Goal: Task Accomplishment & Management: Manage account settings

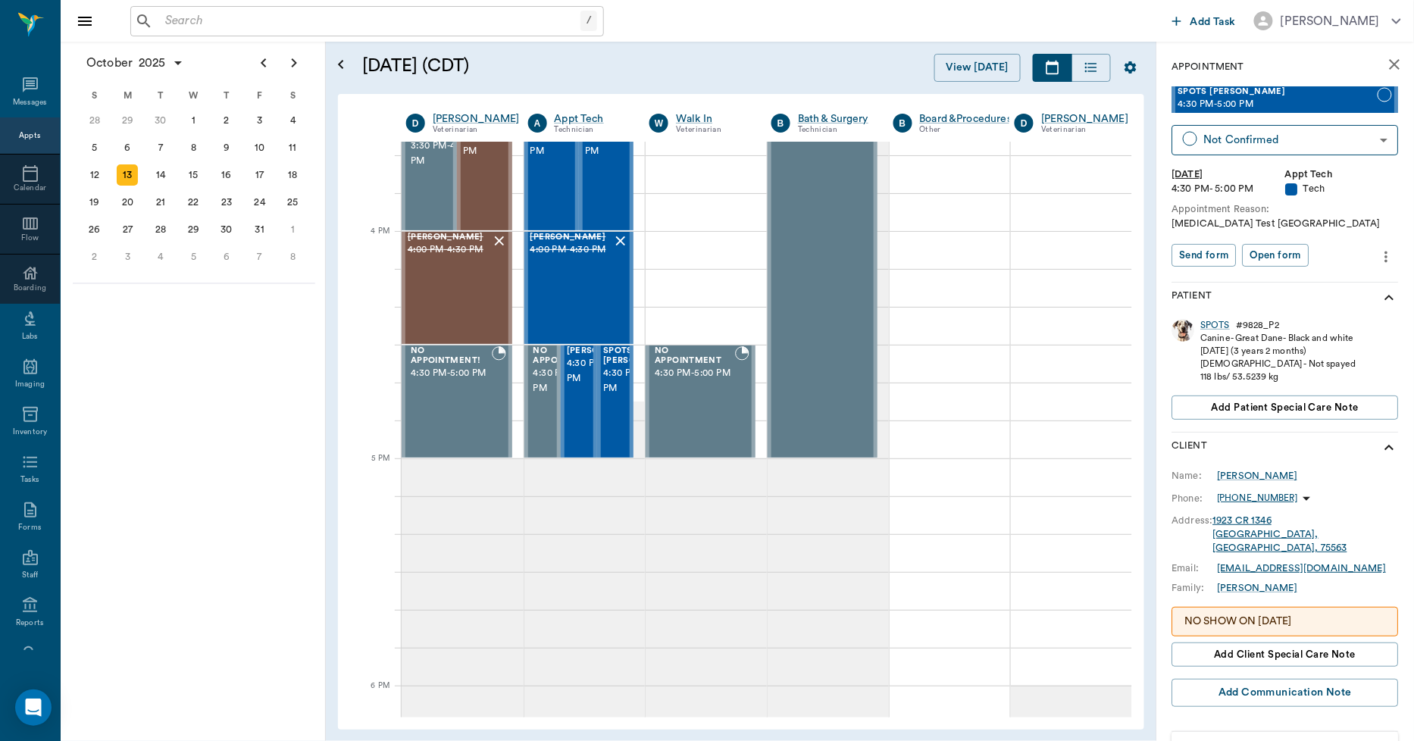
click at [1386, 61] on icon "close" at bounding box center [1395, 64] width 18 height 18
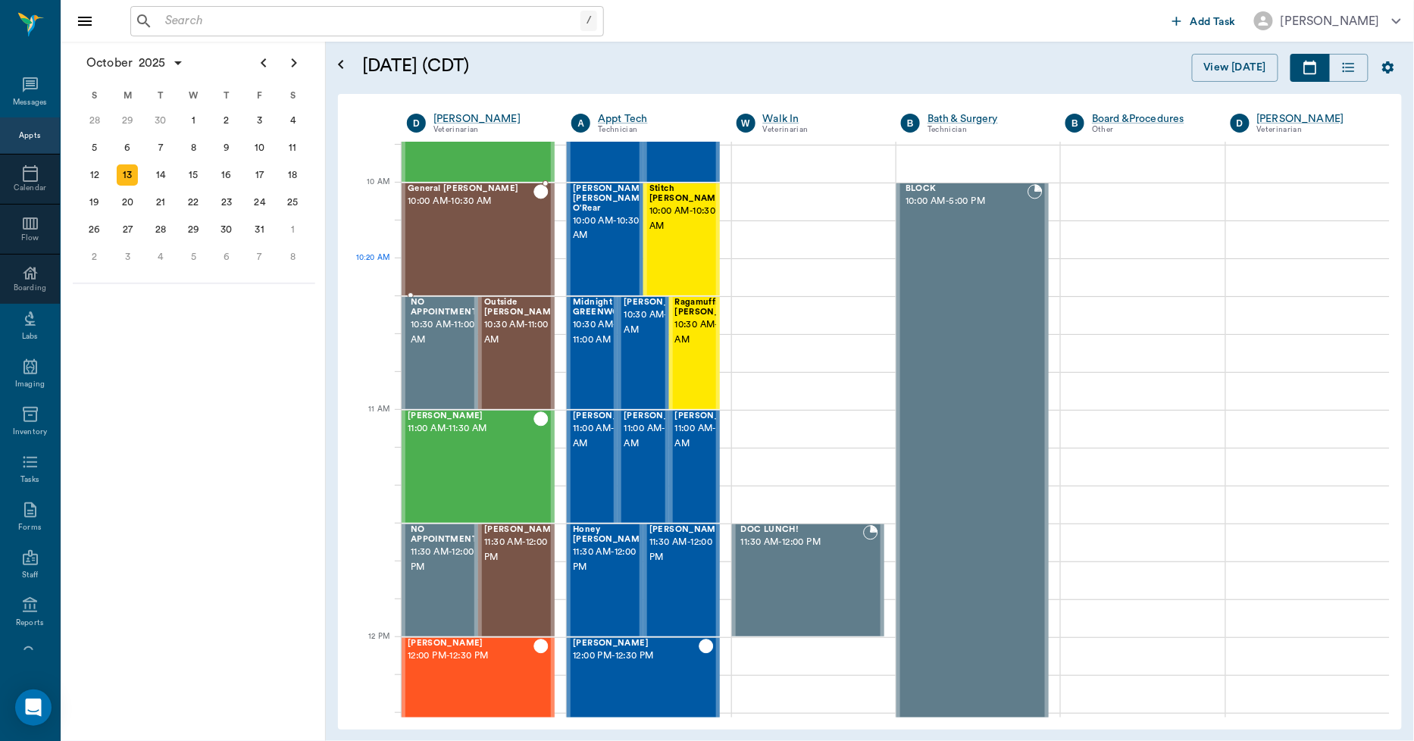
scroll to position [421, 0]
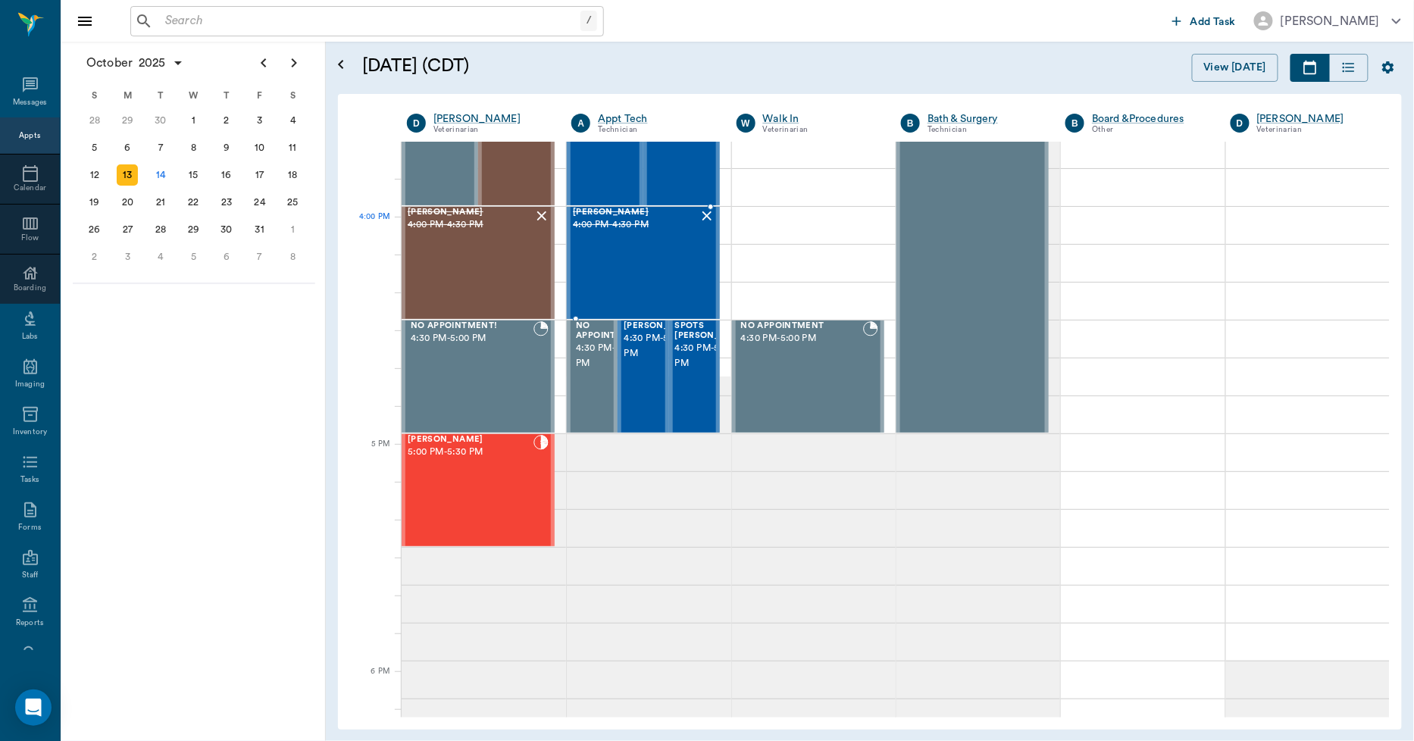
scroll to position [1736, 0]
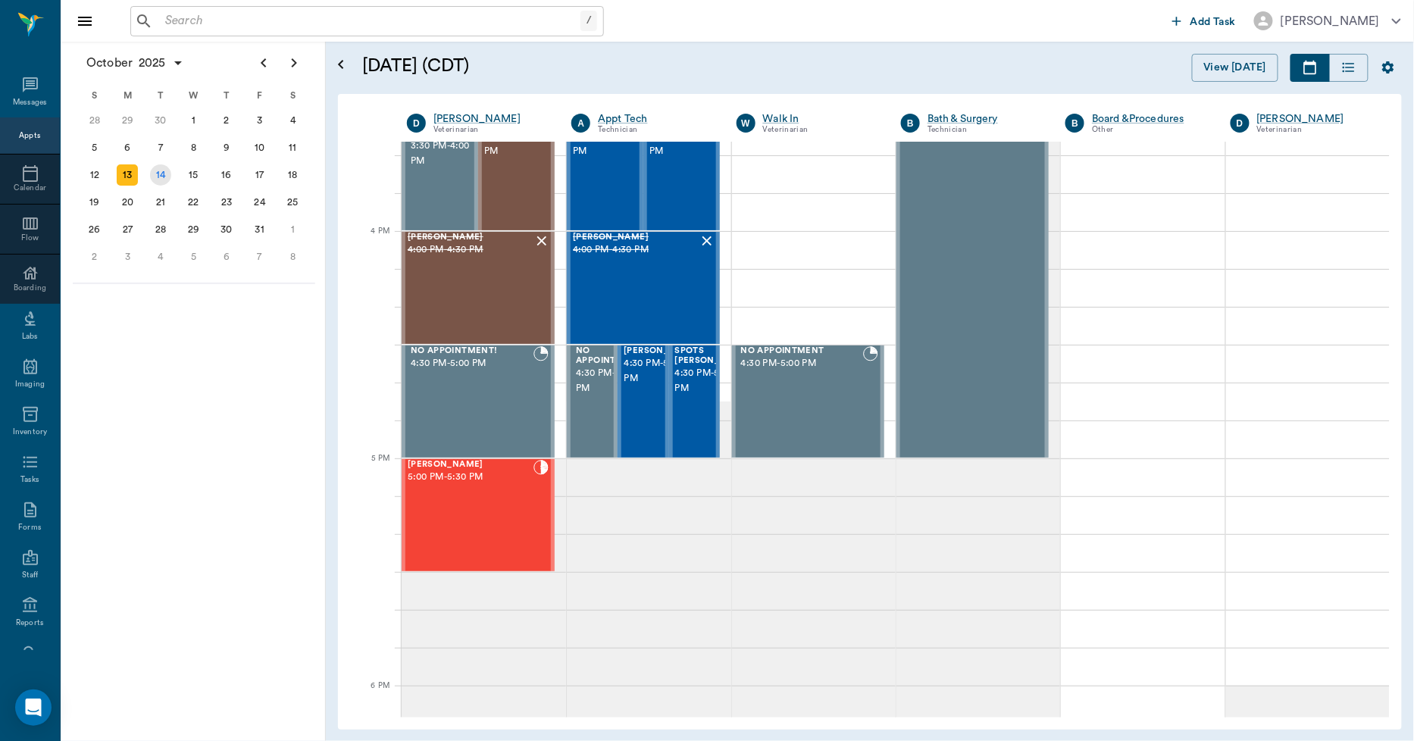
click at [161, 169] on div "14" at bounding box center [160, 174] width 21 height 21
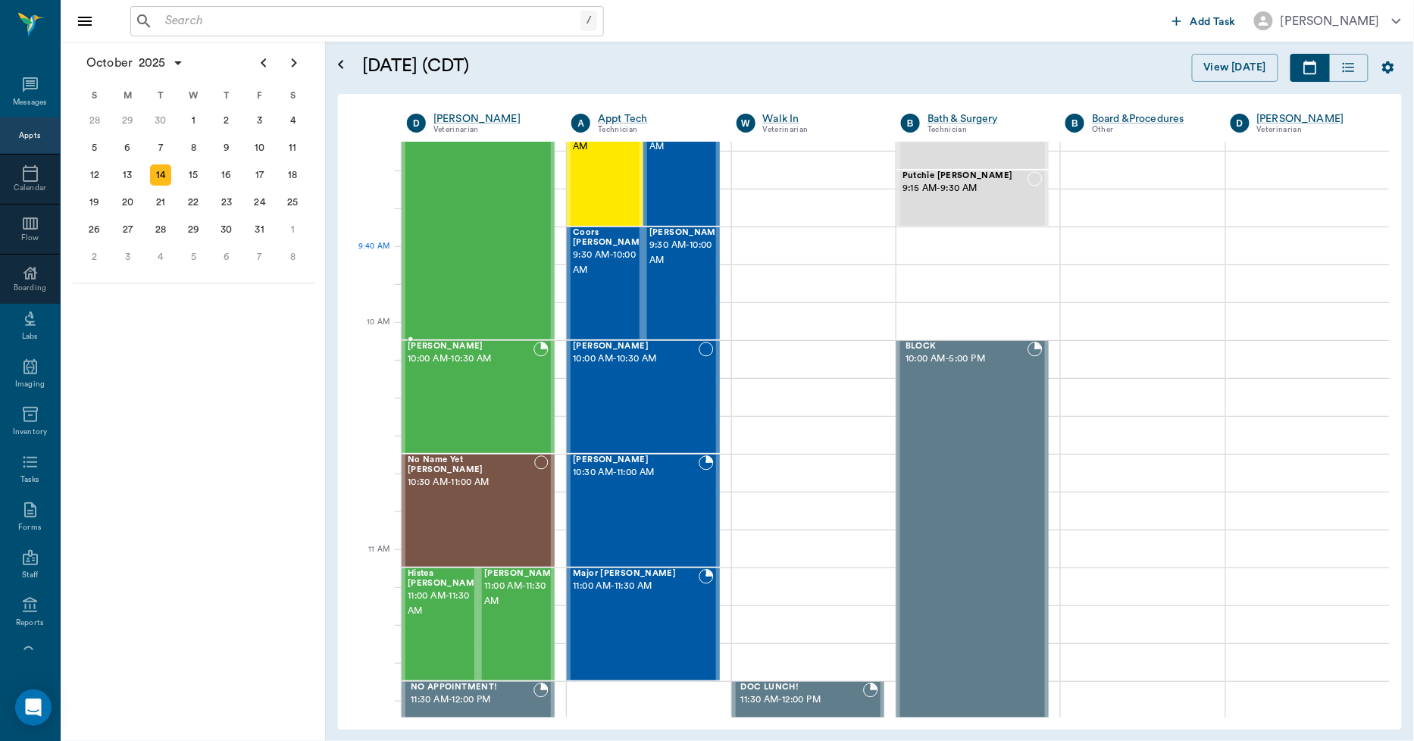
scroll to position [252, 0]
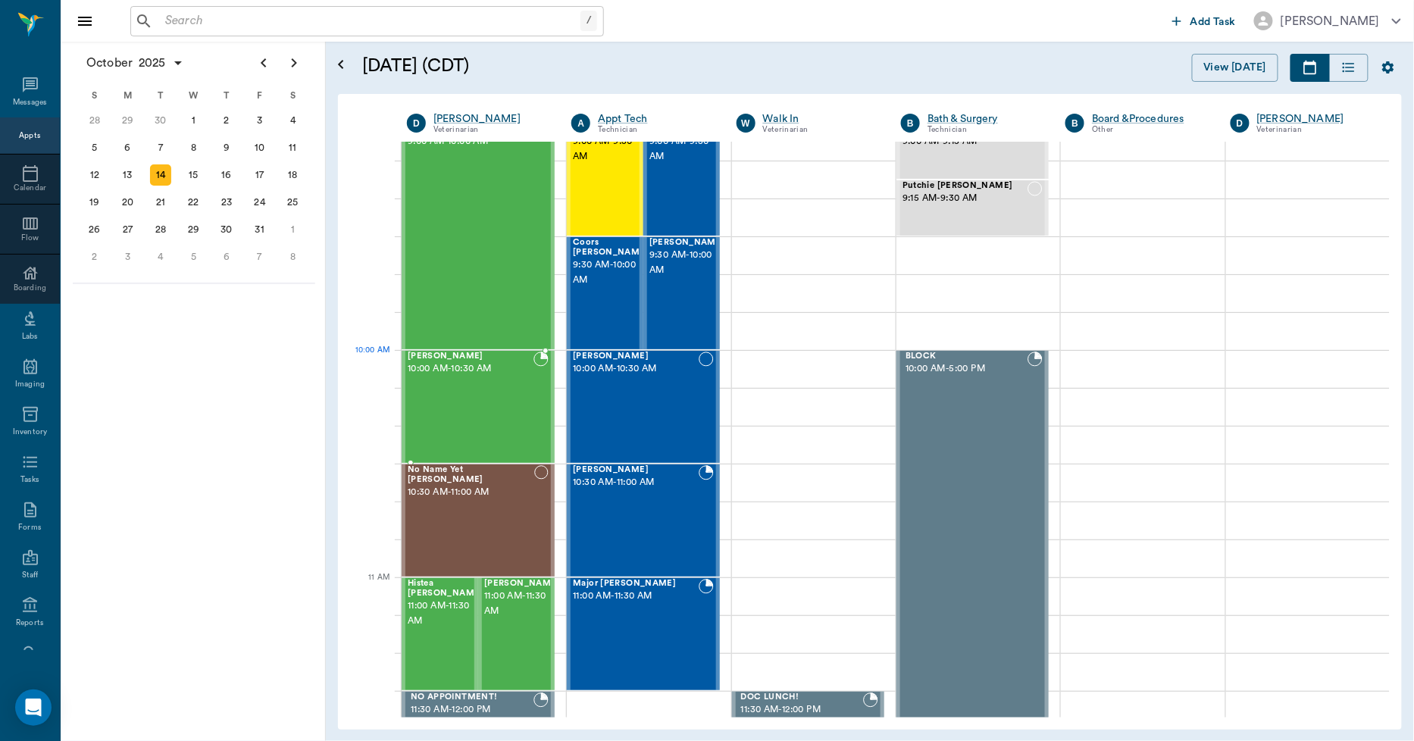
click at [452, 377] on div "Romeo Ingram 10:00 AM - 10:30 AM" at bounding box center [471, 407] width 126 height 111
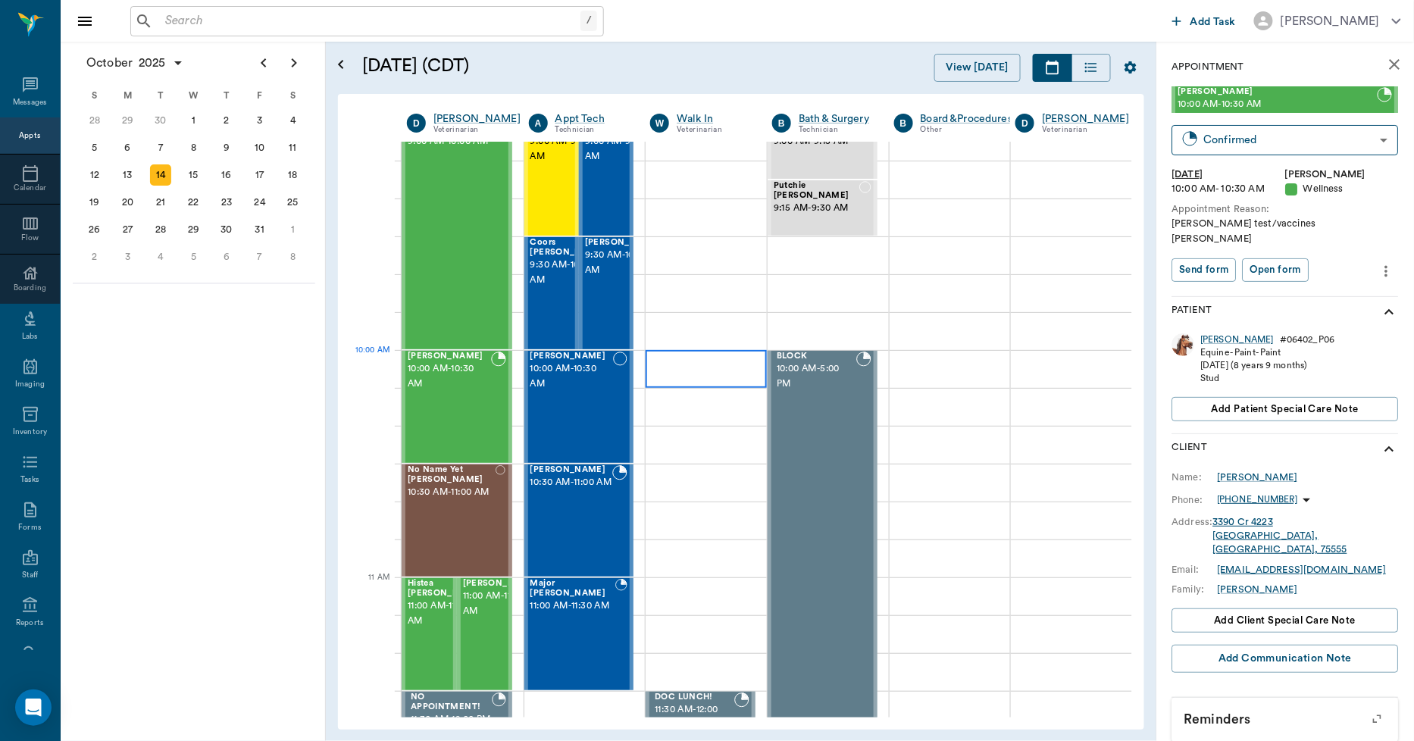
click at [700, 371] on div at bounding box center [706, 369] width 121 height 38
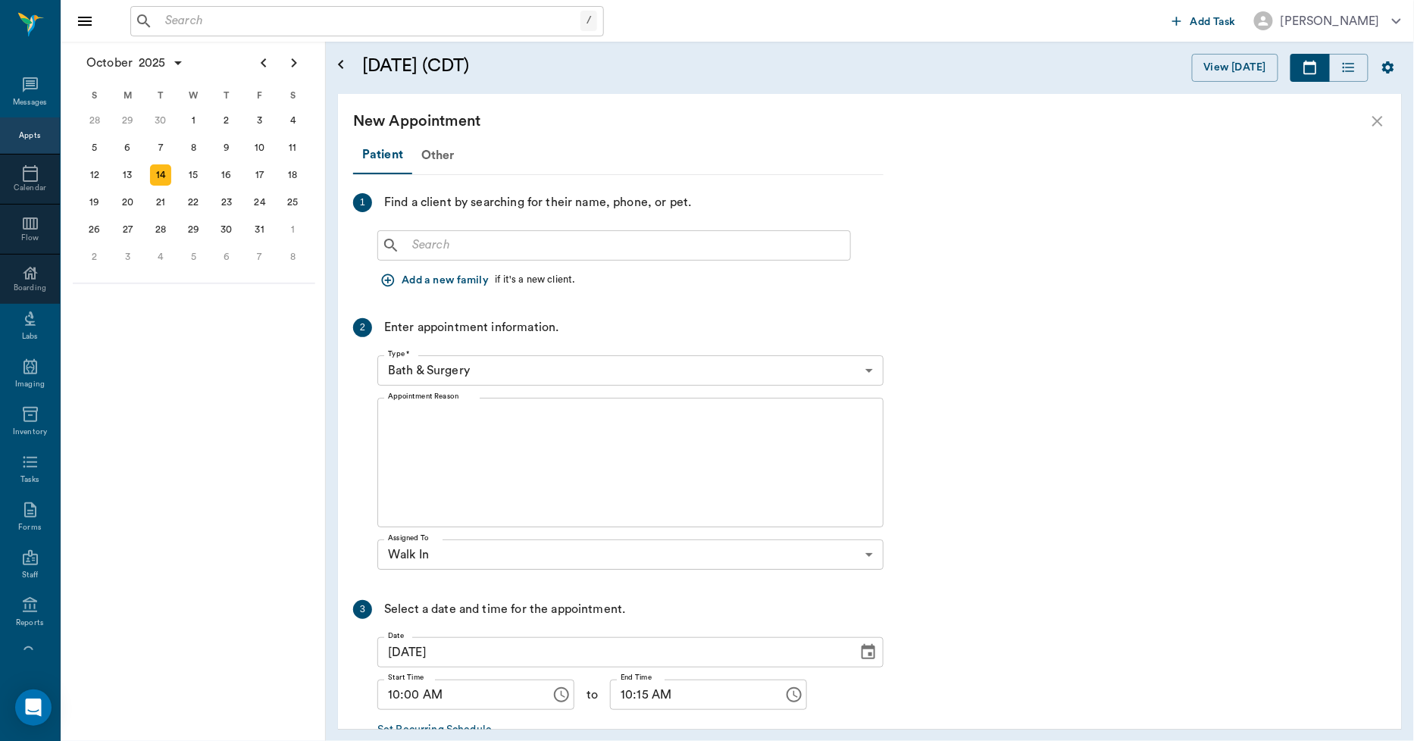
click at [518, 247] on input "text" at bounding box center [625, 245] width 438 height 21
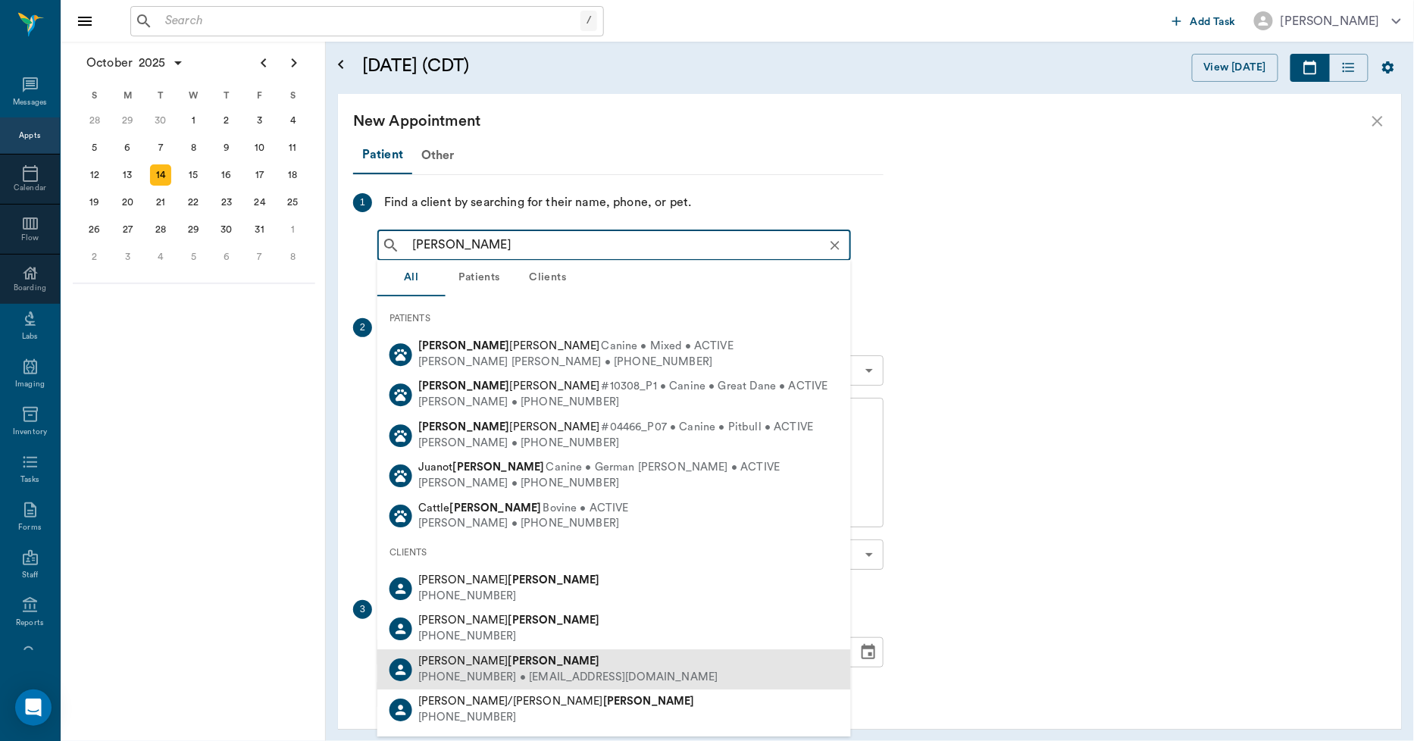
click at [509, 675] on div "(903) 650-0190 • BUFORDGGG@outlook.com" at bounding box center [568, 678] width 300 height 16
type input "buford"
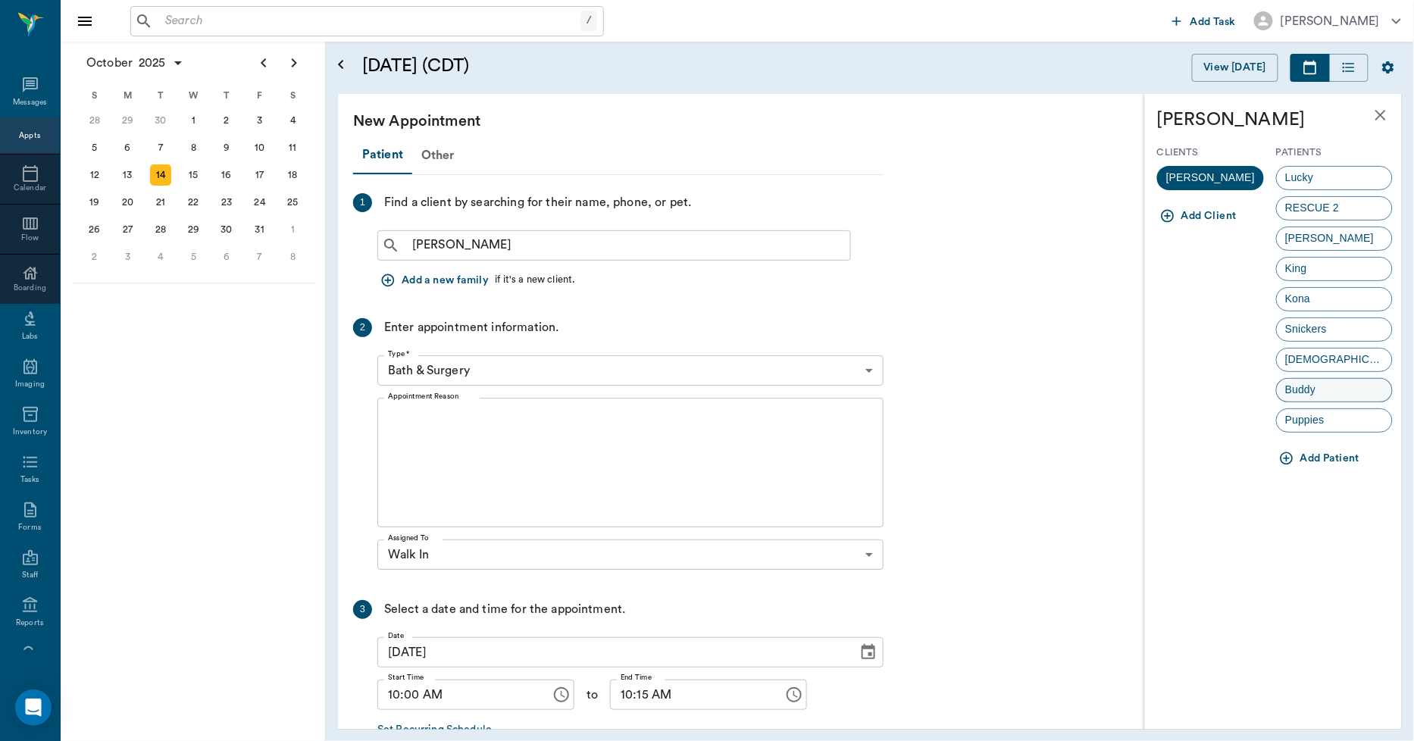
click at [1290, 380] on div "Buddy" at bounding box center [1334, 390] width 117 height 24
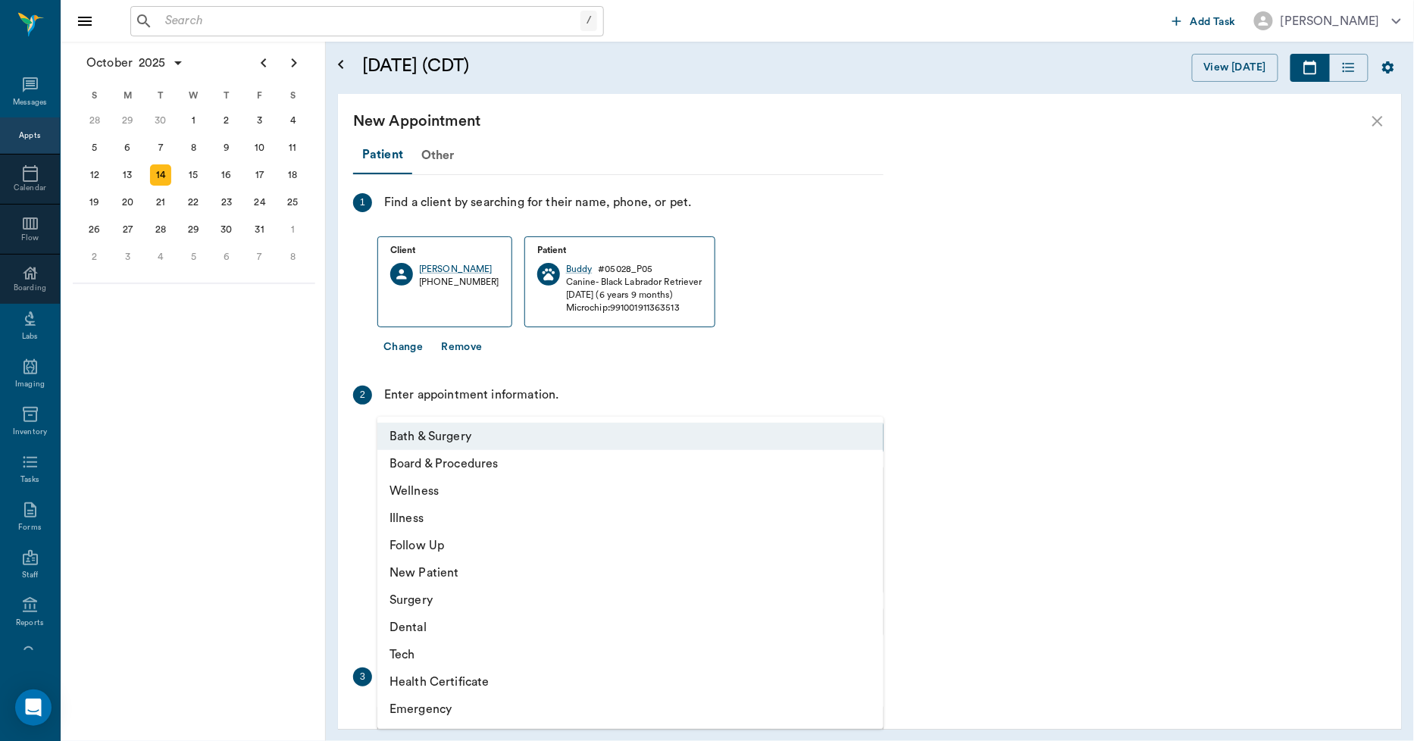
click at [520, 434] on body "/ ​ Add Task Dr. Bert Ellsworth Nectar Messages Appts Calendar Flow Boarding La…" at bounding box center [707, 370] width 1414 height 741
click at [441, 496] on li "Wellness" at bounding box center [630, 491] width 506 height 27
type input "65d2be4f46e3a538d89b8c14"
type input "10:30 AM"
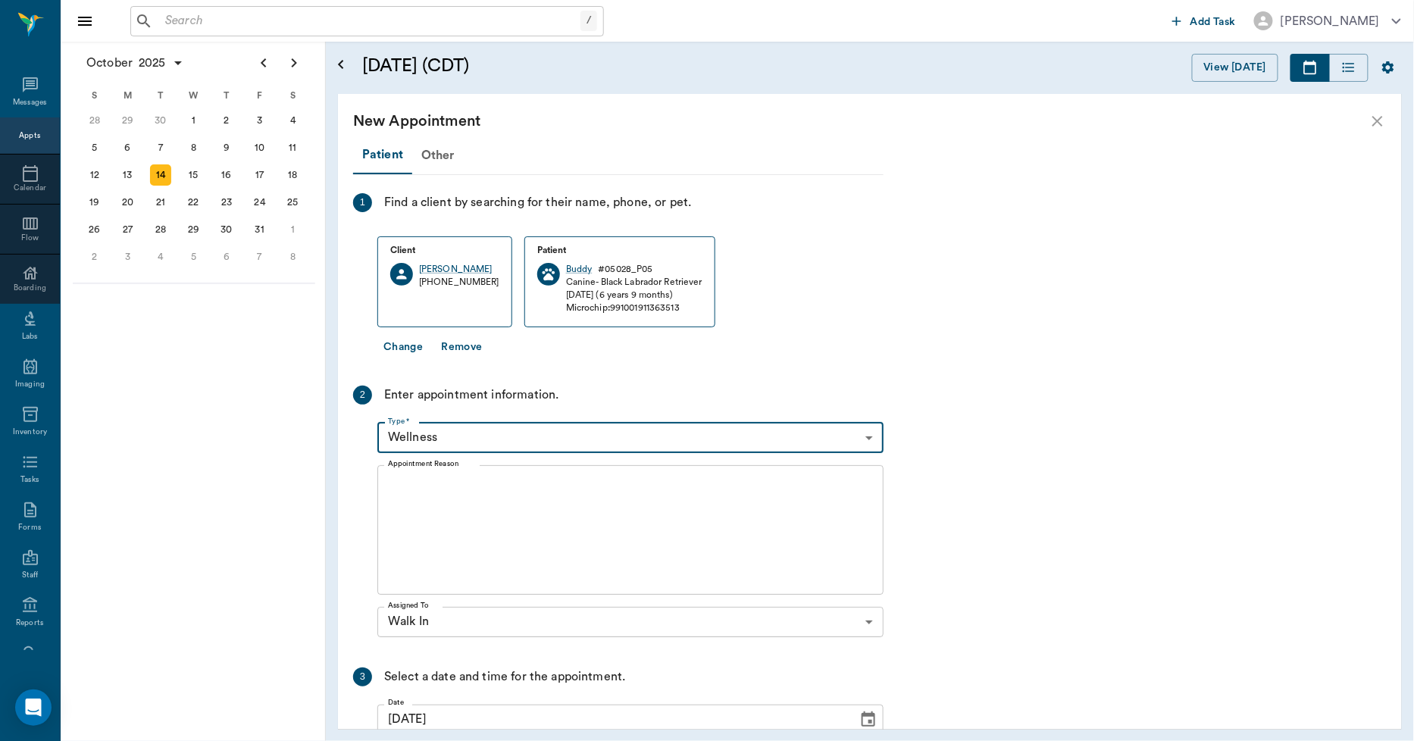
click at [489, 518] on textarea "Appointment Reason" at bounding box center [630, 530] width 485 height 105
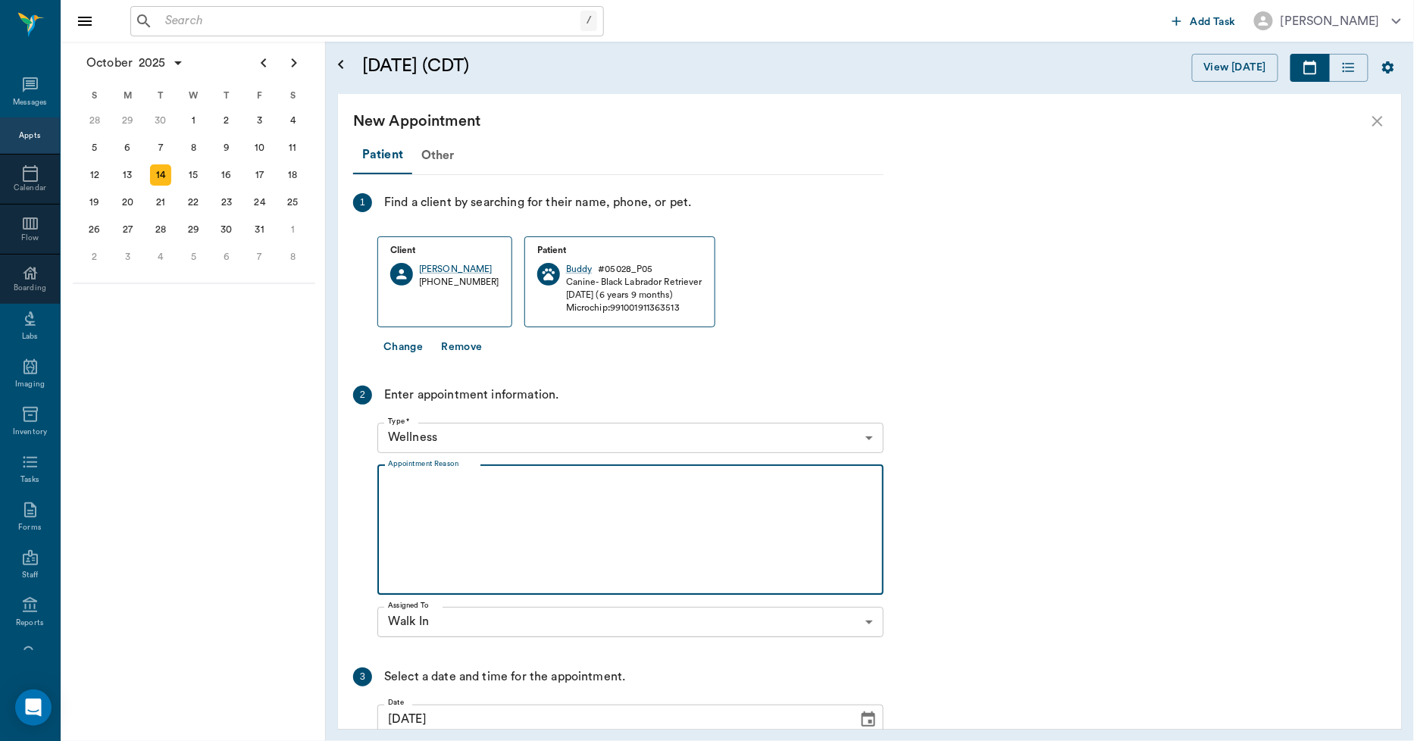
type textarea "l"
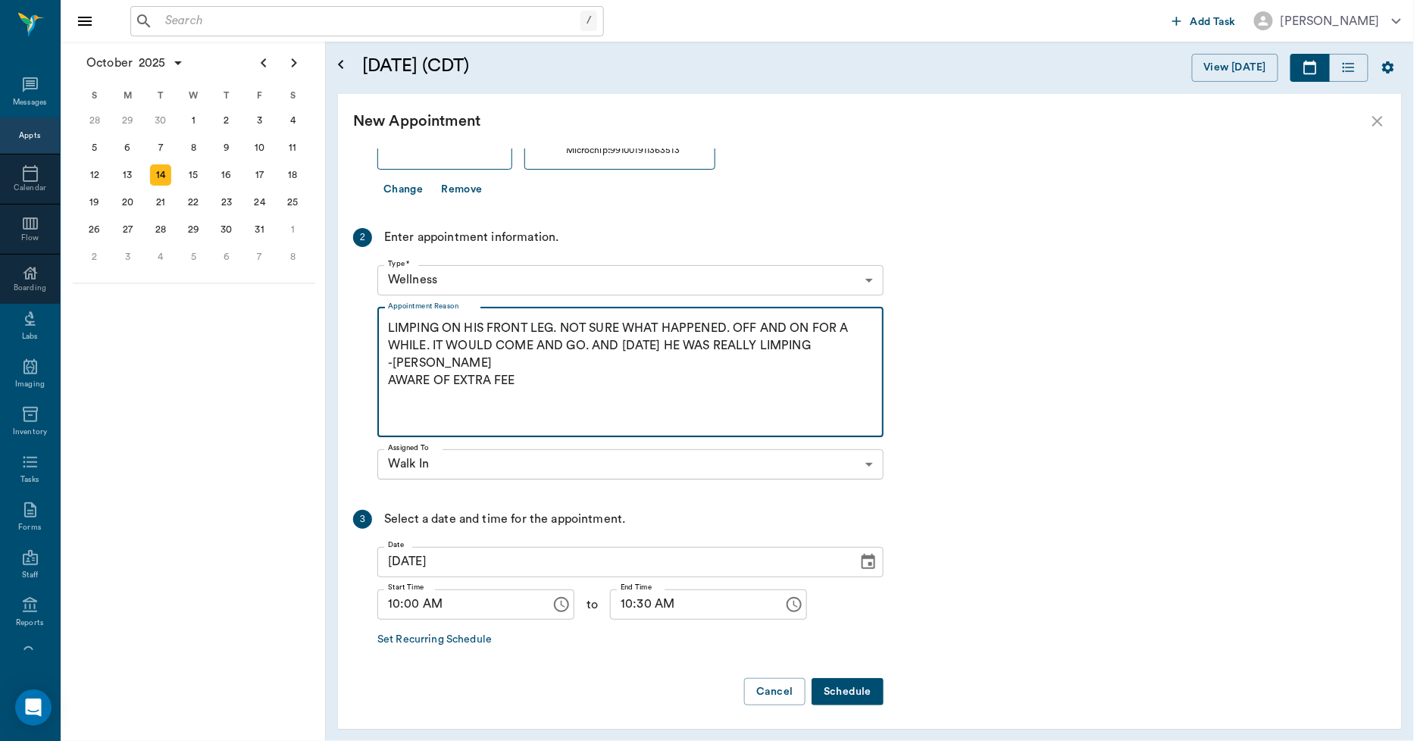
scroll to position [160, 0]
type textarea "LIMPING ON HIS FRONT LEG. NOT SURE WHAT HAPPENED. OFF AND ON FOR A WHILE. IT WO…"
click at [858, 690] on button "Schedule" at bounding box center [848, 690] width 72 height 28
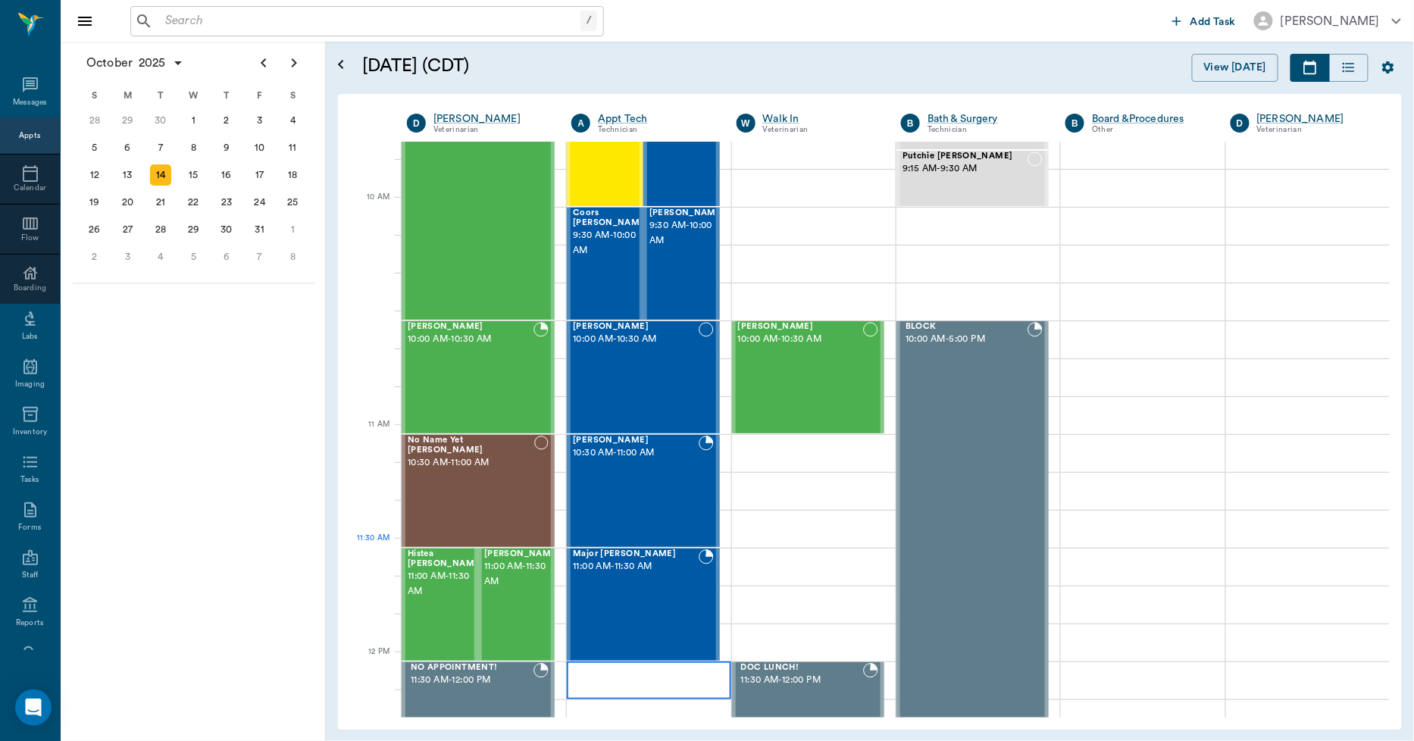
scroll to position [252, 0]
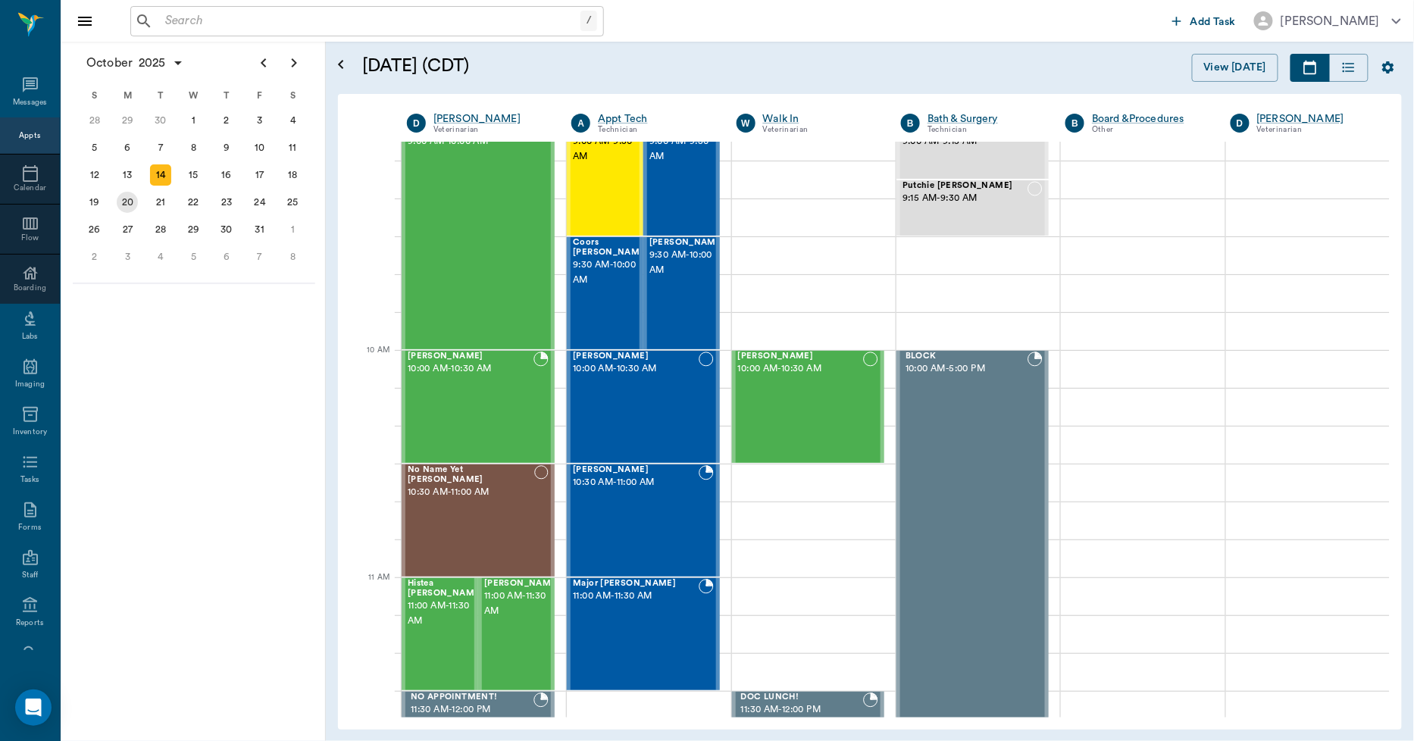
click at [130, 192] on div "20" at bounding box center [127, 202] width 21 height 21
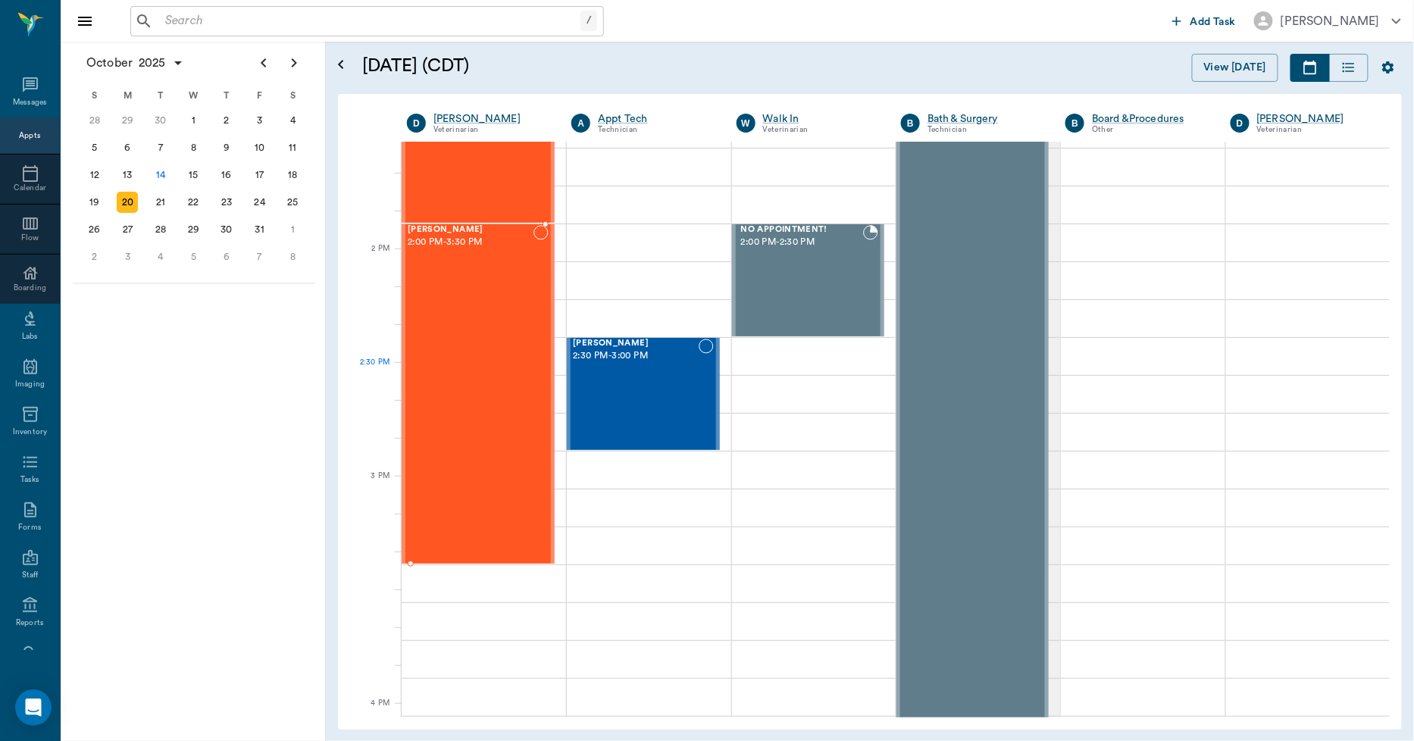
scroll to position [1263, 0]
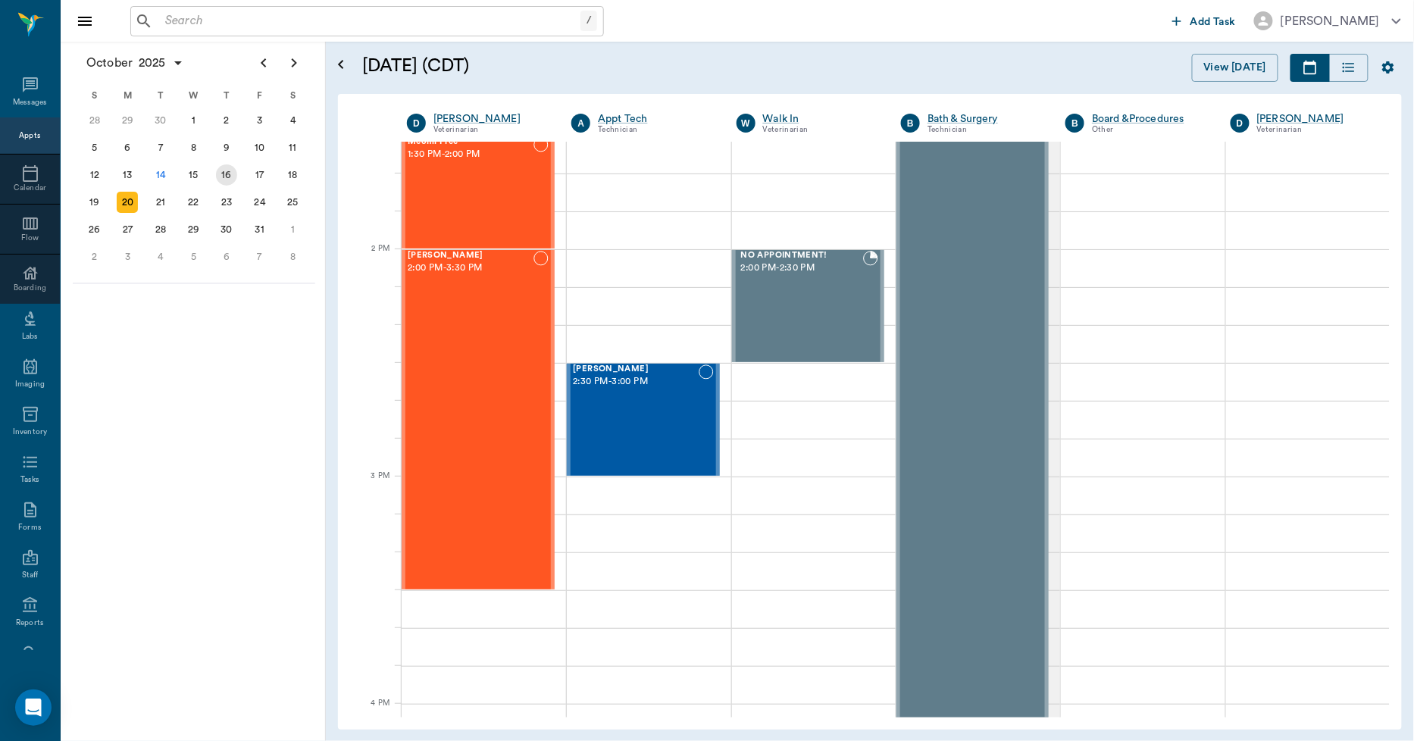
click at [228, 173] on div "16" at bounding box center [226, 174] width 21 height 21
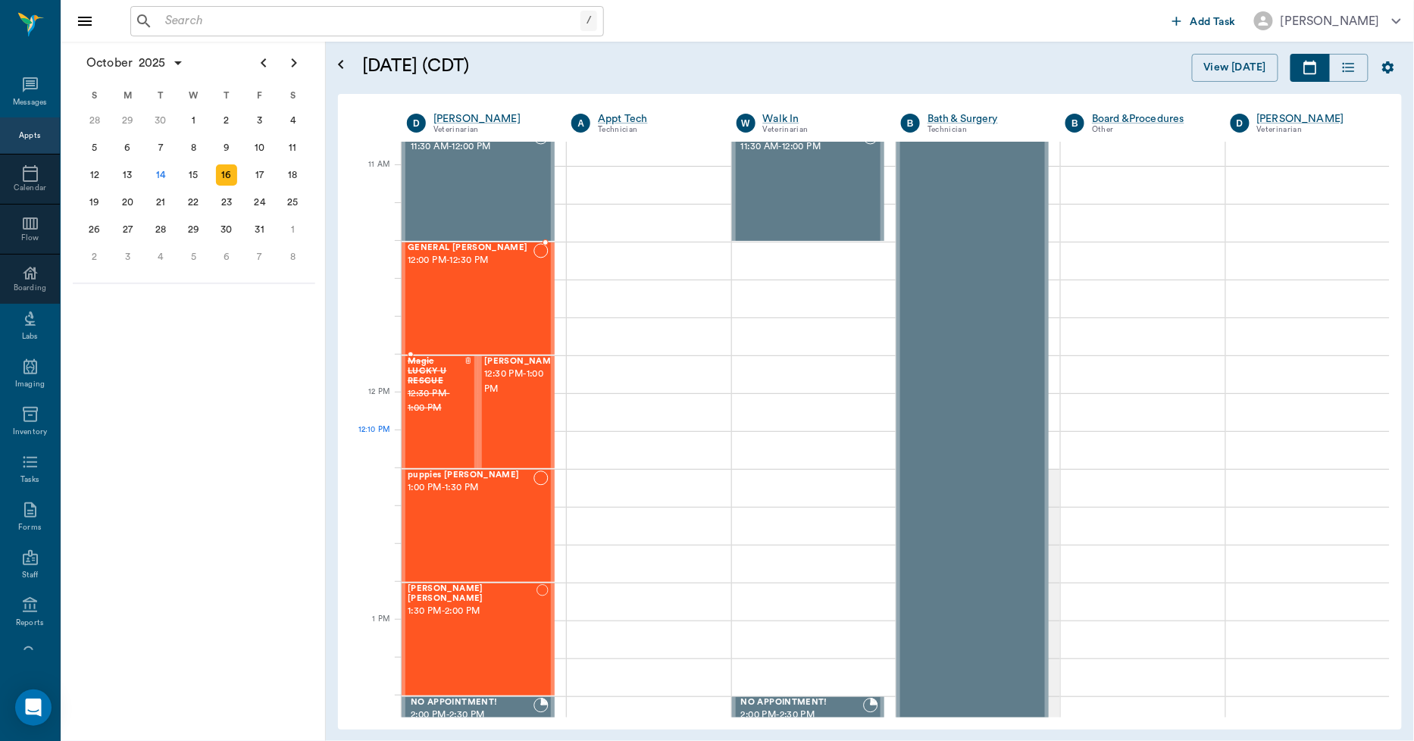
scroll to position [842, 0]
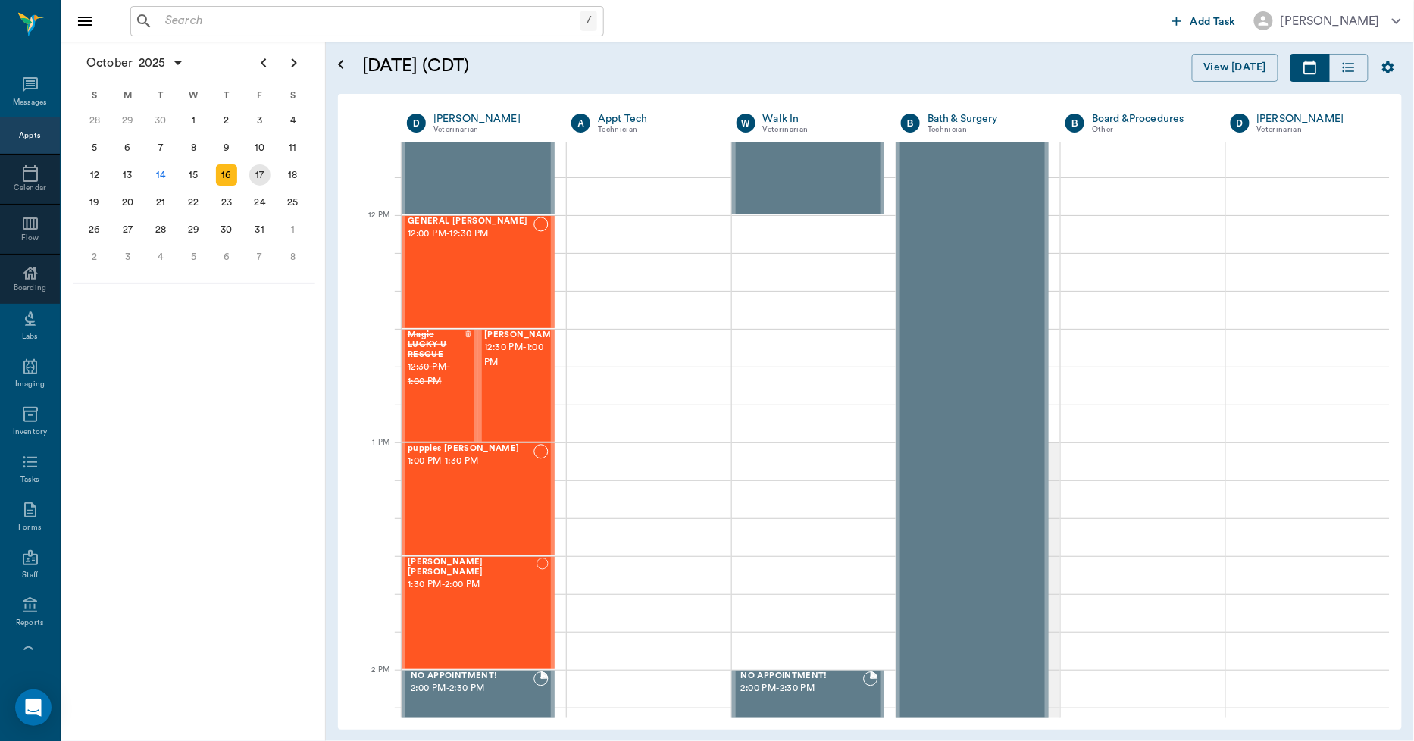
click at [252, 167] on div "17" at bounding box center [259, 174] width 21 height 21
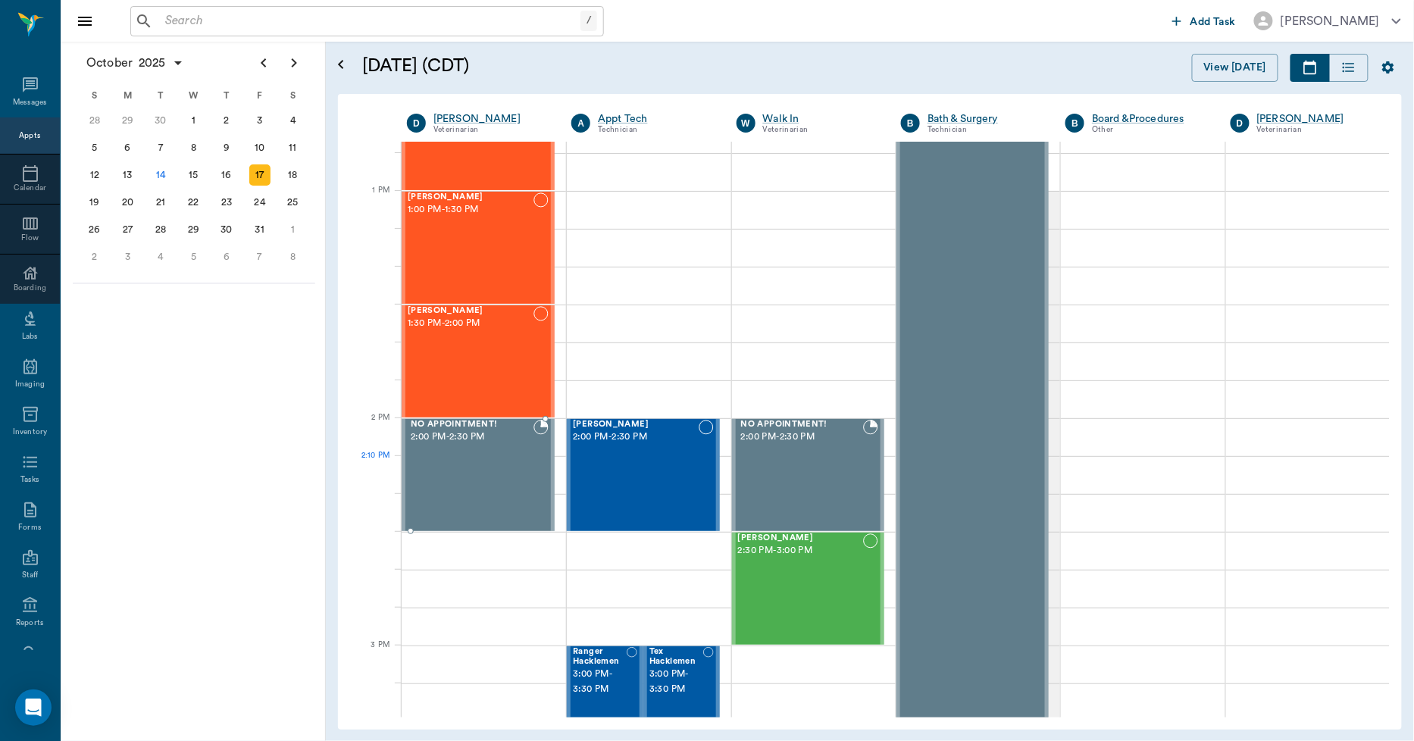
scroll to position [1094, 0]
click at [133, 199] on div "20" at bounding box center [127, 202] width 21 height 21
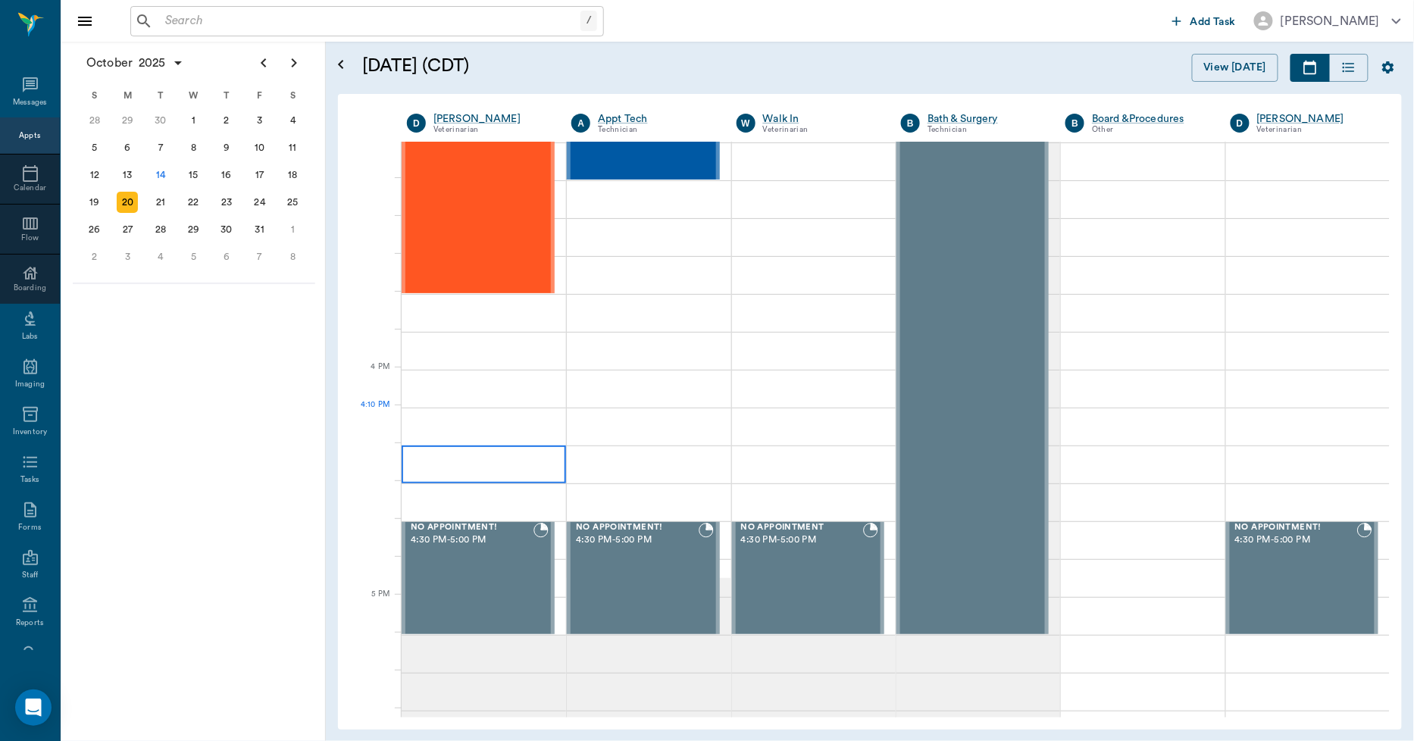
scroll to position [1600, 0]
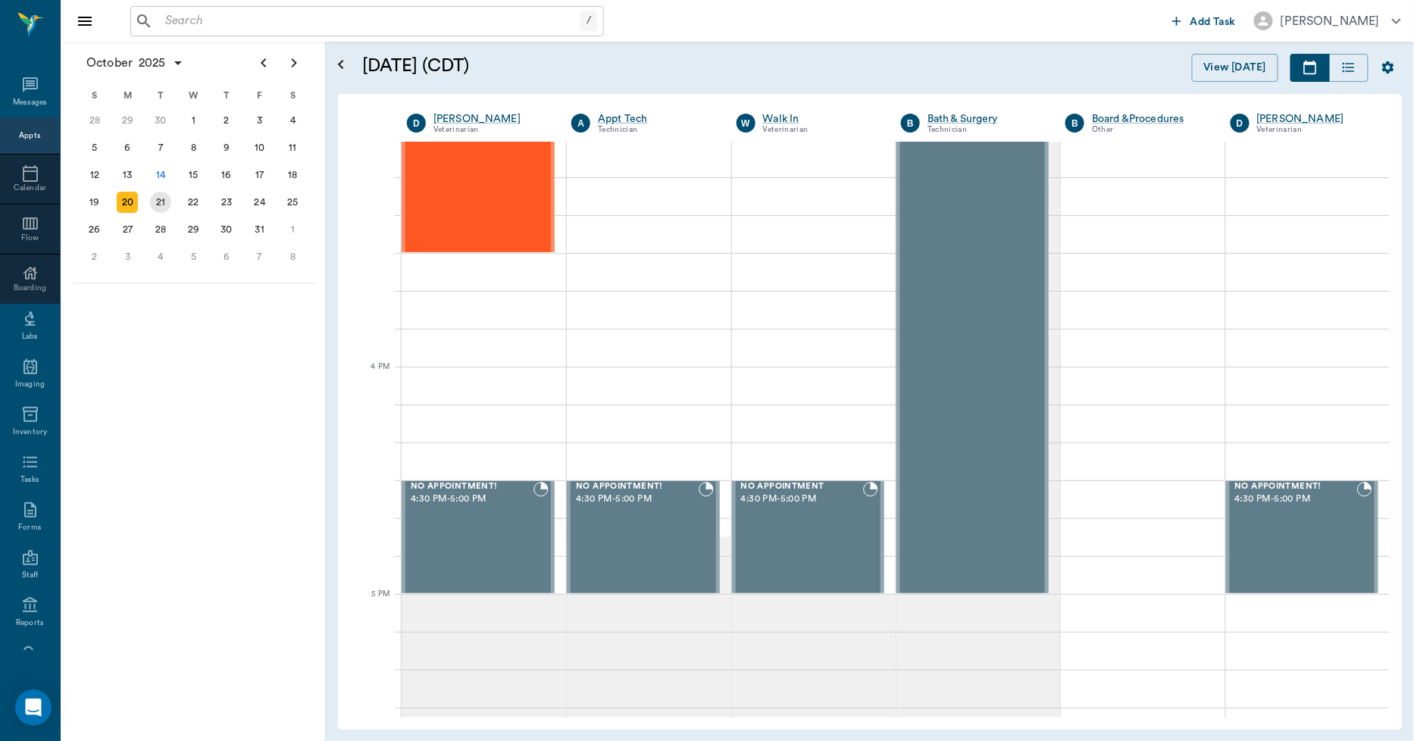
click at [168, 202] on div "21" at bounding box center [160, 202] width 21 height 21
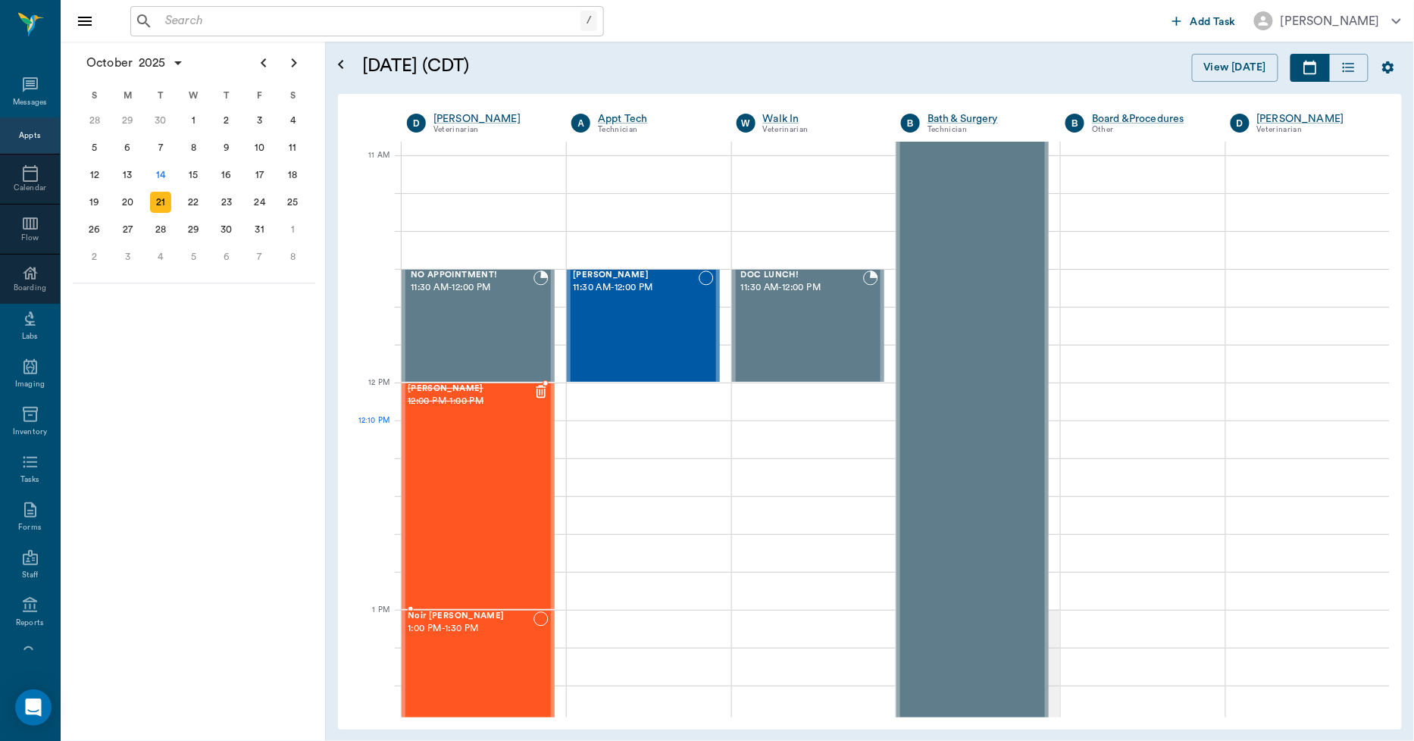
scroll to position [673, 0]
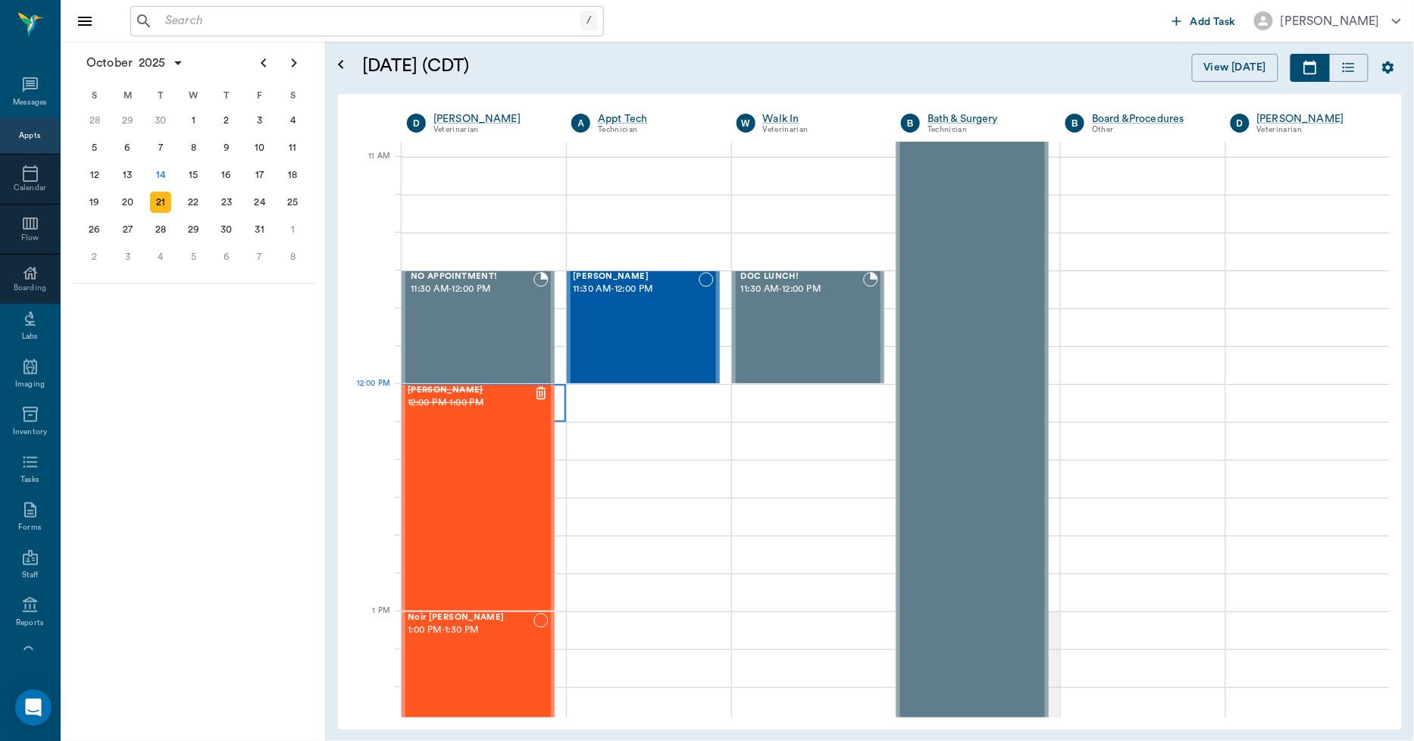
click at [557, 413] on div at bounding box center [484, 403] width 164 height 38
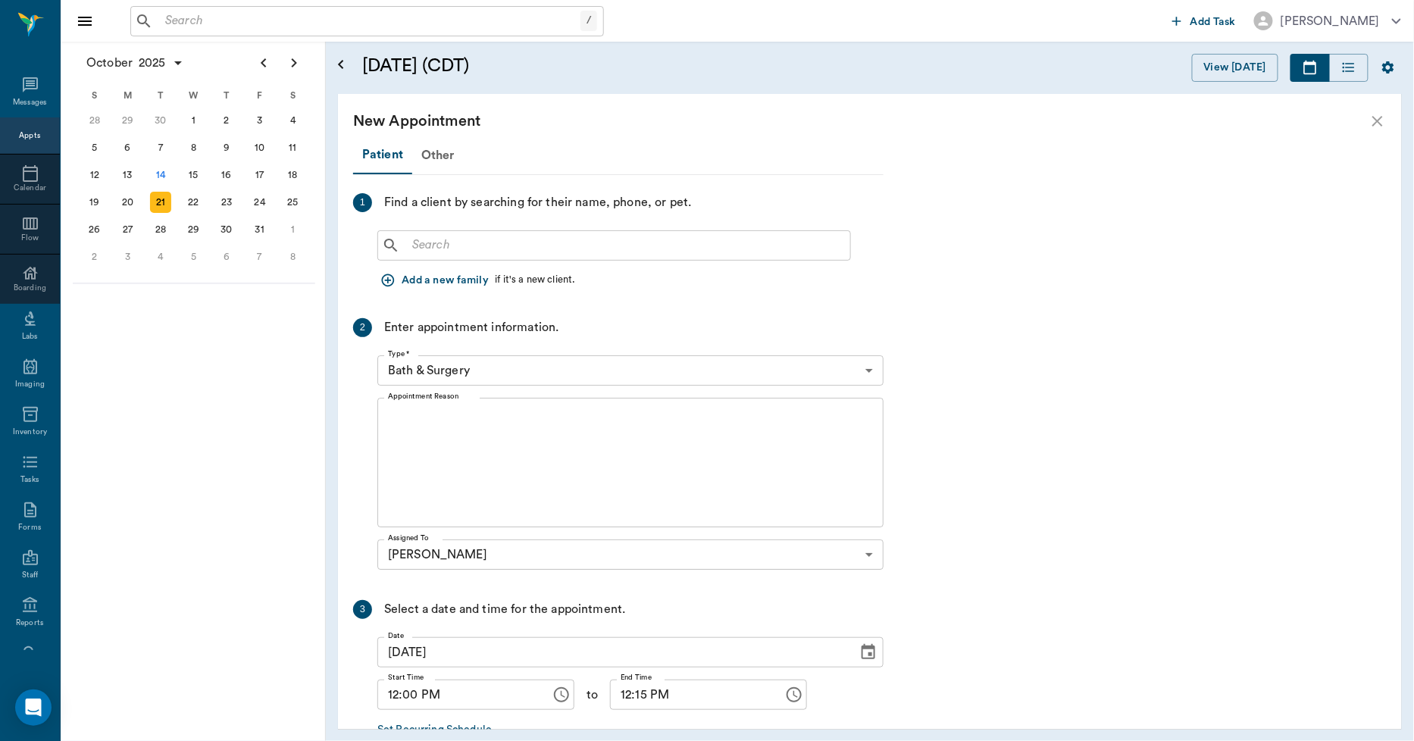
click at [509, 250] on input "text" at bounding box center [625, 245] width 438 height 21
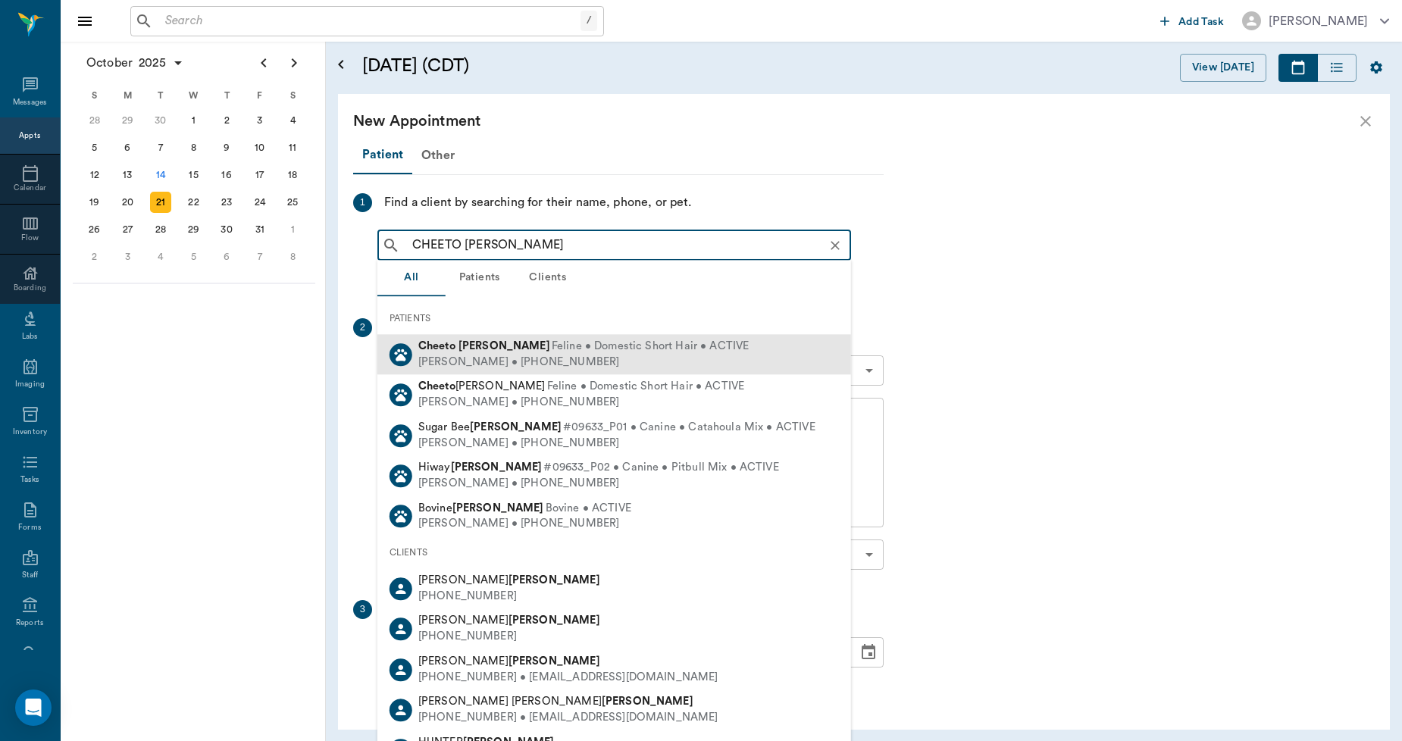
click at [472, 349] on b "Farris" at bounding box center [505, 345] width 92 height 11
type input "CHEETO FARRIS"
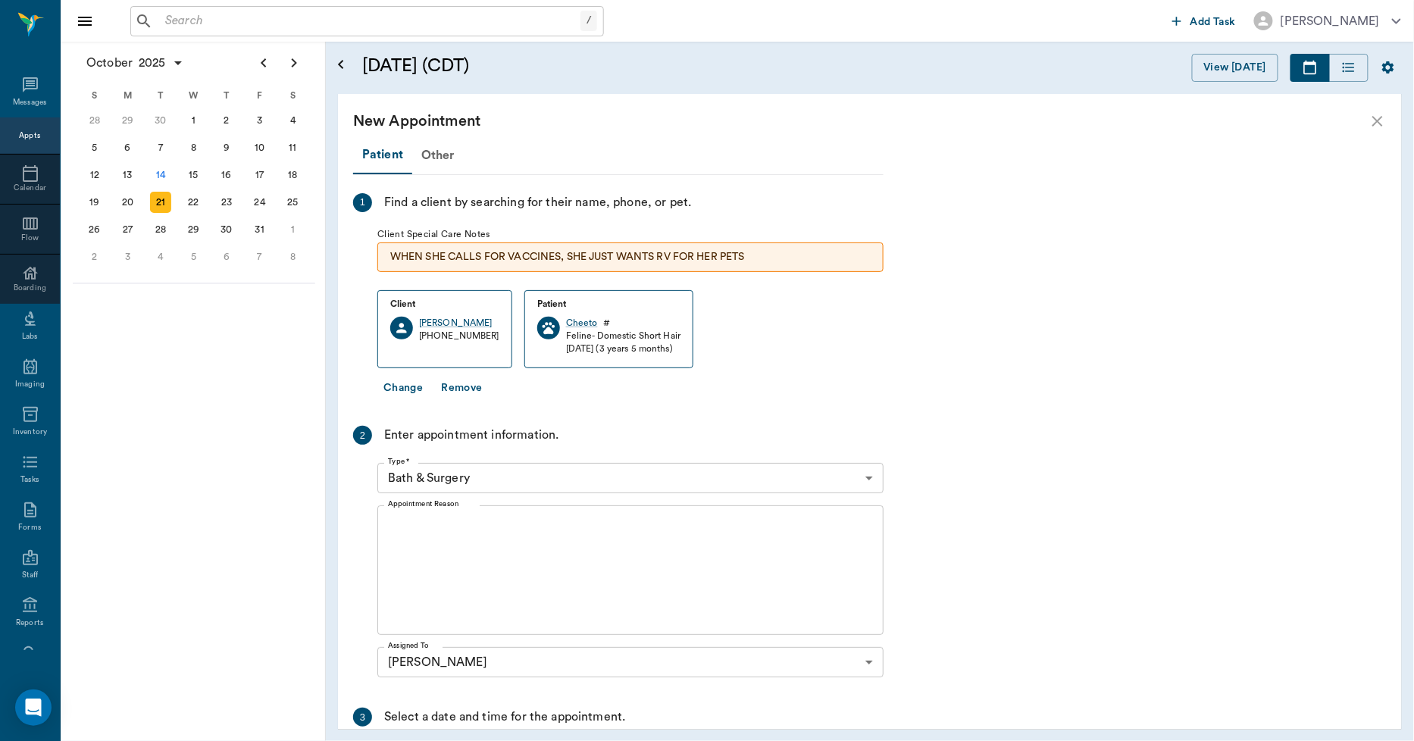
click at [506, 475] on body "/ ​ Add Task Dr. Bert Ellsworth Nectar Messages Appts Calendar Flow Boarding La…" at bounding box center [707, 370] width 1414 height 741
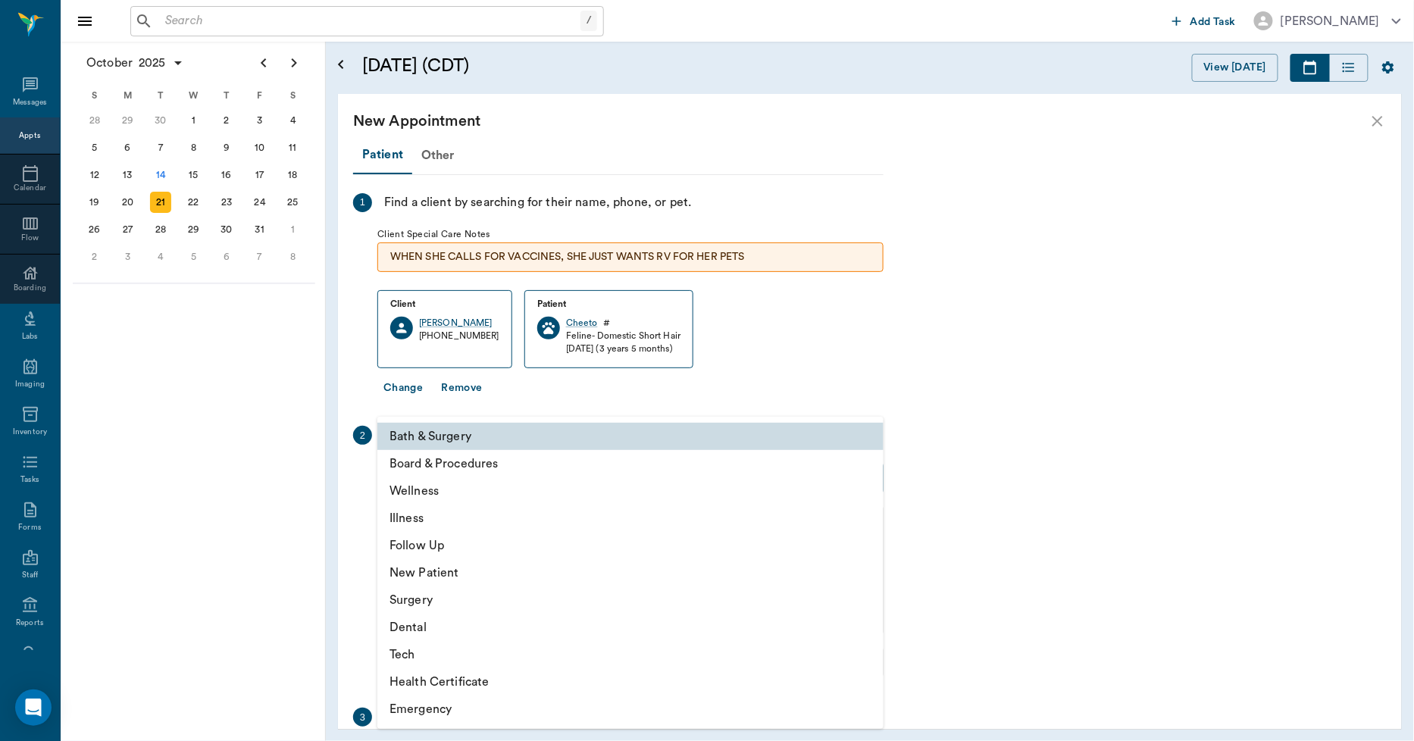
click at [428, 595] on li "Surgery" at bounding box center [630, 600] width 506 height 27
type input "65d2be4f46e3a538d89b8c18"
type input "12:30 PM"
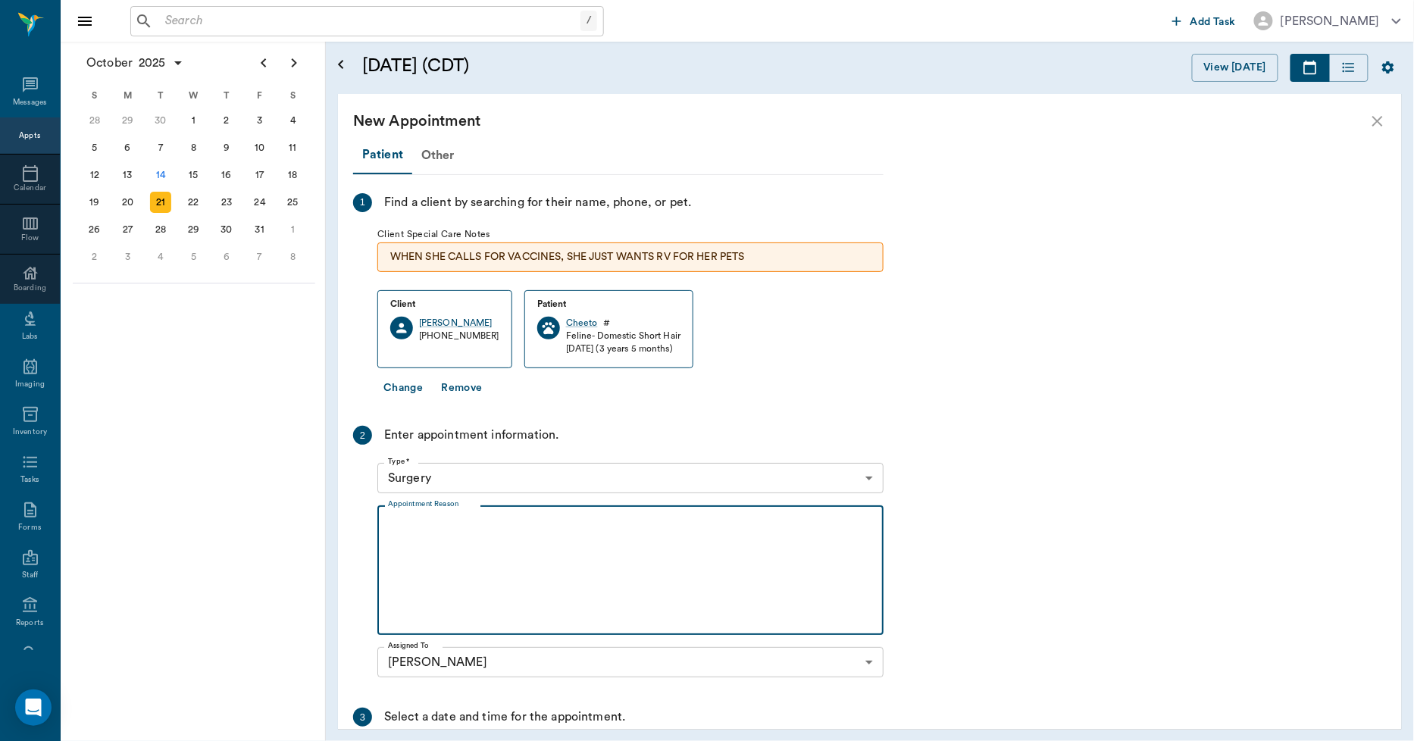
click at [462, 537] on textarea "Appointment Reason" at bounding box center [630, 570] width 485 height 105
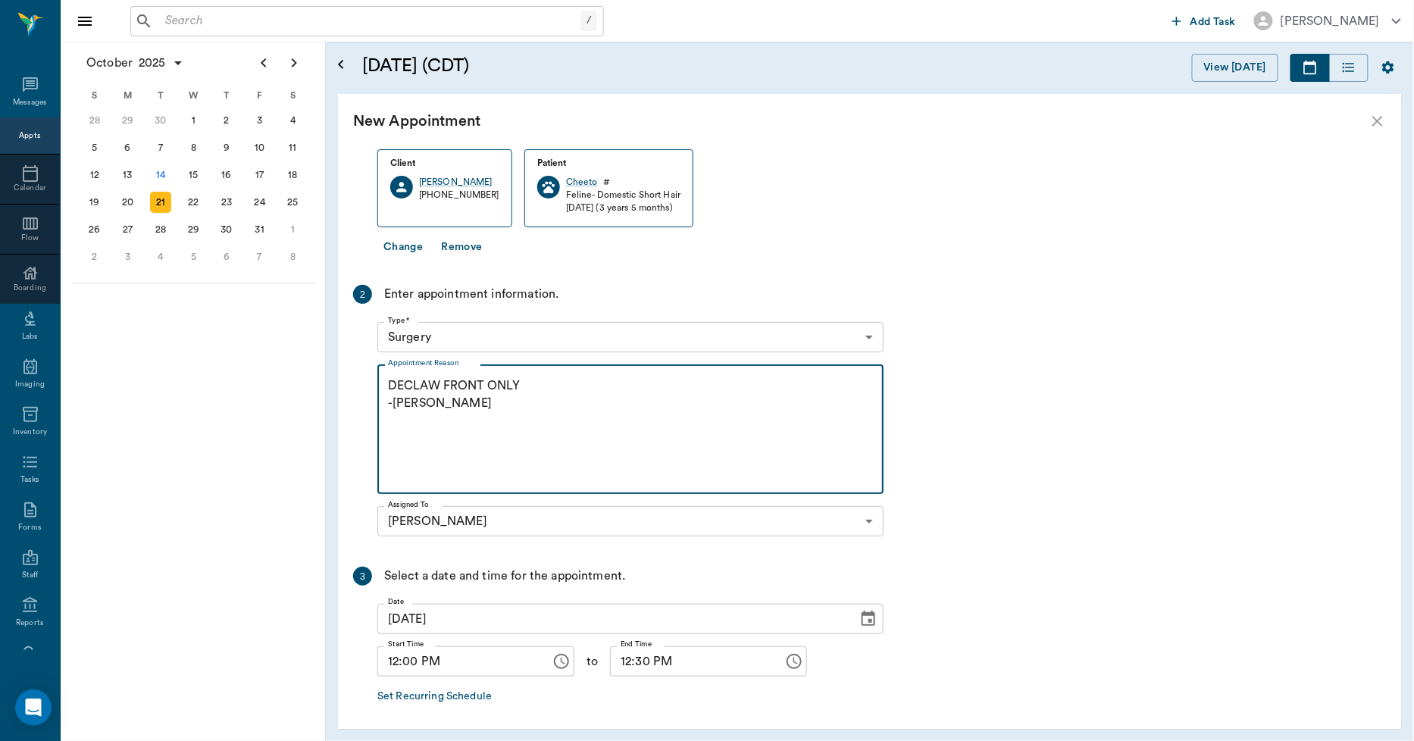
scroll to position [201, 0]
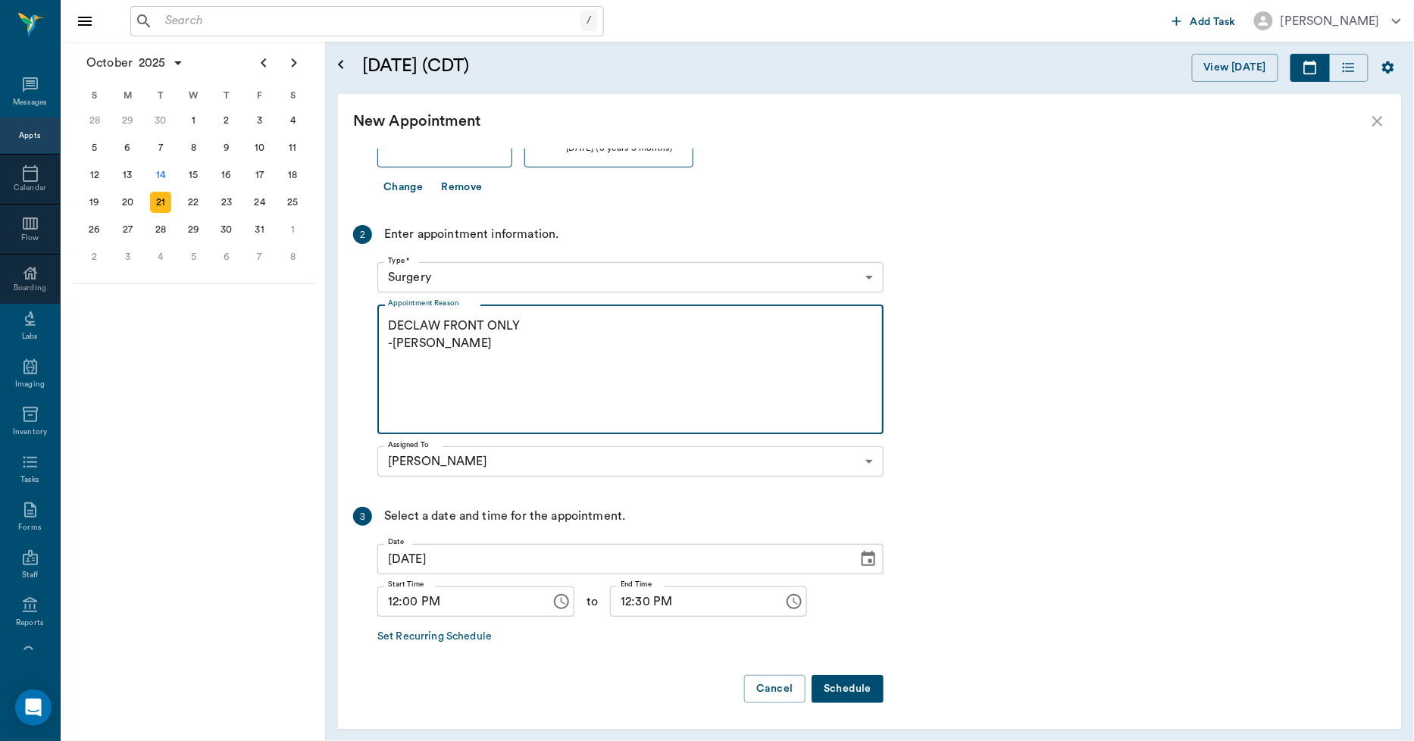
type textarea "DECLAW FRONT ONLY -LORY"
click at [612, 606] on input "12:30 PM" at bounding box center [691, 602] width 163 height 30
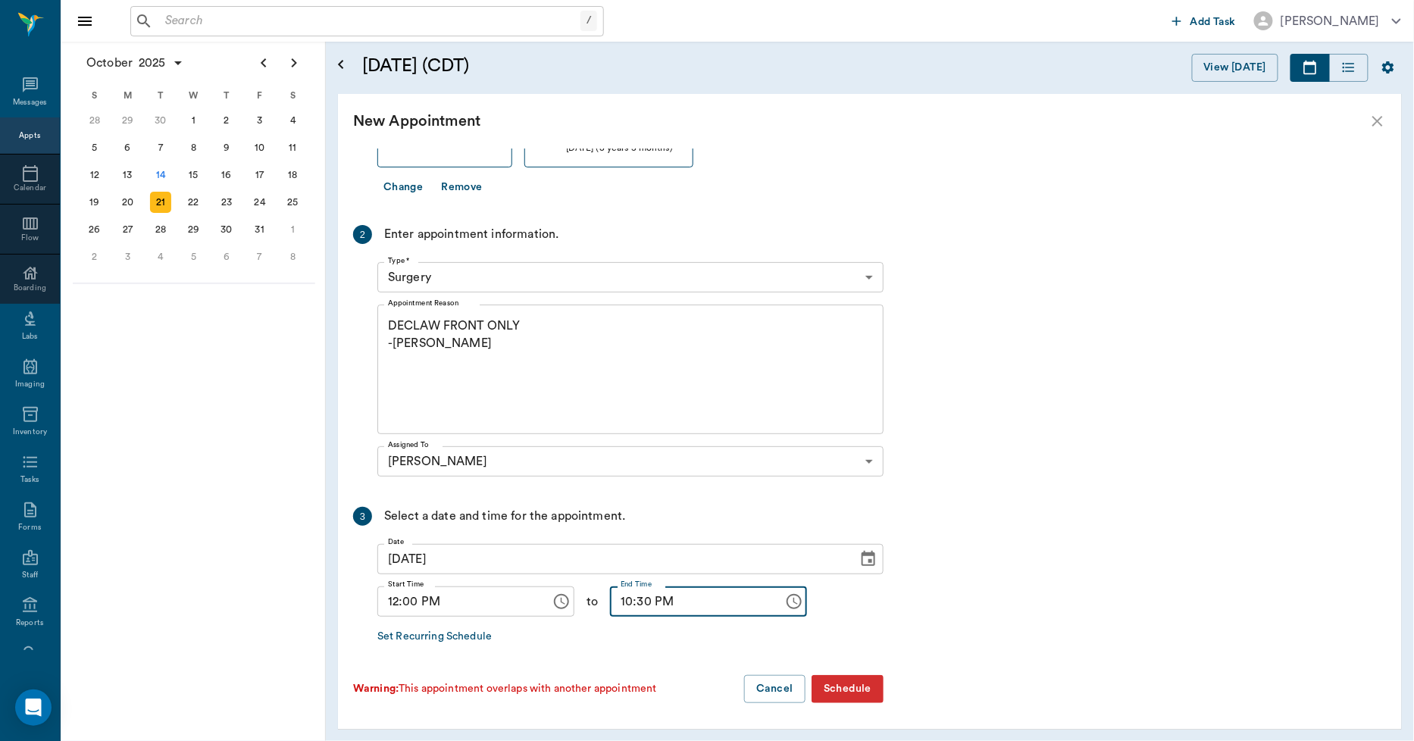
click at [610, 602] on input "10:30 PM" at bounding box center [691, 602] width 163 height 30
type input "01:00 PM"
click at [831, 682] on button "Schedule" at bounding box center [848, 689] width 72 height 28
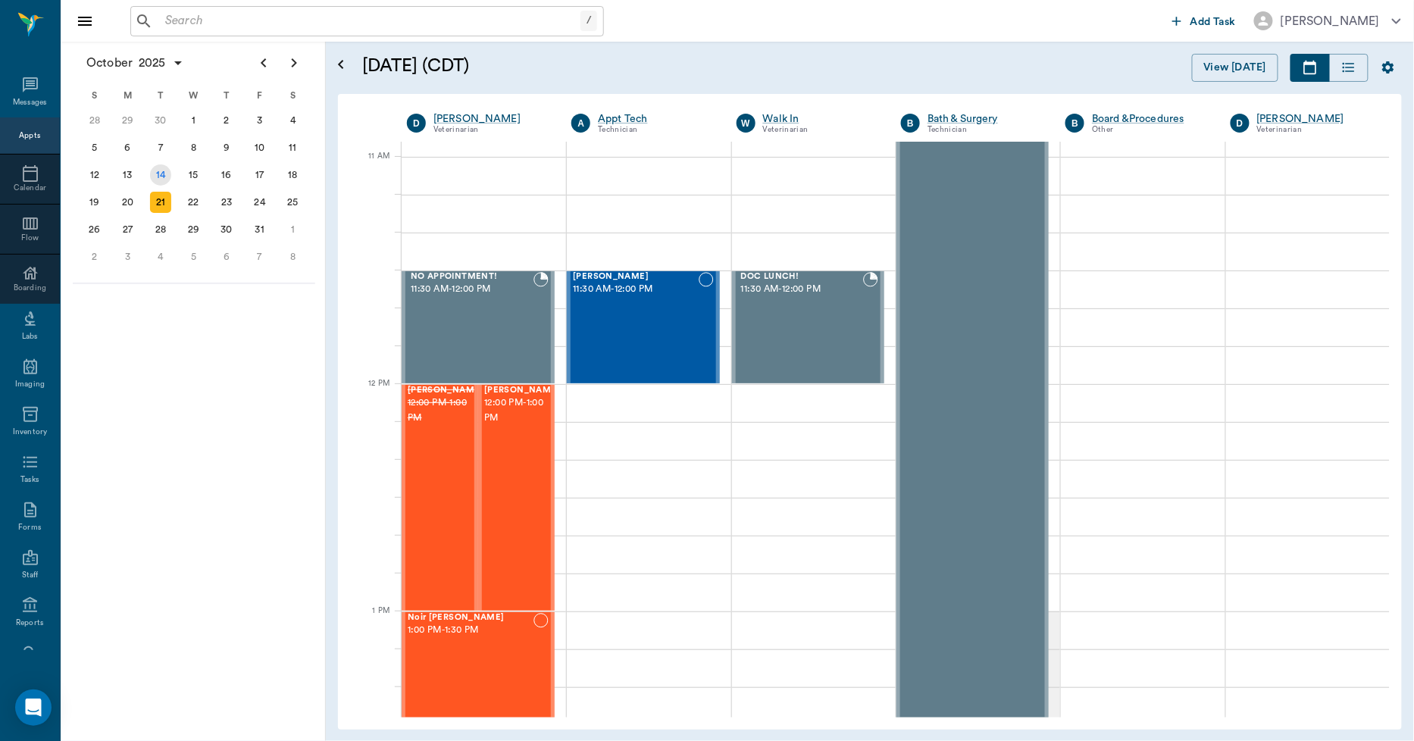
click at [162, 164] on div "14" at bounding box center [160, 174] width 21 height 21
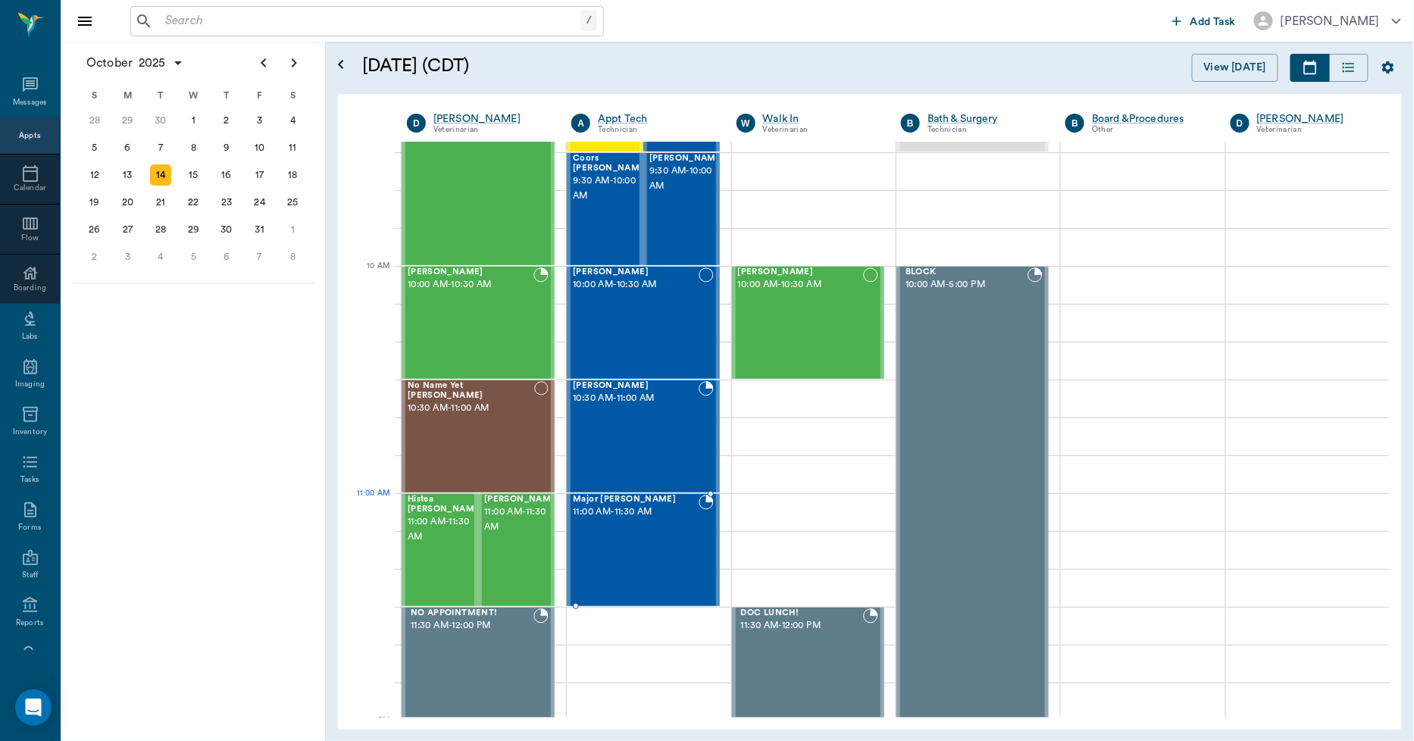
scroll to position [842, 0]
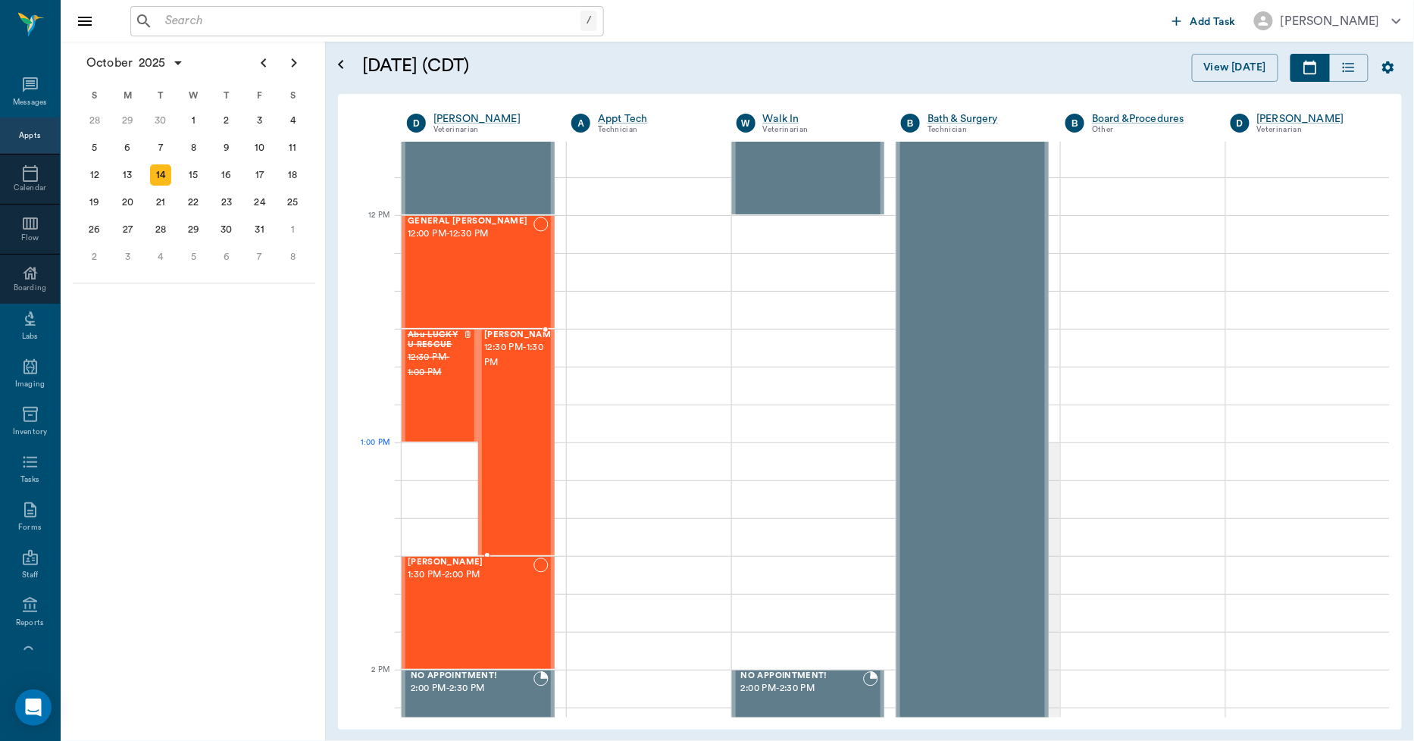
click at [497, 443] on div "Cheeto Farris 12:30 PM - 1:30 PM" at bounding box center [522, 442] width 76 height 224
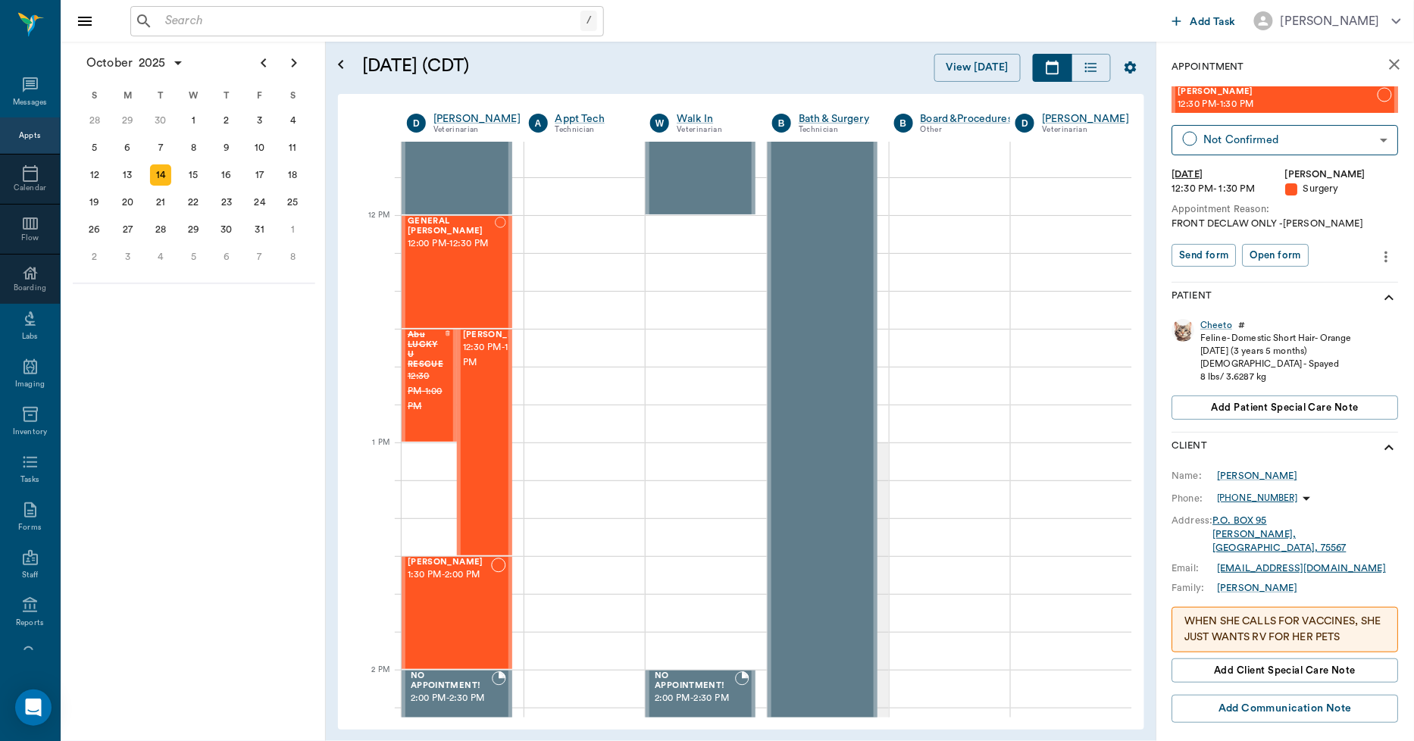
click at [1379, 258] on icon "more" at bounding box center [1387, 257] width 17 height 18
click at [1314, 281] on span "Edit appointment" at bounding box center [1311, 282] width 127 height 16
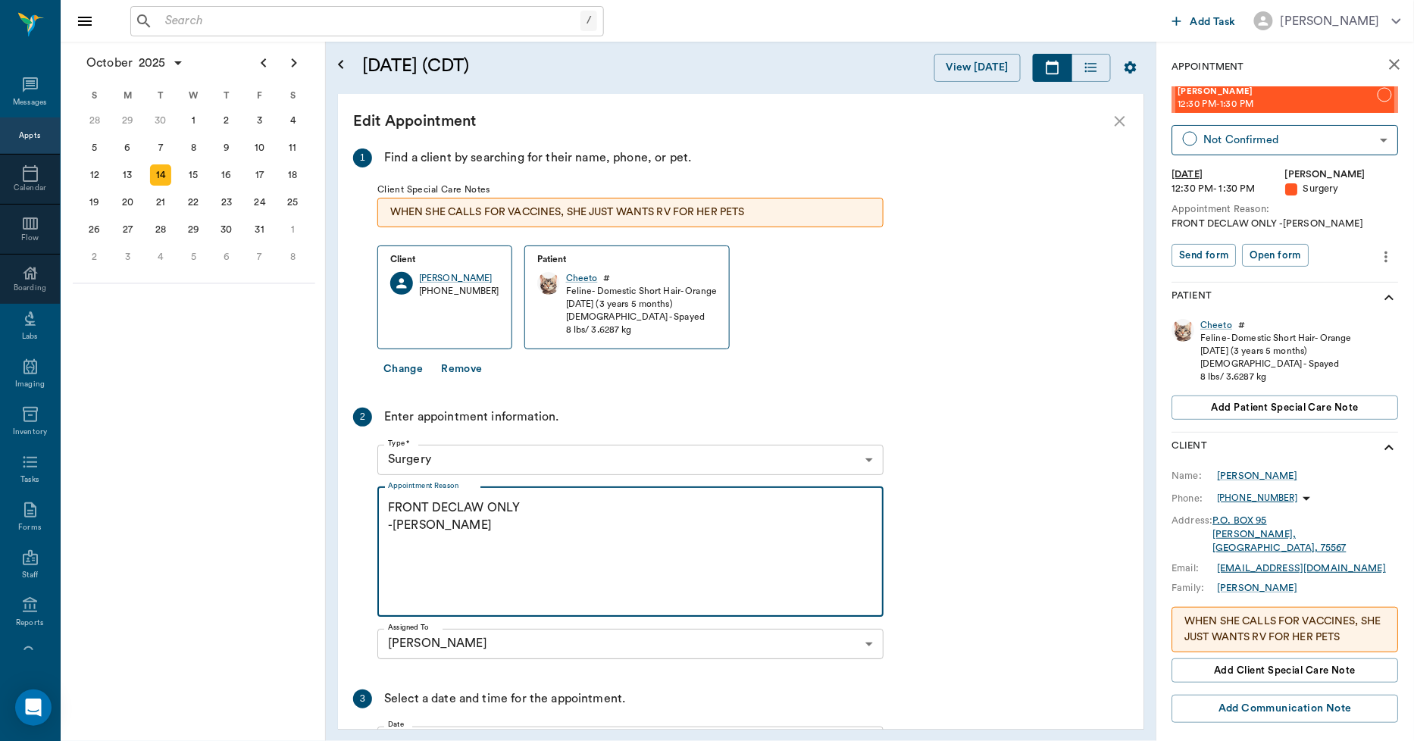
click at [440, 529] on textarea "FRONT DECLAW ONLY -LORY" at bounding box center [630, 551] width 485 height 105
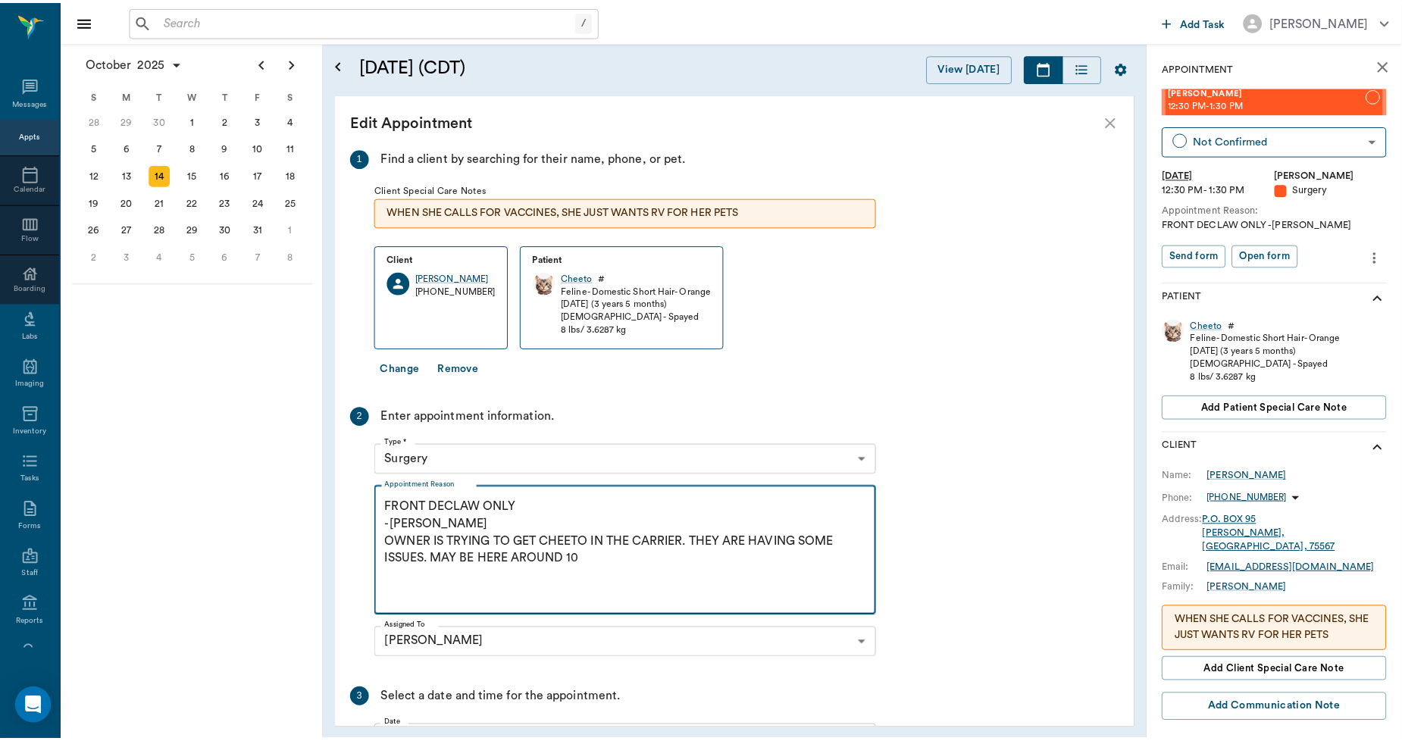
scroll to position [155, 0]
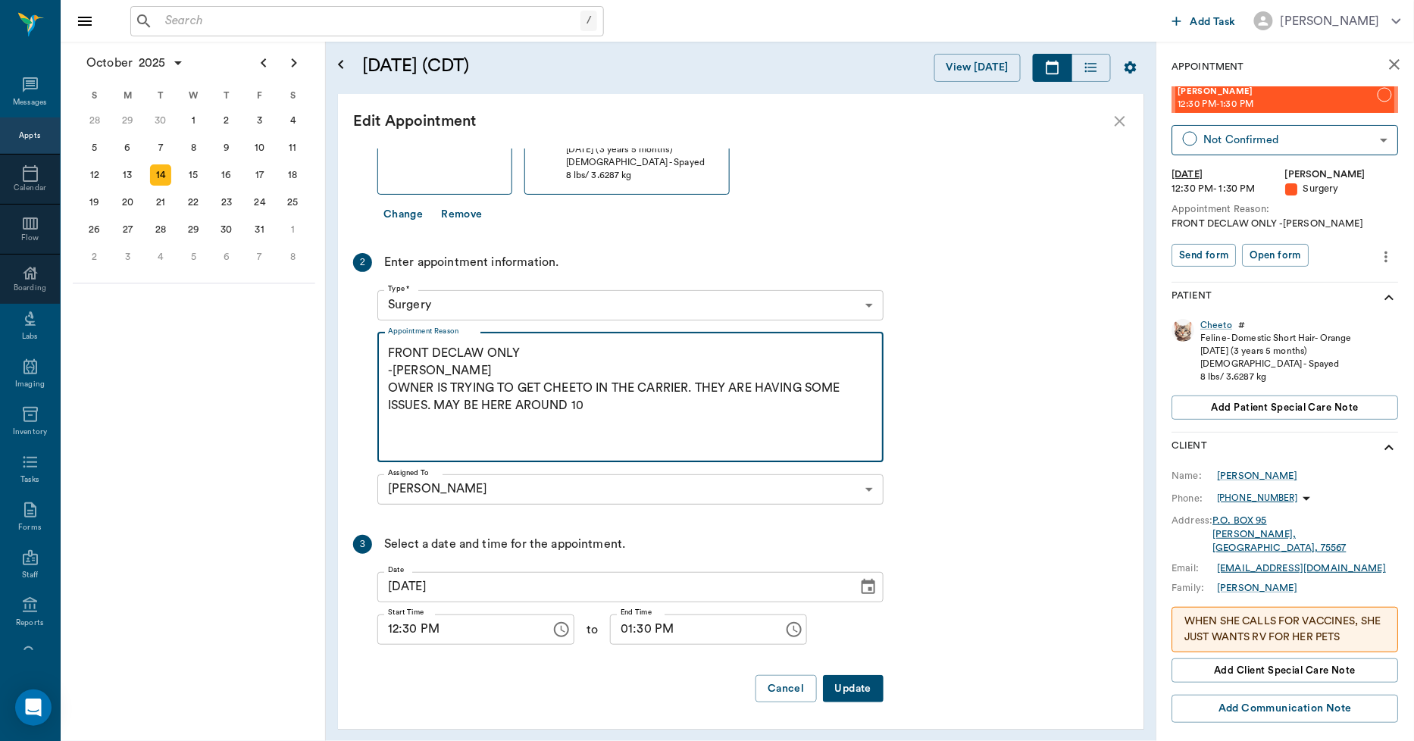
type textarea "FRONT DECLAW ONLY -LORY OWNER IS TRYING TO GET CHEETO IN THE CARRIER. THEY ARE …"
click at [865, 693] on button "Update" at bounding box center [853, 689] width 61 height 28
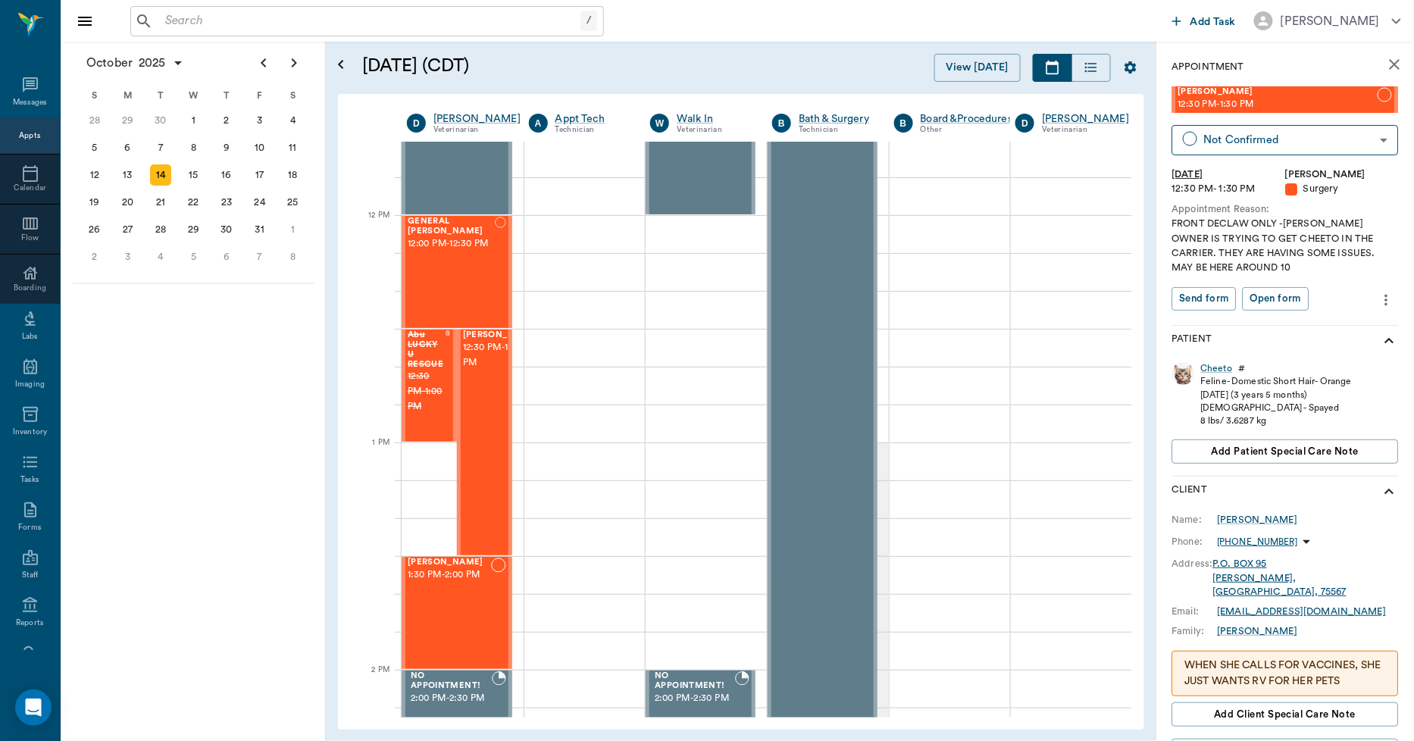
click at [1375, 287] on button "more" at bounding box center [1387, 300] width 24 height 26
click at [1061, 407] on div at bounding box center [707, 370] width 1414 height 741
click at [252, 16] on input "text" at bounding box center [369, 21] width 421 height 21
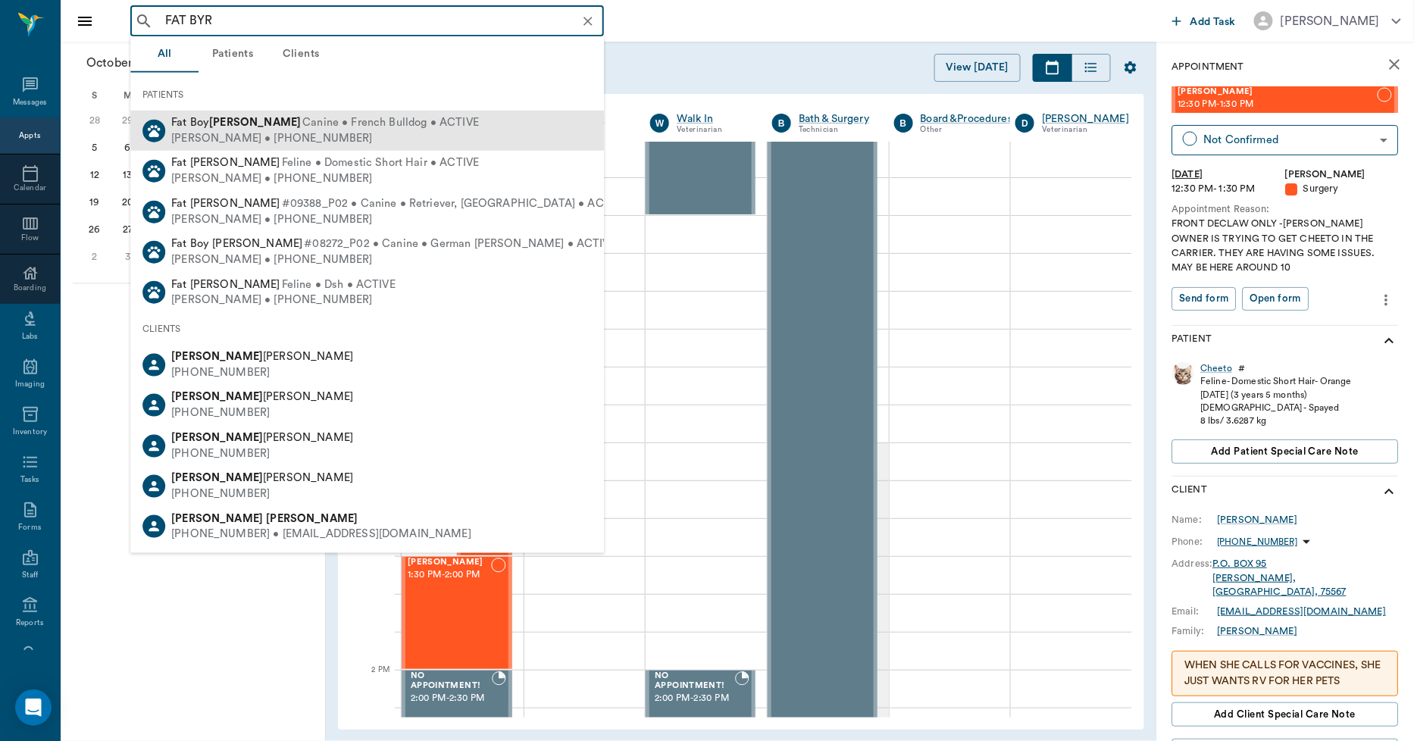
click at [239, 120] on b "Byrum" at bounding box center [255, 122] width 92 height 11
type input "FAT BYR"
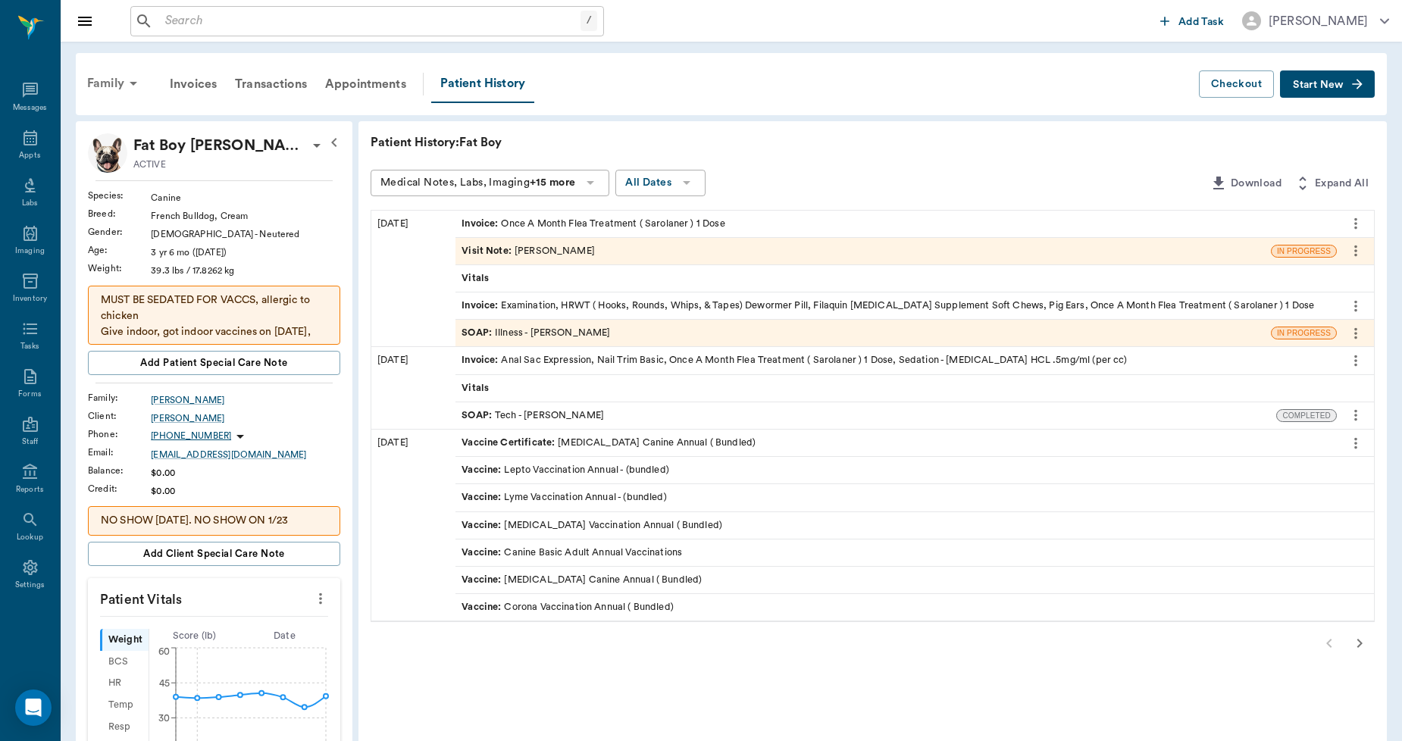
click at [122, 80] on div "Family" at bounding box center [115, 83] width 74 height 36
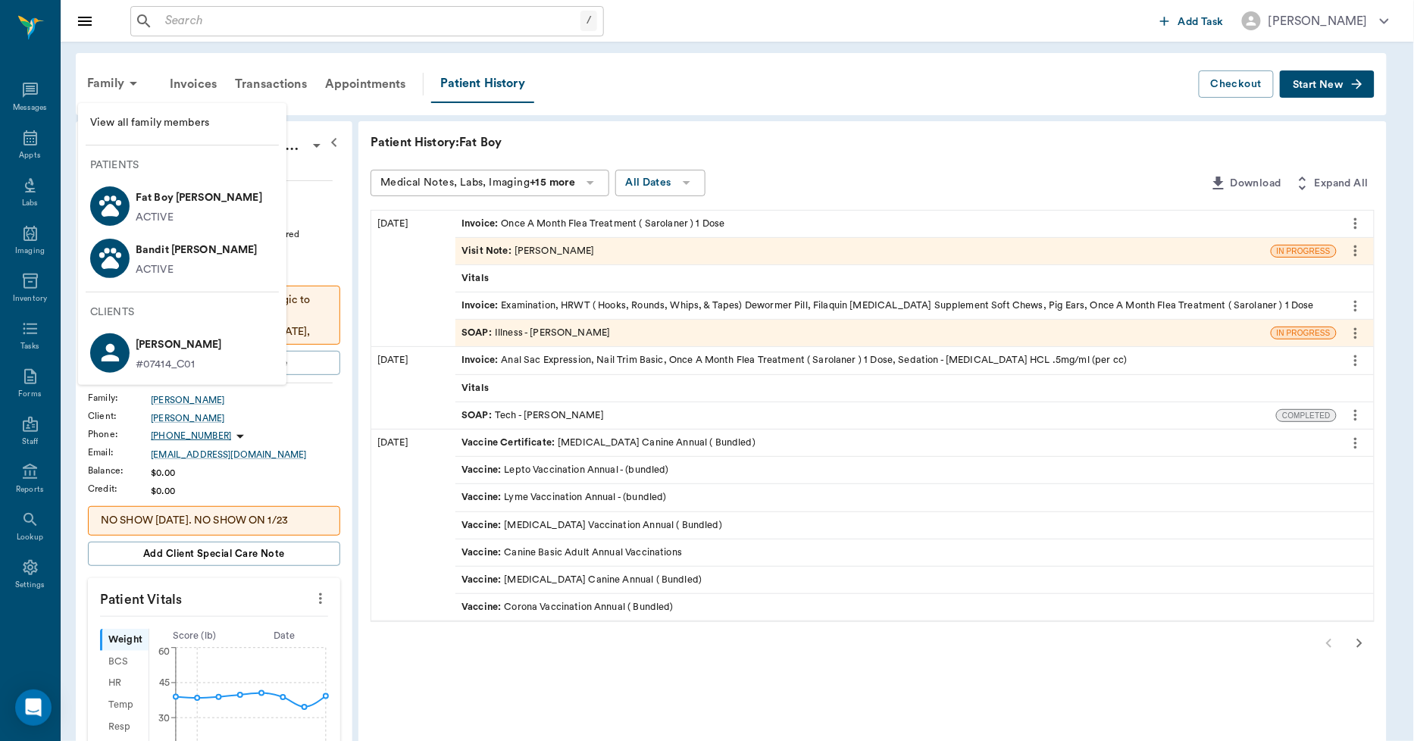
click at [145, 255] on p "Bandit Byrum" at bounding box center [197, 250] width 122 height 24
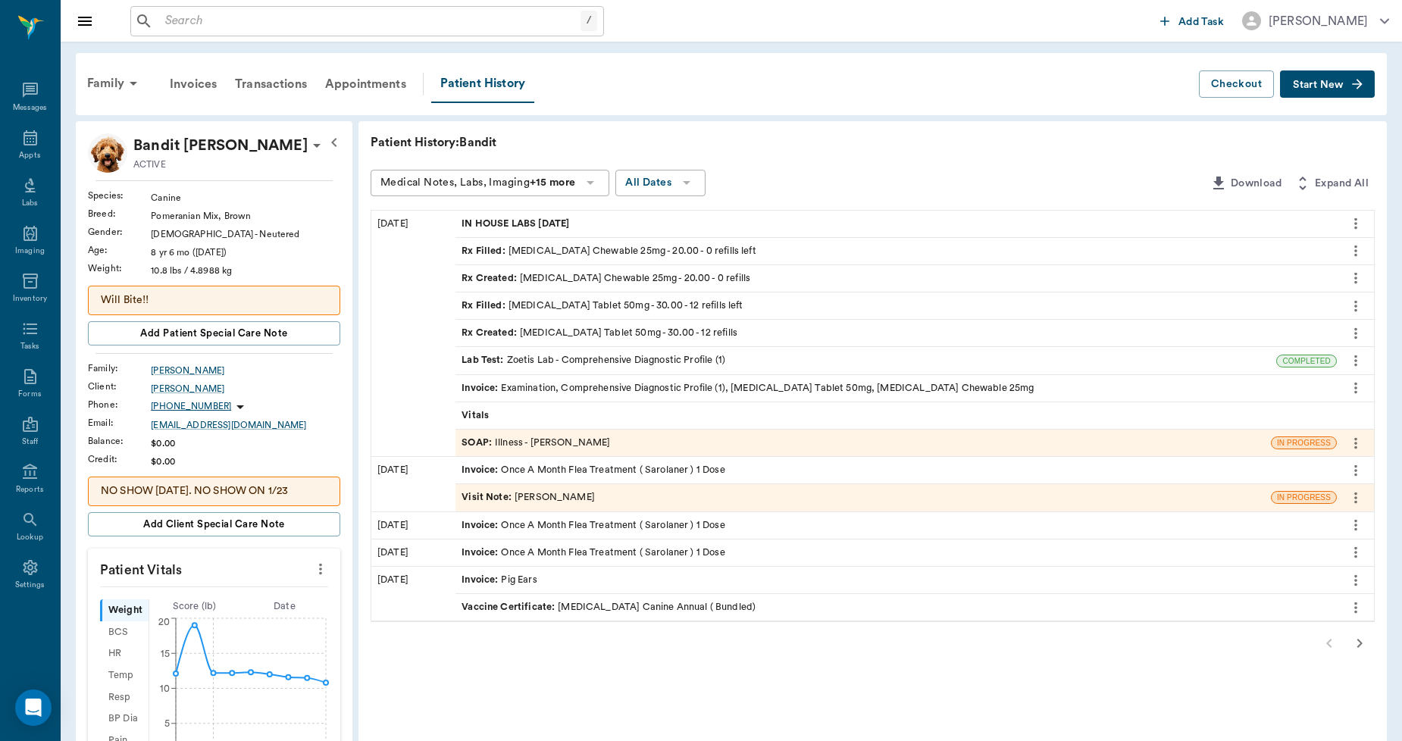
click at [1361, 645] on icon "button" at bounding box center [1359, 643] width 5 height 9
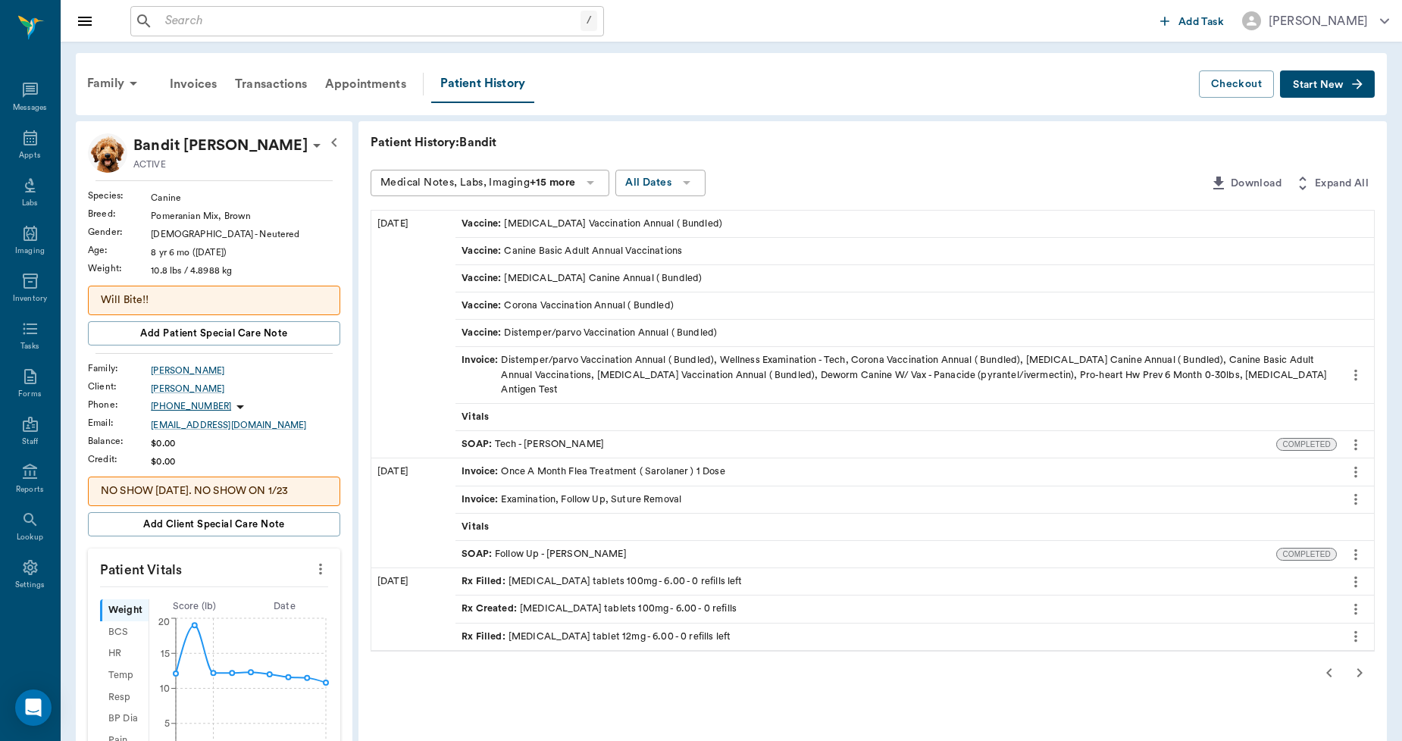
click at [1357, 664] on icon "button" at bounding box center [1360, 673] width 18 height 18
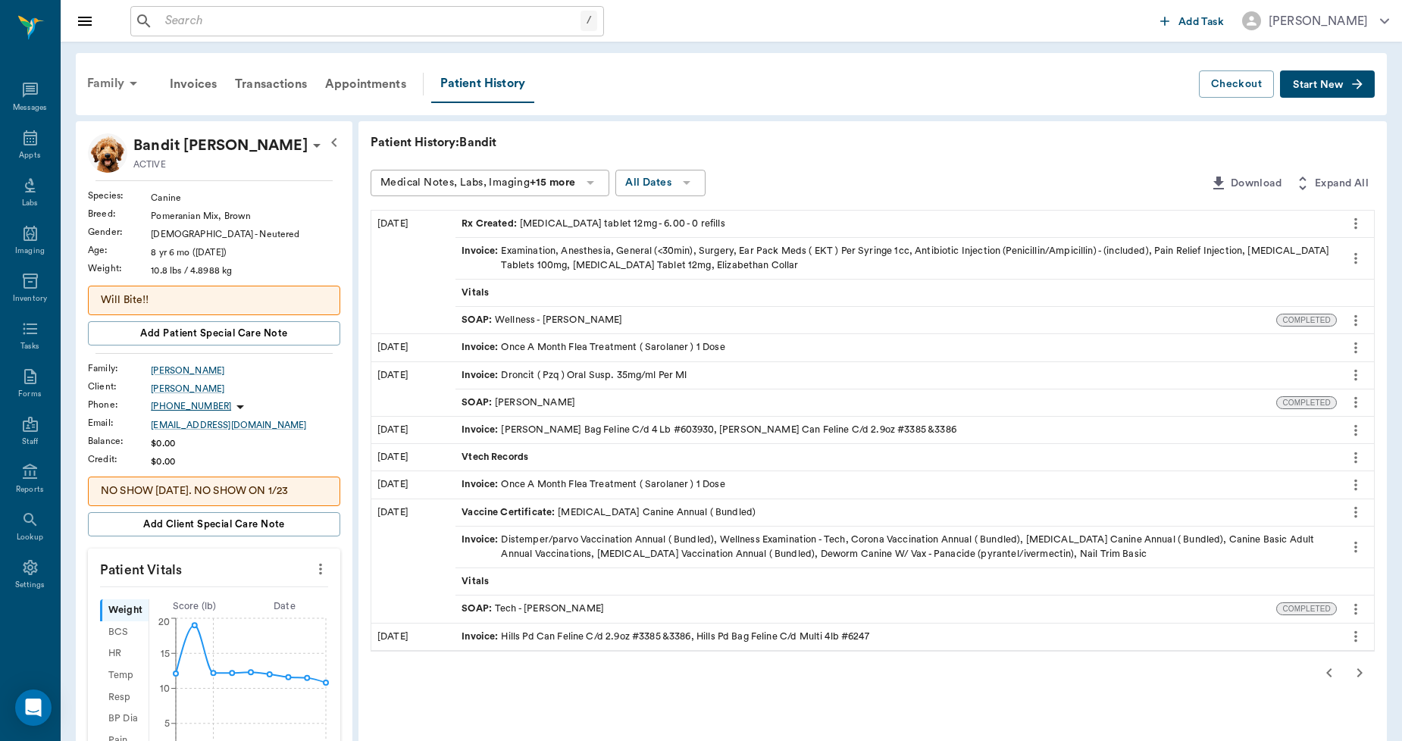
click at [102, 84] on div "Family" at bounding box center [115, 83] width 74 height 36
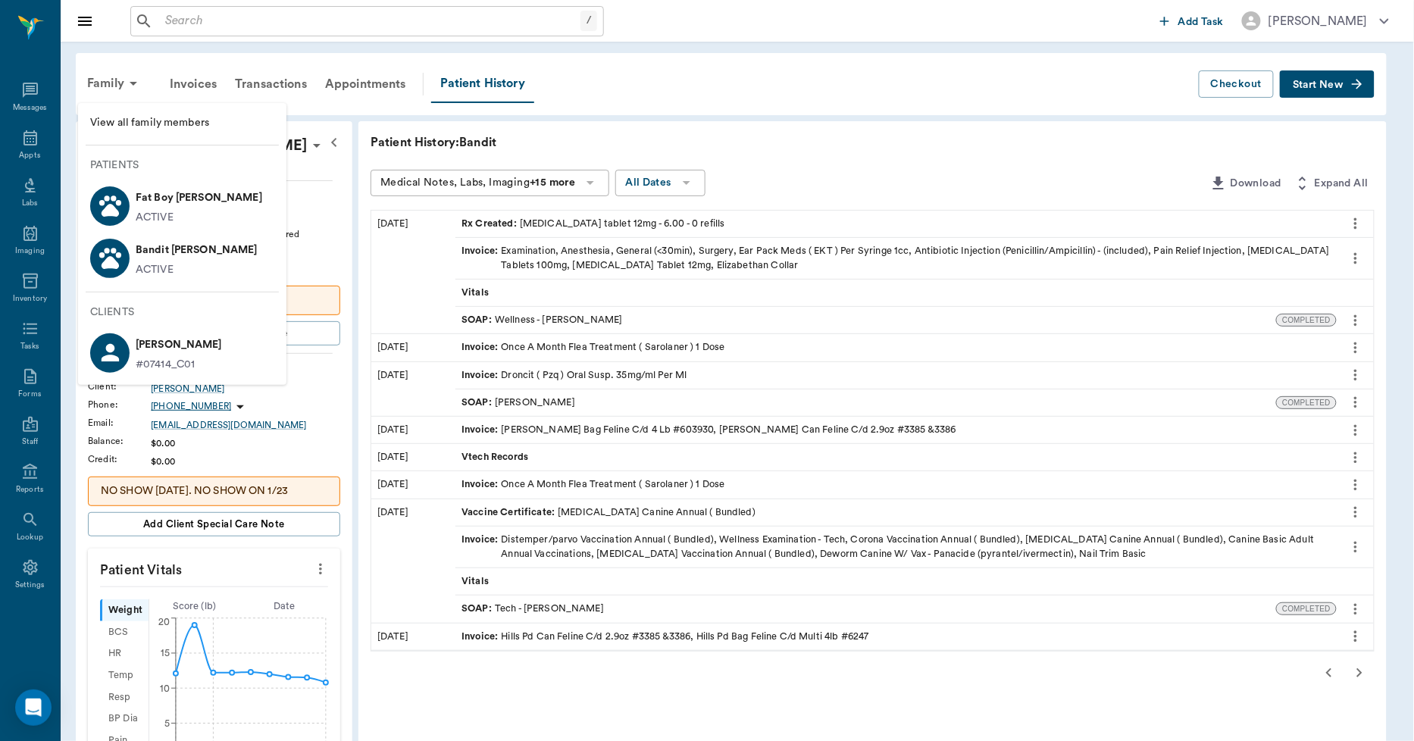
click at [156, 203] on p "Fat Boy Byrum" at bounding box center [199, 198] width 127 height 24
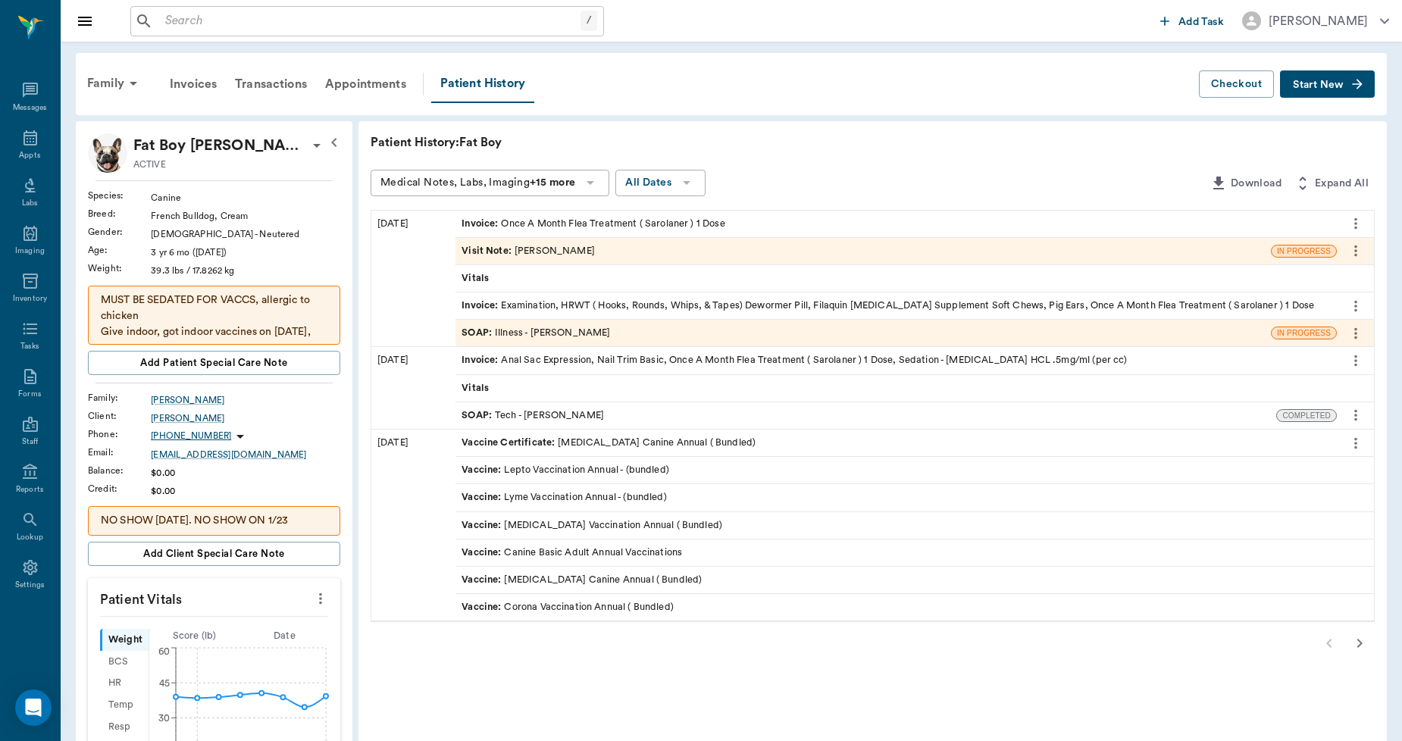
click at [1359, 648] on icon "button" at bounding box center [1360, 643] width 18 height 18
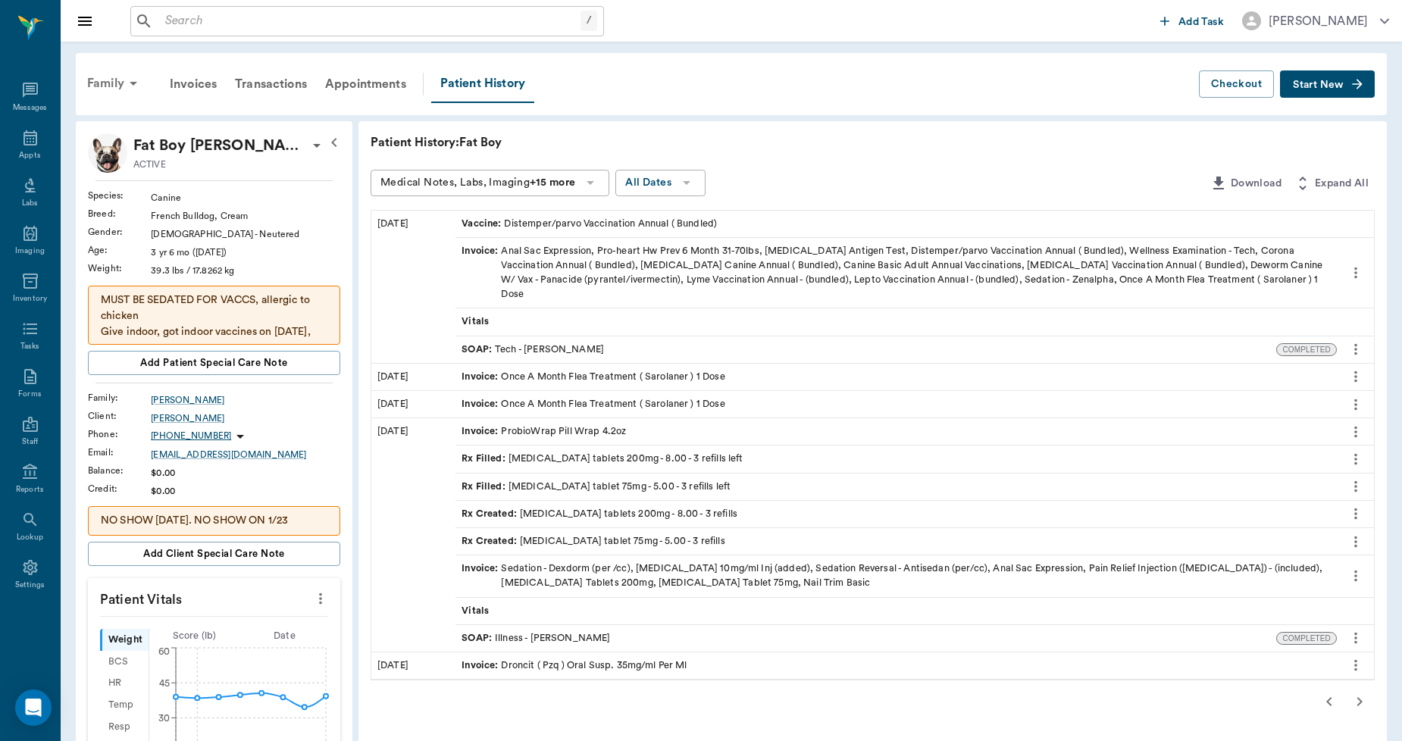
click at [103, 85] on div "Family" at bounding box center [115, 83] width 74 height 36
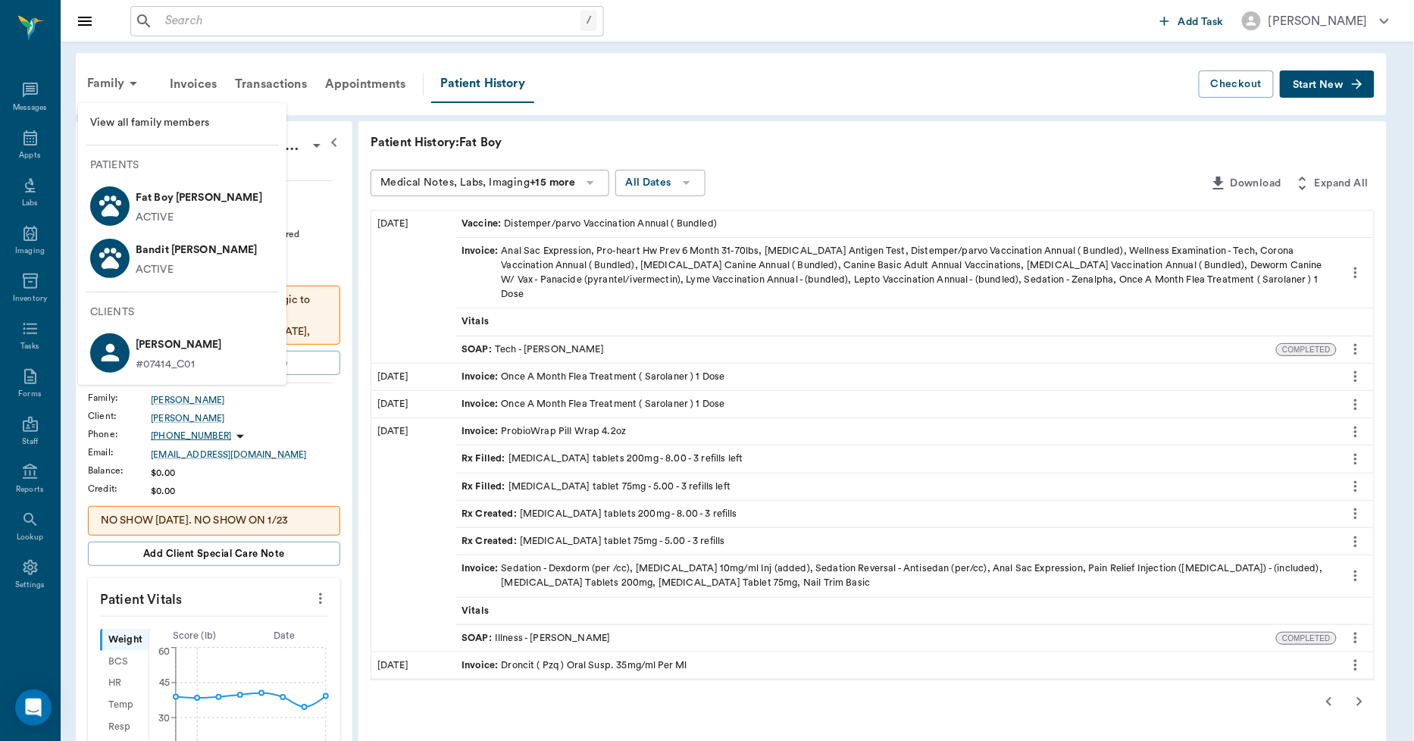
click at [172, 208] on p "Fat Boy Byrum" at bounding box center [199, 198] width 127 height 24
click at [1366, 684] on div at bounding box center [707, 370] width 1414 height 741
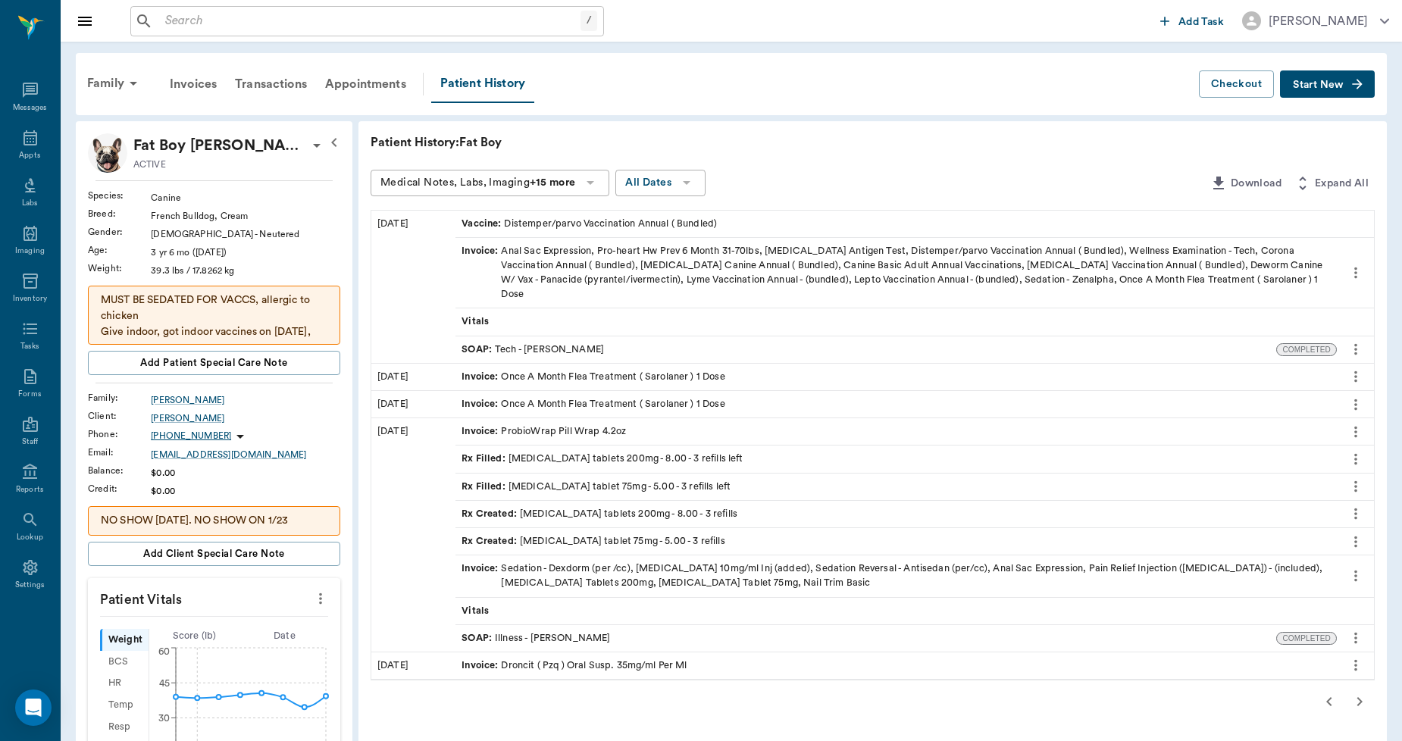
click at [1358, 693] on icon "button" at bounding box center [1360, 702] width 18 height 18
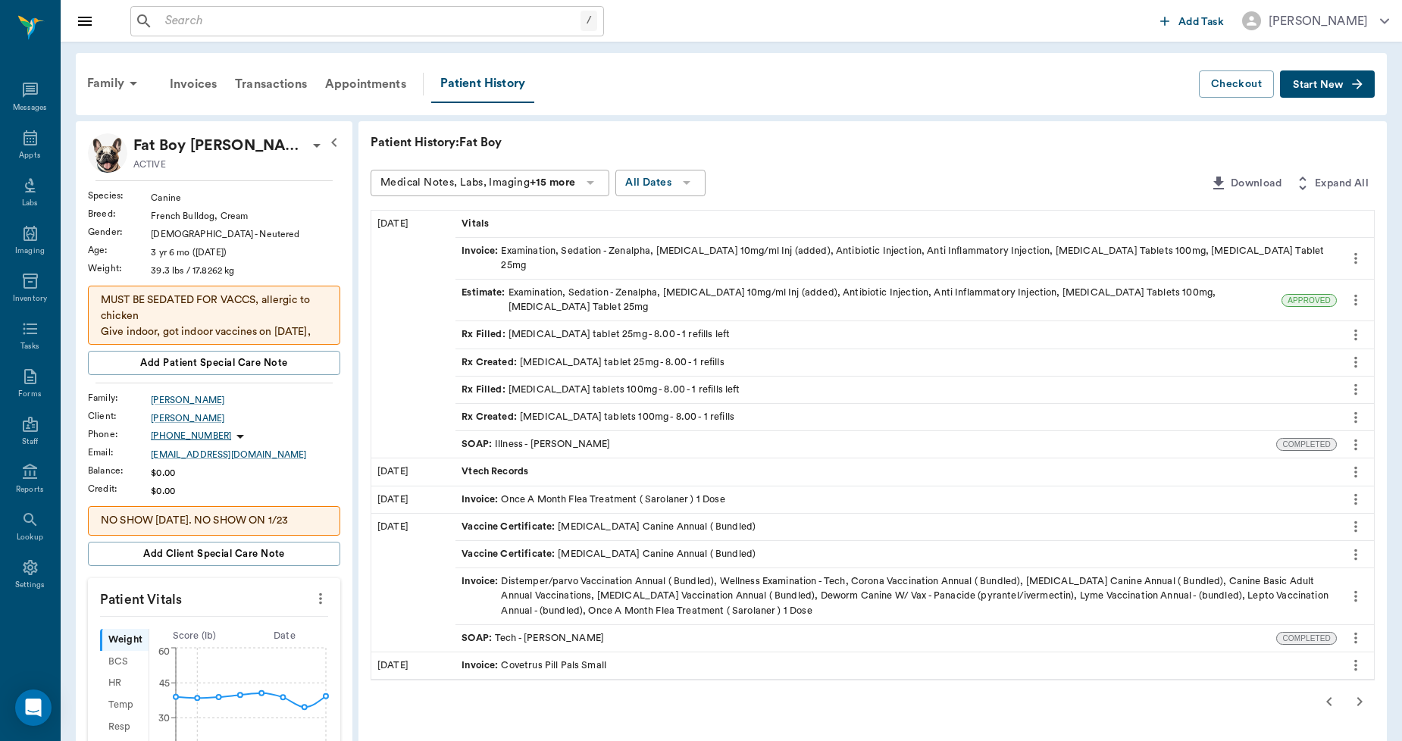
click at [1358, 690] on div "Patient History: Fat Boy Medical Notes, Labs, Imaging +15 more All Dates Downlo…" at bounding box center [873, 723] width 1029 height 1204
click at [1362, 693] on icon "button" at bounding box center [1360, 702] width 18 height 18
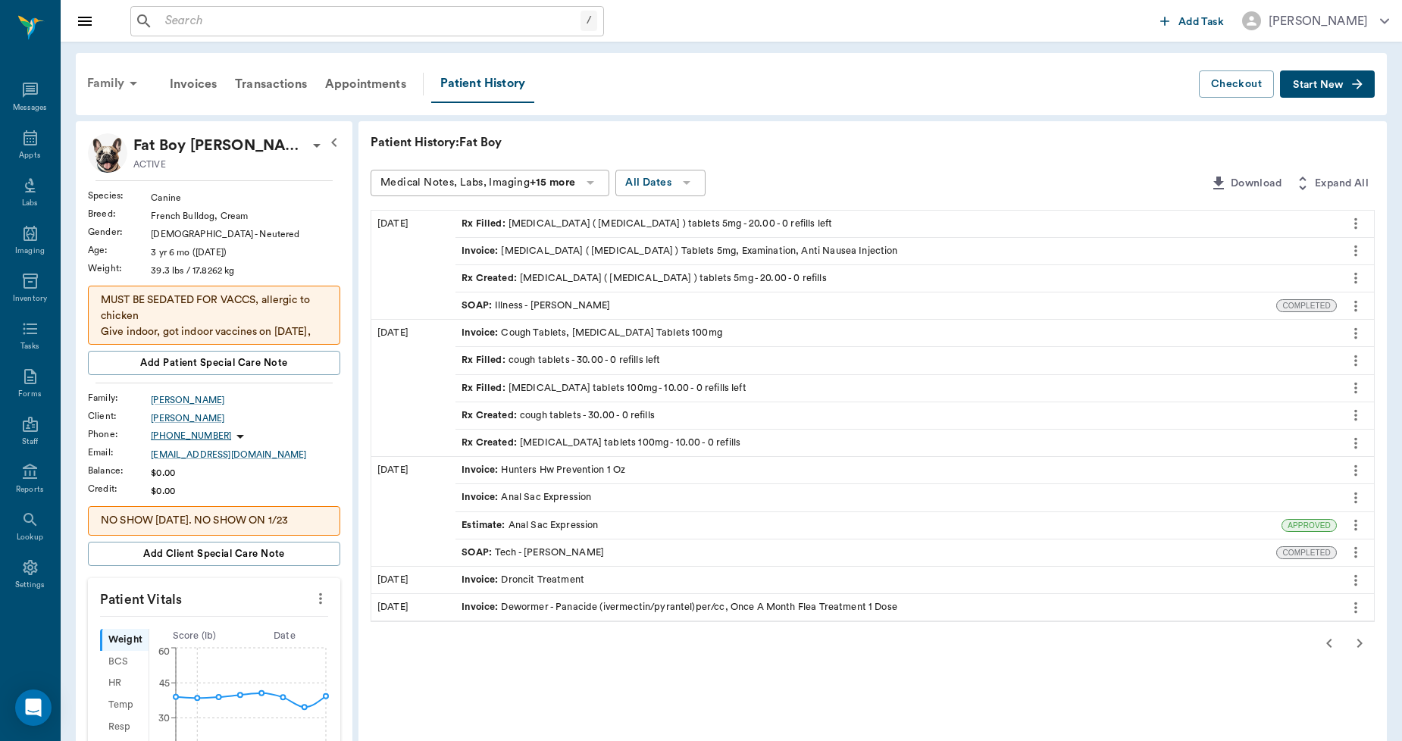
click at [88, 77] on div "Family" at bounding box center [115, 83] width 74 height 36
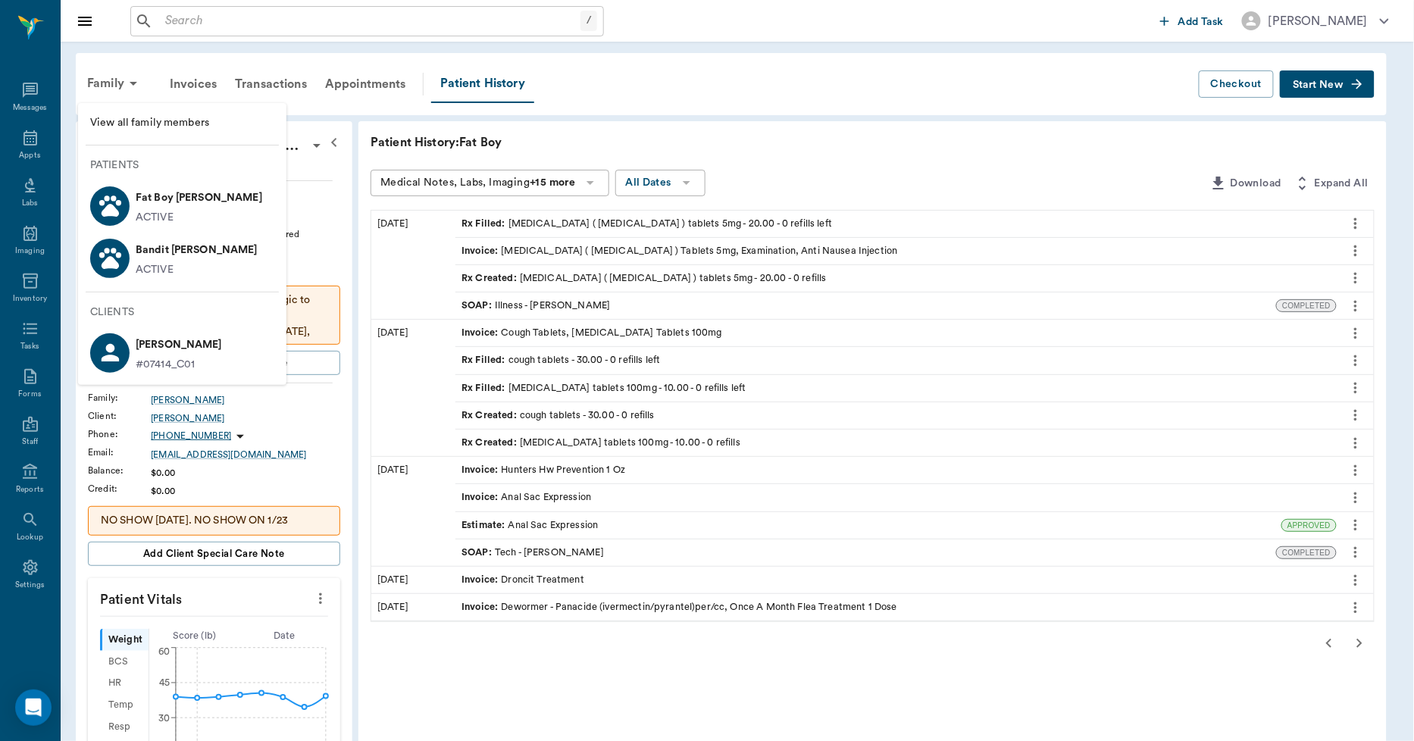
click at [142, 243] on p "Bandit Byrum" at bounding box center [197, 250] width 122 height 24
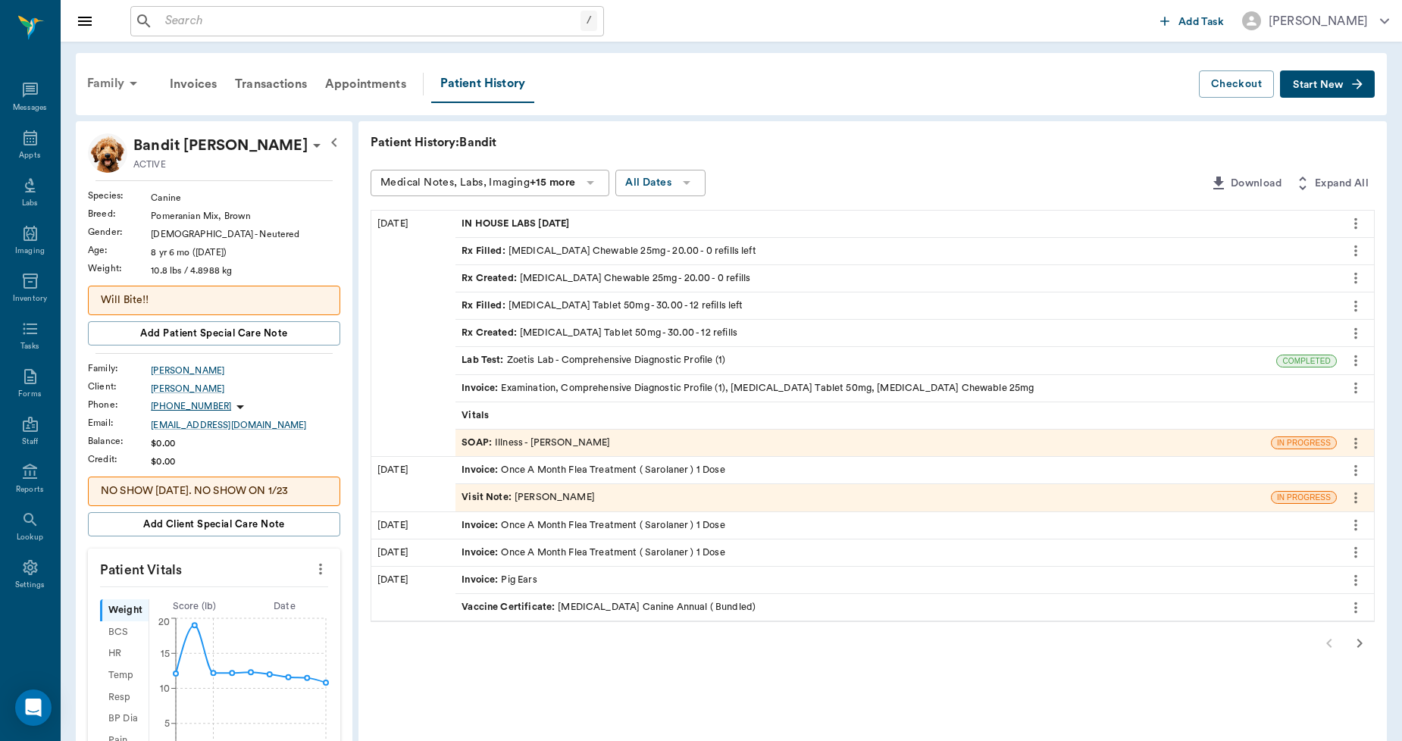
click at [121, 70] on div "Family" at bounding box center [115, 83] width 74 height 36
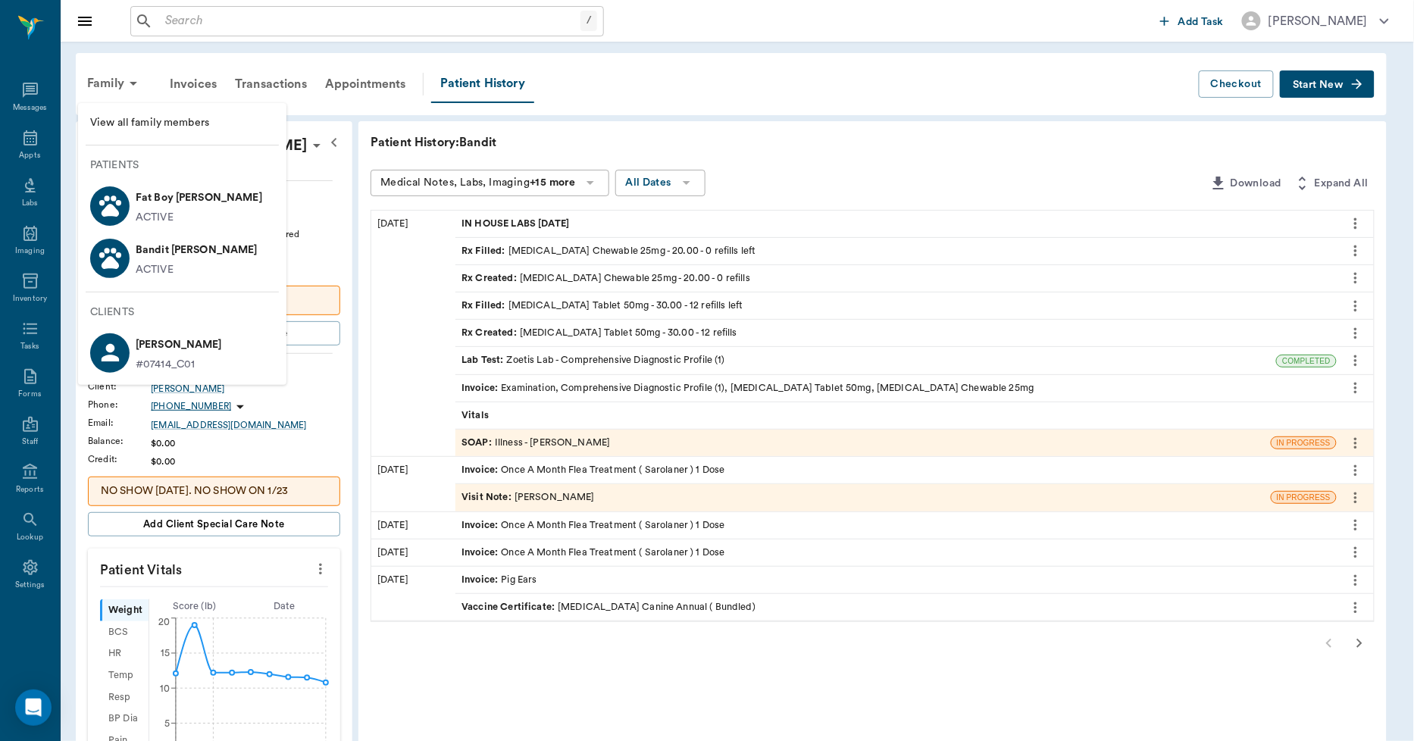
click at [146, 200] on p "Fat Boy Byrum" at bounding box center [199, 198] width 127 height 24
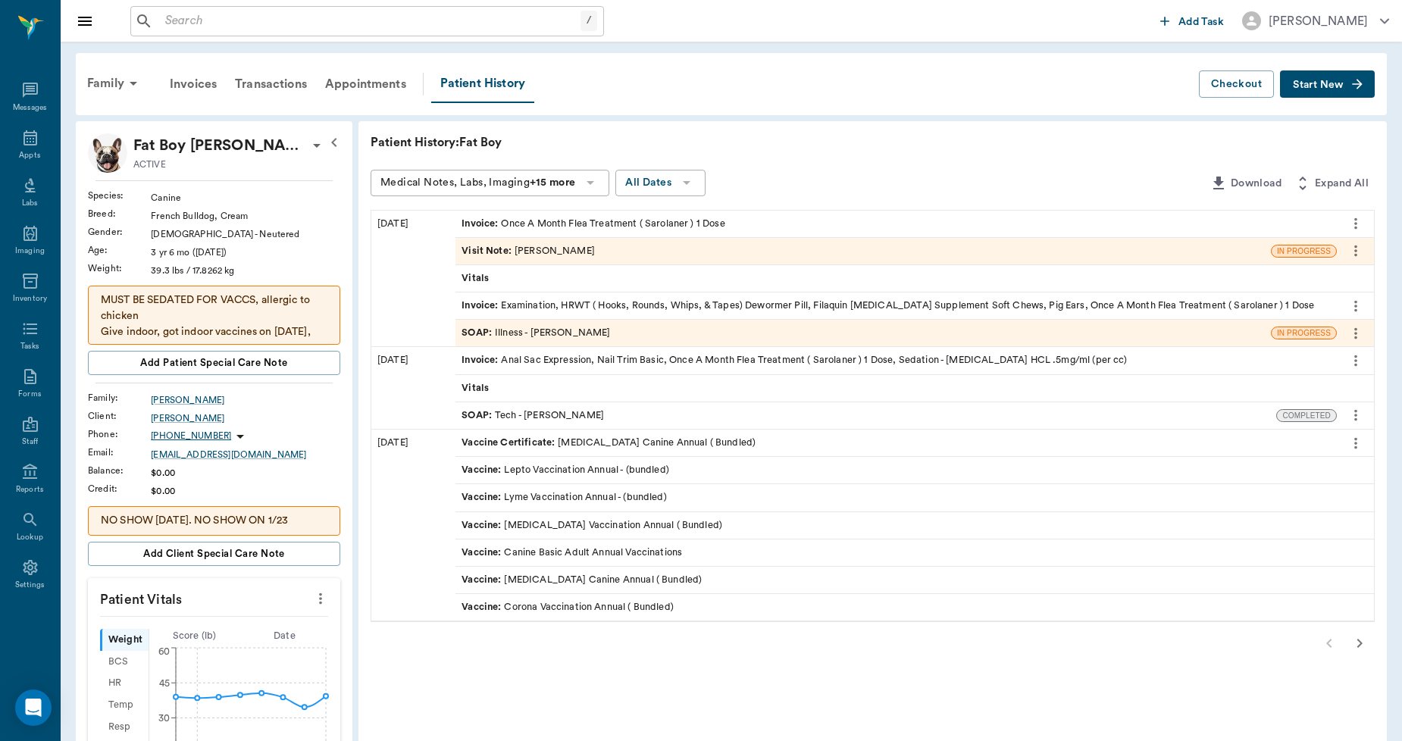
click at [308, 20] on input "text" at bounding box center [369, 21] width 421 height 21
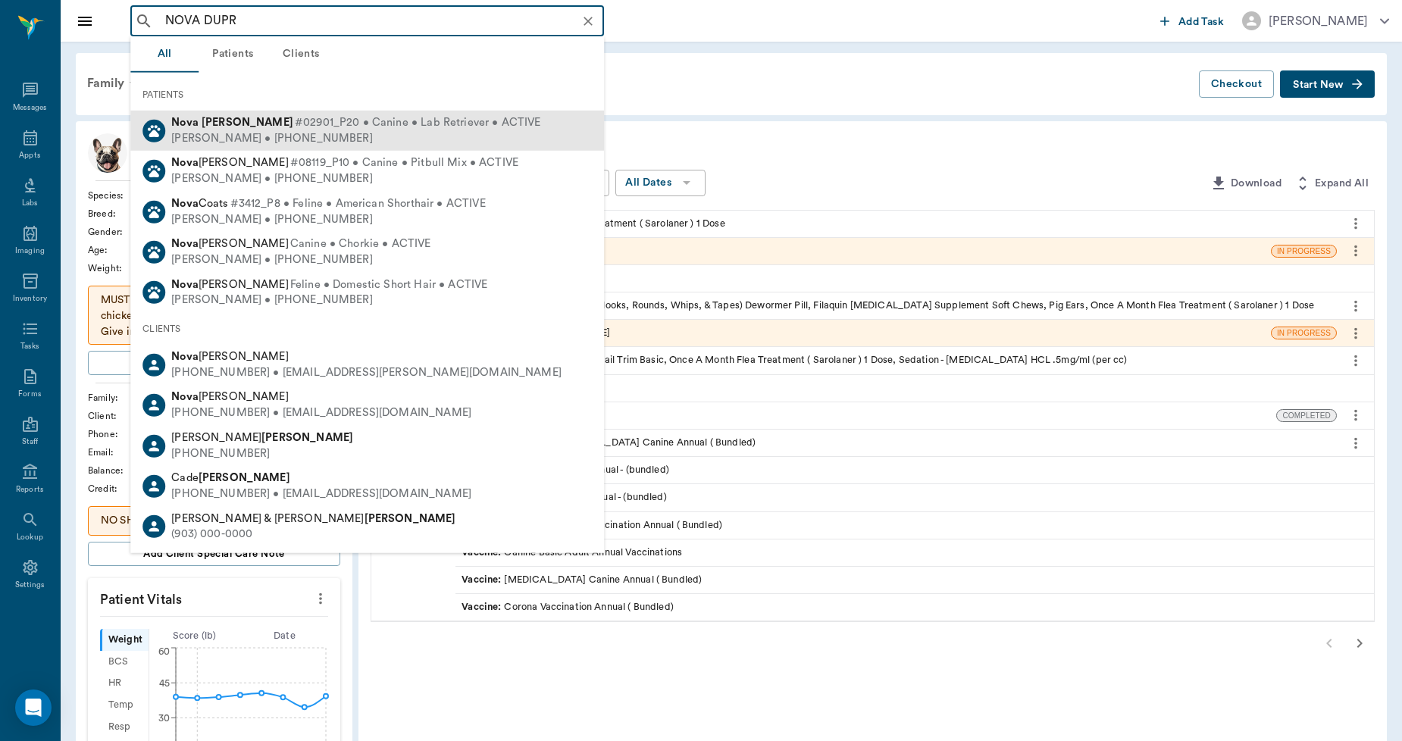
click at [295, 127] on span "#02901_P20 • Canine • Lab Retriever • ACTIVE" at bounding box center [418, 123] width 246 height 16
type input "NOVA DUPR"
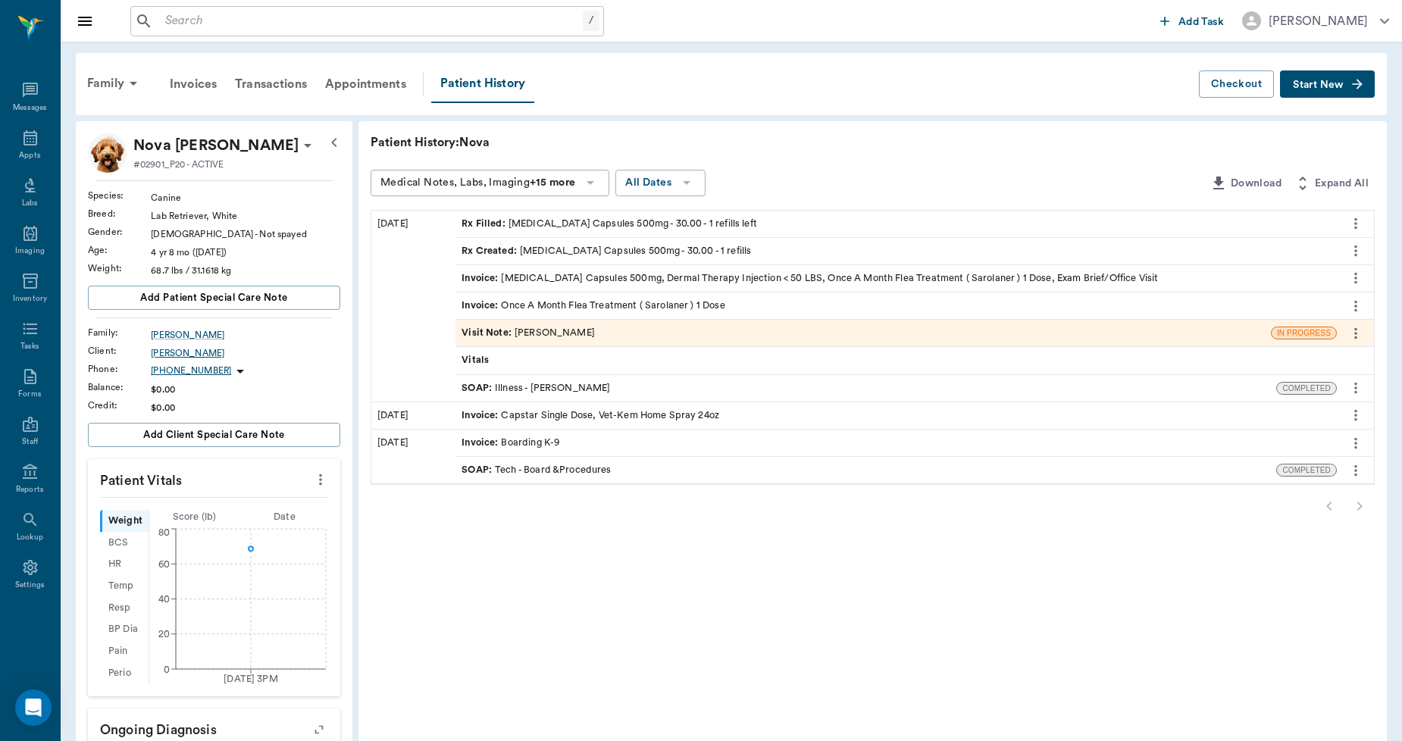
click at [180, 351] on div "Christina Dupree" at bounding box center [245, 353] width 189 height 14
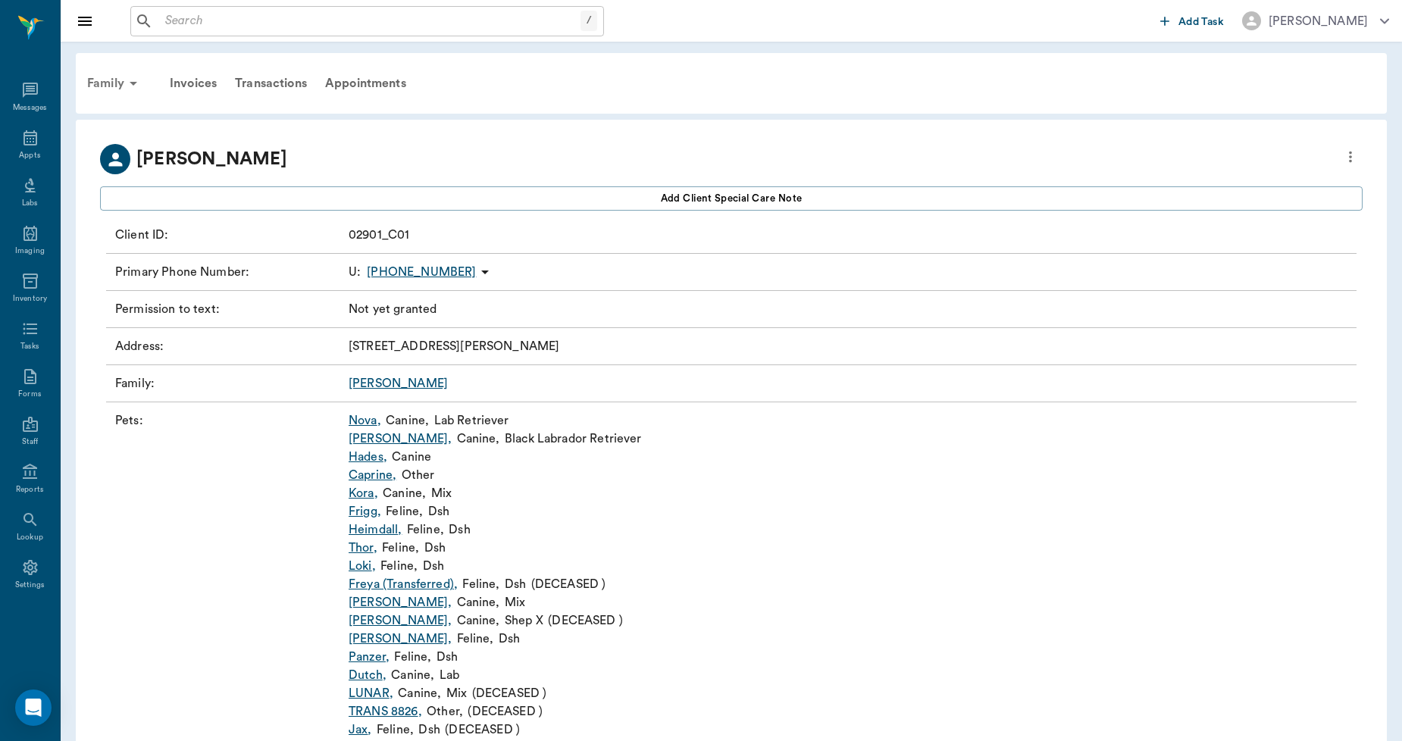
click at [114, 78] on div "Family" at bounding box center [115, 83] width 74 height 36
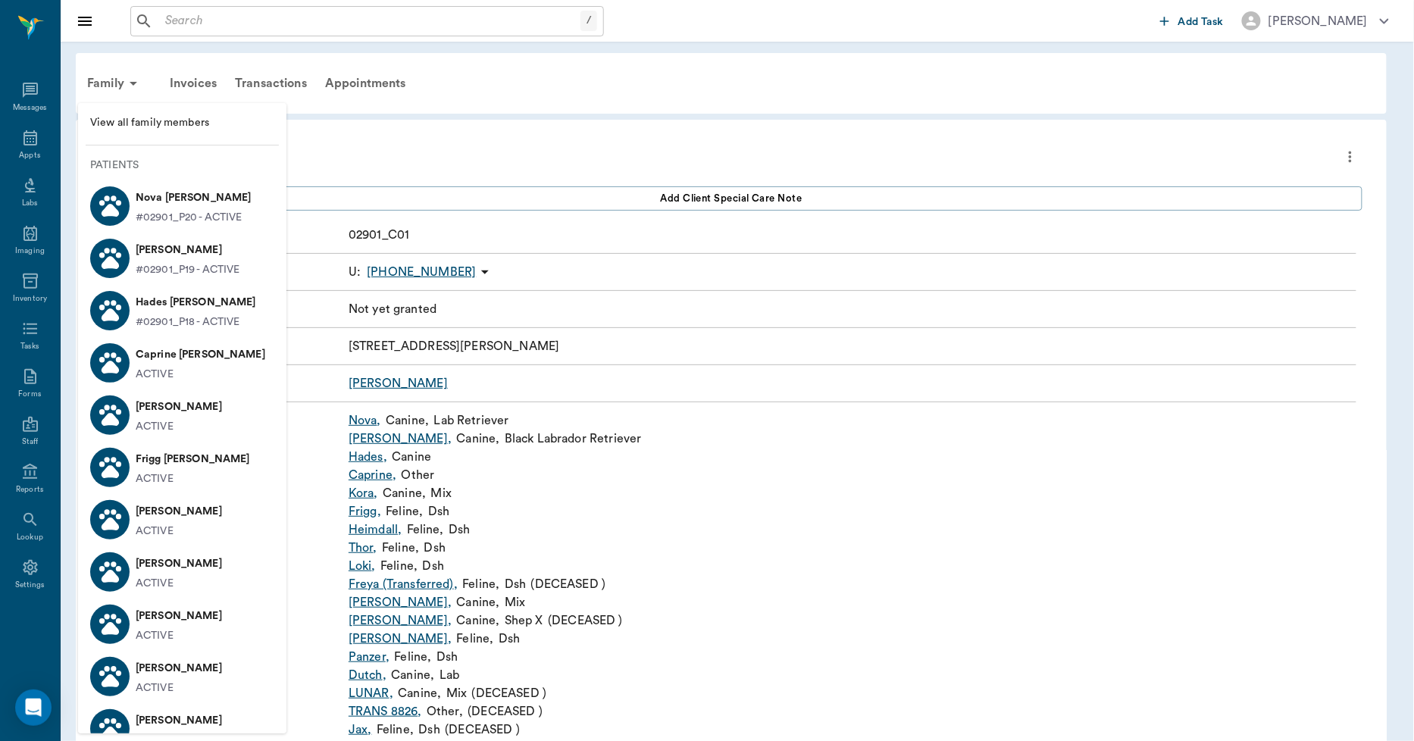
click at [164, 117] on span "View all family members" at bounding box center [182, 123] width 184 height 16
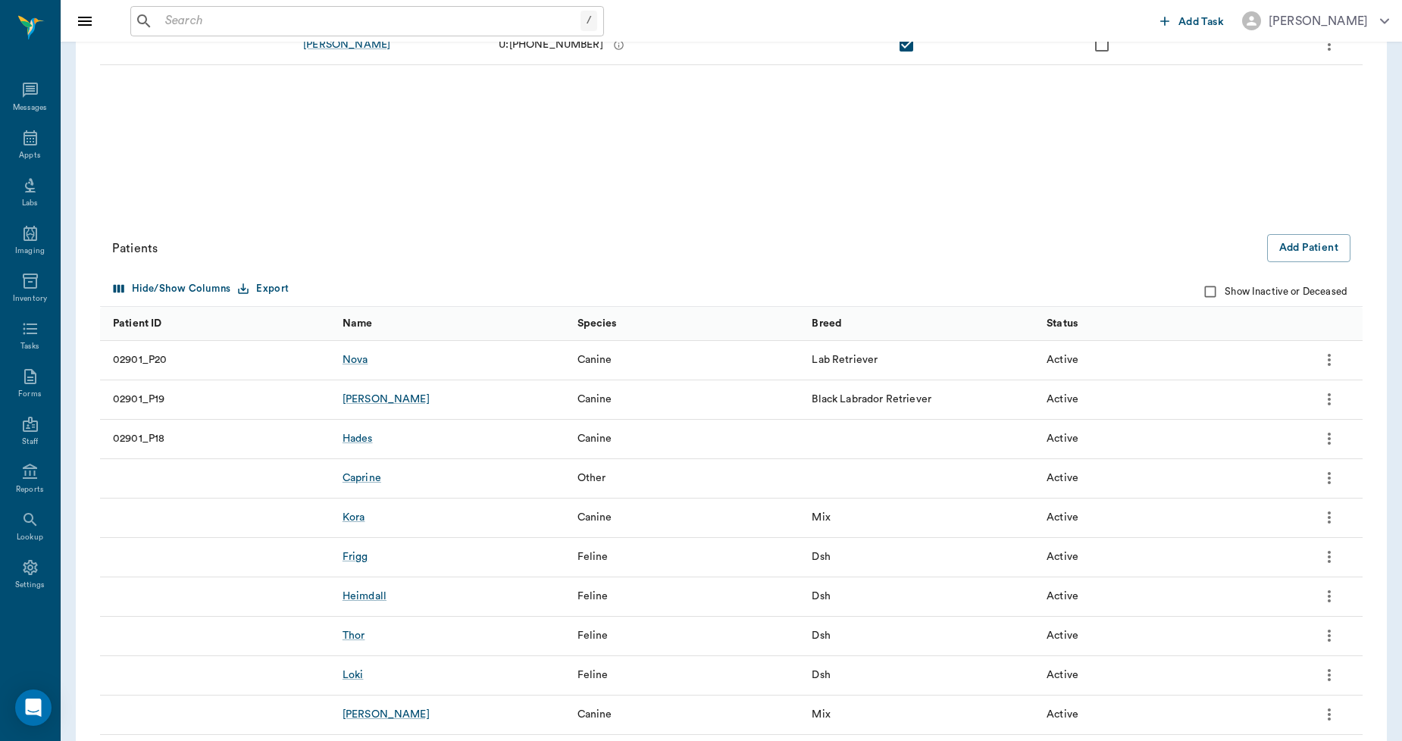
scroll to position [337, 0]
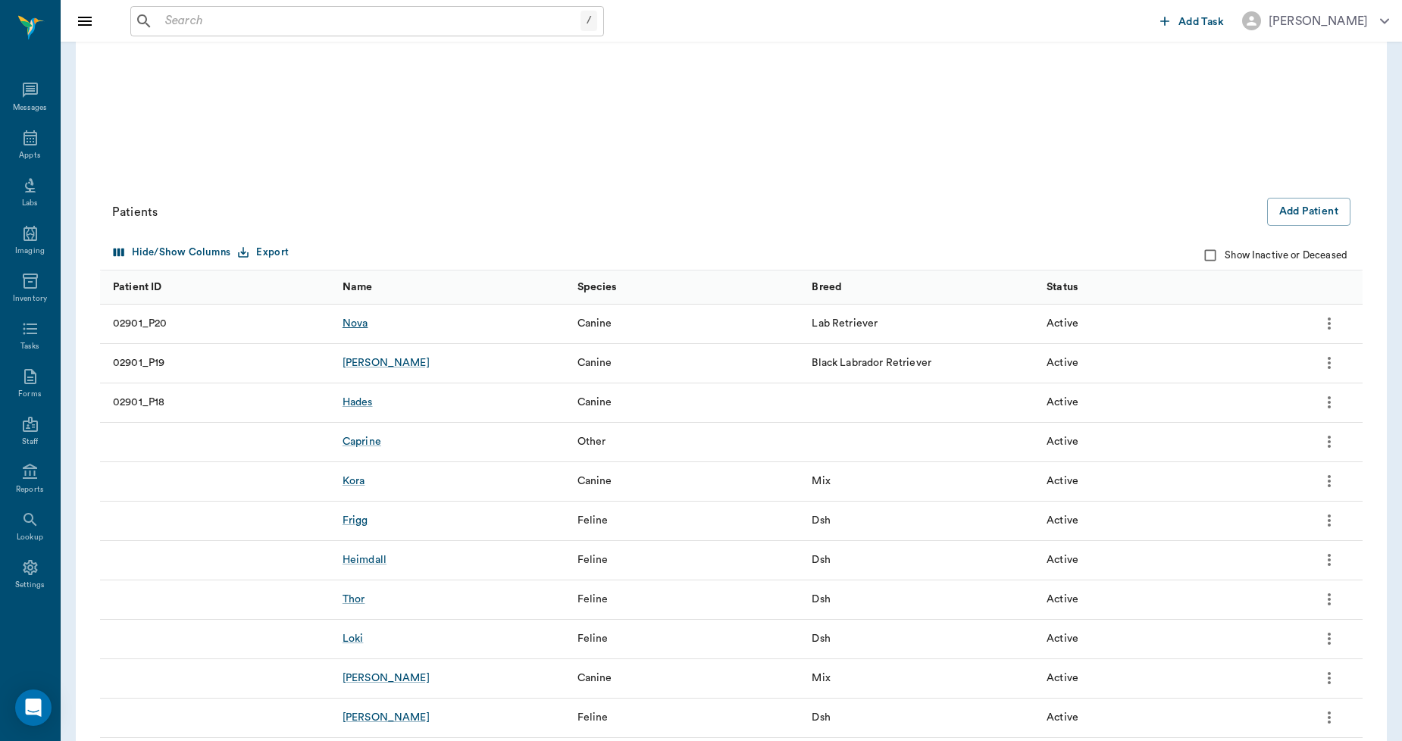
click at [349, 323] on div "Nova" at bounding box center [356, 323] width 26 height 15
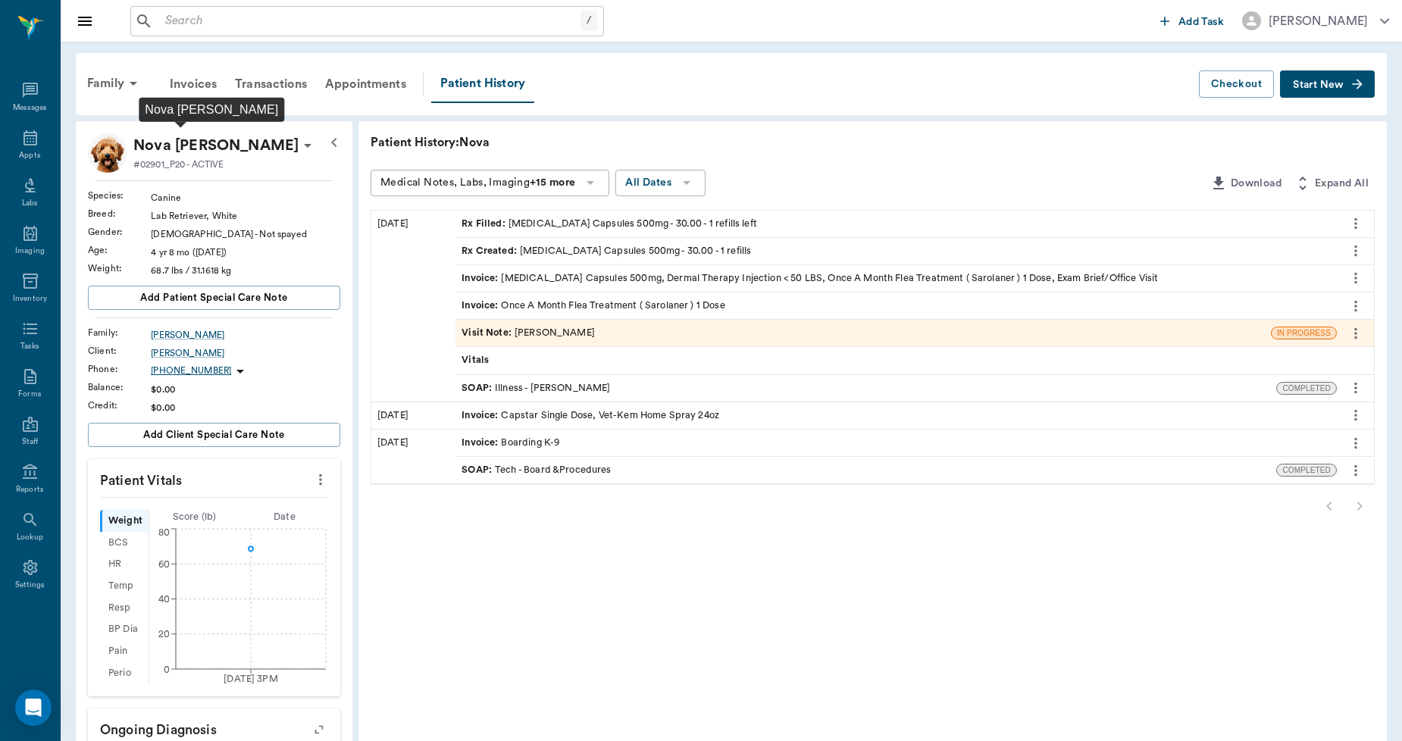
click at [201, 142] on p "Nova [PERSON_NAME]" at bounding box center [215, 145] width 165 height 24
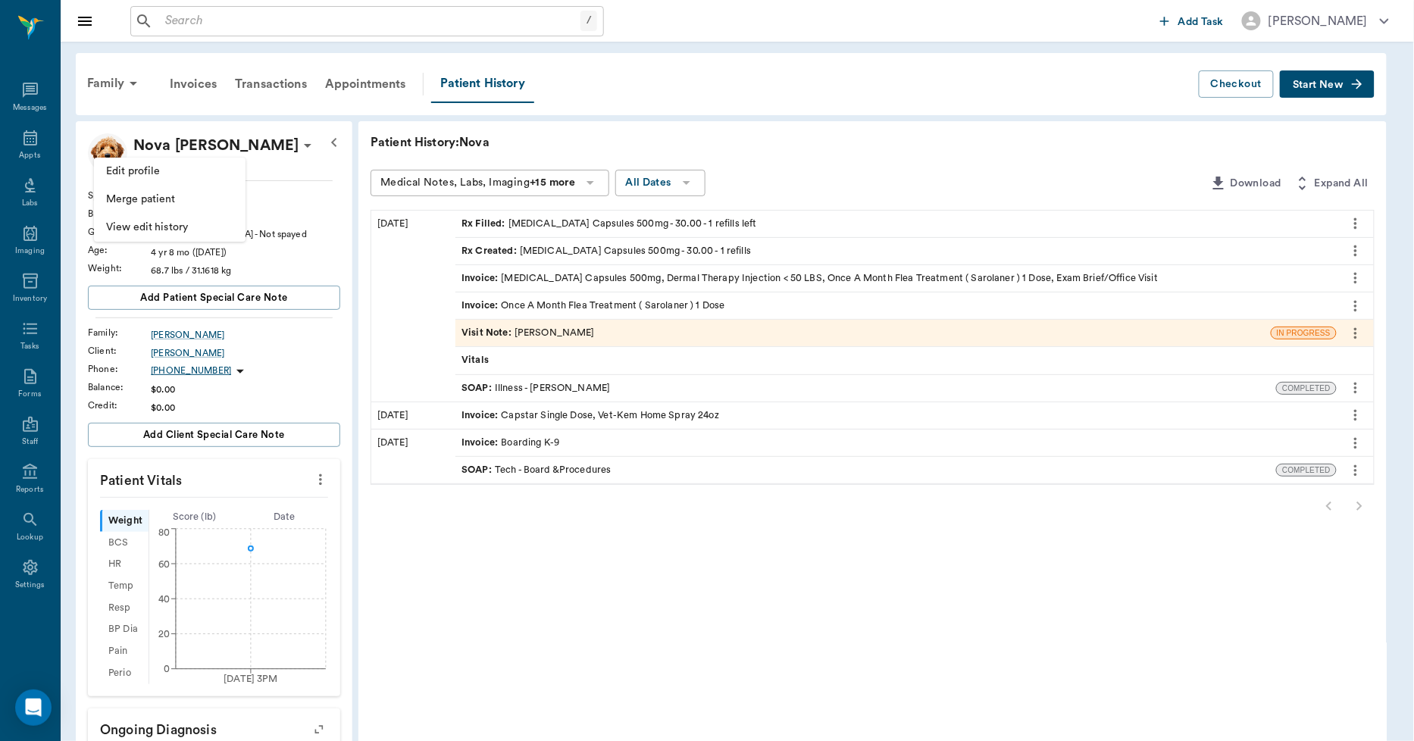
click at [155, 169] on span "Edit profile" at bounding box center [169, 172] width 127 height 16
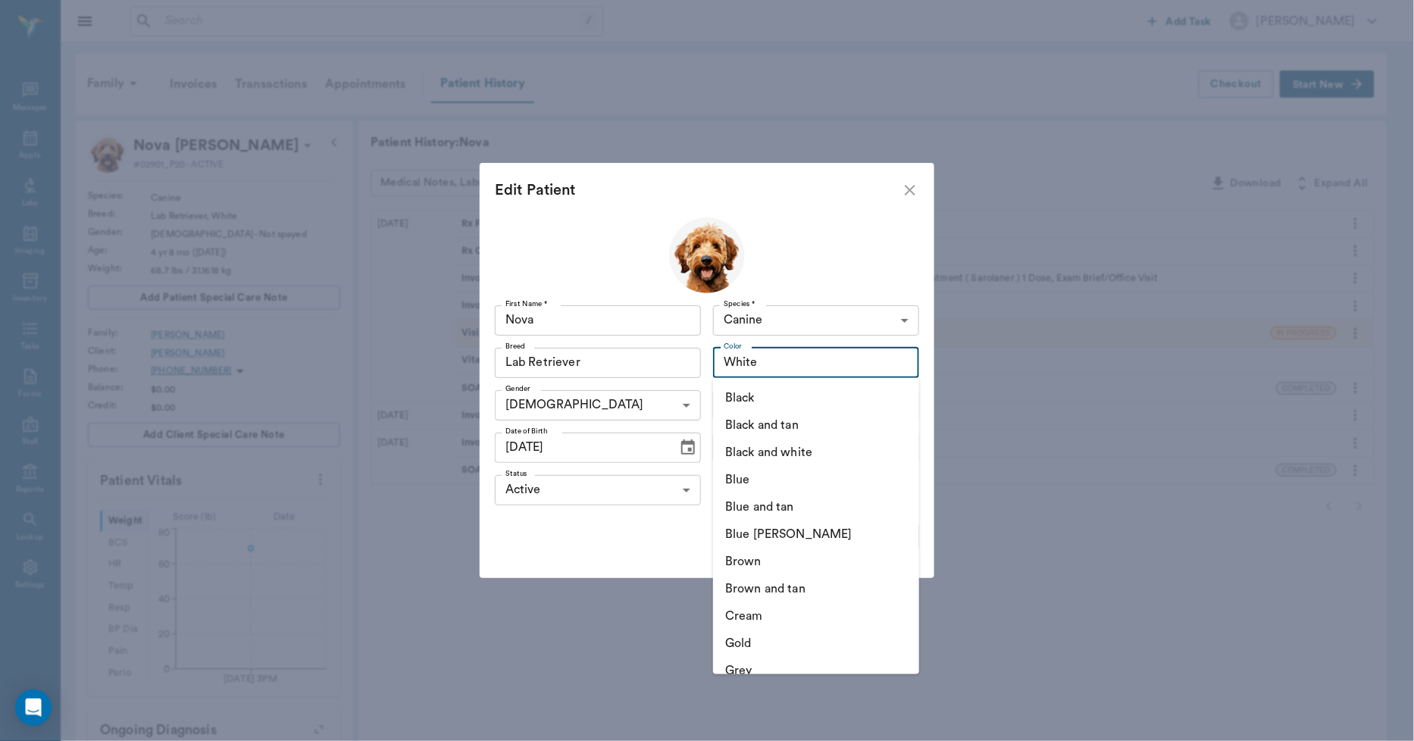
click at [785, 356] on input "White" at bounding box center [794, 362] width 152 height 21
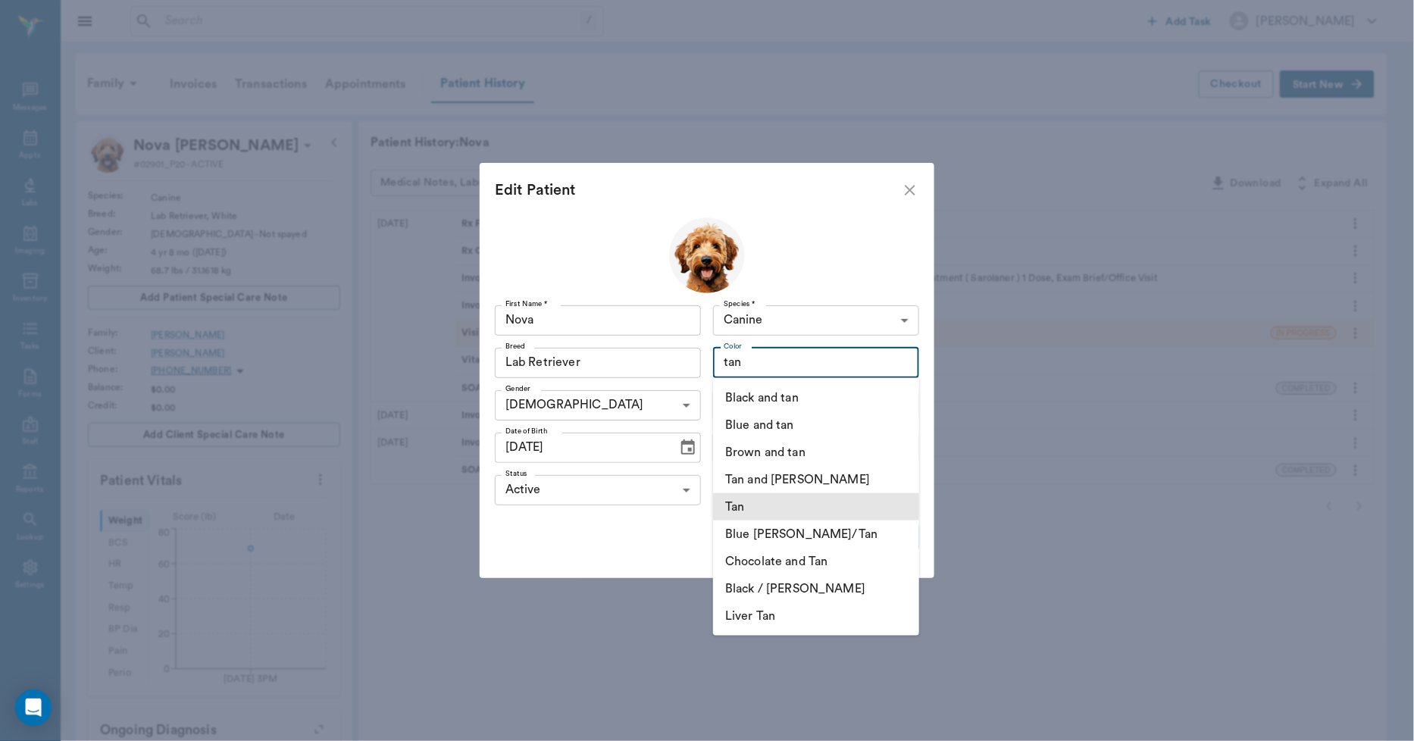
click at [769, 517] on li "Tan" at bounding box center [816, 506] width 206 height 27
type input "Tan"
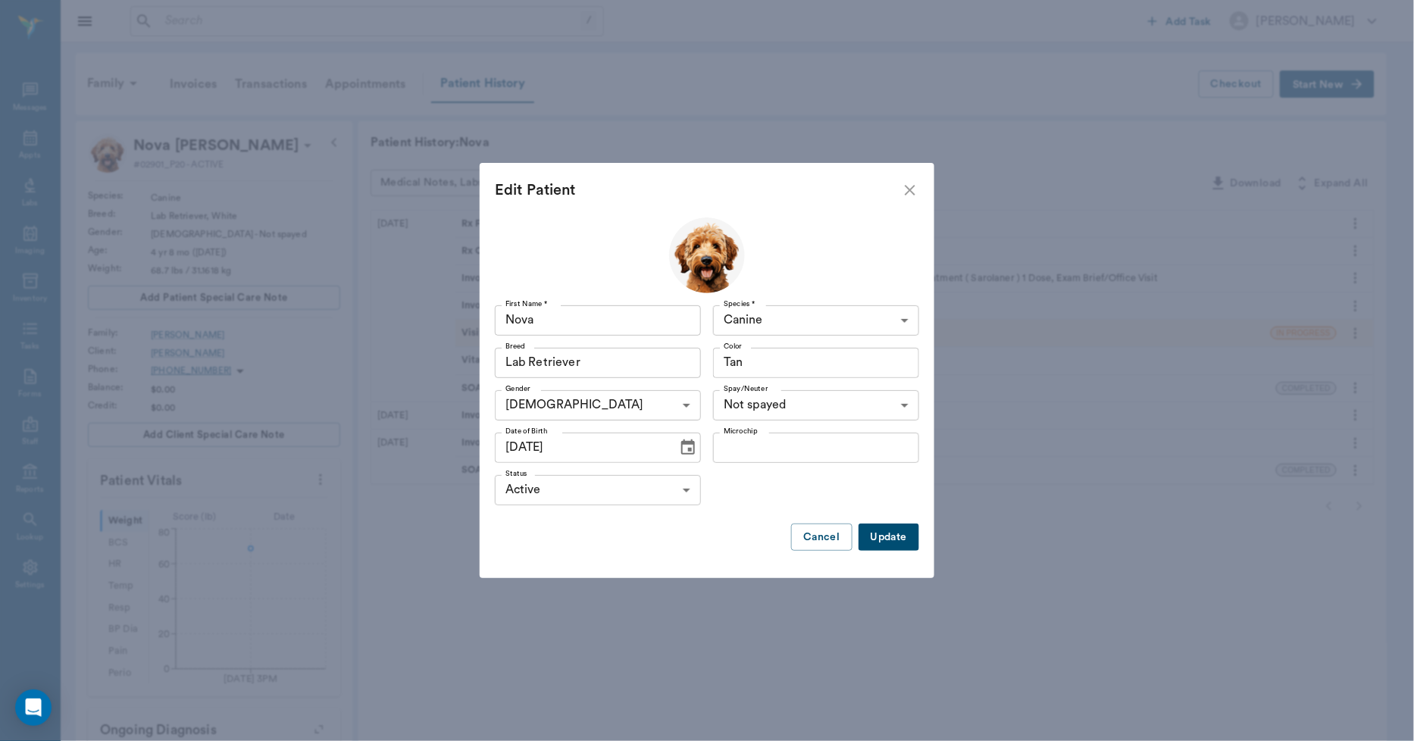
click at [800, 399] on body "/ ​ Add Task Dr. Bert Ellsworth Nectar Messages Appts Labs Imaging Inventory Ta…" at bounding box center [707, 529] width 1414 height 1059
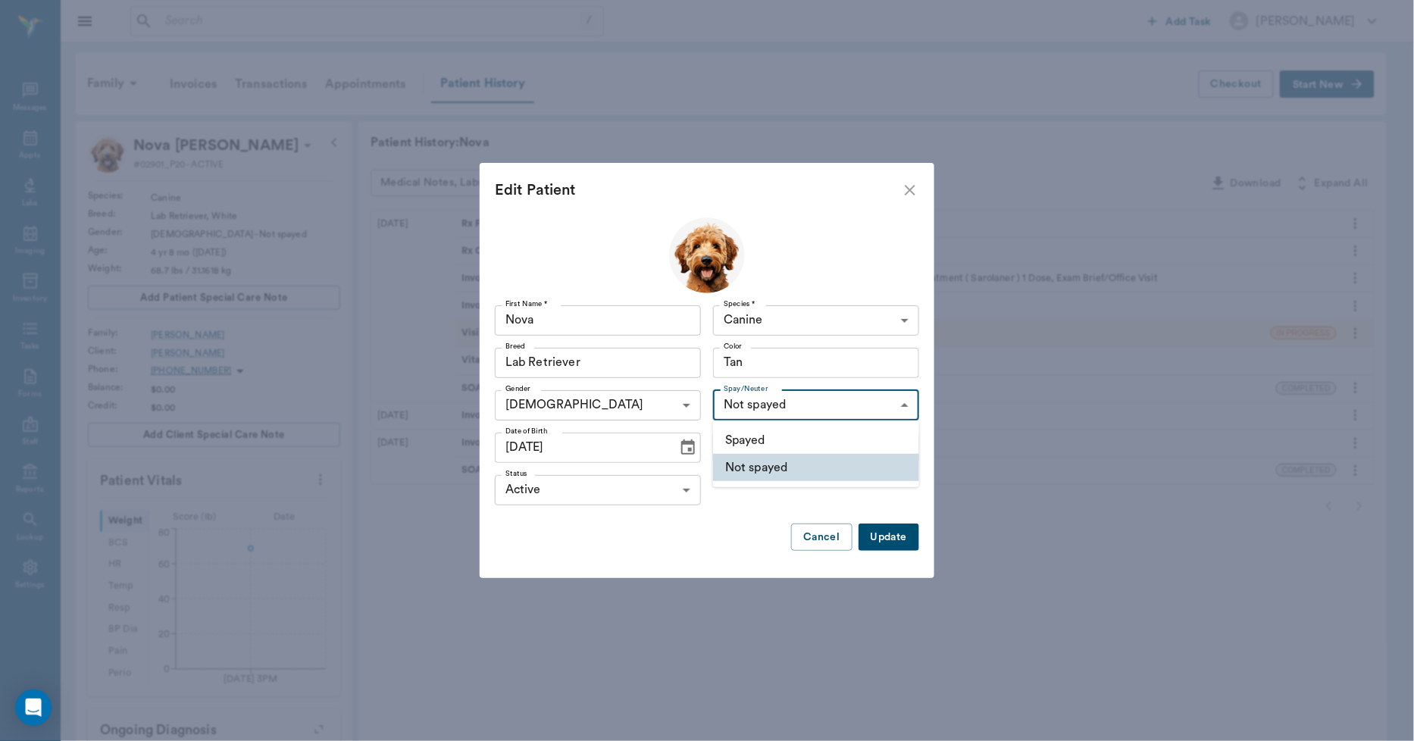
click at [774, 429] on li "Spayed" at bounding box center [816, 440] width 206 height 27
type input "true"
click at [514, 442] on input "01/20/2021" at bounding box center [581, 448] width 172 height 30
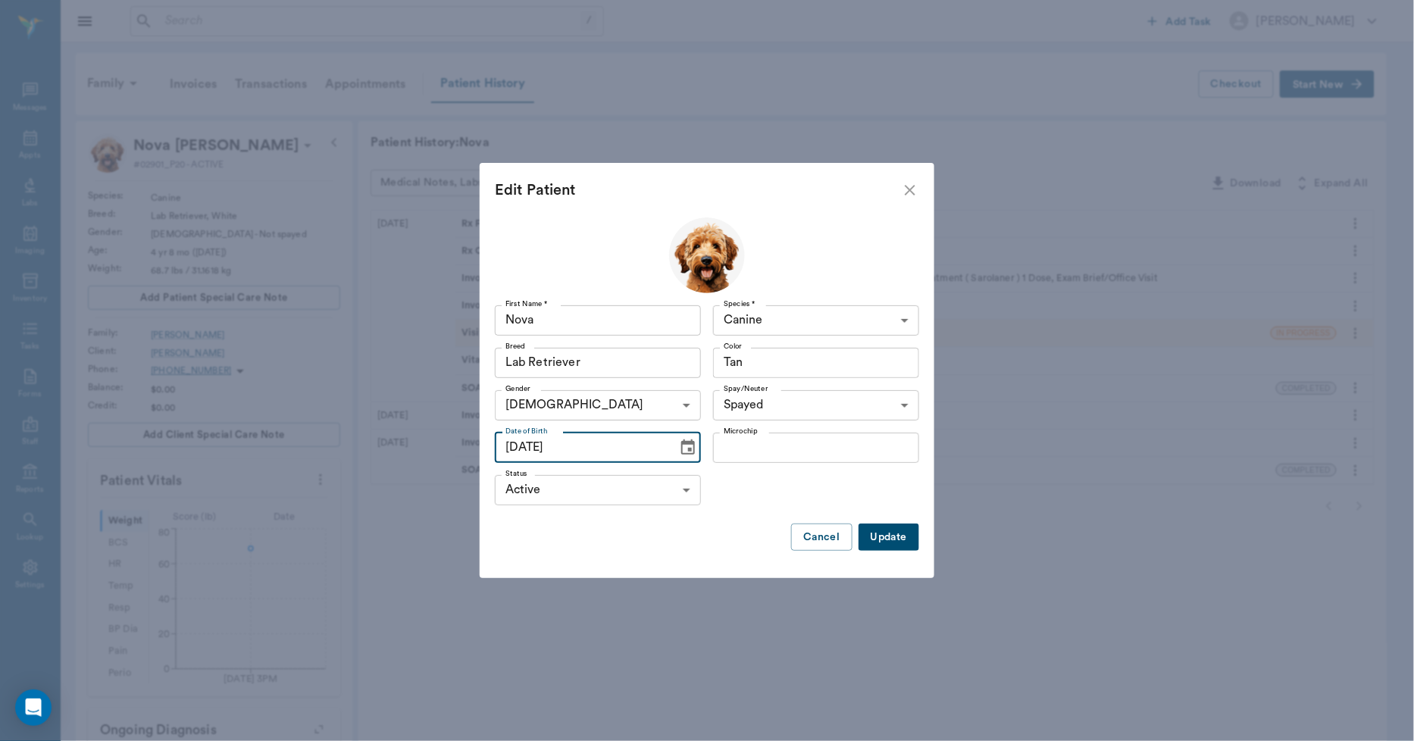
type input "10/13/2021"
click at [884, 533] on button "Update" at bounding box center [889, 538] width 61 height 28
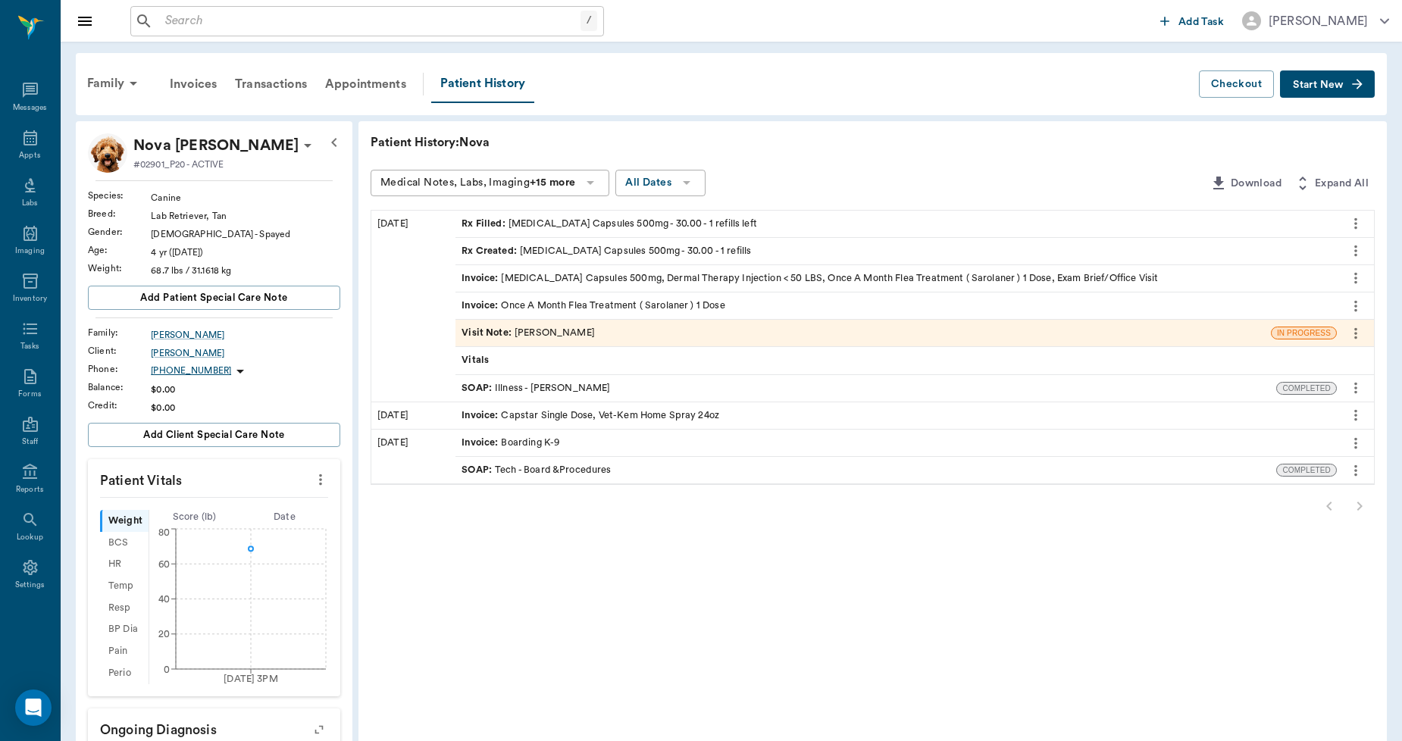
click at [1306, 92] on button "Start New" at bounding box center [1327, 84] width 95 height 28
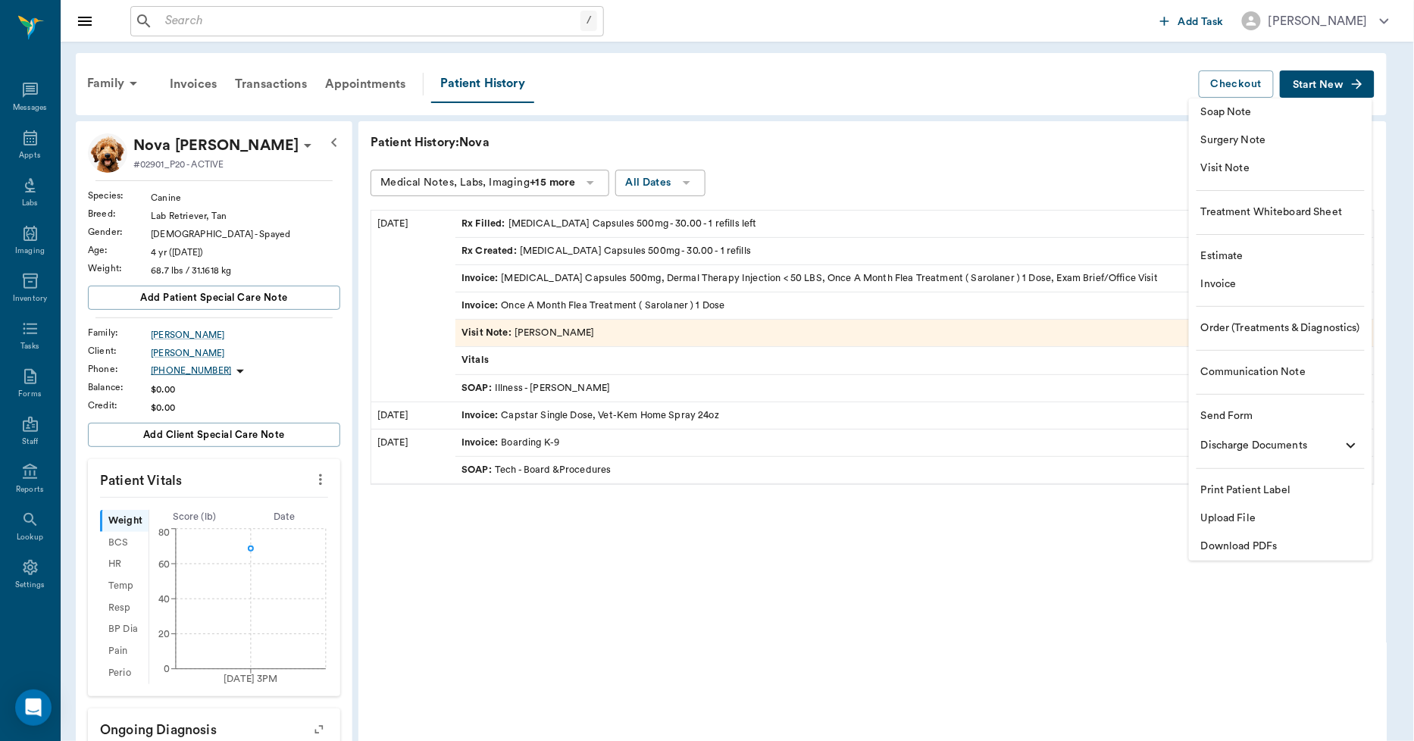
click at [1245, 518] on span "Upload File" at bounding box center [1280, 519] width 159 height 16
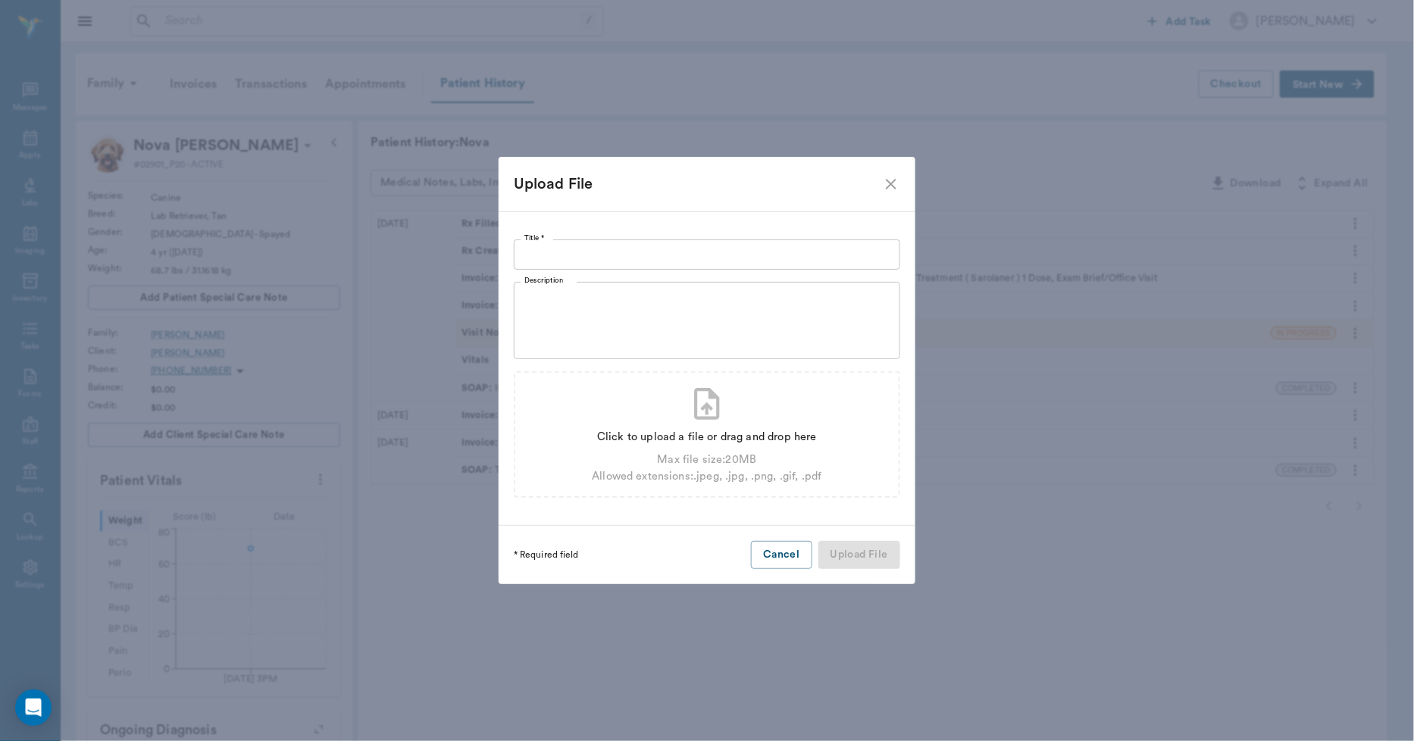
click at [741, 258] on input "Title *" at bounding box center [707, 255] width 387 height 30
click at [708, 437] on div "Click to upload a file or drag and drop here" at bounding box center [707, 437] width 230 height 17
click at [740, 442] on div "Click to upload a file or drag and drop here" at bounding box center [707, 437] width 230 height 17
click at [714, 436] on div "Click to upload a file or drag and drop here" at bounding box center [707, 437] width 230 height 17
type input "C:\fakepath\logo_portal.png"
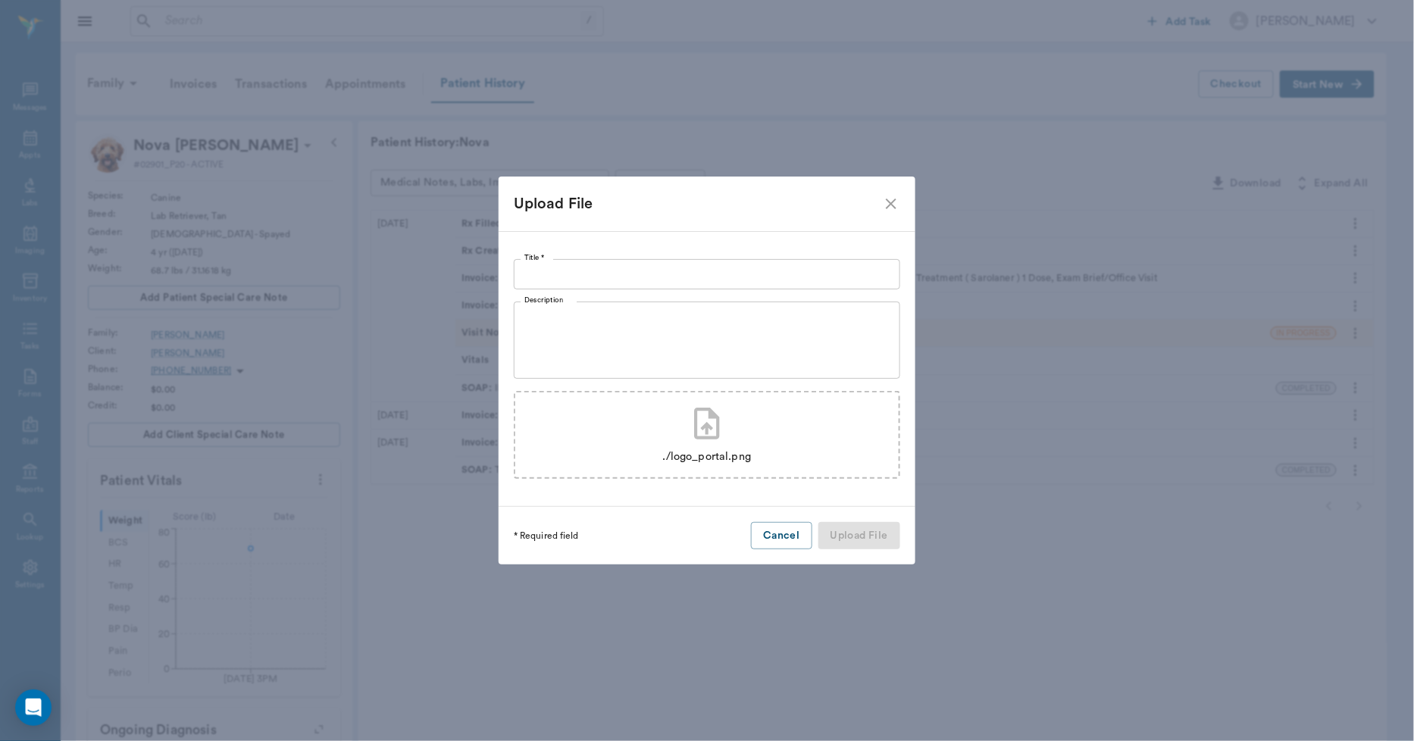
click at [687, 455] on div "./logo_portal.png" at bounding box center [707, 457] width 89 height 17
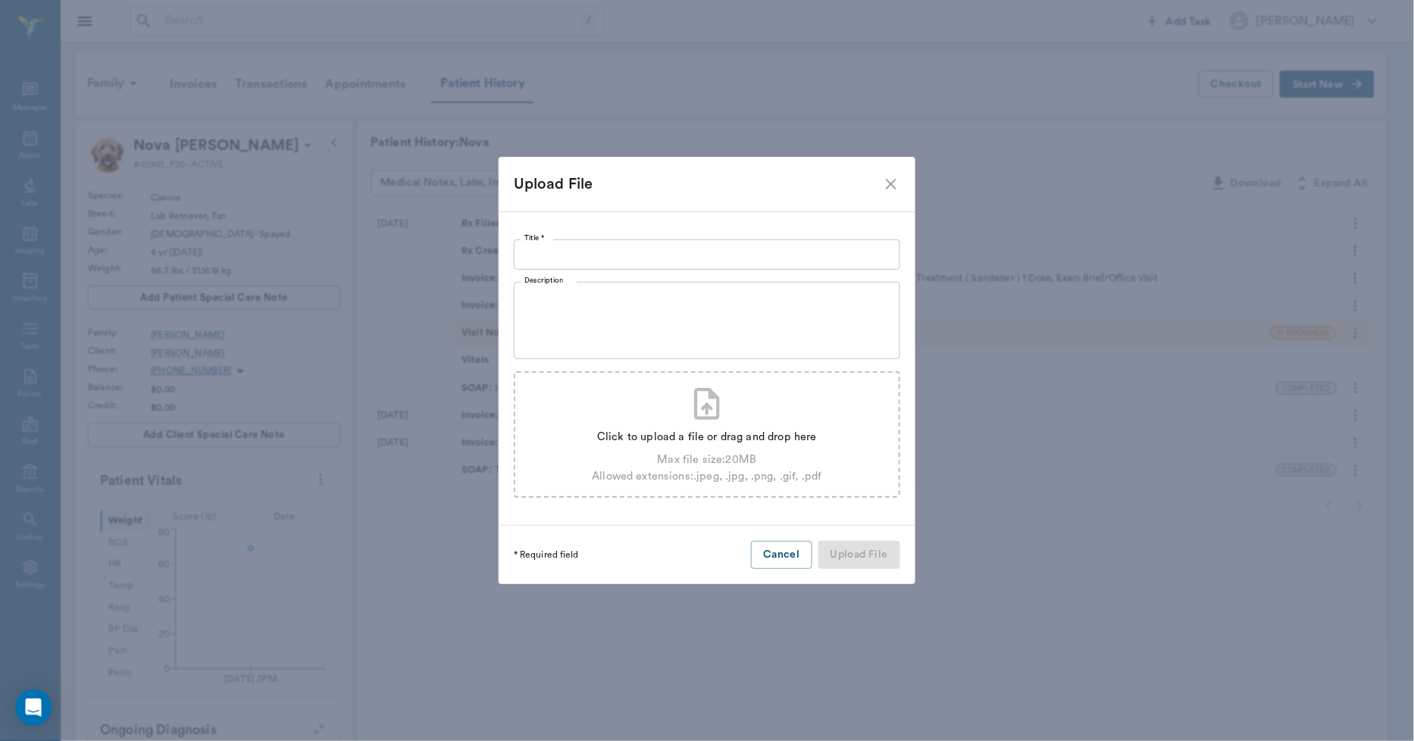
type input "C:\fakepath\logo_portal.png"
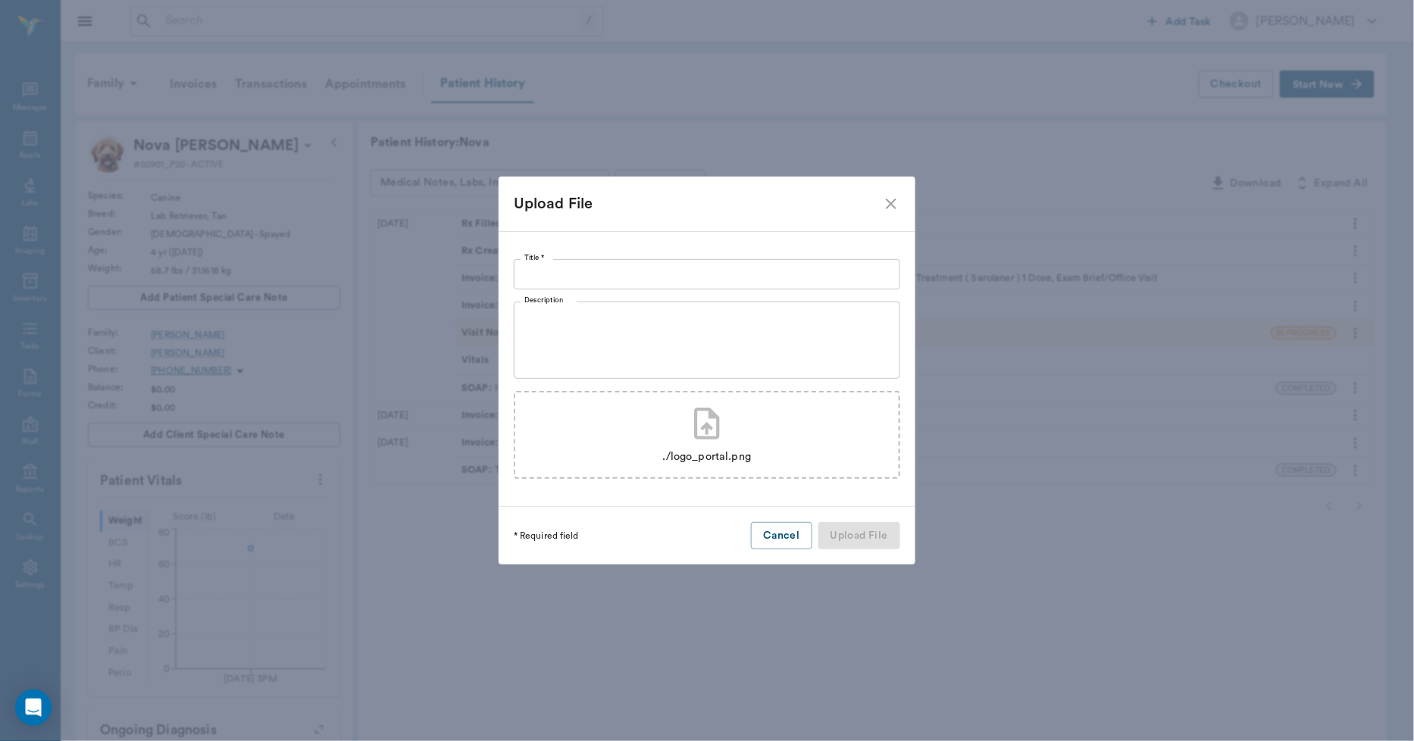
click at [672, 456] on div "./logo_portal.png" at bounding box center [707, 457] width 89 height 17
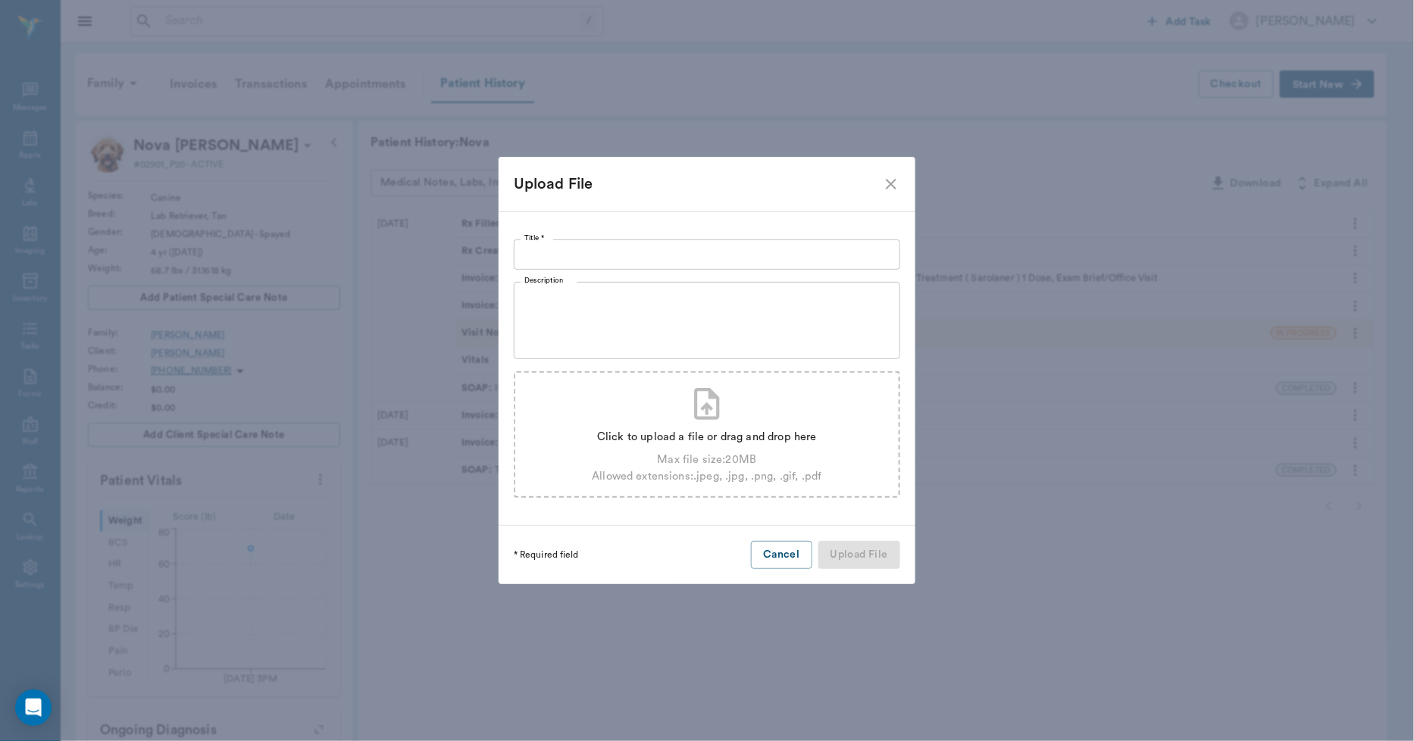
click at [899, 190] on icon "close" at bounding box center [891, 184] width 18 height 18
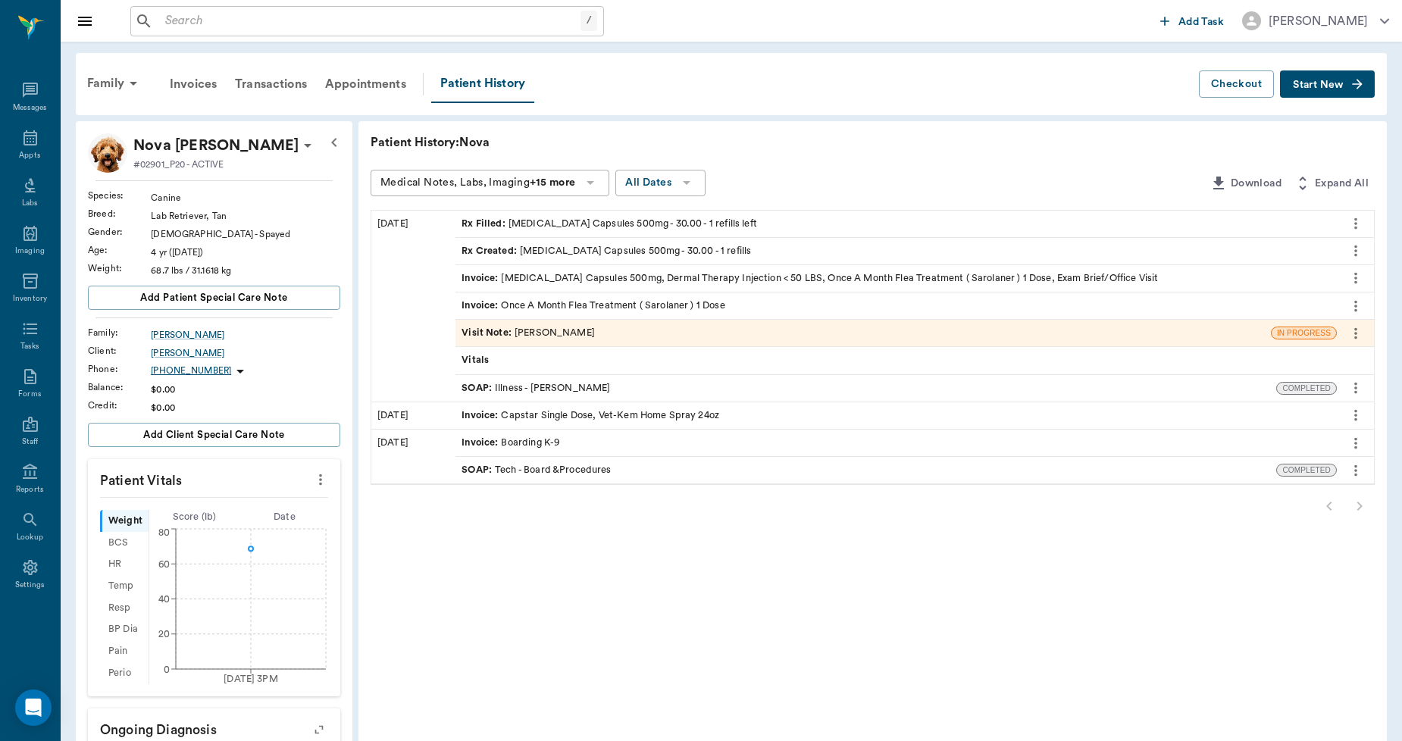
click at [1305, 92] on button "Start New" at bounding box center [1327, 84] width 95 height 28
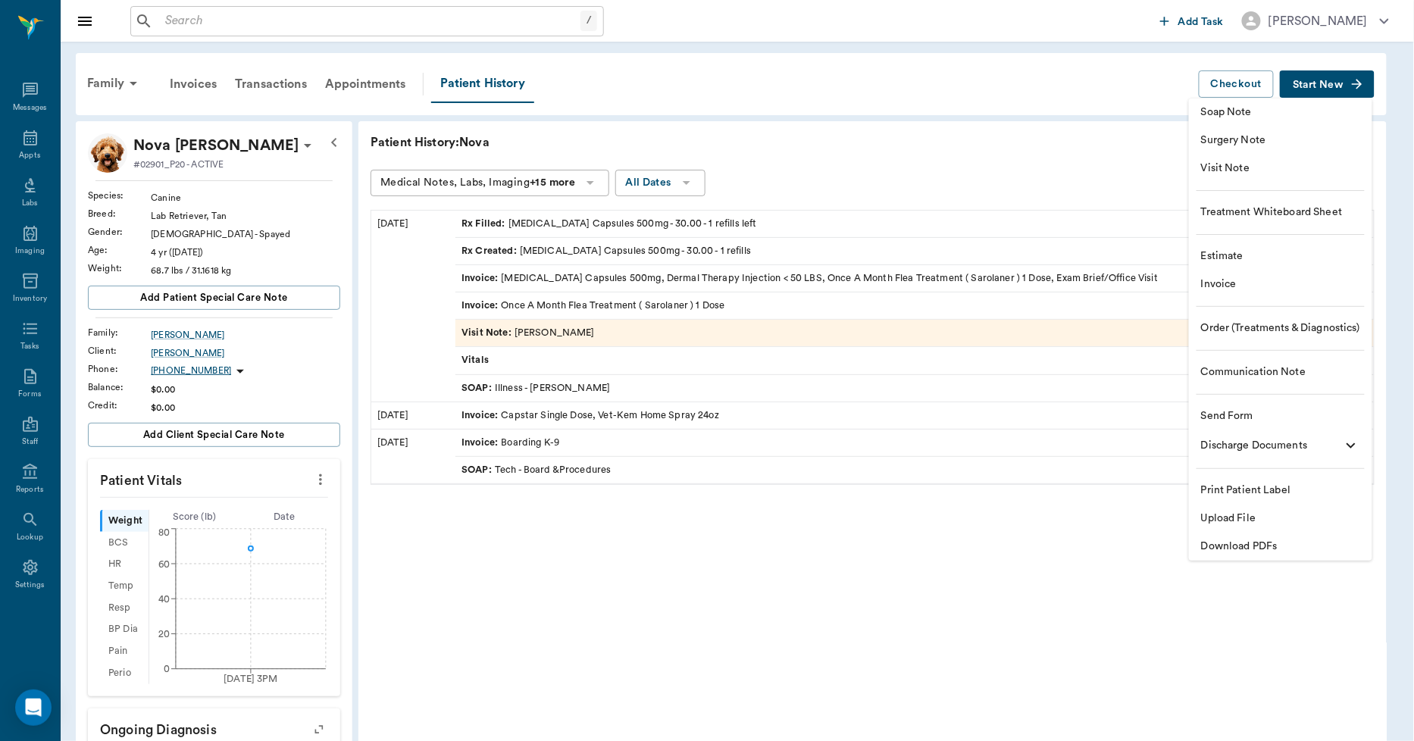
click at [1243, 512] on span "Upload File" at bounding box center [1280, 519] width 159 height 16
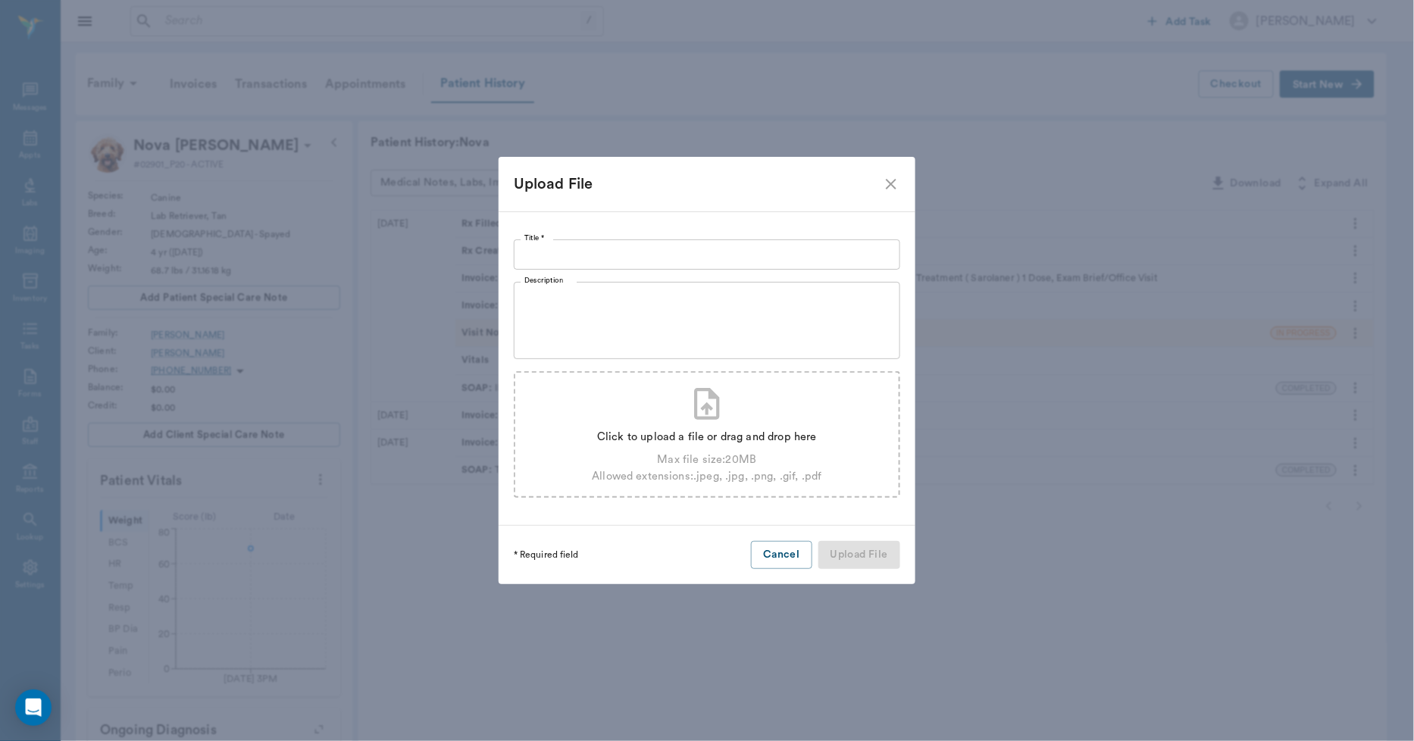
click at [744, 429] on div "Click to upload a file or drag and drop here" at bounding box center [707, 437] width 230 height 17
type input "C:\fakepath\681267fd87652.jpg"
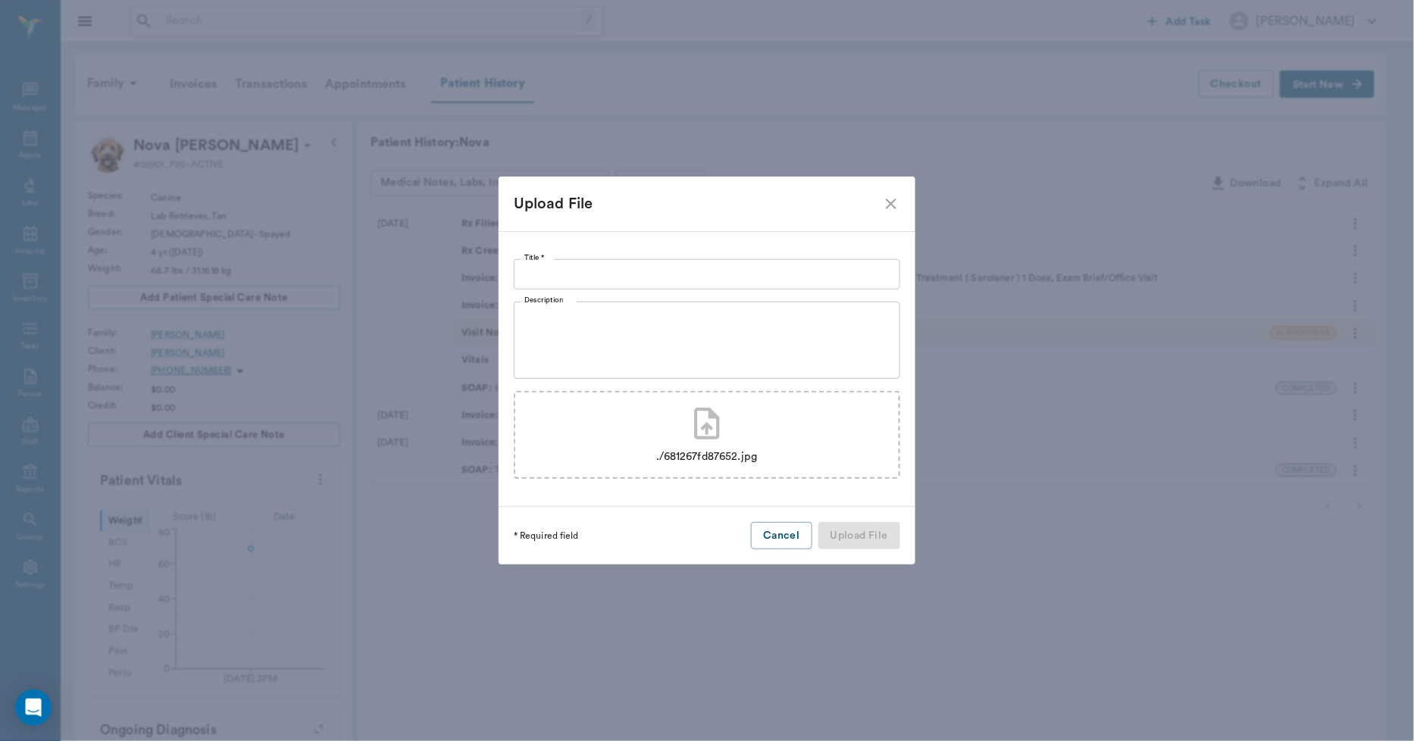
click at [907, 698] on div "Upload File Title * Title * Description x Description ./681267fd87652.jpg * Req…" at bounding box center [707, 370] width 1414 height 741
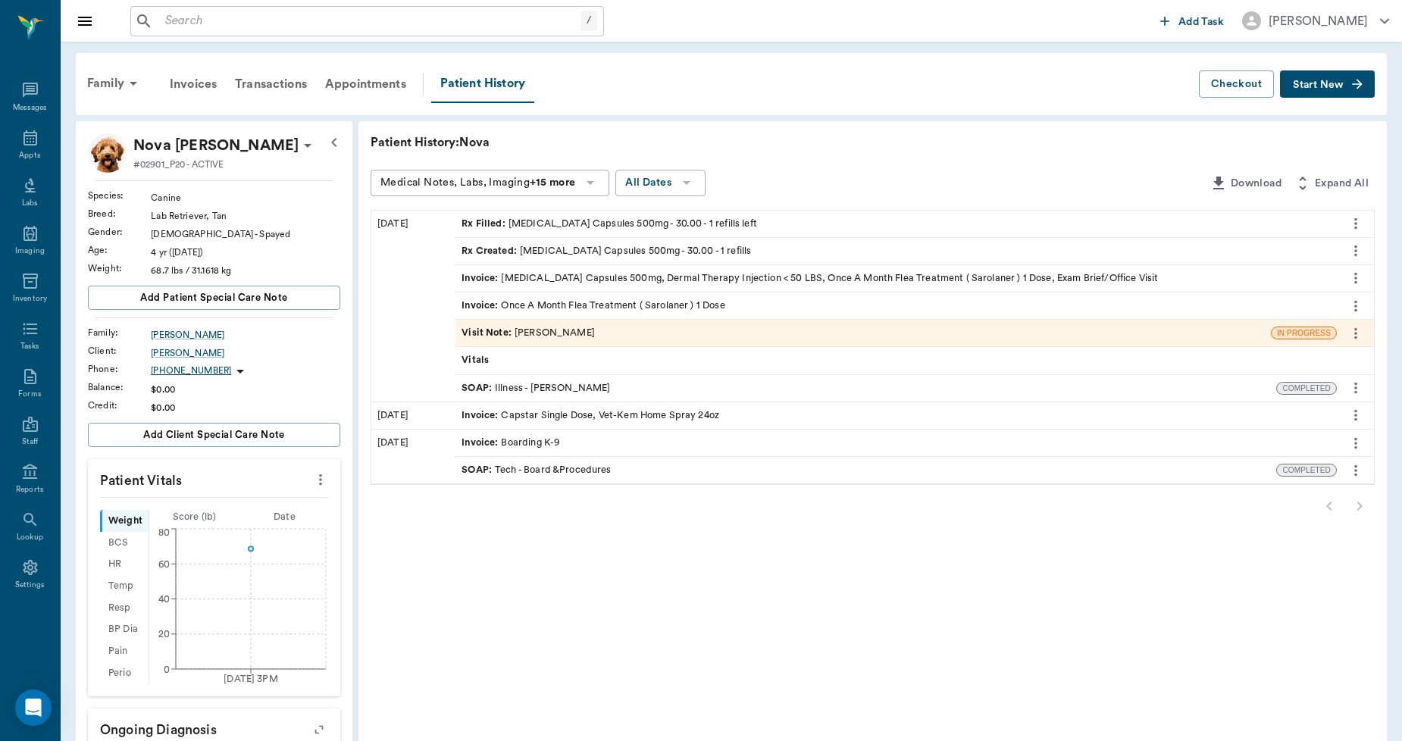
click at [1348, 87] on button "Start New" at bounding box center [1327, 84] width 95 height 28
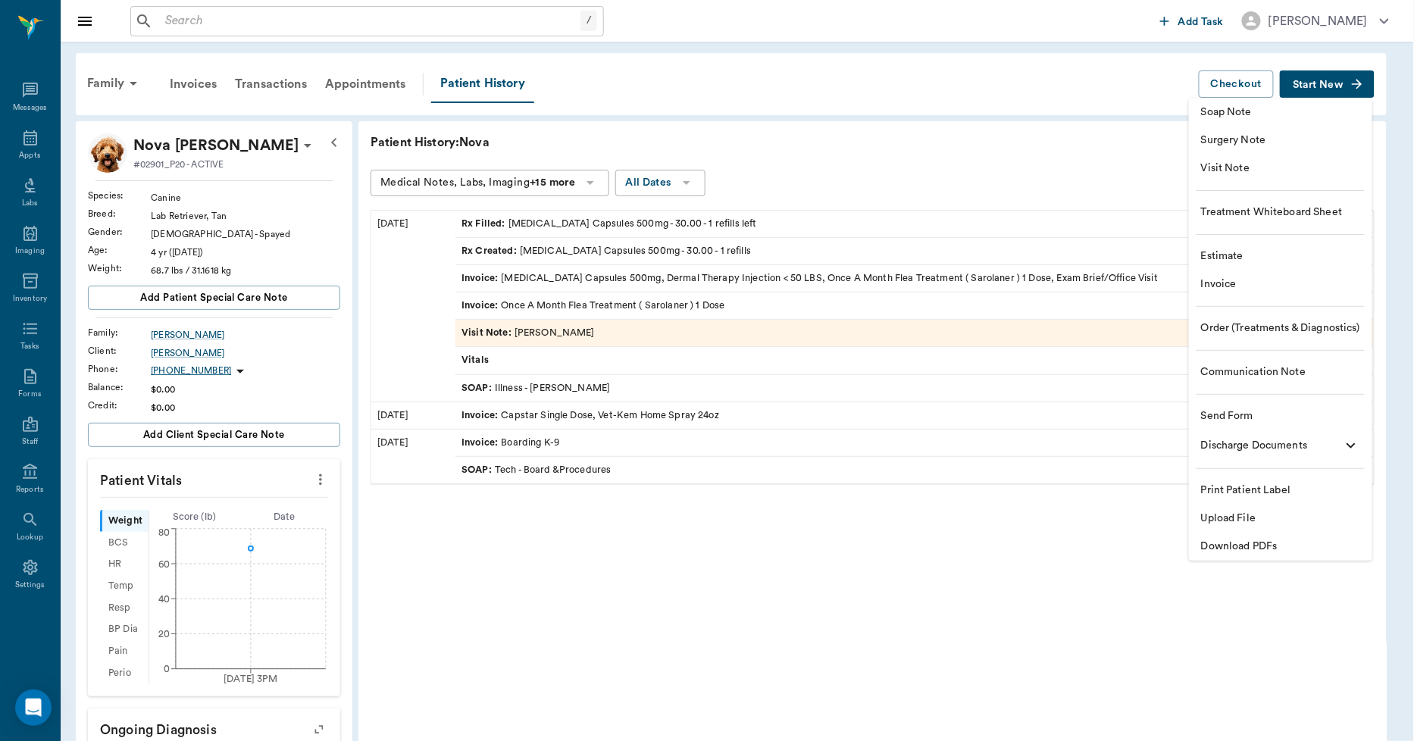
click at [1231, 524] on span "Upload File" at bounding box center [1280, 519] width 159 height 16
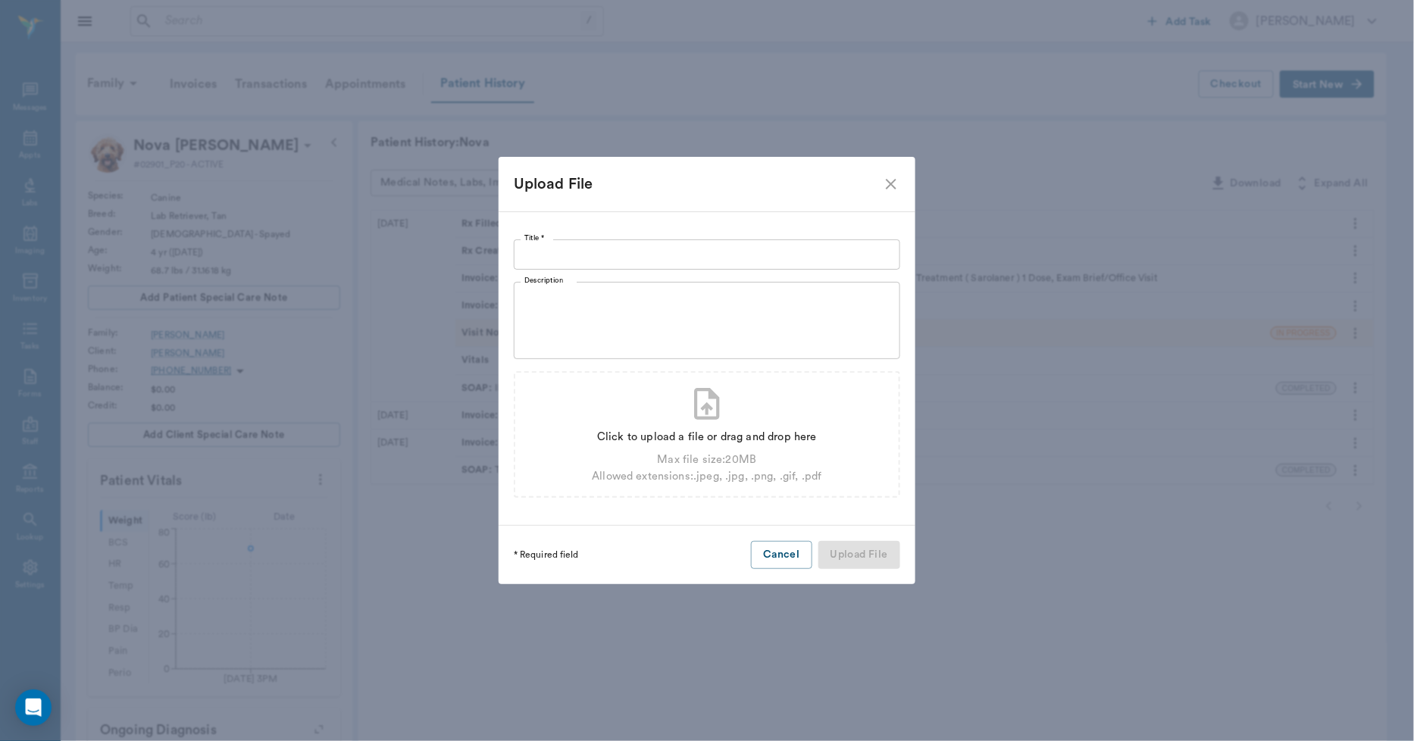
click at [660, 250] on input "Title *" at bounding box center [707, 255] width 387 height 30
click at [691, 432] on div "Click to upload a file or drag and drop here" at bounding box center [707, 437] width 230 height 17
type input "C:\fakepath\681267fd87652.jpg"
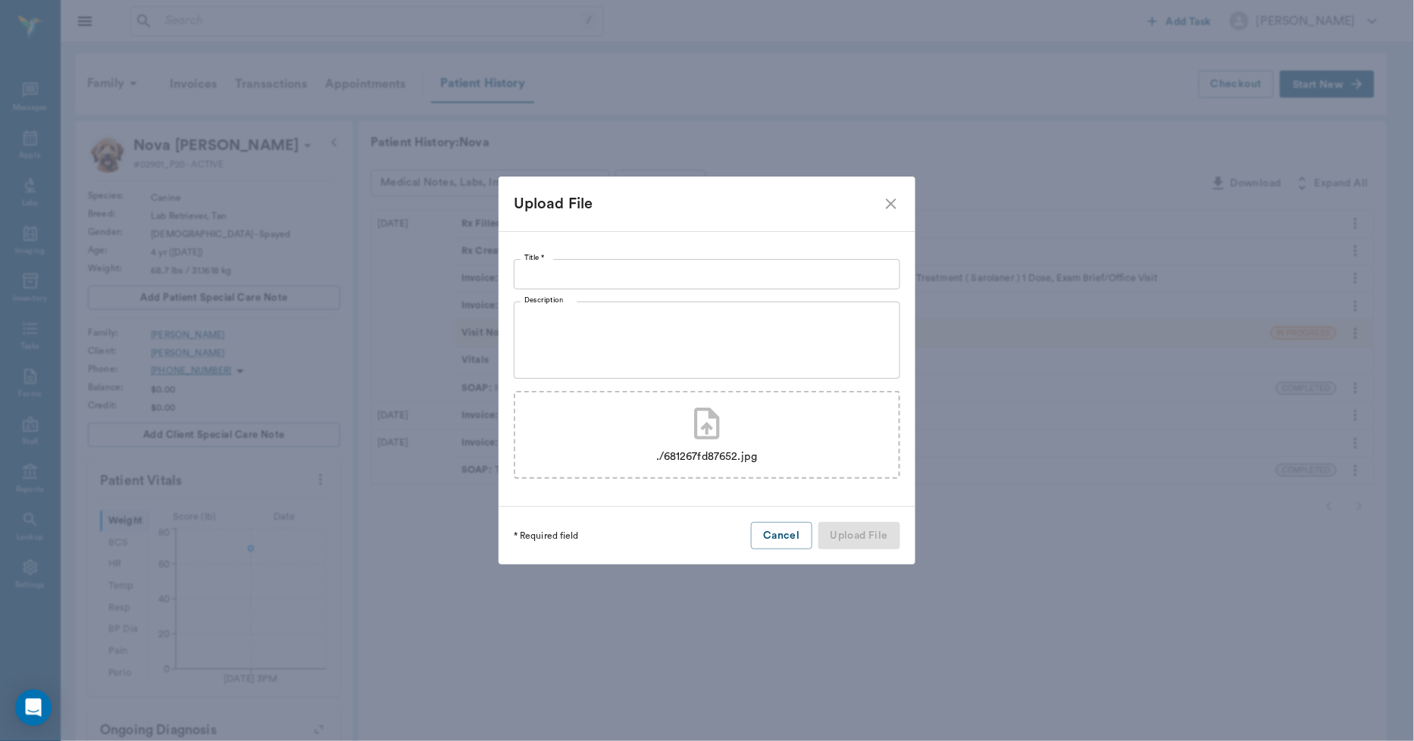
click at [642, 283] on input "Title *" at bounding box center [707, 274] width 387 height 30
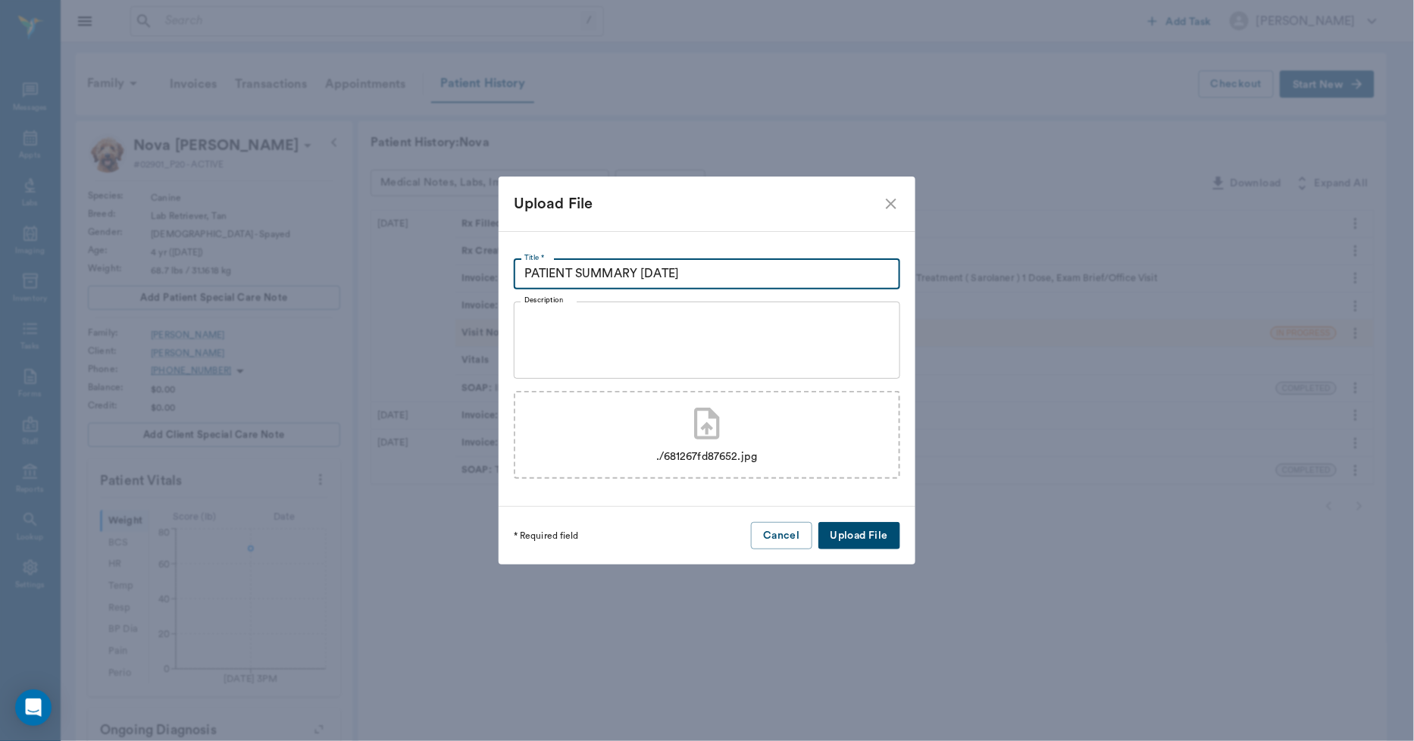
type input "PATIENT SUMMARY 10.13.2025"
click at [877, 531] on button "Upload File" at bounding box center [860, 536] width 82 height 28
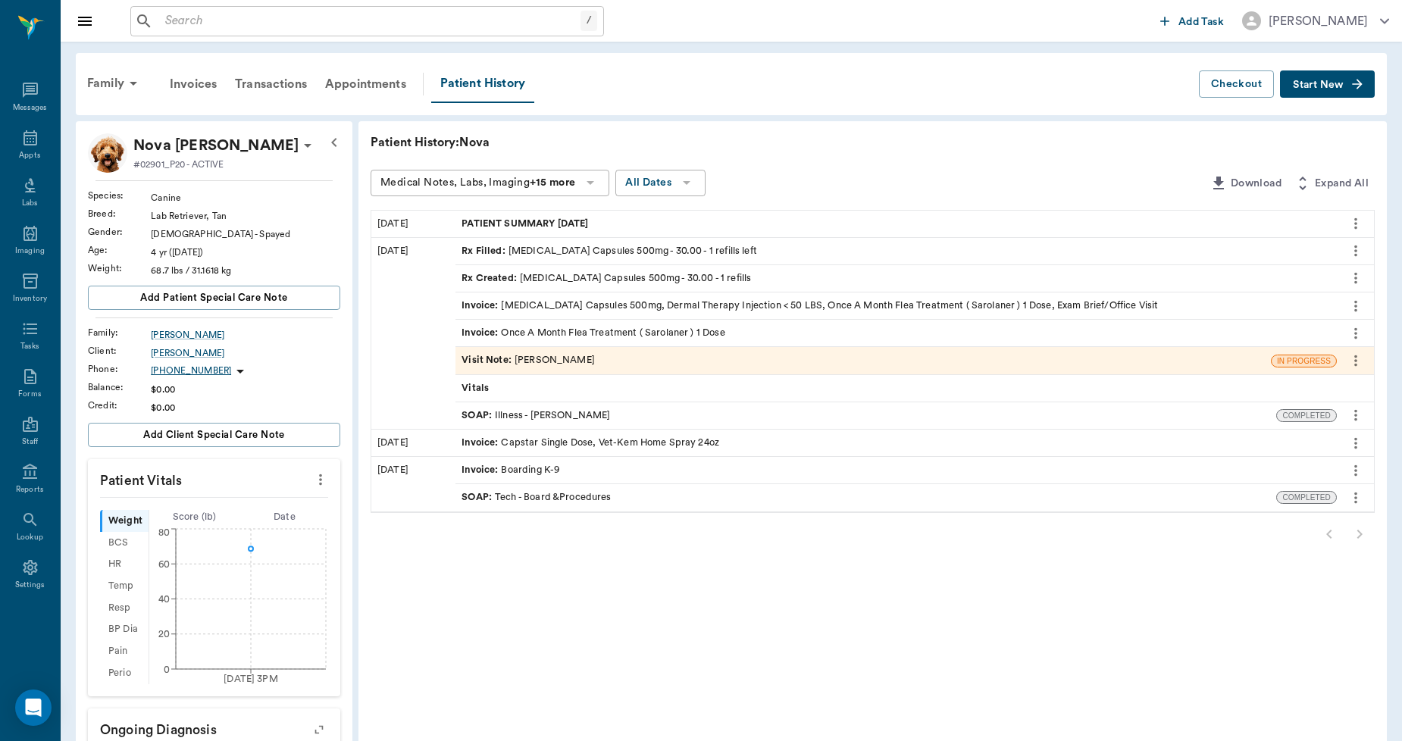
click at [575, 218] on span "PATIENT SUMMARY 10.13.2025" at bounding box center [527, 224] width 130 height 14
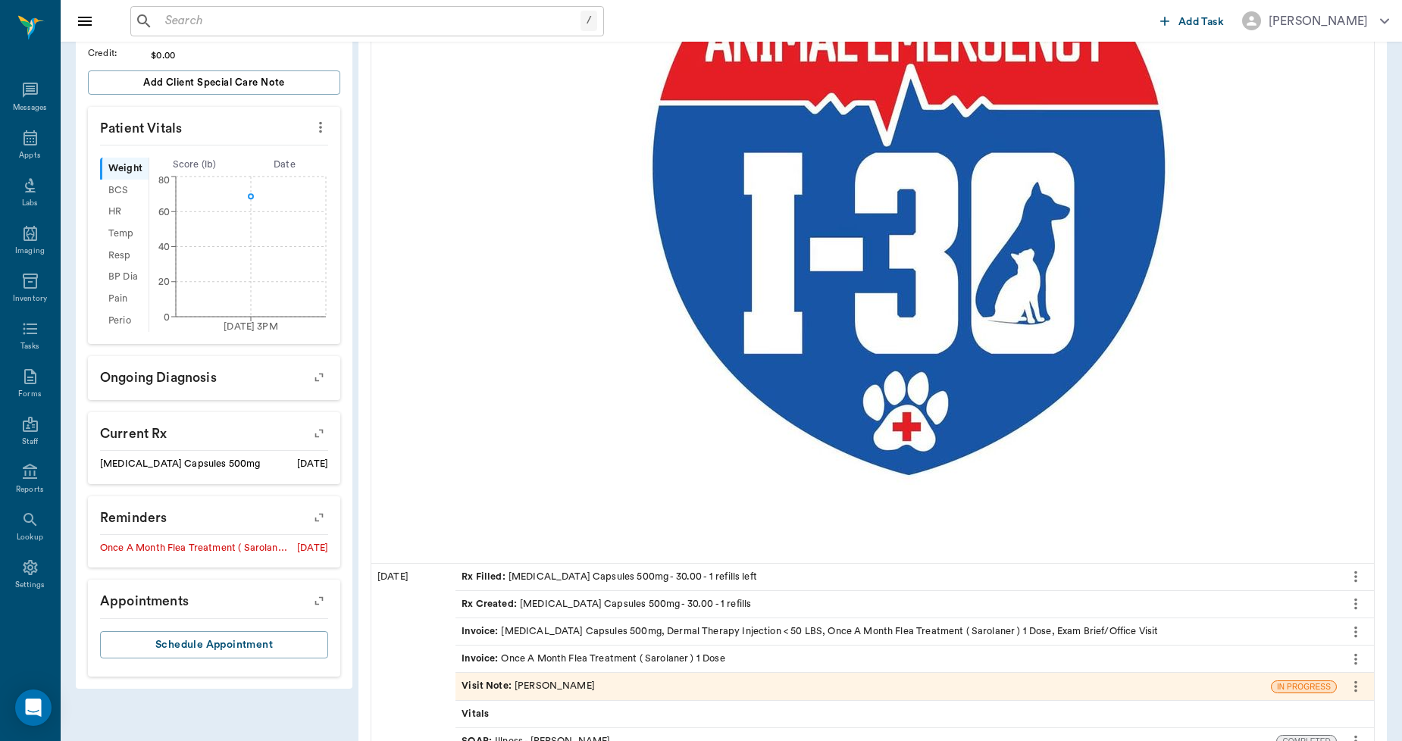
scroll to position [346, 0]
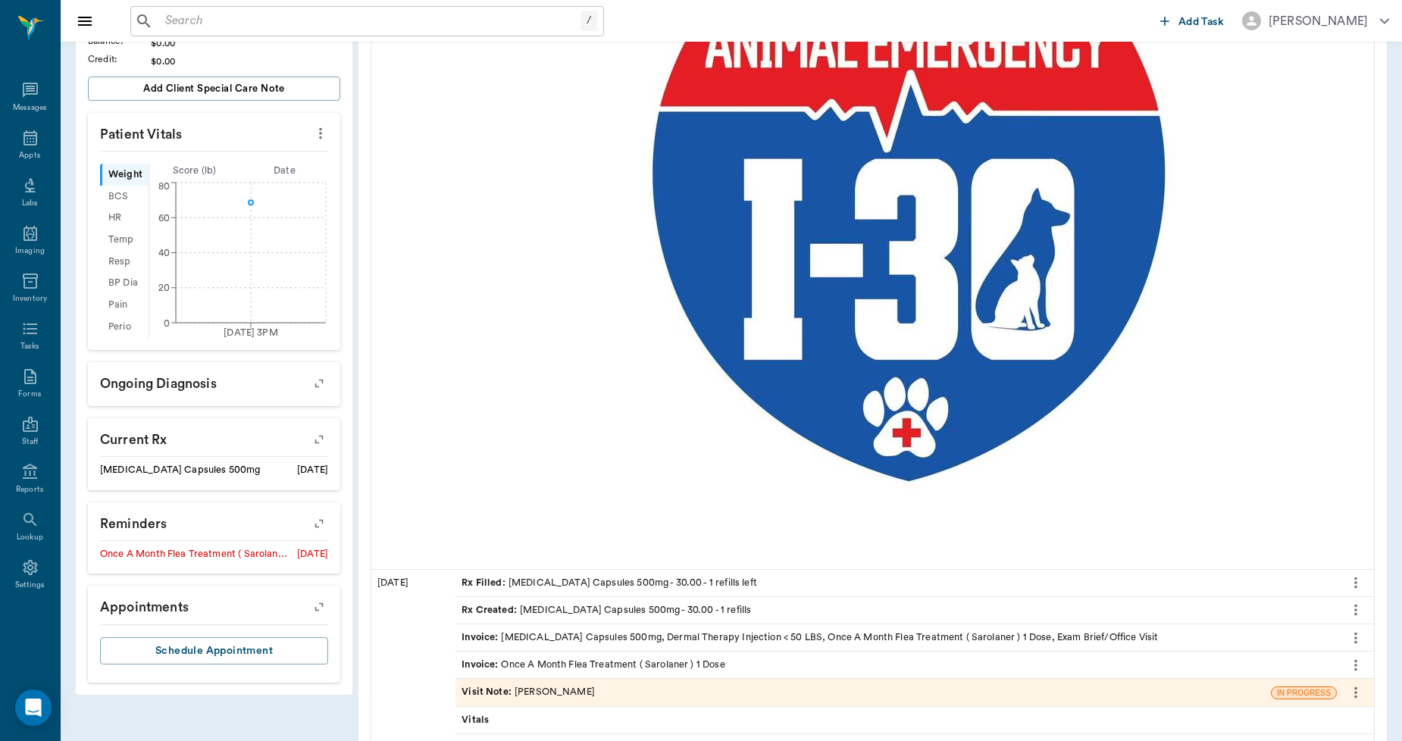
click at [849, 381] on img at bounding box center [914, 230] width 667 height 666
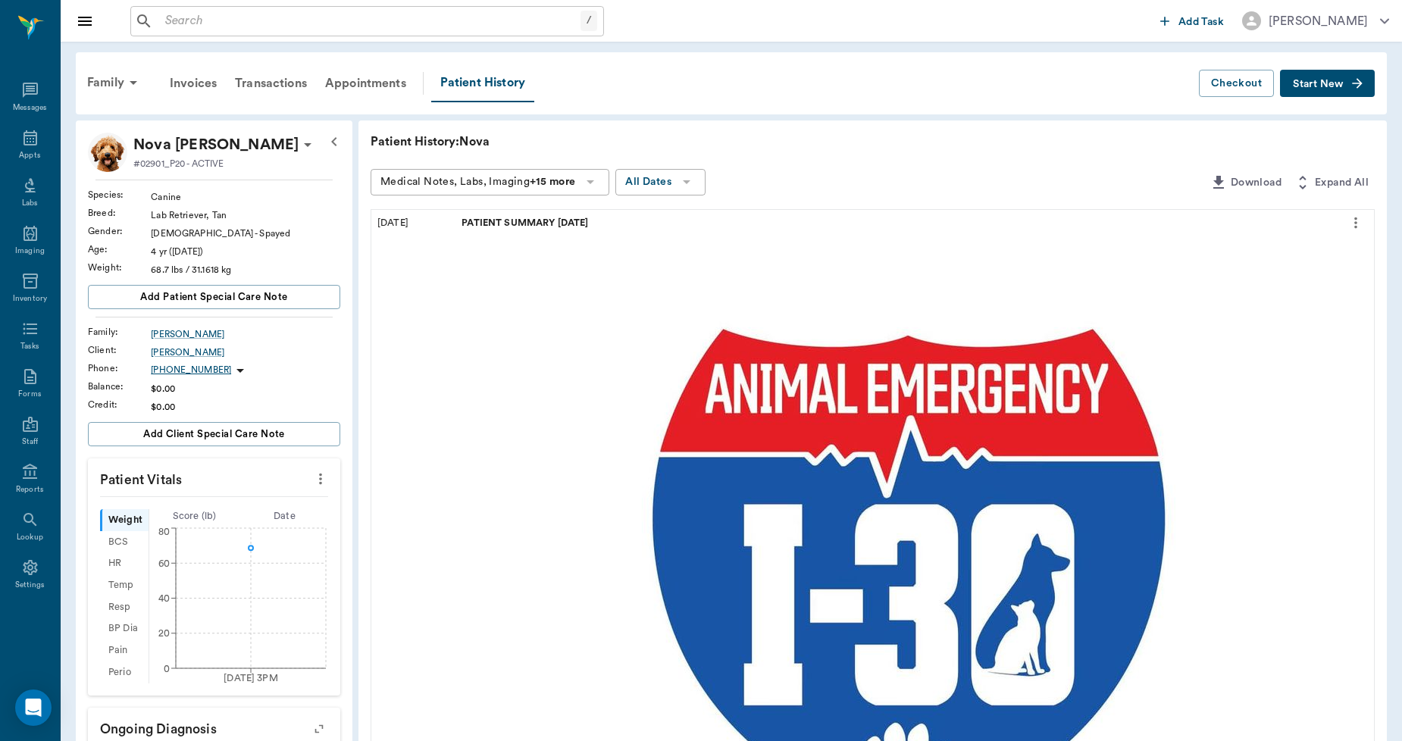
scroll to position [0, 0]
click at [1361, 220] on icon "more" at bounding box center [1356, 224] width 17 height 18
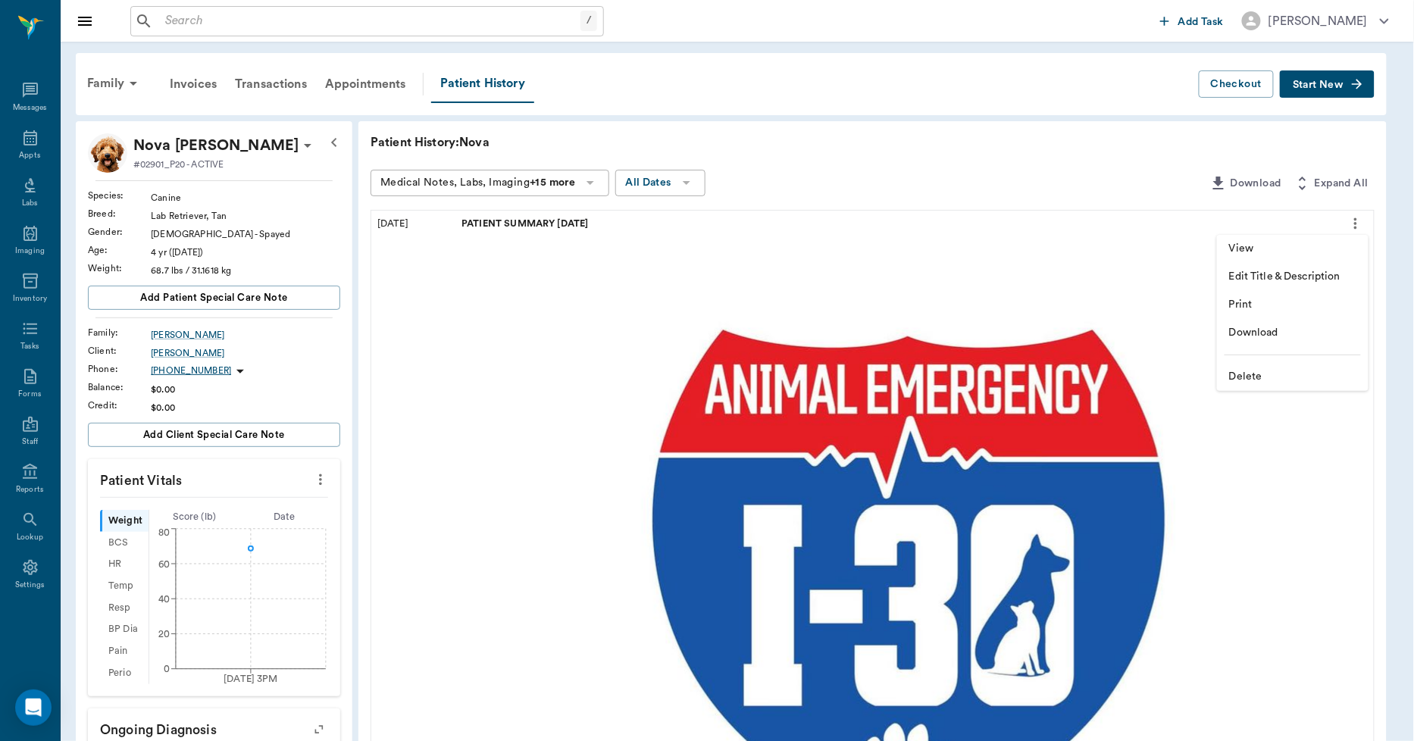
click at [1254, 374] on span "Delete" at bounding box center [1292, 377] width 127 height 16
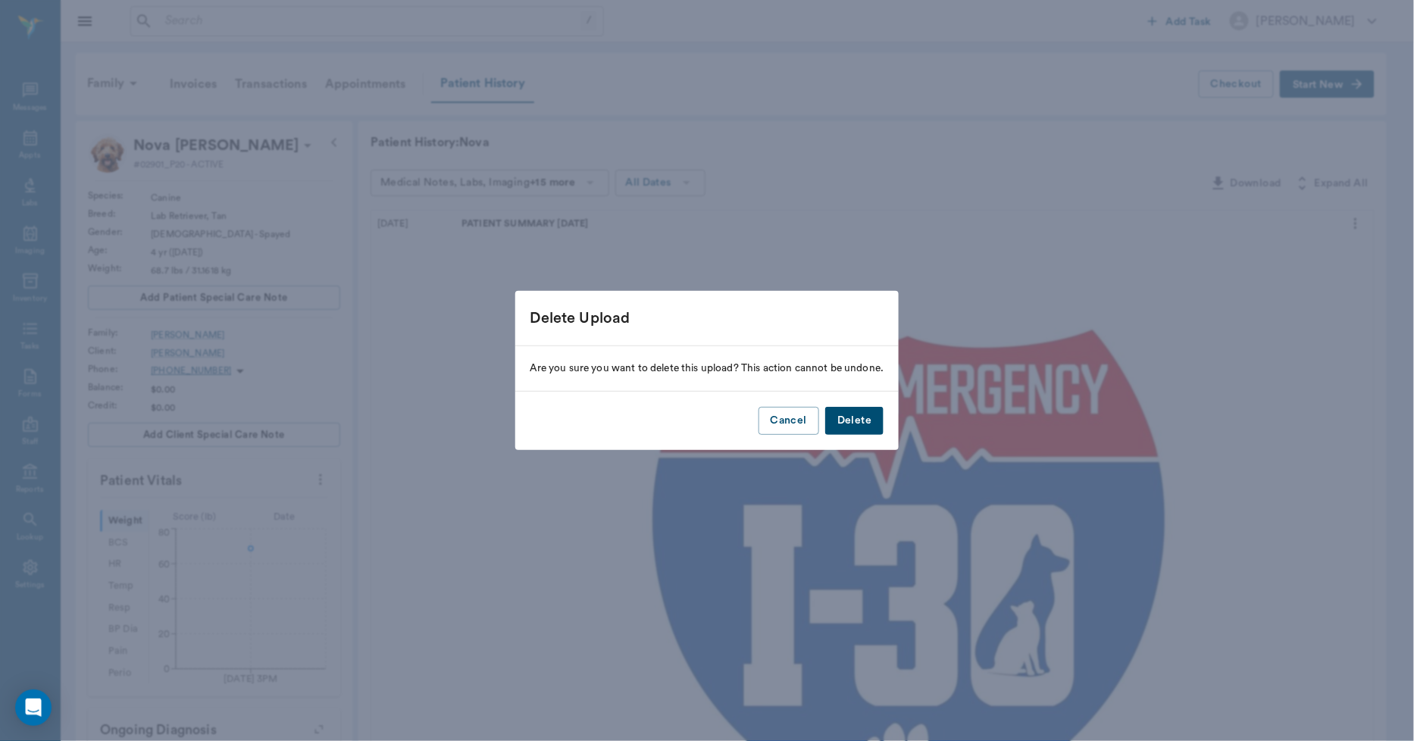
click at [867, 419] on button "Delete" at bounding box center [854, 421] width 58 height 28
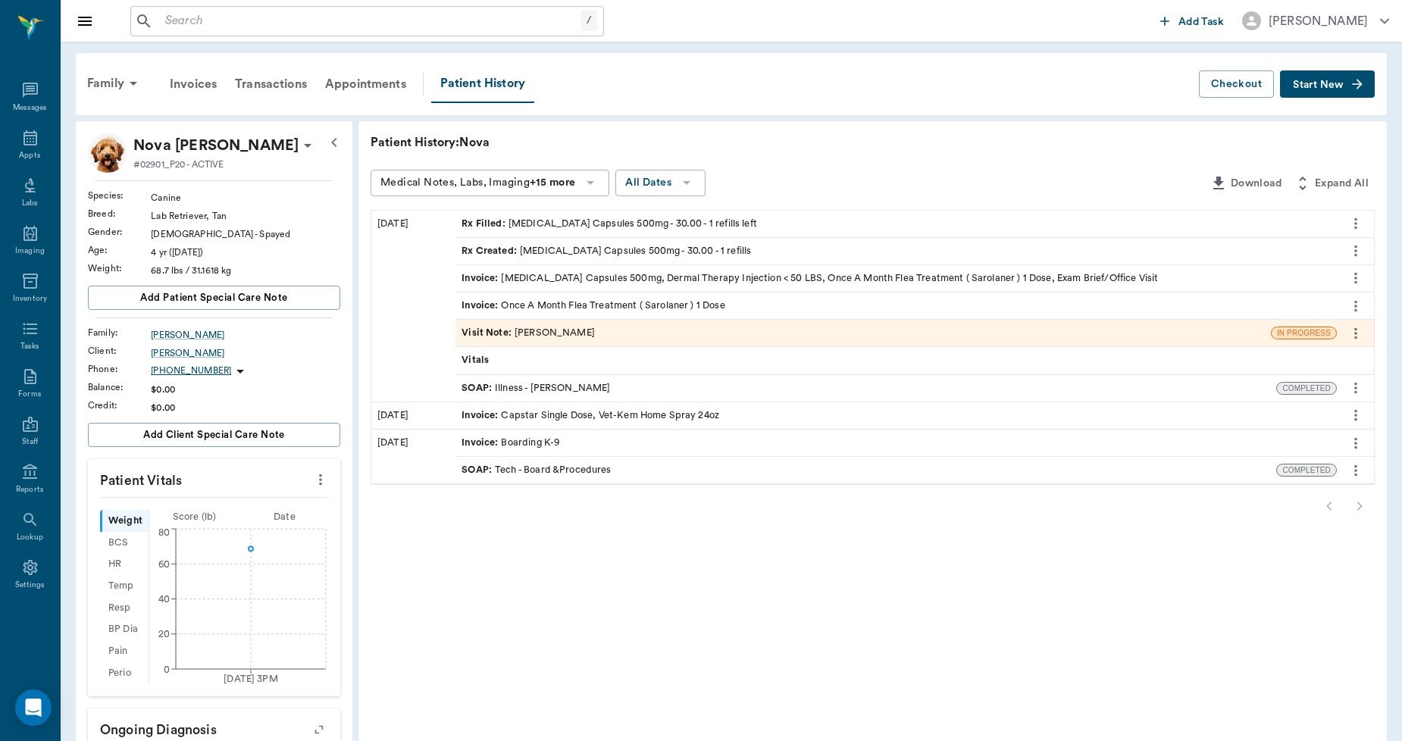
click at [1332, 85] on span "Start New" at bounding box center [1318, 85] width 51 height 0
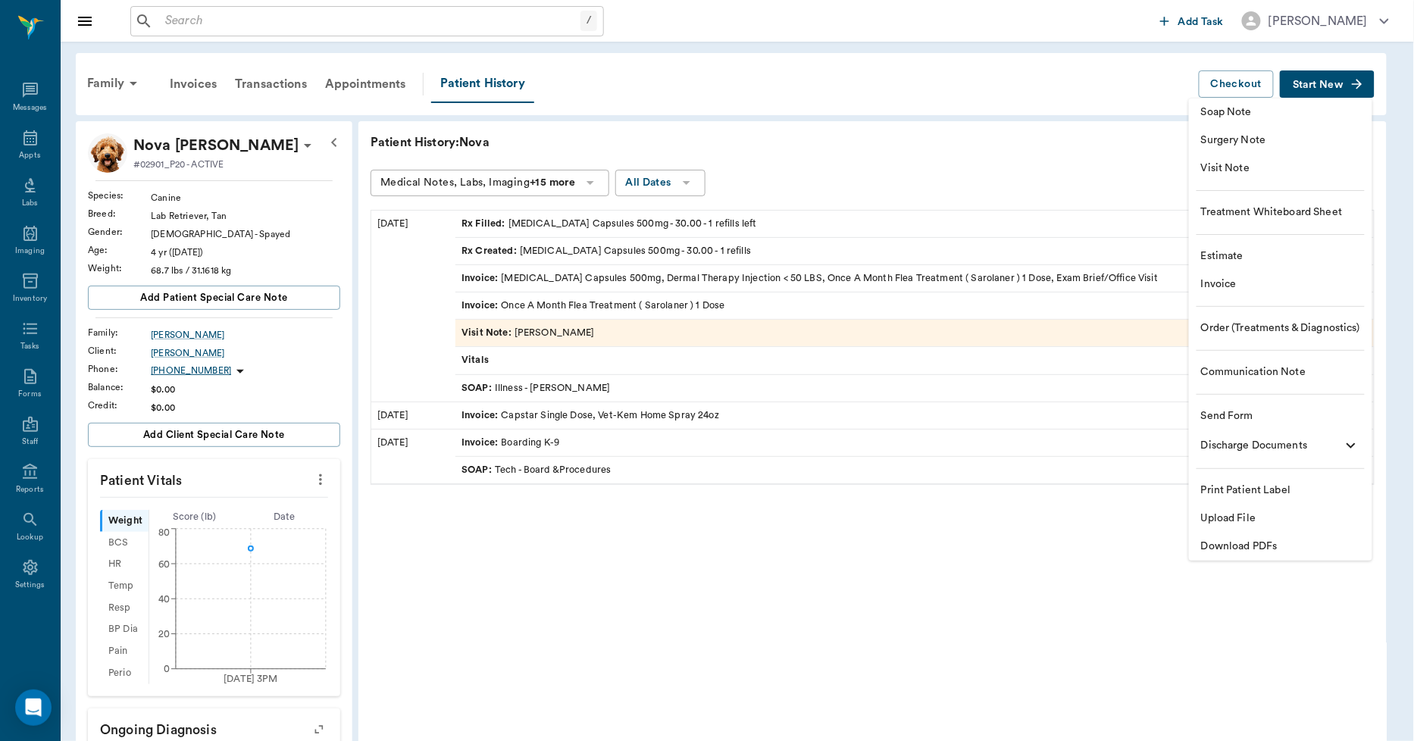
click at [1235, 523] on span "Upload File" at bounding box center [1280, 519] width 159 height 16
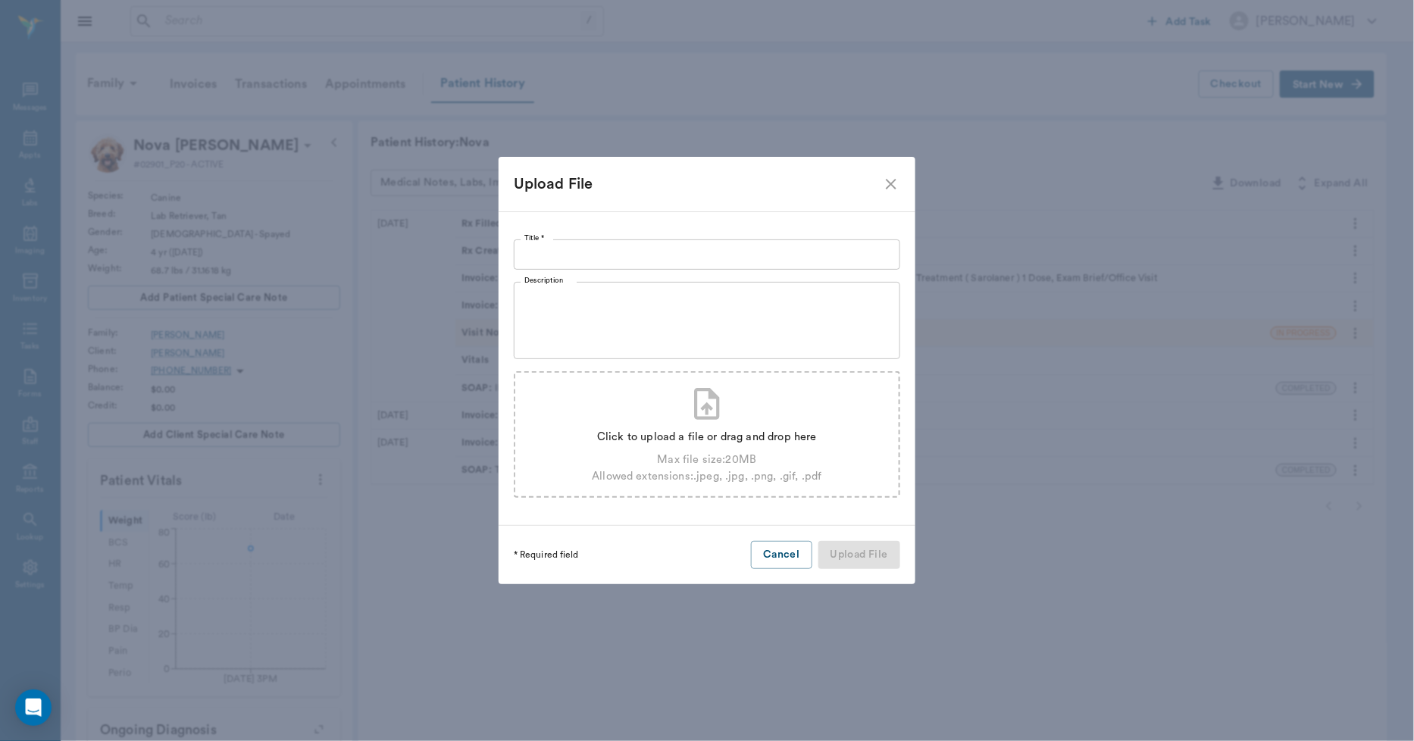
click at [699, 437] on div "Click to upload a file or drag and drop here" at bounding box center [707, 437] width 230 height 17
type input "C:\fakepath\logo_portal.png"
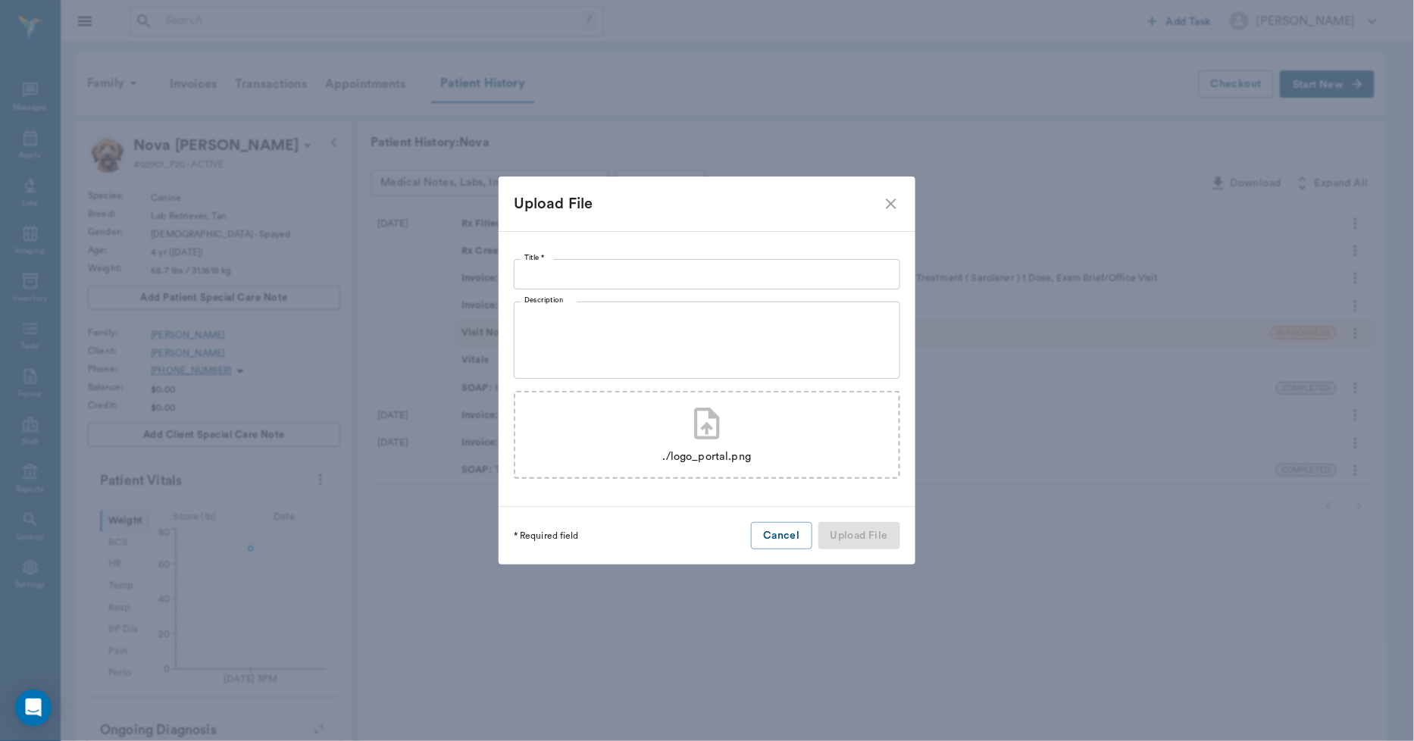
click at [685, 457] on div "./logo_portal.png" at bounding box center [707, 457] width 89 height 17
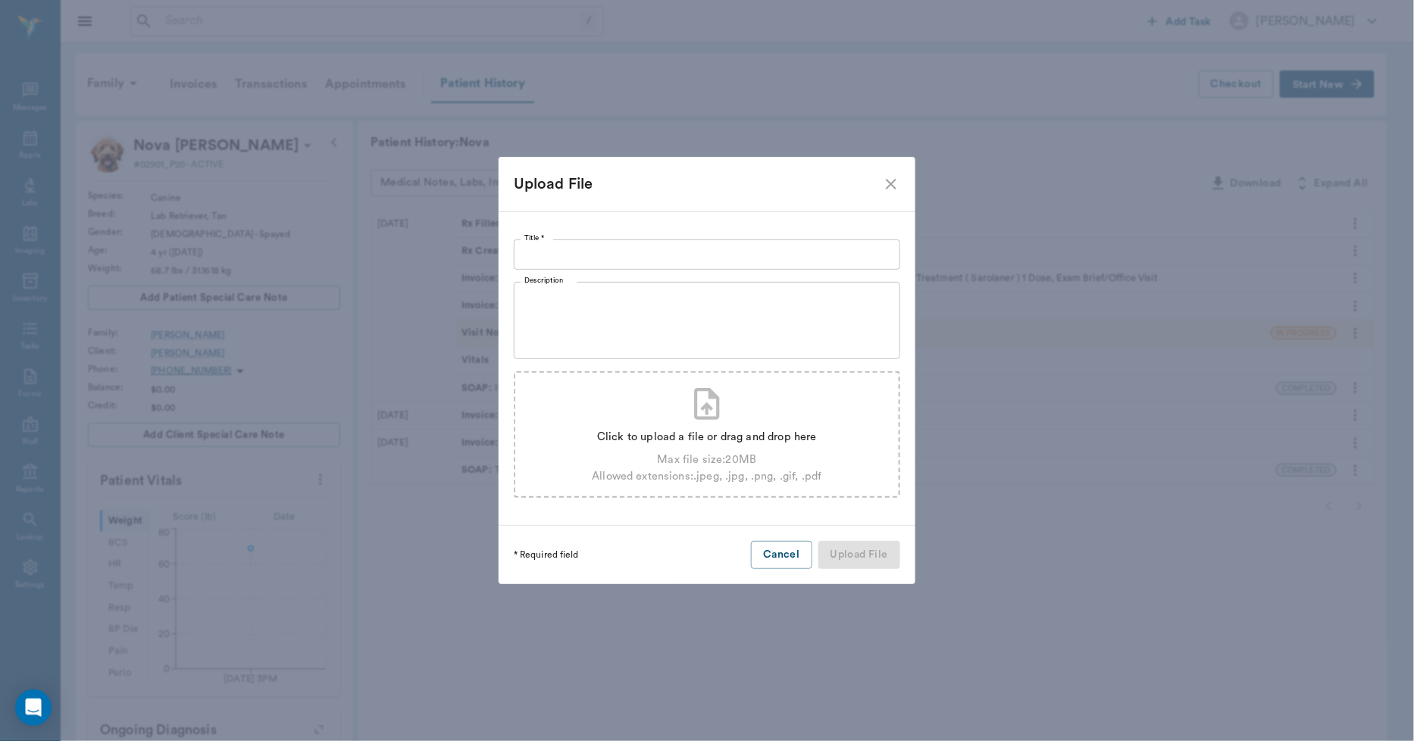
click at [781, 440] on div "Click to upload a file or drag and drop here" at bounding box center [707, 437] width 230 height 17
click at [645, 435] on div "Click to upload a file or drag and drop here" at bounding box center [707, 437] width 230 height 17
type input "C:\fakepath\logo_portal.png"
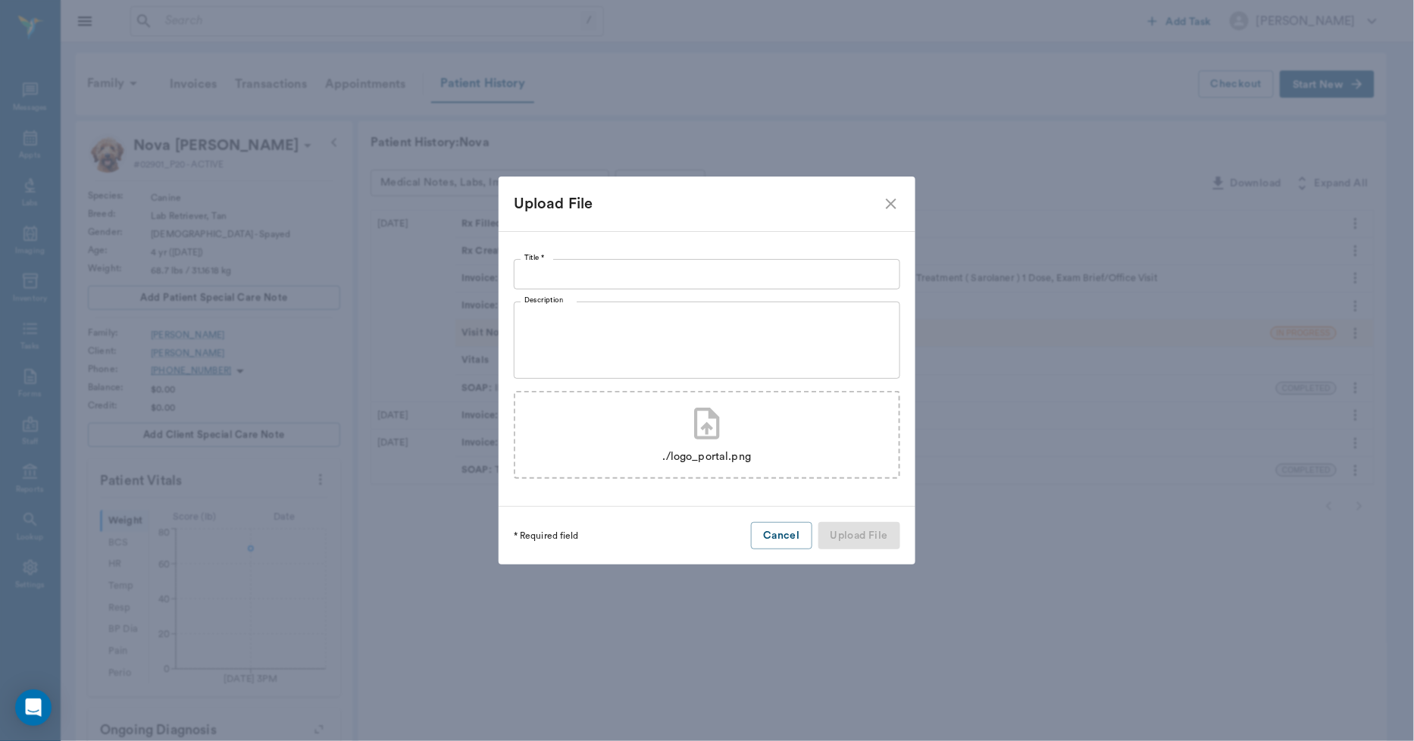
click at [614, 267] on input "Title *" at bounding box center [707, 274] width 387 height 30
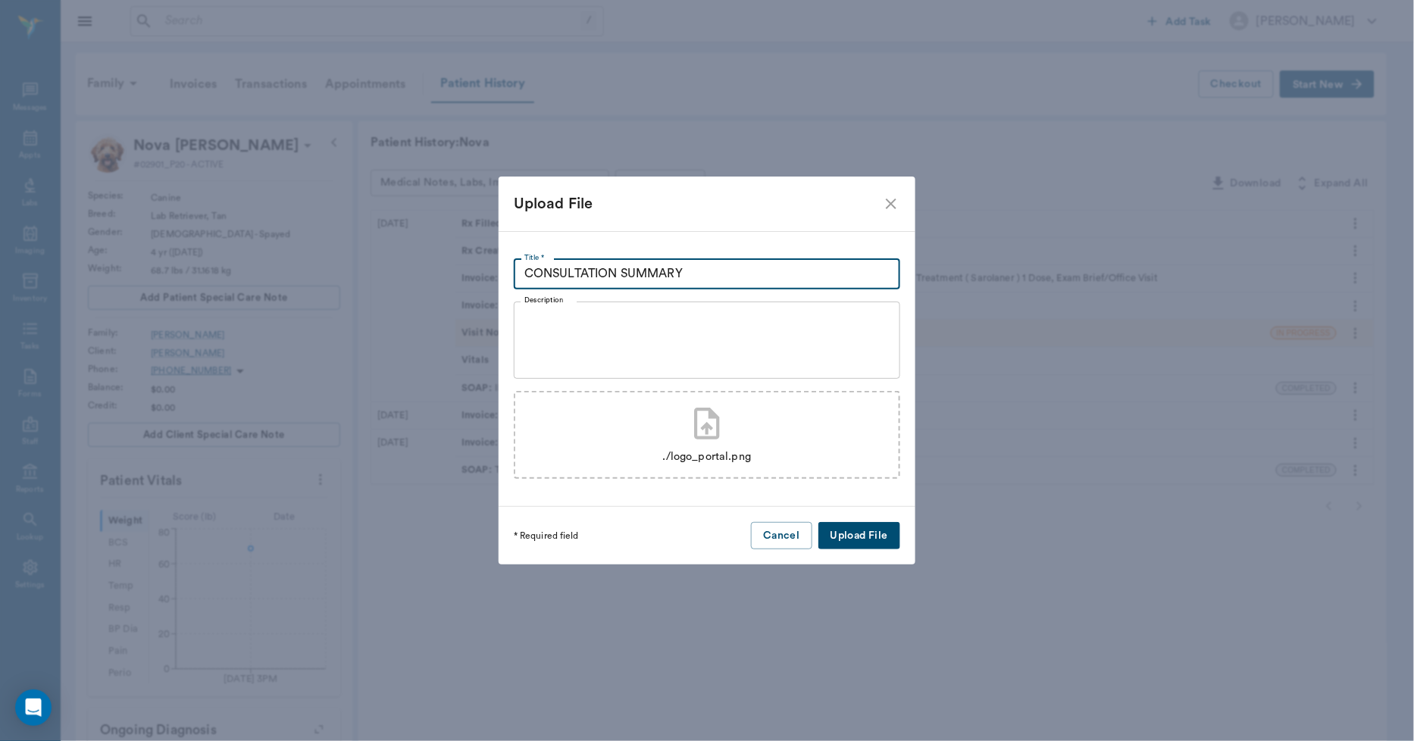
type input "CONSULTATION SUMMARY"
click at [846, 529] on button "Upload File" at bounding box center [860, 536] width 82 height 28
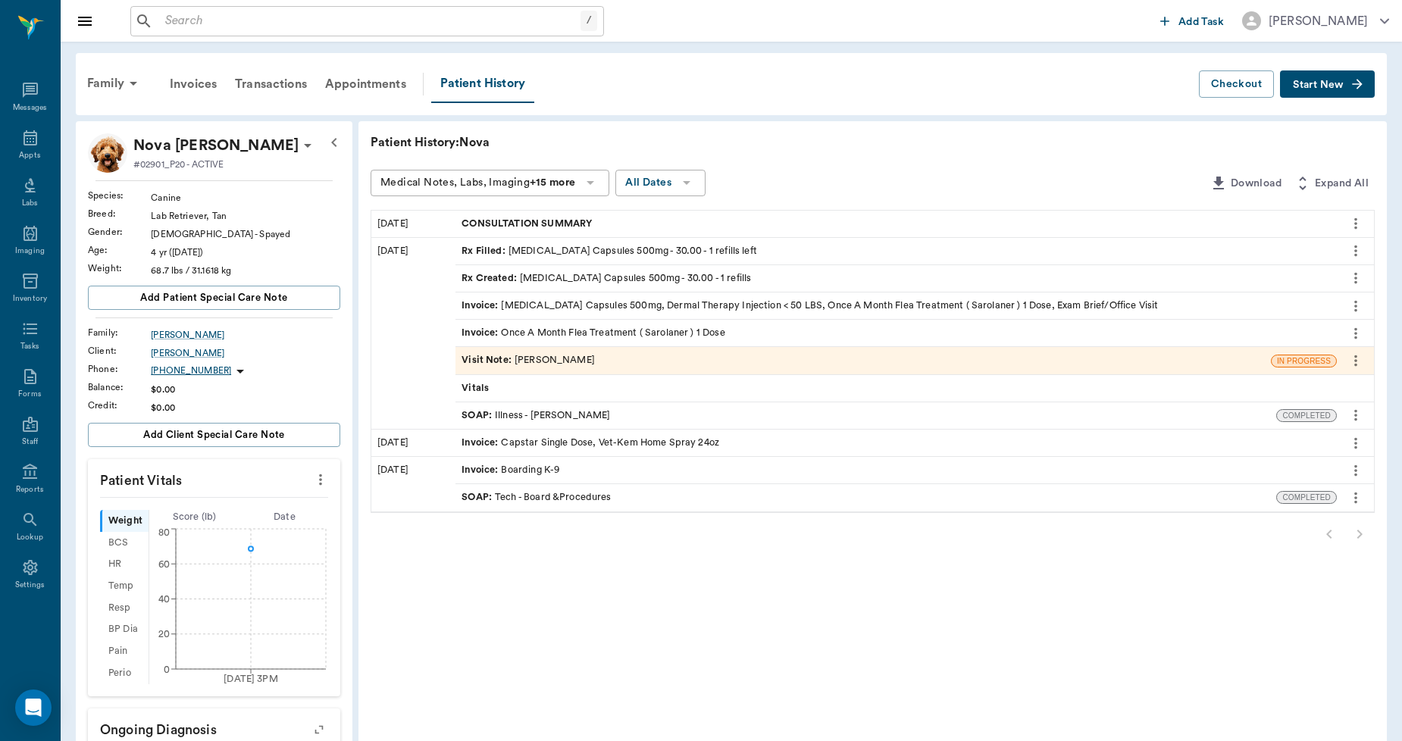
click at [1354, 215] on icon "more" at bounding box center [1356, 224] width 17 height 18
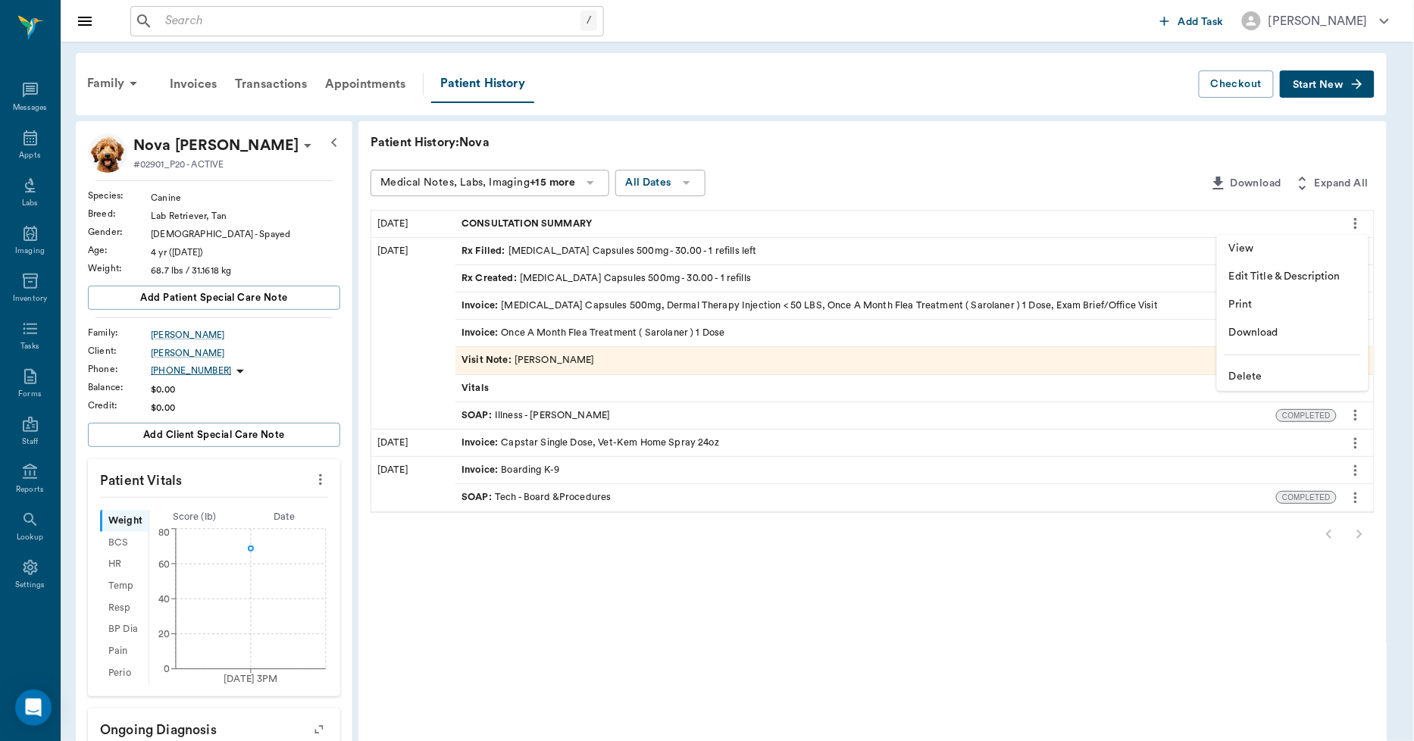
click at [1287, 238] on li "View" at bounding box center [1293, 249] width 152 height 28
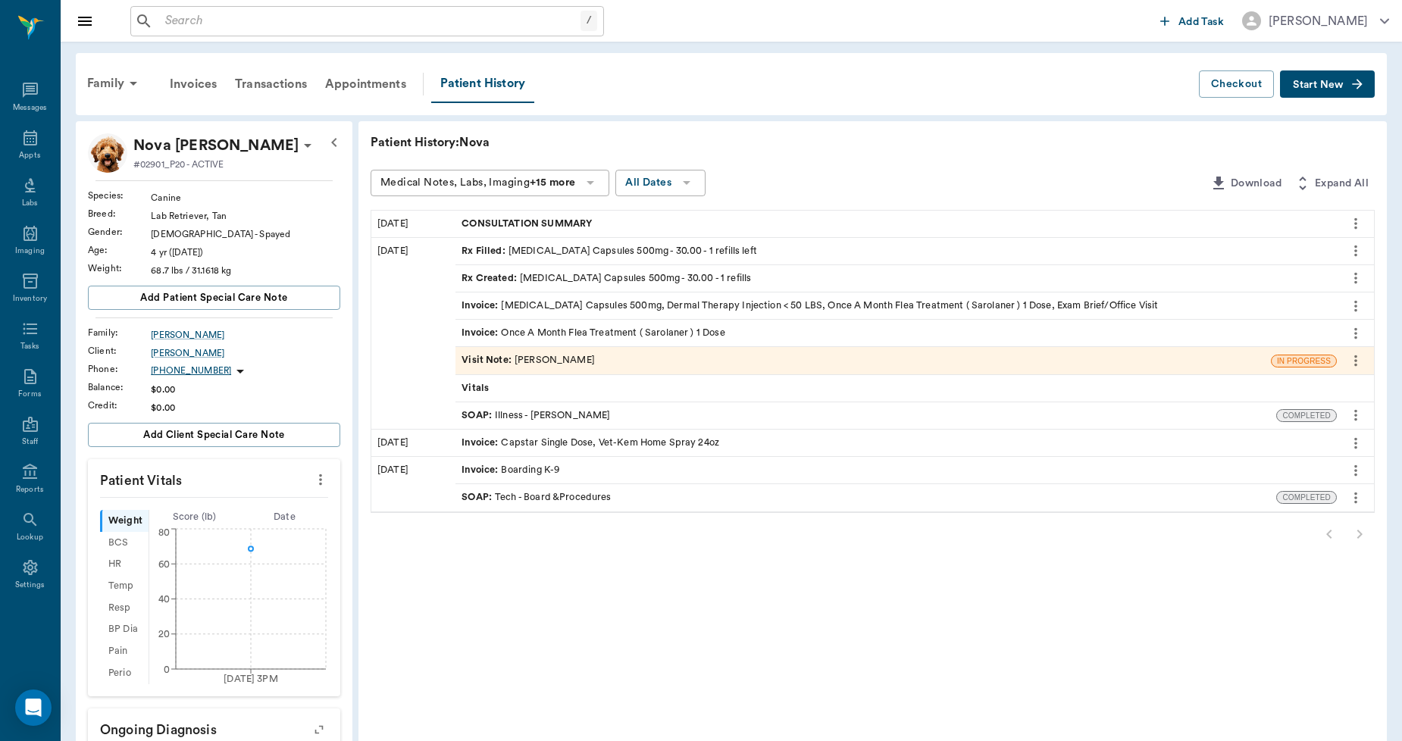
click at [1357, 224] on icon "more" at bounding box center [1356, 224] width 17 height 18
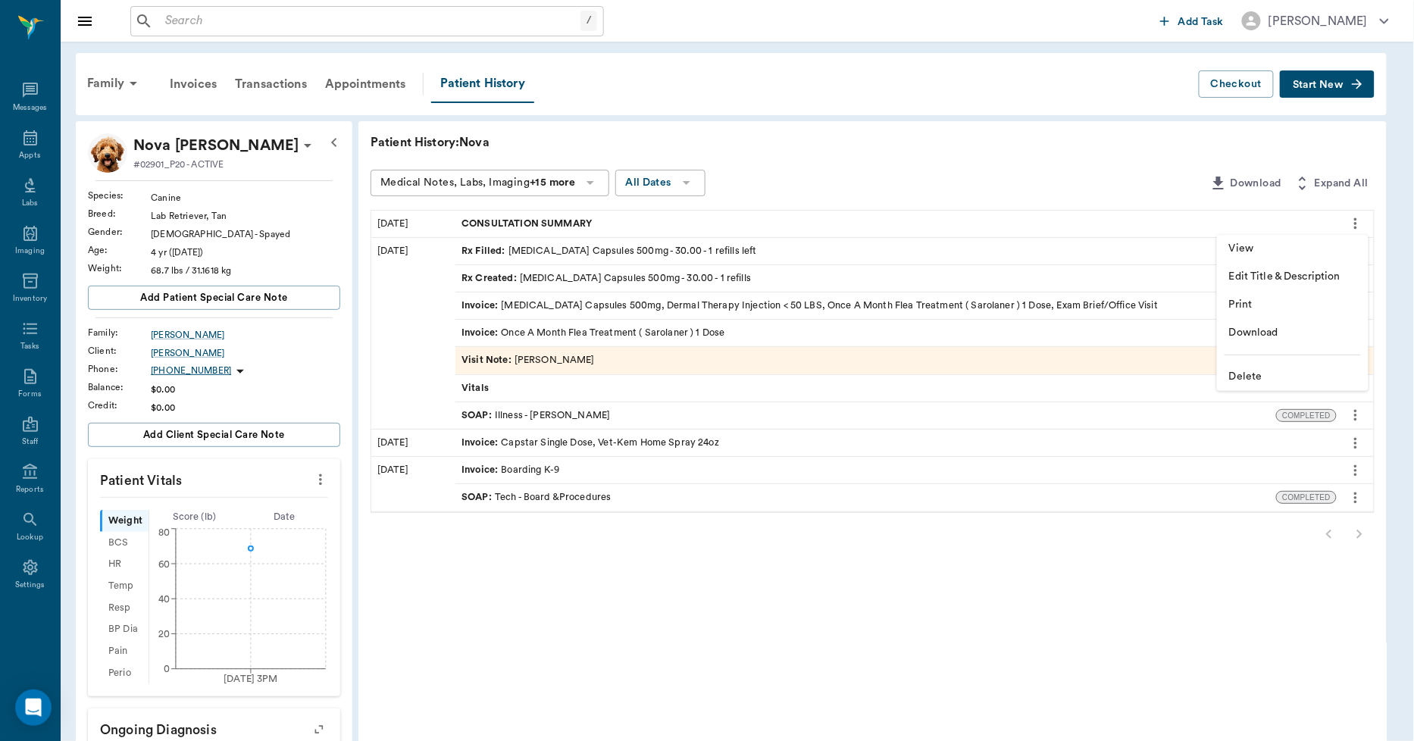
click at [1247, 374] on span "Delete" at bounding box center [1292, 377] width 127 height 16
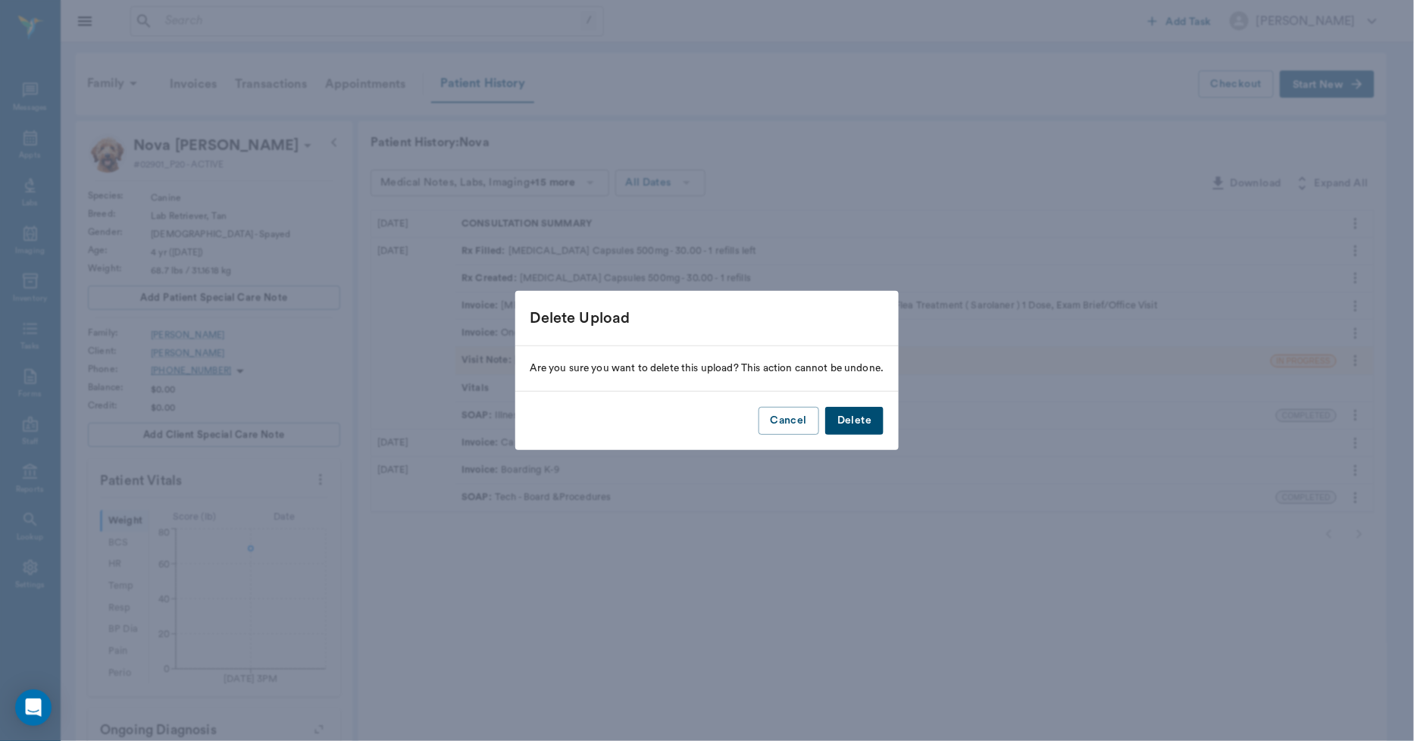
click at [861, 427] on button "Delete" at bounding box center [854, 421] width 58 height 28
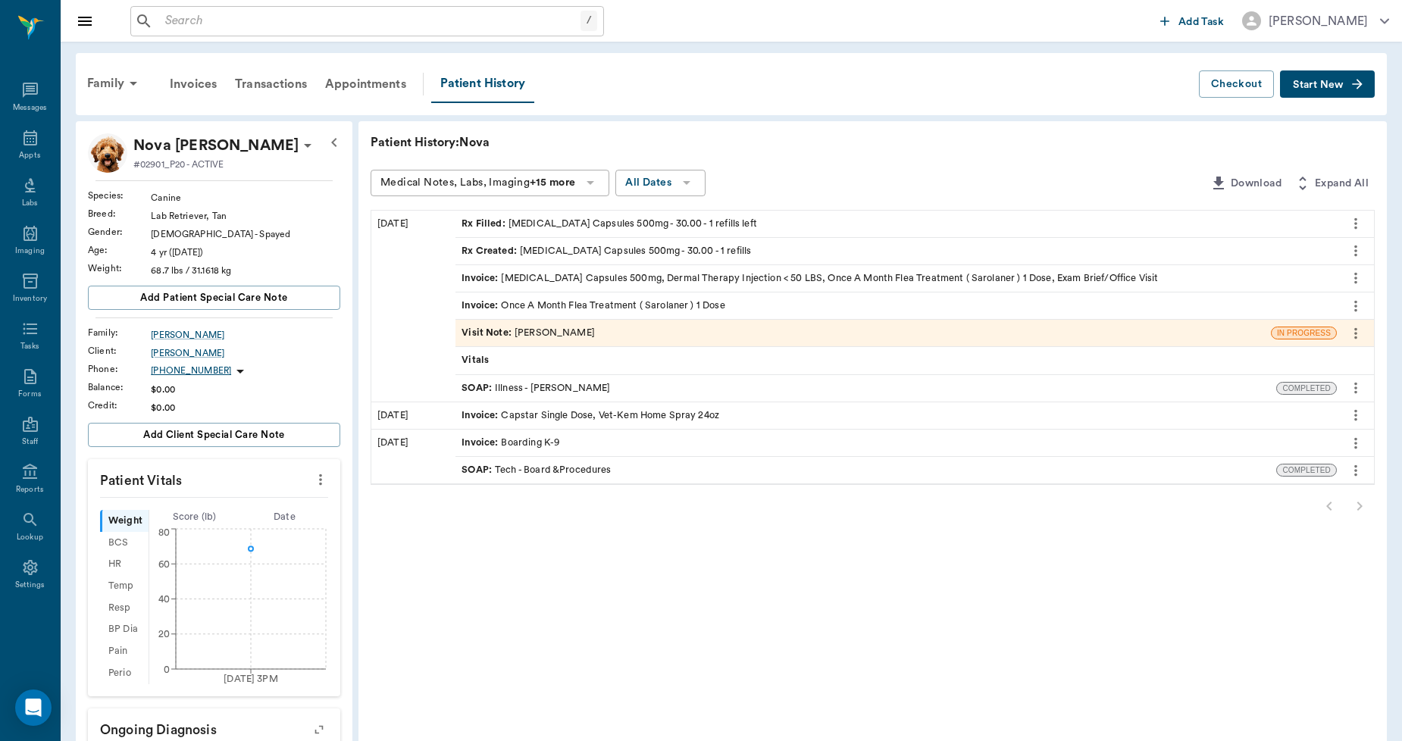
click at [671, 99] on div "Family Invoices Transactions Appointments Patient History" at bounding box center [638, 84] width 1121 height 38
click at [1317, 85] on span "Start New" at bounding box center [1318, 85] width 51 height 0
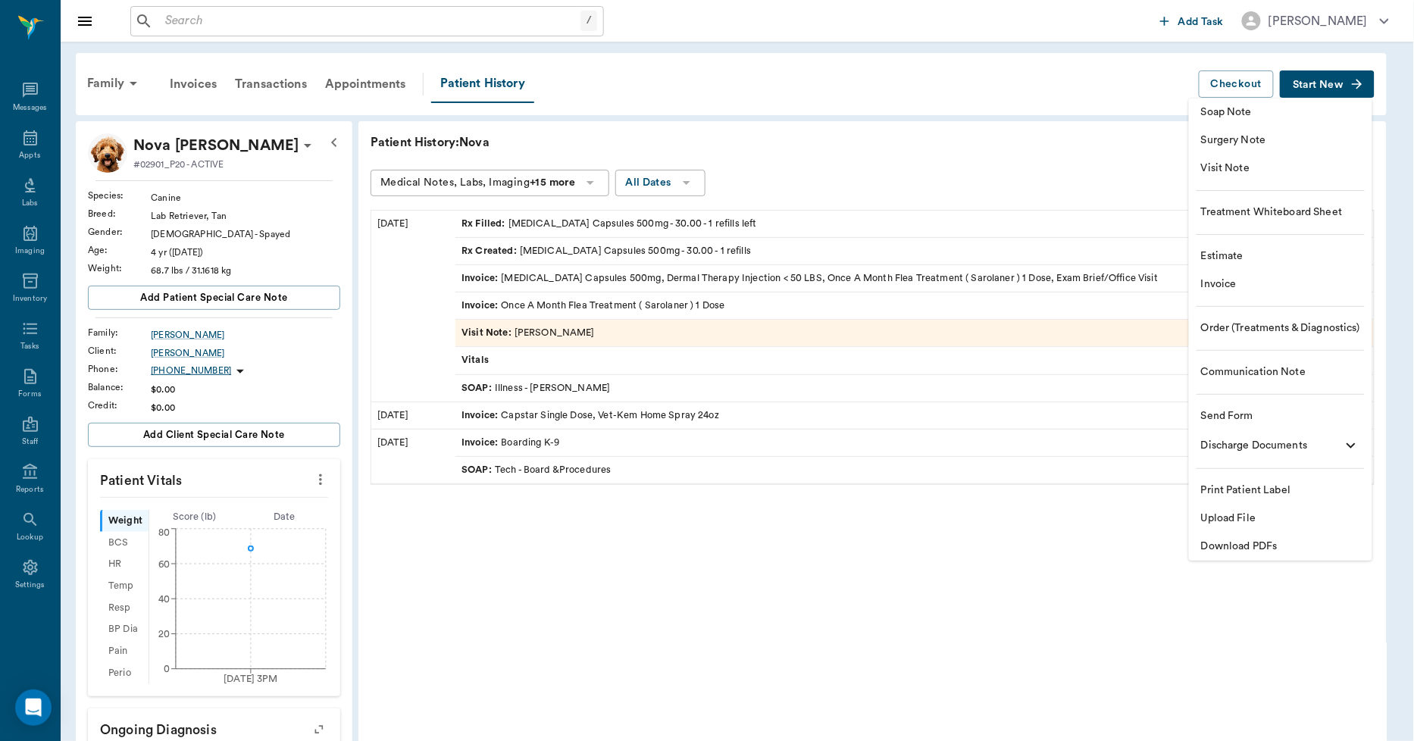
click at [1240, 516] on span "Upload File" at bounding box center [1280, 519] width 159 height 16
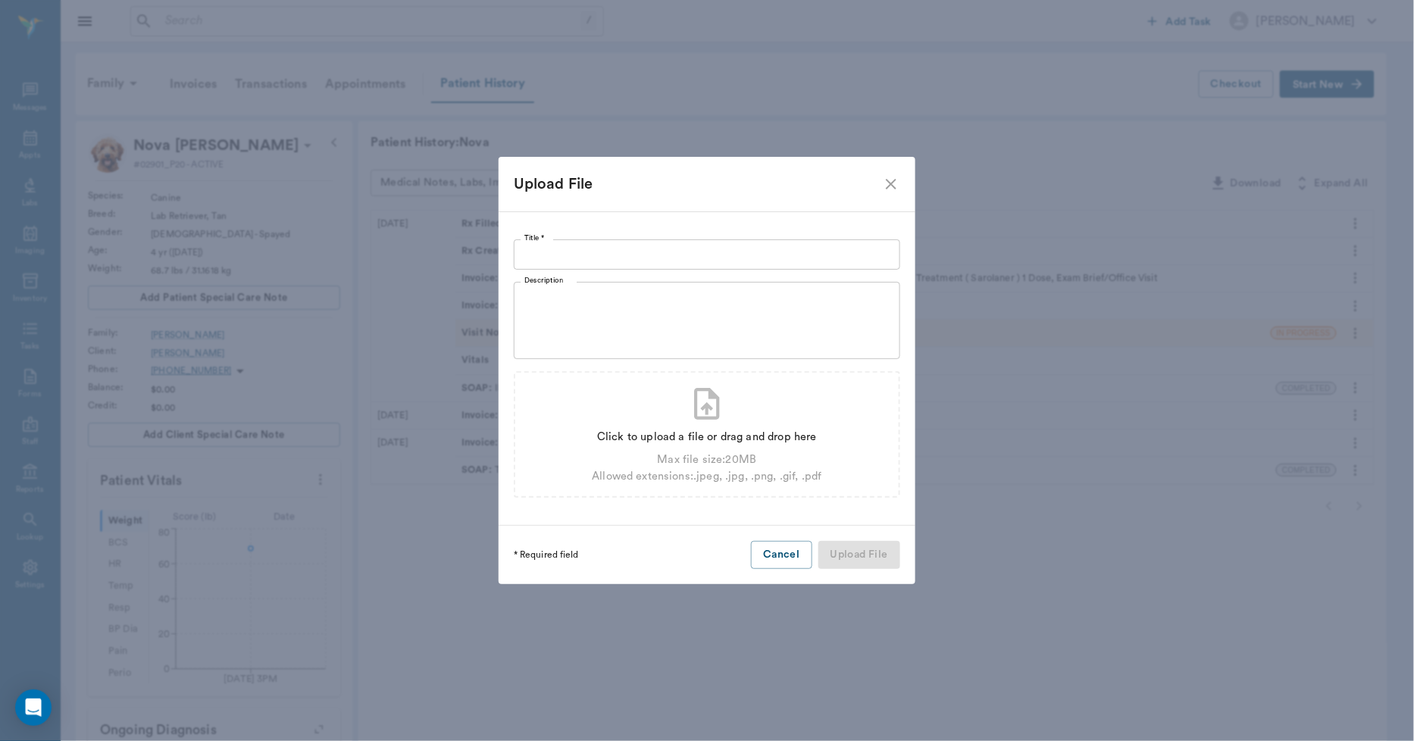
click at [775, 249] on input "Title *" at bounding box center [707, 255] width 387 height 30
type input "CONSULTATION HX 10.13.2025"
click at [728, 436] on div "Click to upload a file or drag and drop here" at bounding box center [707, 437] width 230 height 17
type input "C:\fakepath\Nova.Dupree.ConsultationHx.10.13.2025.pdf"
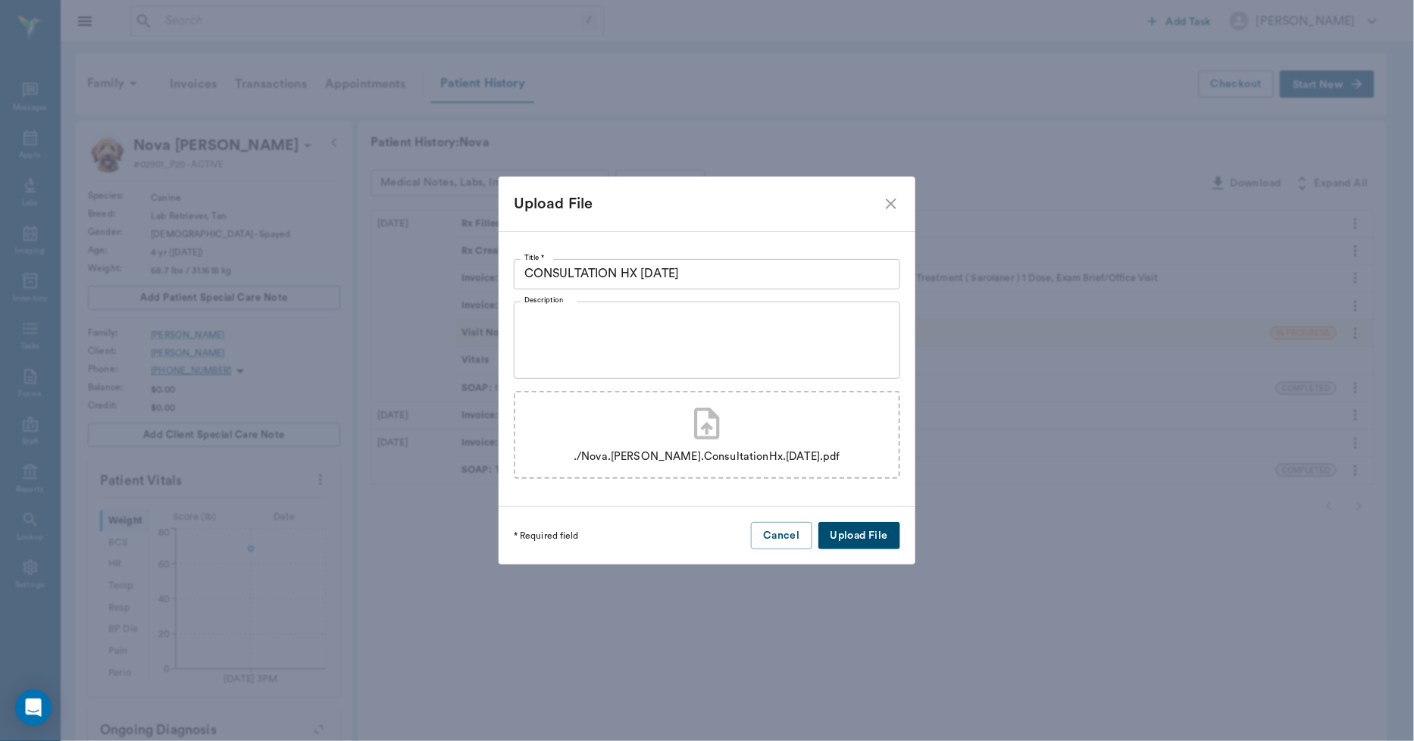
click at [844, 531] on button "Upload File" at bounding box center [860, 536] width 82 height 28
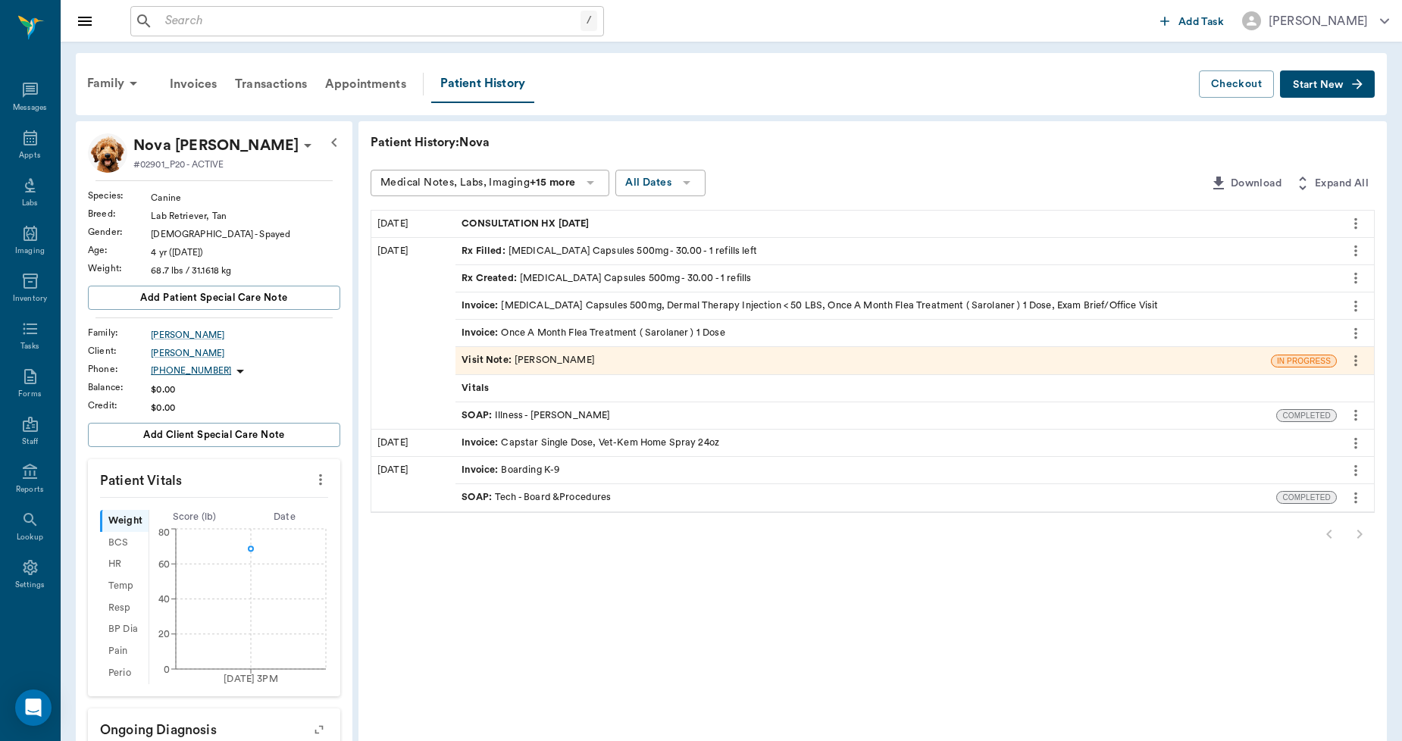
click at [1312, 89] on button "Start New" at bounding box center [1327, 84] width 95 height 28
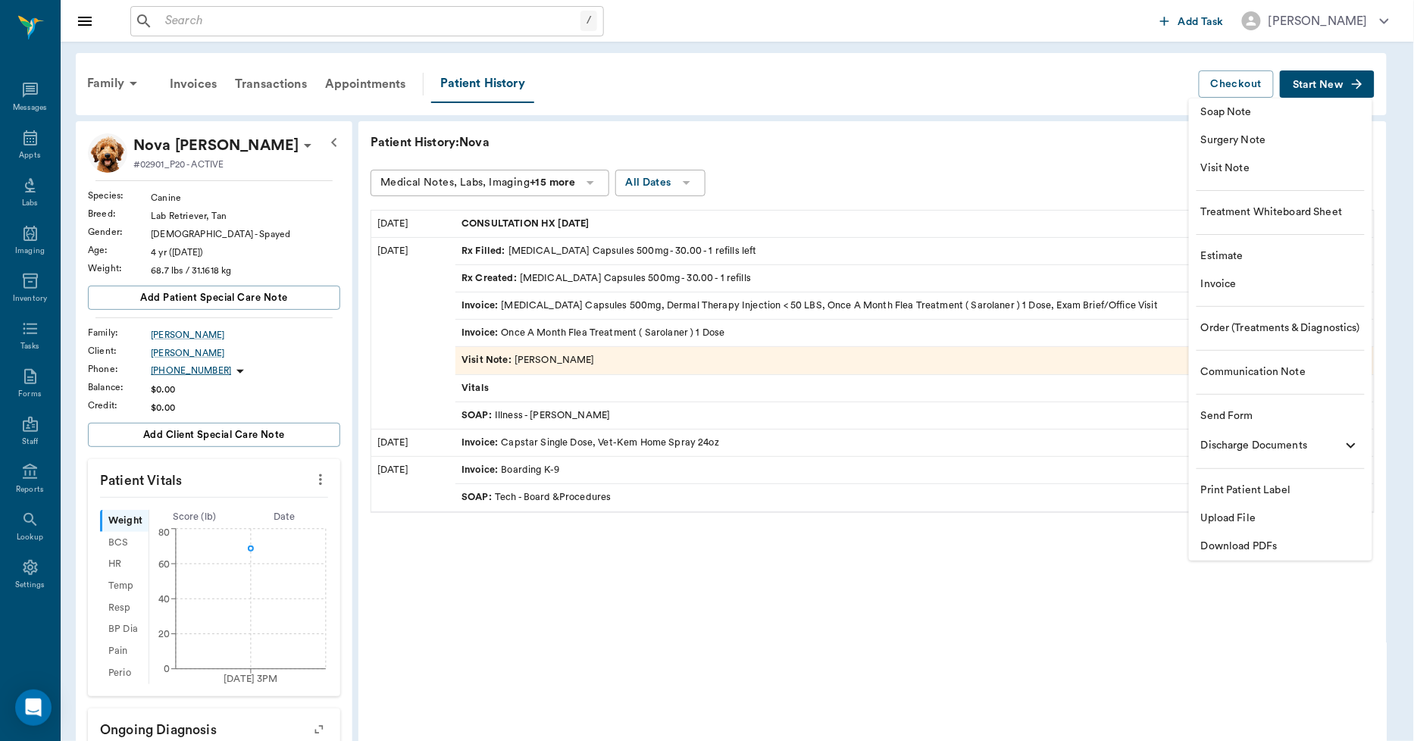
click at [1233, 512] on span "Upload File" at bounding box center [1280, 519] width 159 height 16
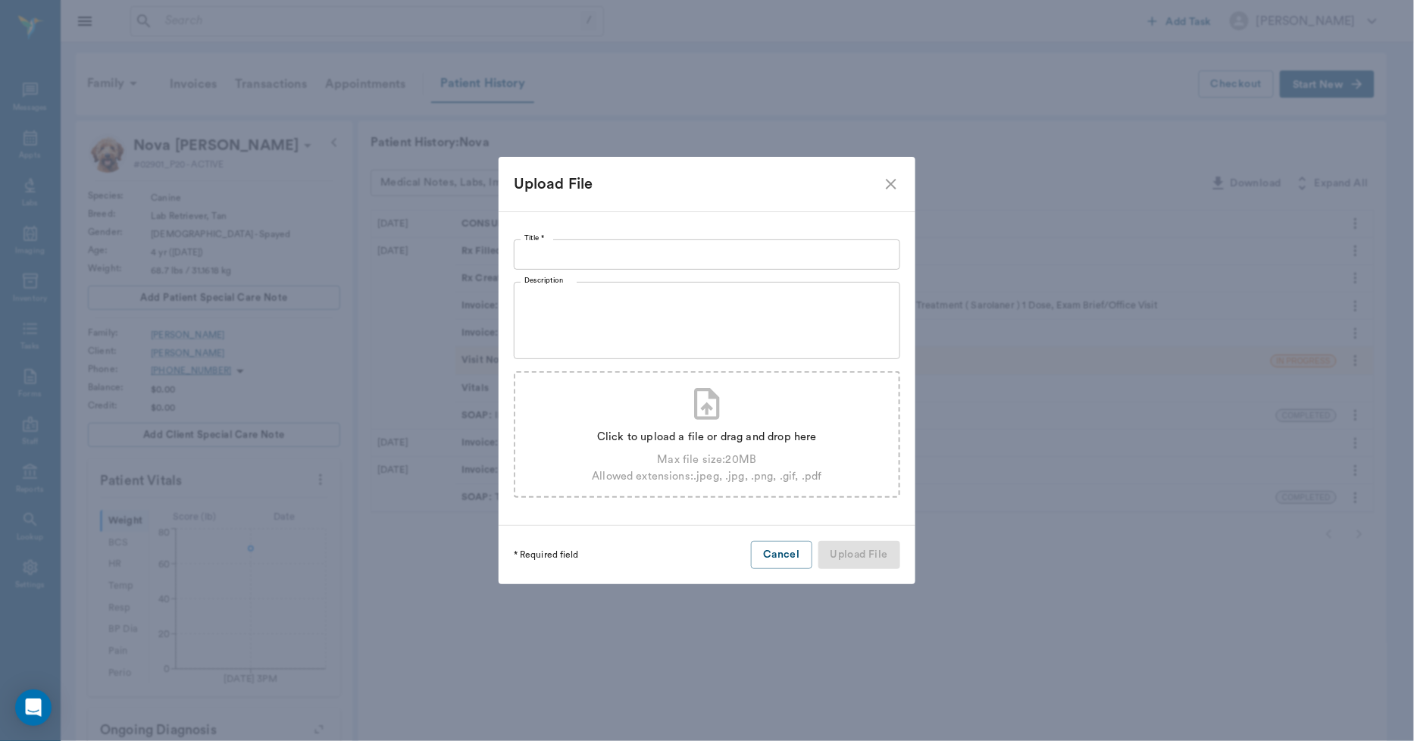
click at [781, 436] on div "Click to upload a file or drag and drop here" at bounding box center [707, 437] width 230 height 17
click at [643, 436] on div "Click to upload a file or drag and drop here" at bounding box center [707, 437] width 230 height 17
click at [883, 185] on icon "close" at bounding box center [891, 184] width 18 height 18
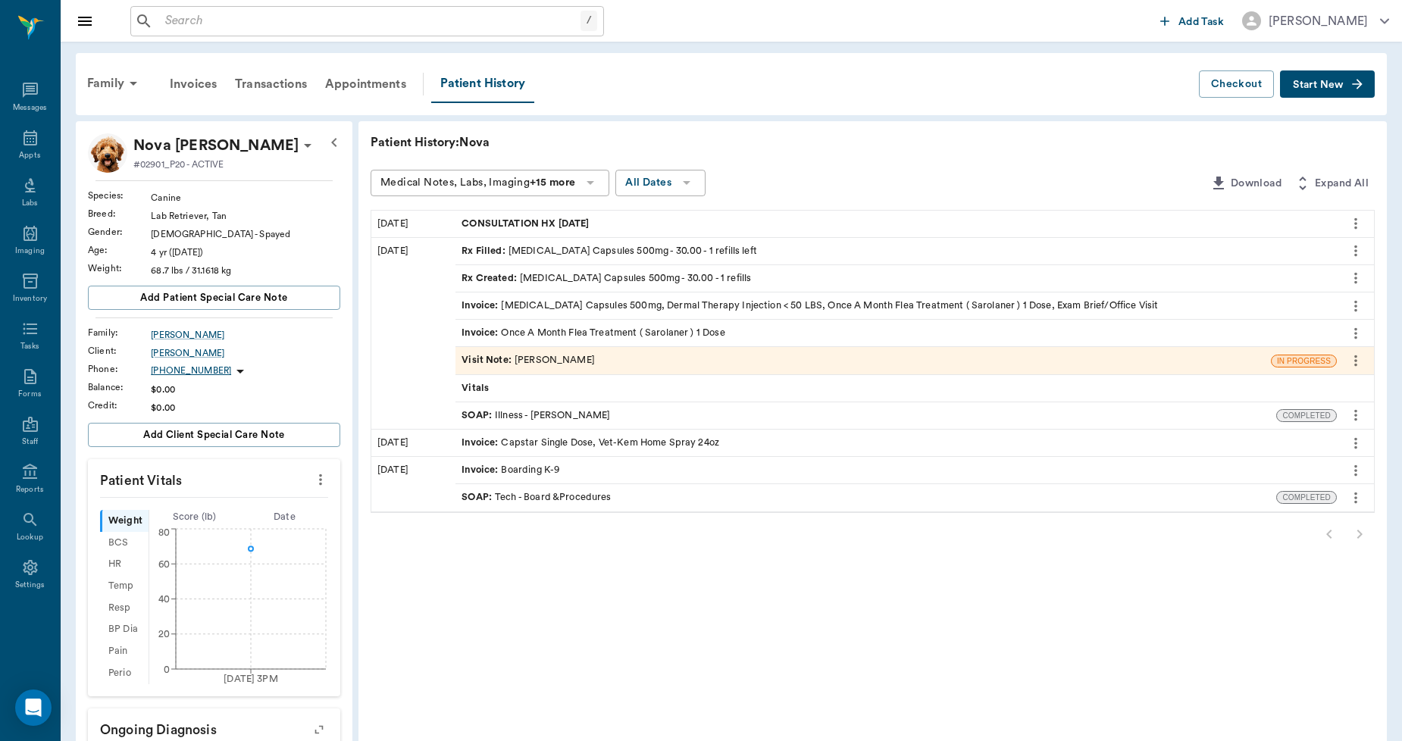
click at [1307, 85] on span "Start New" at bounding box center [1318, 85] width 51 height 0
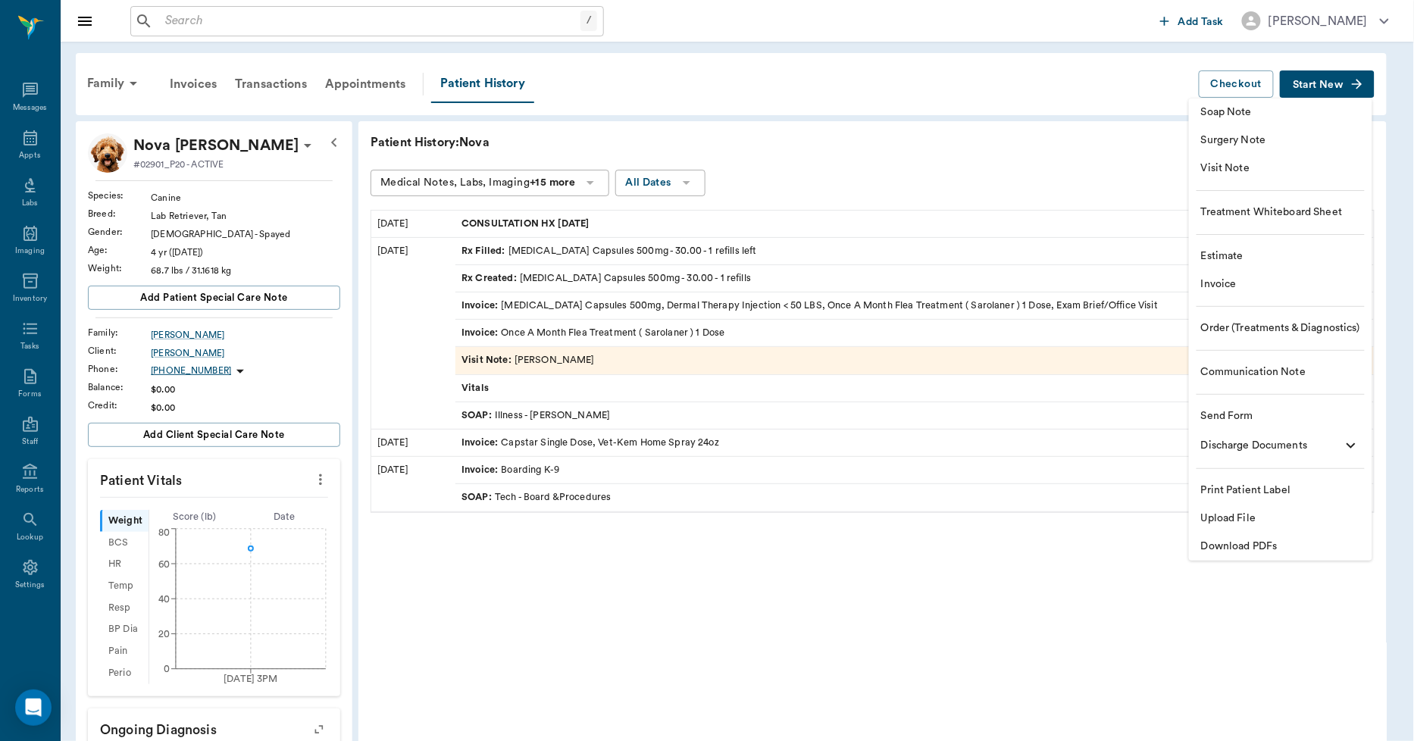
click at [1234, 514] on span "Upload File" at bounding box center [1280, 519] width 159 height 16
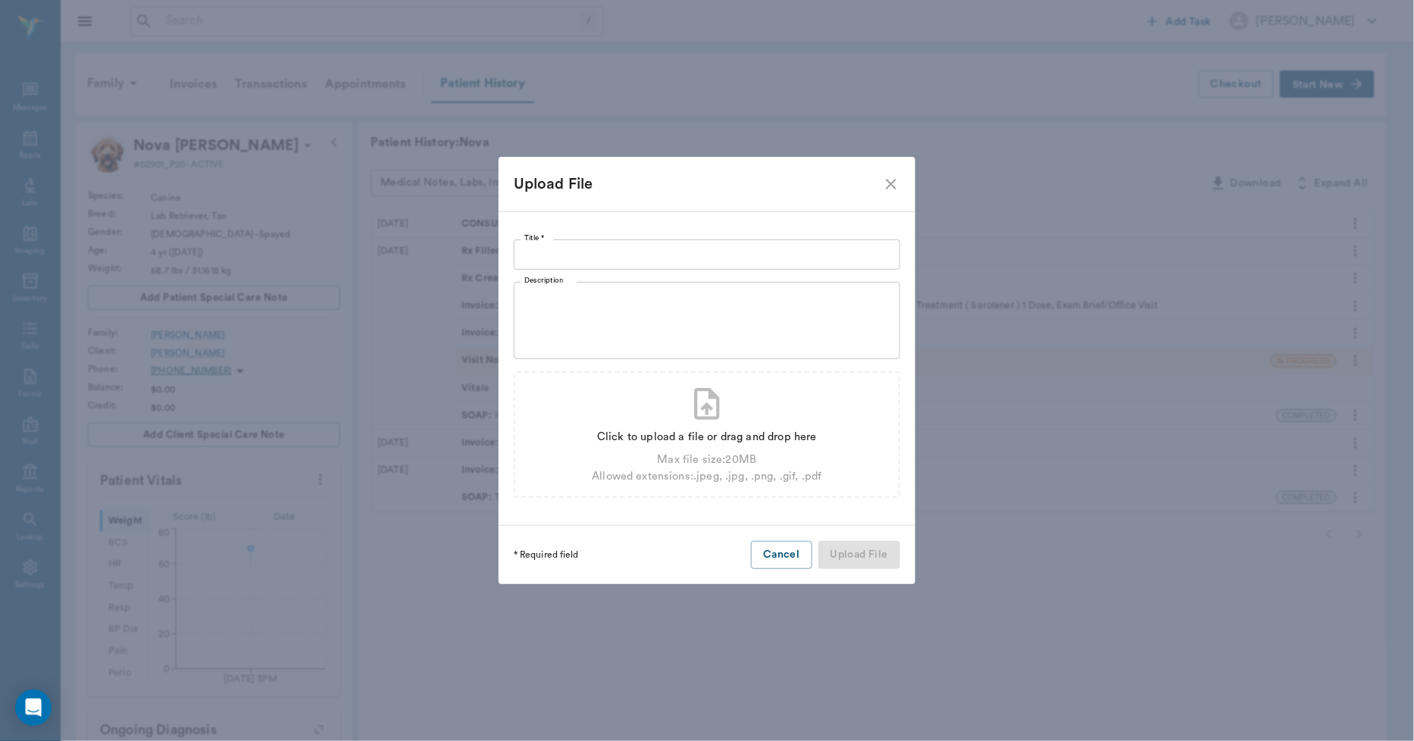
click at [690, 259] on input "Title *" at bounding box center [707, 255] width 387 height 30
type input "VITALS 10.13.2025"
click at [703, 433] on div "Click to upload a file or drag and drop here" at bounding box center [707, 437] width 230 height 17
type input "C:\fakepath\Nova.Dupree.Vitals.10.13.2025.pdf"
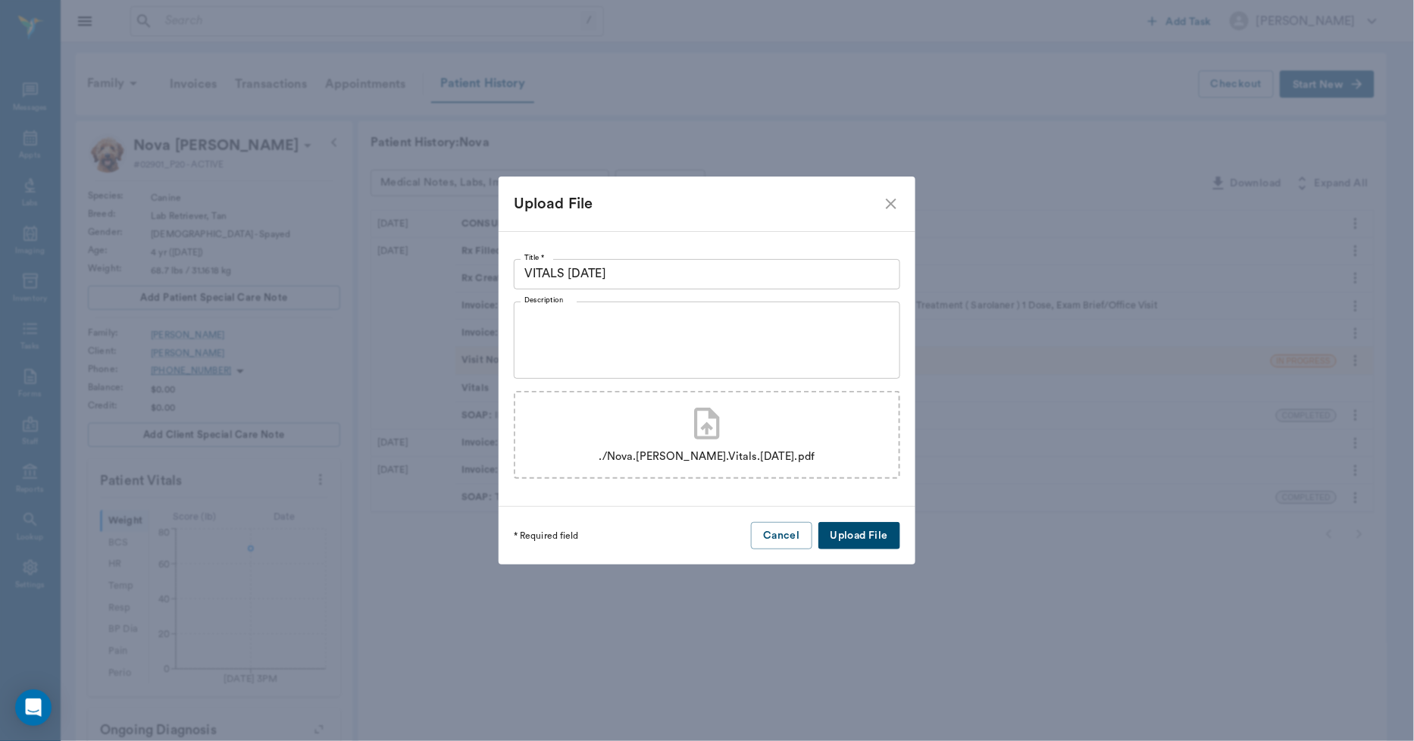
click at [855, 526] on button "Upload File" at bounding box center [860, 536] width 82 height 28
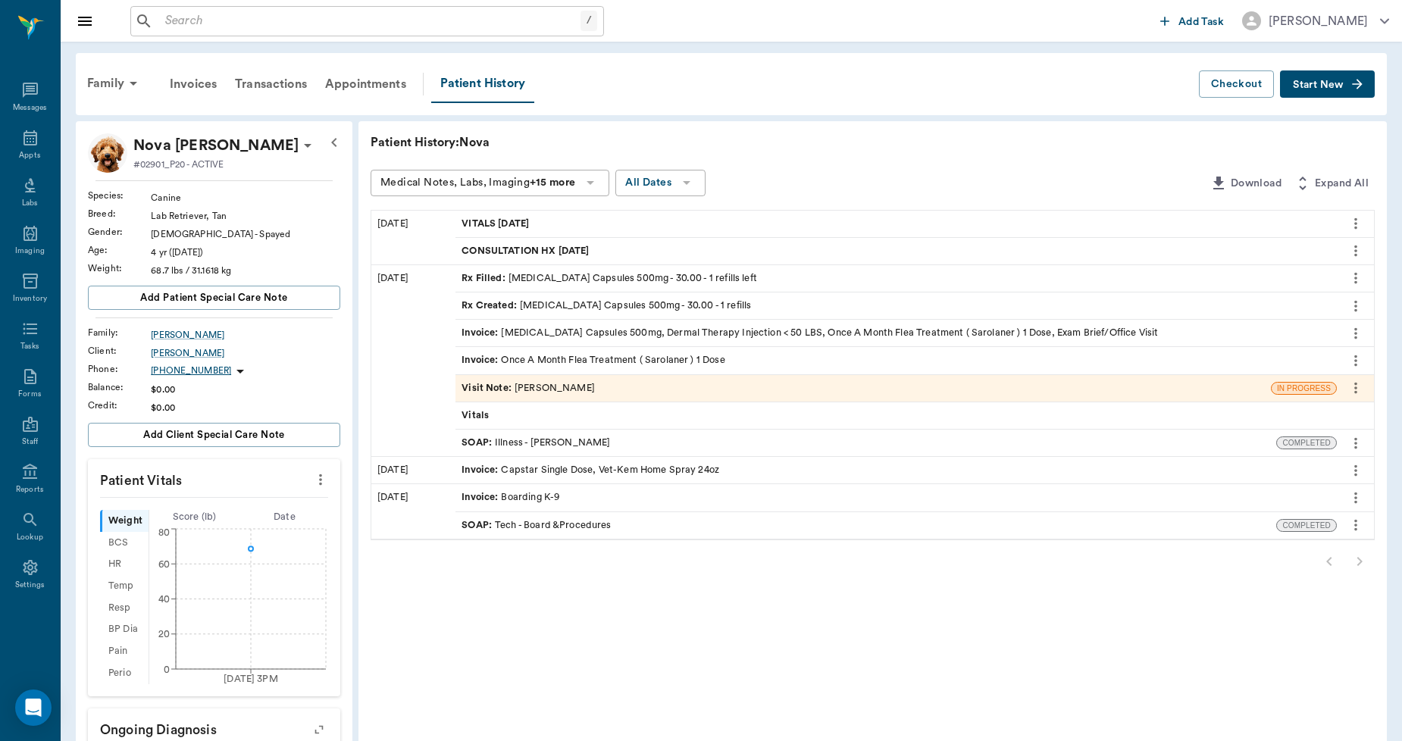
click at [1336, 85] on span "Start New" at bounding box center [1318, 85] width 51 height 0
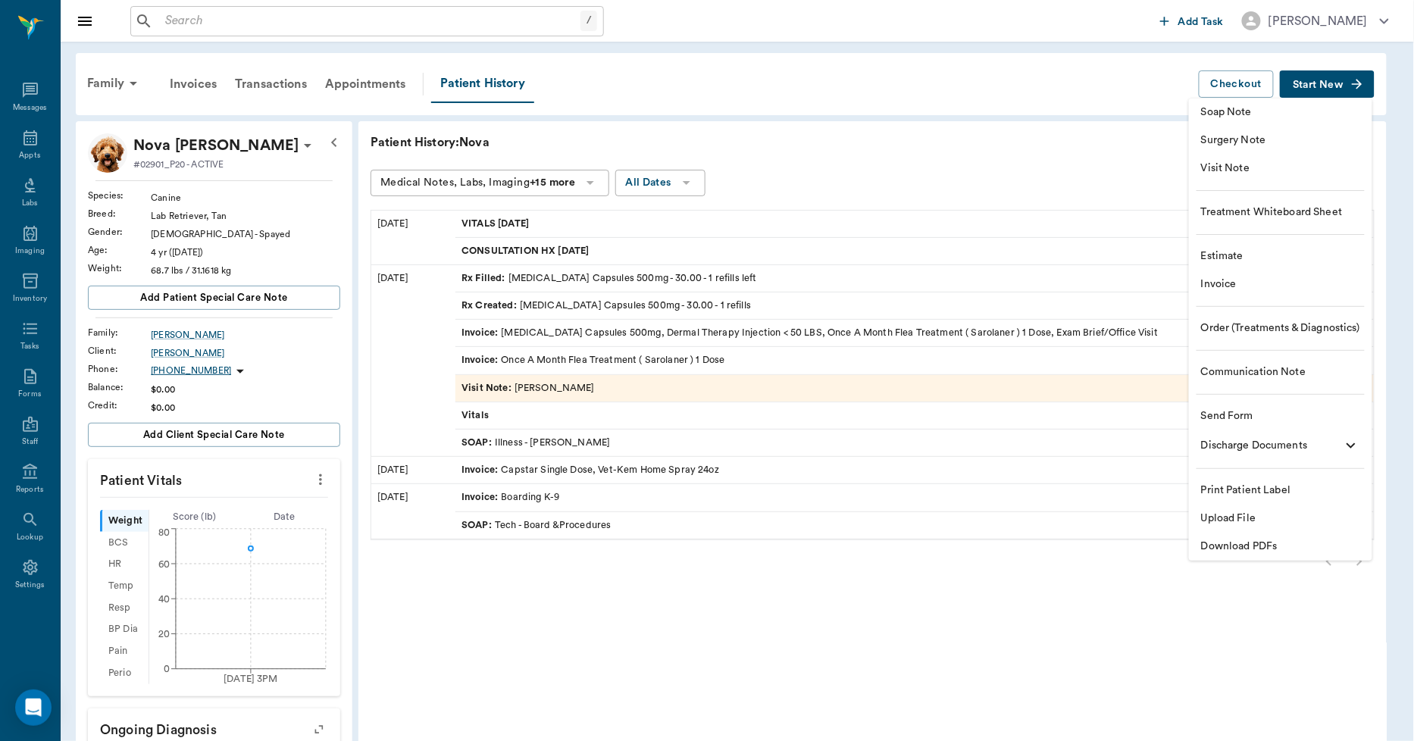
click at [1222, 517] on span "Upload File" at bounding box center [1280, 519] width 159 height 16
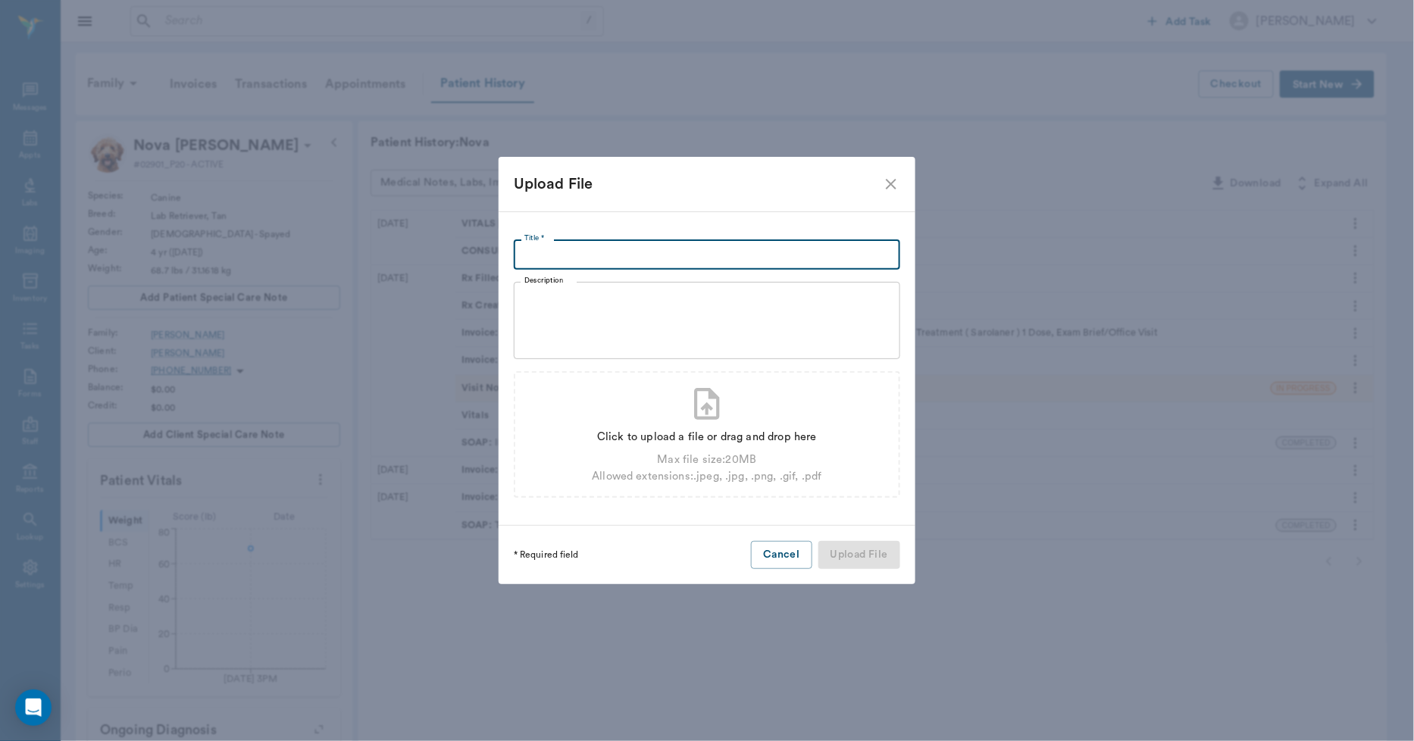
click at [719, 261] on input "Title *" at bounding box center [707, 255] width 387 height 30
click at [722, 432] on div "Click to upload a file or drag and drop here" at bounding box center [707, 437] width 230 height 17
type input "C:\fakepath\681267fd87652.jpg"
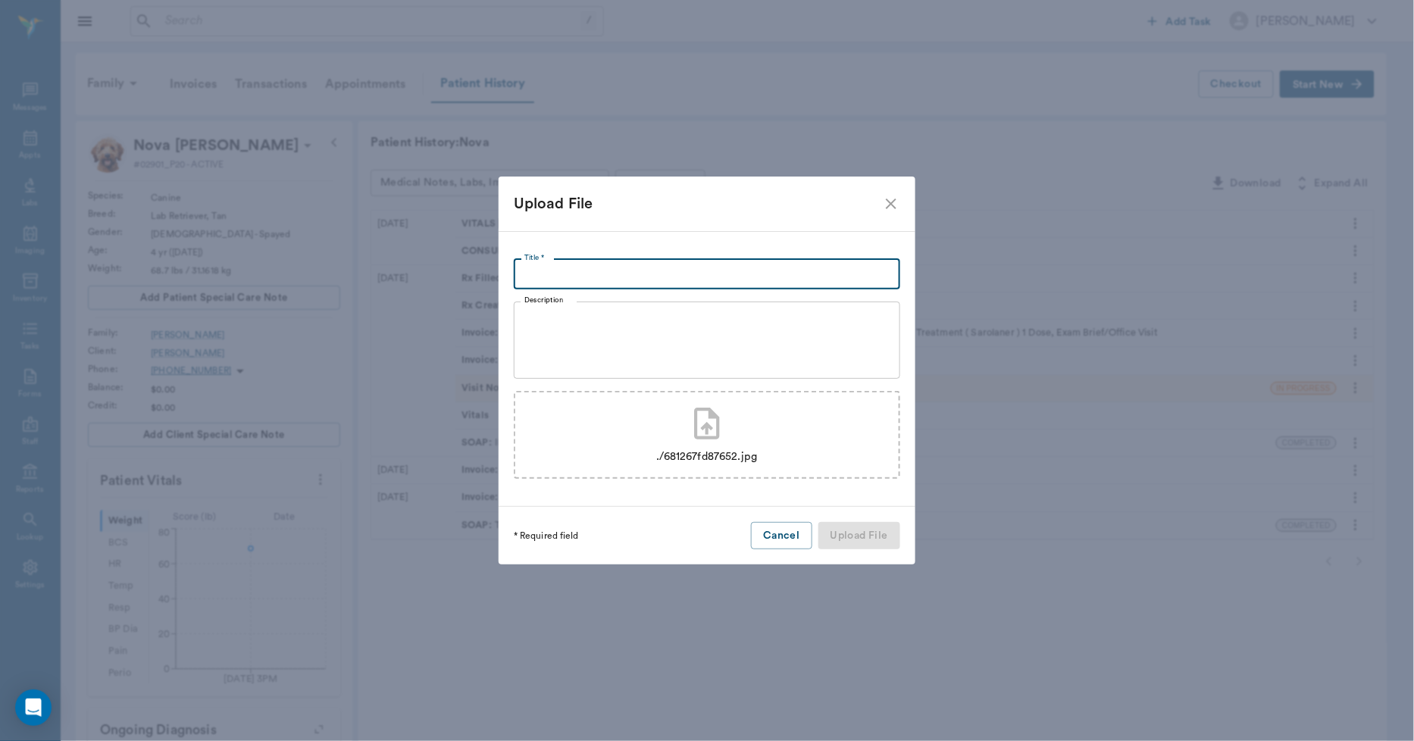
click at [597, 274] on input "Title *" at bounding box center [707, 274] width 387 height 30
type input "PATIENT VISIT SUMMARY 10.13.2025"
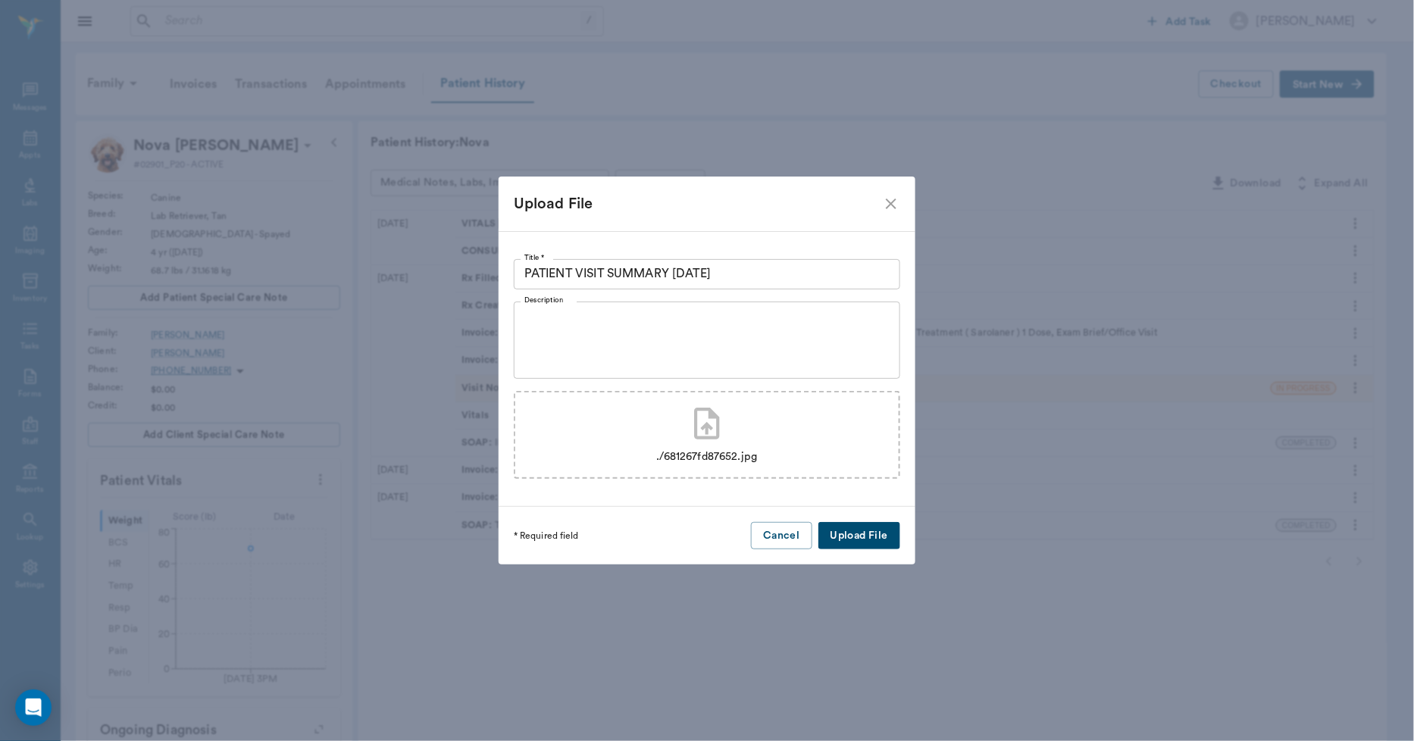
click at [867, 528] on button "Upload File" at bounding box center [860, 536] width 82 height 28
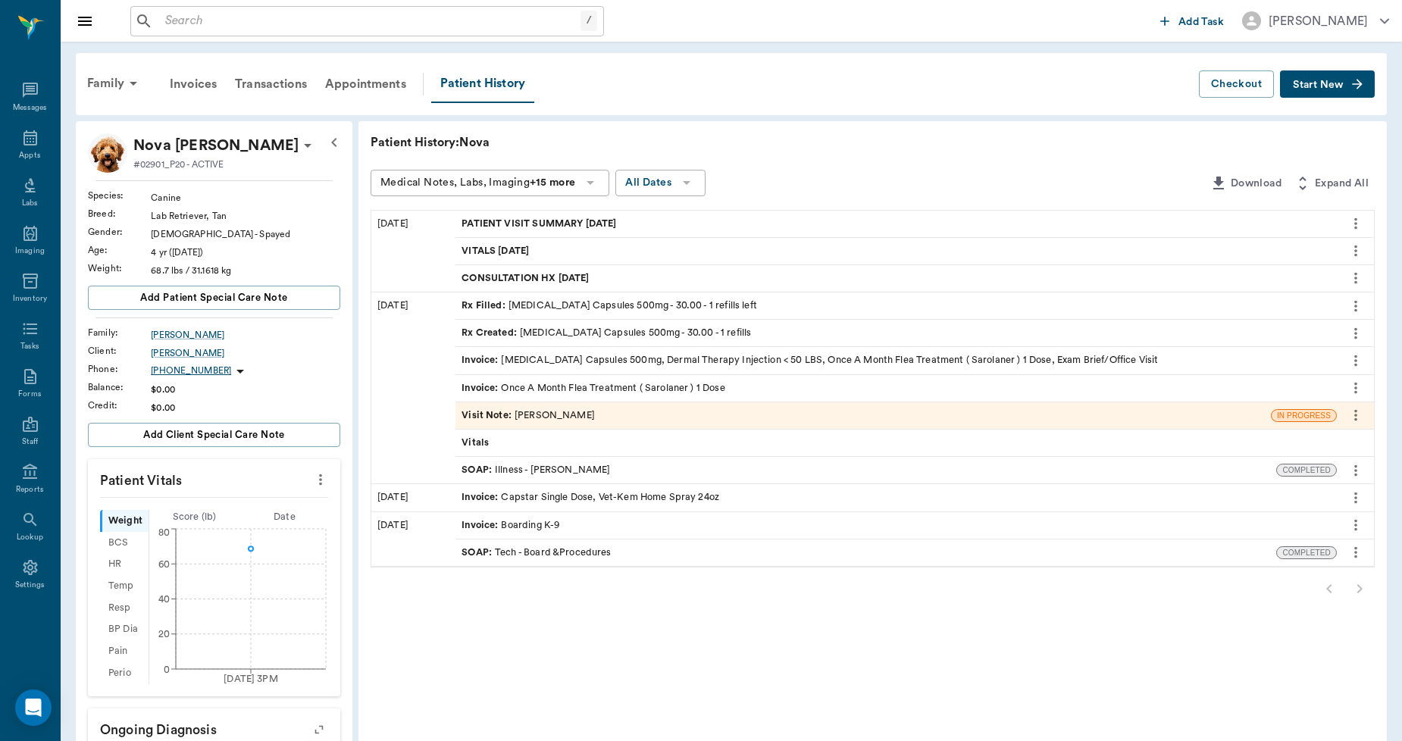
click at [589, 220] on span "PATIENT VISIT SUMMARY 10.13.2025" at bounding box center [541, 224] width 158 height 14
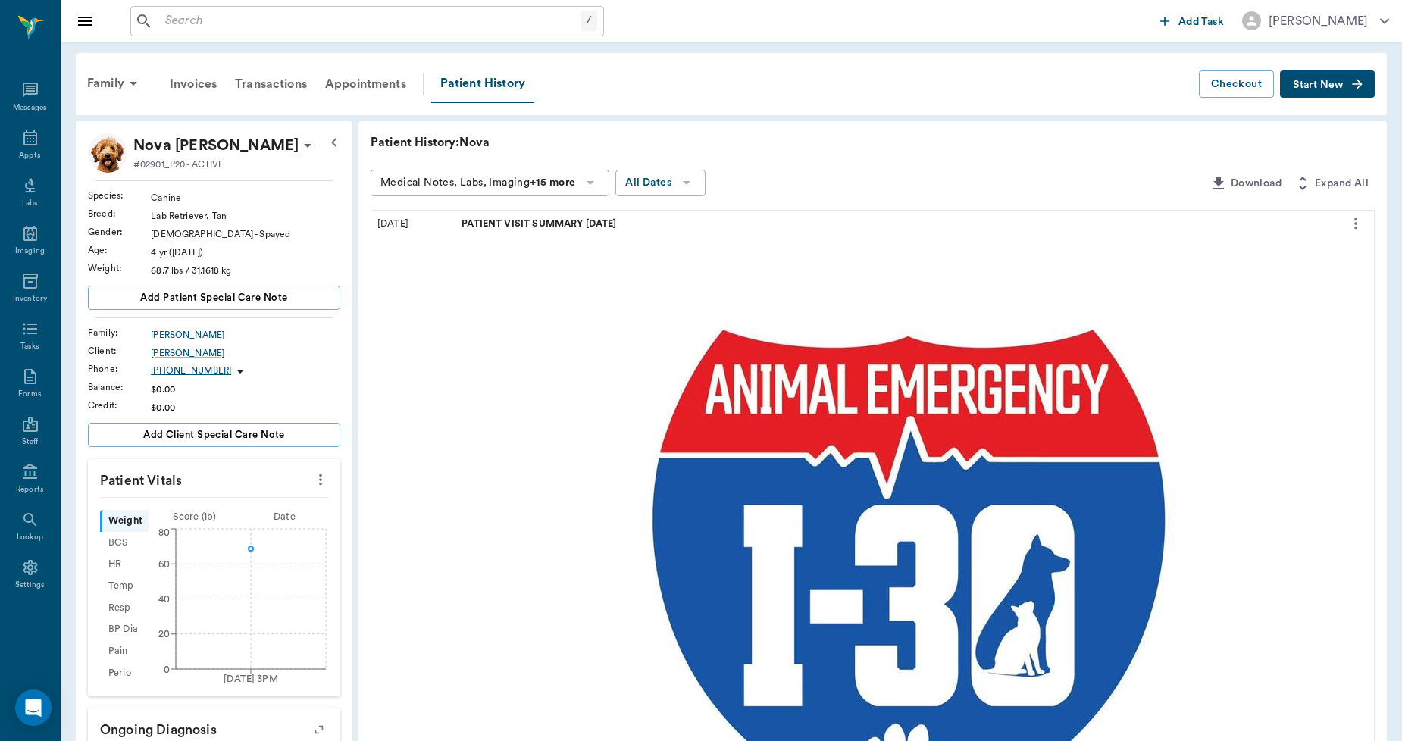
click at [1355, 218] on icon "more" at bounding box center [1355, 223] width 3 height 11
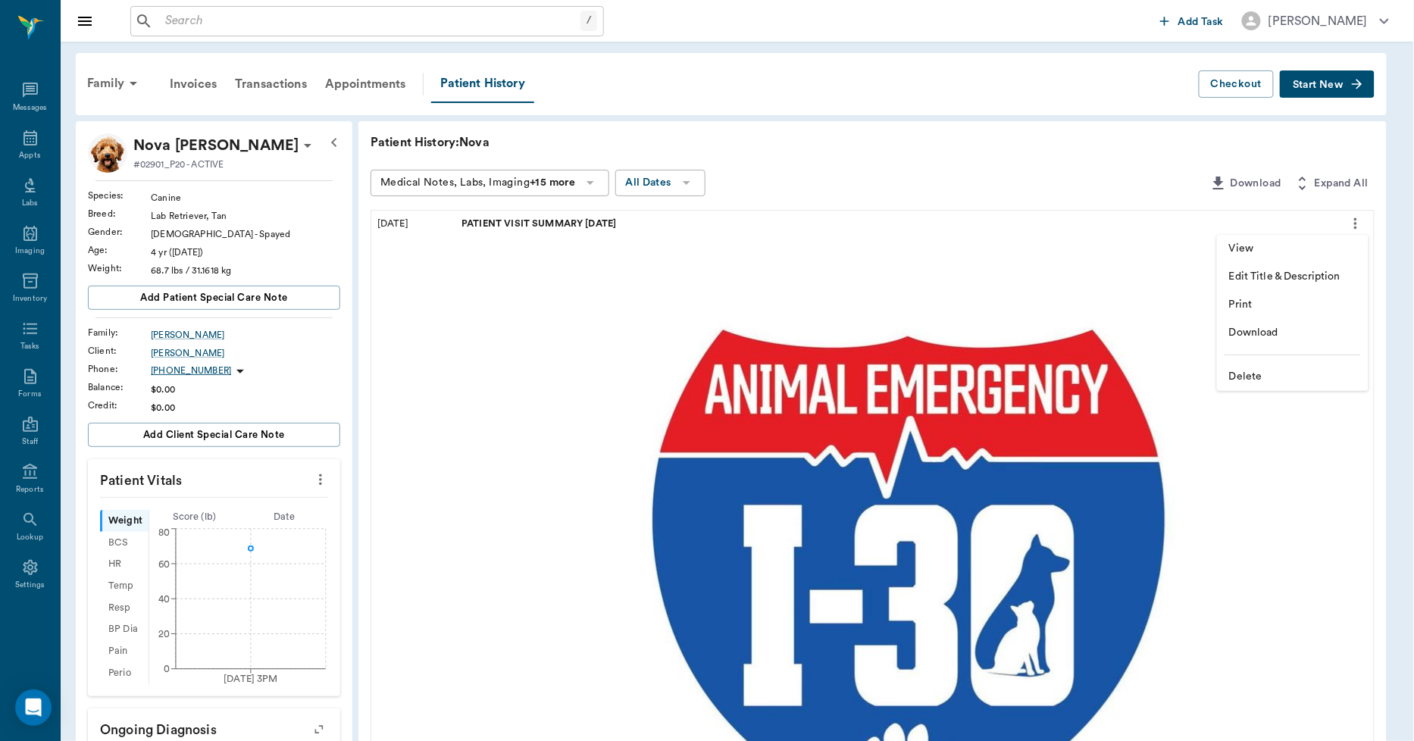
click at [1254, 375] on span "Delete" at bounding box center [1292, 377] width 127 height 16
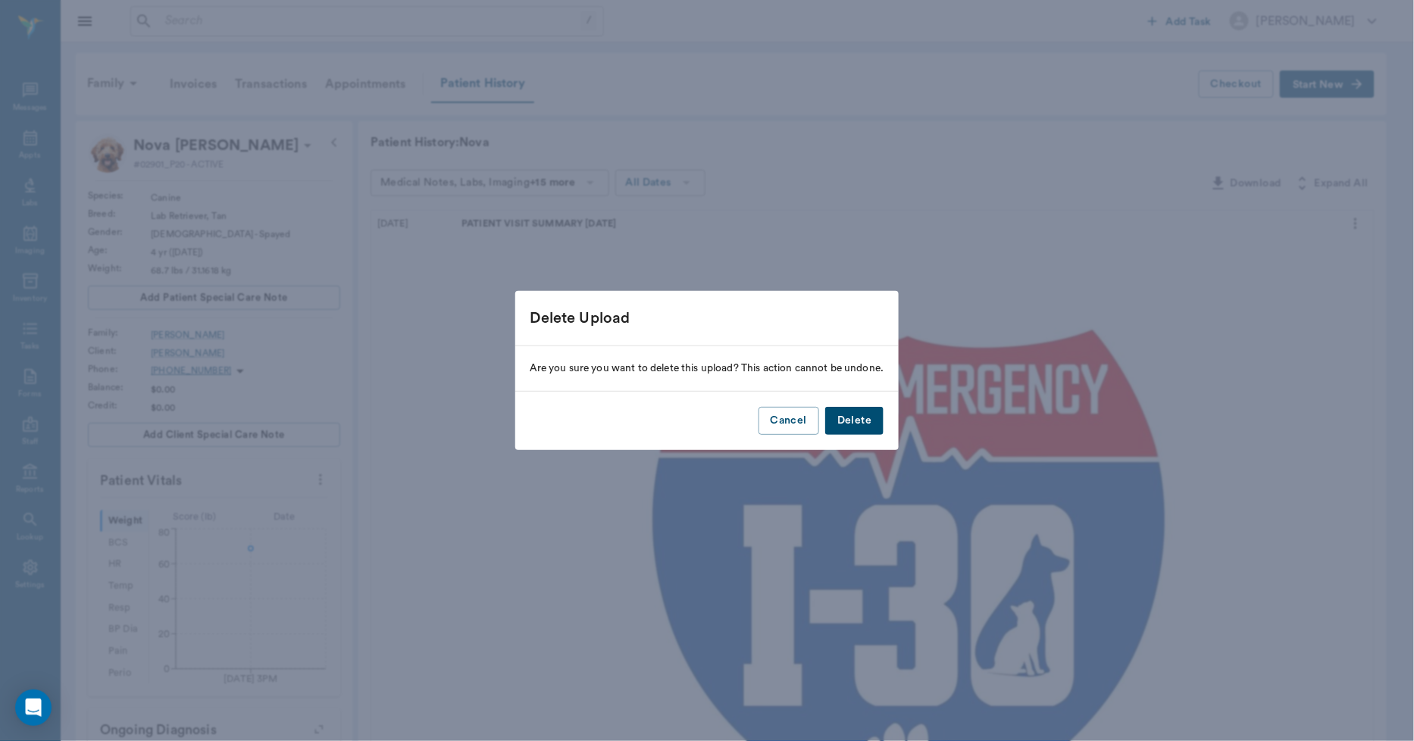
click at [860, 424] on button "Delete" at bounding box center [854, 421] width 58 height 28
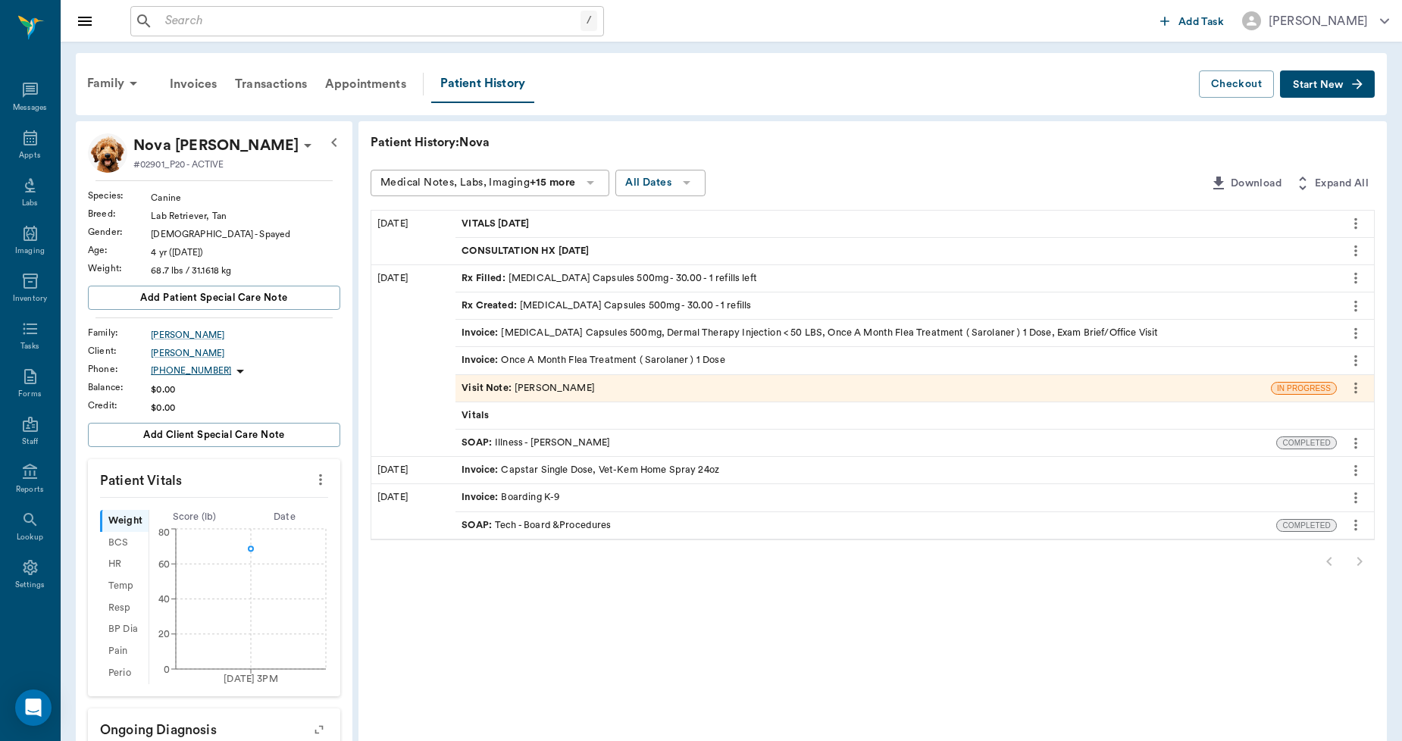
click at [811, 103] on div "Family Invoices Transactions Appointments Patient History Checkout Start New" at bounding box center [731, 84] width 1311 height 62
click at [1343, 85] on span "Start New" at bounding box center [1318, 85] width 51 height 0
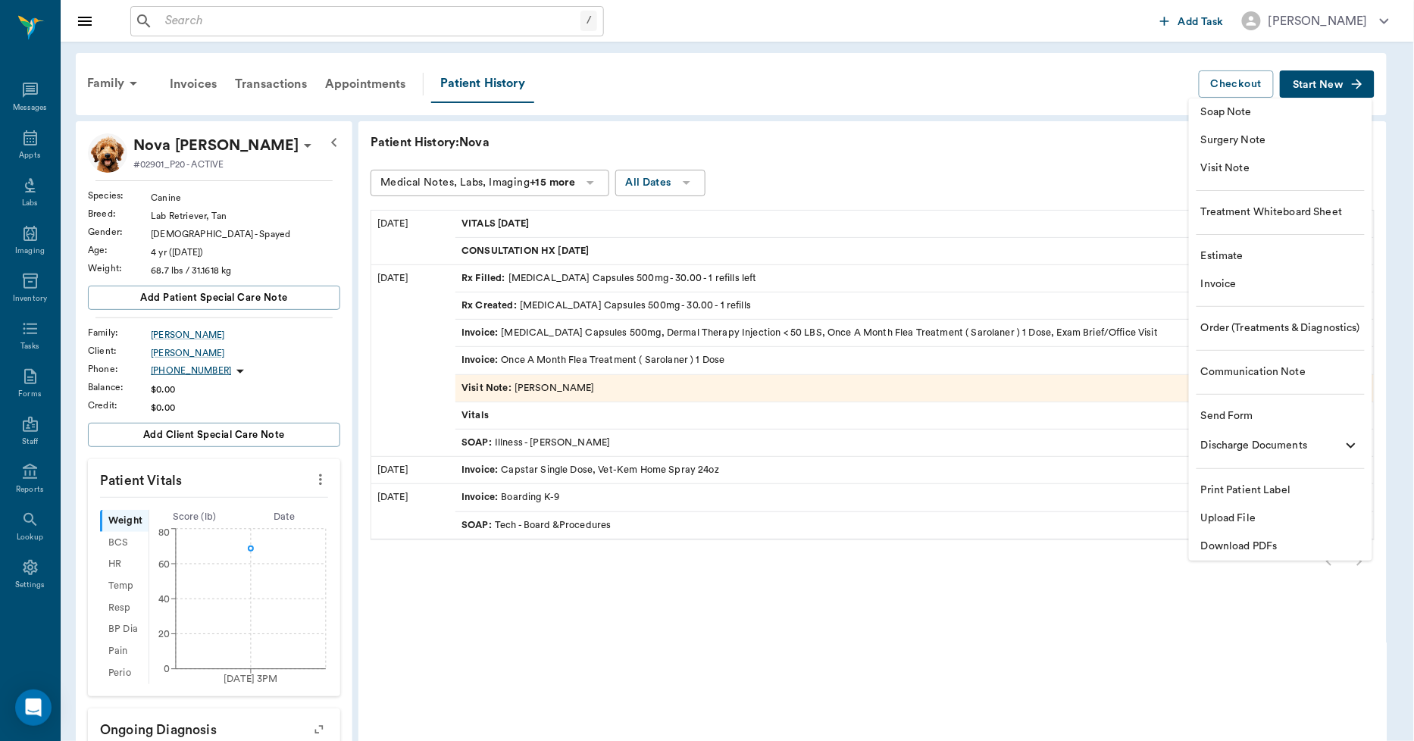
click at [1217, 512] on span "Upload File" at bounding box center [1280, 519] width 159 height 16
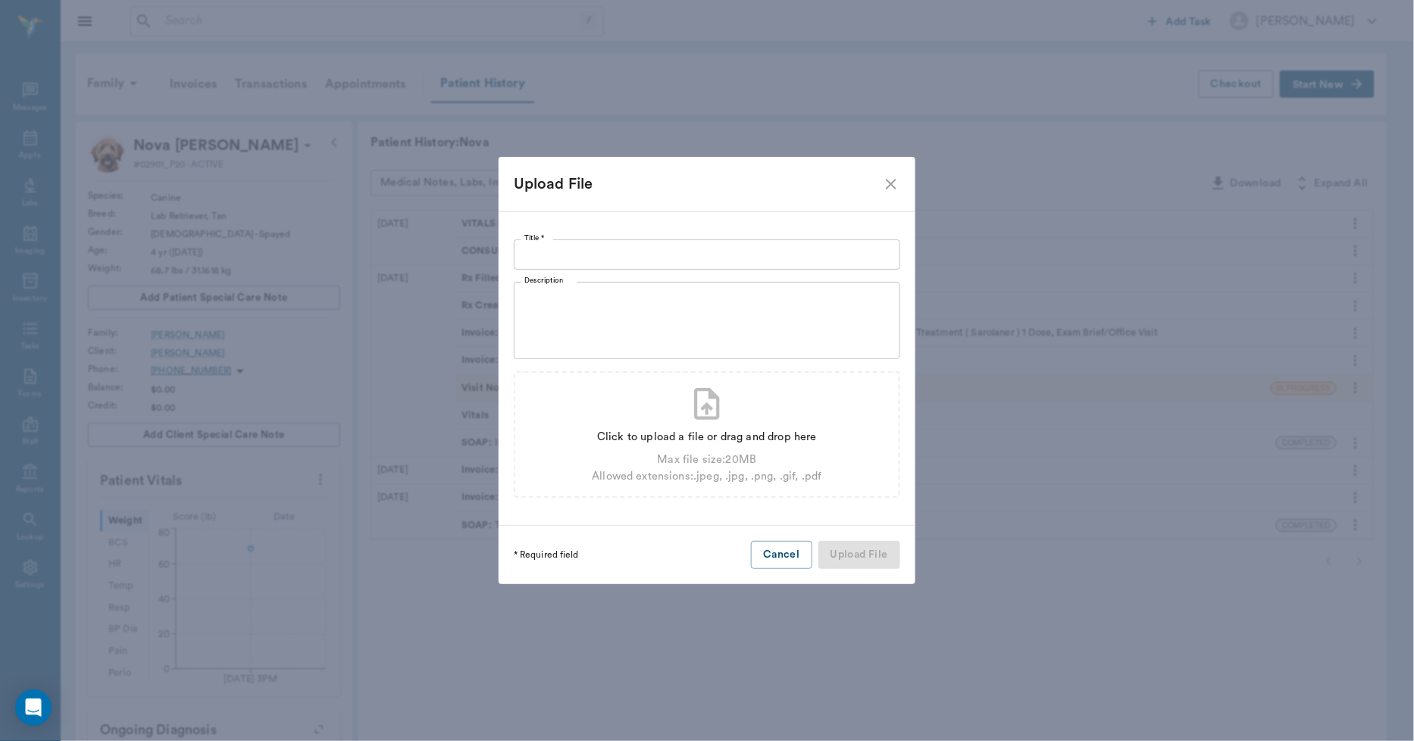
click at [711, 252] on input "Title *" at bounding box center [707, 255] width 387 height 30
type input "VISIT SUMMARY 10.13.2025"
click at [706, 436] on div "Click to upload a file or drag and drop here" at bounding box center [707, 437] width 230 height 17
type input "C:\fakepath\Nova.Dupree.VisitSummary.10.13.2025.pdf"
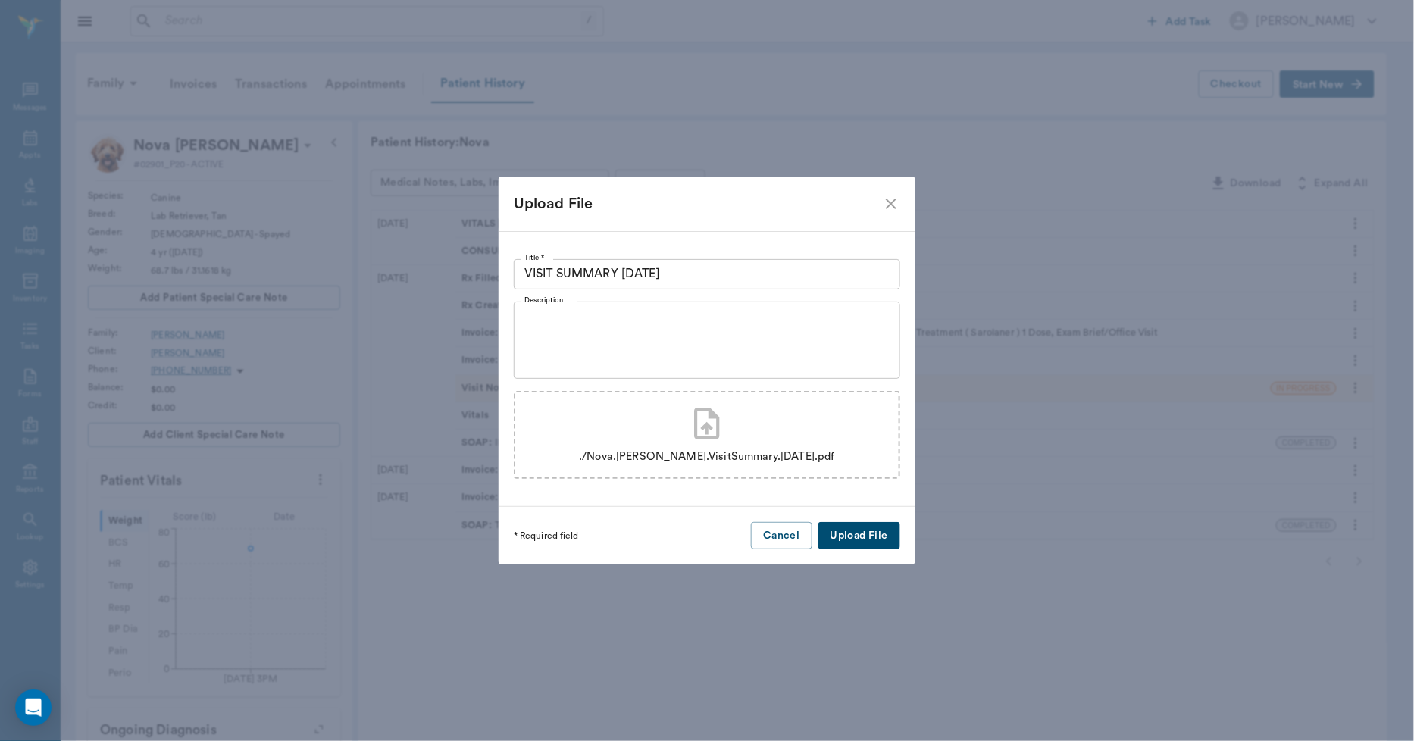
click at [863, 539] on button "Upload File" at bounding box center [860, 536] width 82 height 28
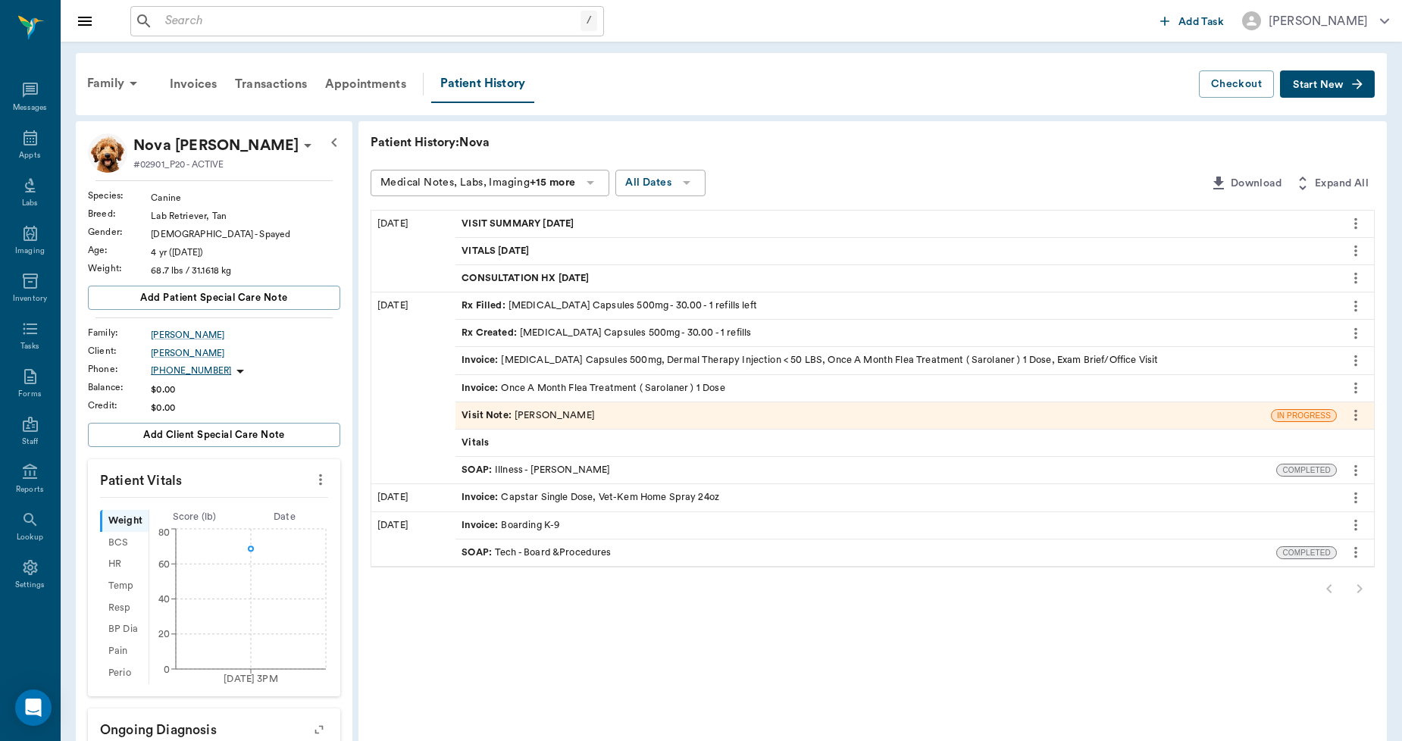
click at [1301, 85] on span "Start New" at bounding box center [1318, 85] width 51 height 0
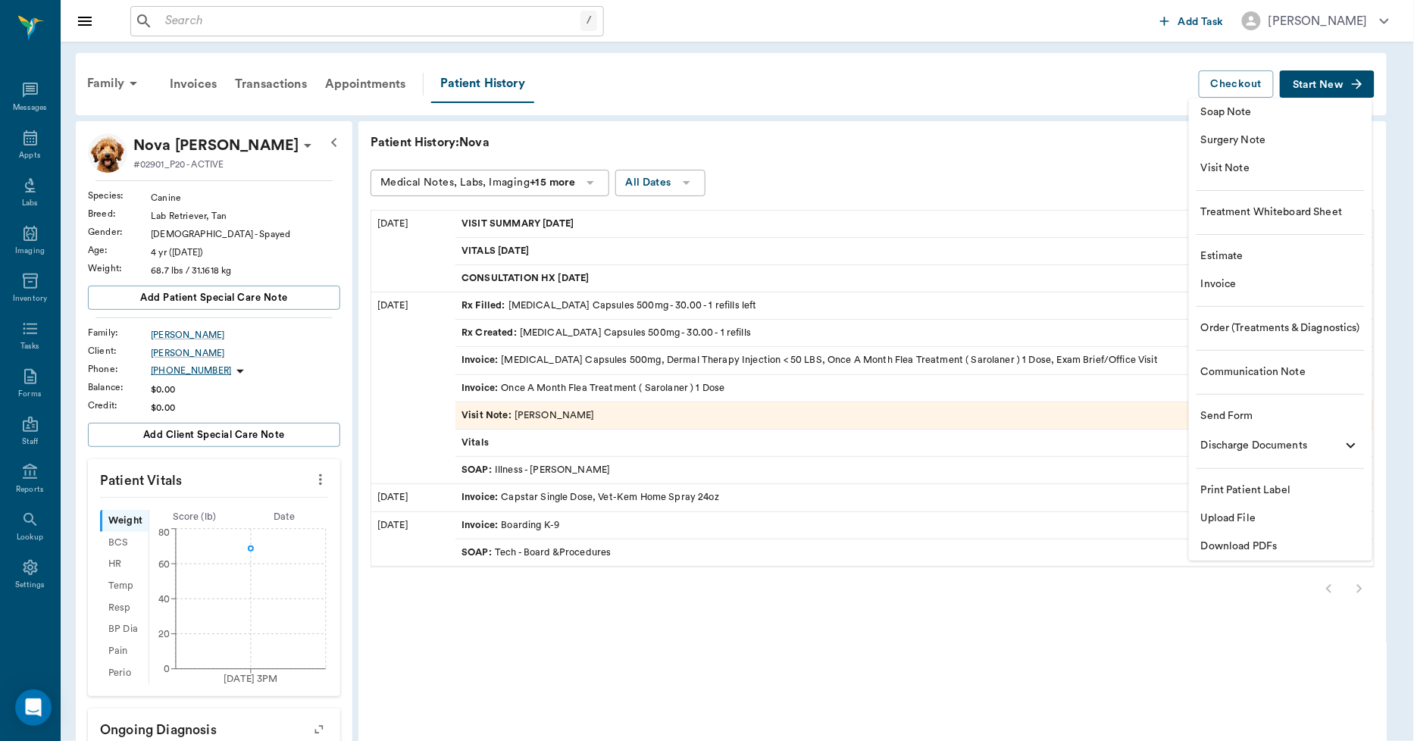
click at [1208, 518] on span "Upload File" at bounding box center [1280, 519] width 159 height 16
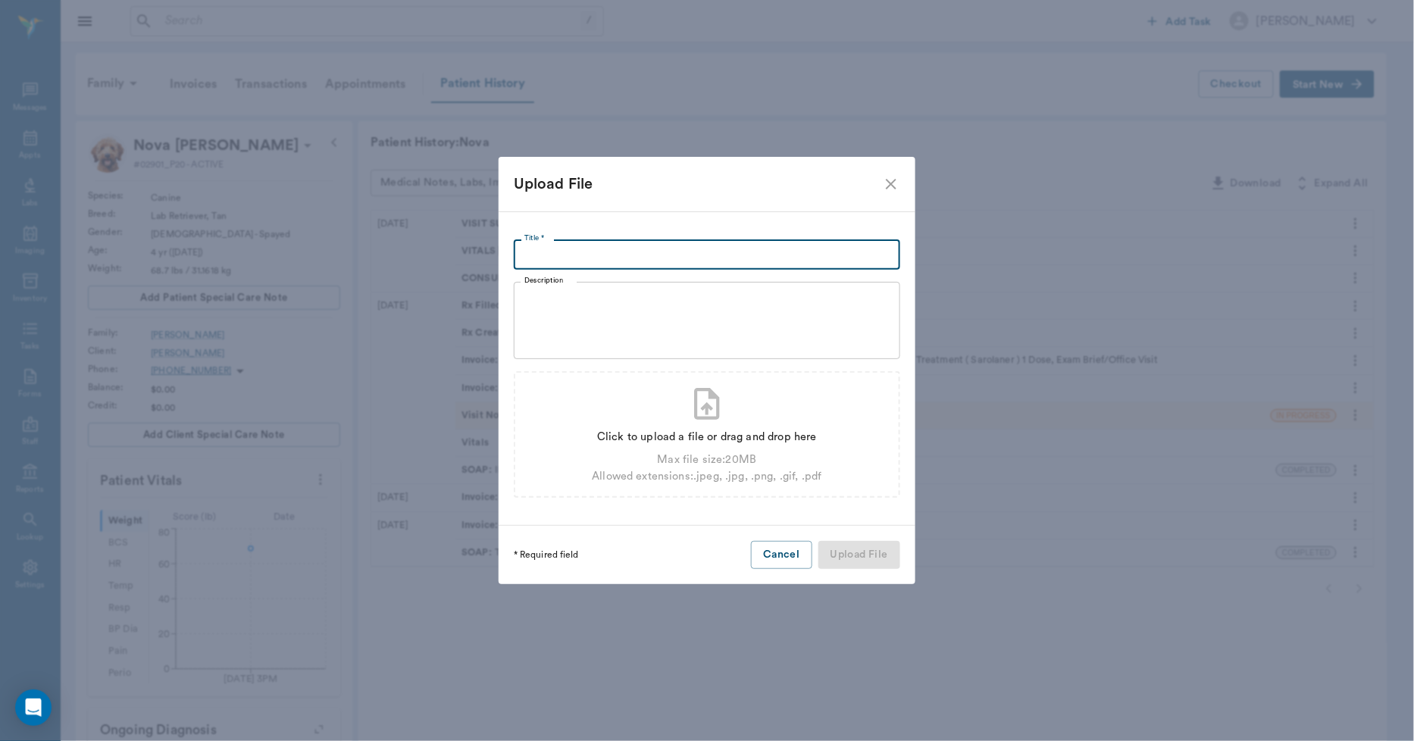
click at [617, 252] on input "Title *" at bounding box center [707, 255] width 387 height 30
type input "I-30 EMERGENCY PET CLINC 10.13.2025"
click at [644, 434] on div "Click to upload a file or drag and drop here" at bounding box center [707, 437] width 230 height 17
type input "C:\fakepath\Nova.Dupree.I30EmergencyPetClinic.10.13.2025.pdf"
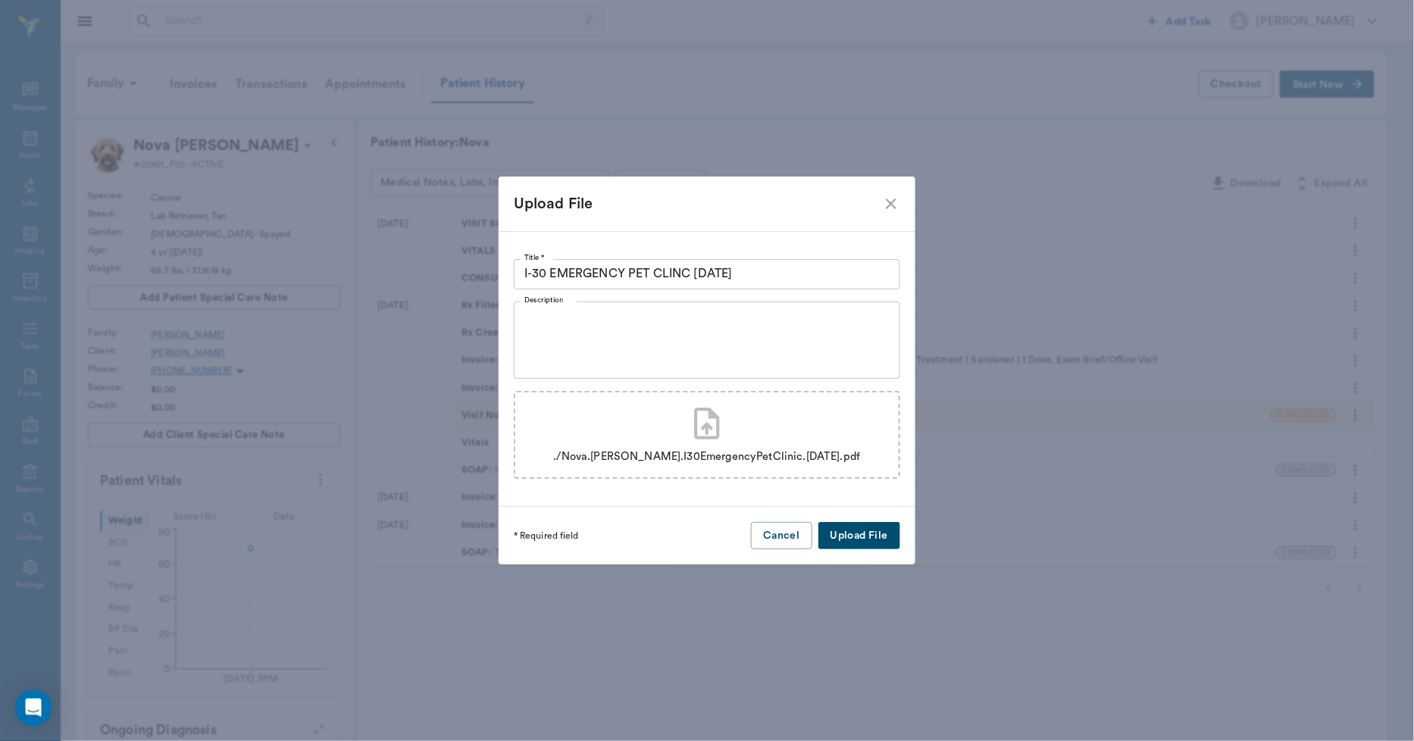
click at [838, 531] on button "Upload File" at bounding box center [860, 536] width 82 height 28
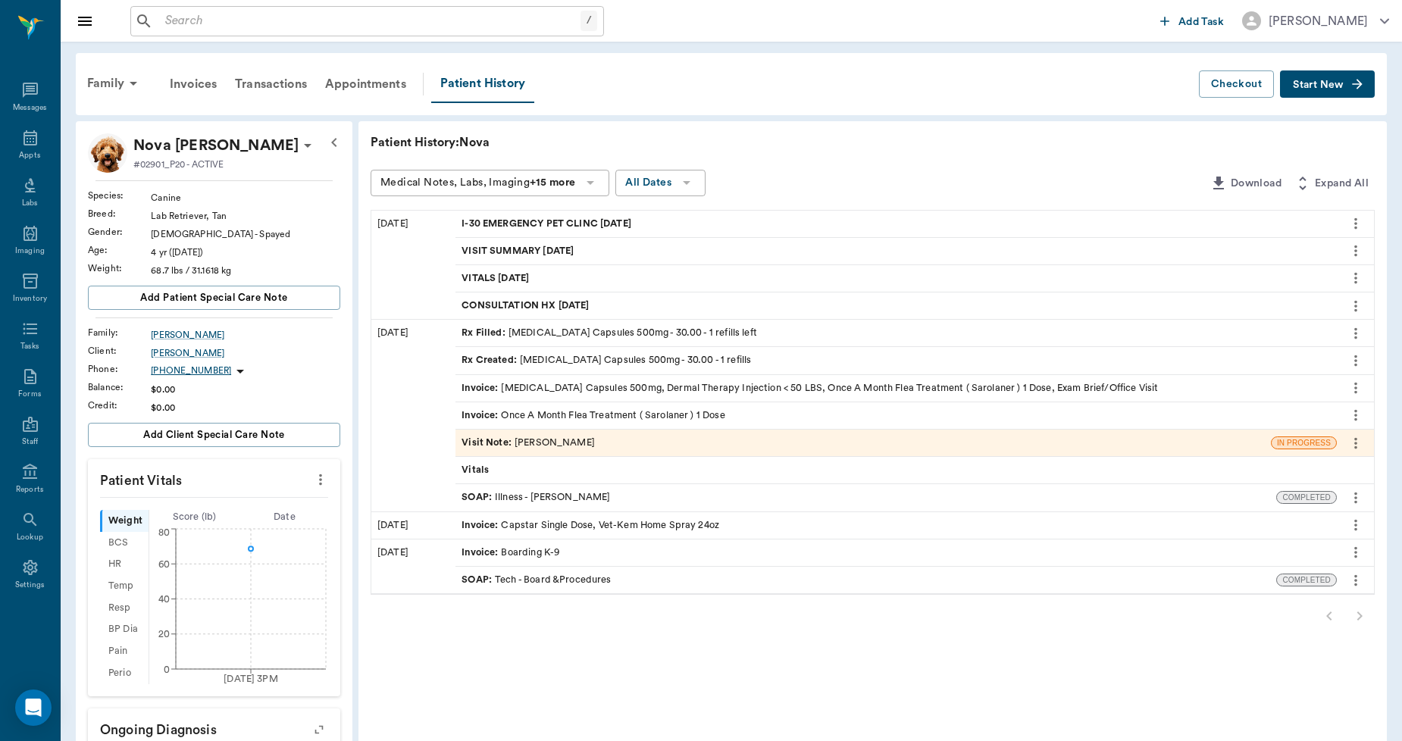
click at [1317, 85] on span "Start New" at bounding box center [1318, 85] width 51 height 0
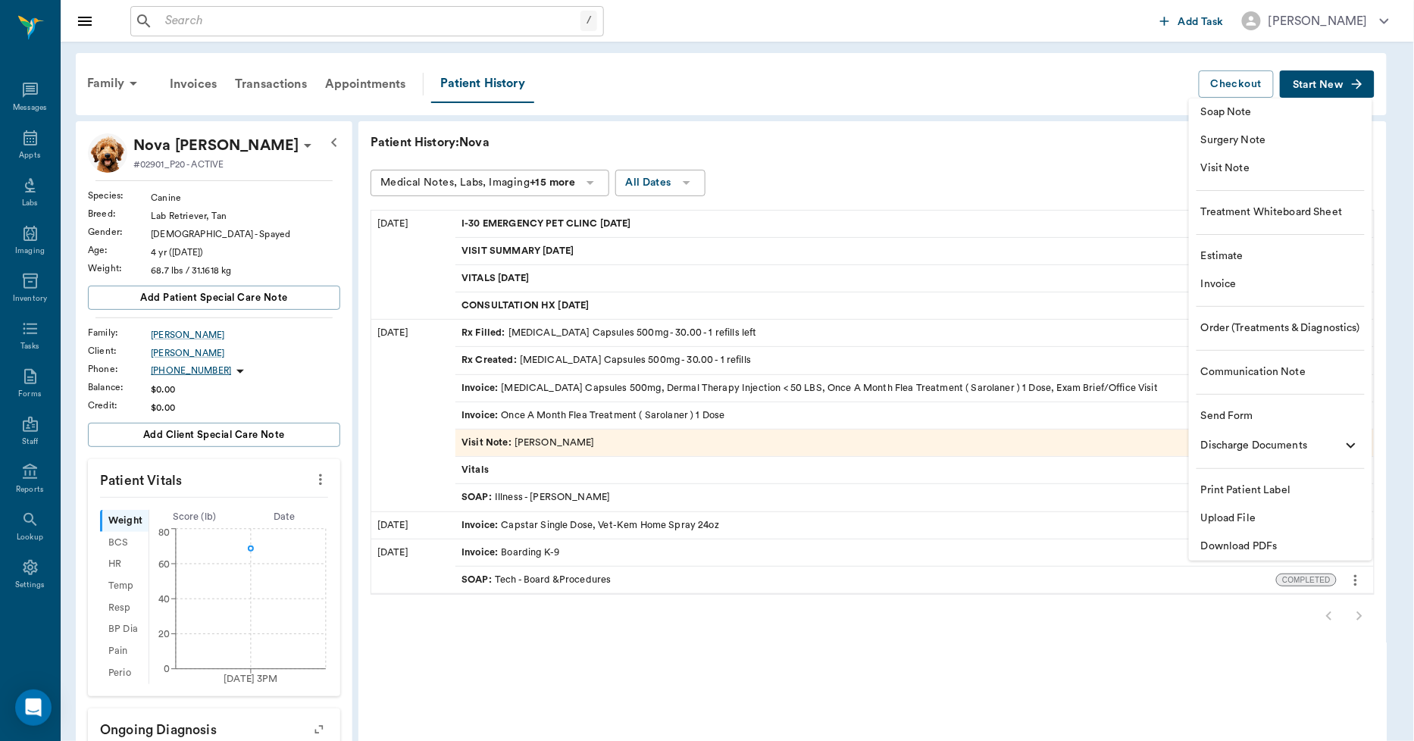
click at [1229, 513] on span "Upload File" at bounding box center [1280, 519] width 159 height 16
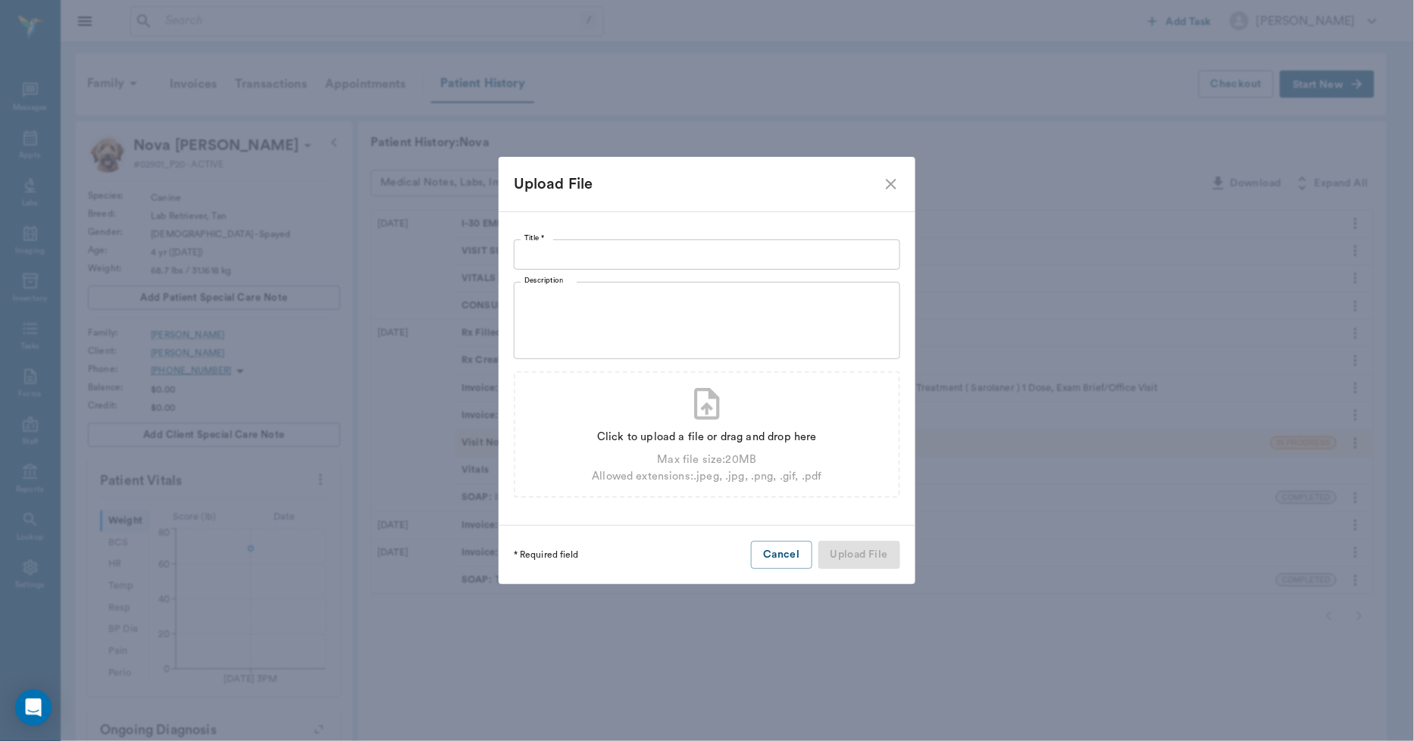
click at [676, 255] on input "Title *" at bounding box center [707, 255] width 387 height 30
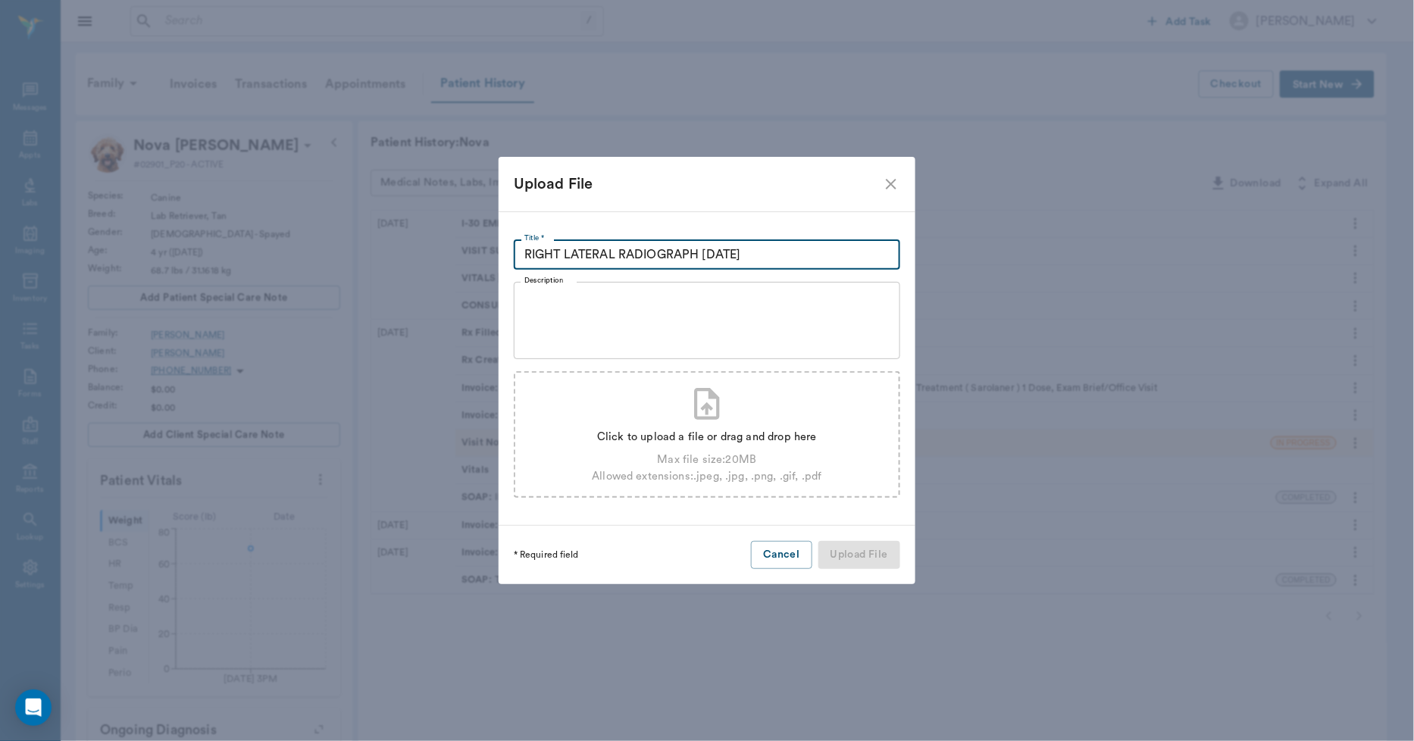
type input "RIGHT LATERAL RADIOGRAPH 10.13.2025"
click at [697, 432] on div "Click to upload a file or drag and drop here" at bounding box center [707, 437] width 230 height 17
click at [711, 437] on div "Click to upload a file or drag and drop here" at bounding box center [707, 437] width 230 height 17
type input "C:\fakepath\Nova.Dupree.RightLateralXray.10.13.2025.jpg"
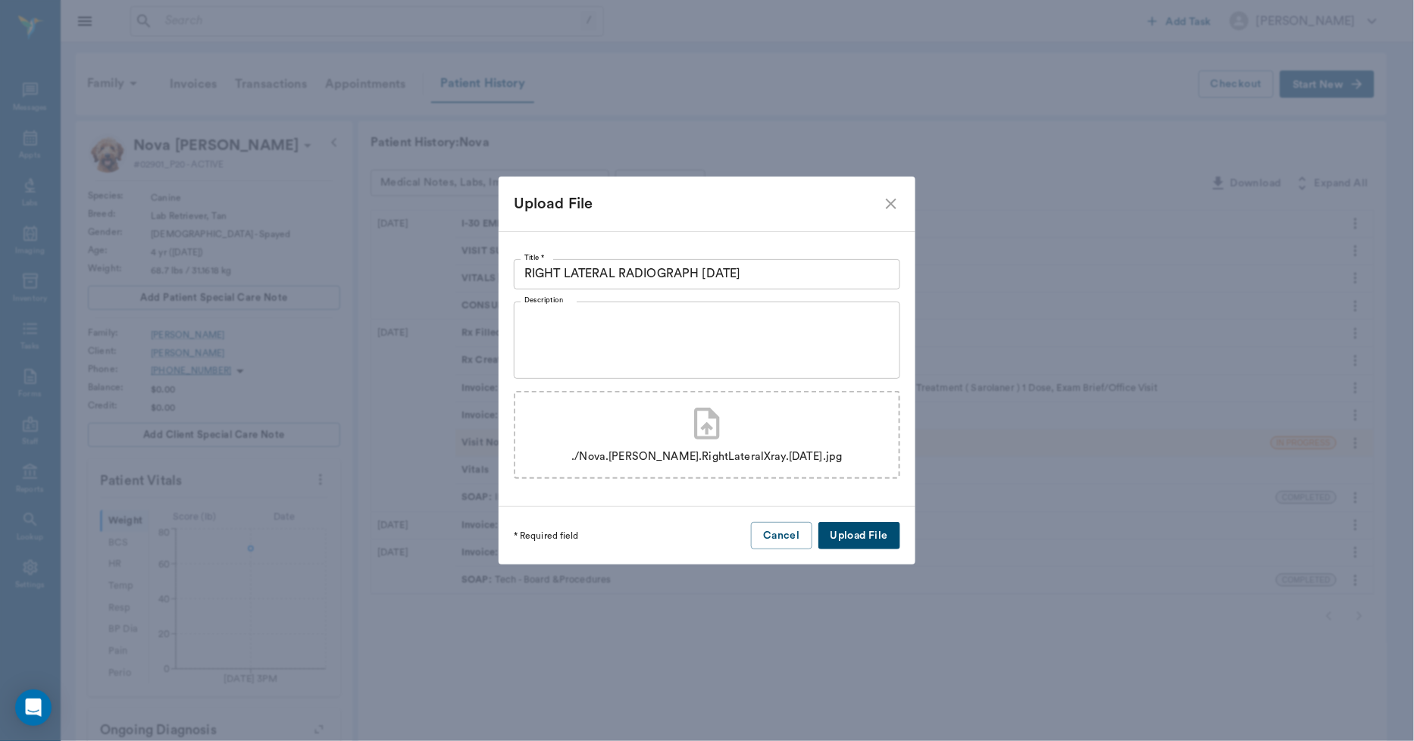
click at [841, 531] on button "Upload File" at bounding box center [860, 536] width 82 height 28
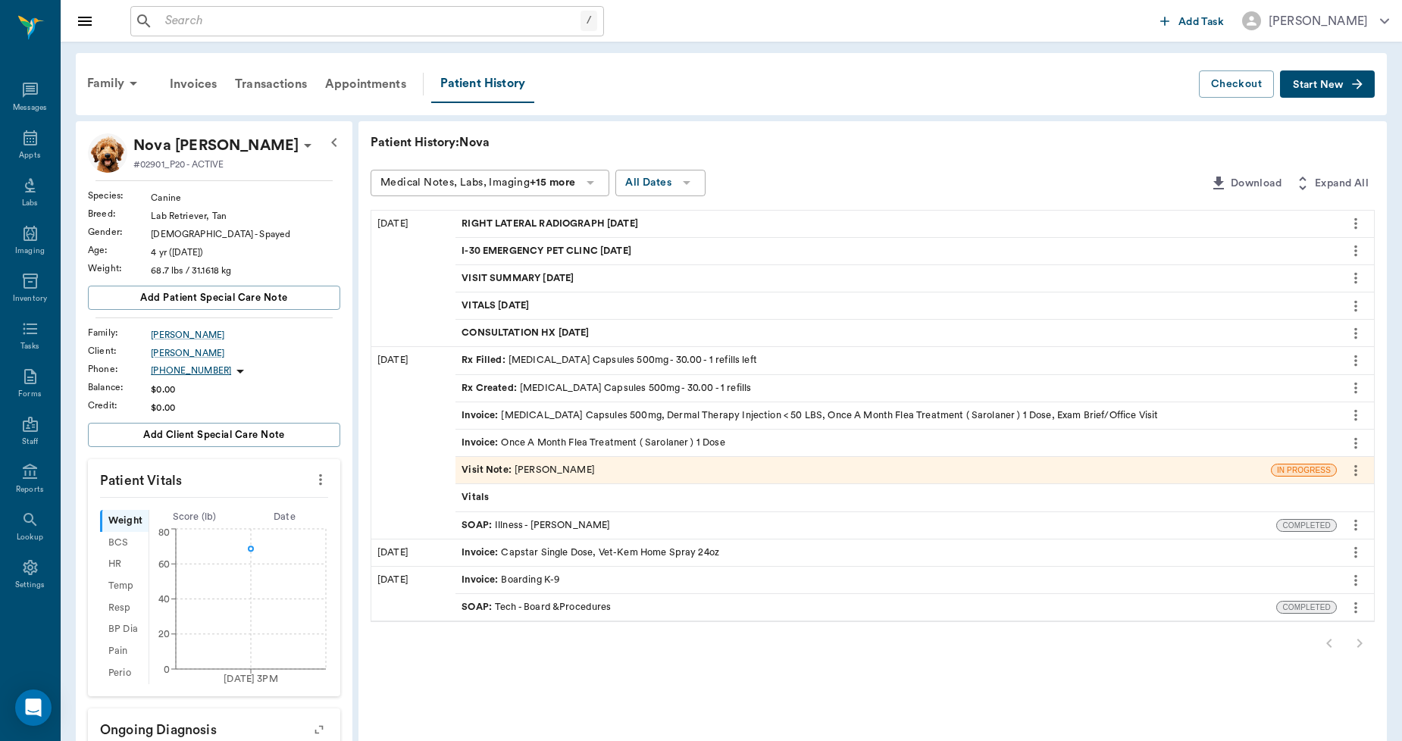
click at [1301, 85] on span "Start New" at bounding box center [1318, 85] width 51 height 0
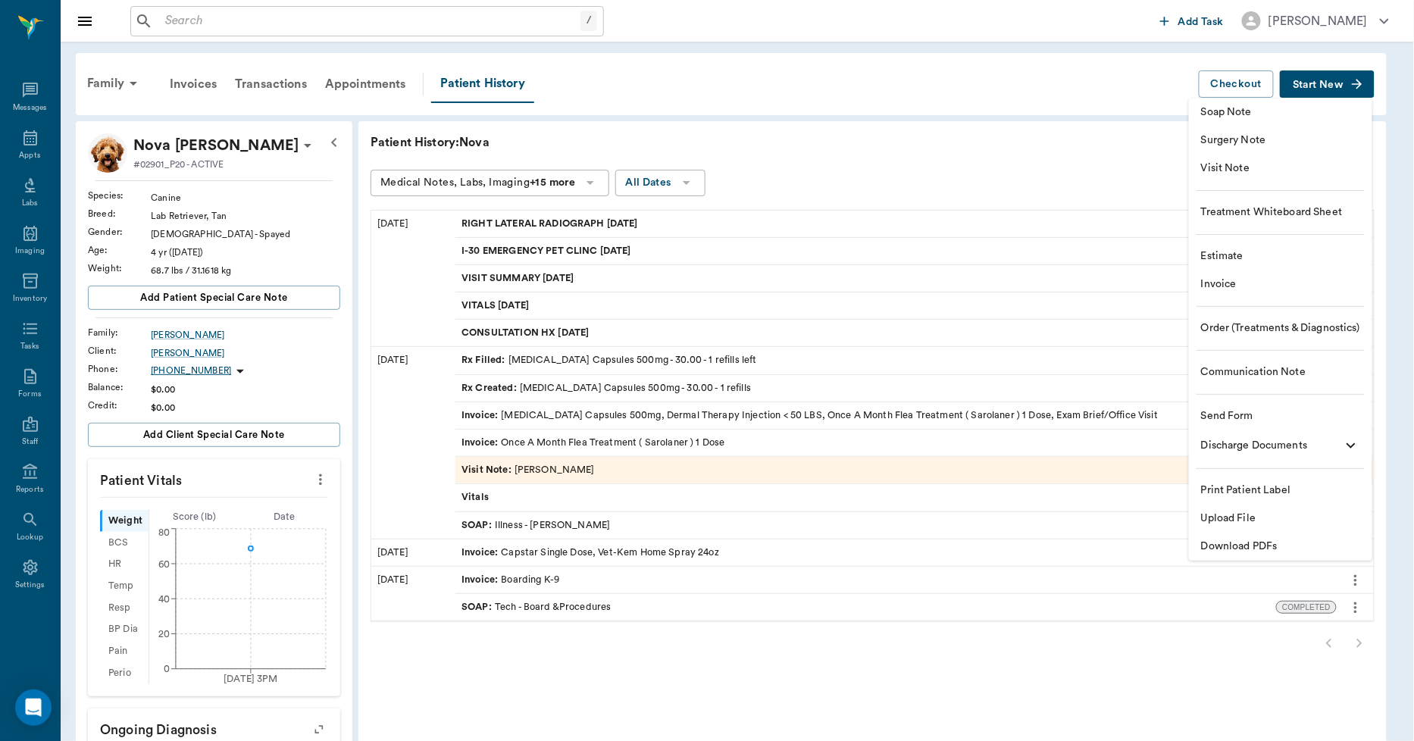
click at [1251, 512] on span "Upload File" at bounding box center [1280, 519] width 159 height 16
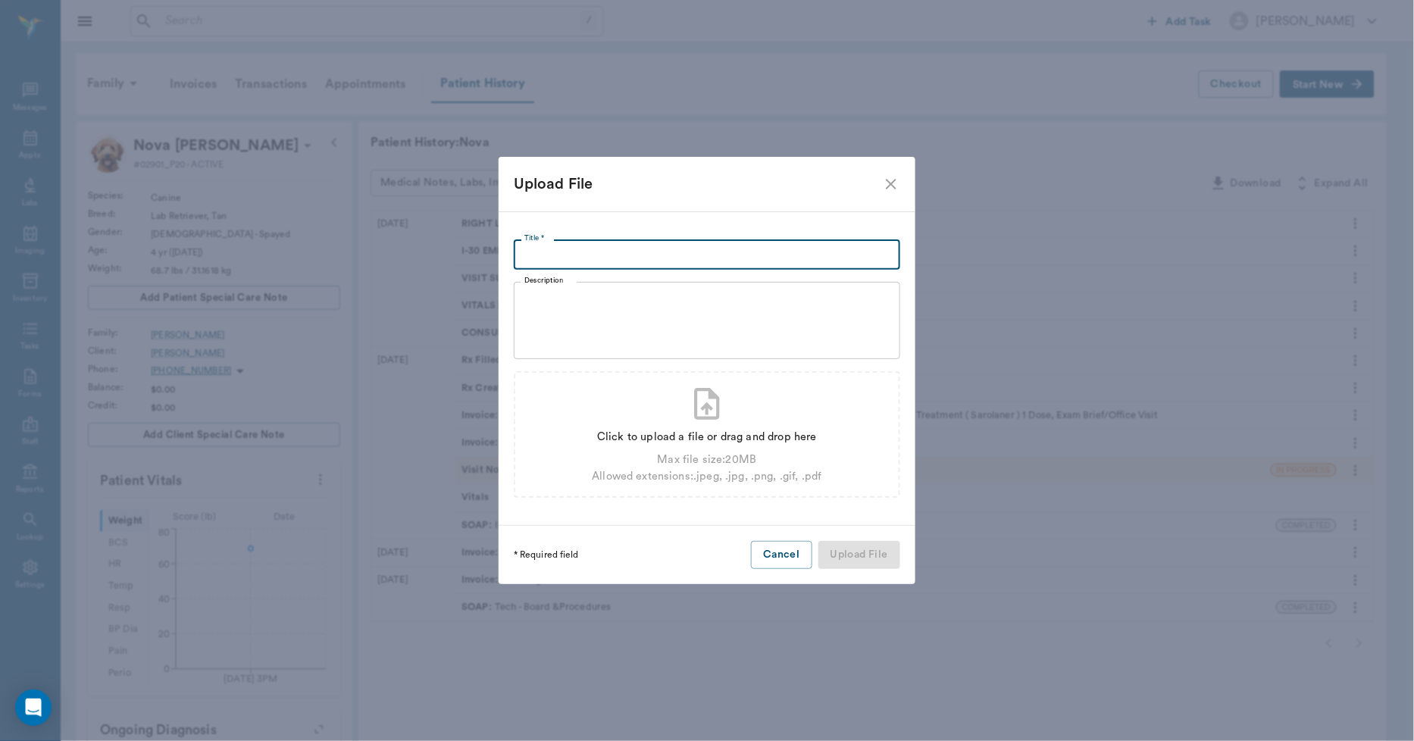
click at [587, 253] on input "Title *" at bounding box center [707, 255] width 387 height 30
type input "VD PELVIS 10.13.2025"
click at [668, 430] on div "Click to upload a file or drag and drop here" at bounding box center [707, 437] width 230 height 17
type input "C:\fakepath\Nova.Dupree.VDPelvis.10.13.2025.jpg"
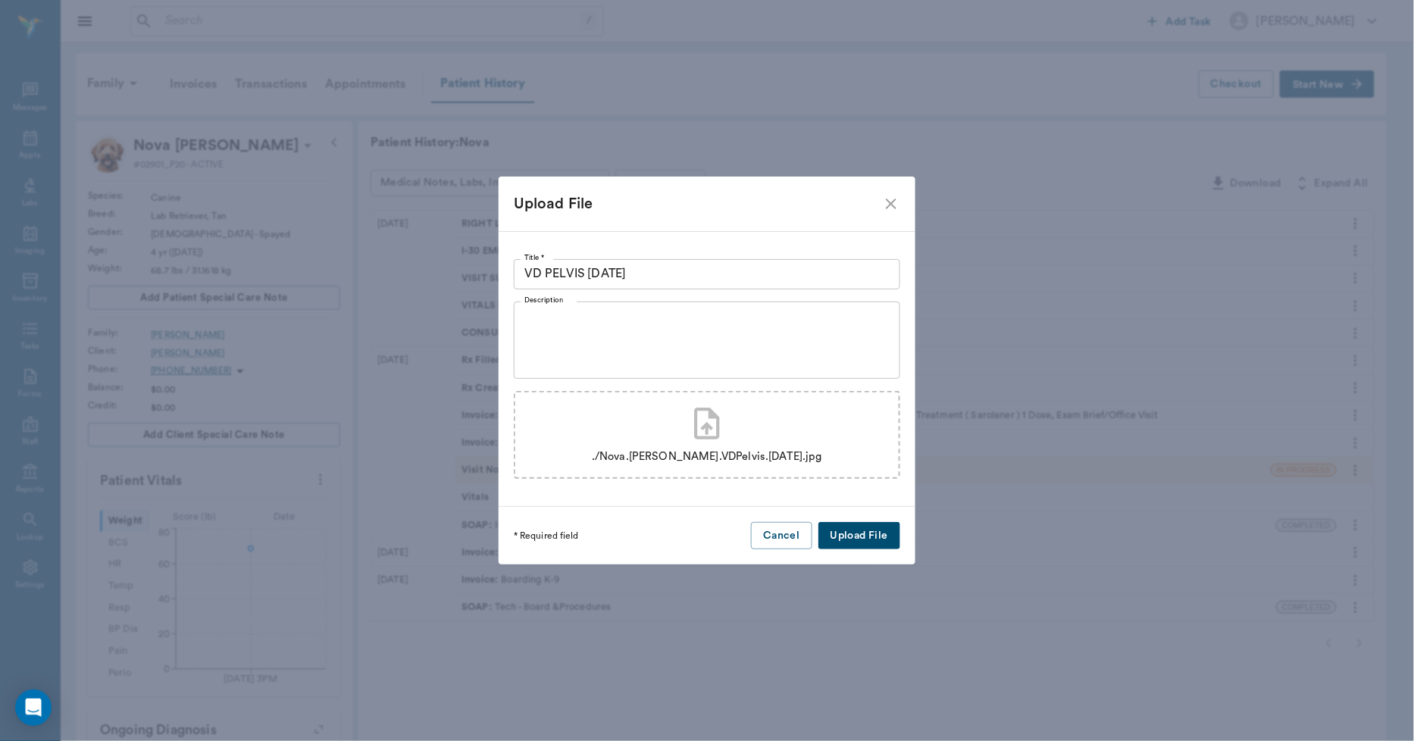
click at [869, 538] on button "Upload File" at bounding box center [860, 536] width 82 height 28
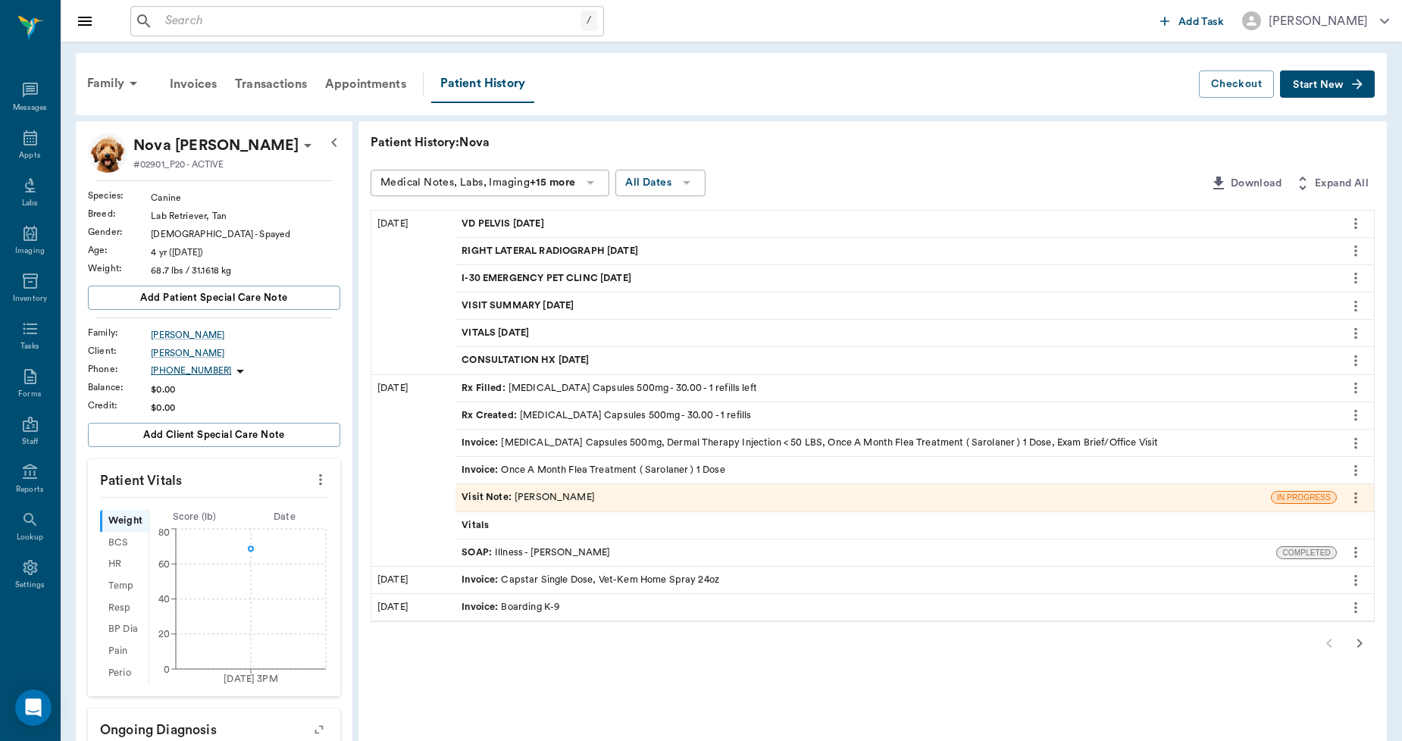
click at [1323, 96] on button "Start New" at bounding box center [1327, 84] width 95 height 28
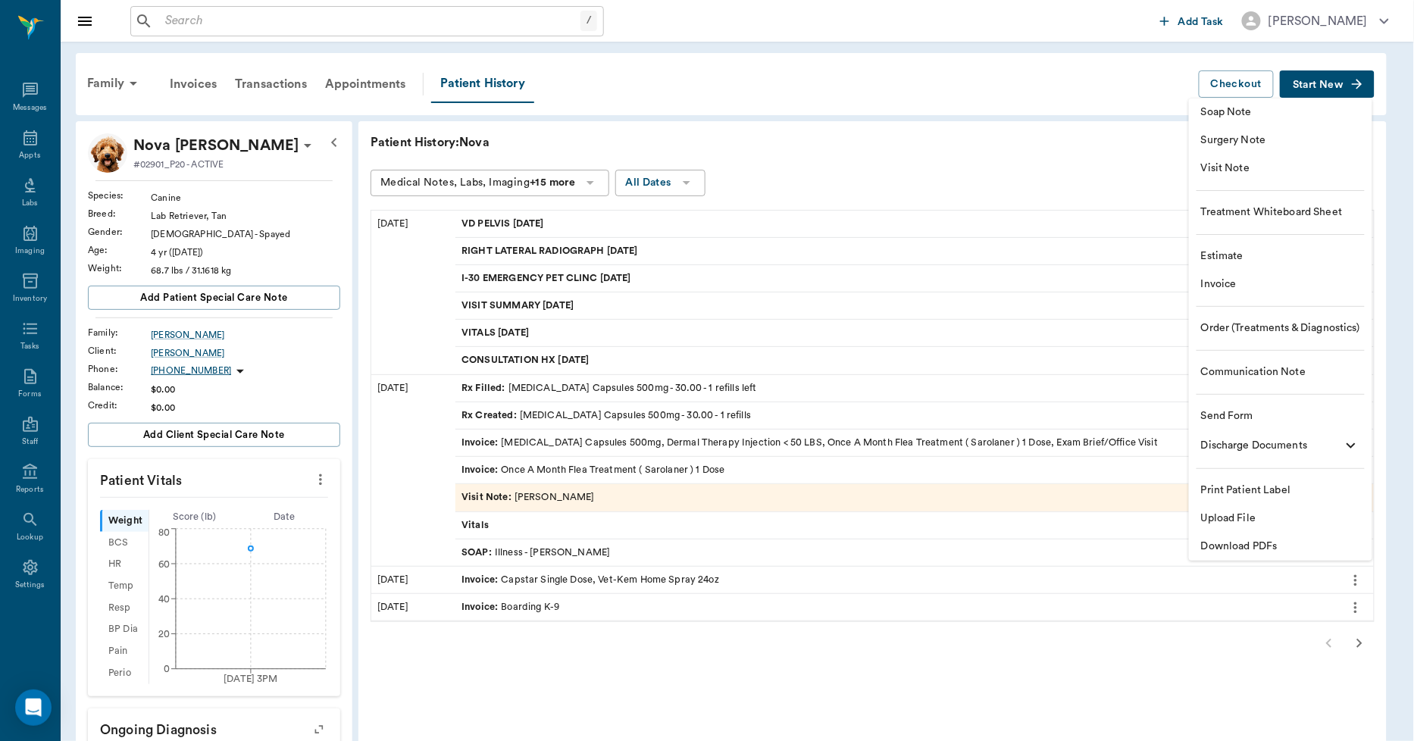
click at [1252, 515] on span "Upload File" at bounding box center [1280, 519] width 159 height 16
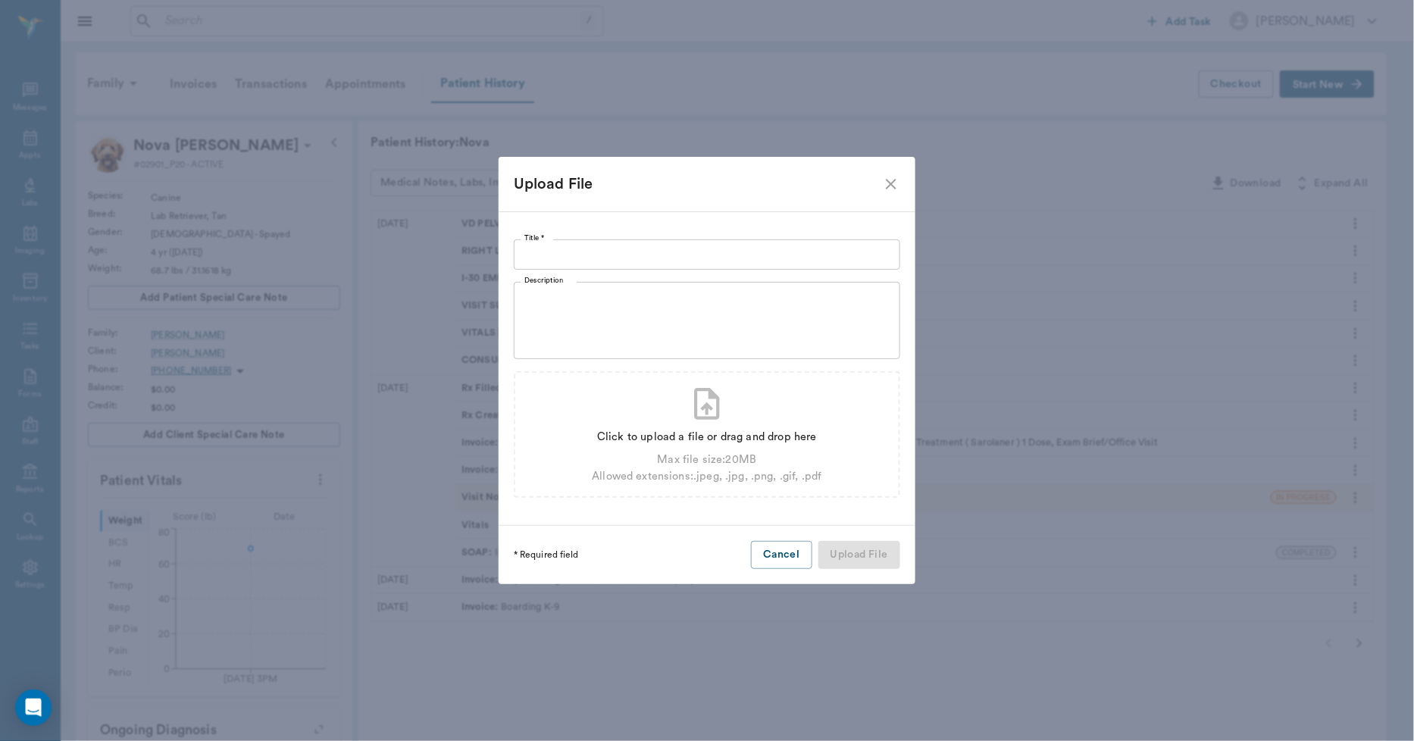
click at [703, 238] on div "Title * Title * Description x Description Click to upload a file or drag and dr…" at bounding box center [707, 368] width 417 height 315
click at [703, 246] on input "Title *" at bounding box center [707, 255] width 387 height 30
type input "RIGHT HIP 10.13.2025"
click at [713, 431] on div "Click to upload a file or drag and drop here" at bounding box center [707, 437] width 230 height 17
type input "C:\fakepath\Nova.Dupree.HipXray.10.13.2025.jpg"
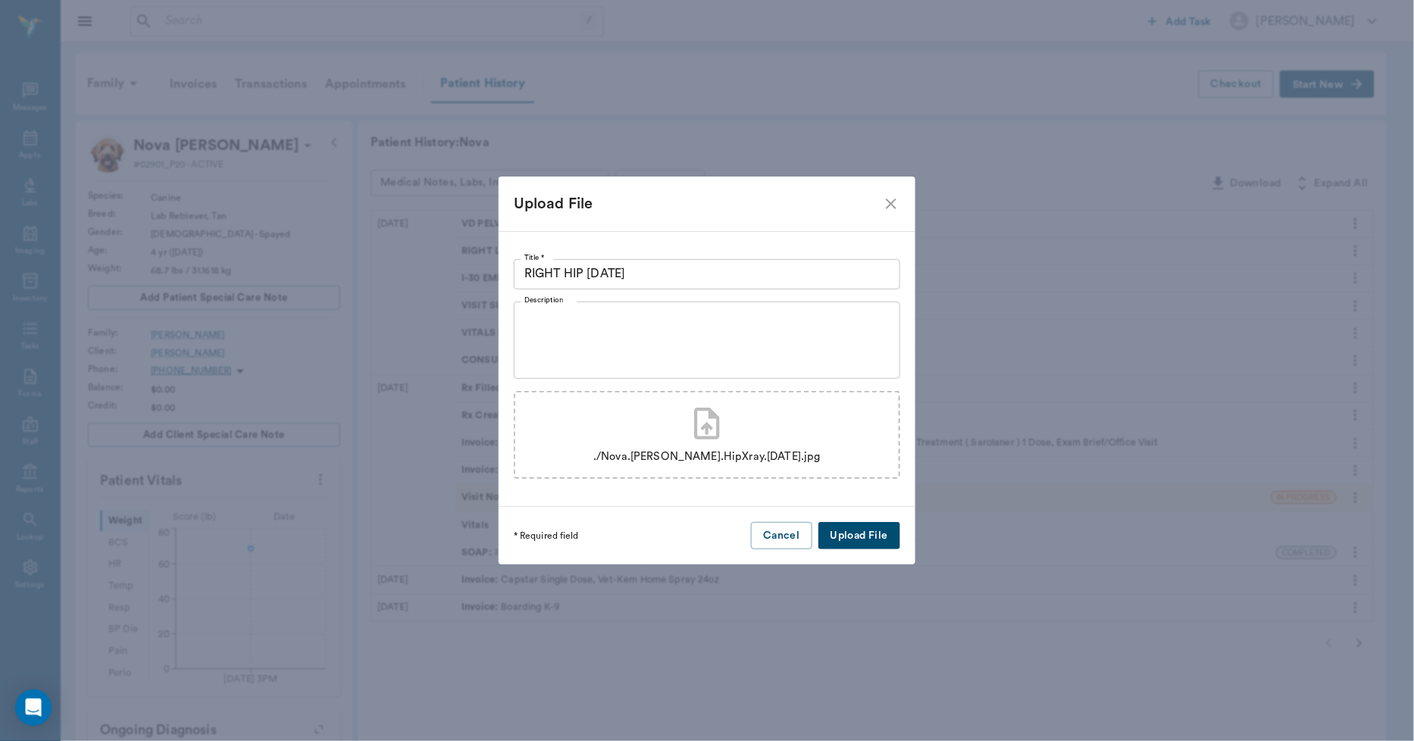
click at [853, 541] on button "Upload File" at bounding box center [860, 536] width 82 height 28
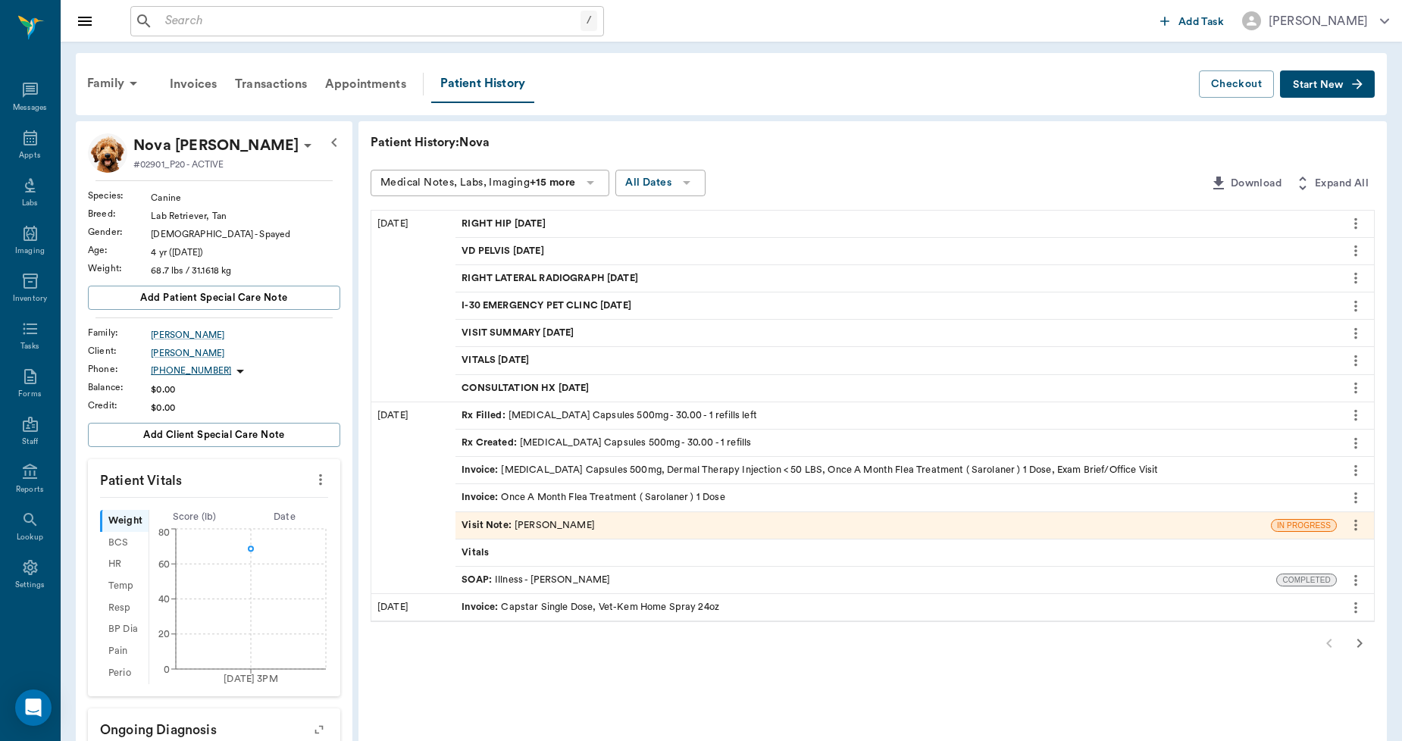
click at [1329, 85] on span "Start New" at bounding box center [1318, 85] width 51 height 0
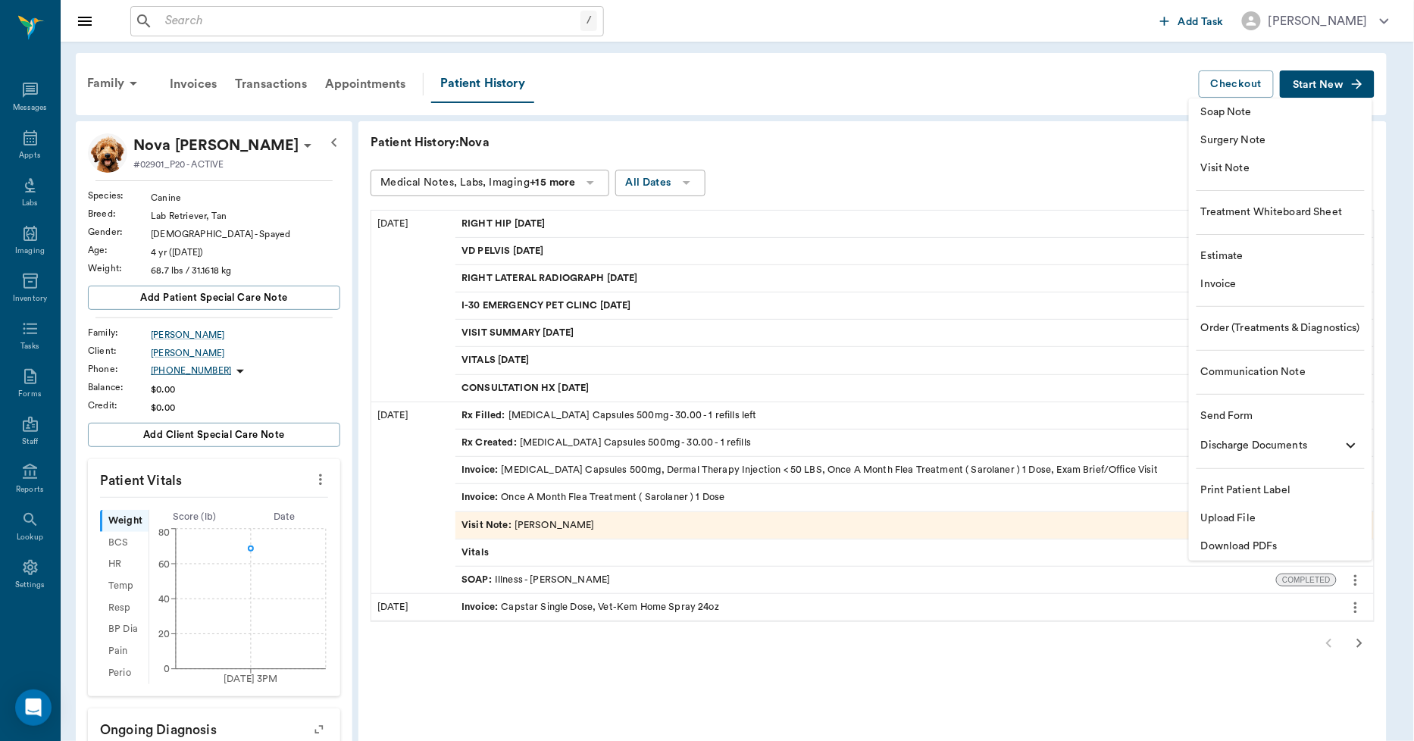
click at [1245, 509] on li "Upload File" at bounding box center [1280, 519] width 183 height 28
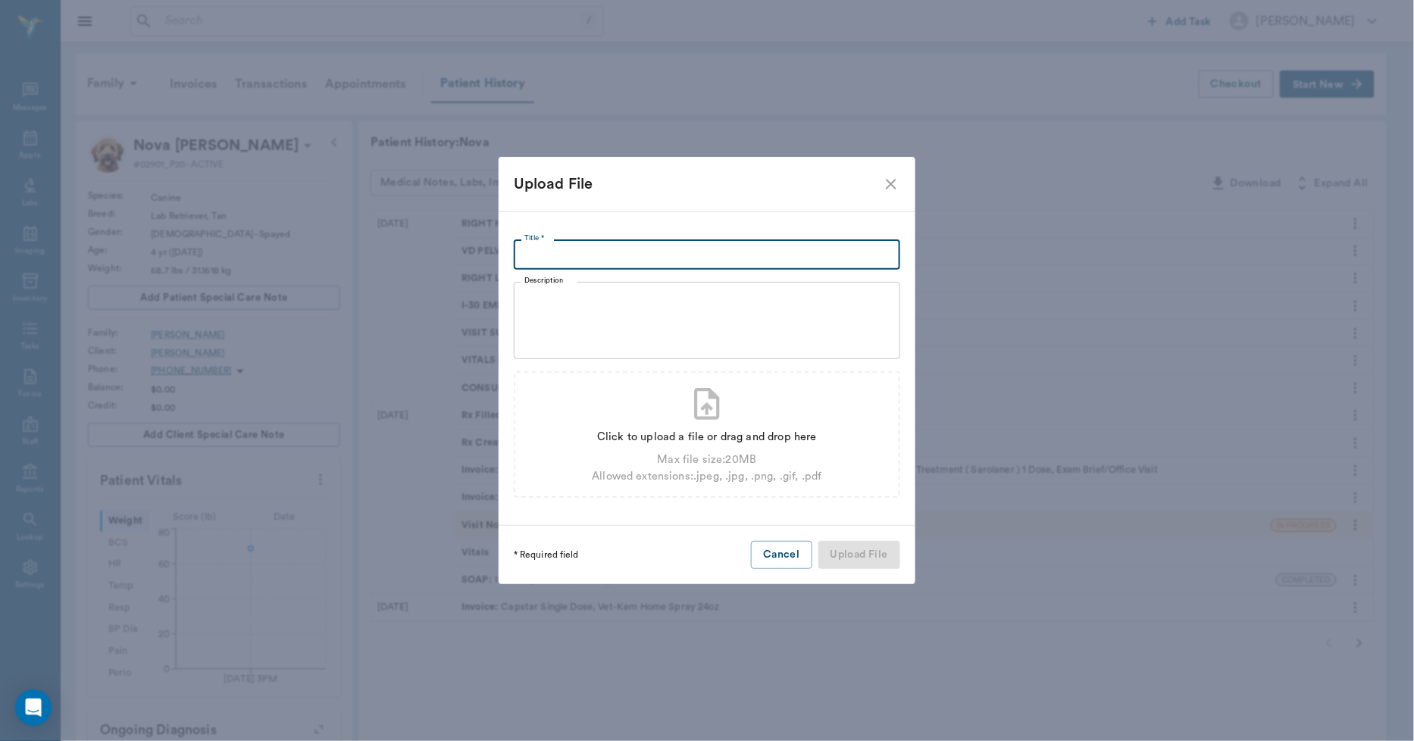
click at [567, 258] on input "Title *" at bounding box center [707, 255] width 387 height 30
type input "RIGHT LATERAL THORAX 10.13.2025"
click at [657, 437] on div "Click to upload a file or drag and drop here" at bounding box center [707, 437] width 230 height 17
type input "C:\fakepath\Nova.Dupree.RightThoraxXray.10.13.2025.jpg"
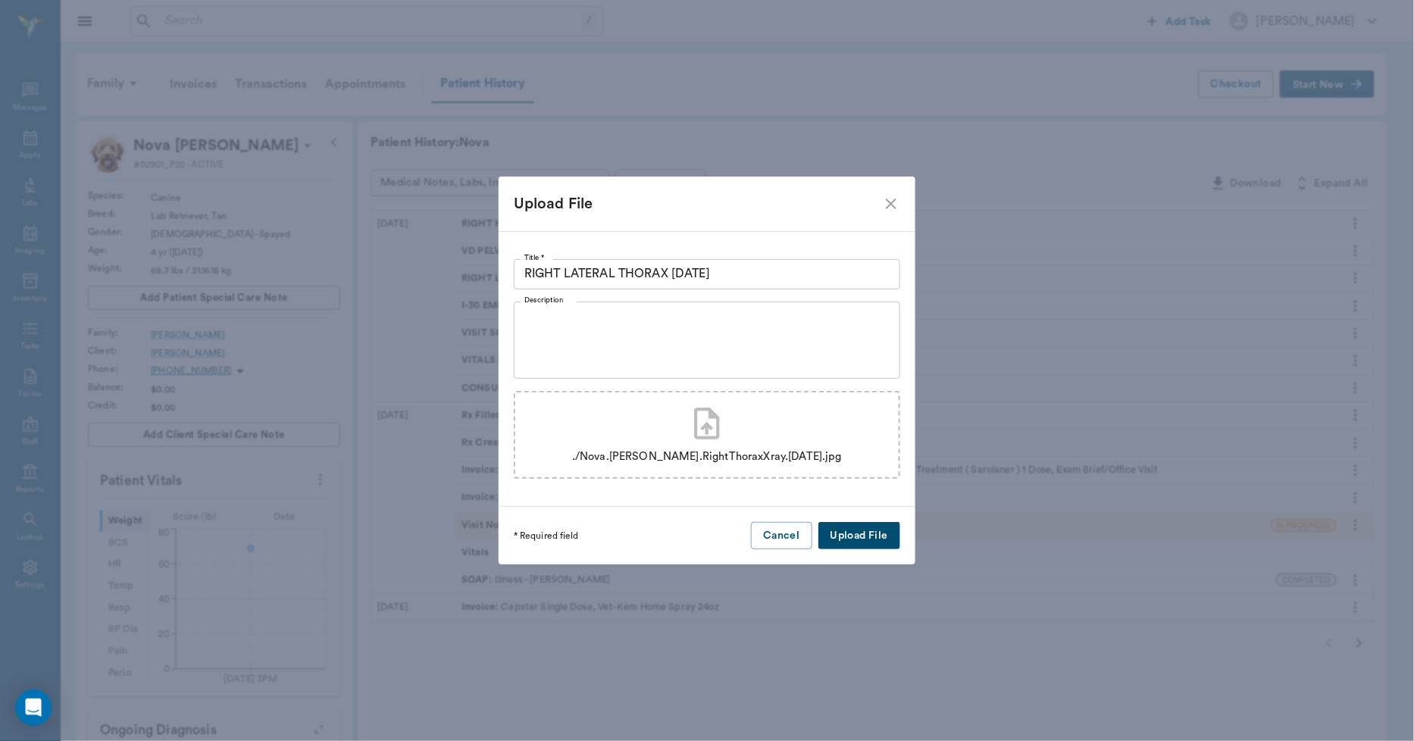
click at [847, 537] on button "Upload File" at bounding box center [860, 536] width 82 height 28
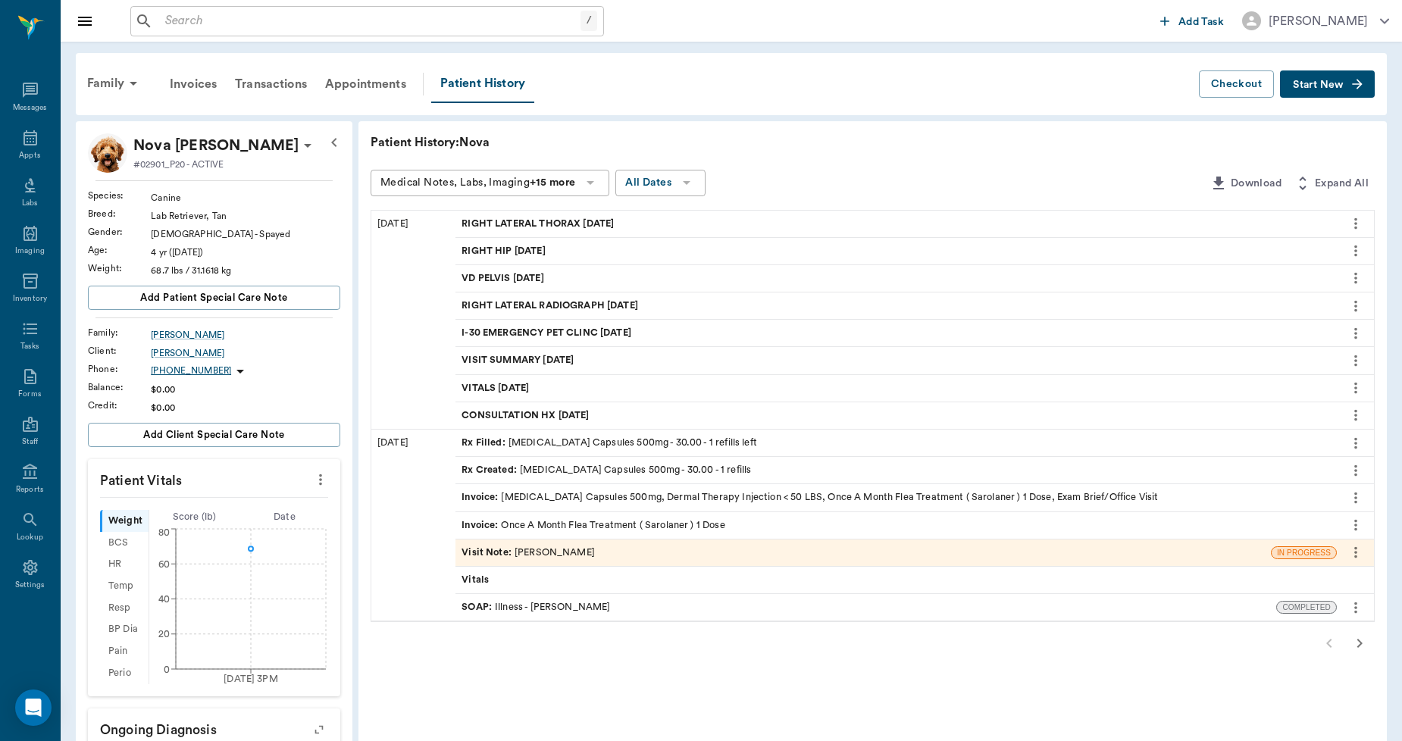
click at [593, 221] on span "RIGHT LATERAL THORAX 10.13.2025" at bounding box center [539, 224] width 155 height 14
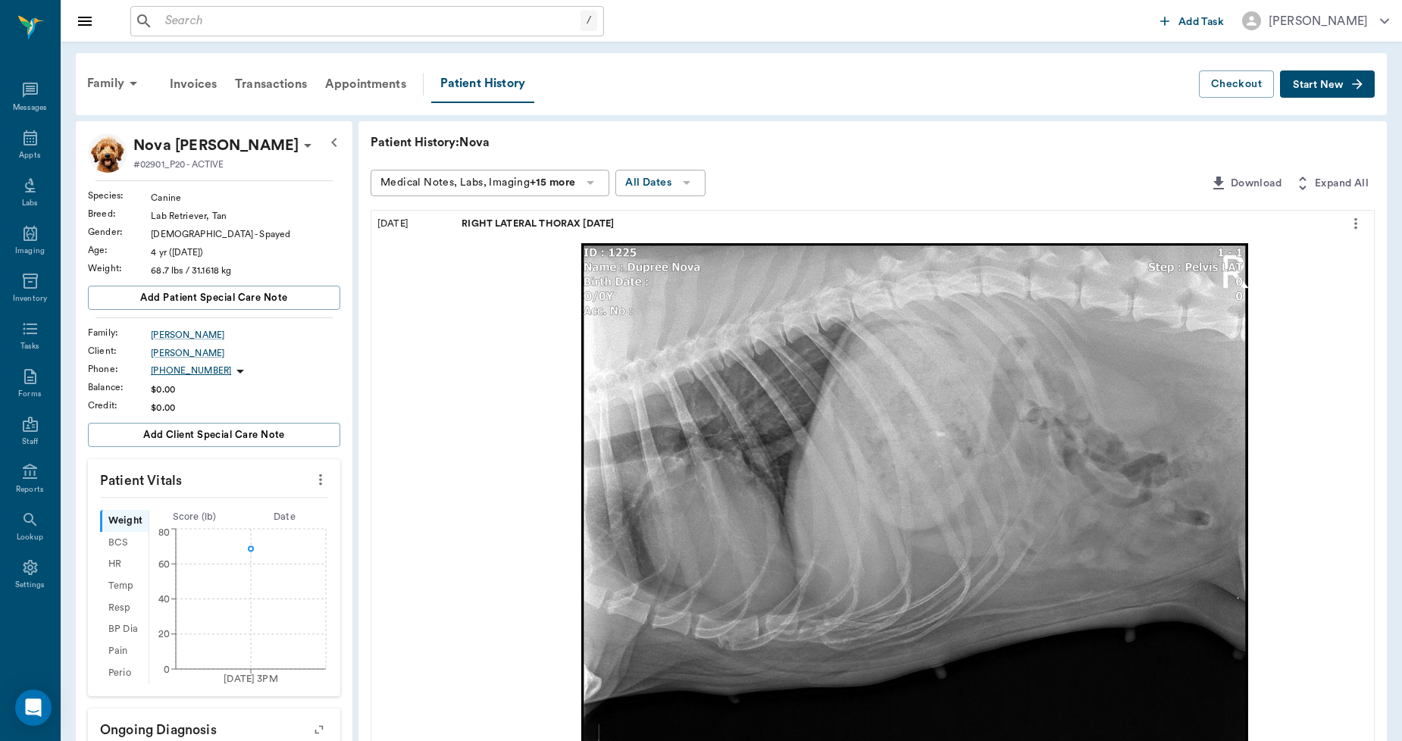
click at [890, 152] on div "Patient History: Nova Medical Notes, Labs, Imaging +15 more All Dates Download …" at bounding box center [873, 679] width 1029 height 1117
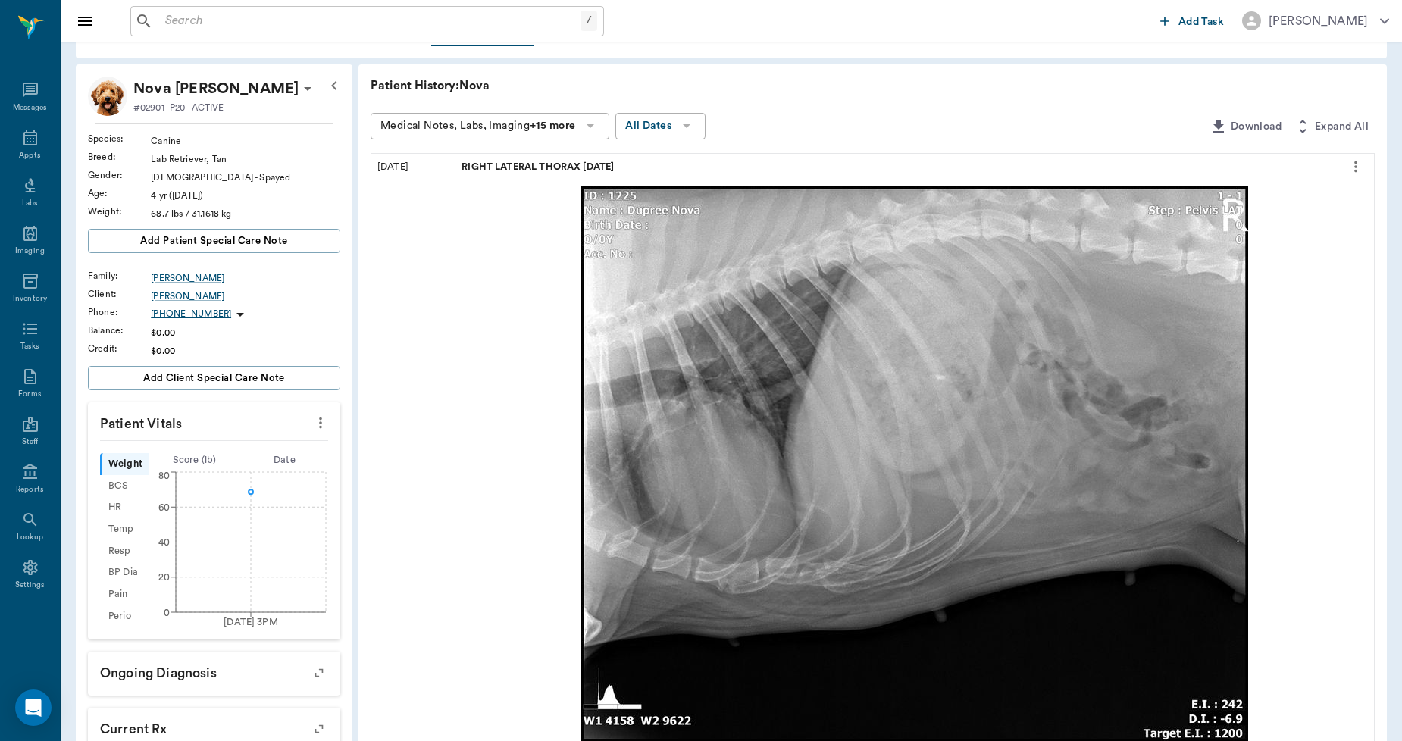
scroll to position [84, 0]
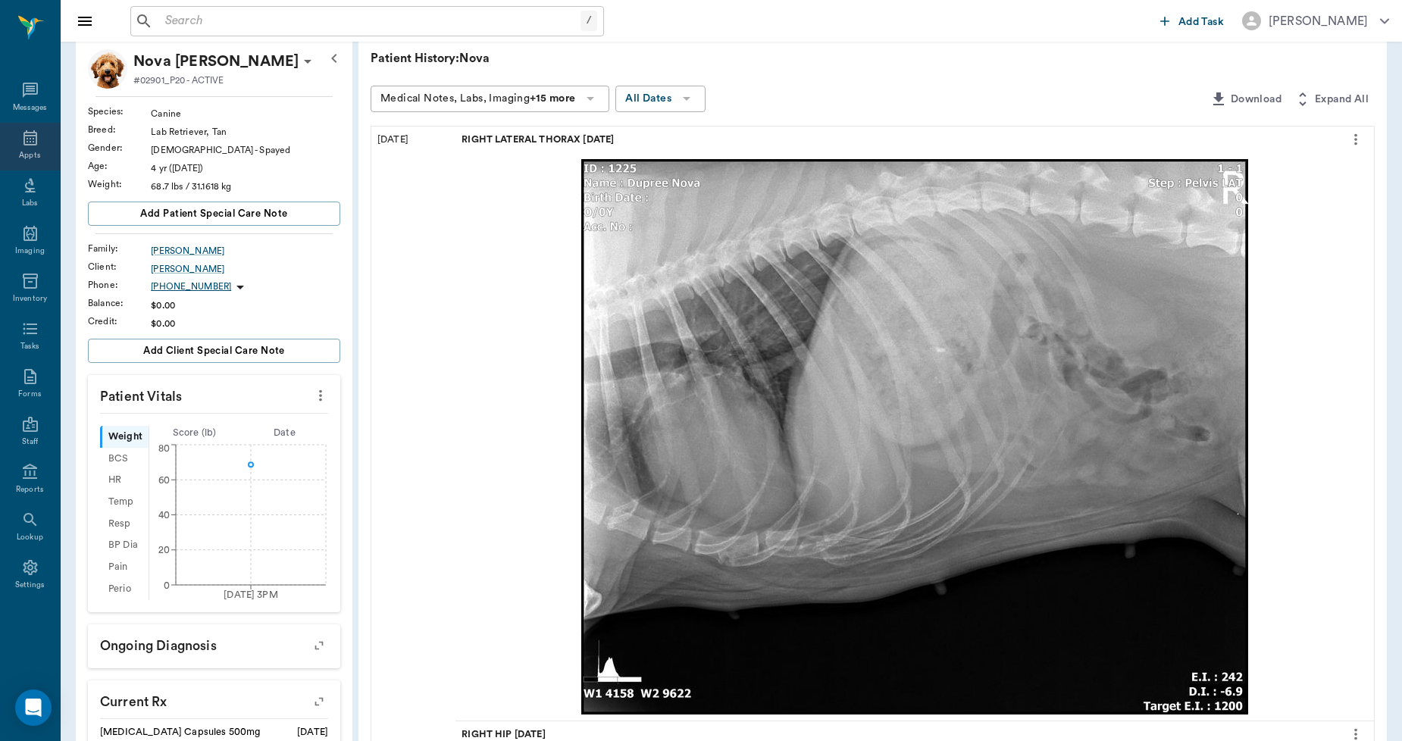
click at [29, 147] on div "Appts" at bounding box center [30, 147] width 60 height 48
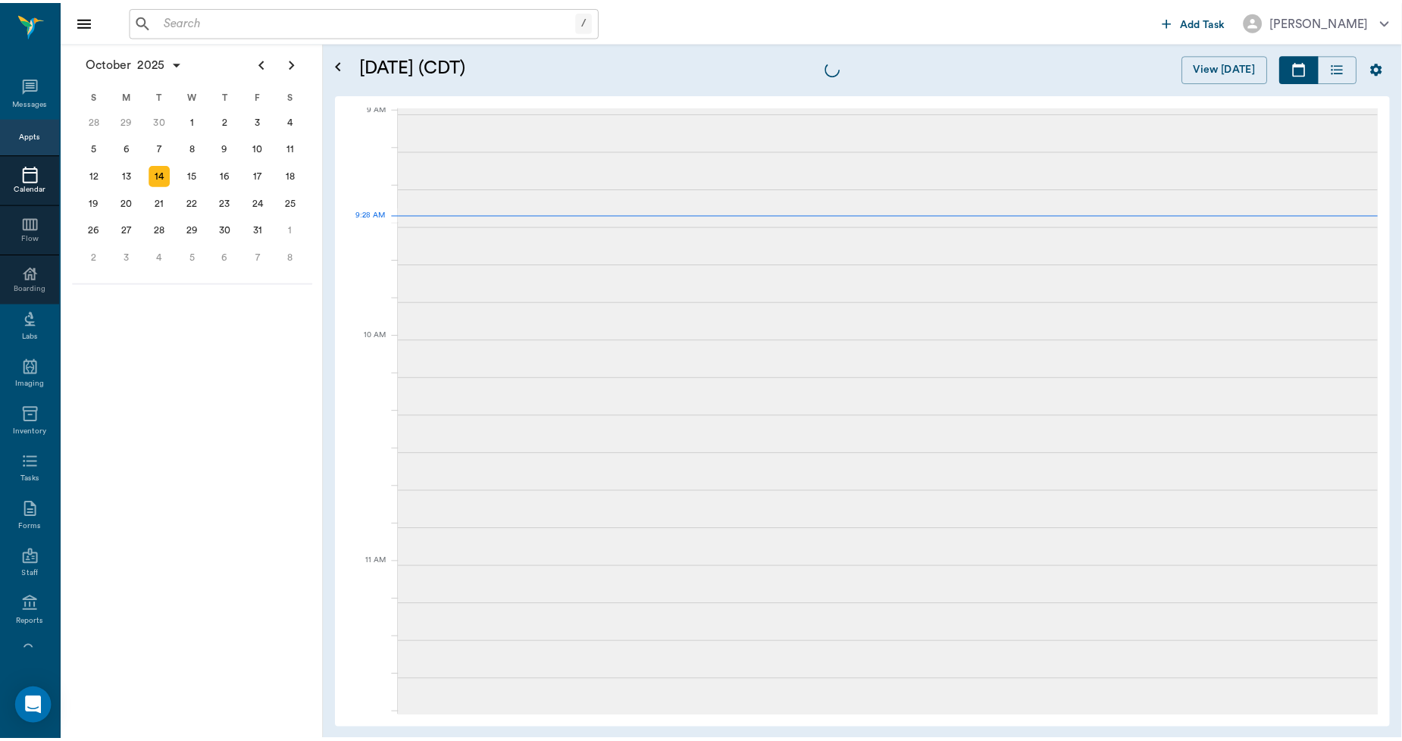
scroll to position [230, 0]
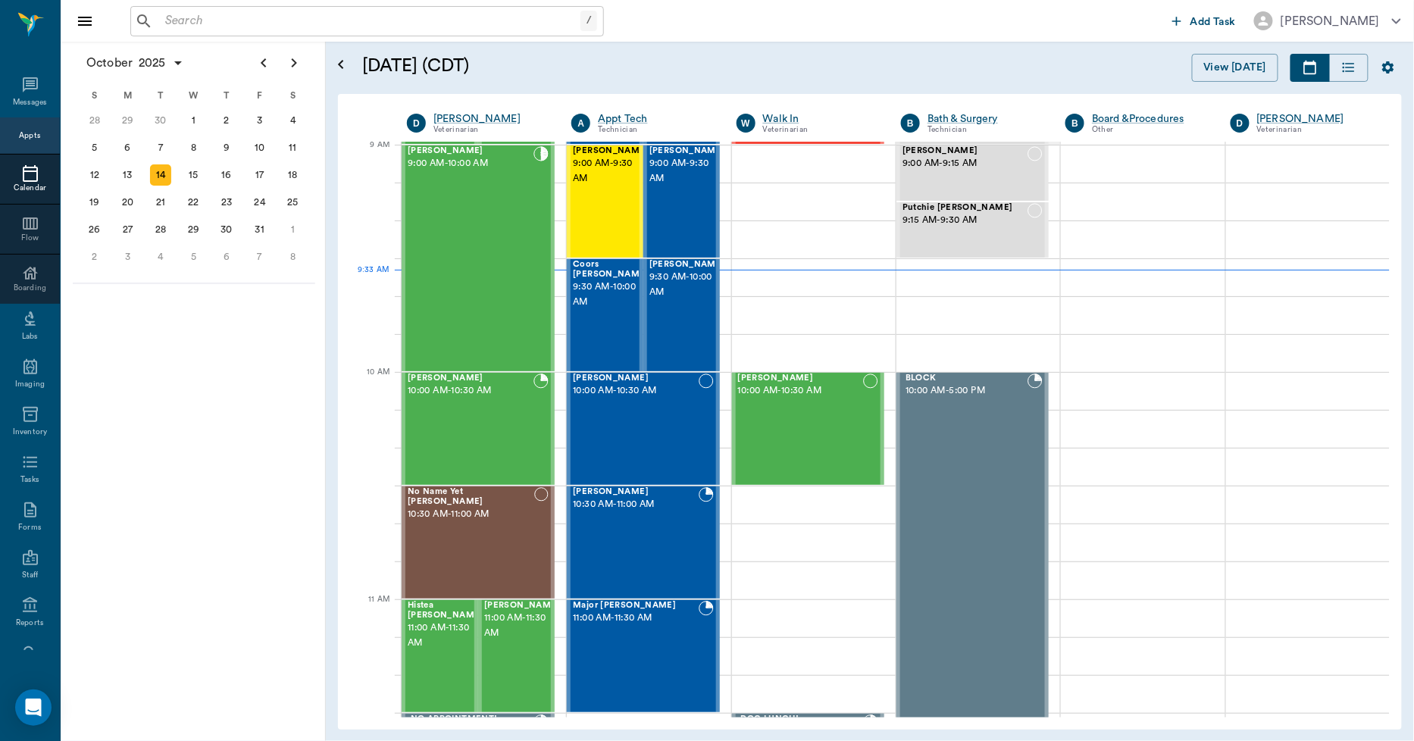
click at [177, 20] on input "text" at bounding box center [369, 21] width 421 height 21
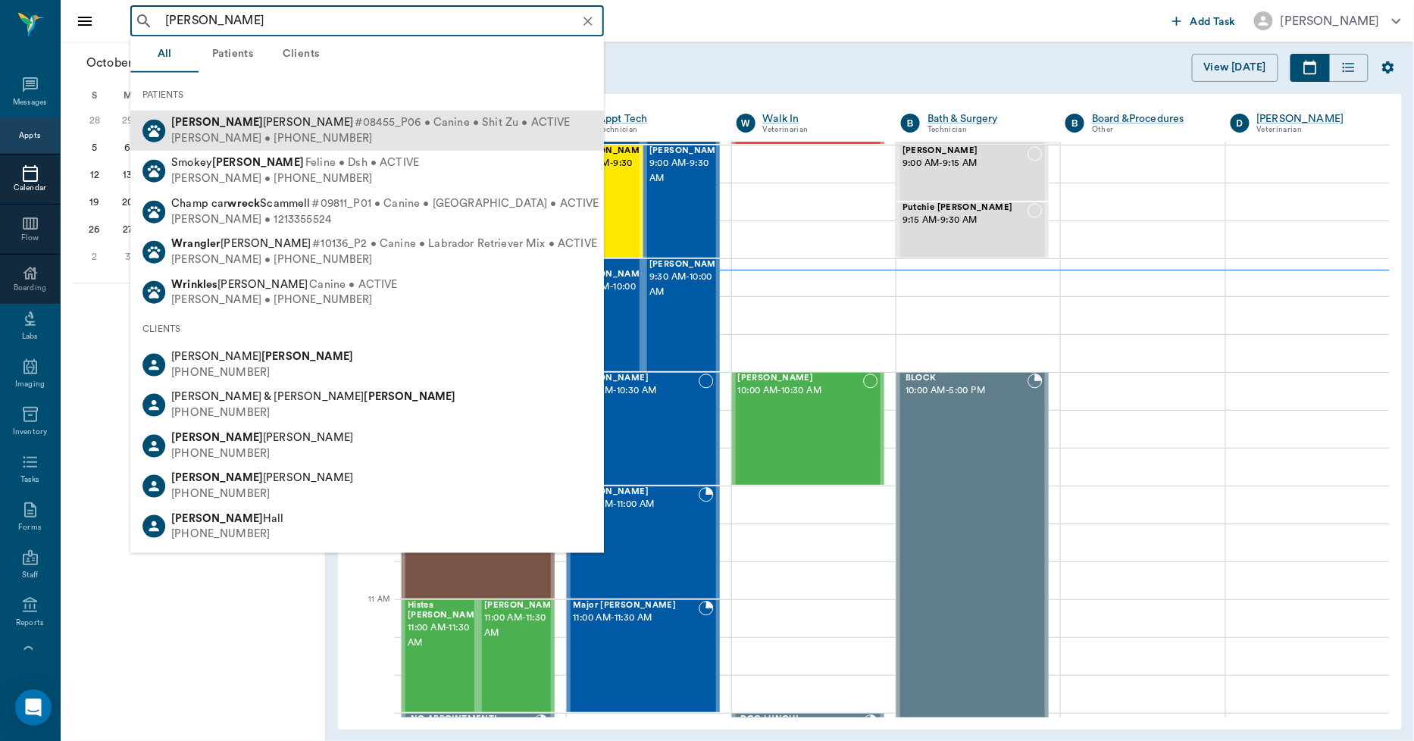
click at [182, 121] on b "Wren" at bounding box center [217, 122] width 92 height 11
type input "WREN"
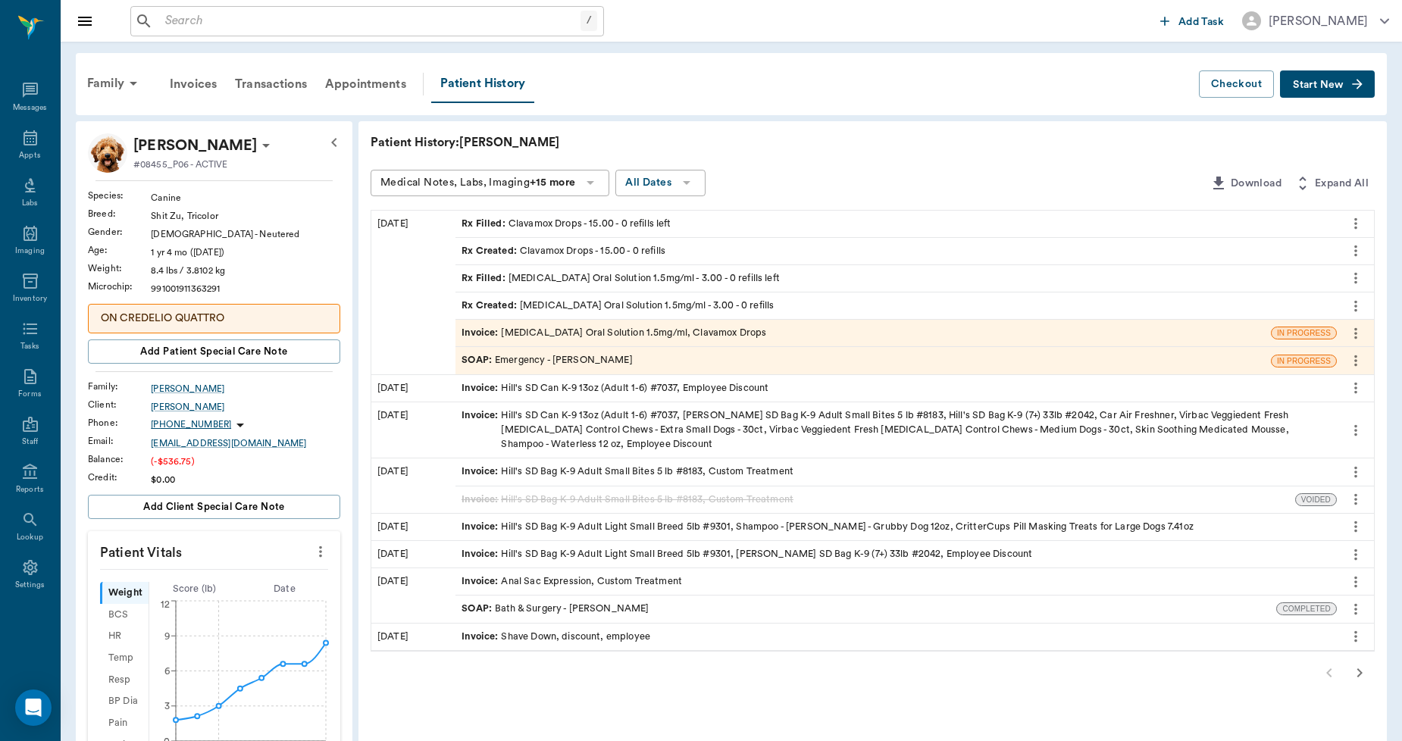
click at [562, 333] on div "Invoice : Meloxicam Oral Solution 1.5mg/ml, Clavamox Drops" at bounding box center [614, 333] width 305 height 14
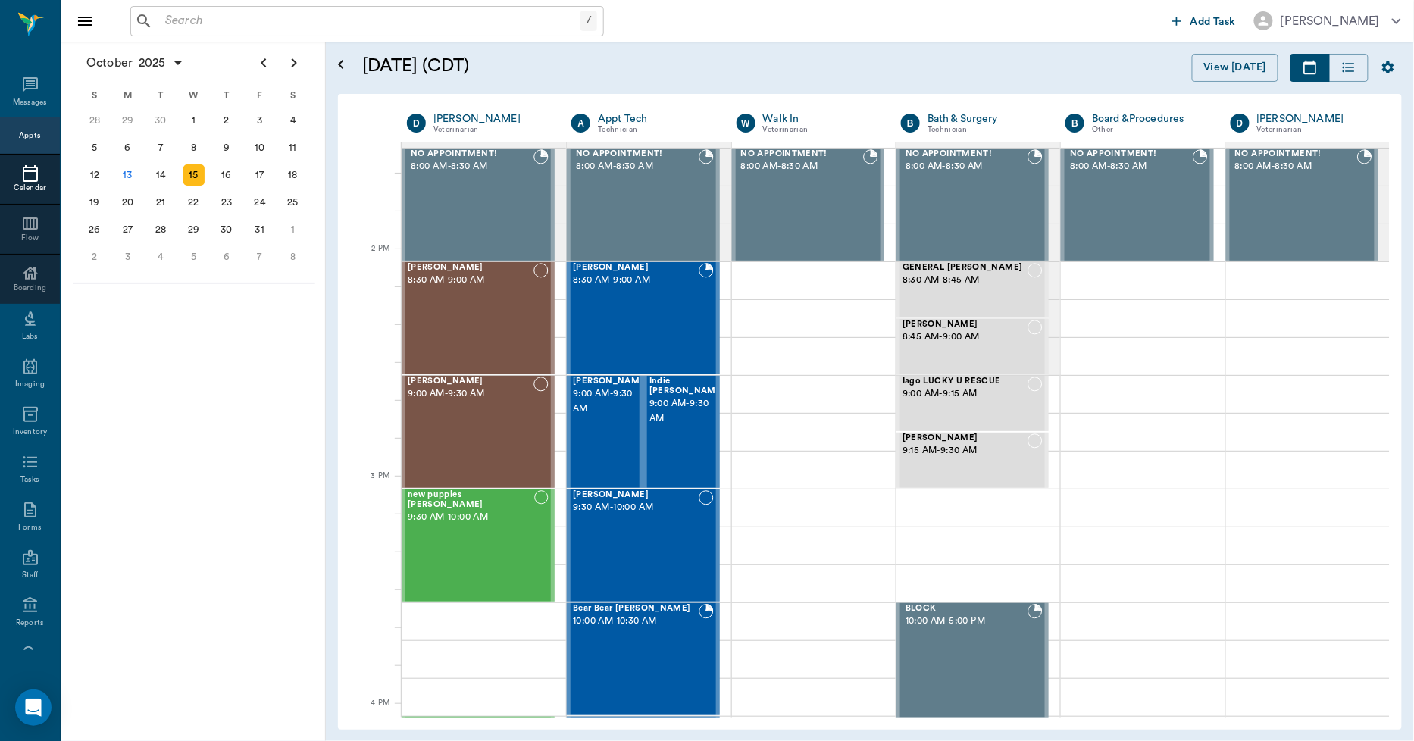
scroll to position [1263, 0]
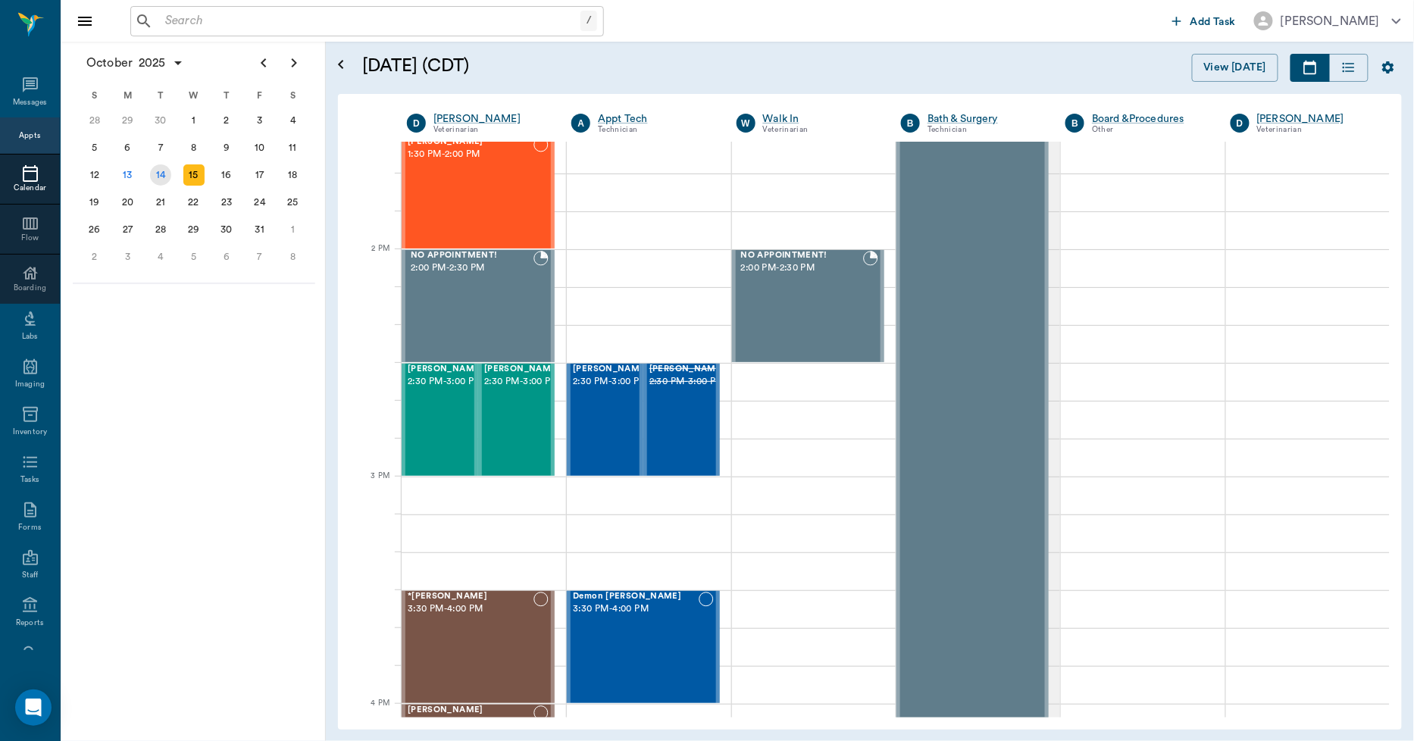
click at [167, 174] on div "14" at bounding box center [160, 174] width 21 height 21
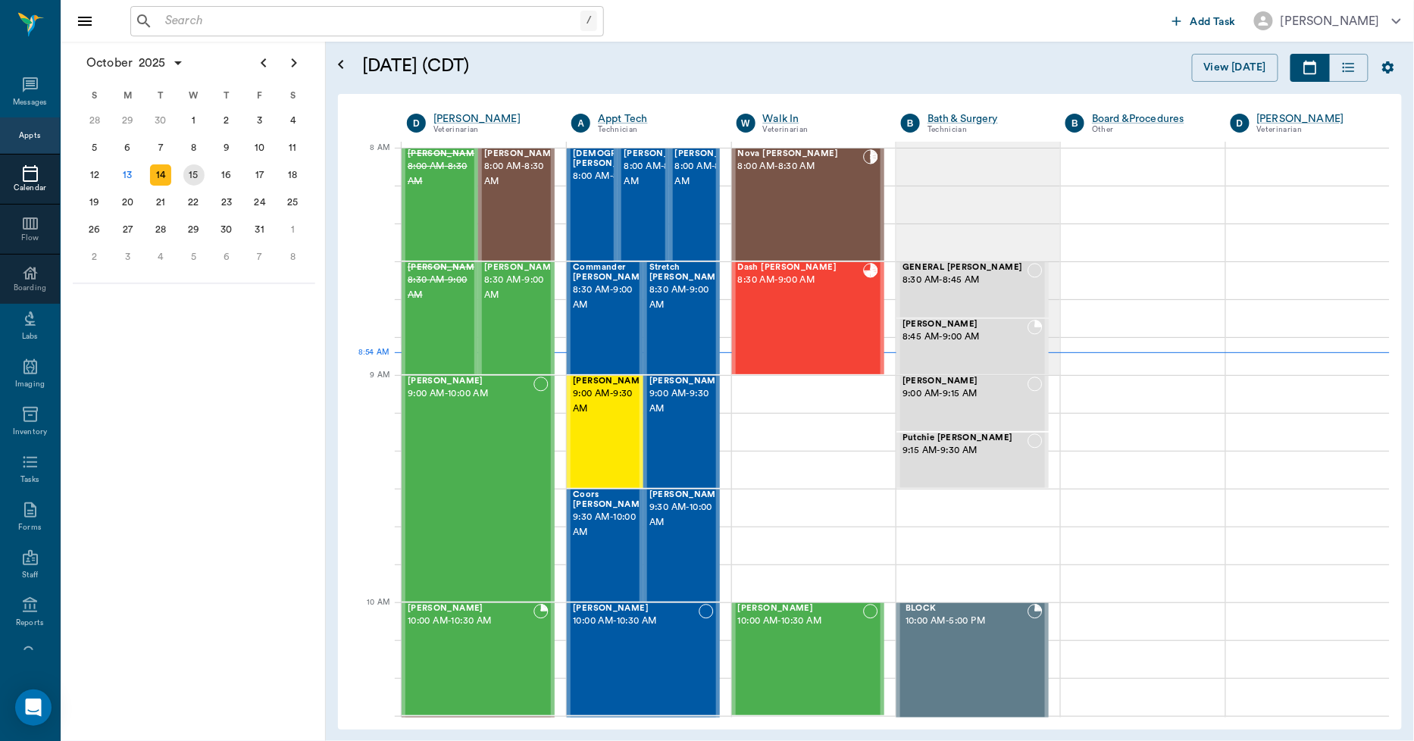
click at [199, 173] on div "15" at bounding box center [193, 174] width 21 height 21
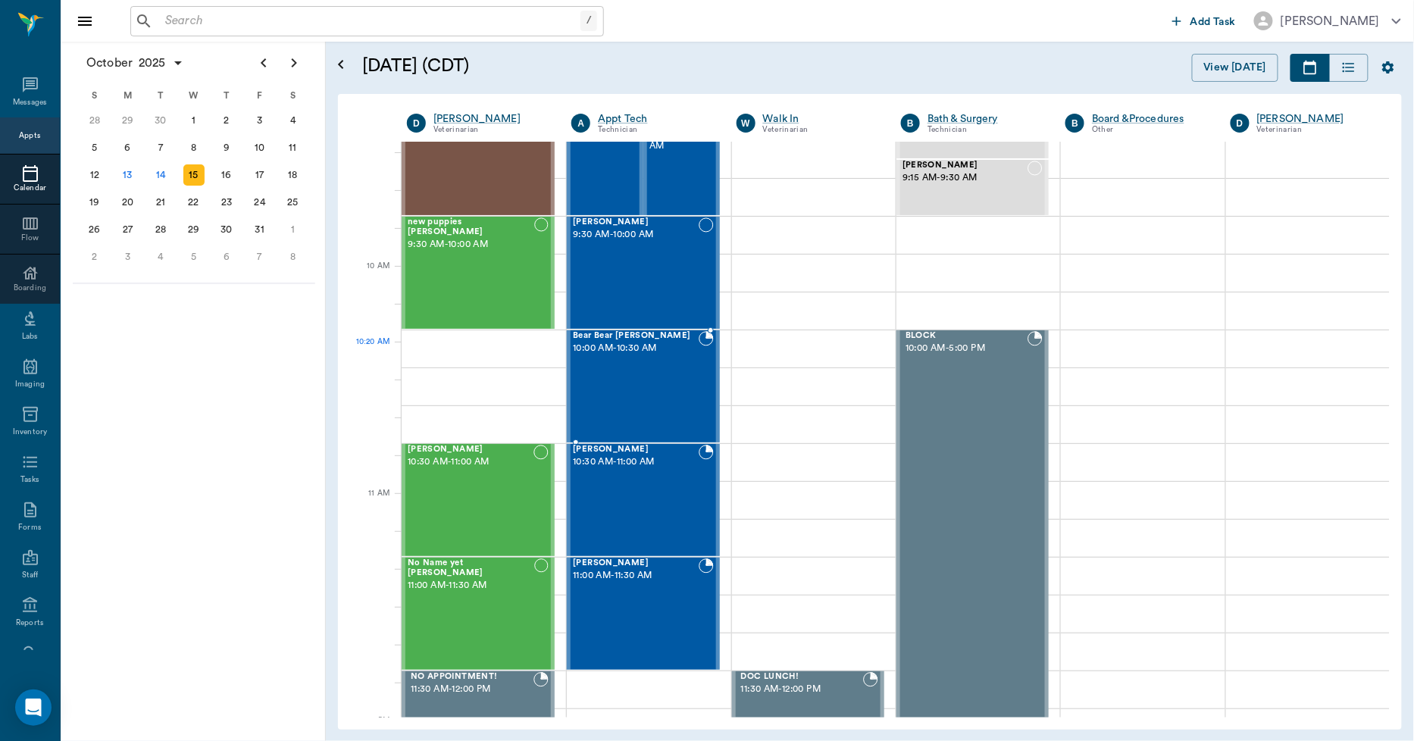
scroll to position [337, 0]
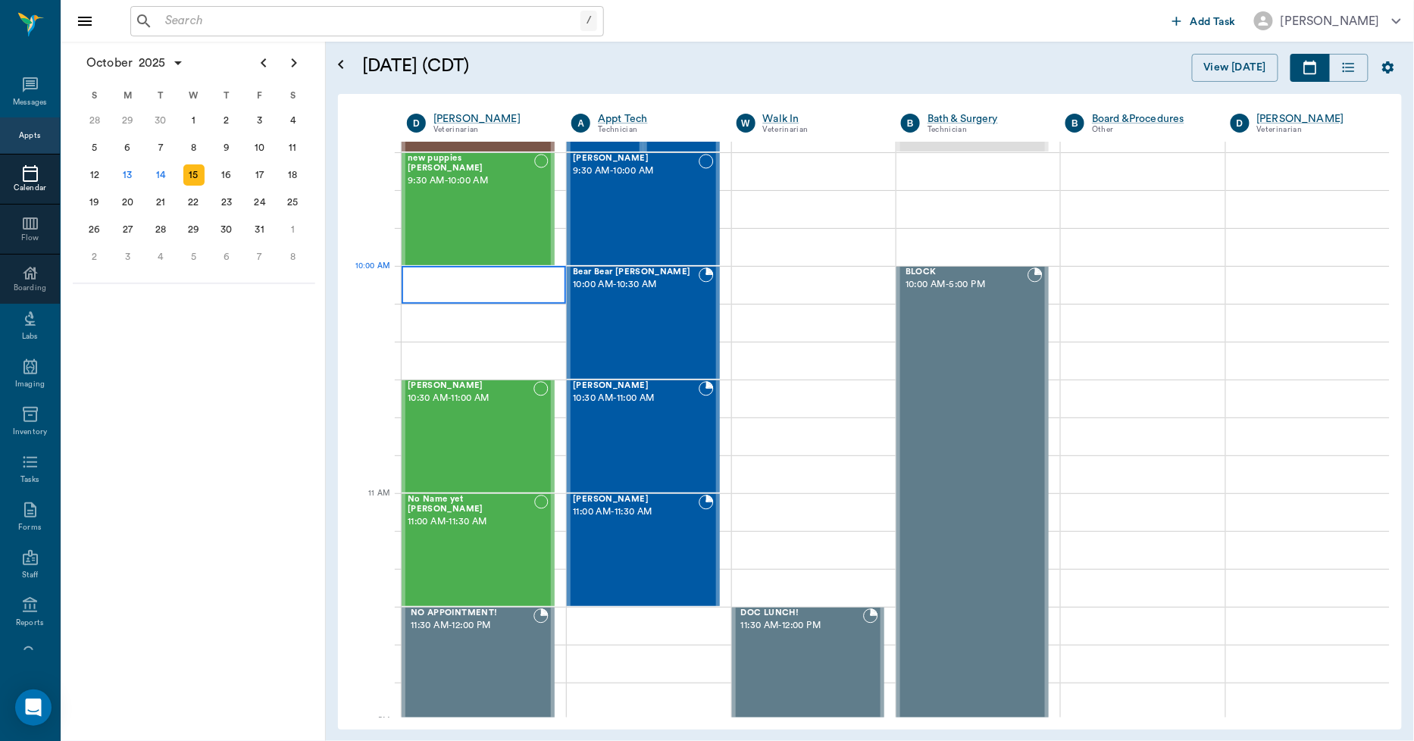
click at [494, 292] on div at bounding box center [484, 285] width 164 height 38
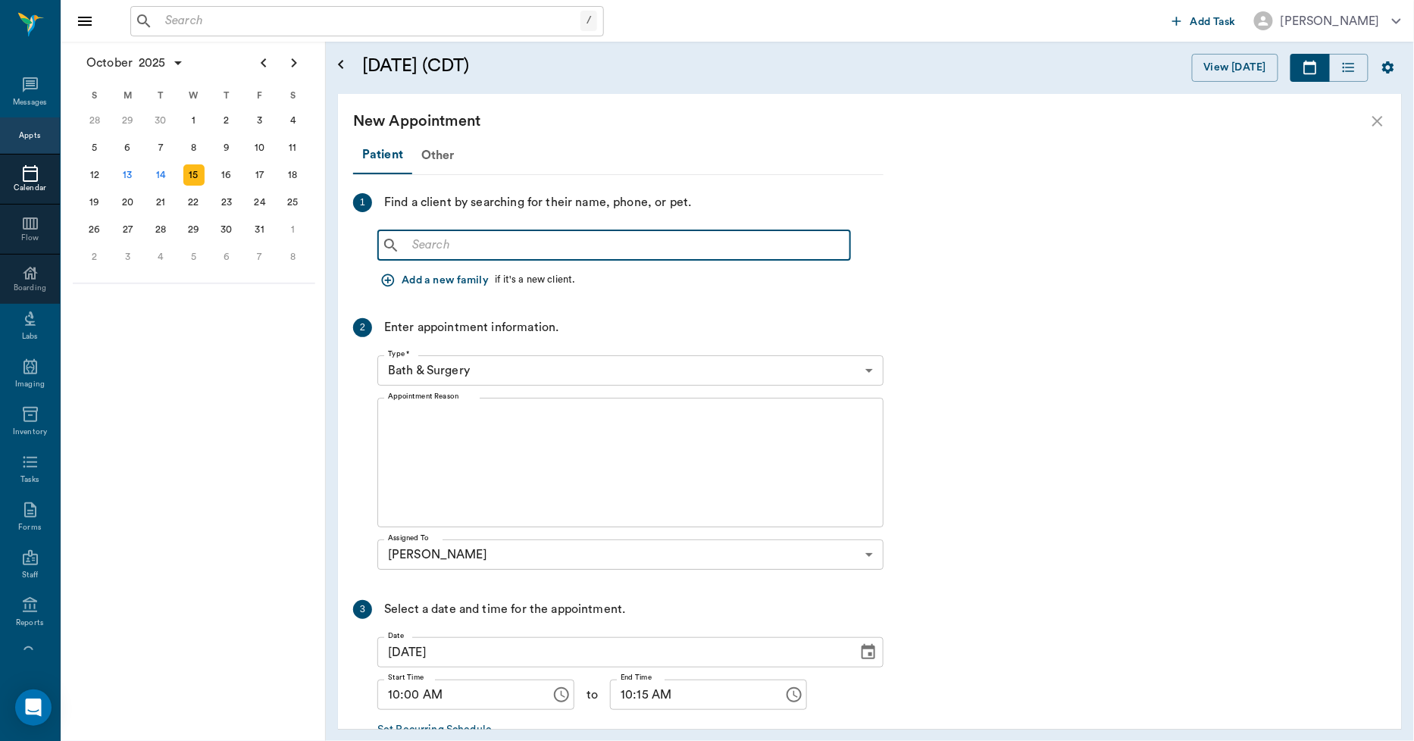
click at [430, 236] on input "text" at bounding box center [625, 245] width 438 height 21
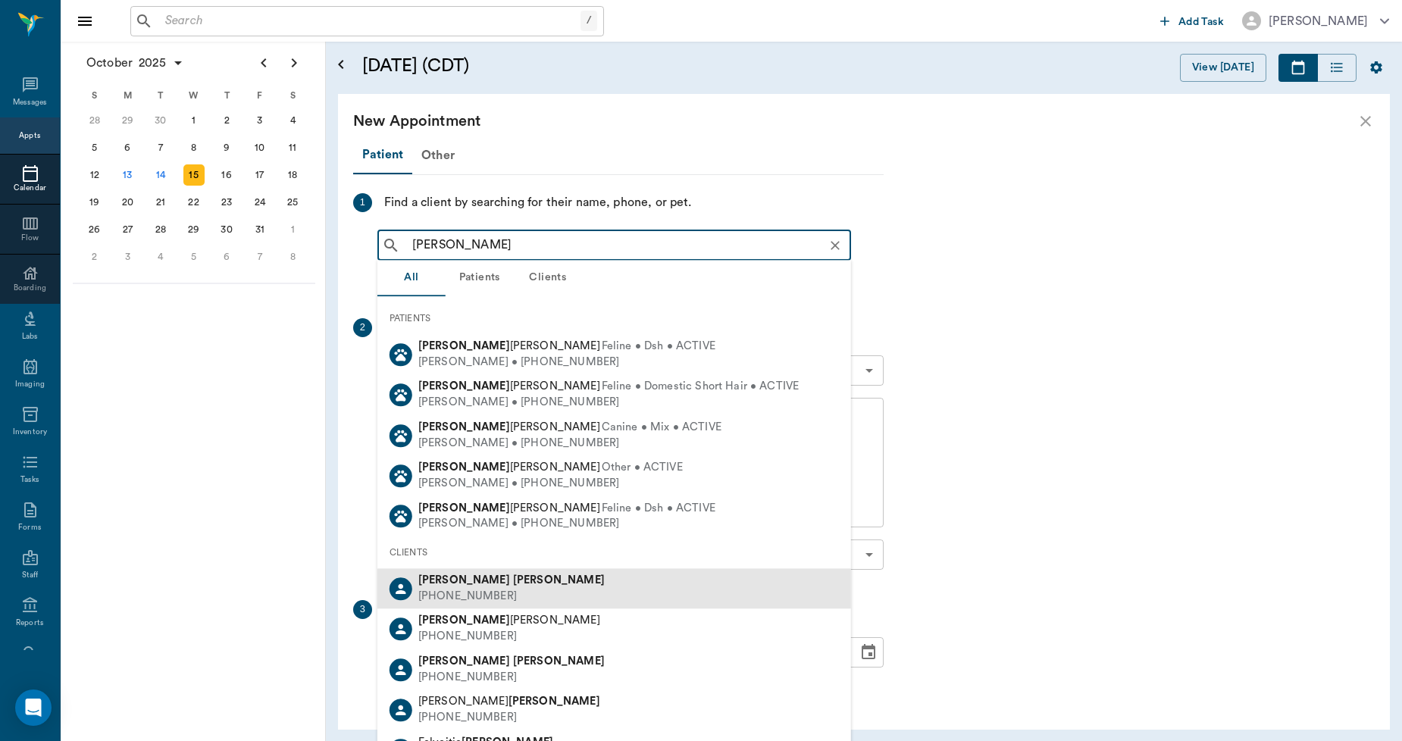
click at [436, 589] on div "(430) 342-3076" at bounding box center [511, 597] width 186 height 16
type input "marwin oliver"
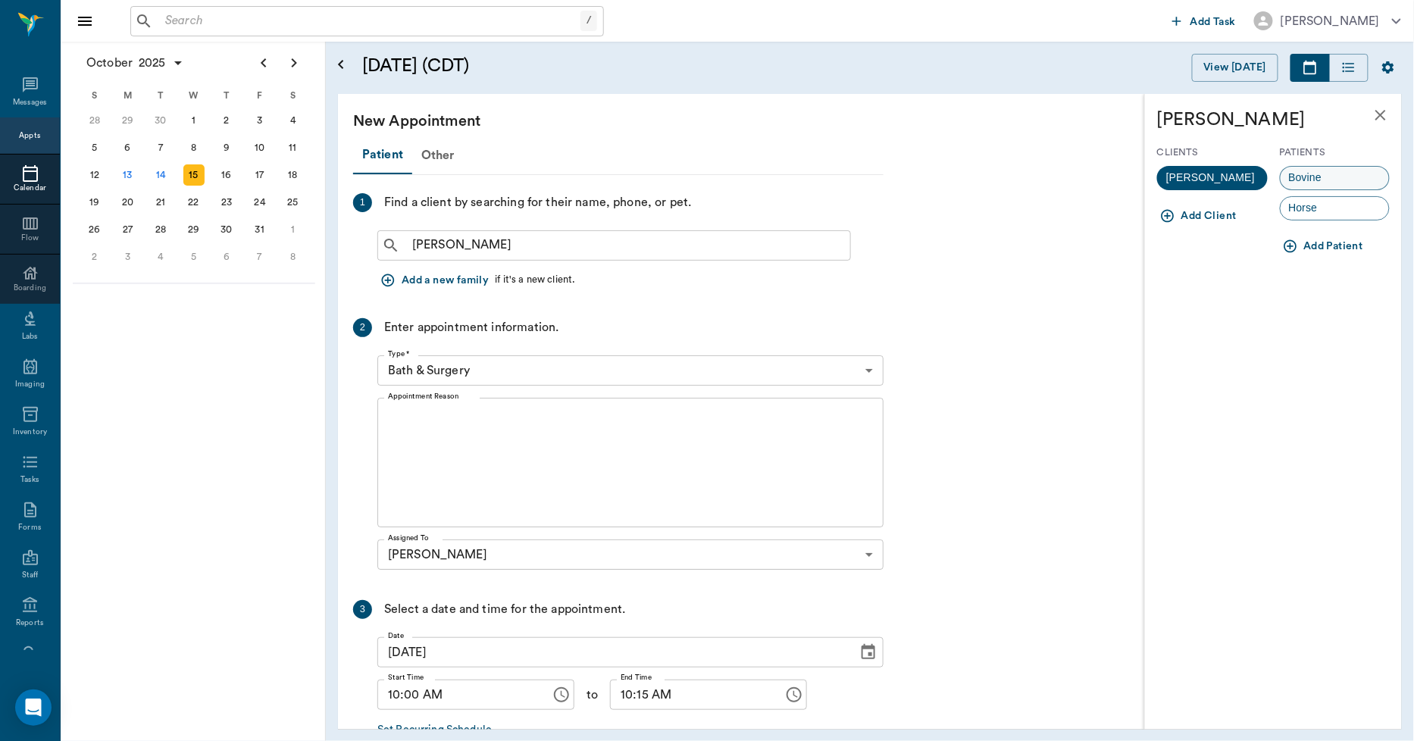
click at [1304, 172] on span "Bovine" at bounding box center [1306, 178] width 50 height 16
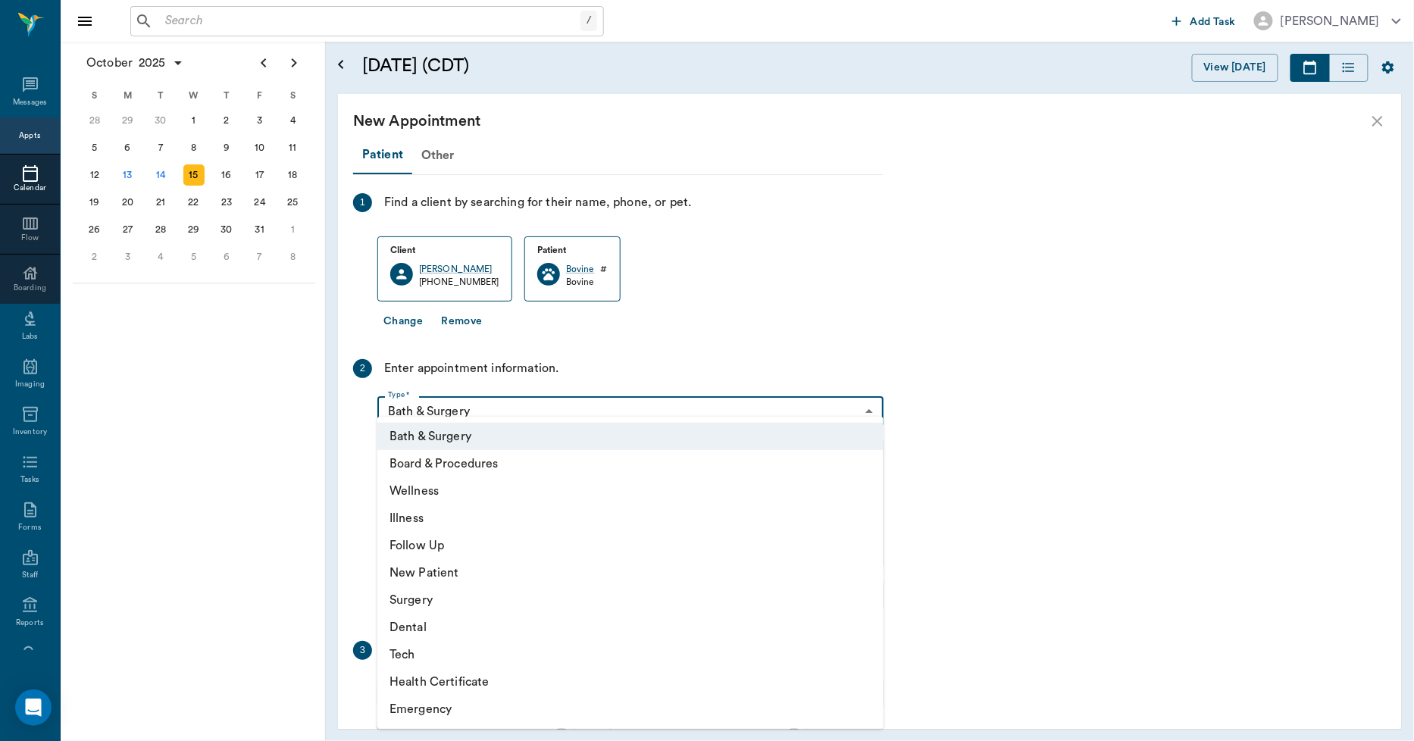
click at [496, 418] on body "/ ​ Add Task Dr. Bert Ellsworth Nectar Messages Appts Calendar Flow Boarding La…" at bounding box center [707, 370] width 1414 height 741
click at [408, 486] on li "Wellness" at bounding box center [630, 491] width 506 height 27
type input "65d2be4f46e3a538d89b8c14"
type input "10:30 AM"
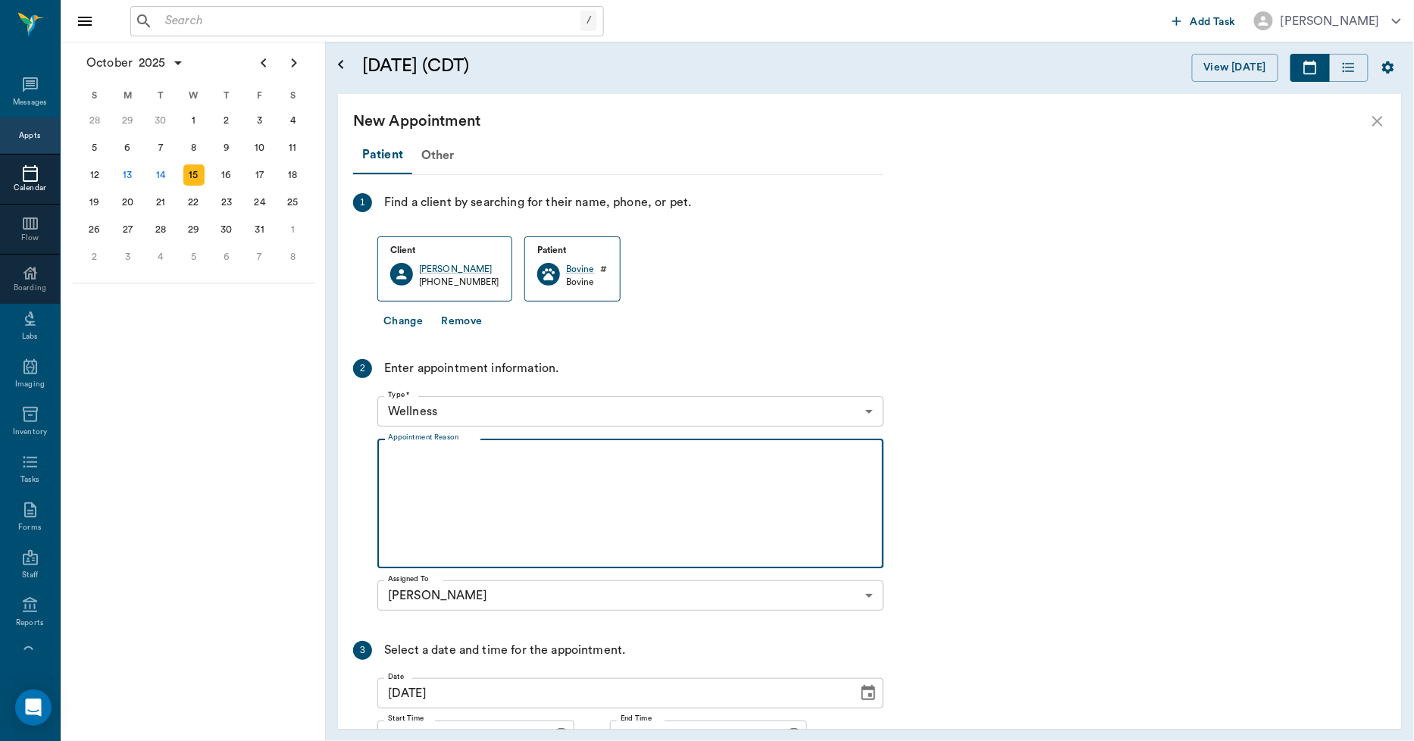
click at [462, 497] on textarea "Appointment Reason" at bounding box center [630, 504] width 485 height 105
type textarea "1"
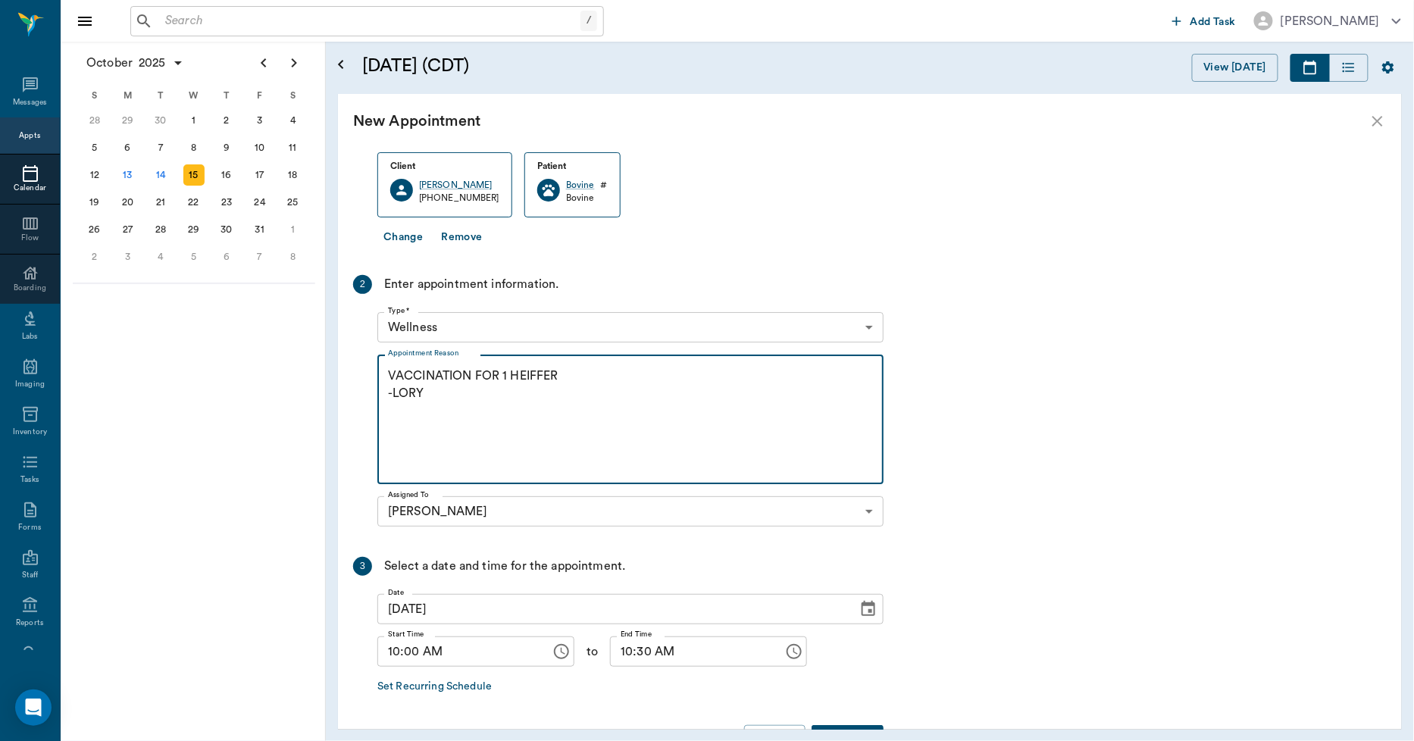
scroll to position [133, 0]
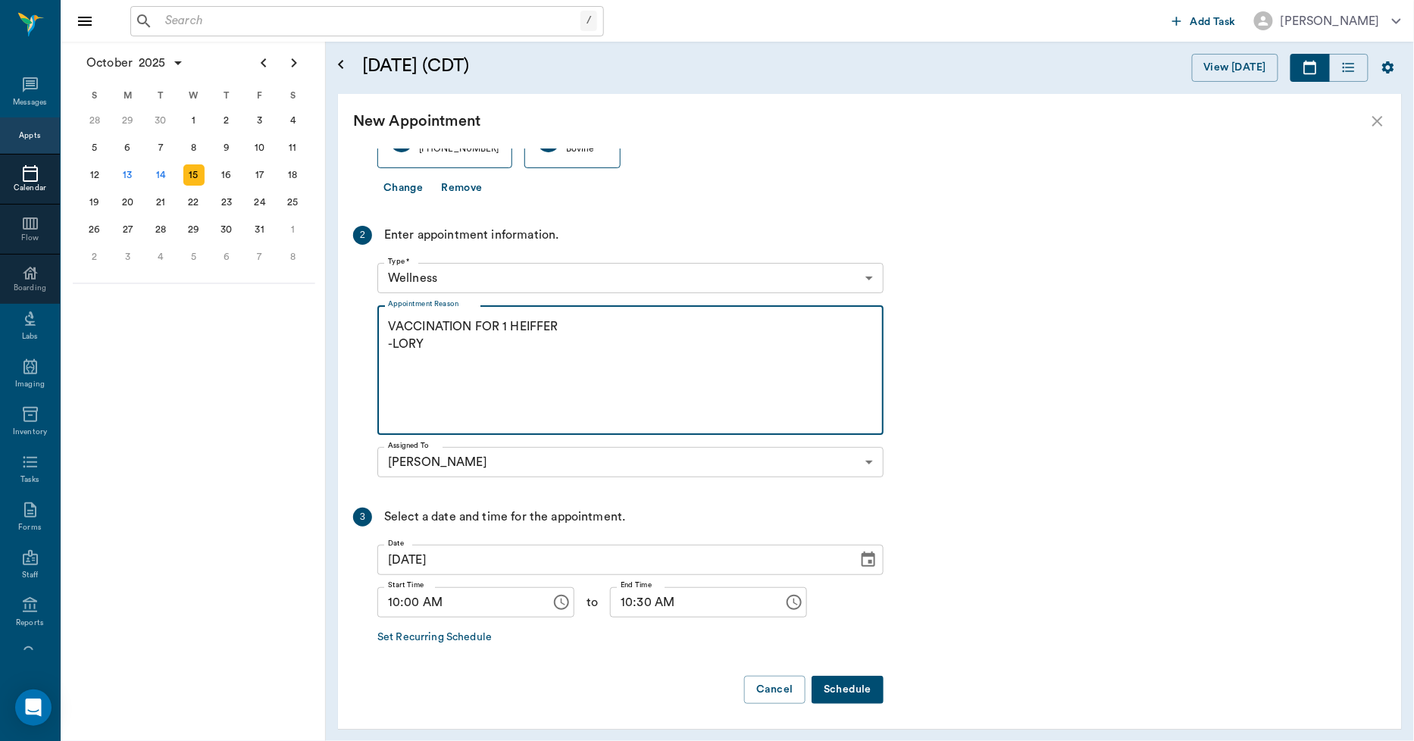
type textarea "VACCINATION FOR 1 HEIFFER -LORY"
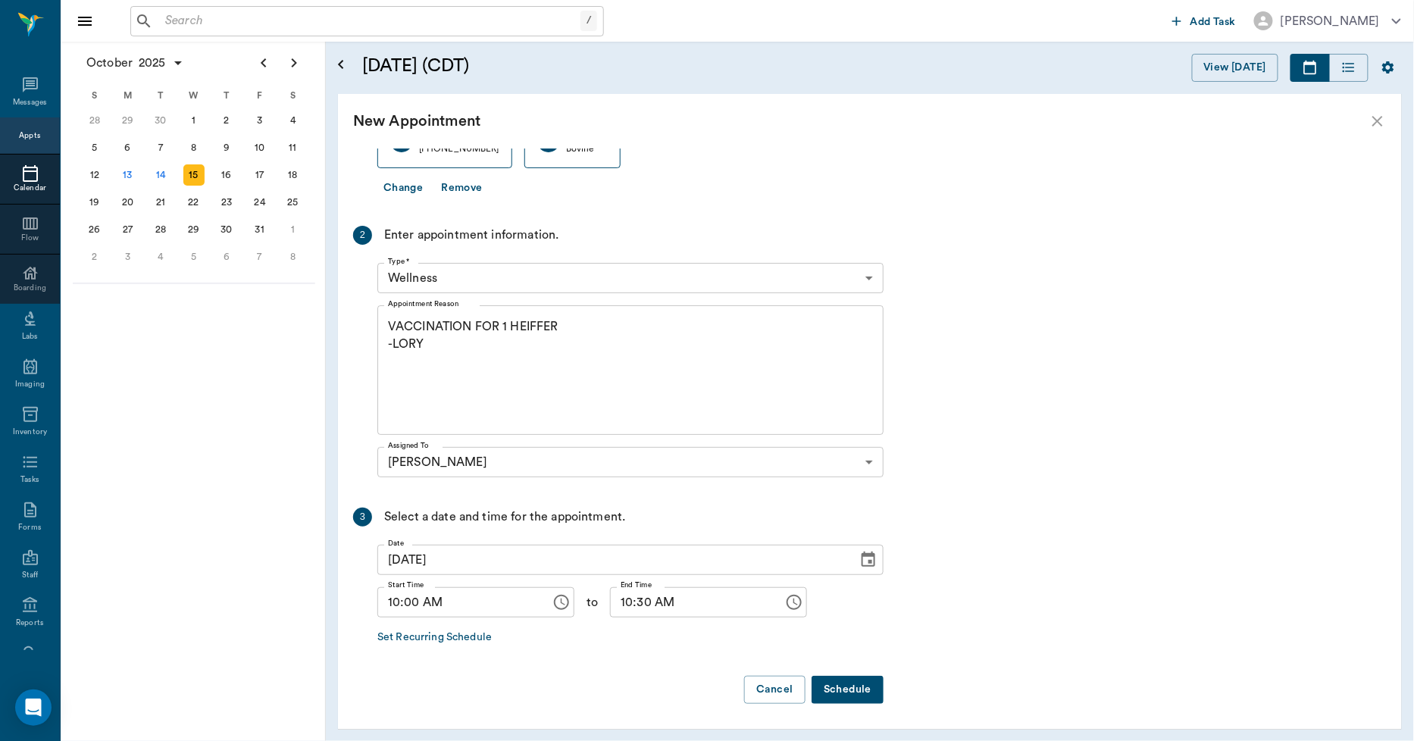
click at [835, 679] on button "Schedule" at bounding box center [848, 690] width 72 height 28
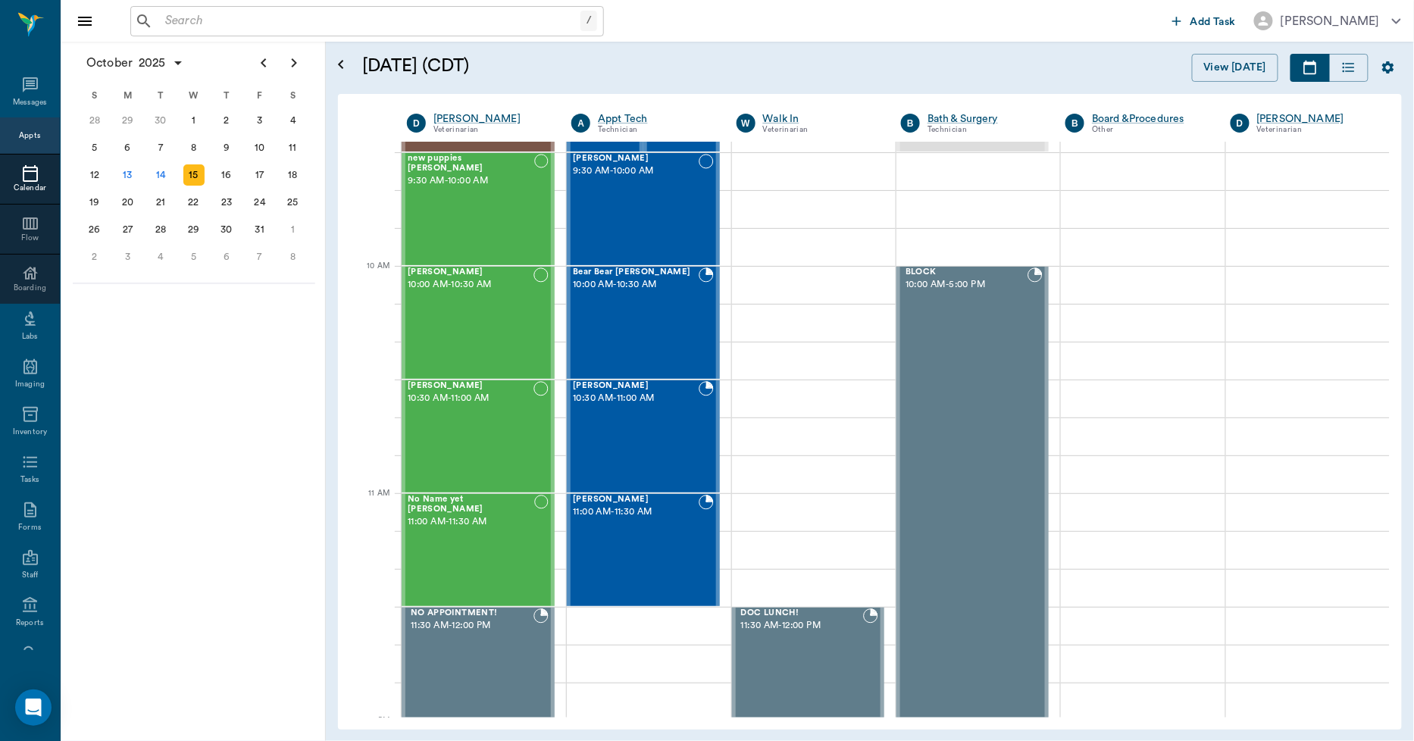
click at [349, 16] on input "text" at bounding box center [369, 21] width 421 height 21
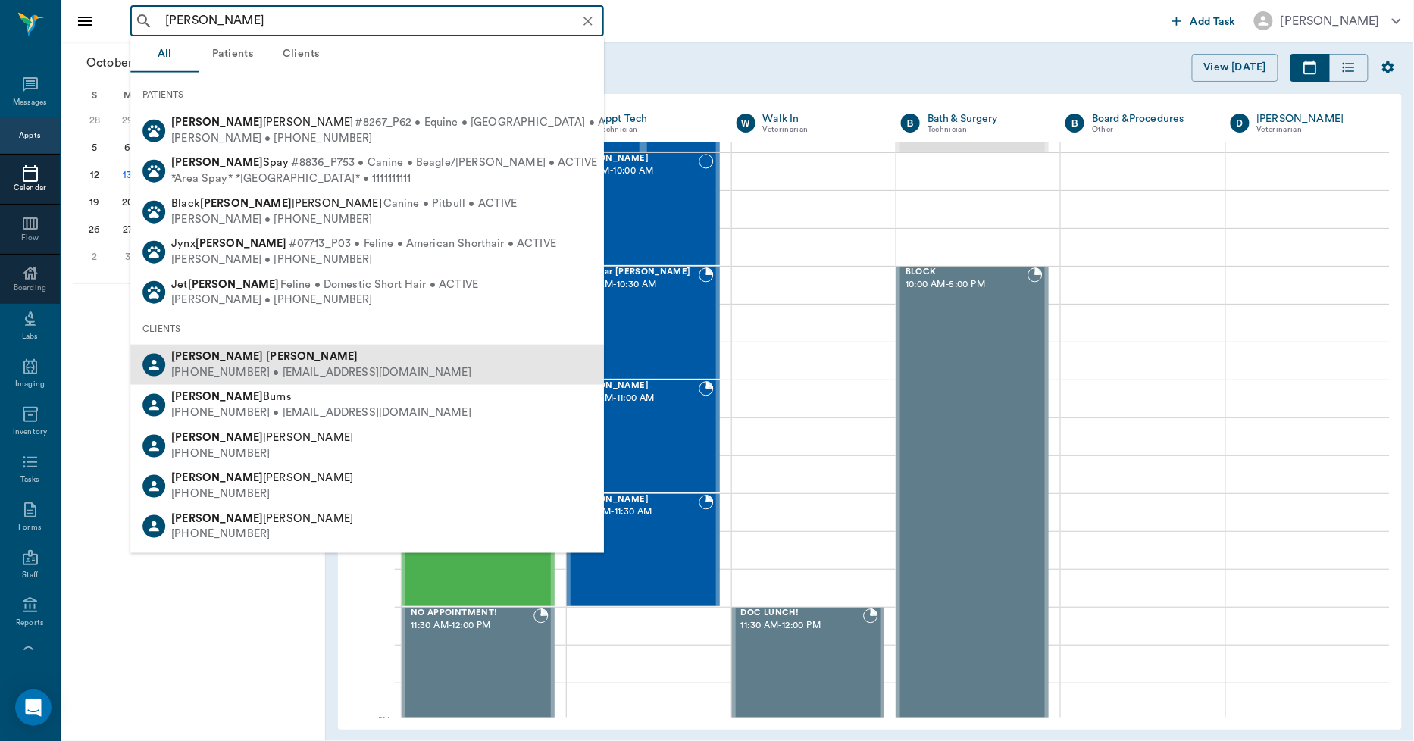
click at [240, 359] on div "Judy Graves" at bounding box center [321, 357] width 300 height 16
type input "judy graves"
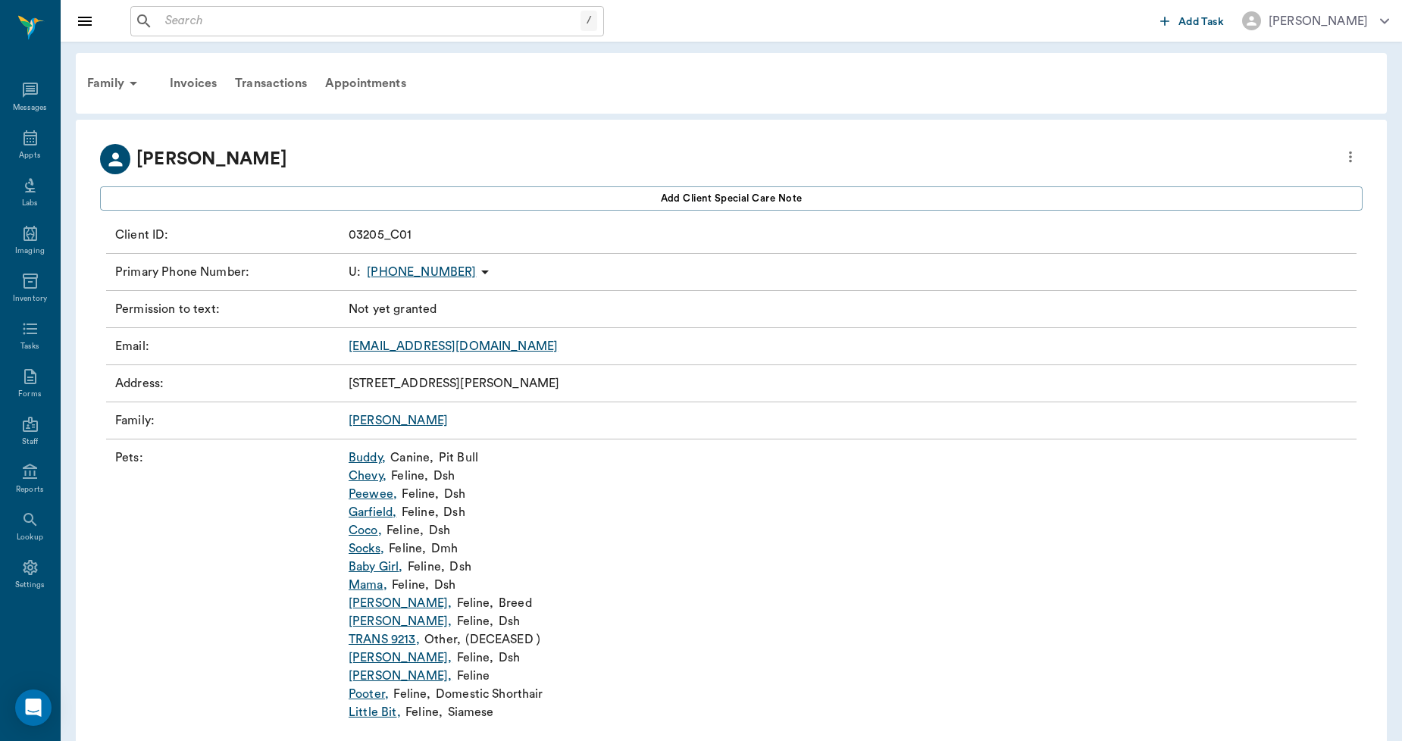
click at [369, 603] on link "Leroy ," at bounding box center [400, 603] width 103 height 18
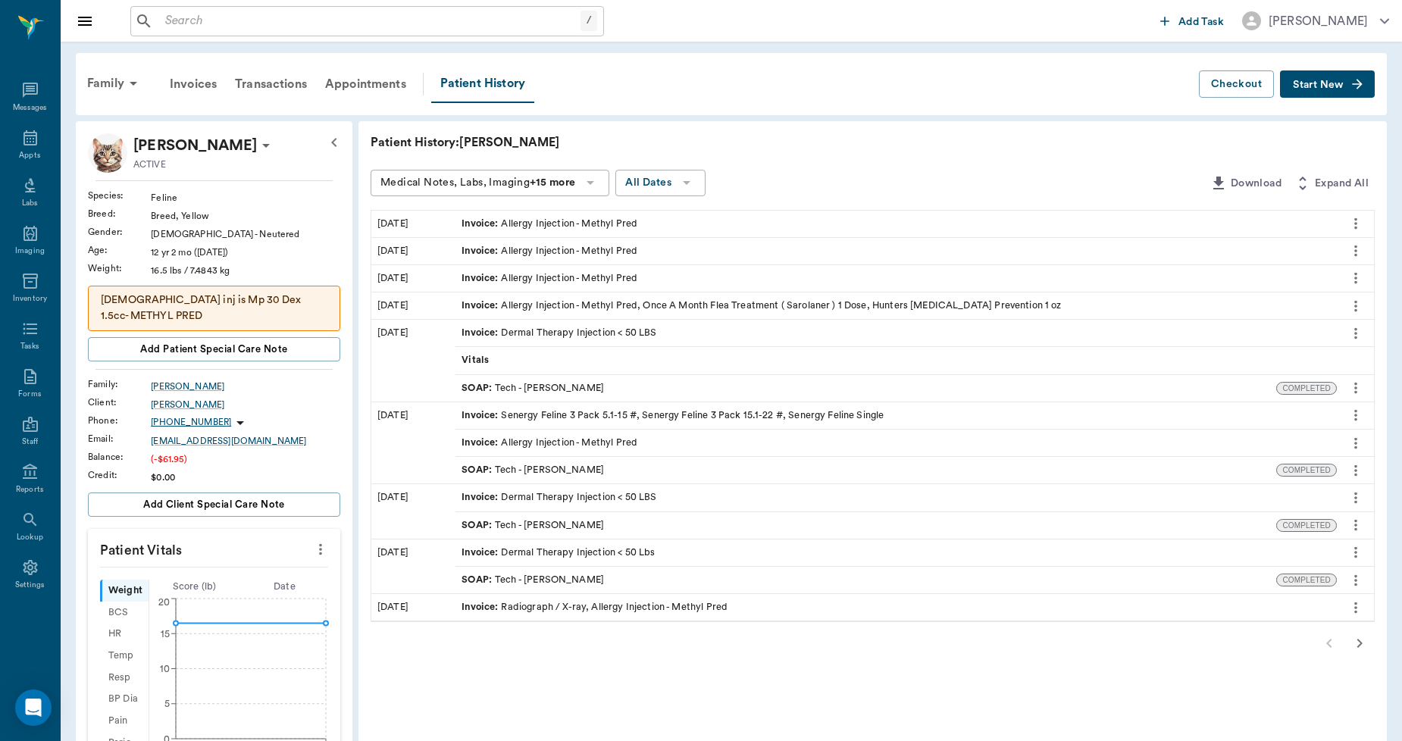
click at [535, 248] on div "Invoice : Allergy Injection - Methyl Pred" at bounding box center [550, 251] width 176 height 14
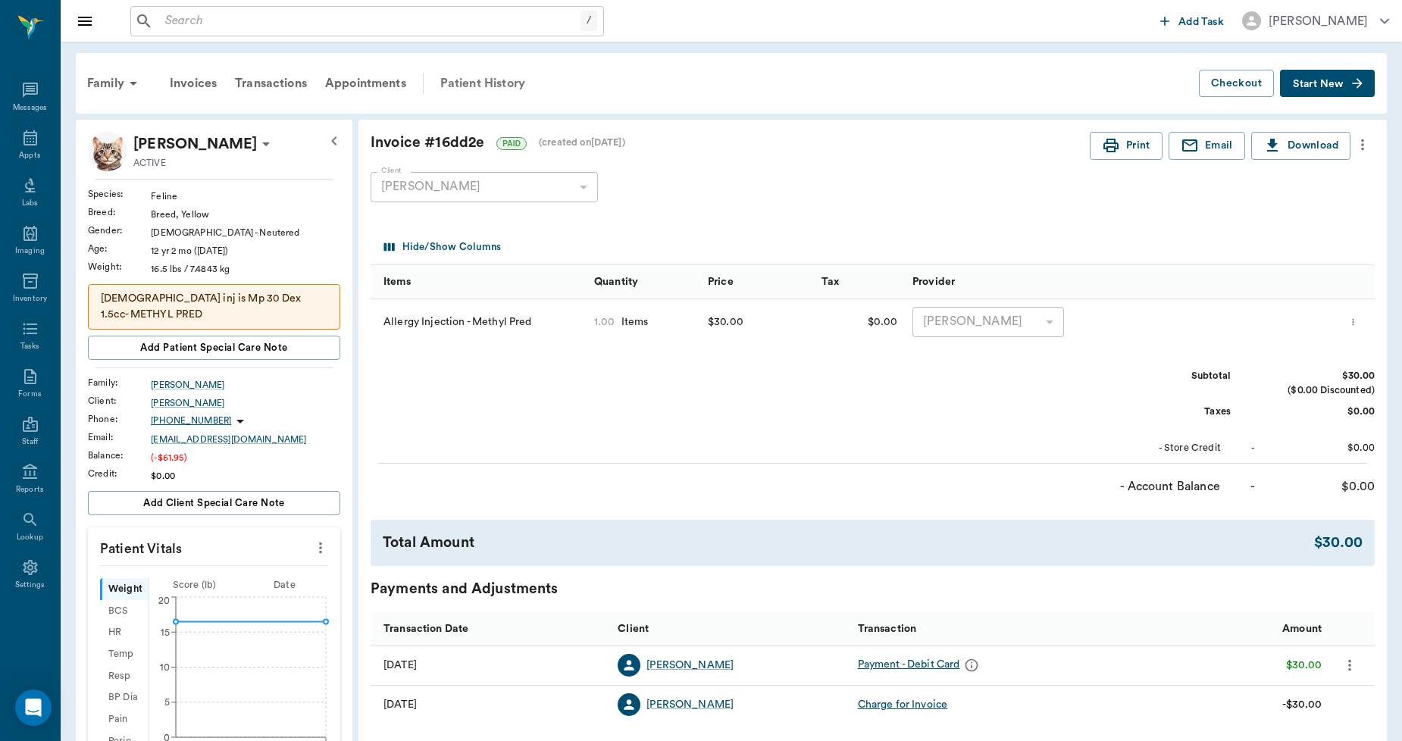
click at [496, 85] on div "Patient History" at bounding box center [482, 83] width 103 height 36
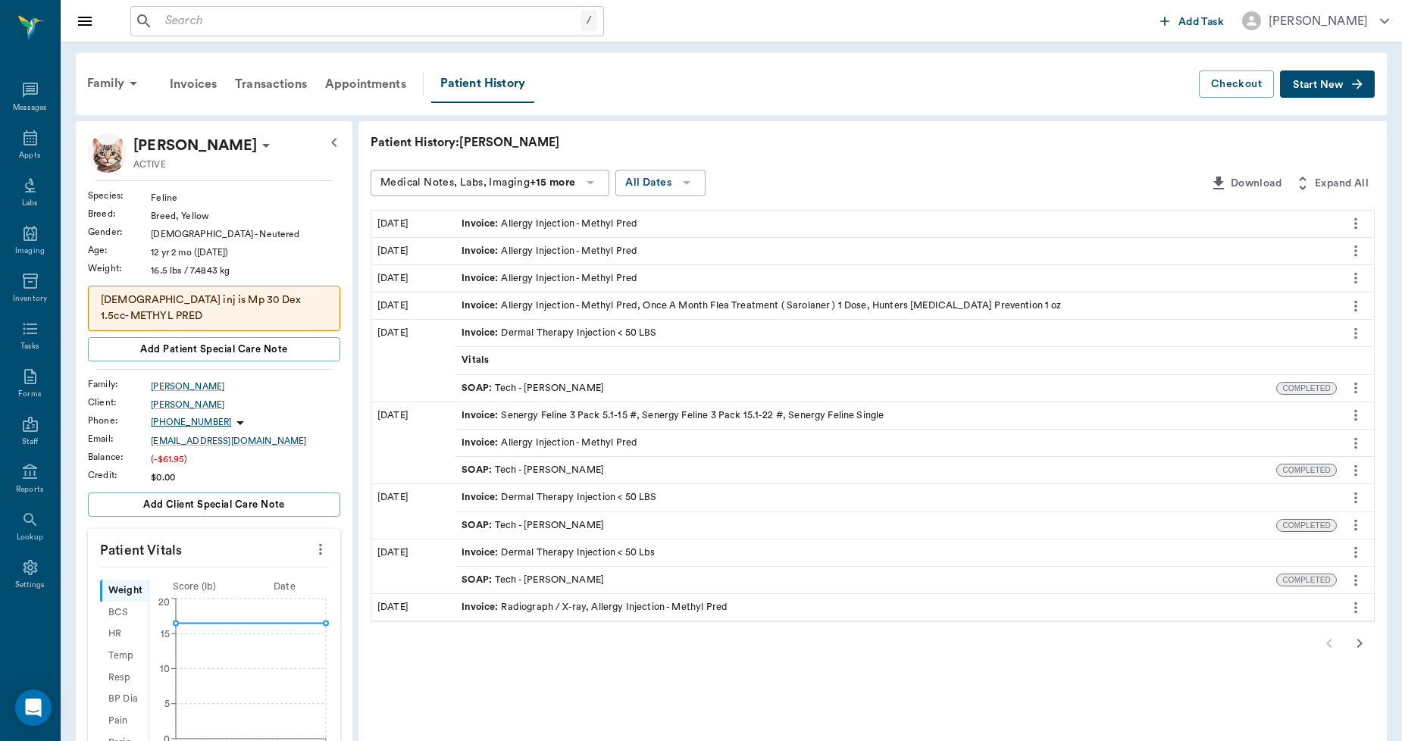
click at [518, 281] on div "Invoice : Allergy Injection - Methyl Pred" at bounding box center [550, 278] width 176 height 14
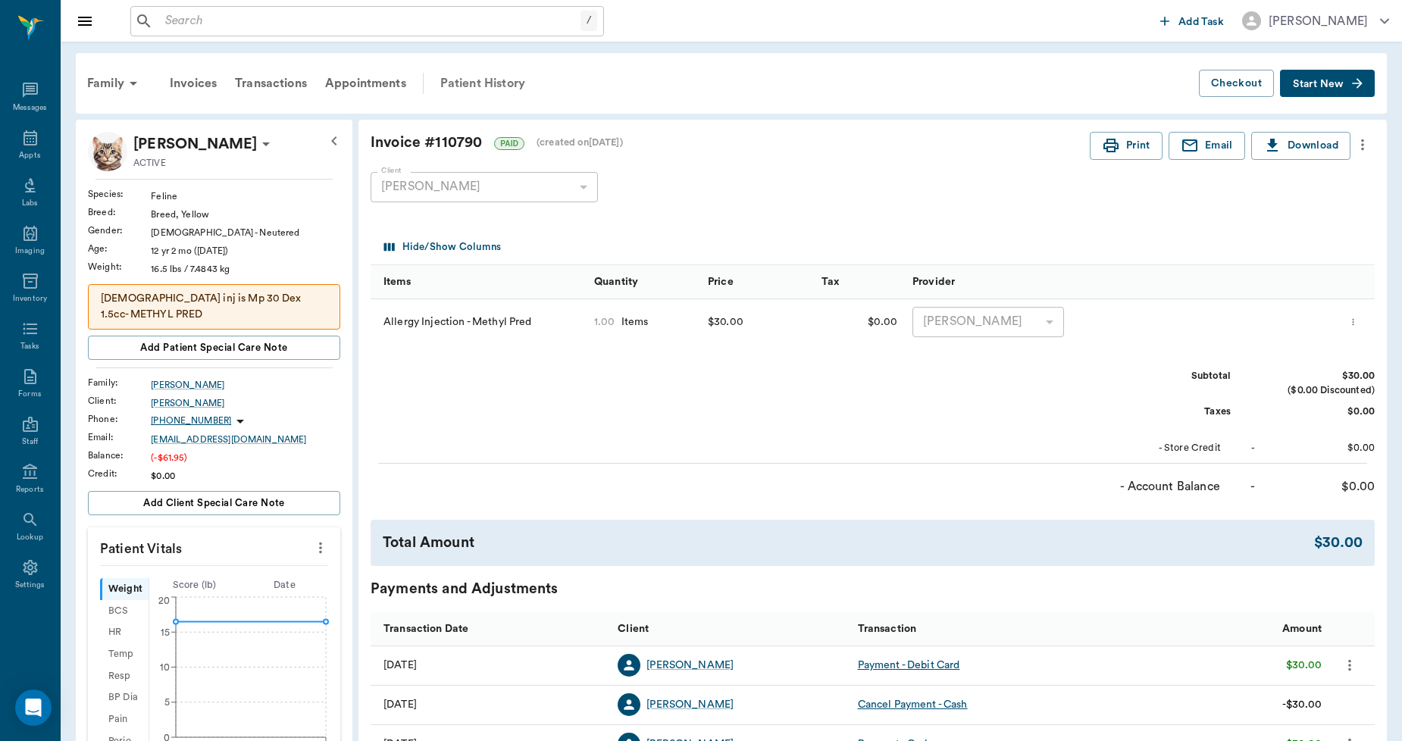
click at [467, 80] on div "Patient History" at bounding box center [482, 83] width 103 height 36
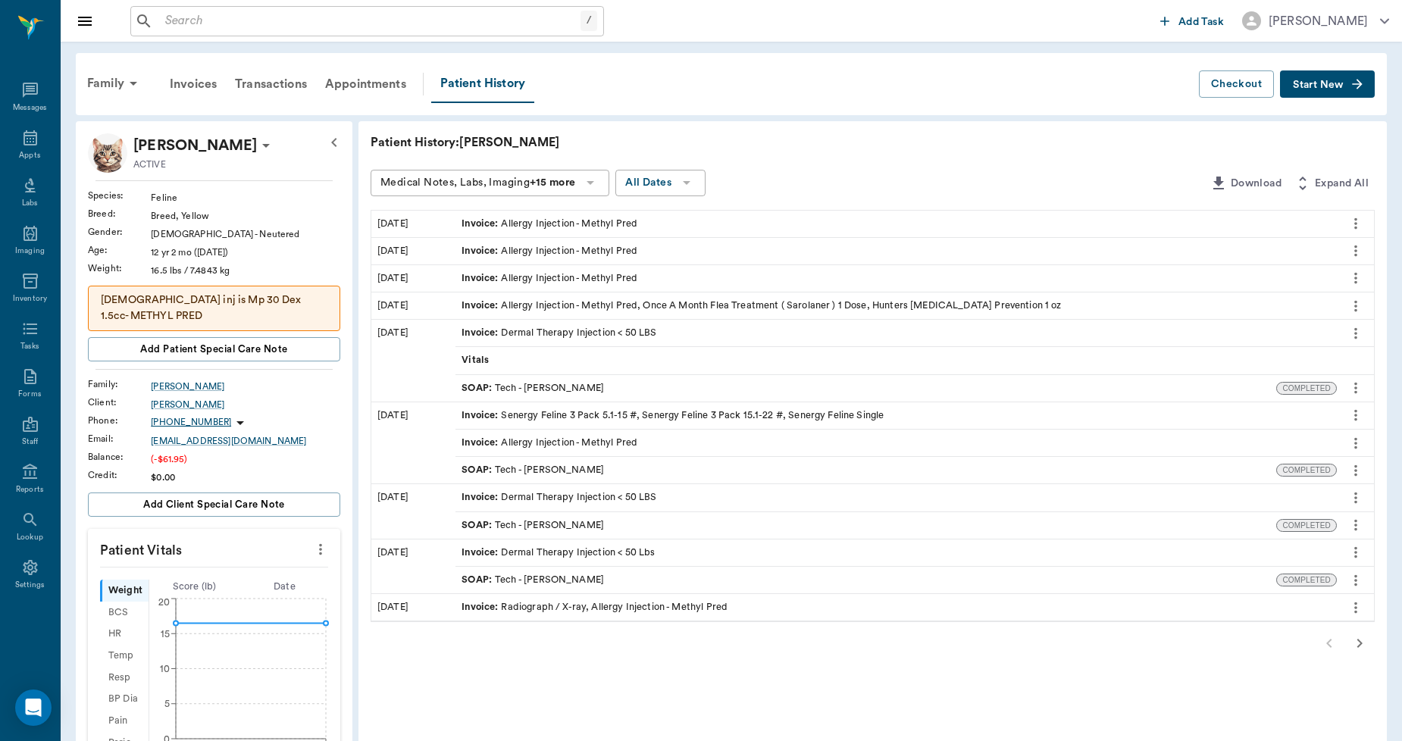
click at [513, 217] on div "Invoice : Allergy Injection - Methyl Pred" at bounding box center [550, 224] width 176 height 14
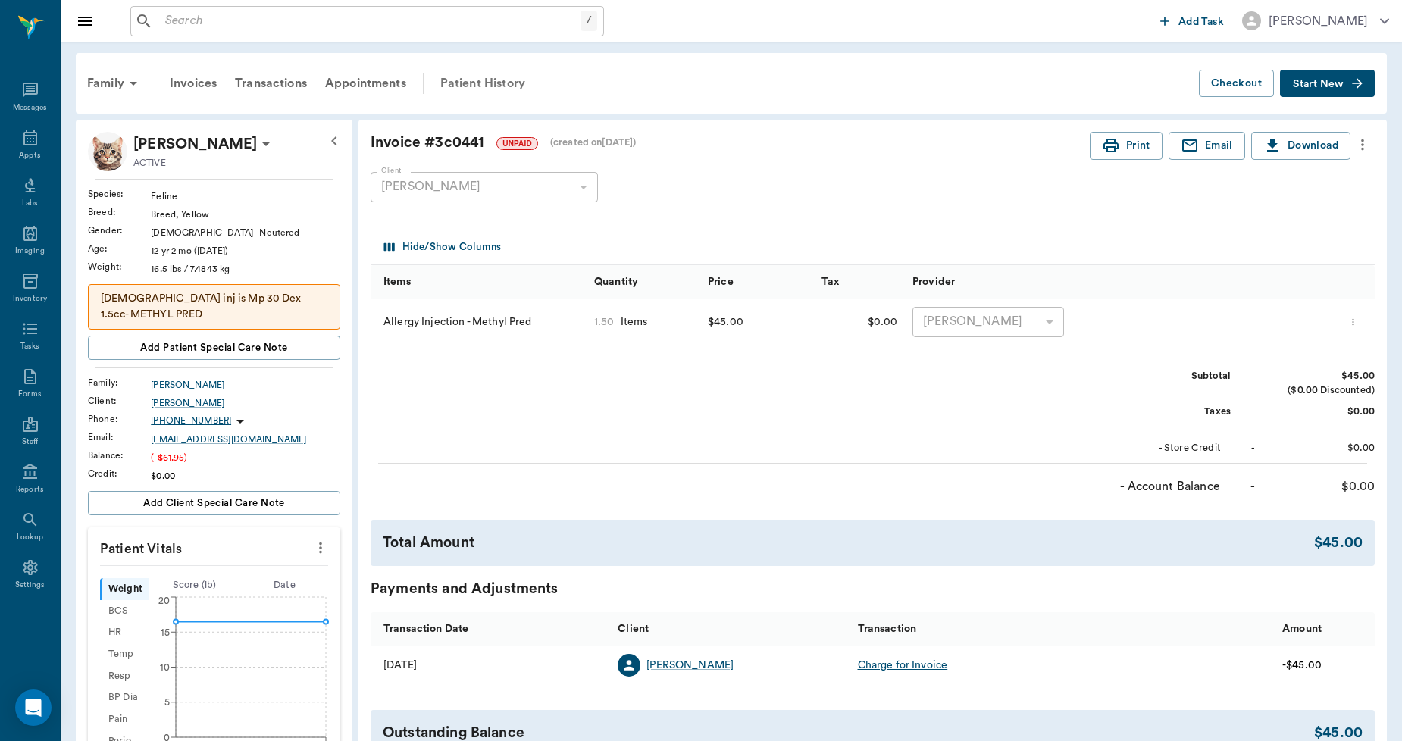
click at [487, 79] on div "Patient History" at bounding box center [482, 83] width 103 height 36
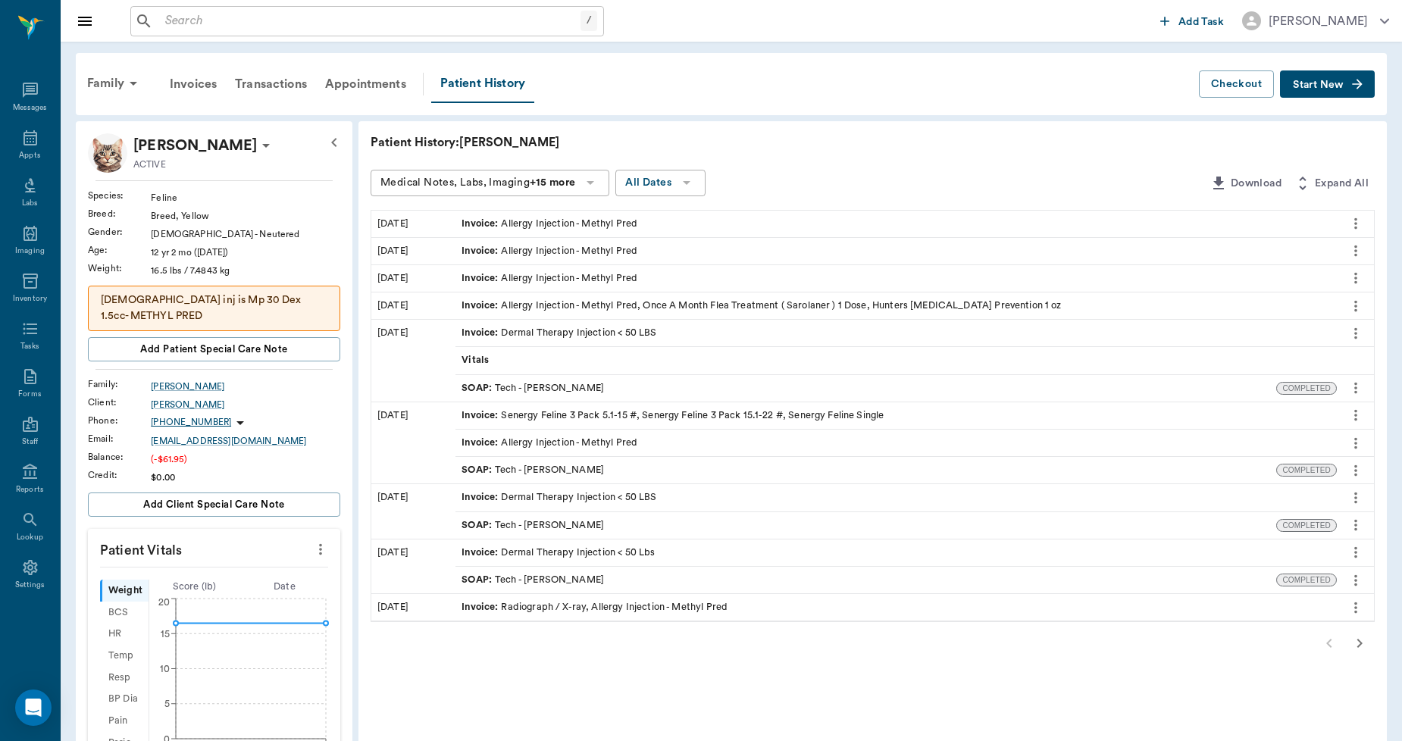
click at [494, 248] on span "Invoice :" at bounding box center [481, 251] width 39 height 14
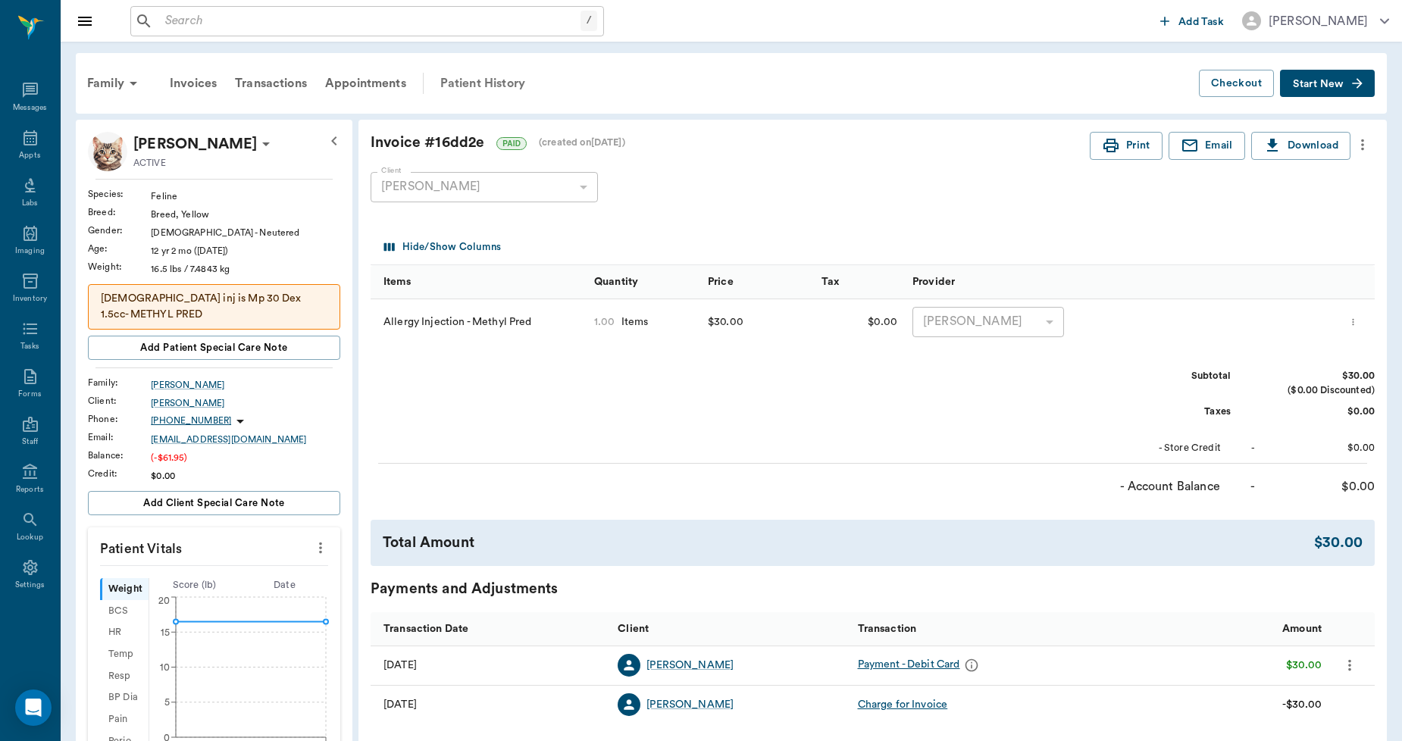
click at [480, 79] on div "Patient History" at bounding box center [482, 83] width 103 height 36
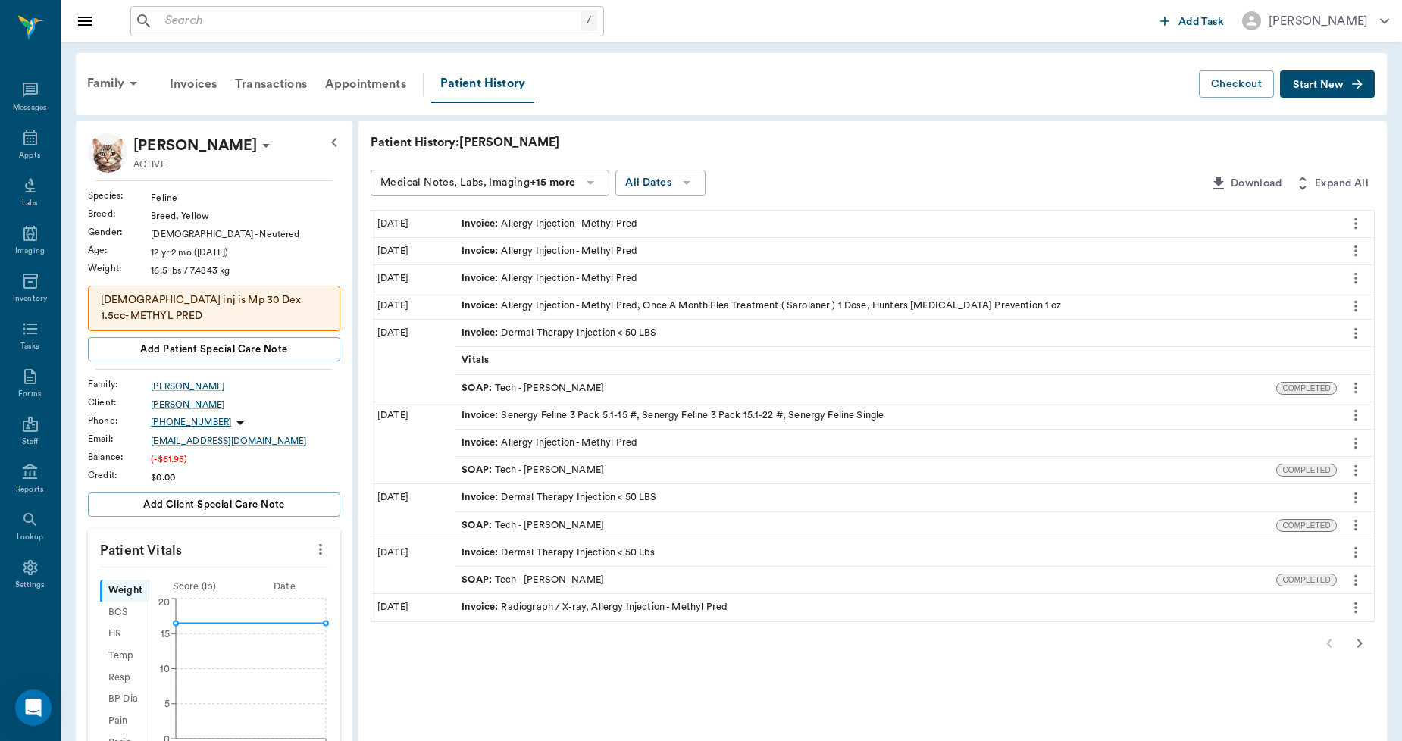
click at [552, 273] on div "Invoice : Allergy Injection - Methyl Pred" at bounding box center [550, 278] width 176 height 14
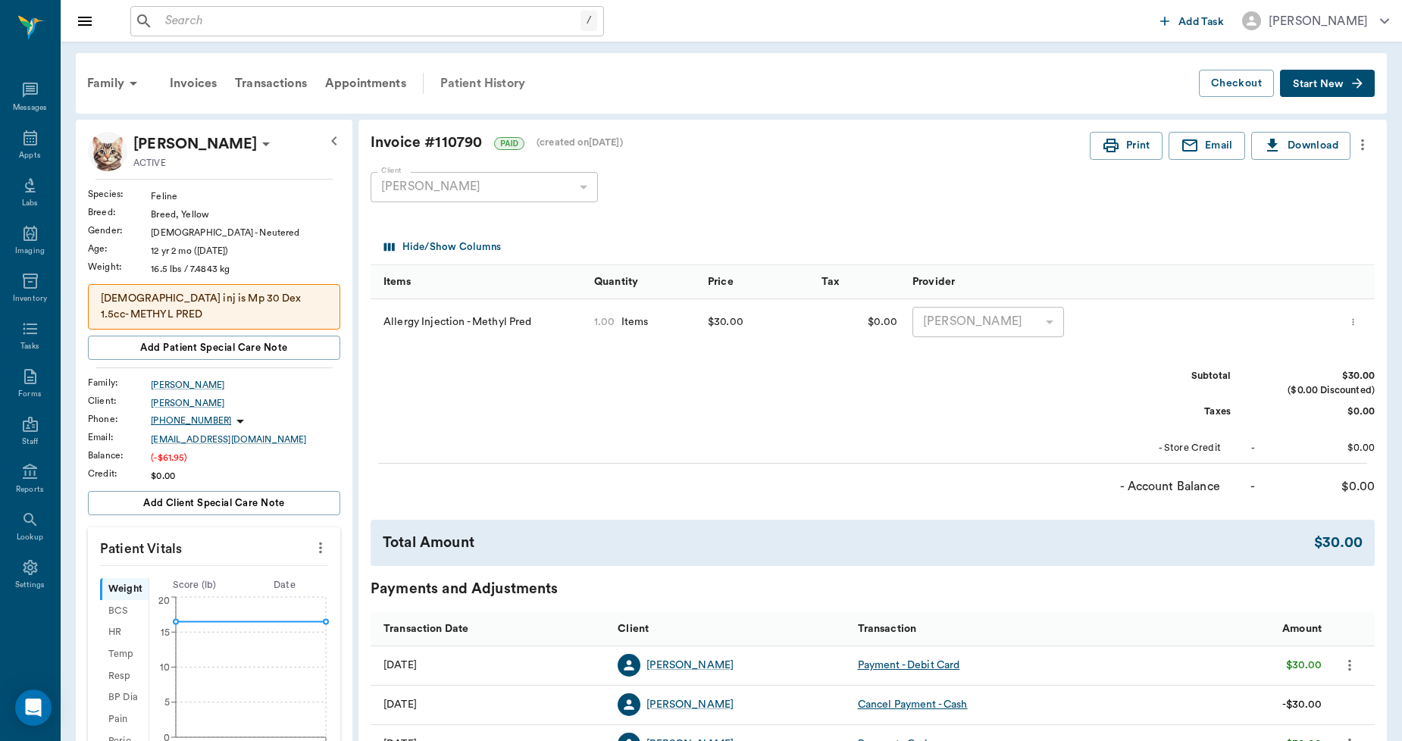
click at [493, 86] on div "Patient History" at bounding box center [482, 83] width 103 height 36
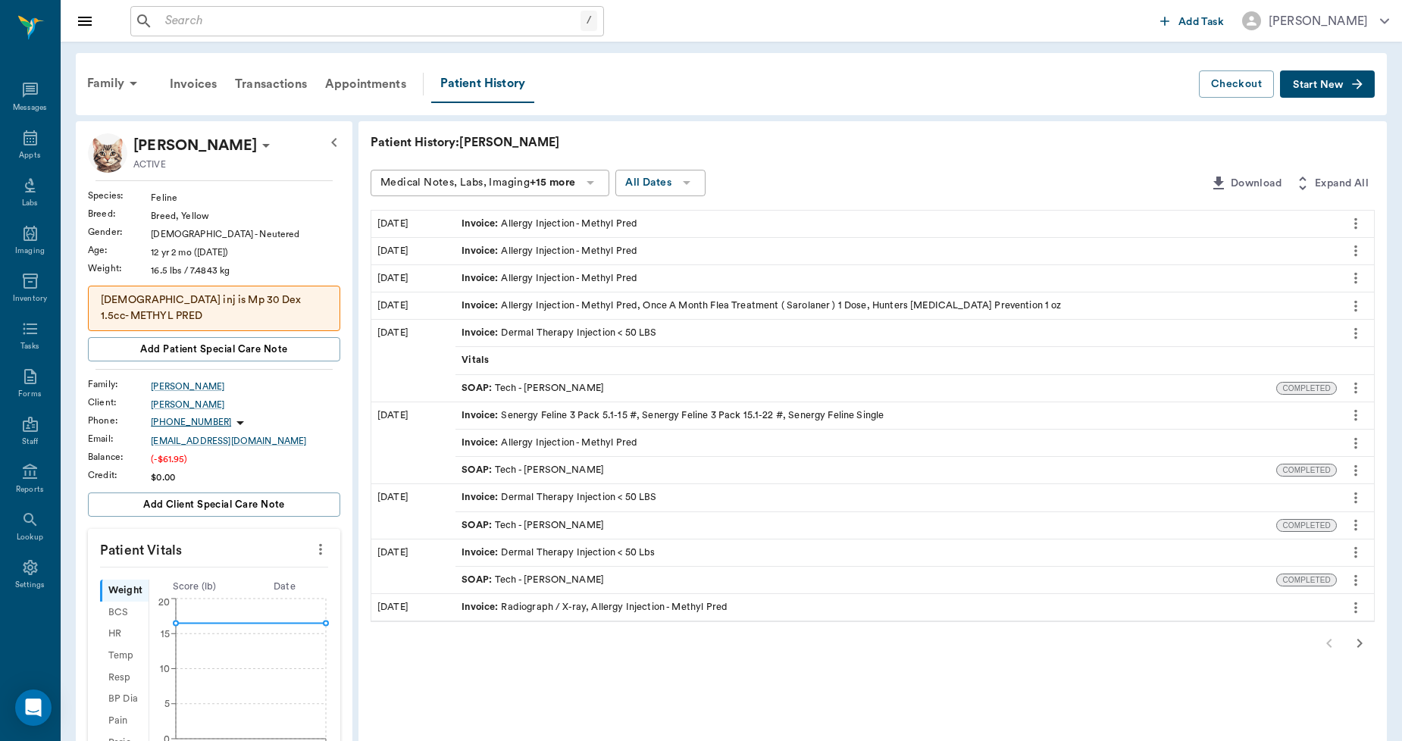
click at [544, 302] on div "Invoice : Allergy Injection - Methyl Pred, Once A Month Flea Treatment ( Sarola…" at bounding box center [762, 306] width 600 height 14
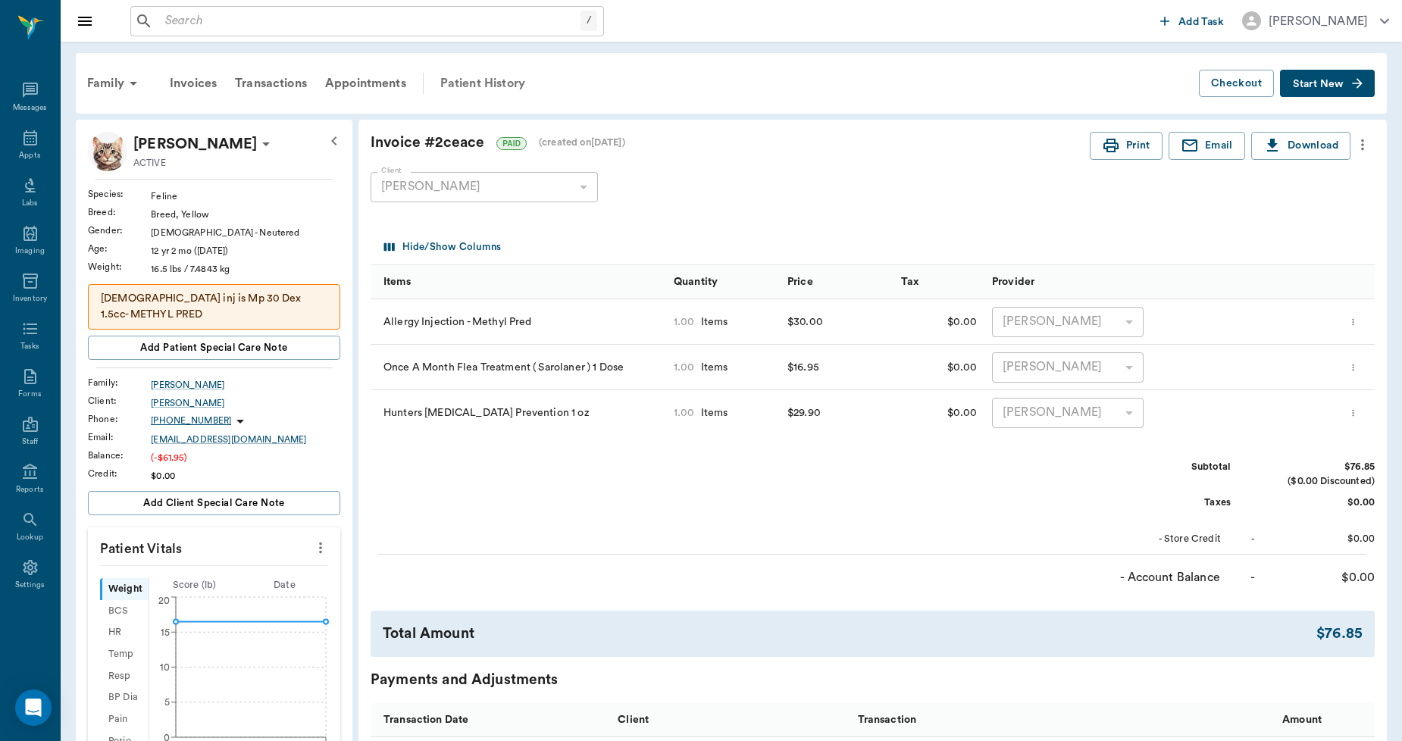
click at [481, 82] on div "Patient History" at bounding box center [482, 83] width 103 height 36
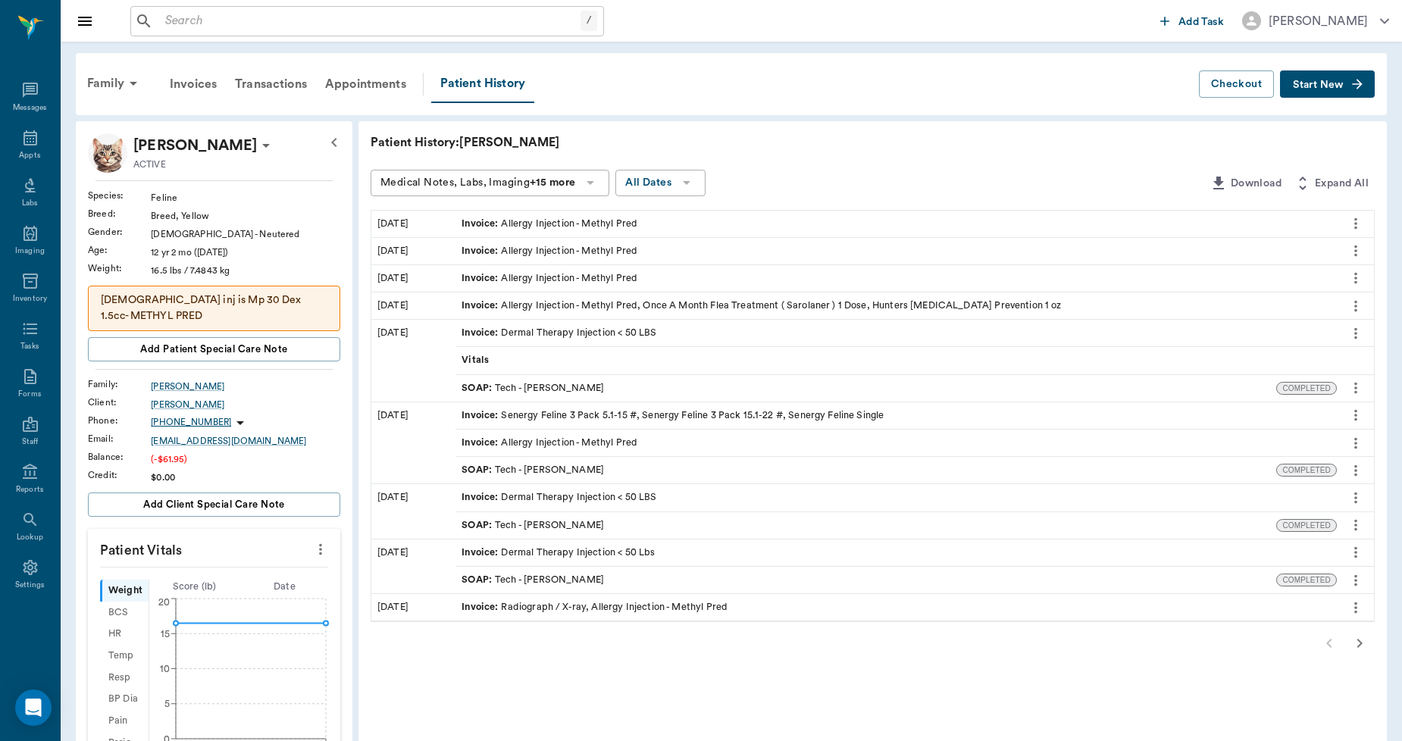
click at [531, 328] on div "Invoice : Dermal Therapy Injection < 50 LBS" at bounding box center [559, 333] width 195 height 14
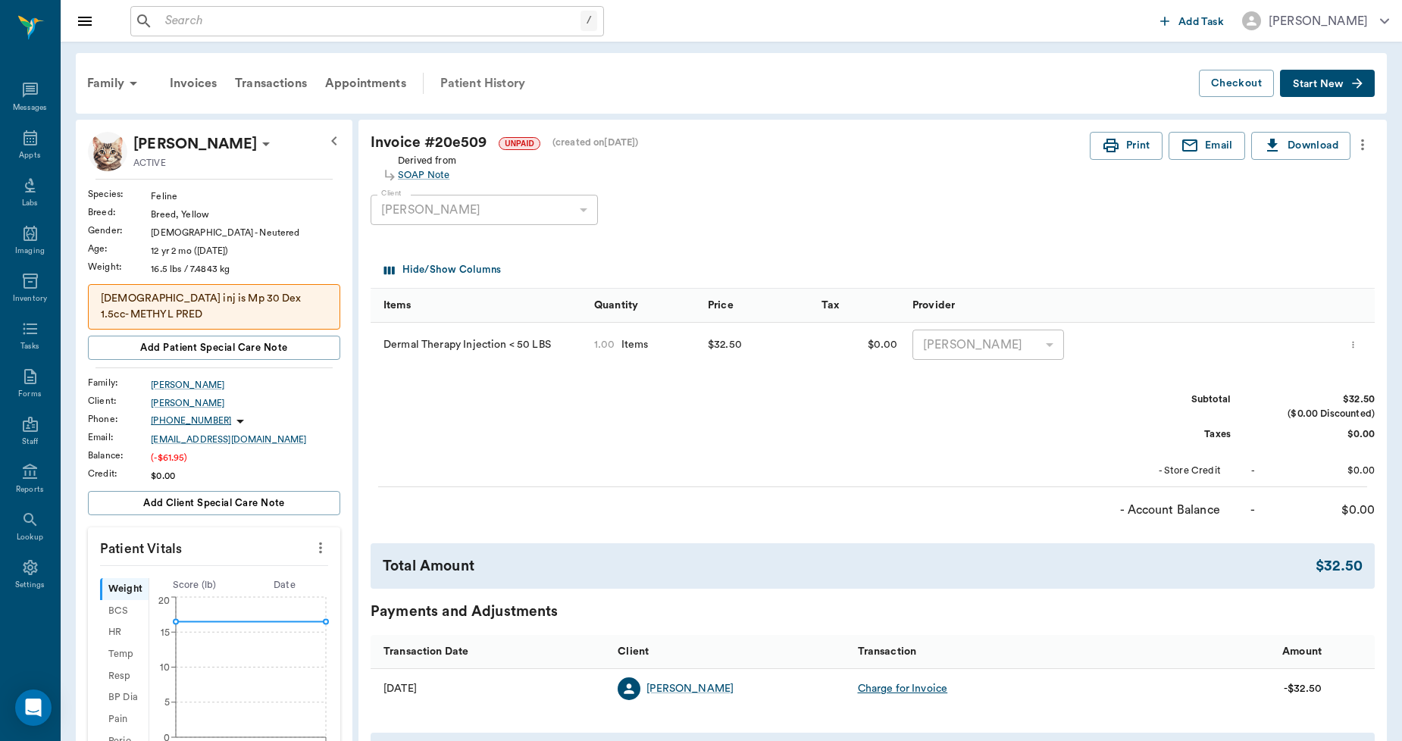
click at [490, 76] on div "Patient History" at bounding box center [482, 83] width 103 height 36
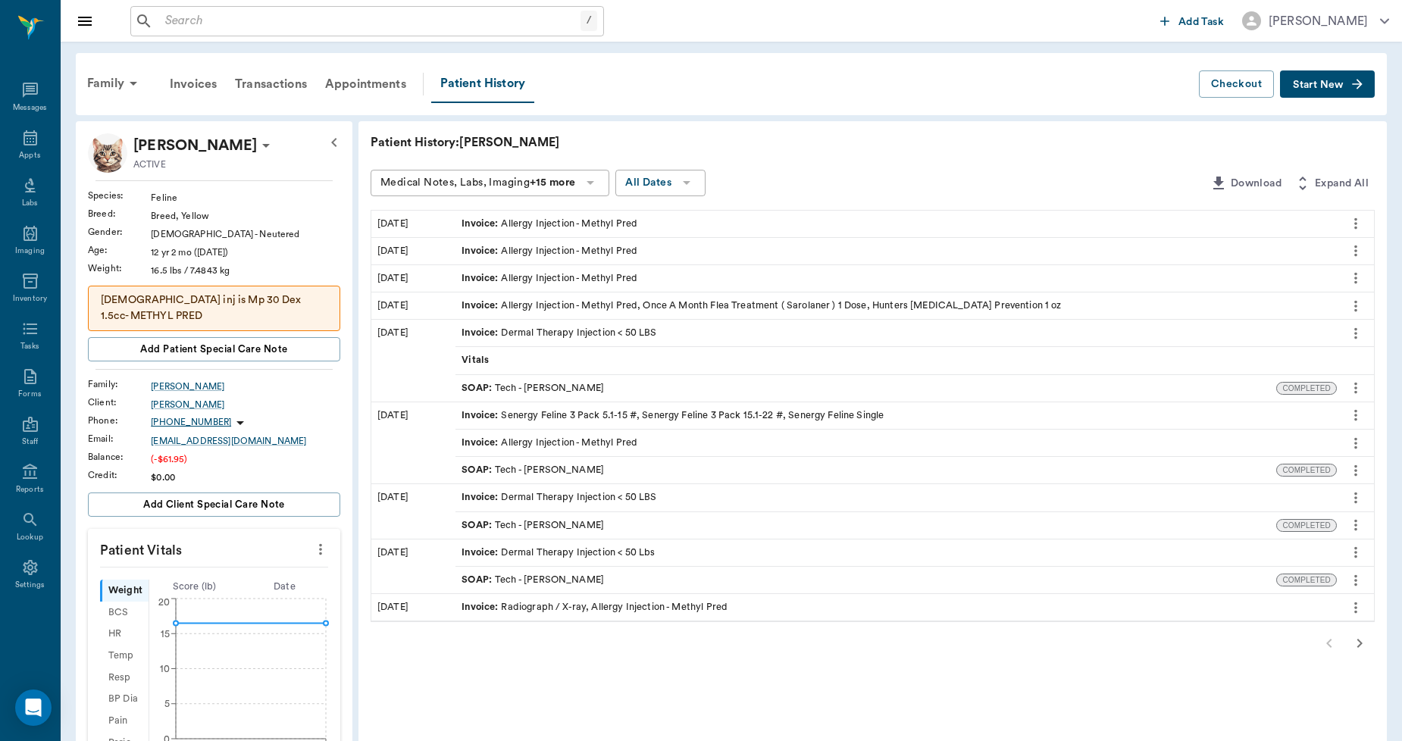
click at [525, 224] on div "Invoice : Allergy Injection - Methyl Pred" at bounding box center [550, 224] width 176 height 14
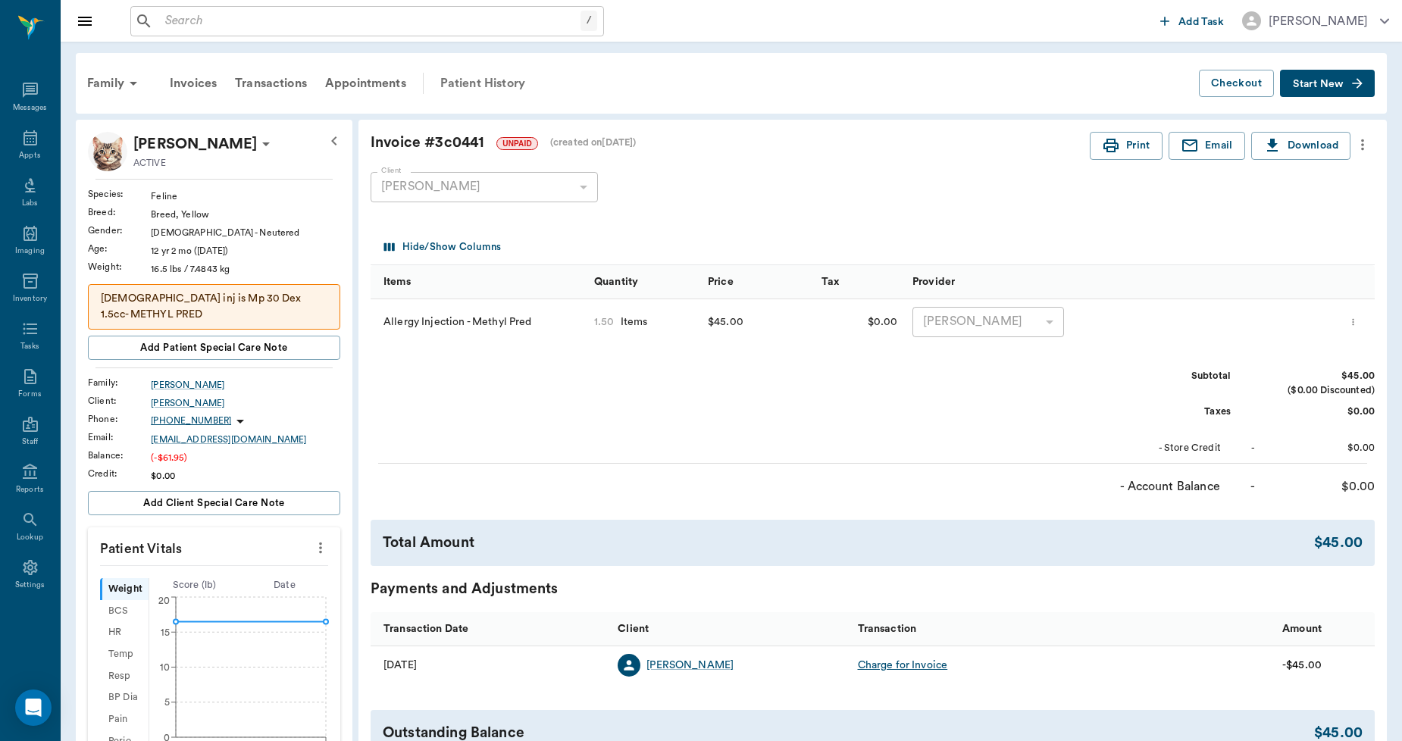
click at [498, 84] on div "Patient History" at bounding box center [482, 83] width 103 height 36
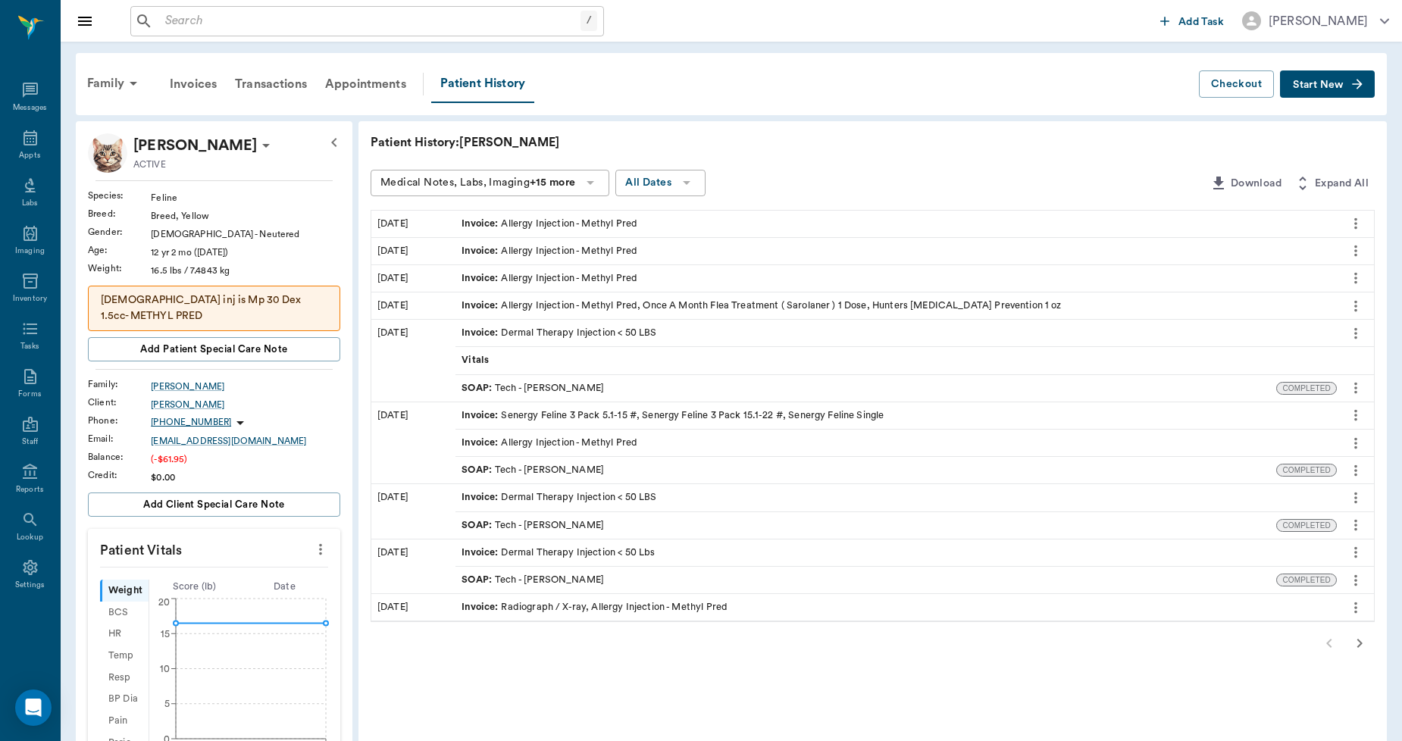
click at [562, 441] on div "Invoice : Allergy Injection - Methyl Pred" at bounding box center [550, 443] width 176 height 14
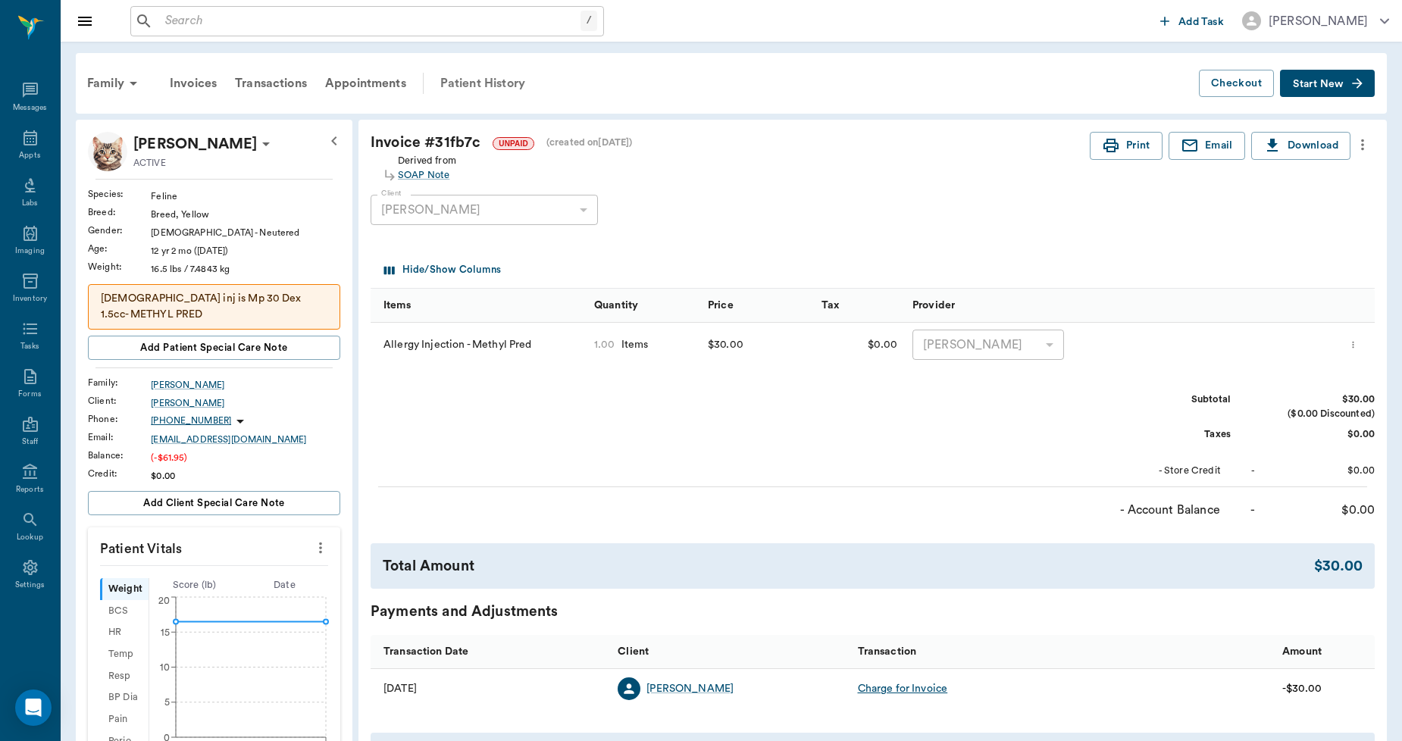
click at [487, 74] on div "Patient History" at bounding box center [482, 83] width 103 height 36
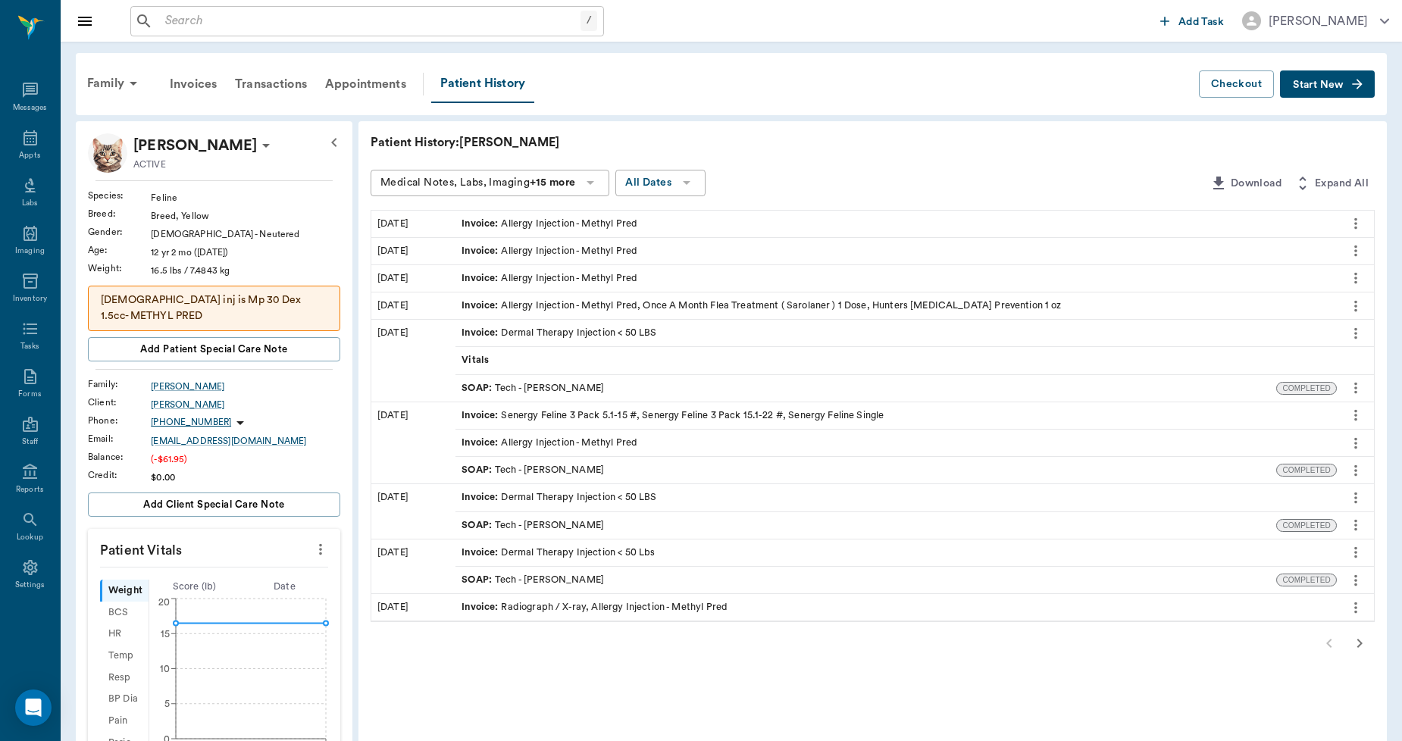
click at [495, 250] on span "Invoice :" at bounding box center [481, 251] width 39 height 14
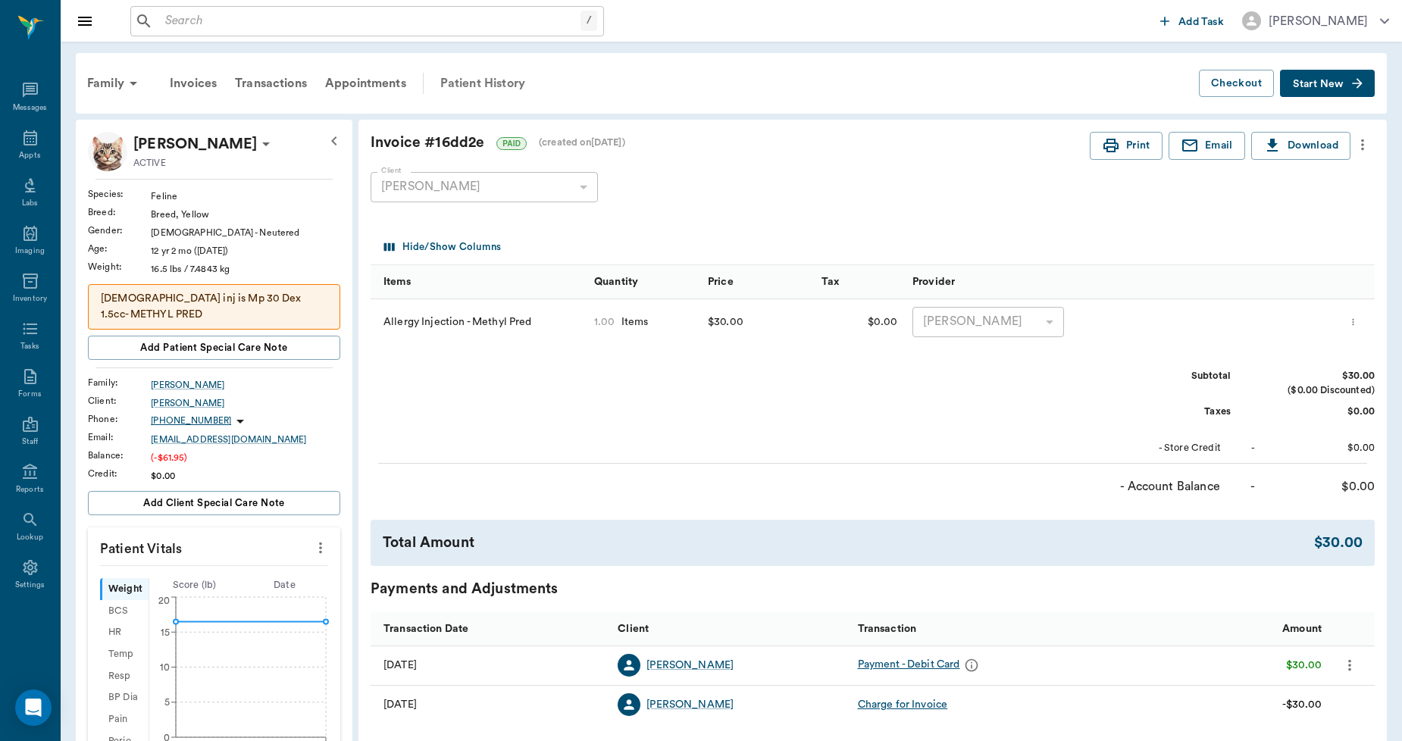
click at [482, 81] on div "Patient History" at bounding box center [482, 83] width 103 height 36
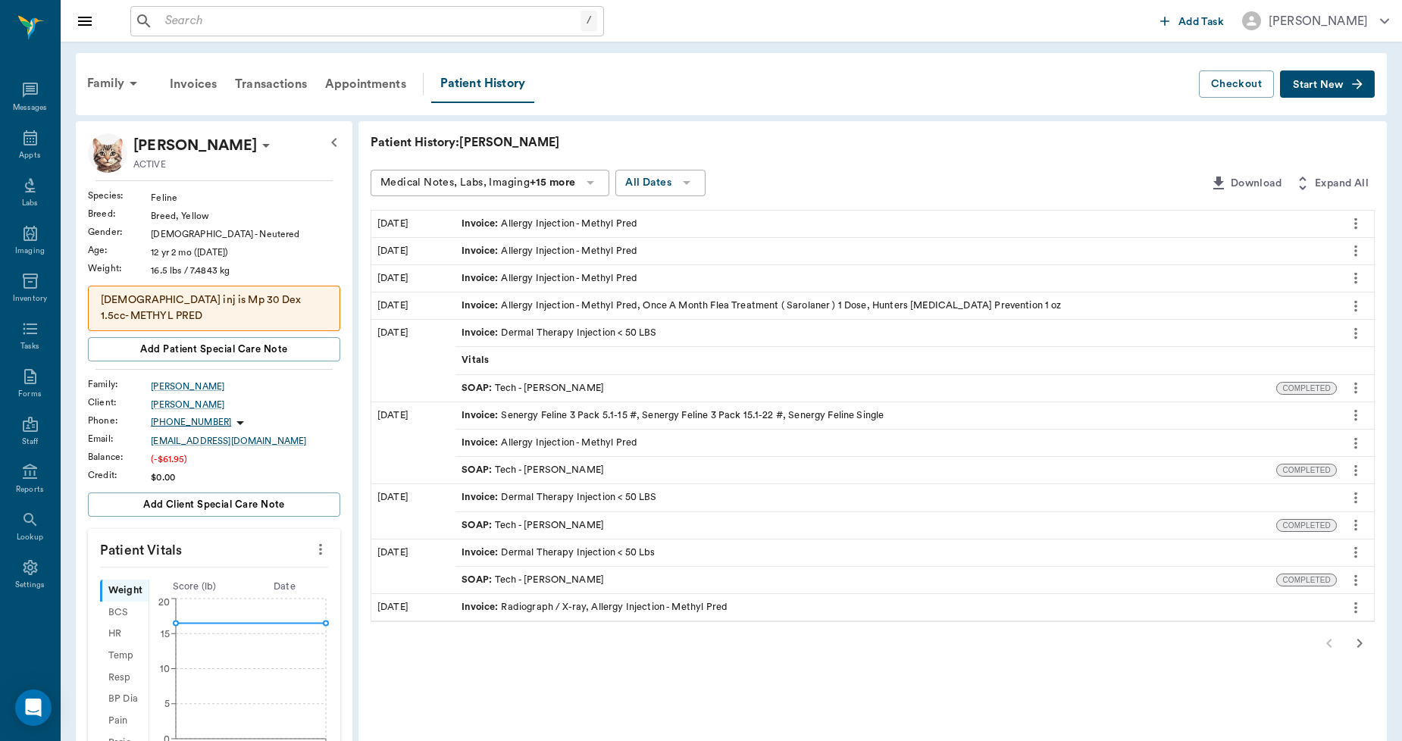
click at [604, 221] on div "Invoice : Allergy Injection - Methyl Pred" at bounding box center [550, 224] width 176 height 14
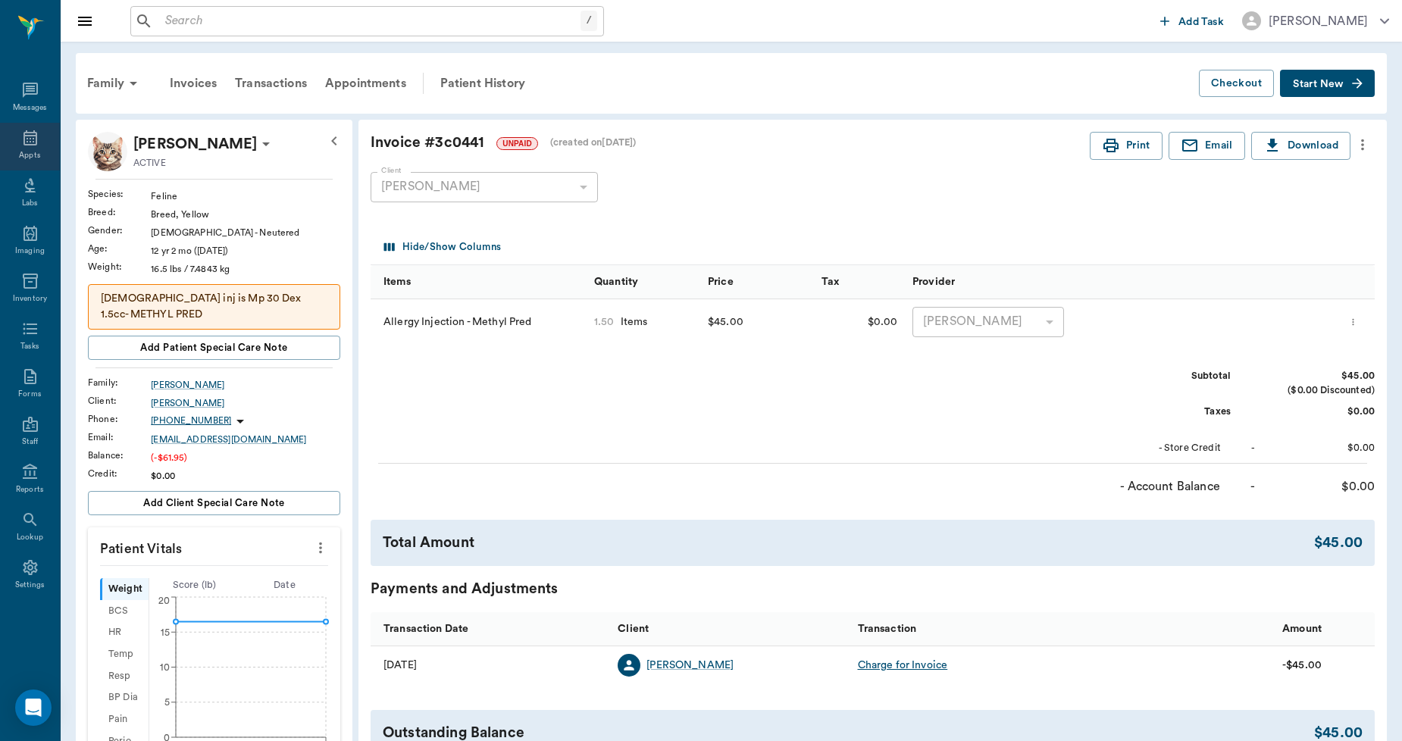
click at [35, 145] on icon at bounding box center [30, 137] width 14 height 15
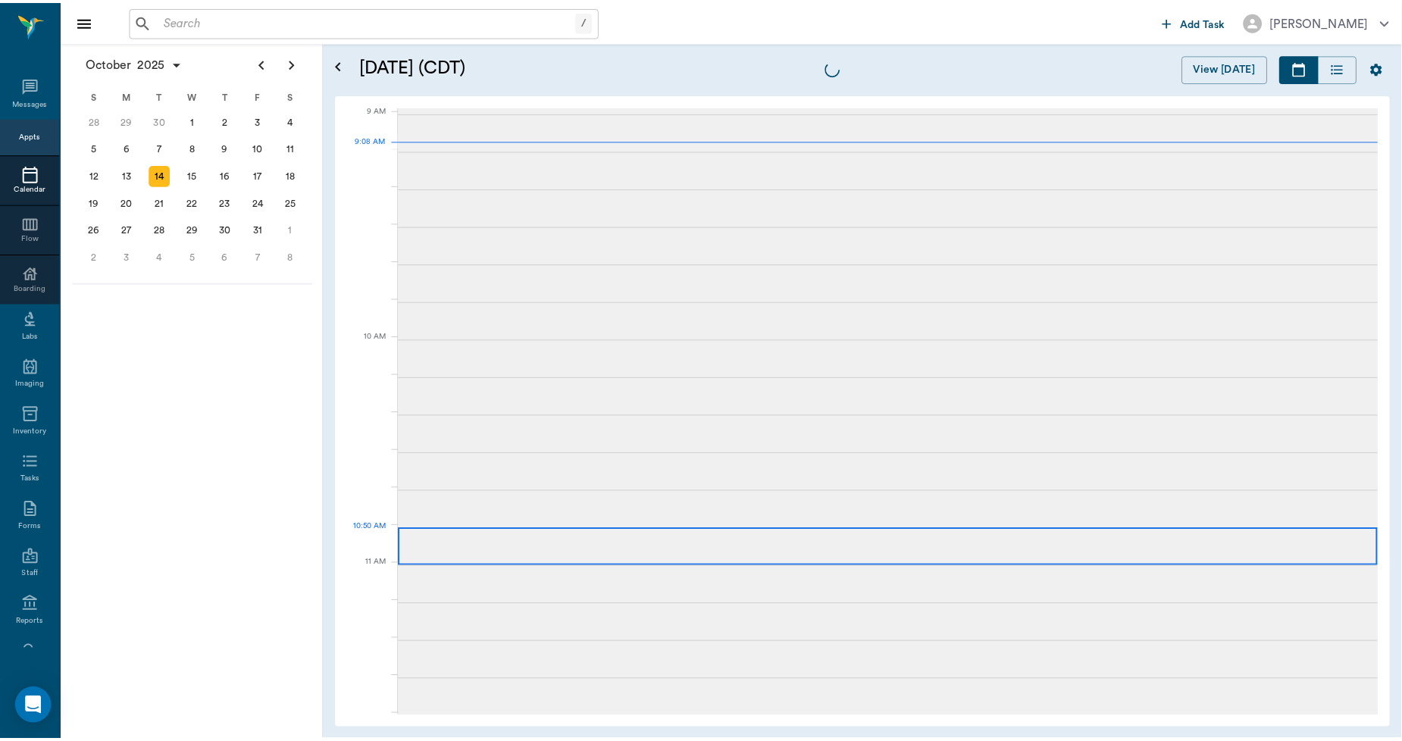
scroll to position [230, 0]
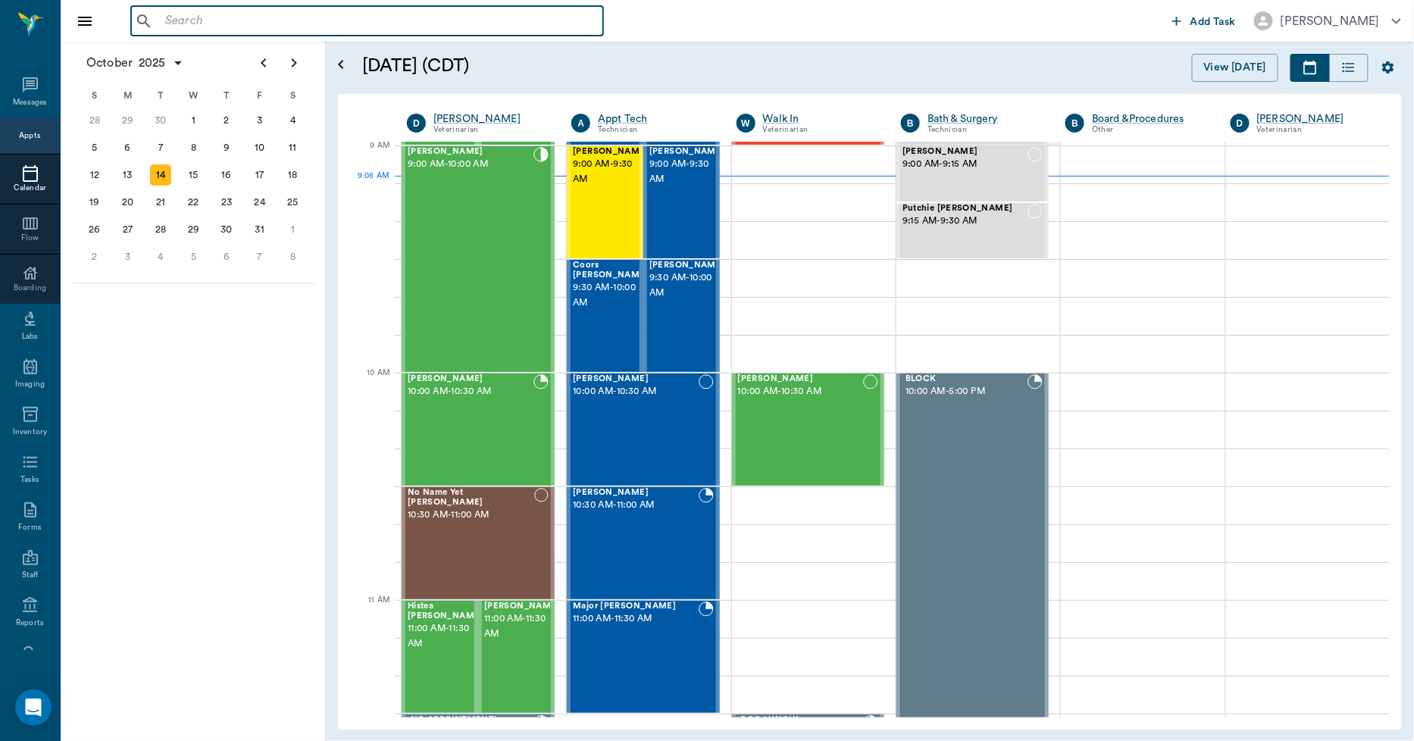
click at [417, 18] on input "text" at bounding box center [378, 21] width 438 height 21
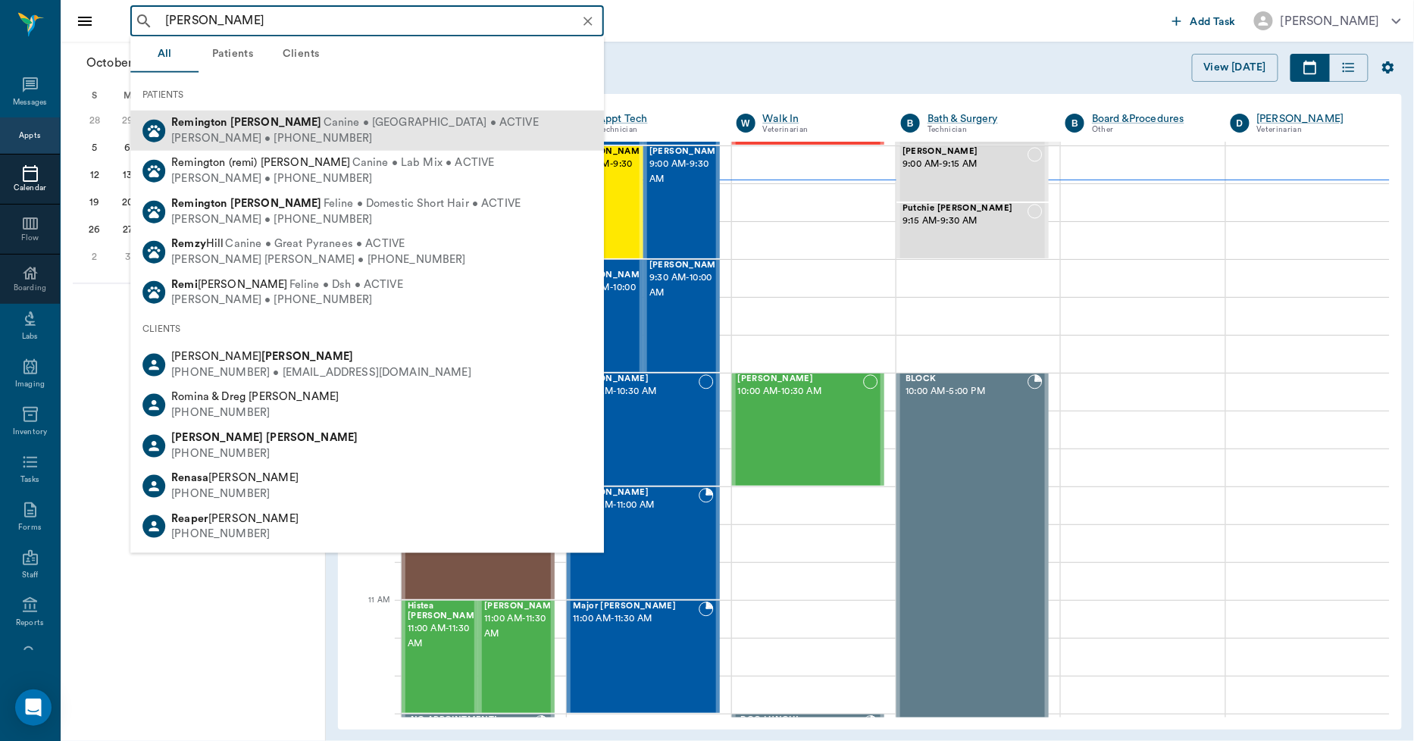
click at [246, 122] on b "[PERSON_NAME]" at bounding box center [276, 122] width 92 height 11
type input "REM DREE"
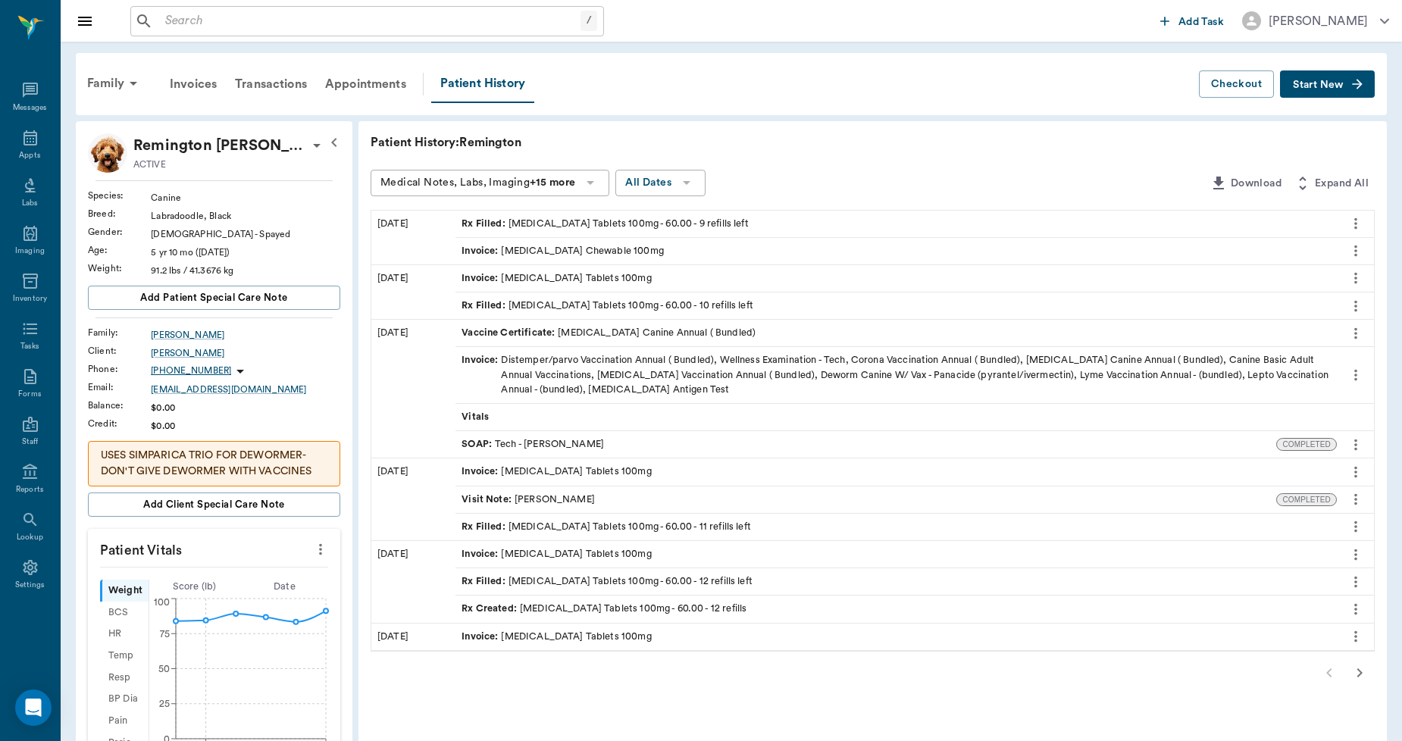
click at [634, 214] on div "Rx Filled : Carprofen Tablets 100mg - 60.00 - 9 refills left" at bounding box center [896, 224] width 881 height 27
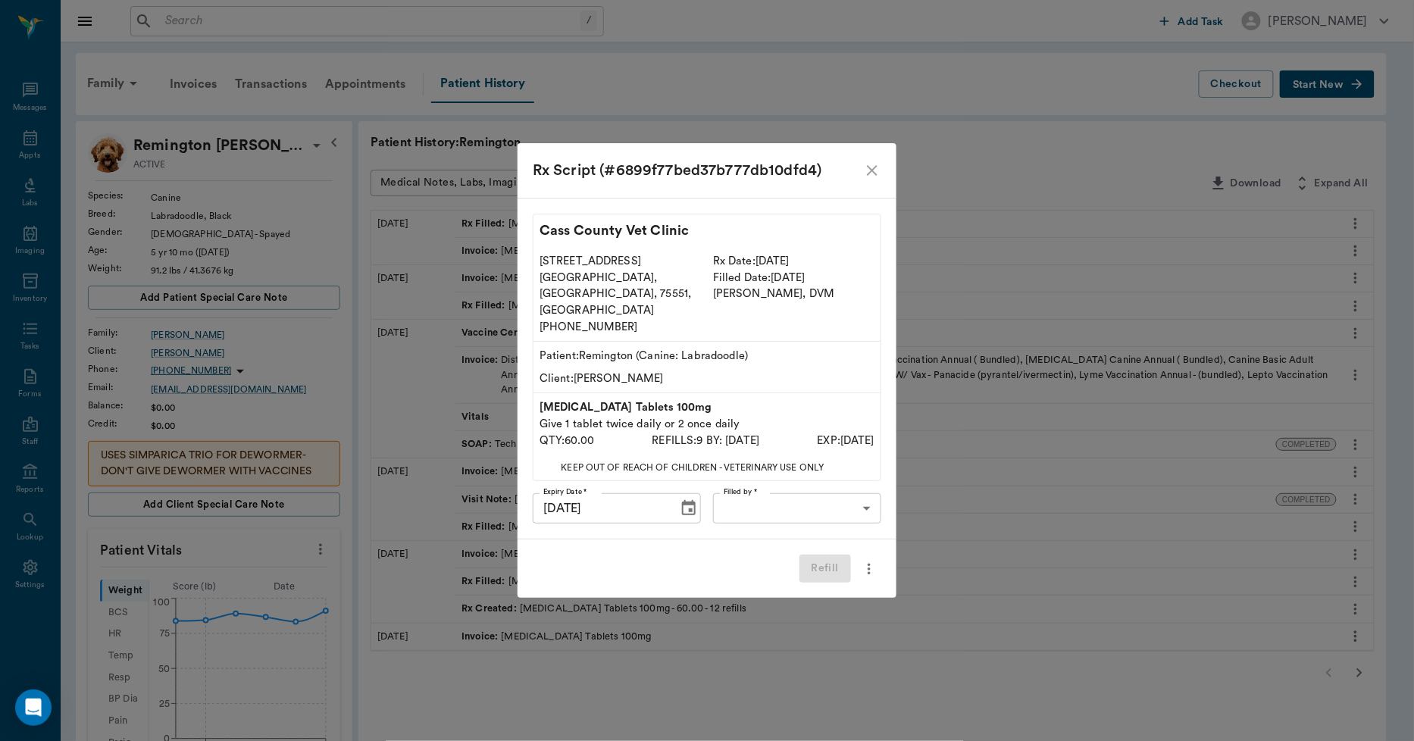
click at [869, 180] on icon "close" at bounding box center [872, 170] width 18 height 18
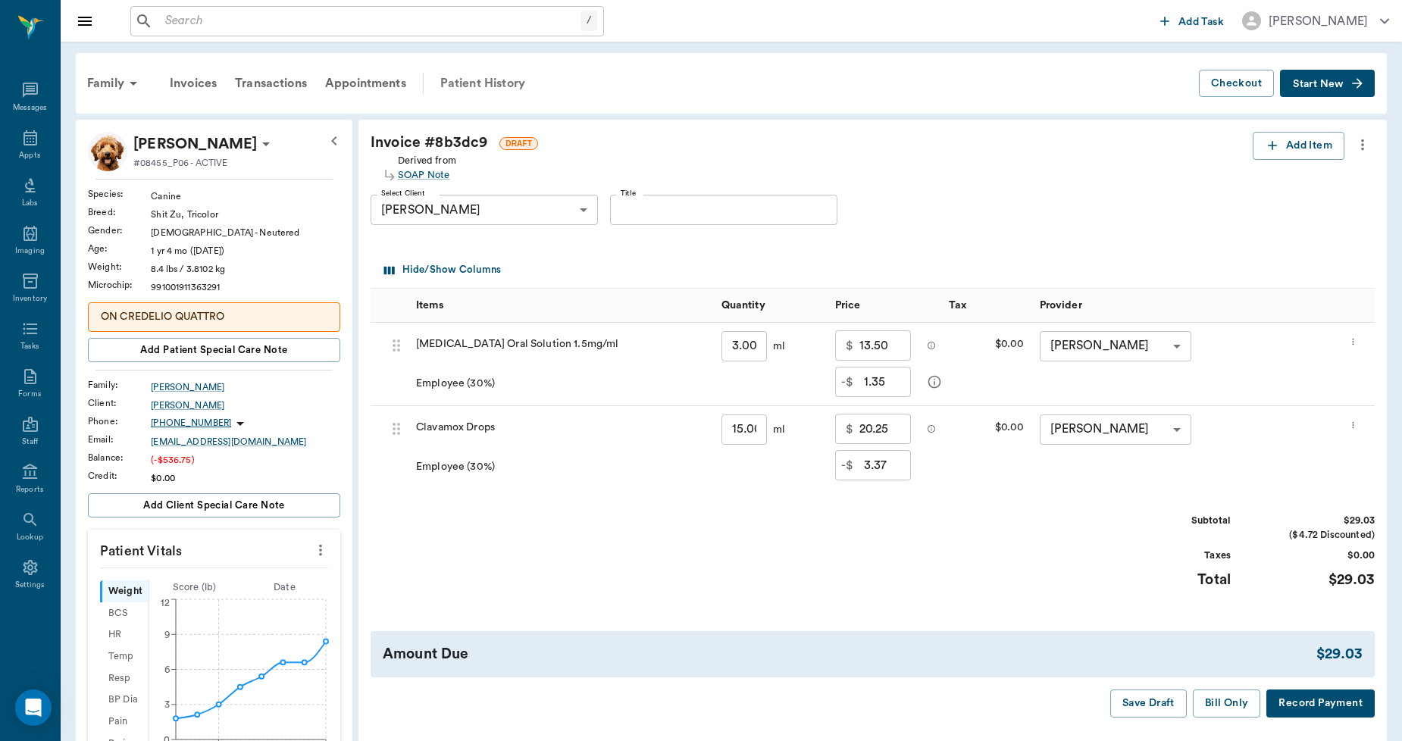
click at [491, 78] on div "Patient History" at bounding box center [482, 83] width 103 height 36
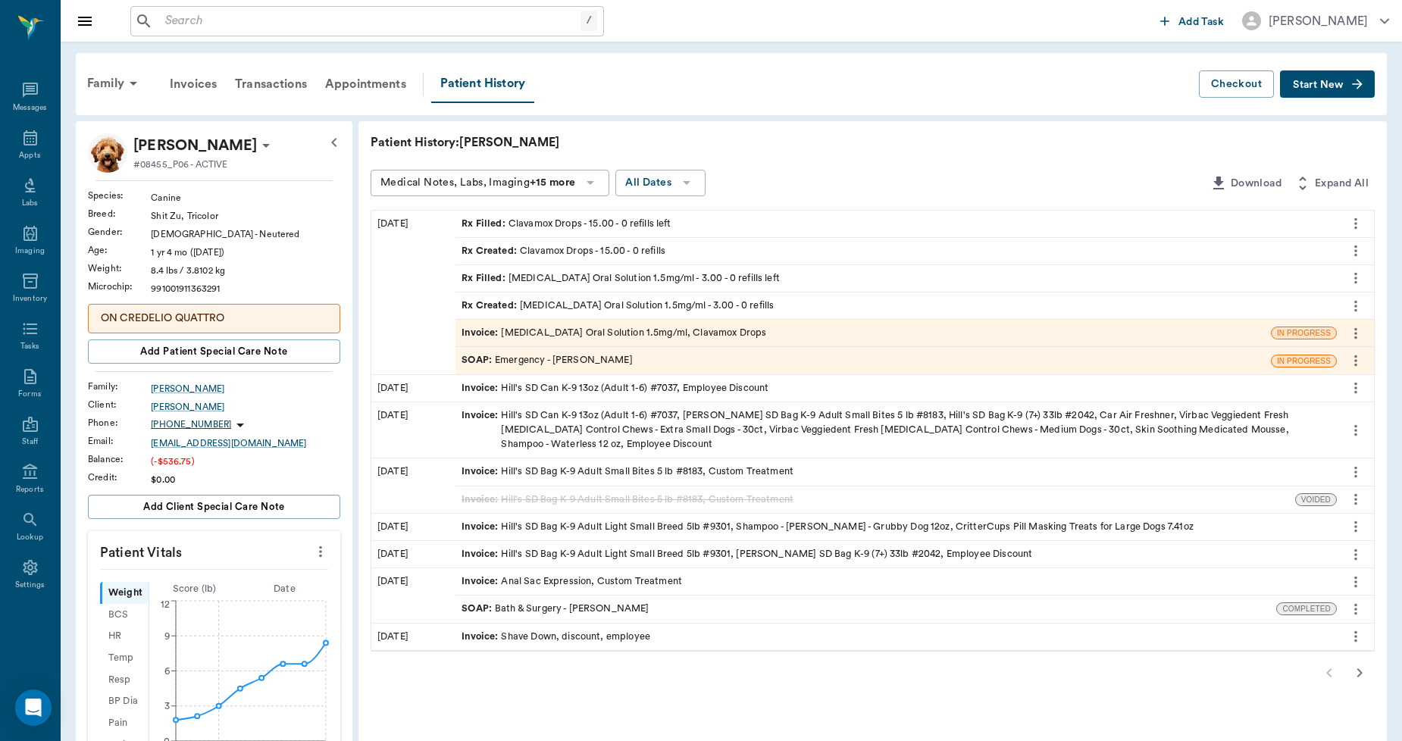
click at [534, 350] on div "SOAP : Emergency - Dr. Bert Ellsworth" at bounding box center [864, 360] width 816 height 27
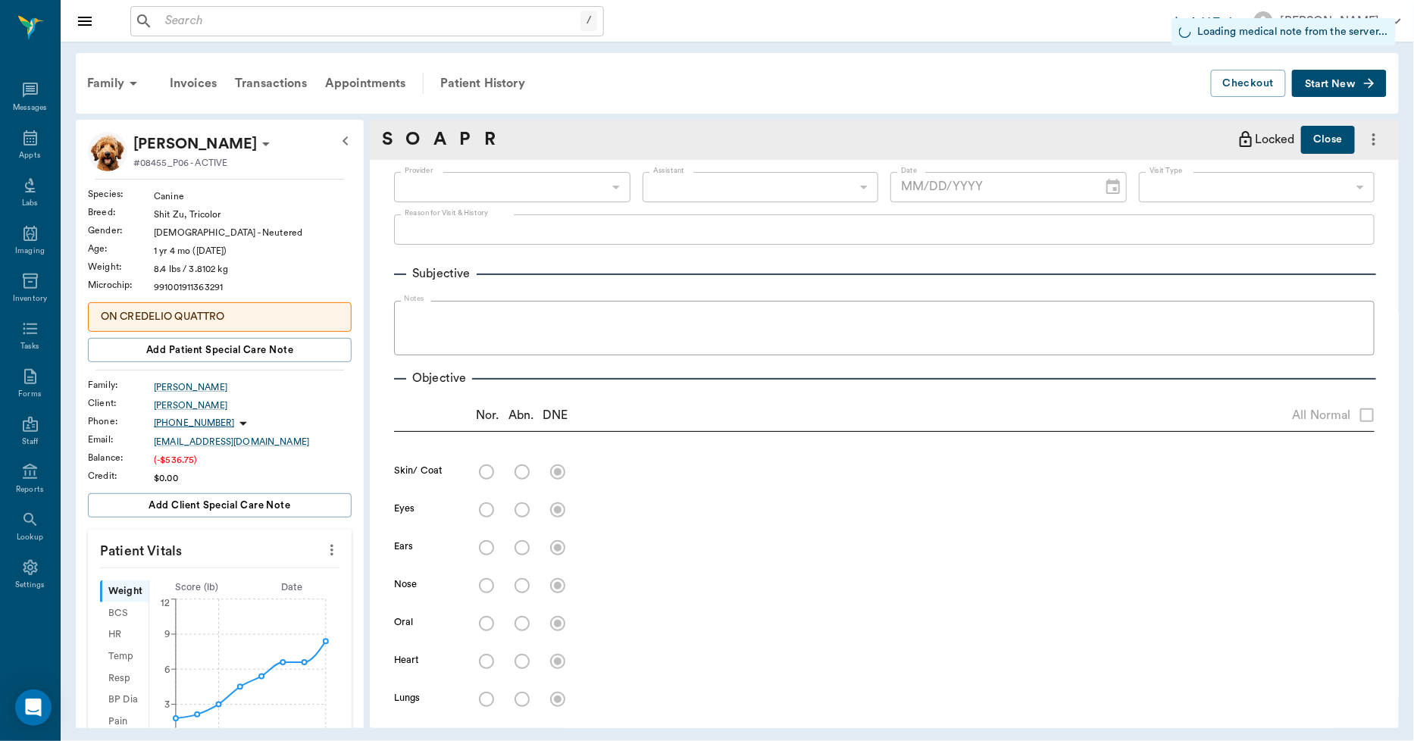
type input "63ec2f075fda476ae8351a4d"
type input "65d2be4f46e3a538d89b8c1c"
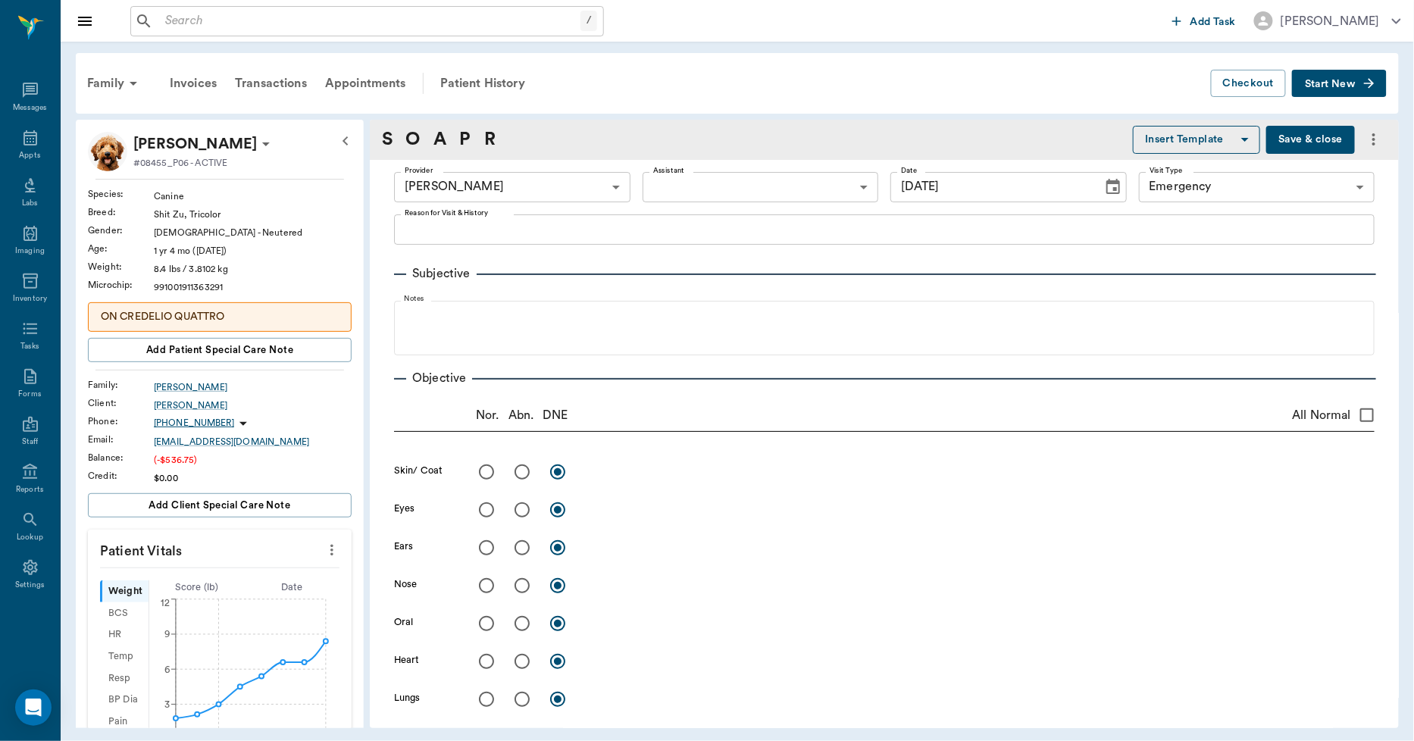
type input "10/13/2025"
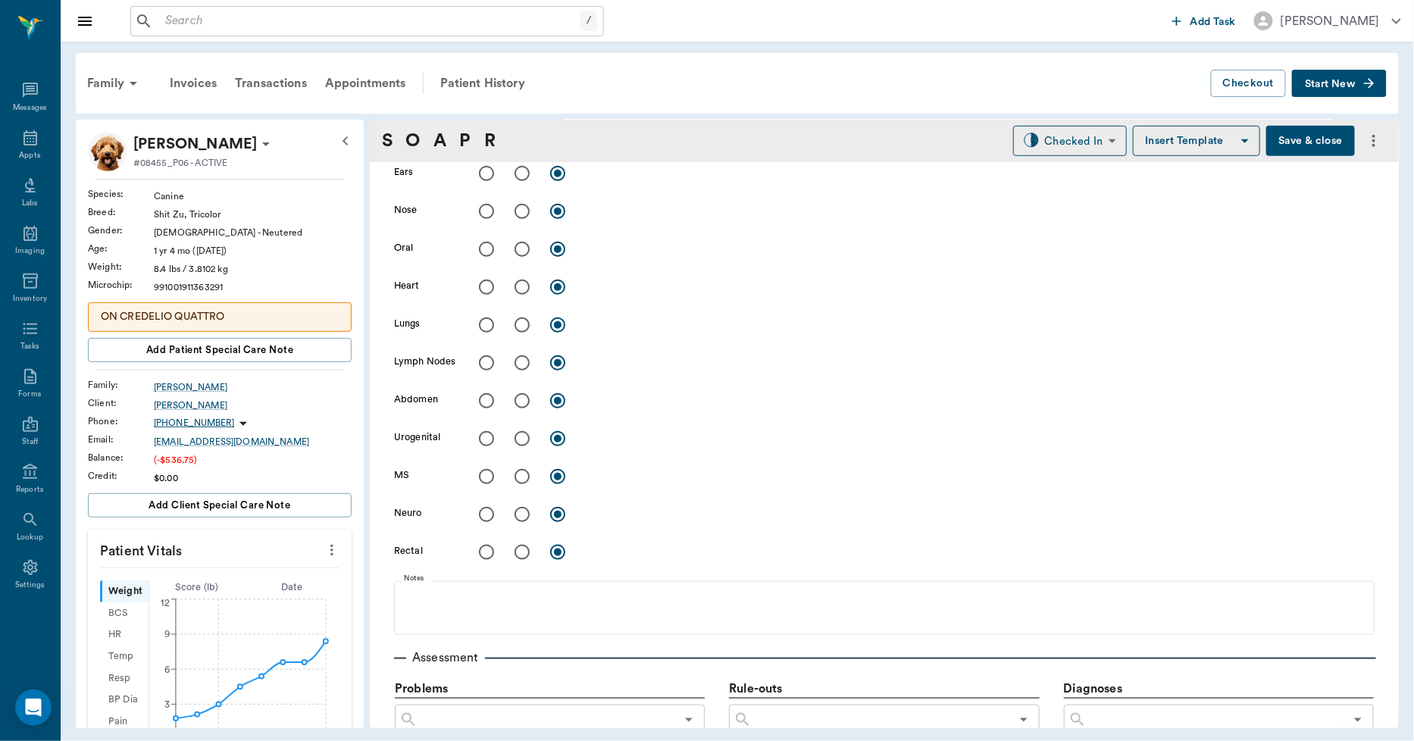
scroll to position [130, 0]
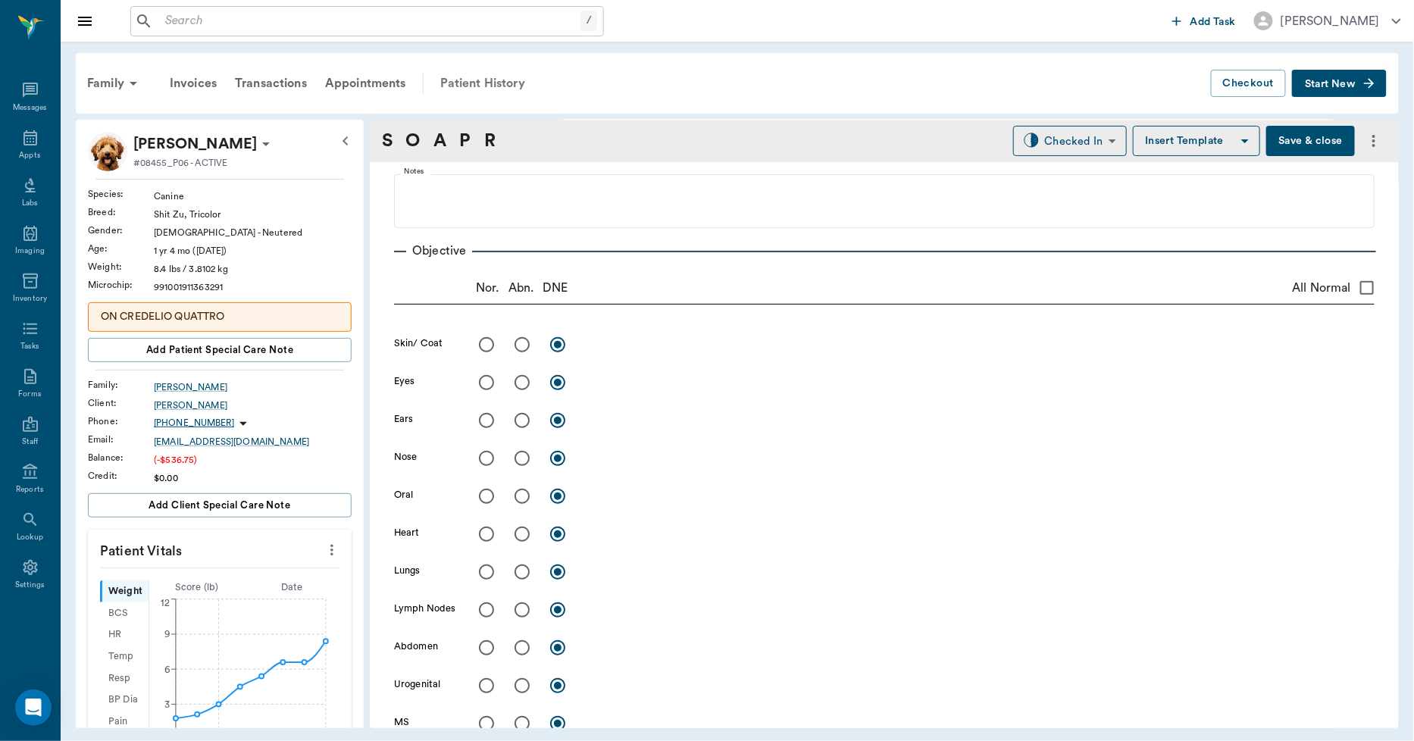
click at [506, 83] on div "Patient History" at bounding box center [482, 83] width 103 height 36
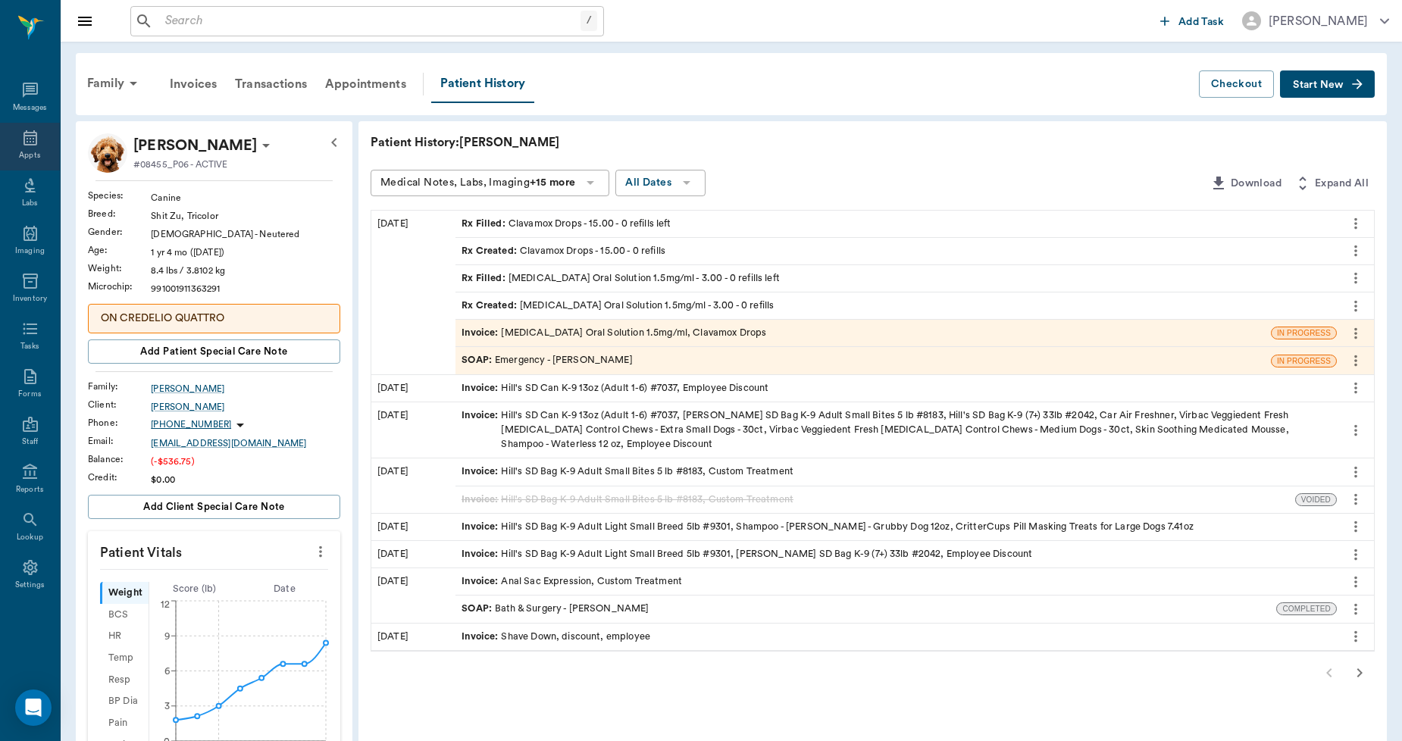
click at [29, 142] on icon at bounding box center [30, 138] width 18 height 18
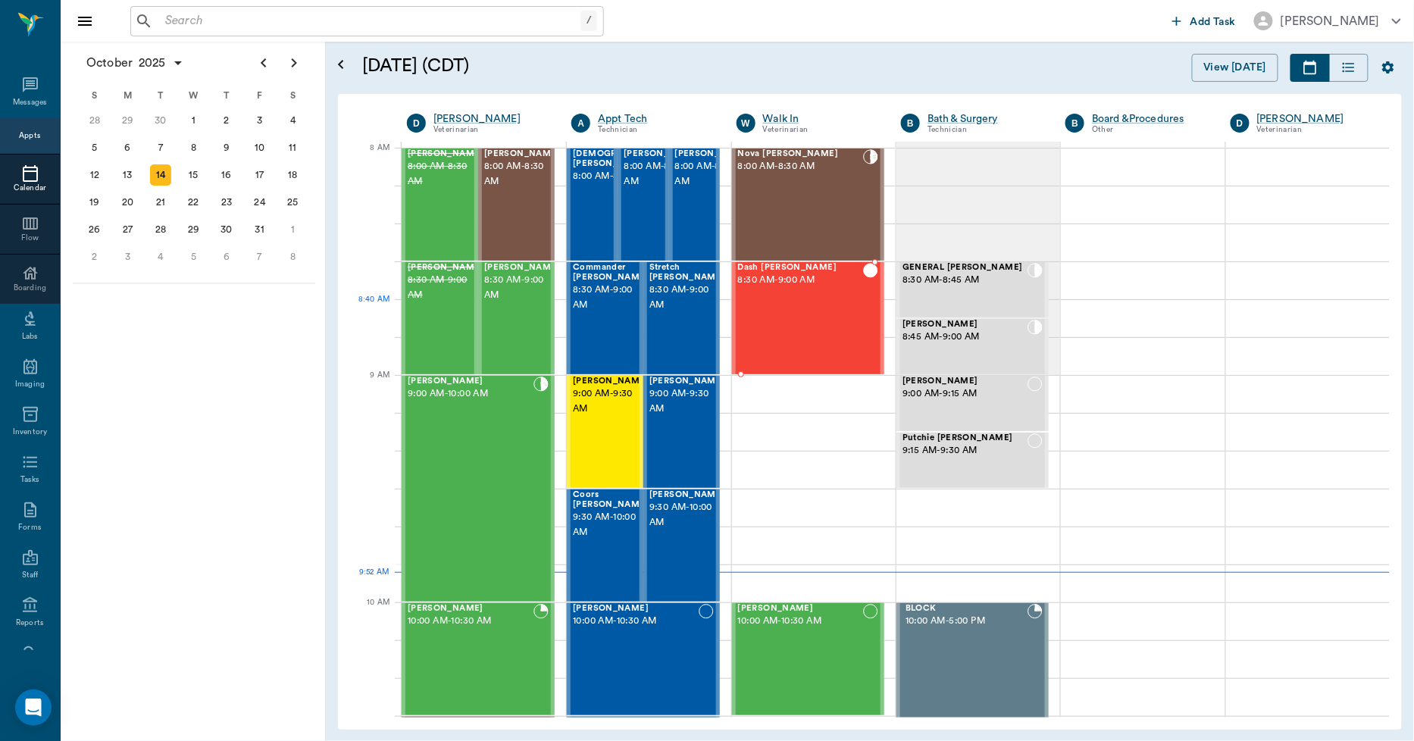
click at [774, 312] on div "Dash Gennings 8:30 AM - 9:00 AM" at bounding box center [800, 318] width 125 height 111
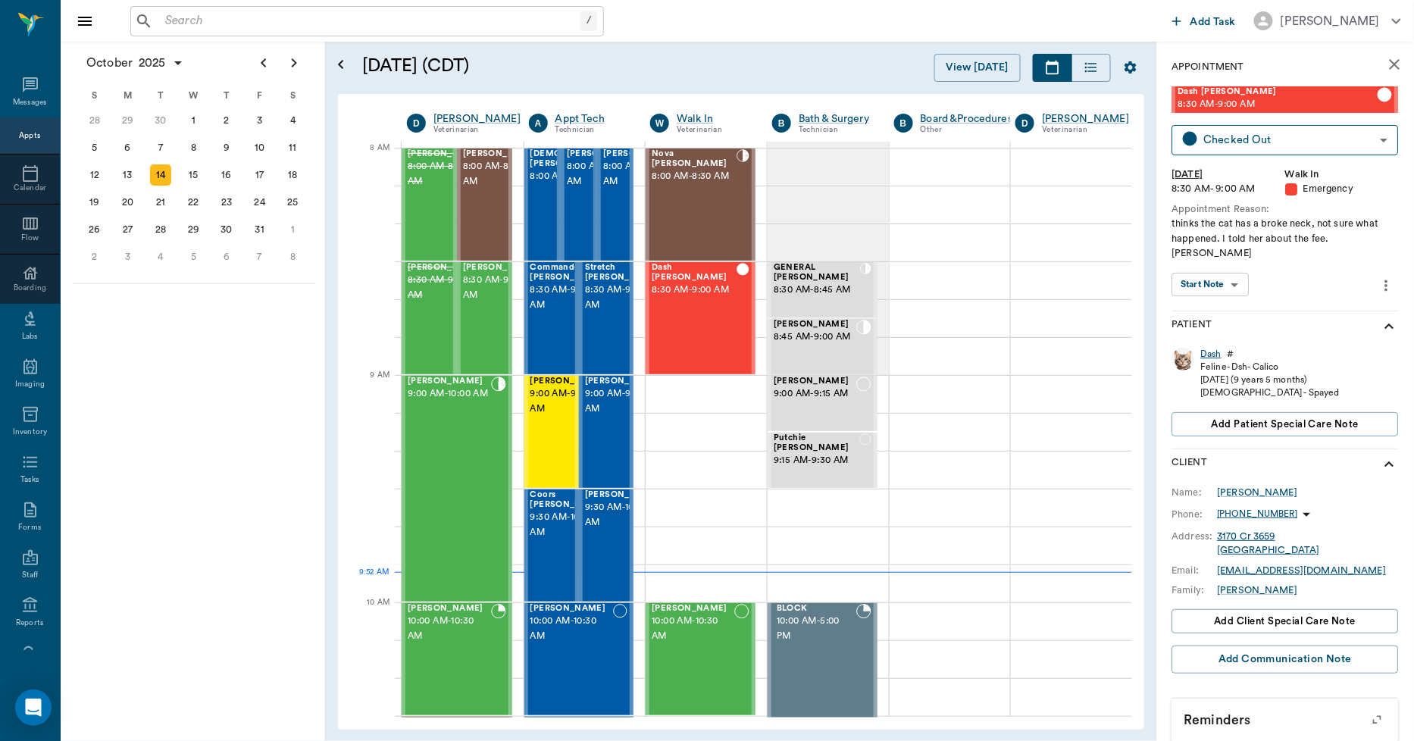
click at [1206, 348] on div "Dash" at bounding box center [1211, 354] width 21 height 13
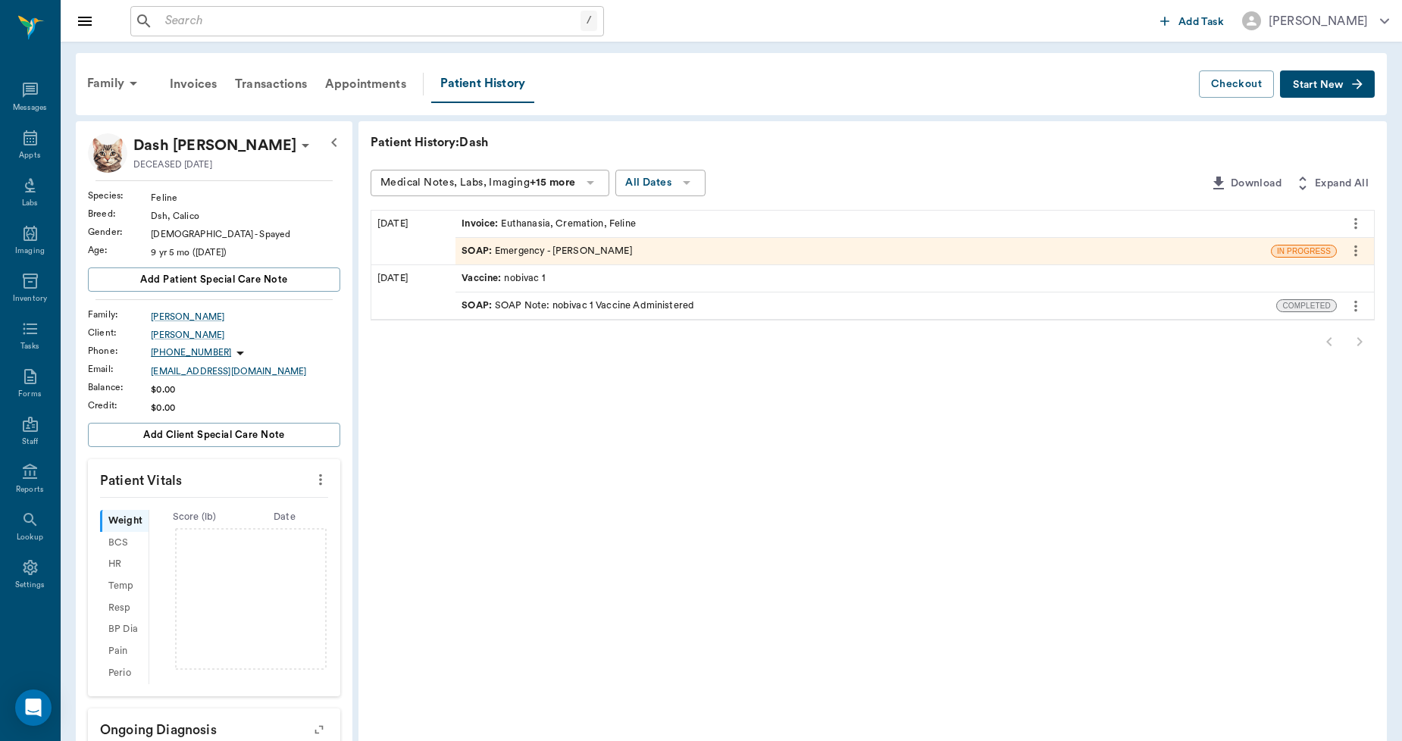
click at [578, 247] on div "SOAP : Emergency - Dr. Bert Ellsworth" at bounding box center [547, 251] width 171 height 14
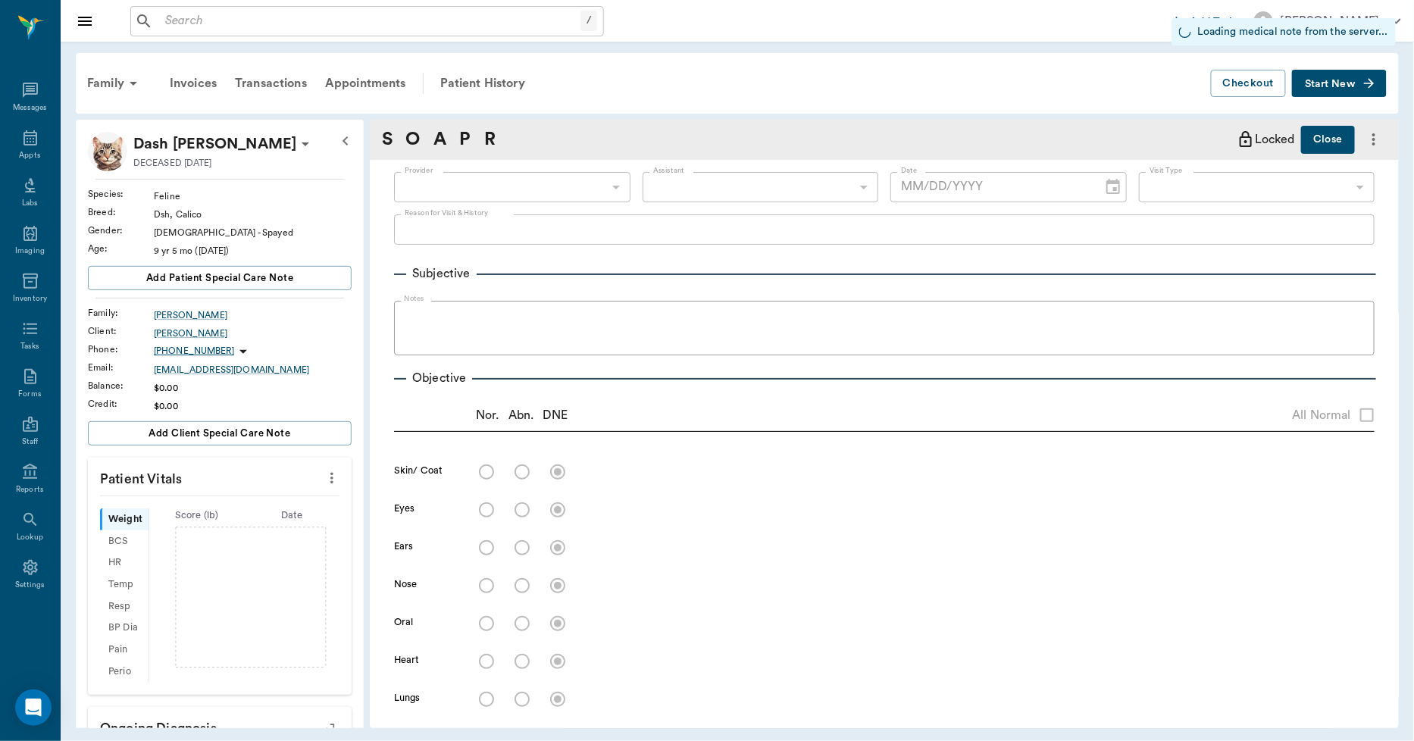
type input "63ec2f075fda476ae8351a4d"
type input "63ec2f075fda476ae8351a4c"
type input "65d2be4f46e3a538d89b8c1c"
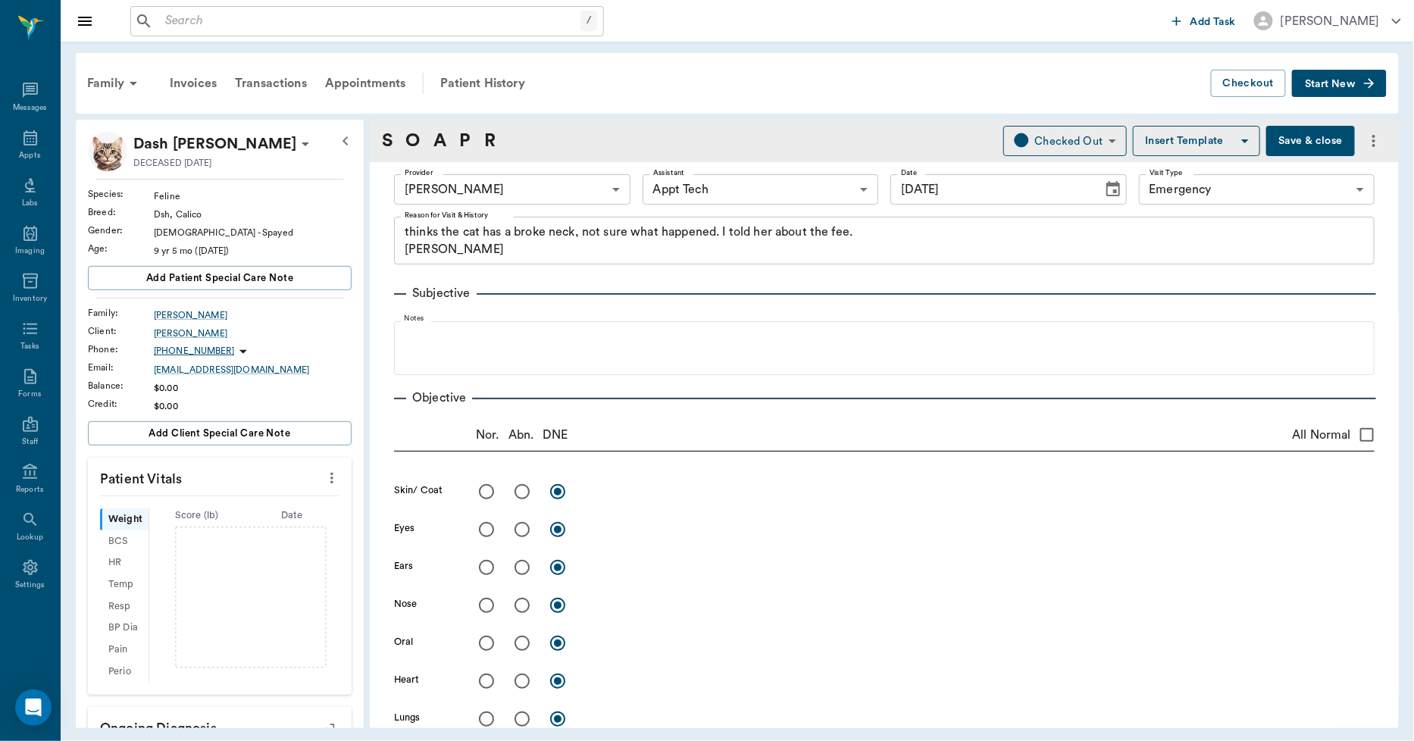
type input "[DATE]"
type textarea "thinks the cat has a broke neck, not sure what happened. I told her about the f…"
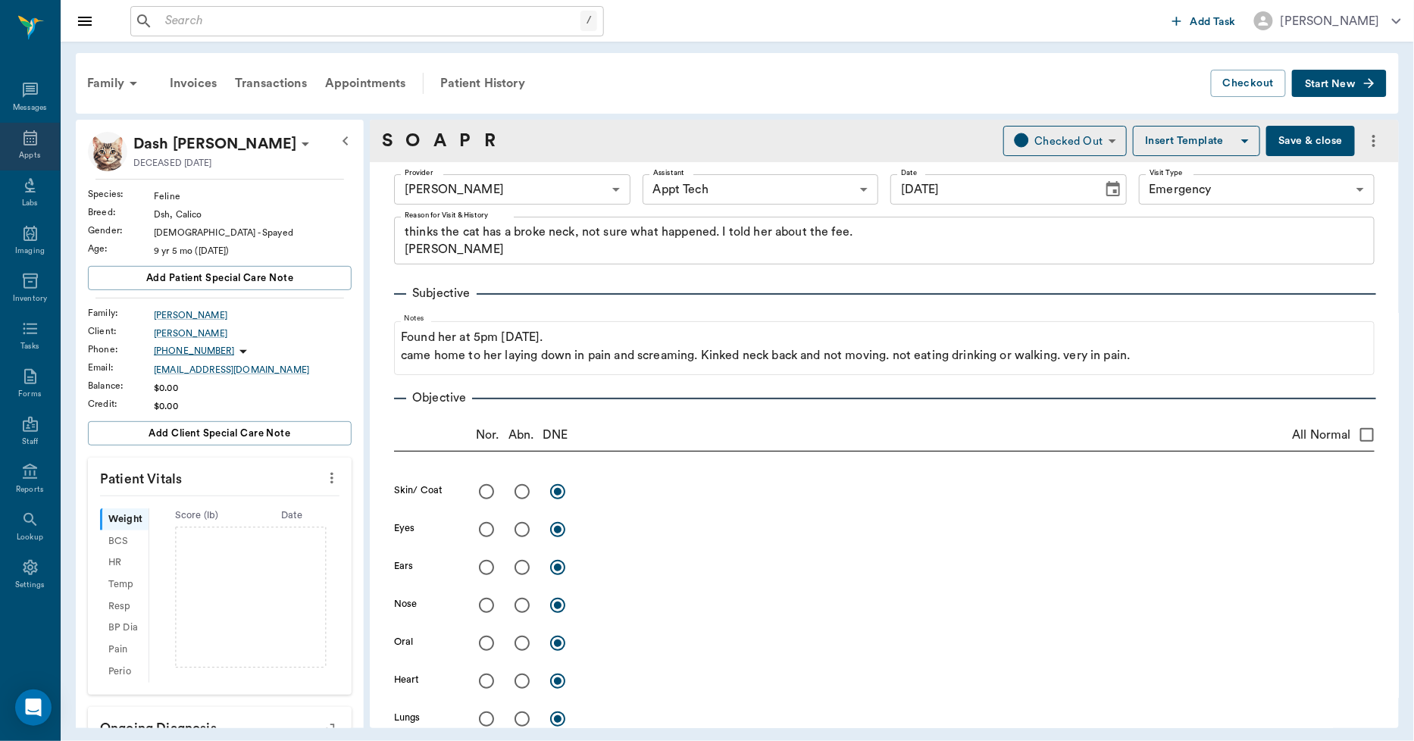
click at [33, 152] on div "Appts" at bounding box center [29, 155] width 21 height 11
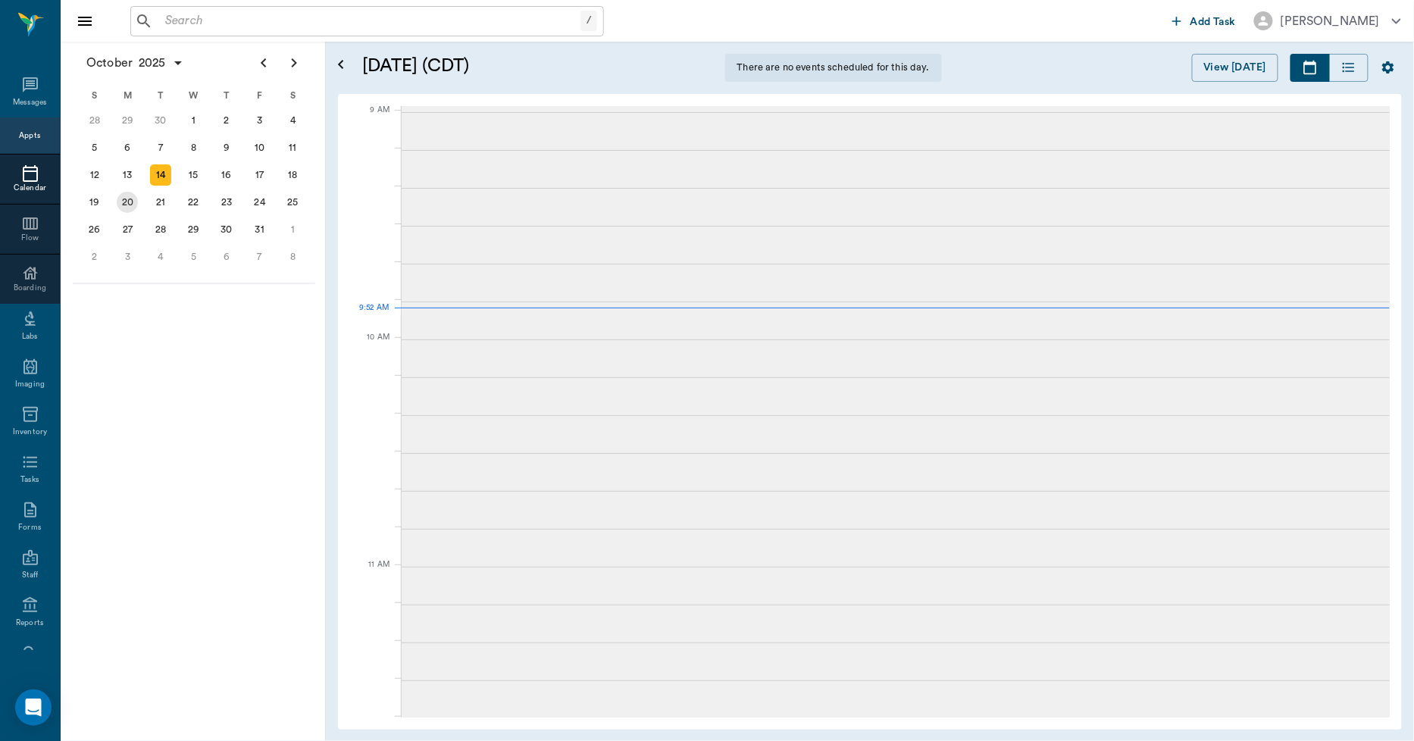
scroll to position [231, 0]
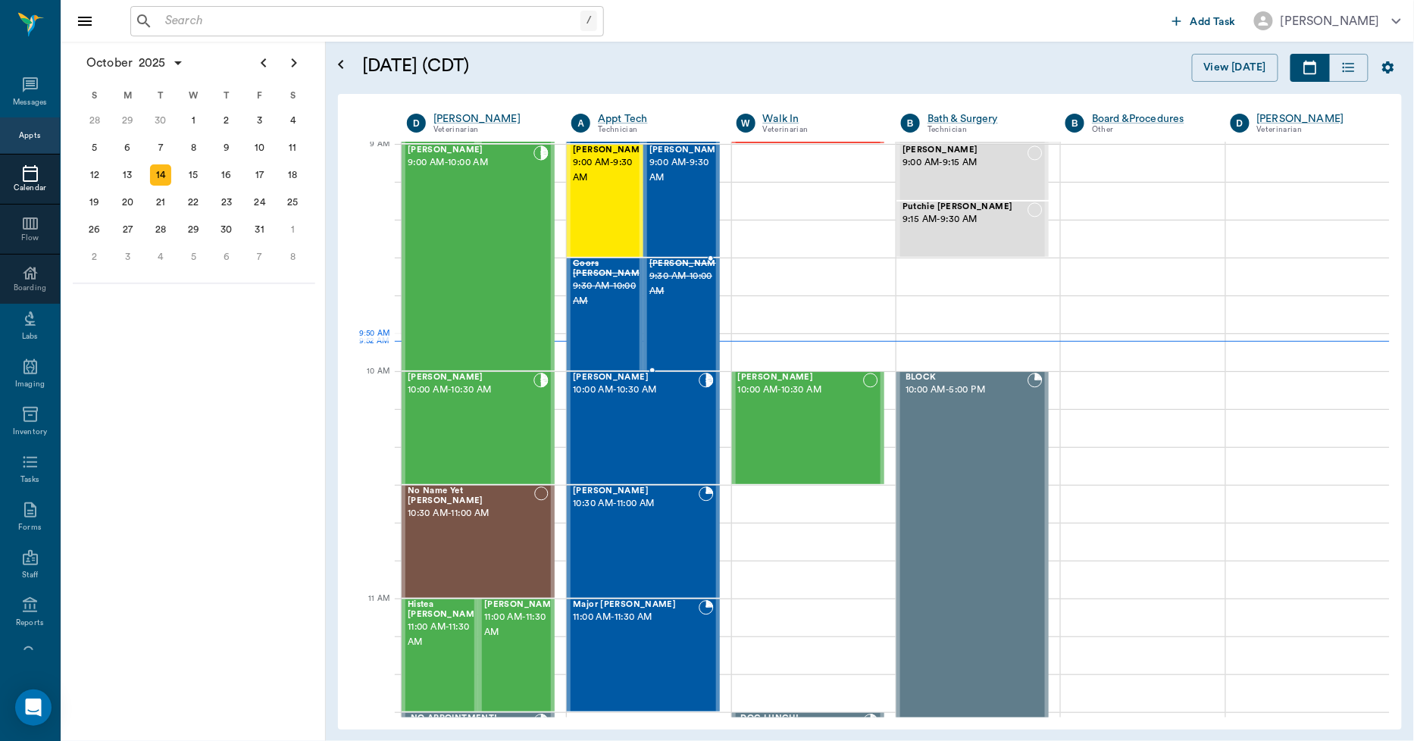
click at [664, 336] on div "[PERSON_NAME] 9:30 AM - 10:00 AM" at bounding box center [688, 314] width 76 height 111
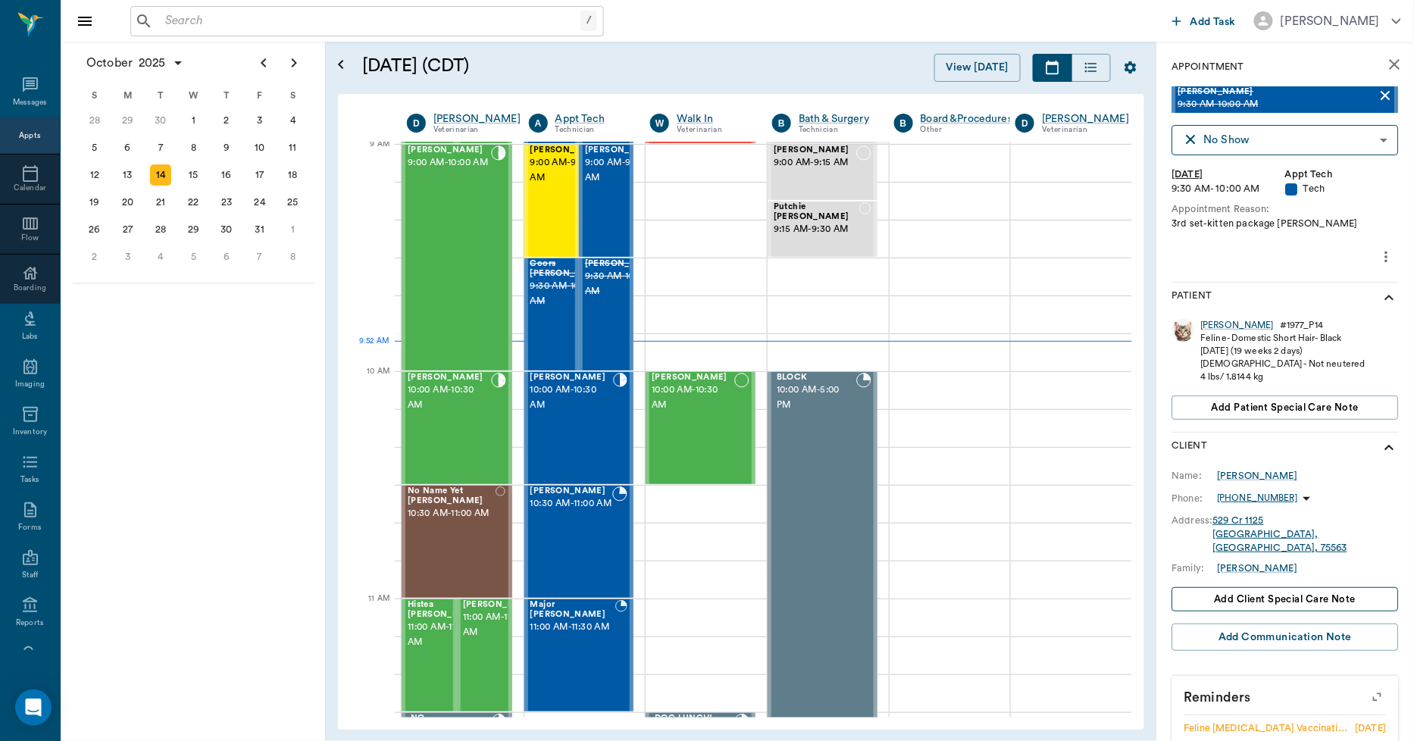
click at [1292, 591] on span "Add client Special Care Note" at bounding box center [1286, 599] width 142 height 17
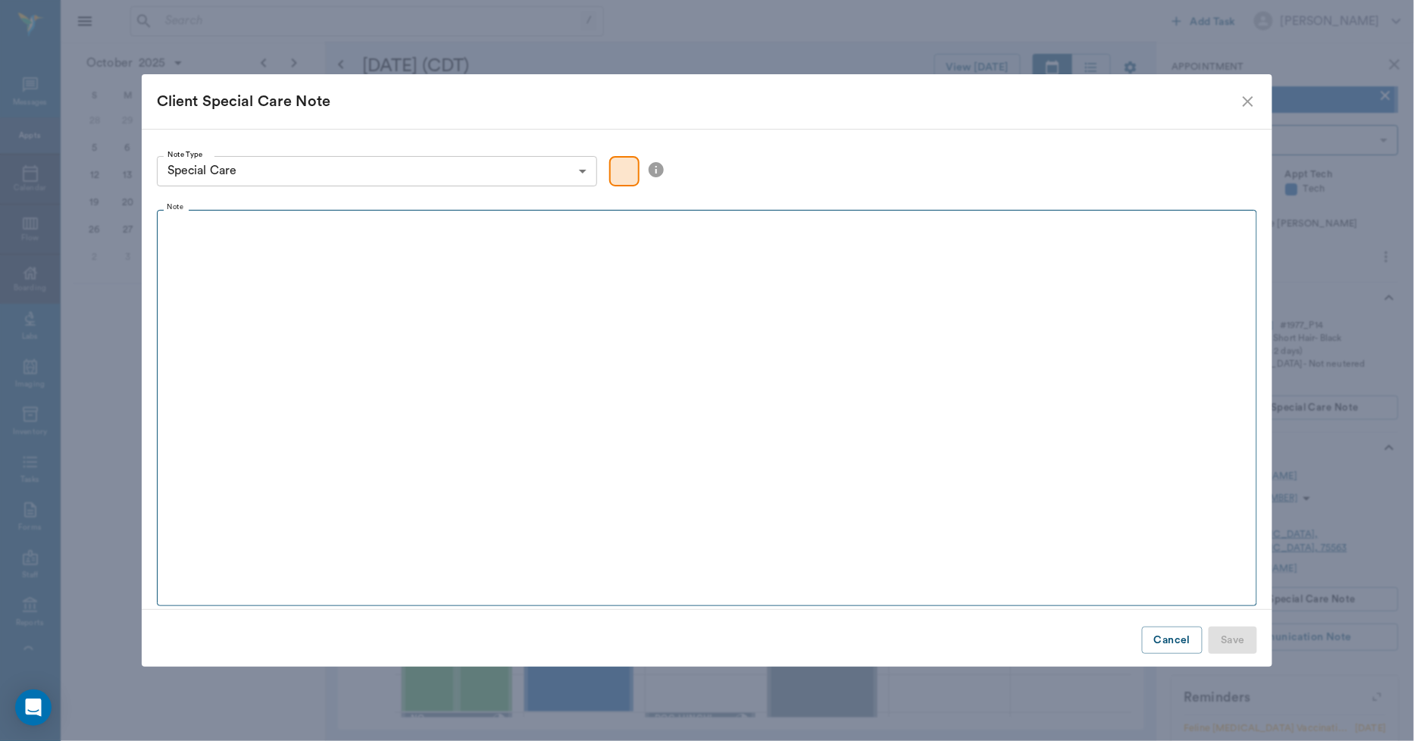
click at [269, 230] on p at bounding box center [708, 226] width 1088 height 18
click at [1232, 642] on button "Save" at bounding box center [1233, 641] width 49 height 28
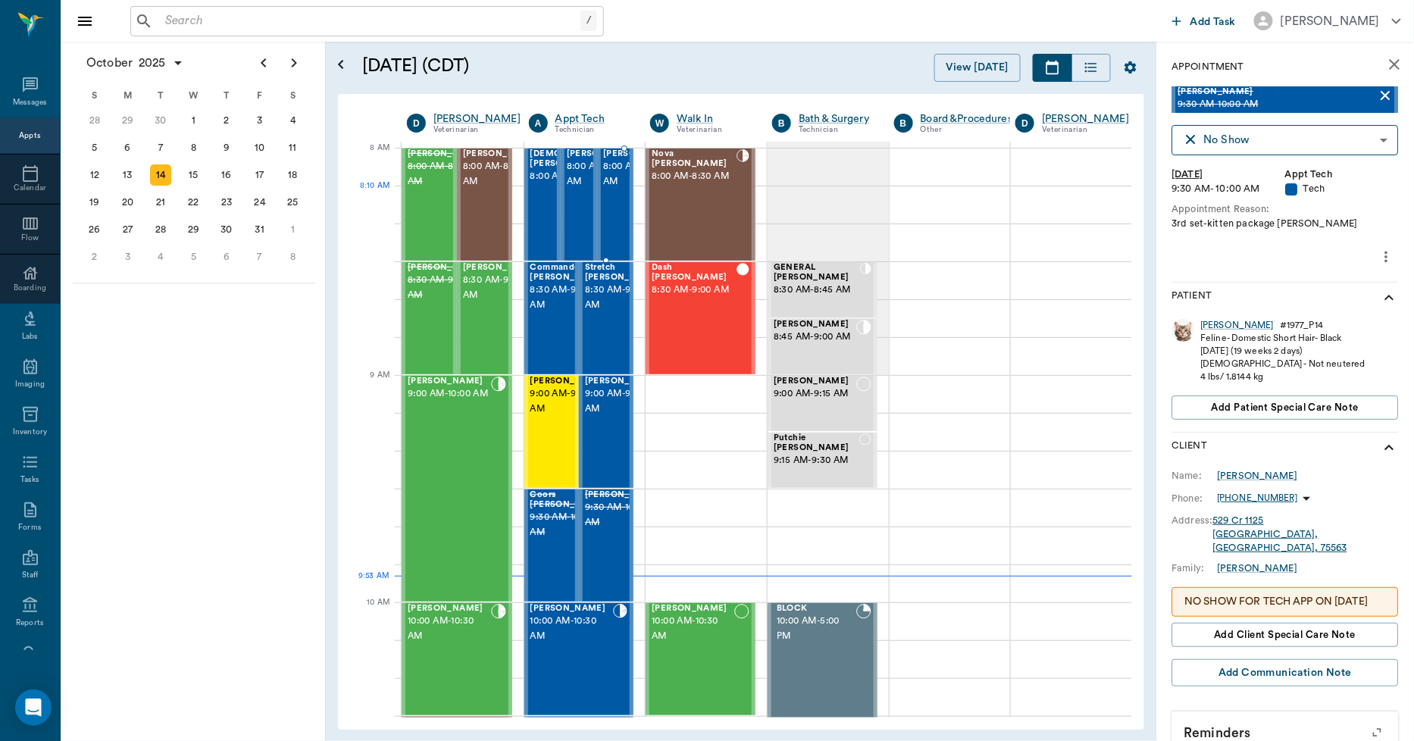
click at [628, 189] on span "8:00 AM - 8:30 AM" at bounding box center [641, 174] width 76 height 30
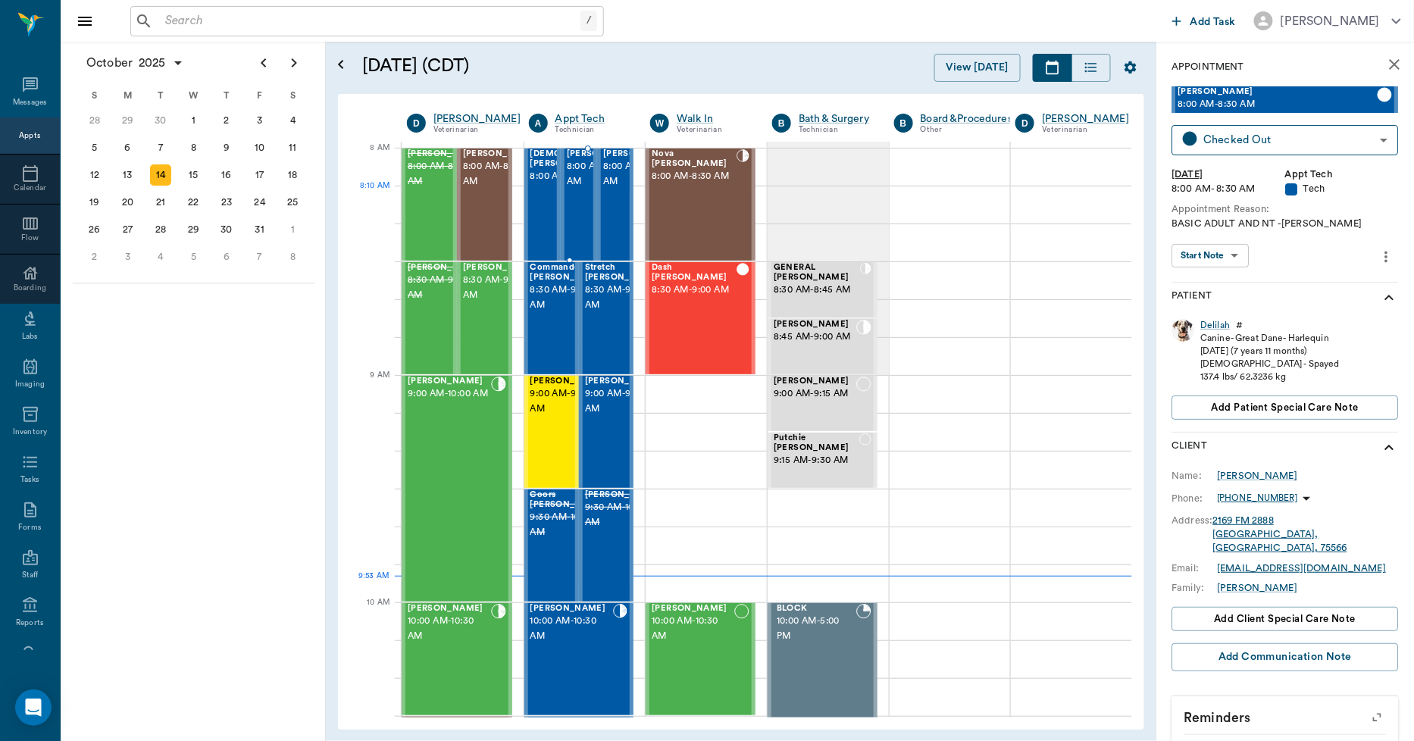
click at [570, 189] on span "8:00 AM - 8:30 AM" at bounding box center [605, 174] width 76 height 30
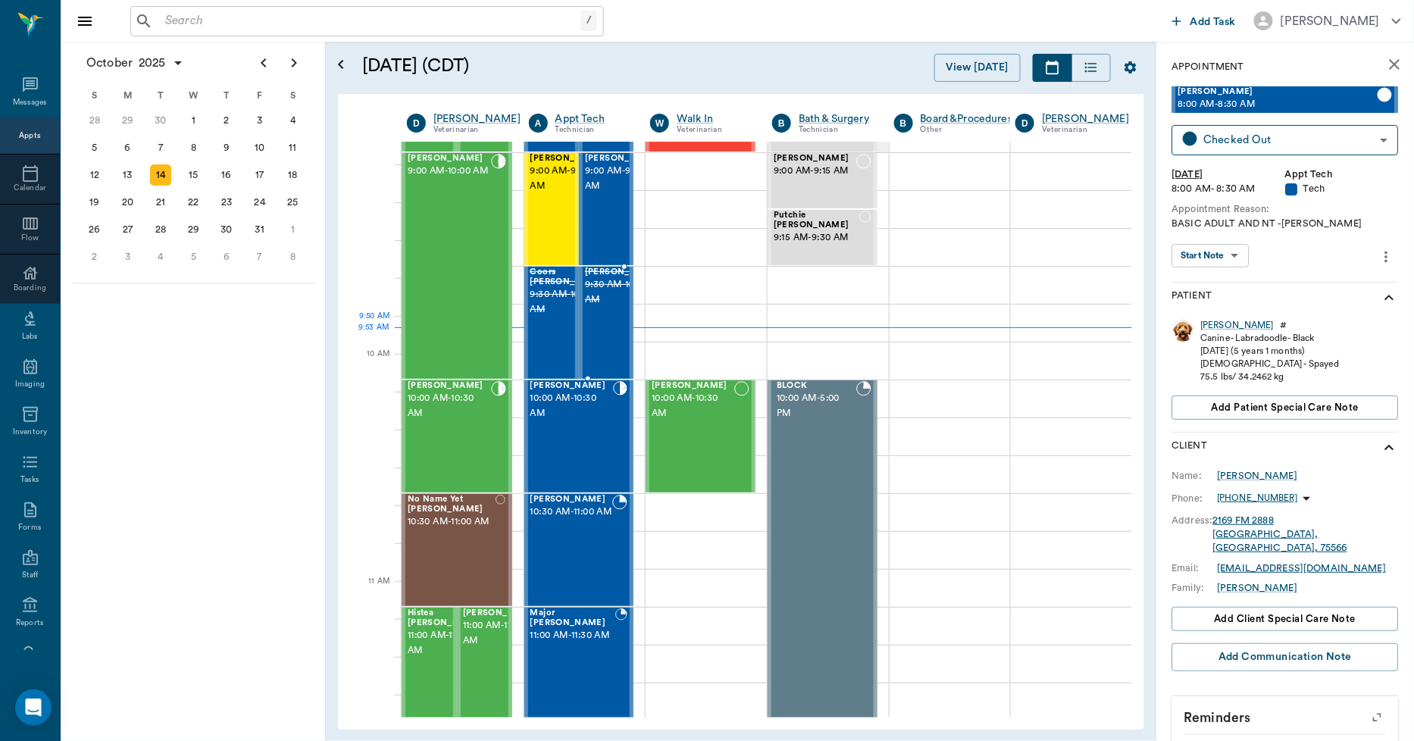
scroll to position [252, 0]
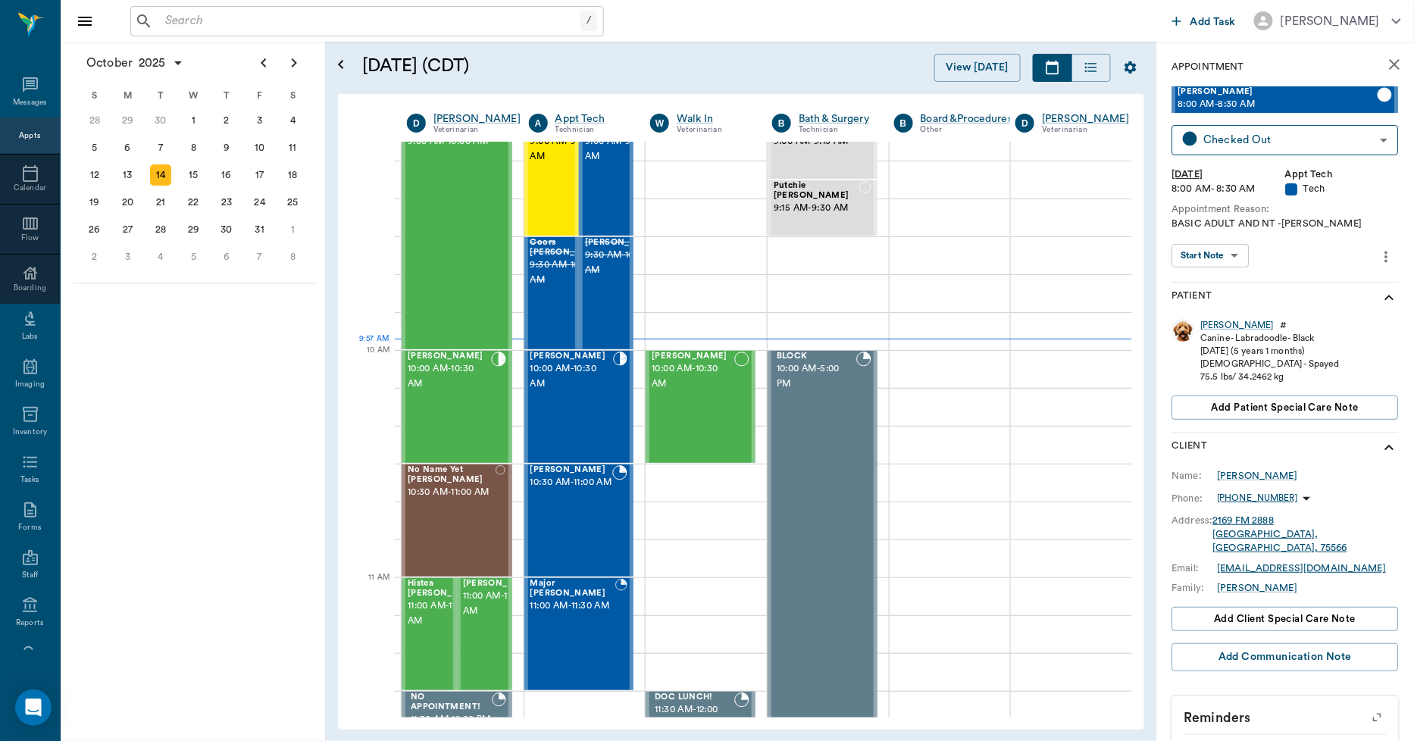
click at [1390, 65] on icon "close" at bounding box center [1395, 64] width 11 height 11
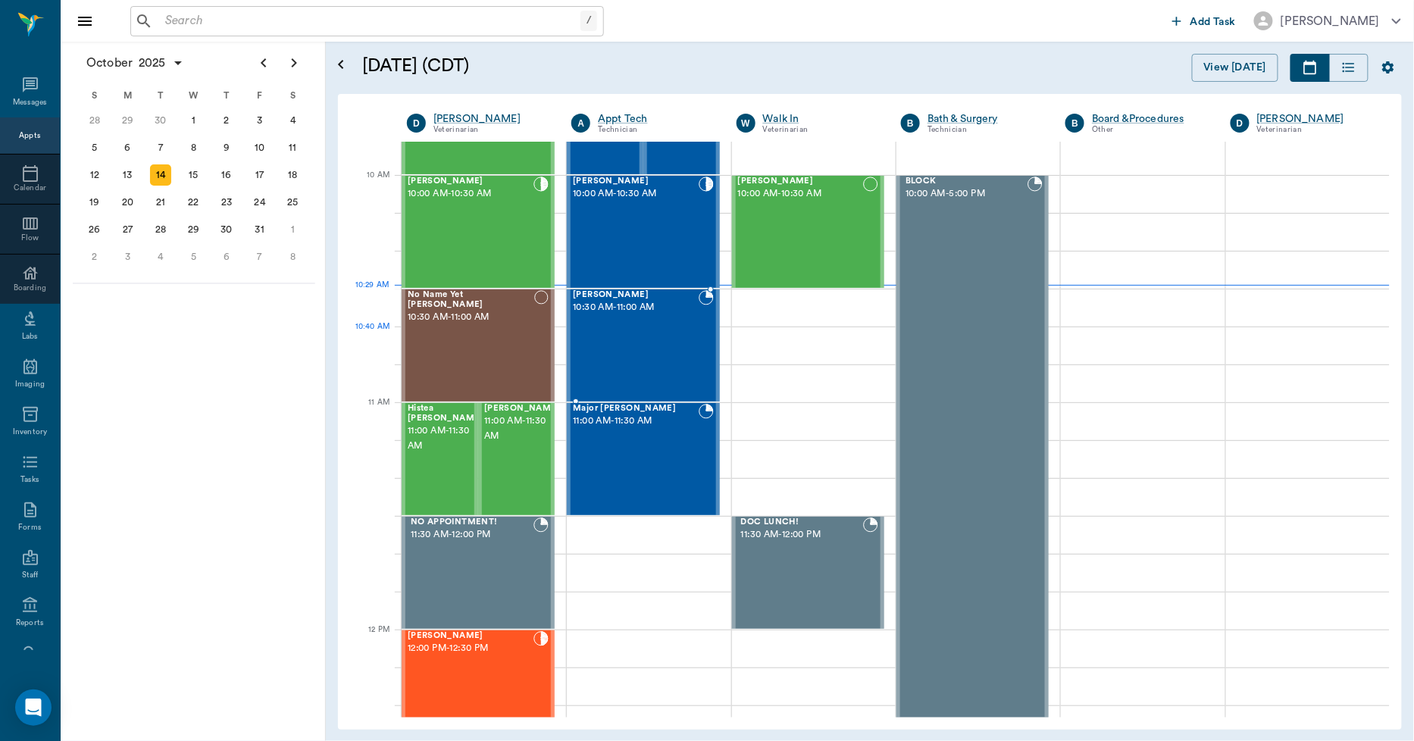
scroll to position [421, 0]
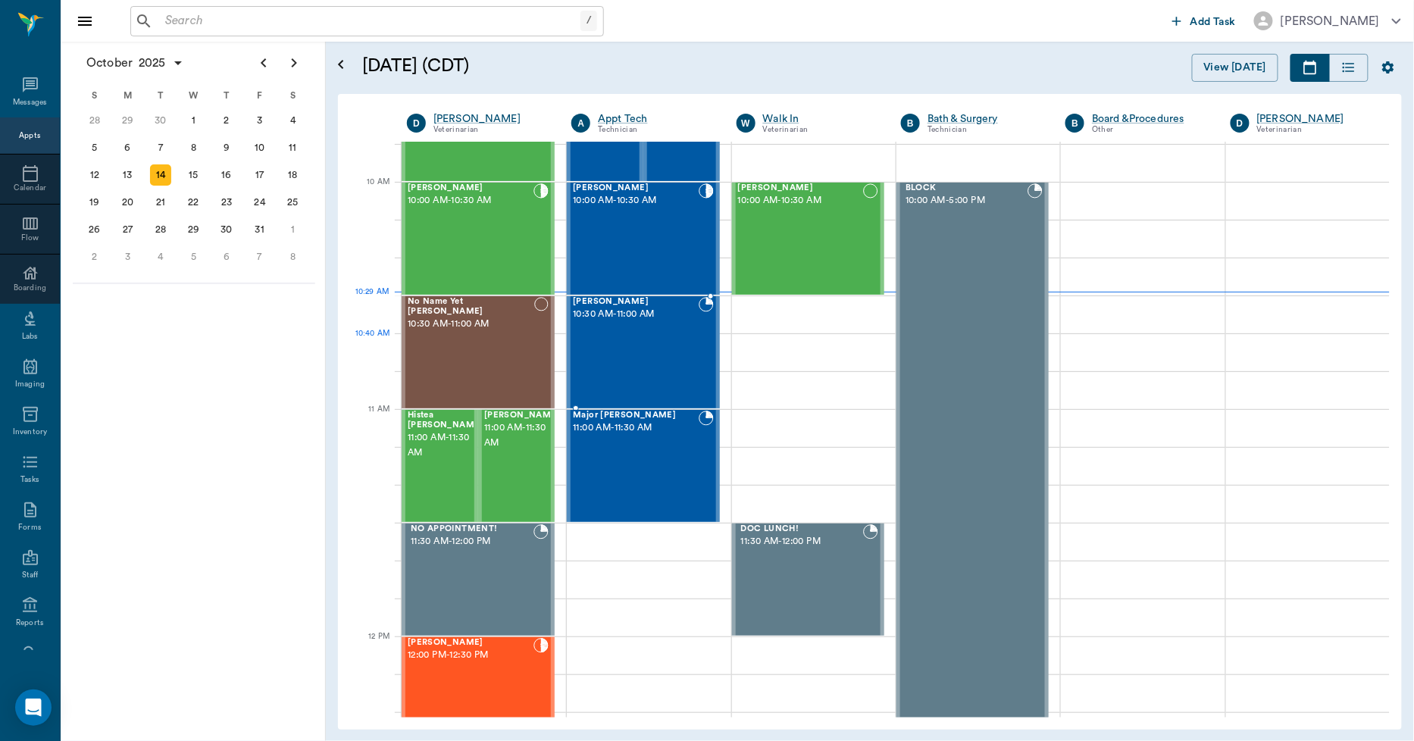
click at [647, 351] on div "Gigi Hauerwas 10:30 AM - 11:00 AM" at bounding box center [635, 352] width 125 height 111
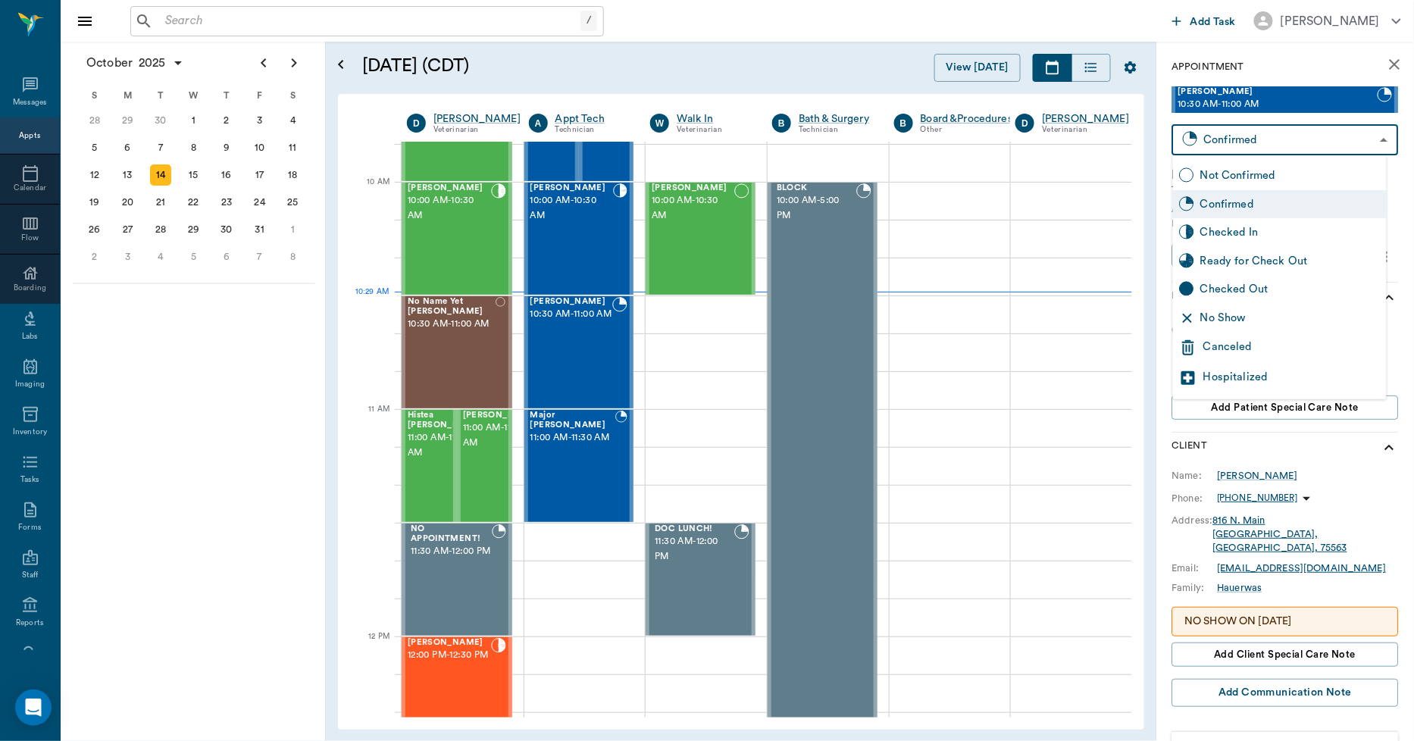
click at [1319, 153] on body "/ ​ Add Task Dr. Bert Ellsworth Nectar Messages Appts Calendar Flow Boarding La…" at bounding box center [707, 370] width 1414 height 741
click at [1258, 233] on div "Checked In" at bounding box center [1291, 232] width 180 height 17
type input "CHECKED_IN"
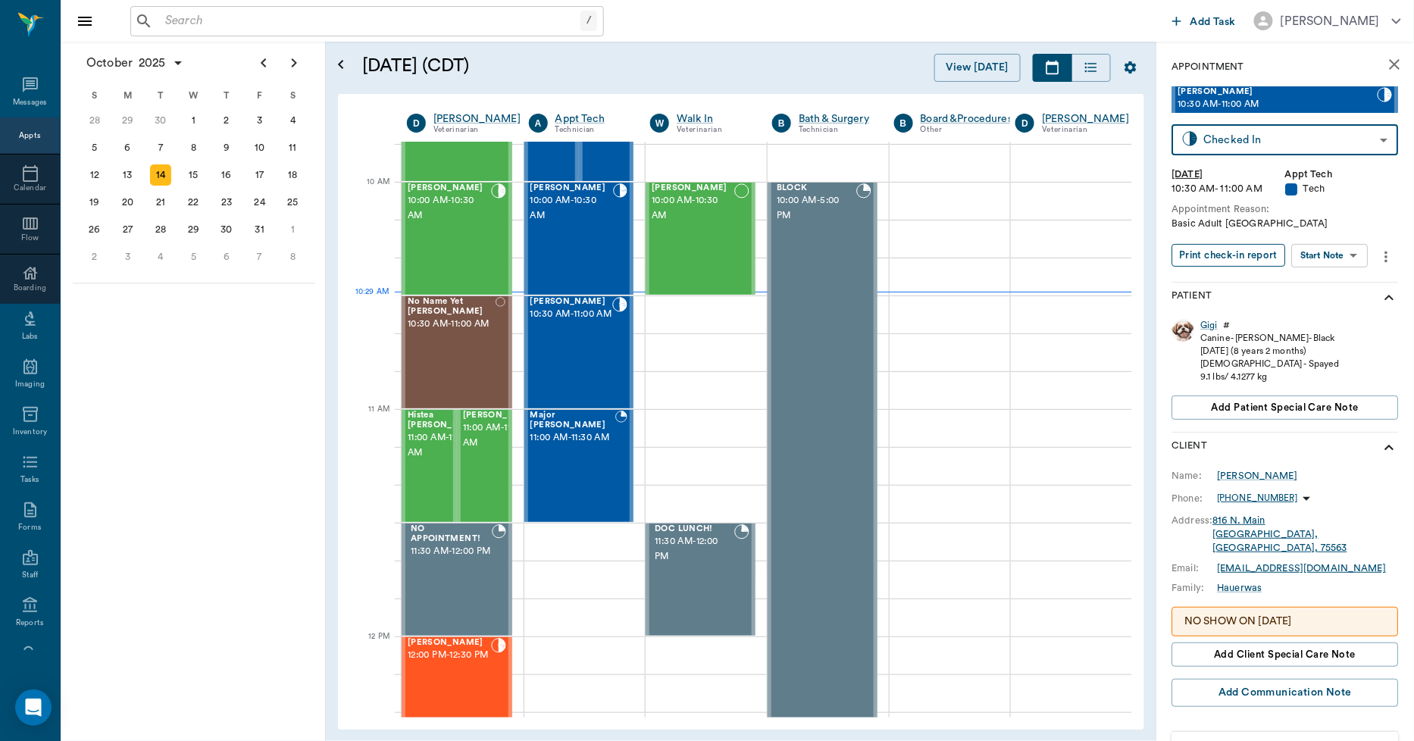
click at [1248, 250] on button "Print check-in report" at bounding box center [1230, 255] width 114 height 23
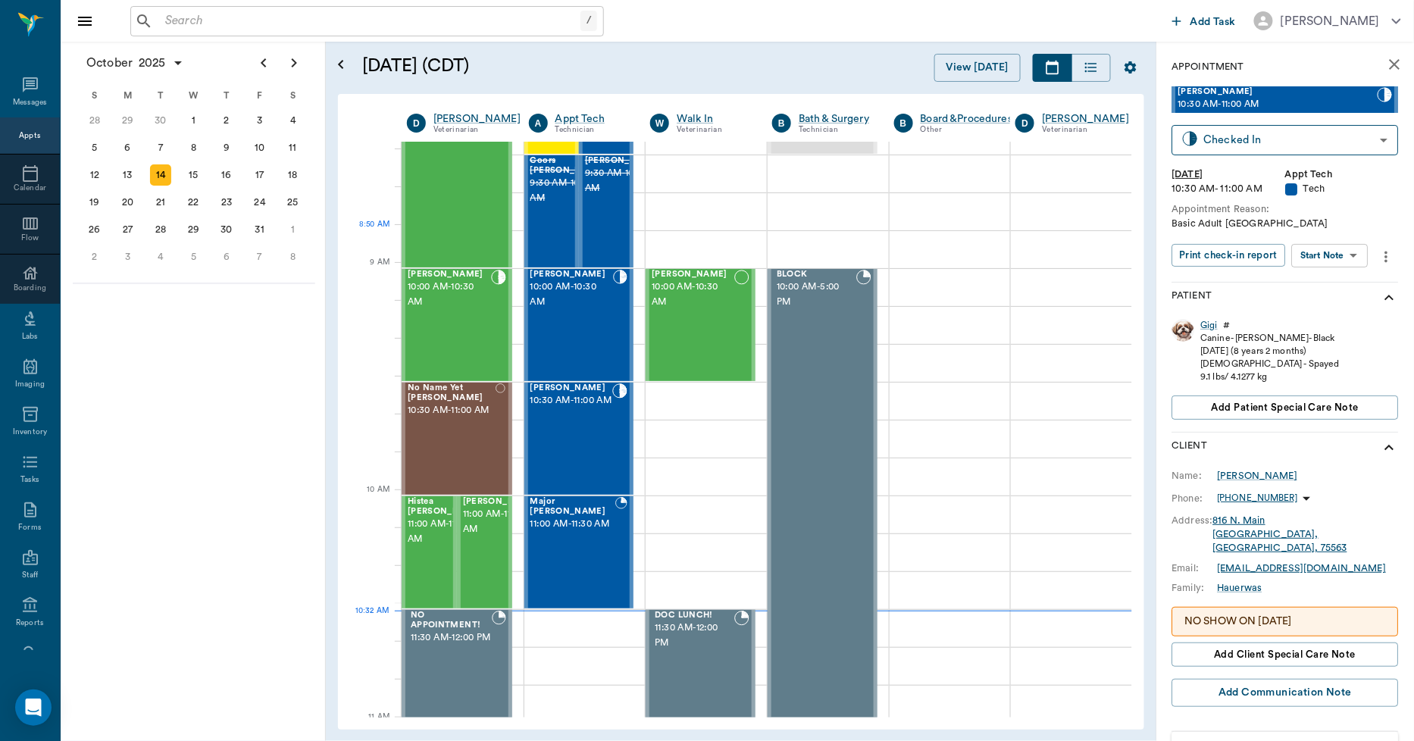
scroll to position [337, 0]
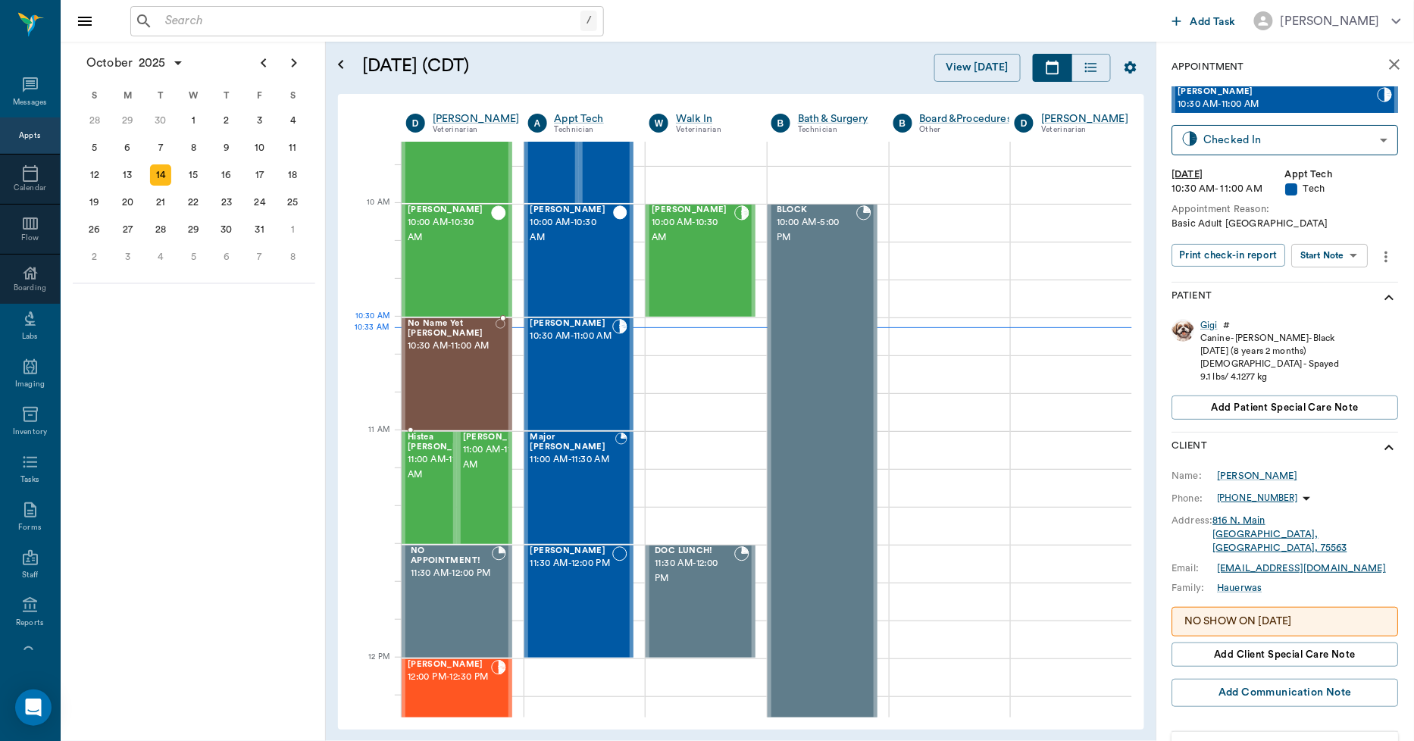
scroll to position [399, 1]
click at [461, 332] on span "No Name Yet [PERSON_NAME]" at bounding box center [452, 328] width 88 height 20
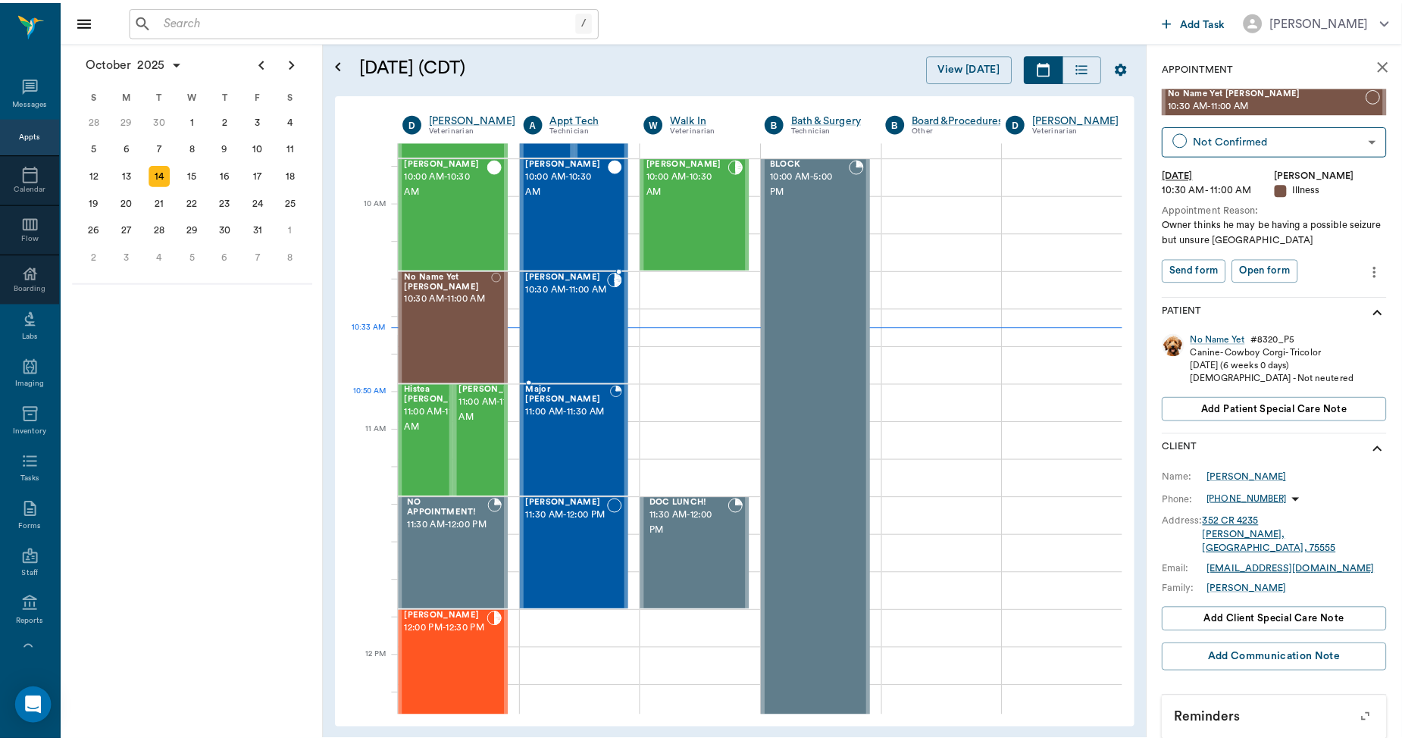
scroll to position [484, 1]
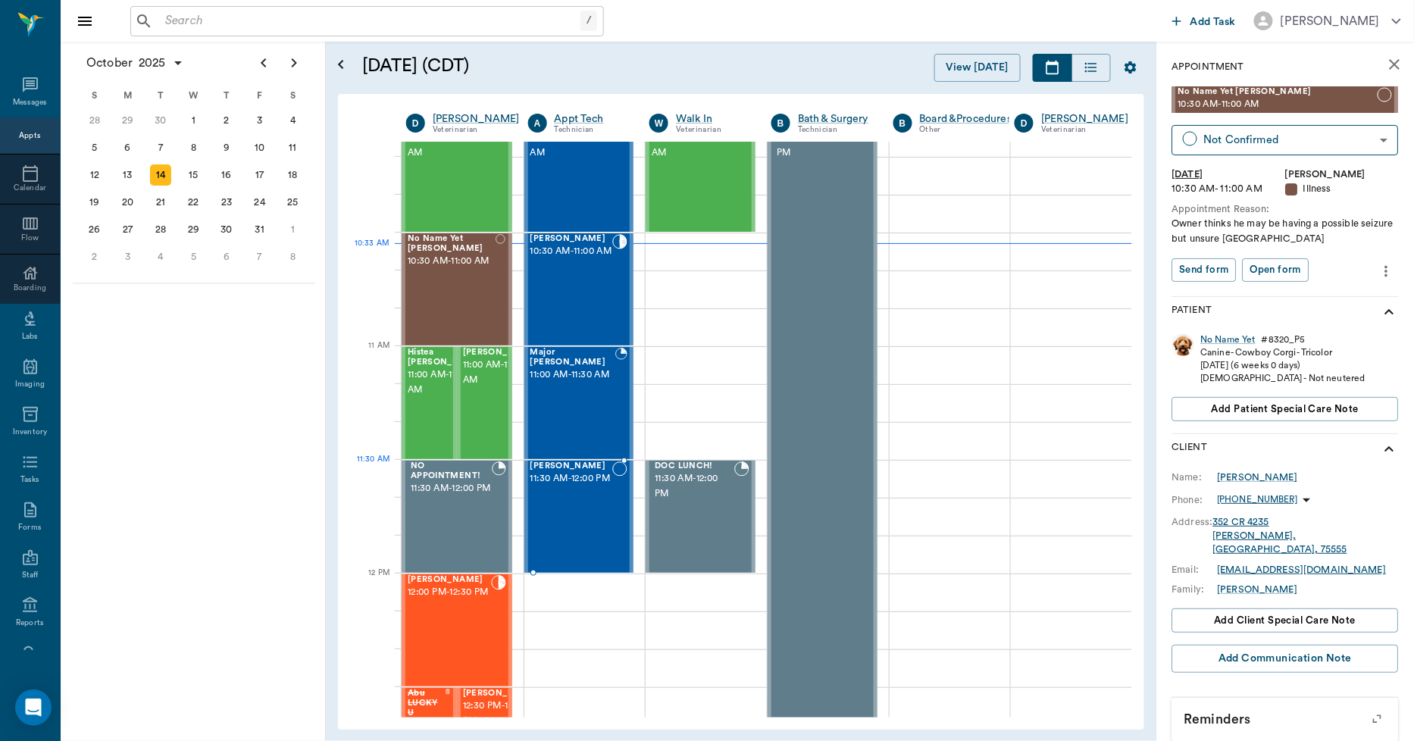
click at [584, 474] on span "11:30 AM - 12:00 PM" at bounding box center [572, 478] width 83 height 15
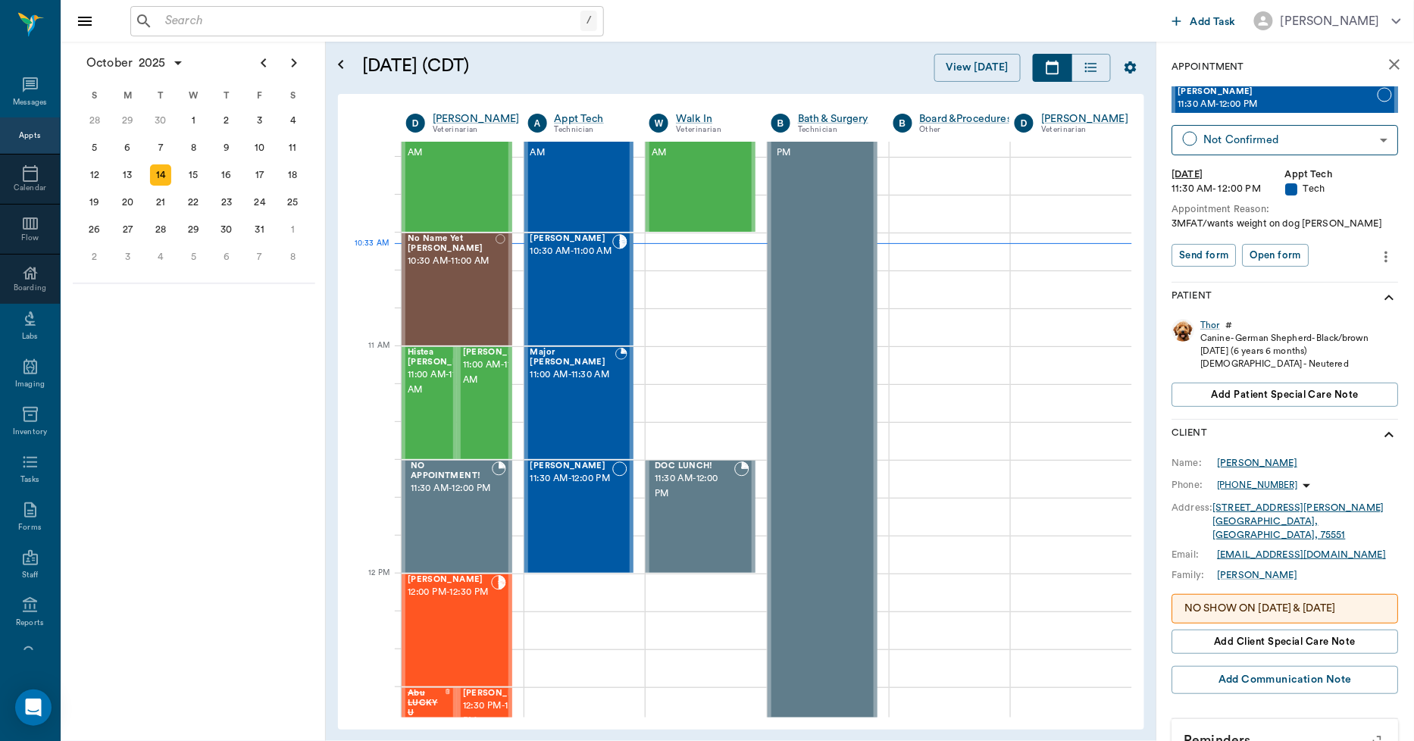
click at [1248, 459] on div "[PERSON_NAME]" at bounding box center [1258, 463] width 80 height 14
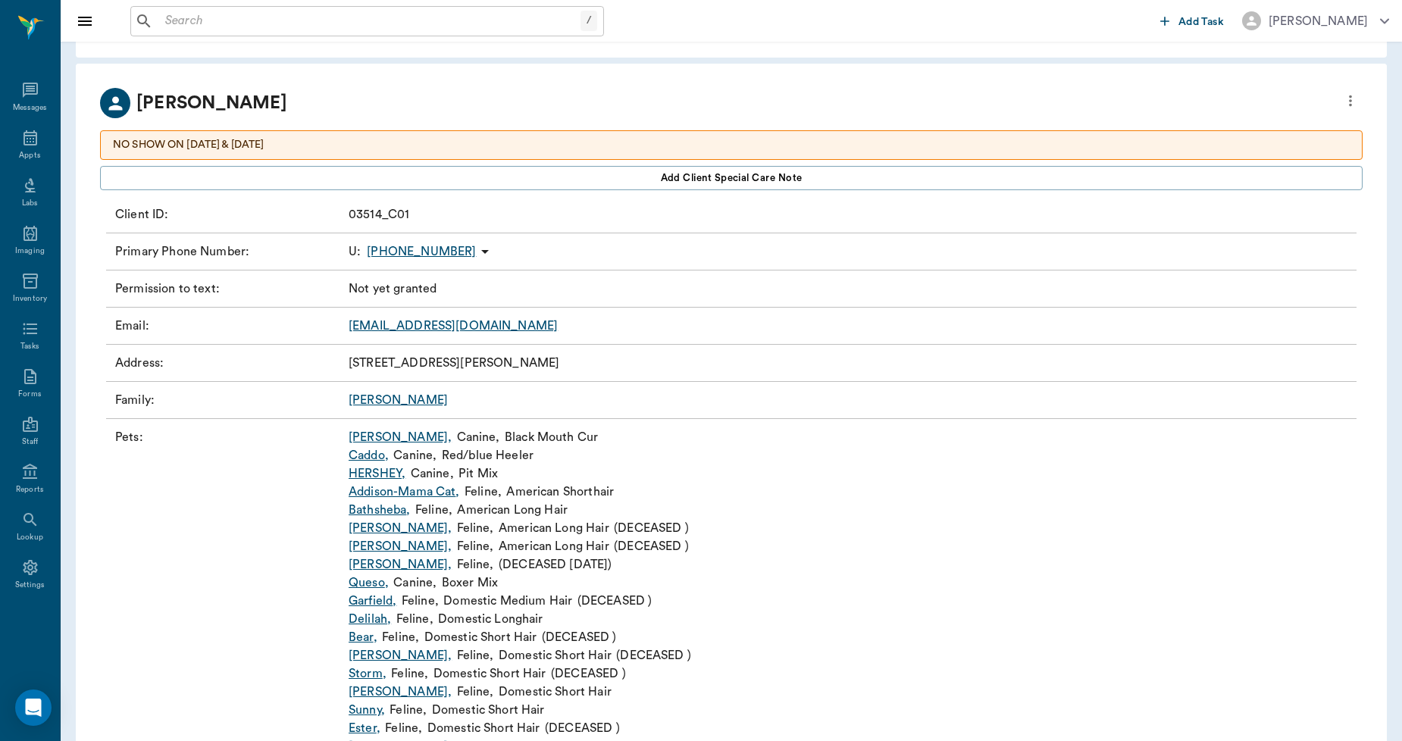
scroll to position [84, 0]
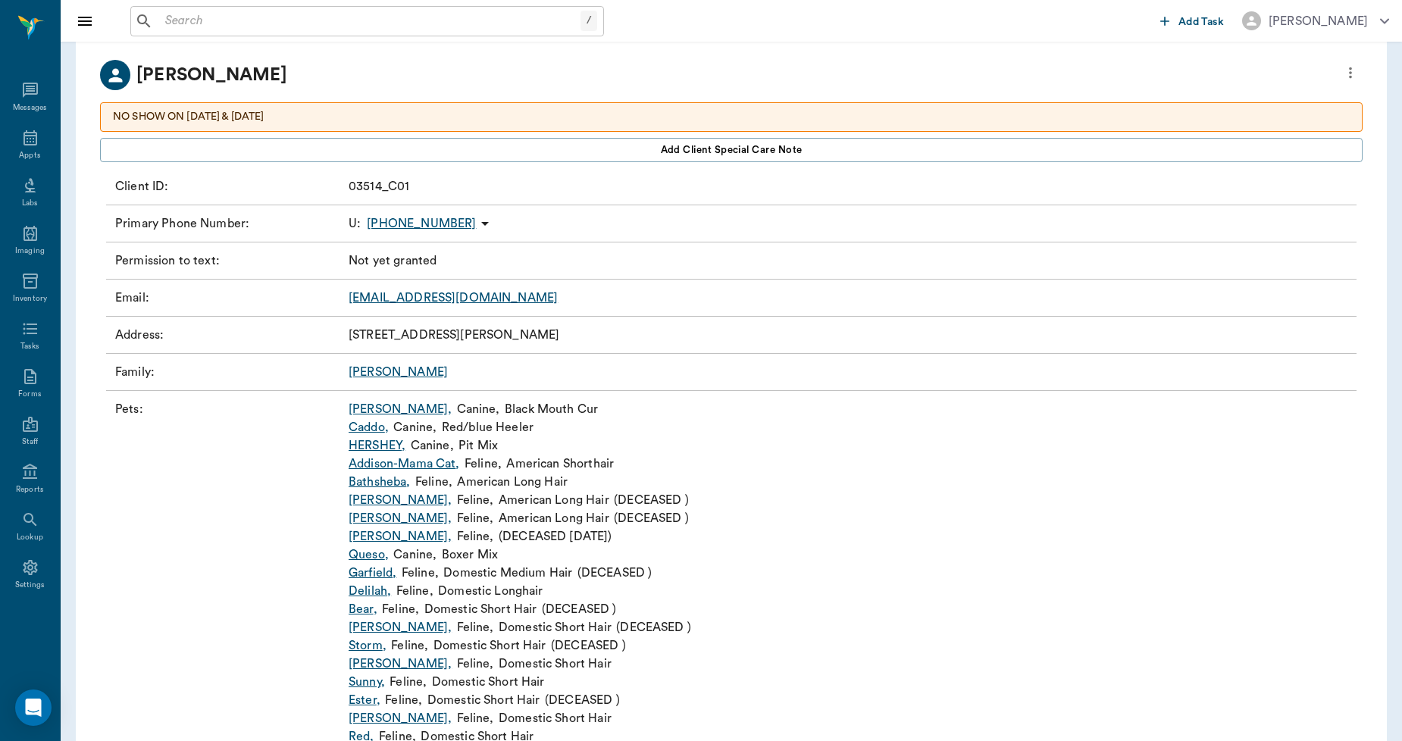
click at [399, 449] on link "HERSHEY ," at bounding box center [377, 446] width 57 height 18
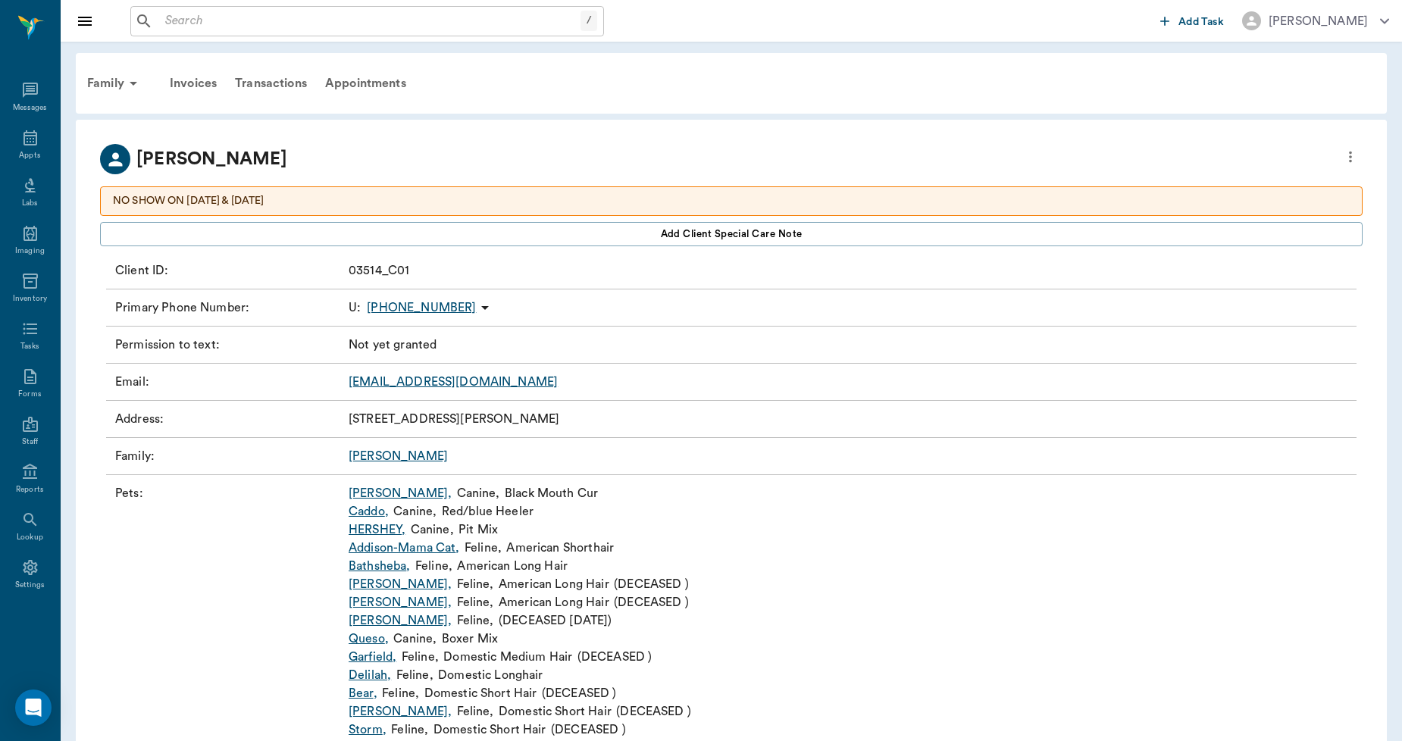
click at [327, 20] on input "text" at bounding box center [369, 21] width 421 height 21
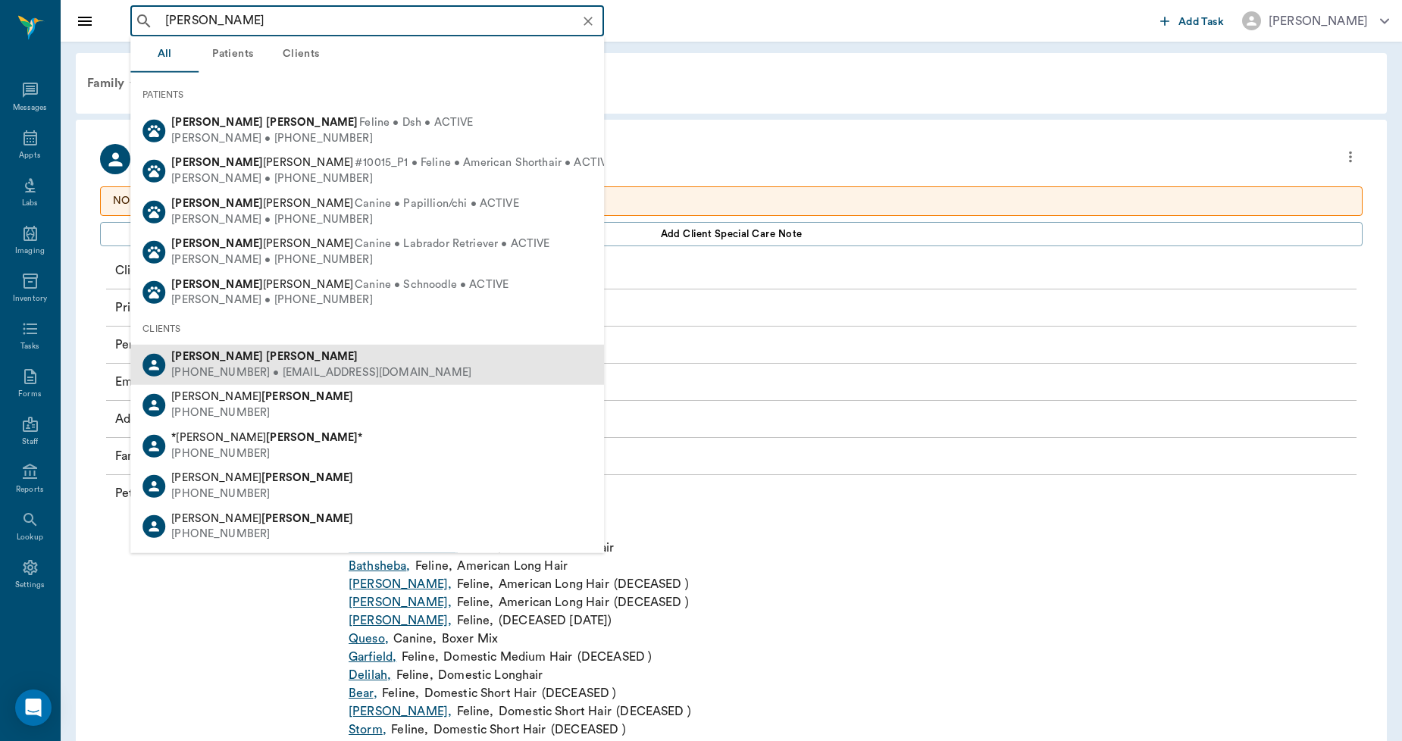
click at [200, 354] on b "[PERSON_NAME]" at bounding box center [217, 356] width 92 height 11
type input "[PERSON_NAME]"
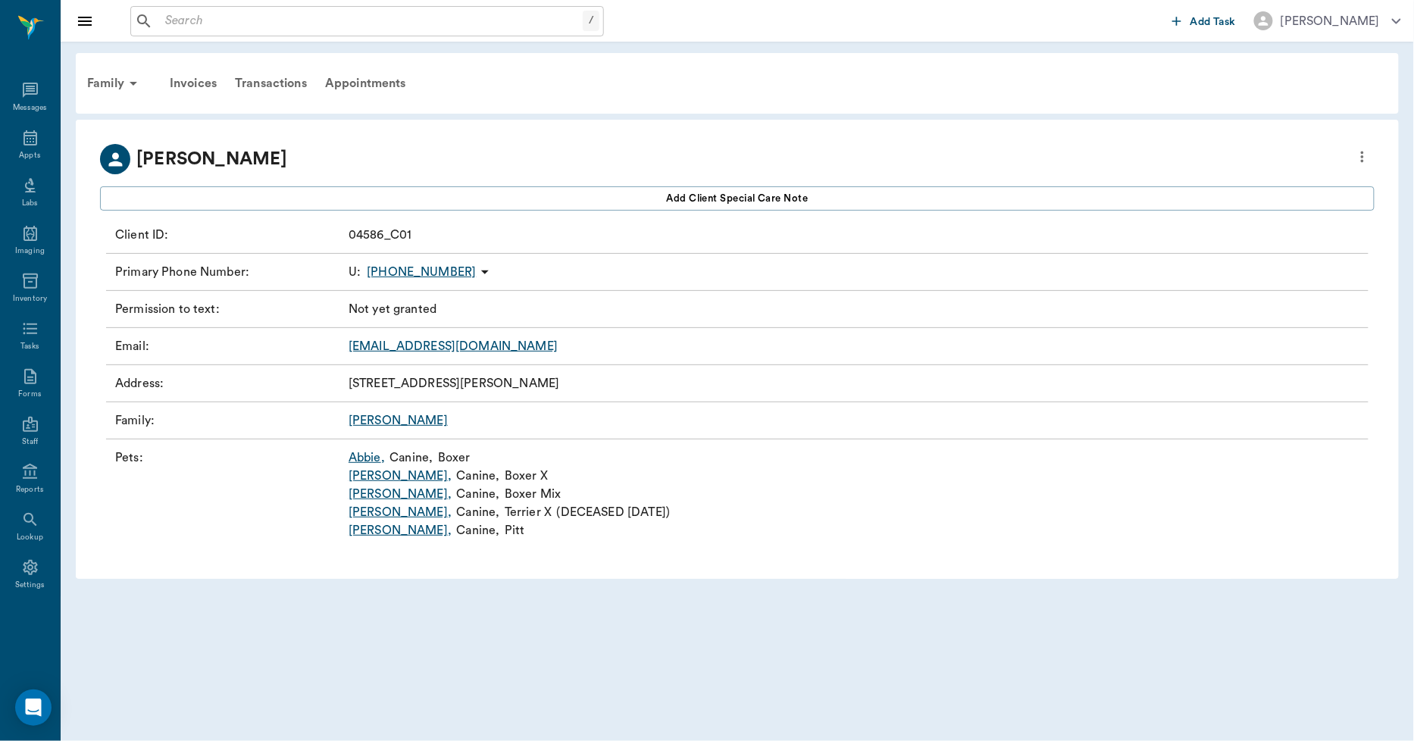
click at [352, 532] on link "[PERSON_NAME] ," at bounding box center [400, 530] width 103 height 18
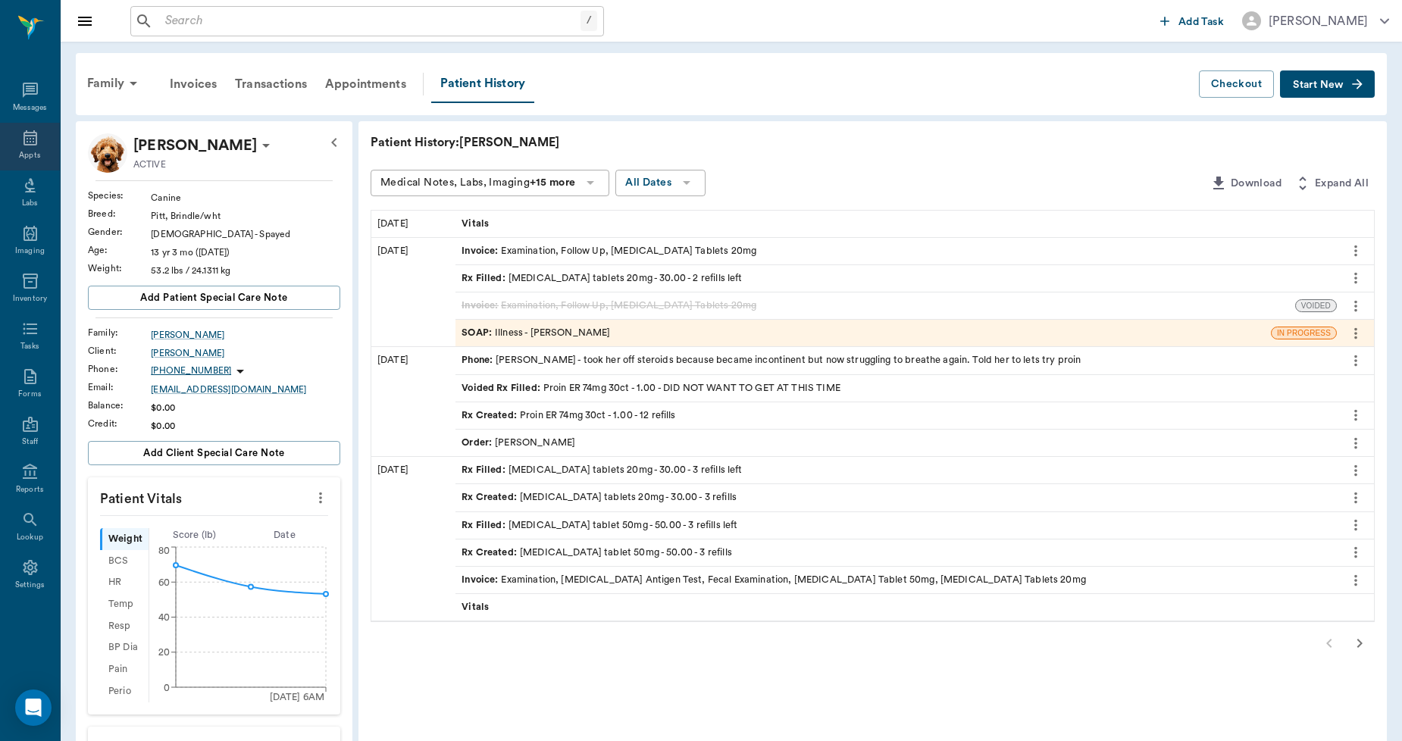
click at [25, 146] on icon at bounding box center [30, 138] width 18 height 18
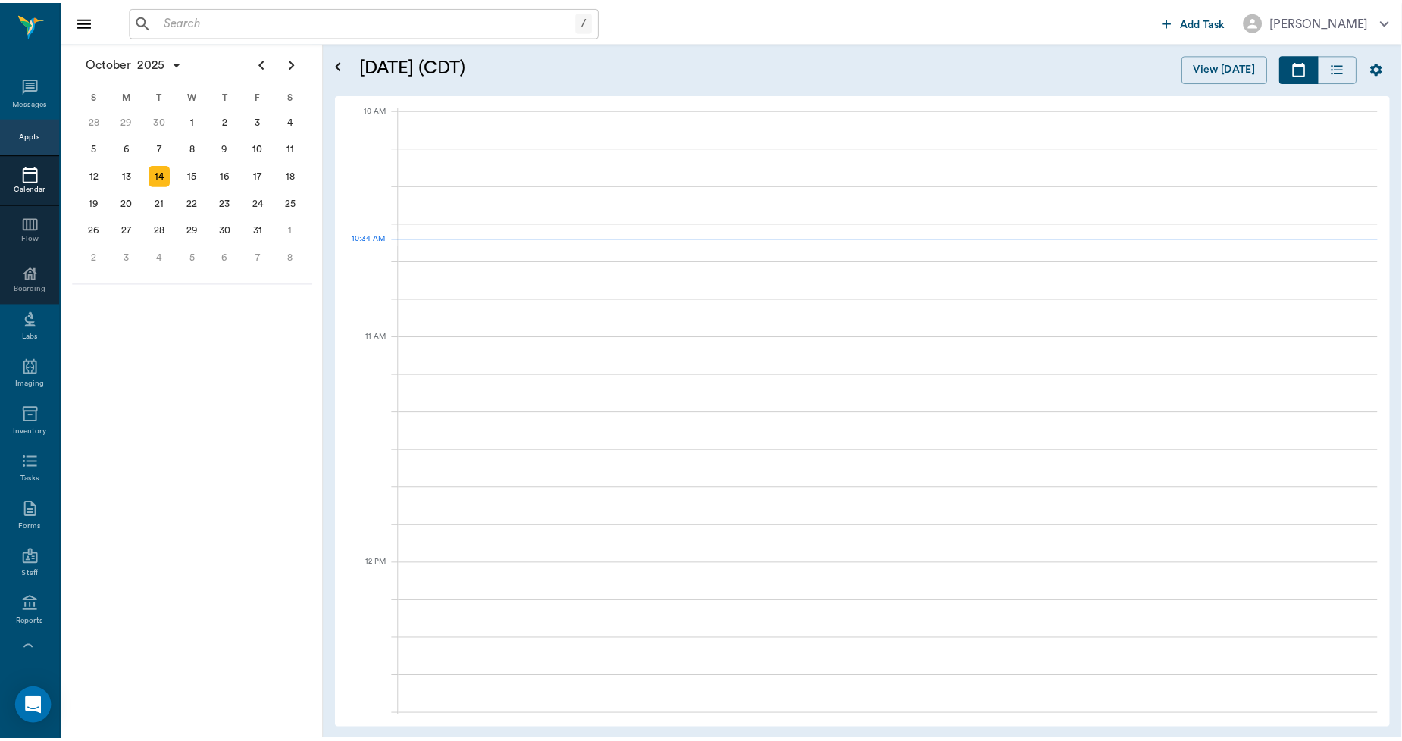
scroll to position [457, 0]
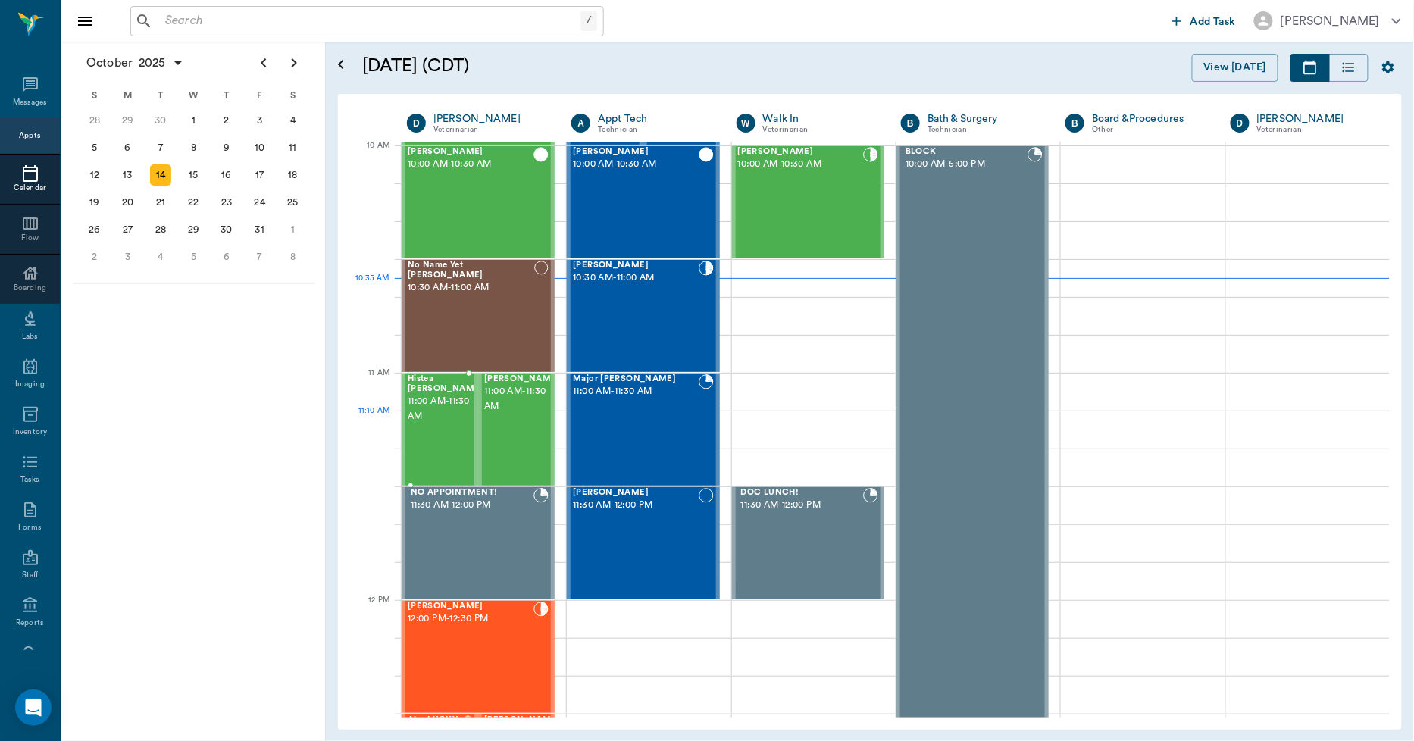
click at [418, 427] on div "Histea [PERSON_NAME] 11:00 AM - 11:30 AM" at bounding box center [446, 429] width 76 height 111
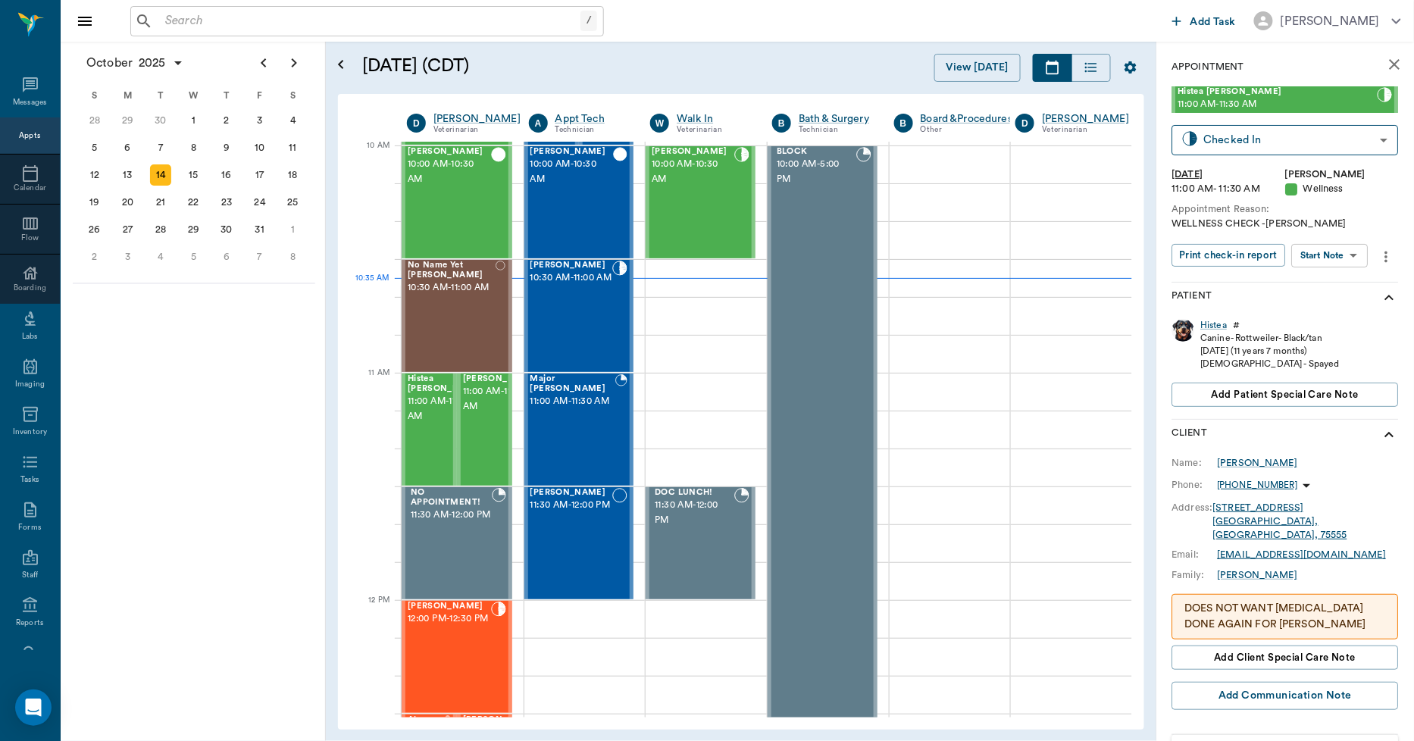
click at [1388, 252] on icon "more" at bounding box center [1387, 257] width 17 height 18
click at [1282, 353] on span "Edit appointment" at bounding box center [1320, 354] width 127 height 16
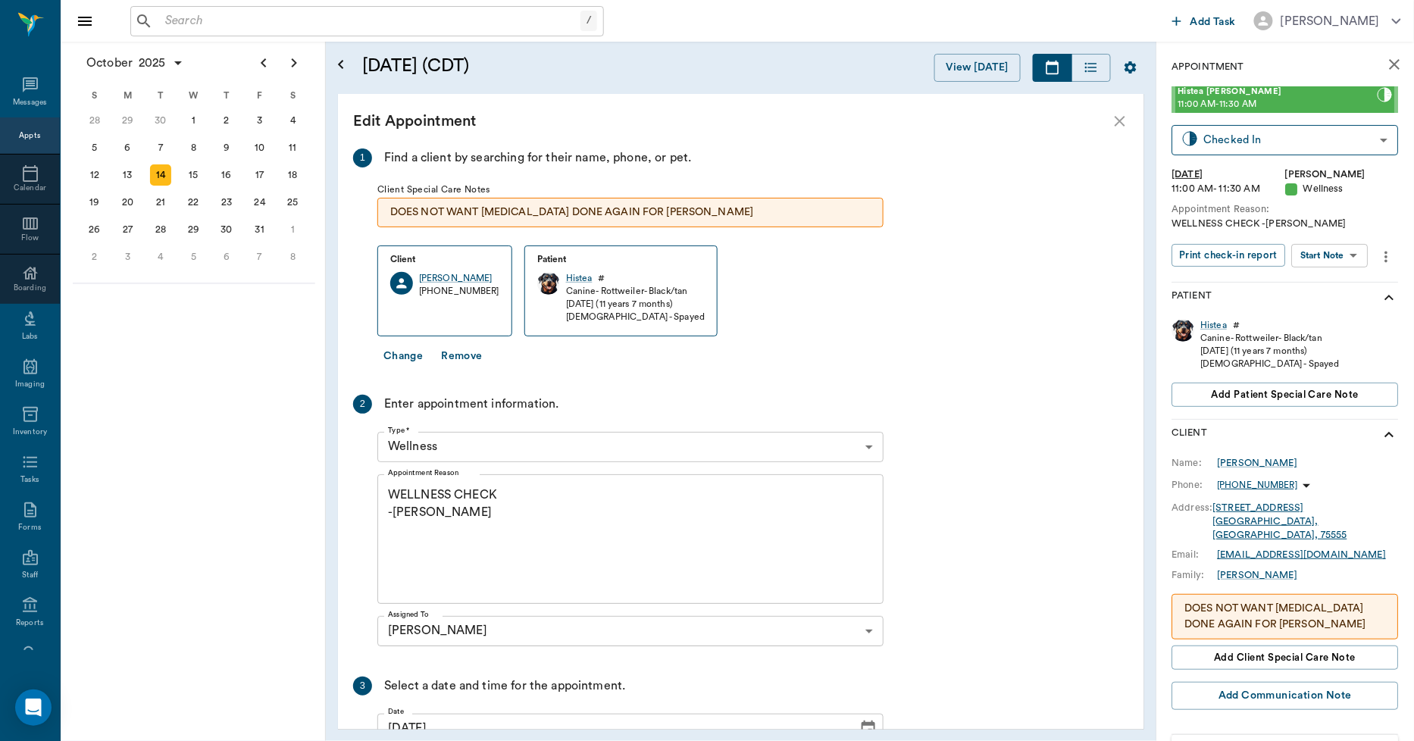
click at [396, 357] on button "Change" at bounding box center [403, 357] width 52 height 28
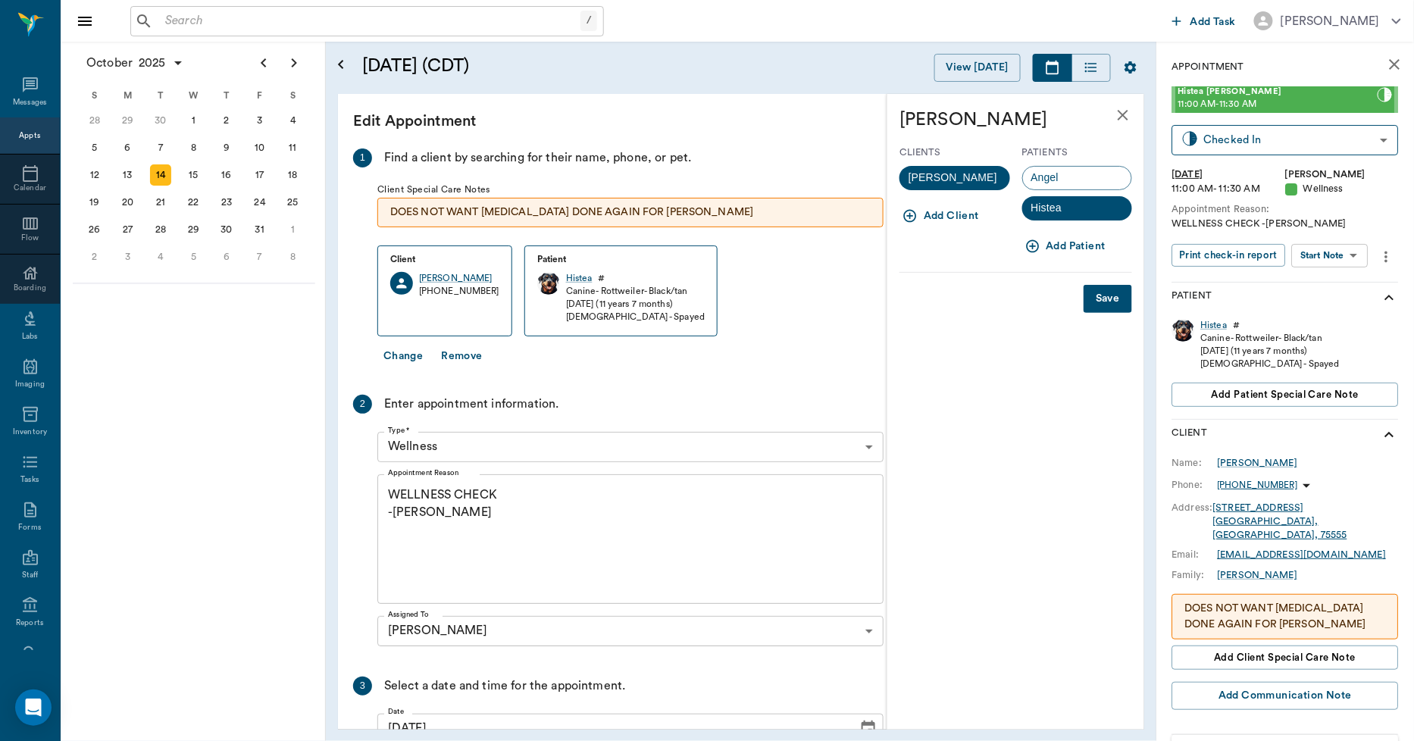
click at [1118, 114] on icon "close" at bounding box center [1123, 115] width 18 height 18
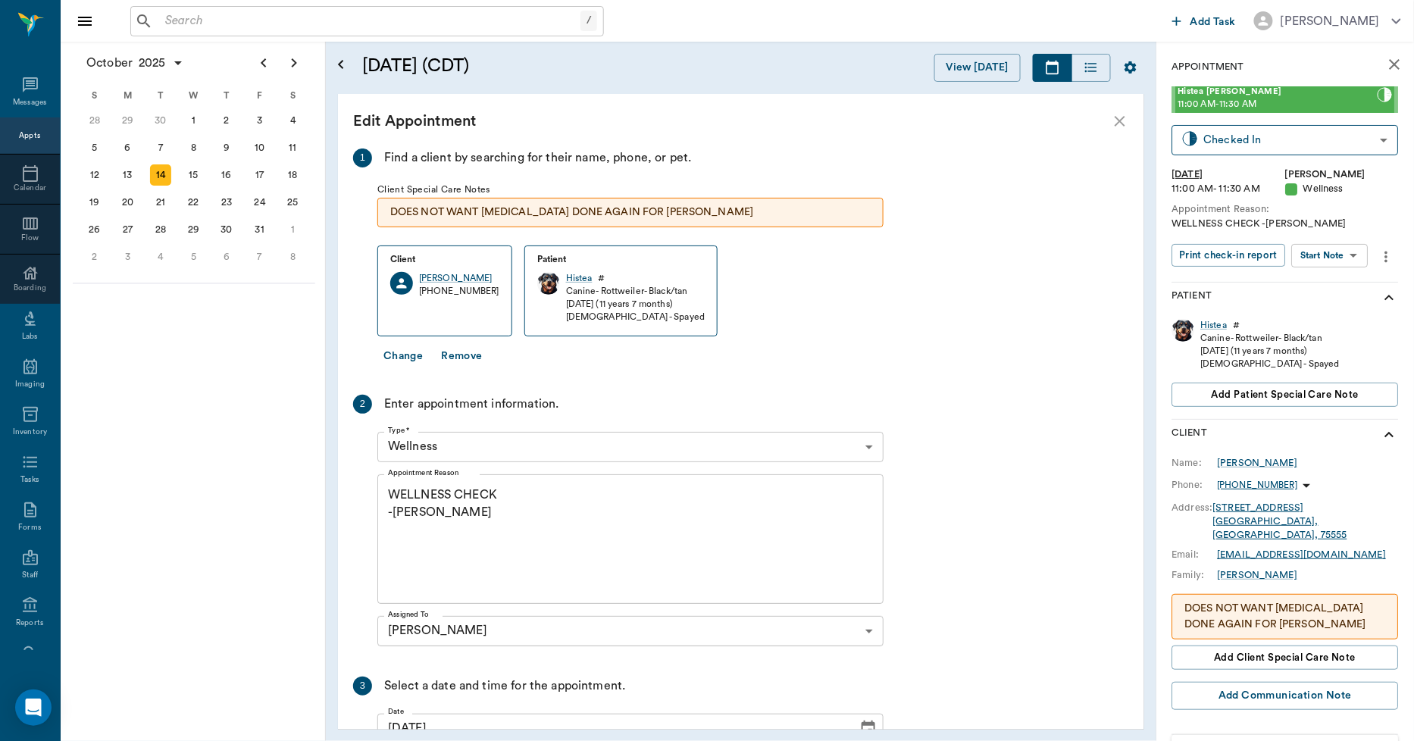
click at [1386, 58] on icon "close" at bounding box center [1395, 64] width 18 height 18
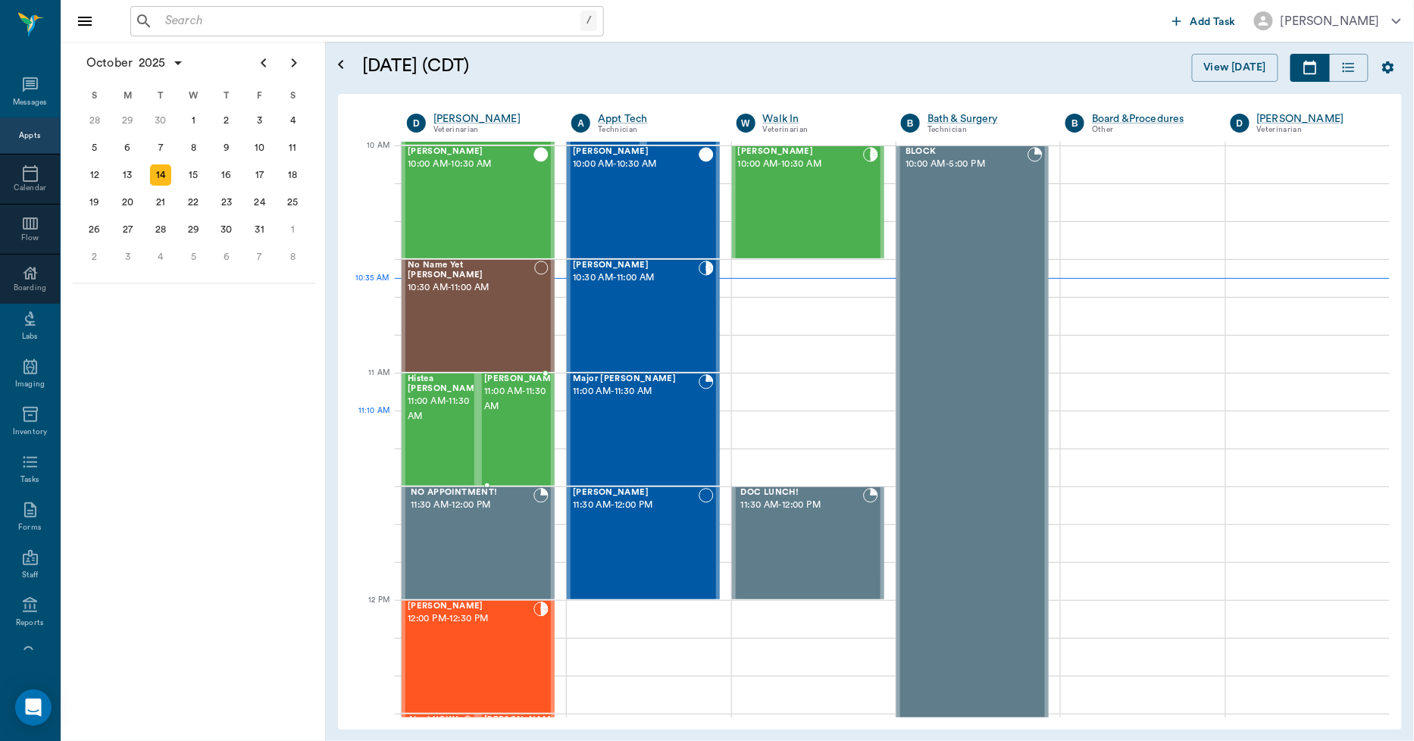
click at [521, 426] on div "Angel Waller 11:00 AM - 11:30 AM" at bounding box center [522, 429] width 76 height 111
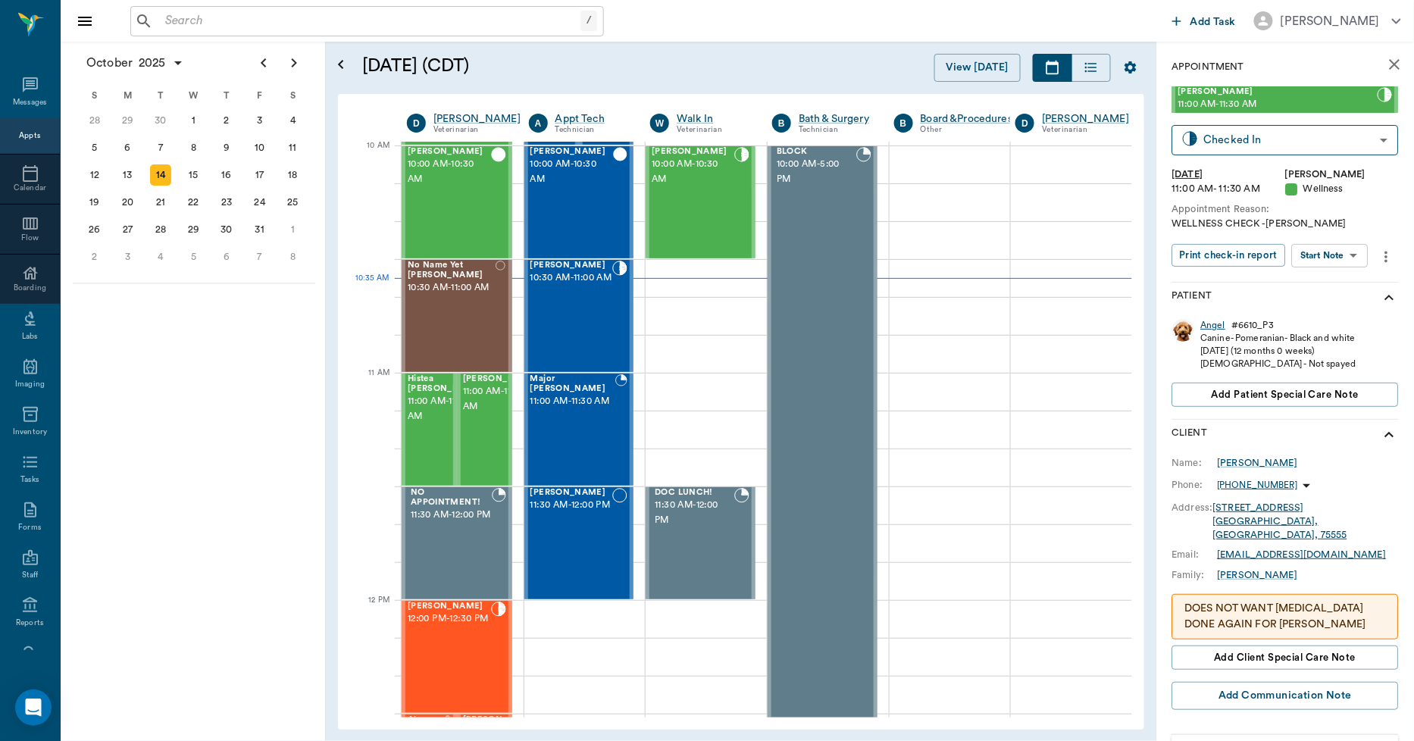
click at [1210, 321] on div "Angel" at bounding box center [1213, 325] width 25 height 13
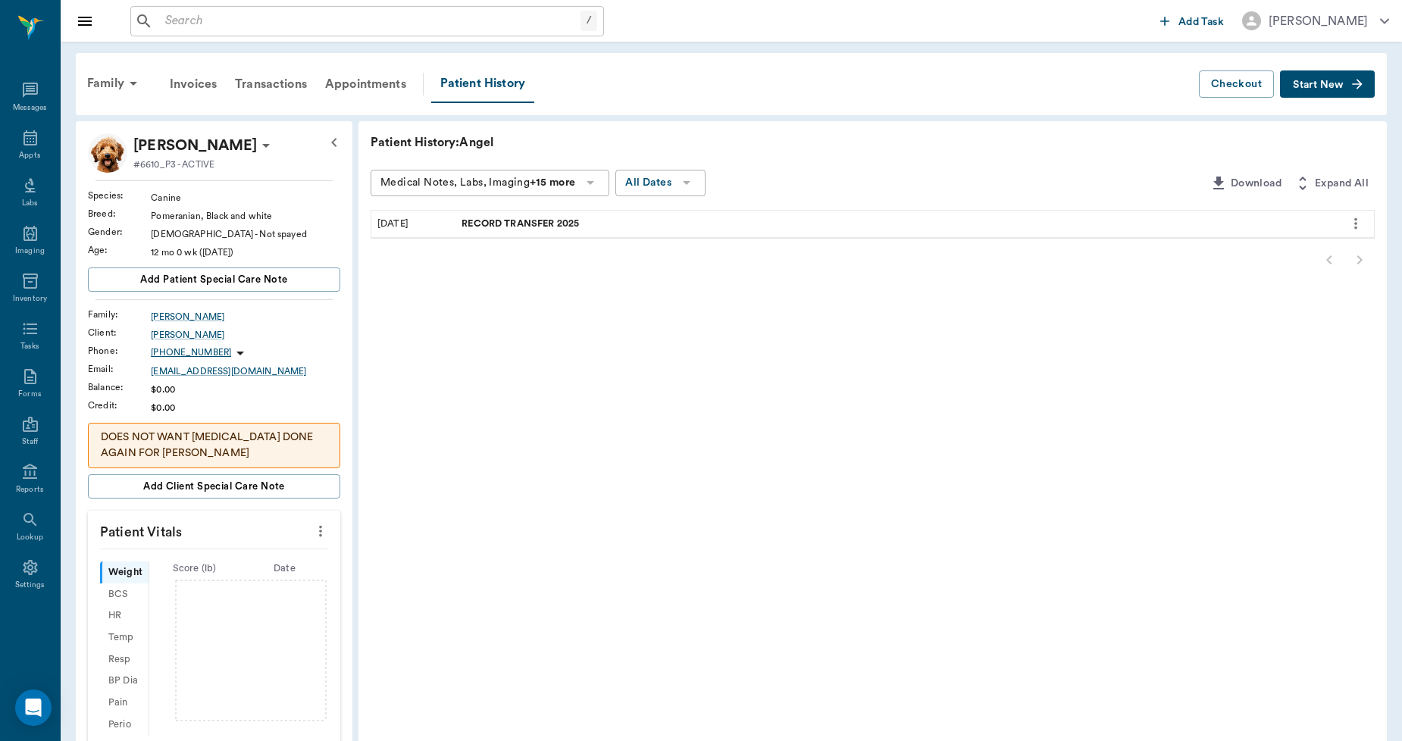
click at [528, 225] on span "RECORD TRANSFER 2025" at bounding box center [522, 224] width 121 height 14
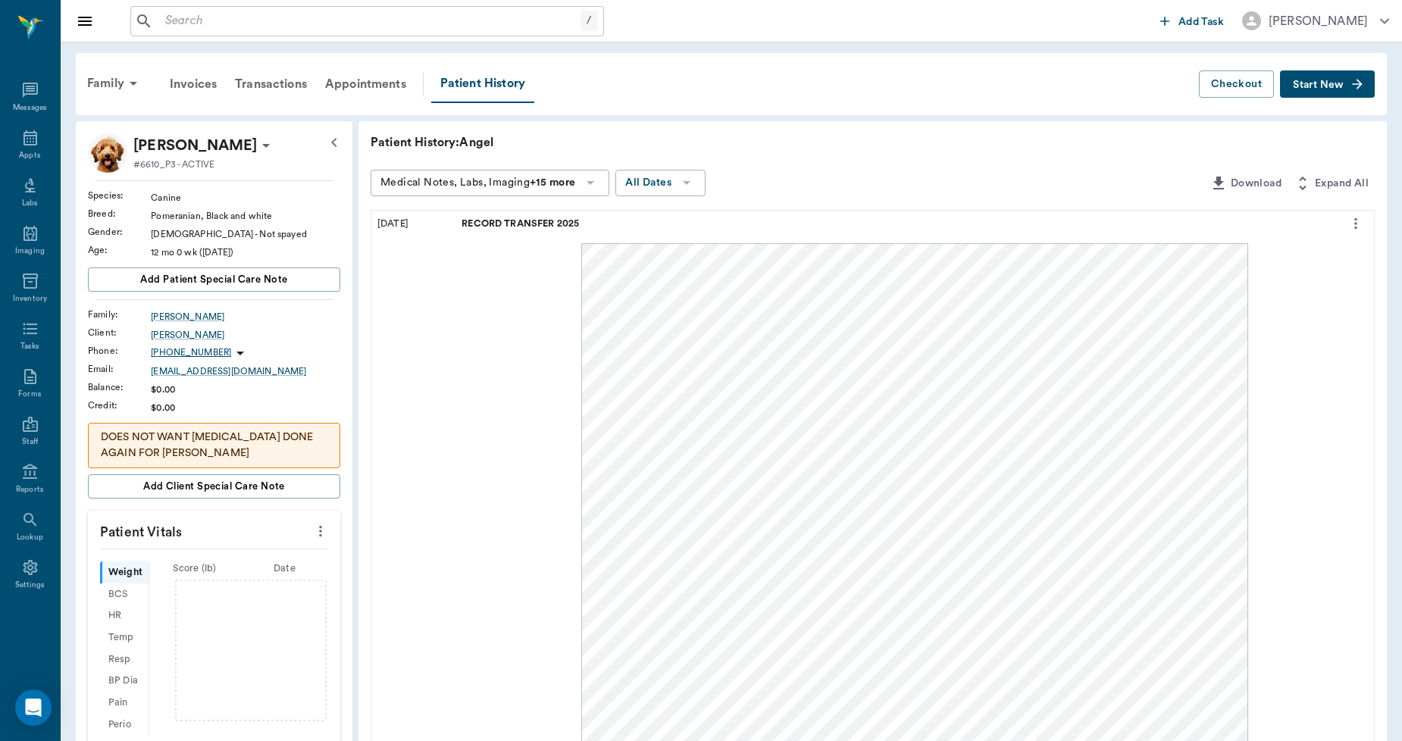
click at [1357, 224] on icon "more" at bounding box center [1356, 224] width 17 height 18
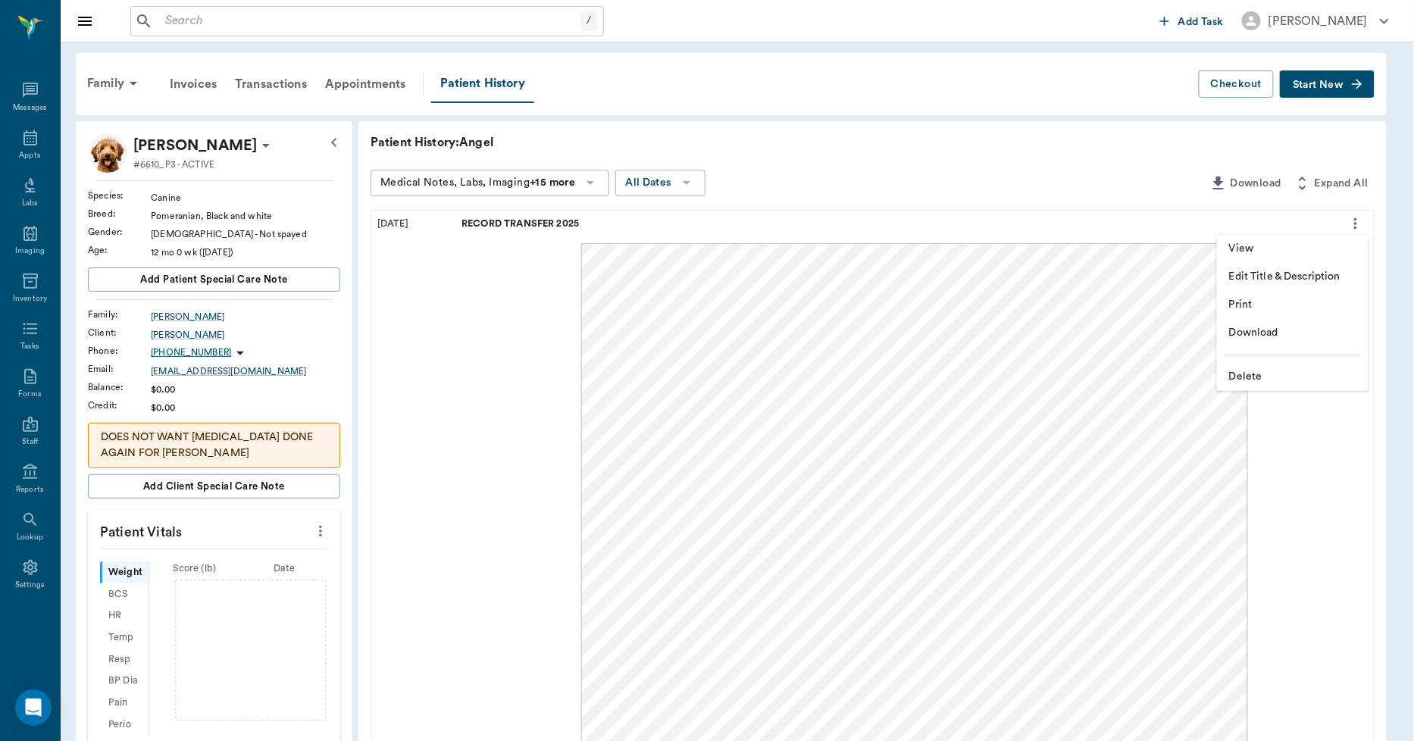
click at [1264, 299] on span "Print" at bounding box center [1292, 305] width 127 height 16
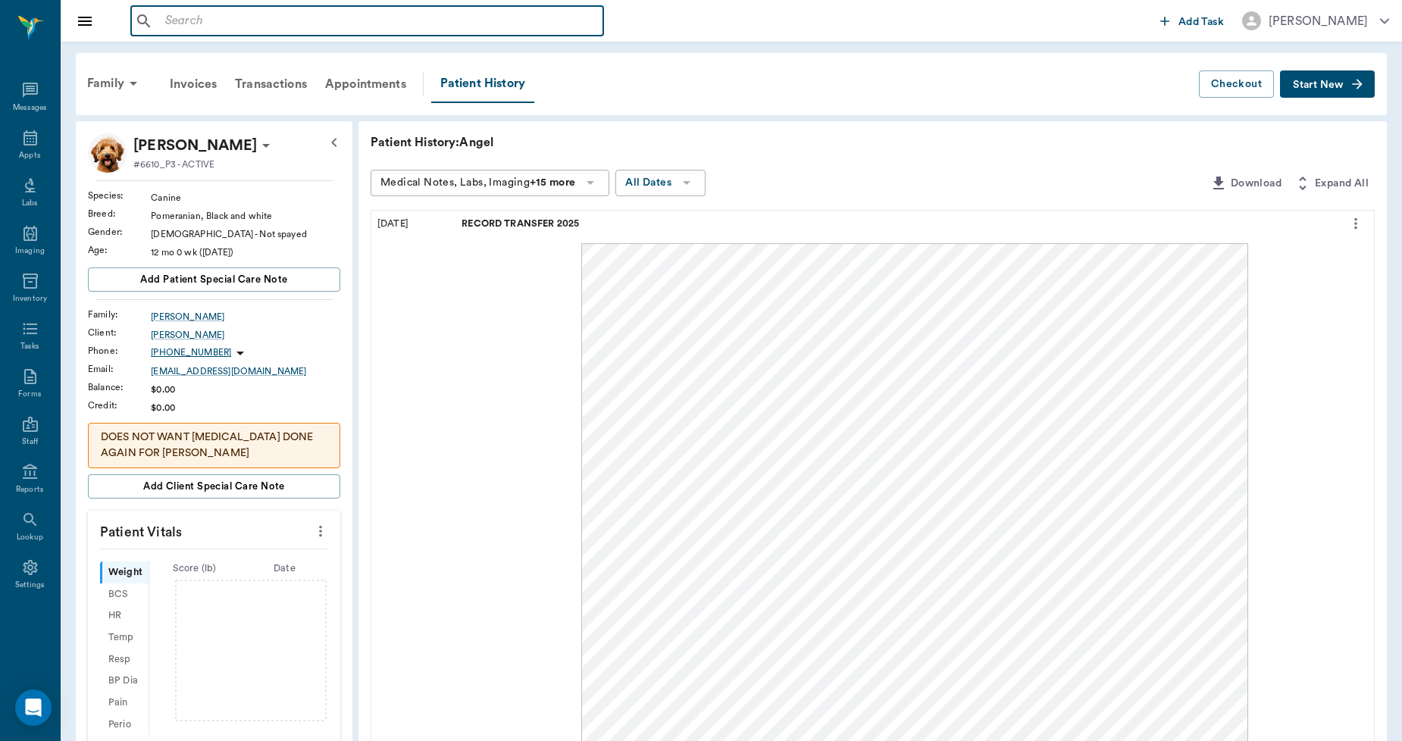
click at [202, 16] on input "text" at bounding box center [378, 21] width 438 height 21
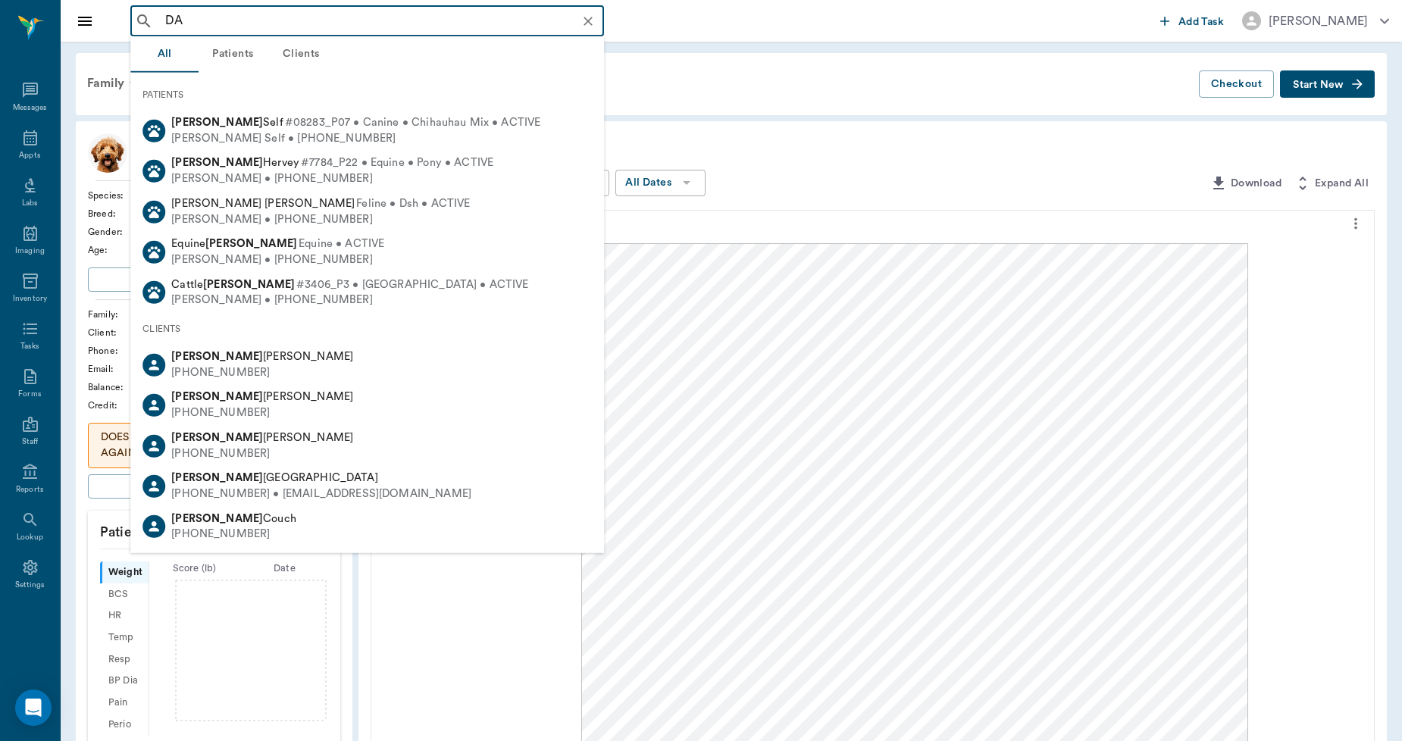
type input "D"
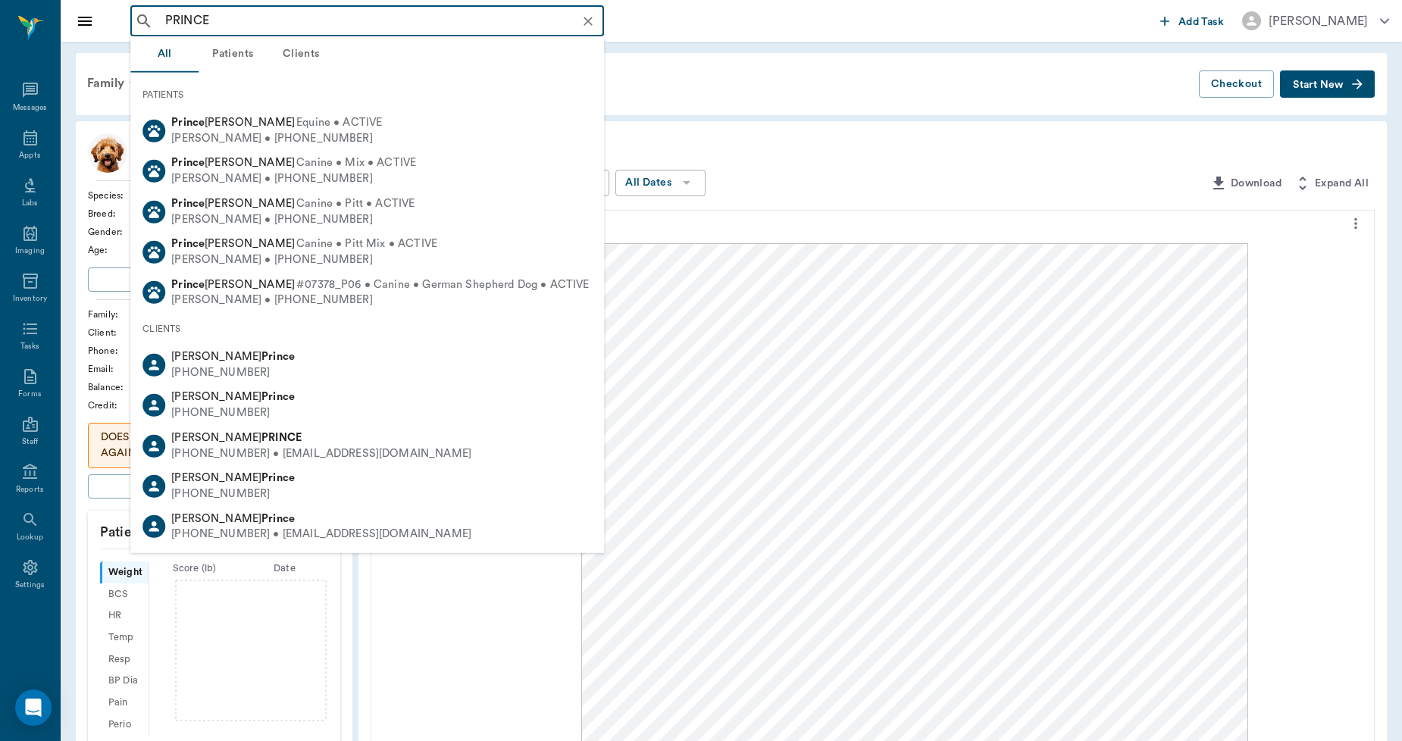
type input "PRINCE"
click at [245, 48] on button "Patients" at bounding box center [233, 54] width 68 height 36
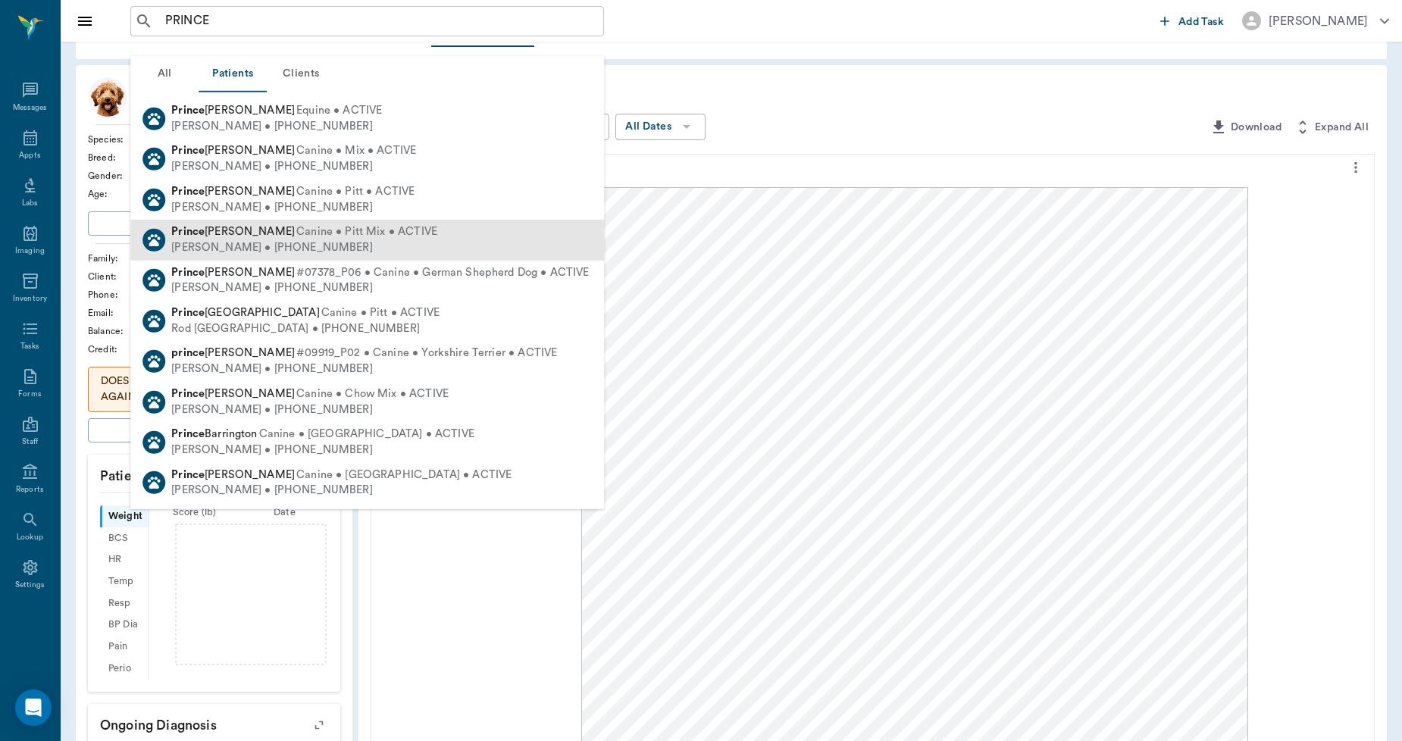
scroll to position [84, 0]
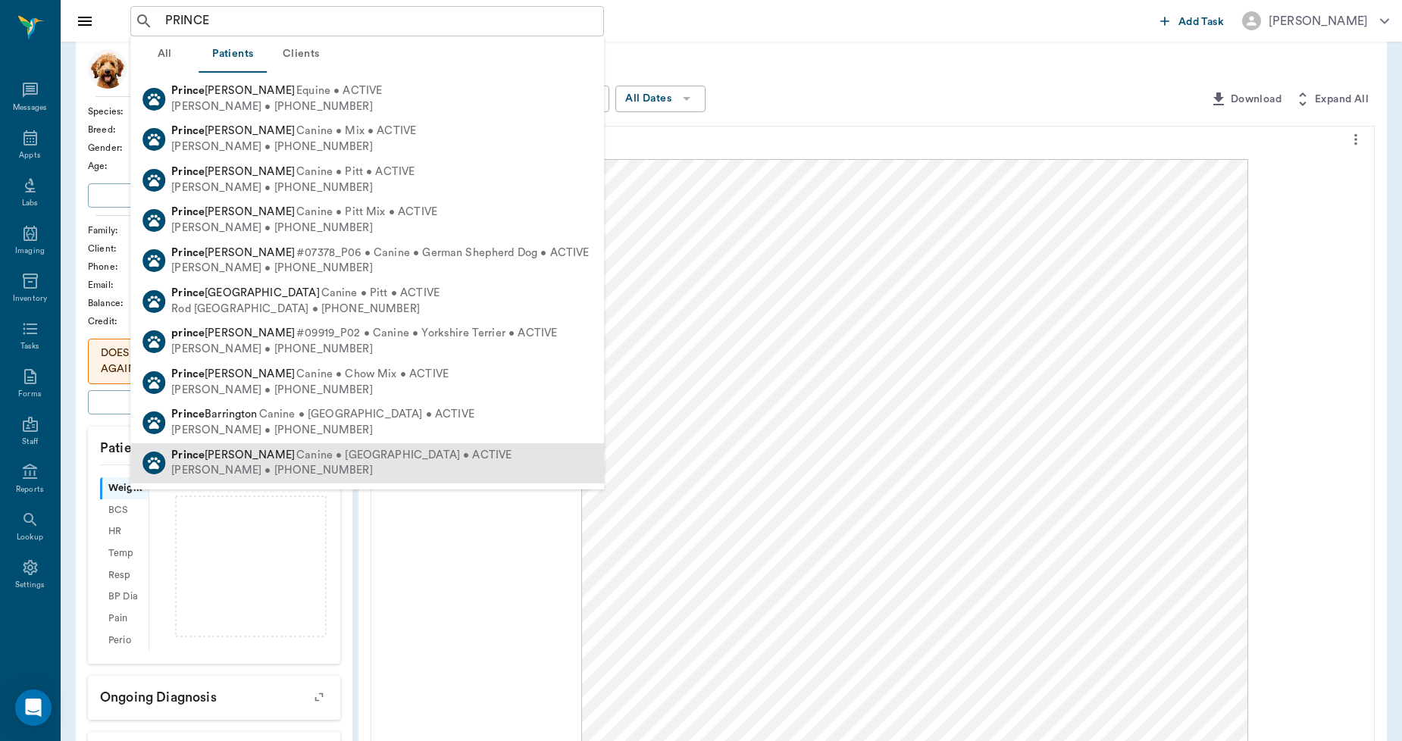
click at [296, 456] on span "Canine • Pomeranian • ACTIVE" at bounding box center [403, 456] width 215 height 16
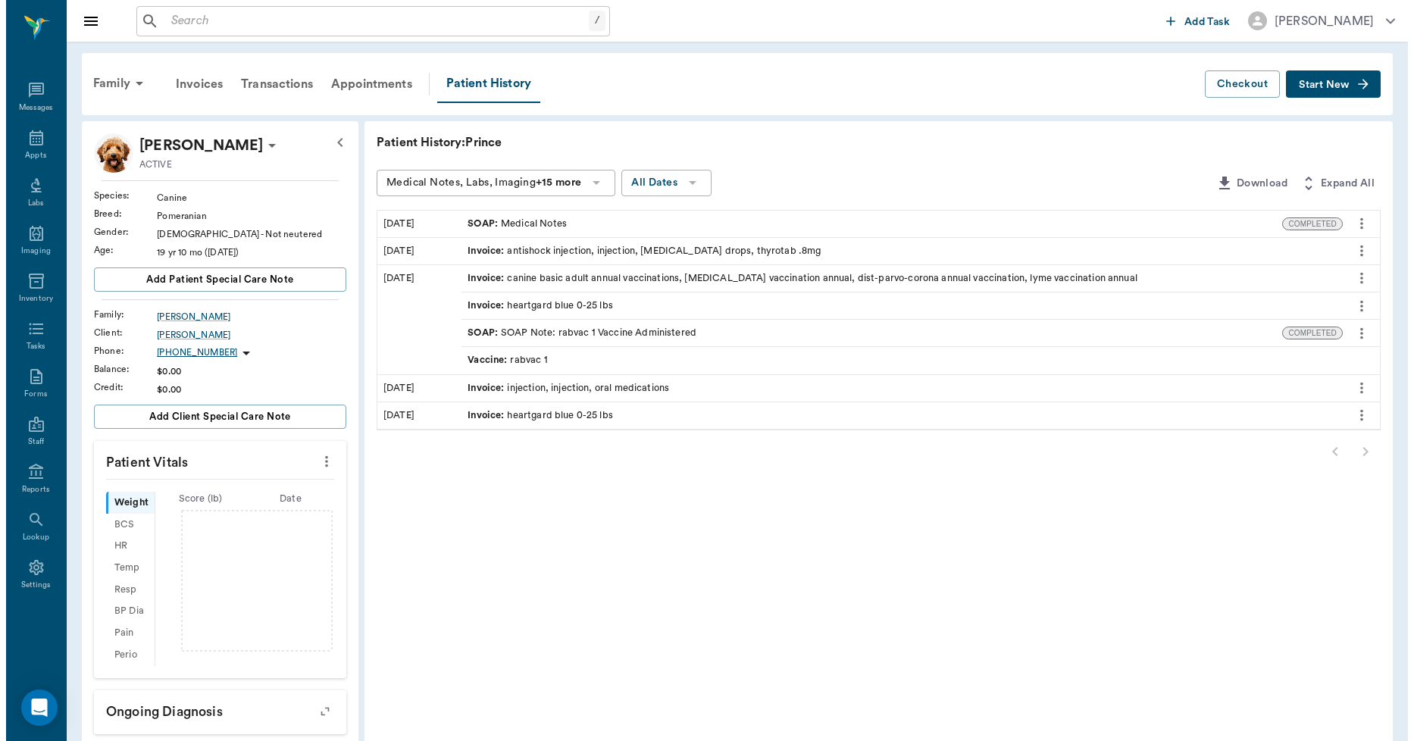
scroll to position [14, 0]
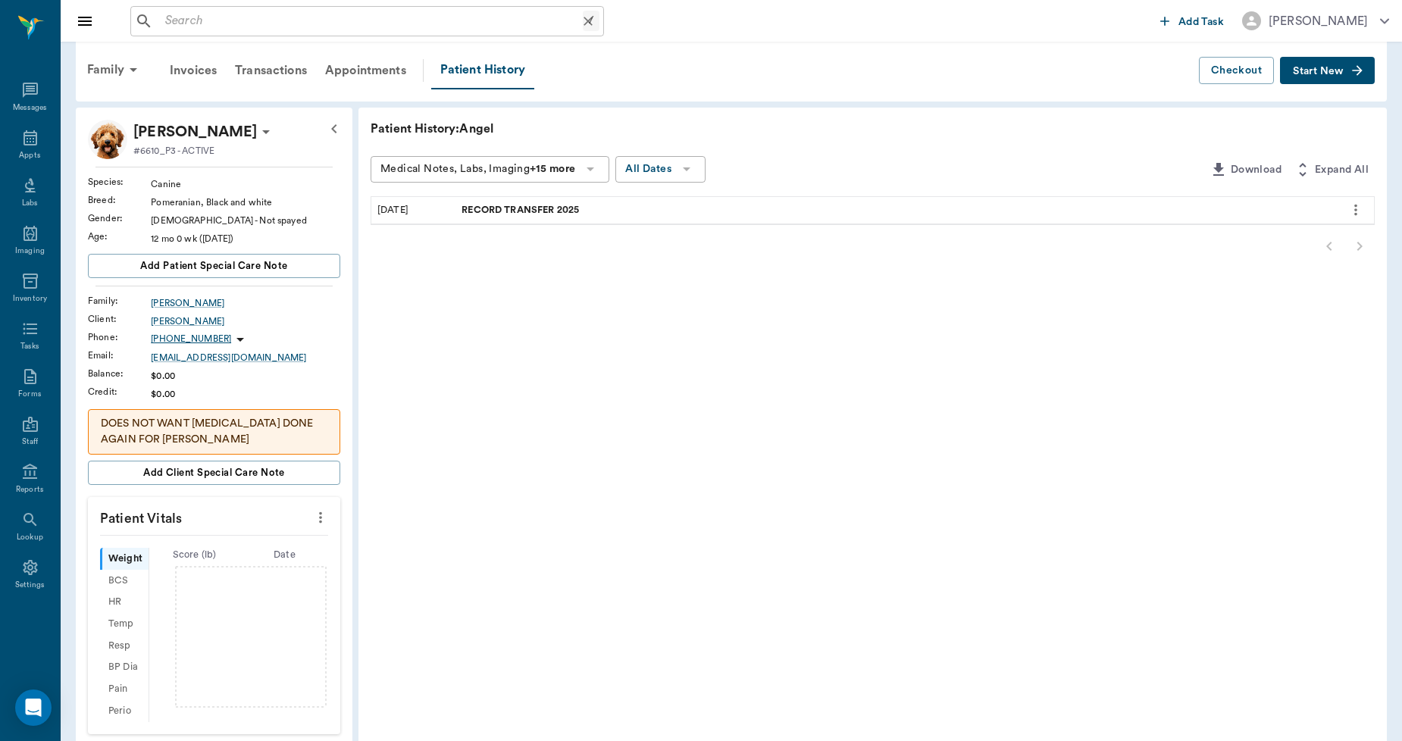
click at [277, 14] on input "text" at bounding box center [371, 21] width 424 height 21
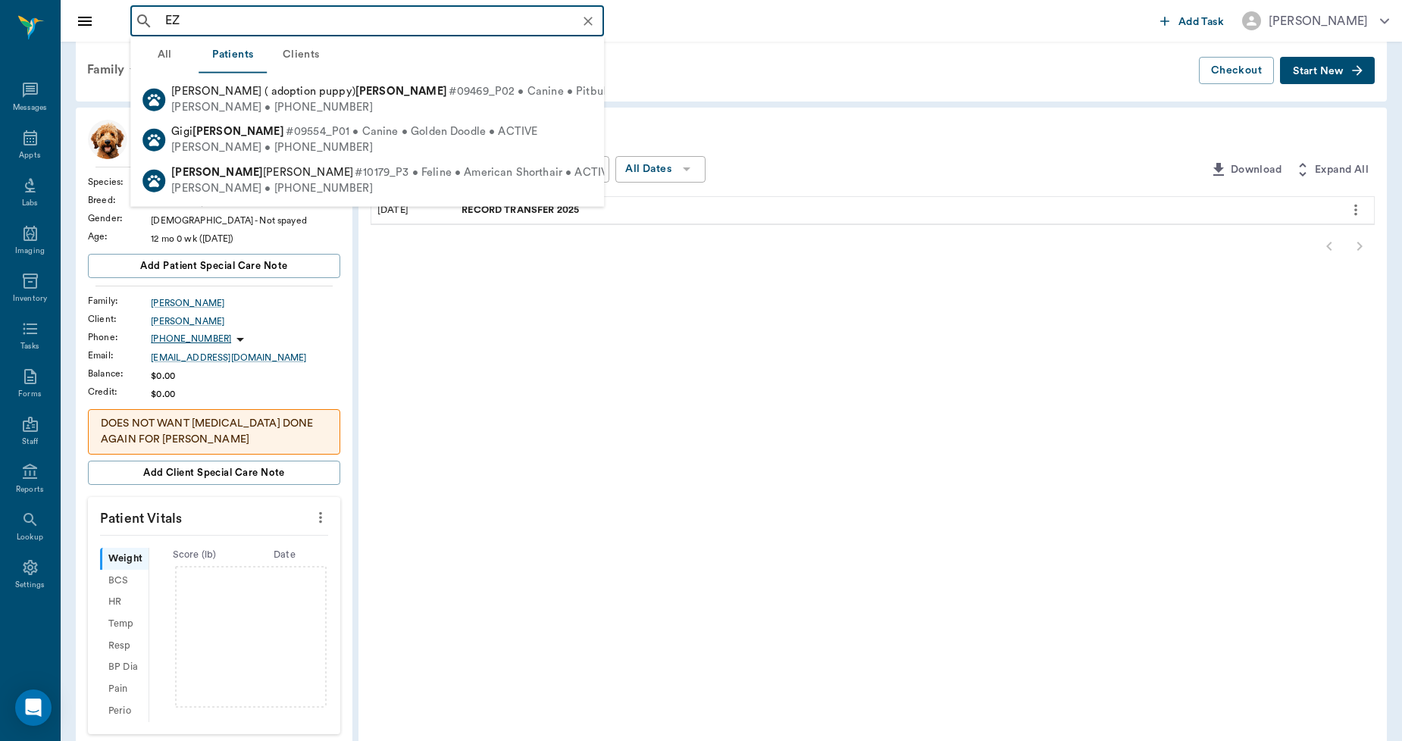
type input "E"
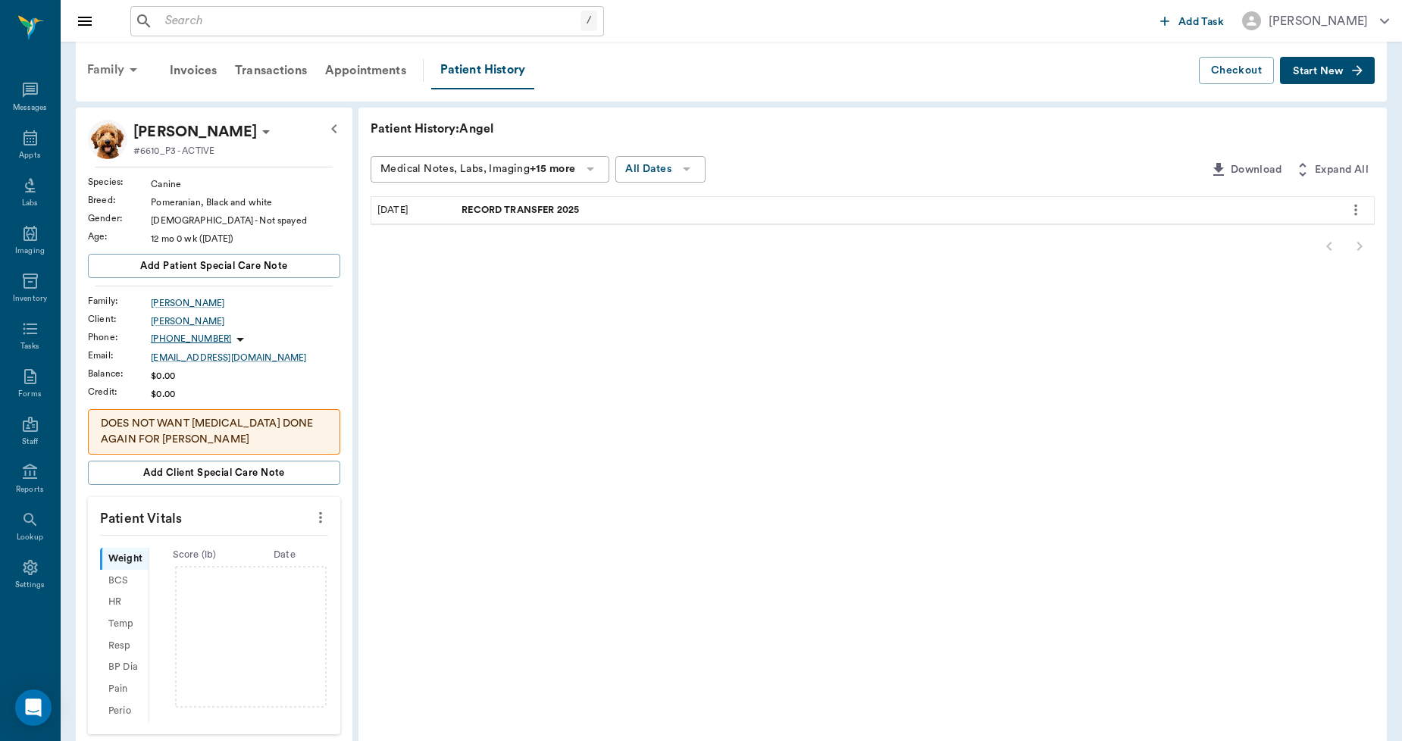
click at [108, 71] on div "Family" at bounding box center [115, 70] width 74 height 36
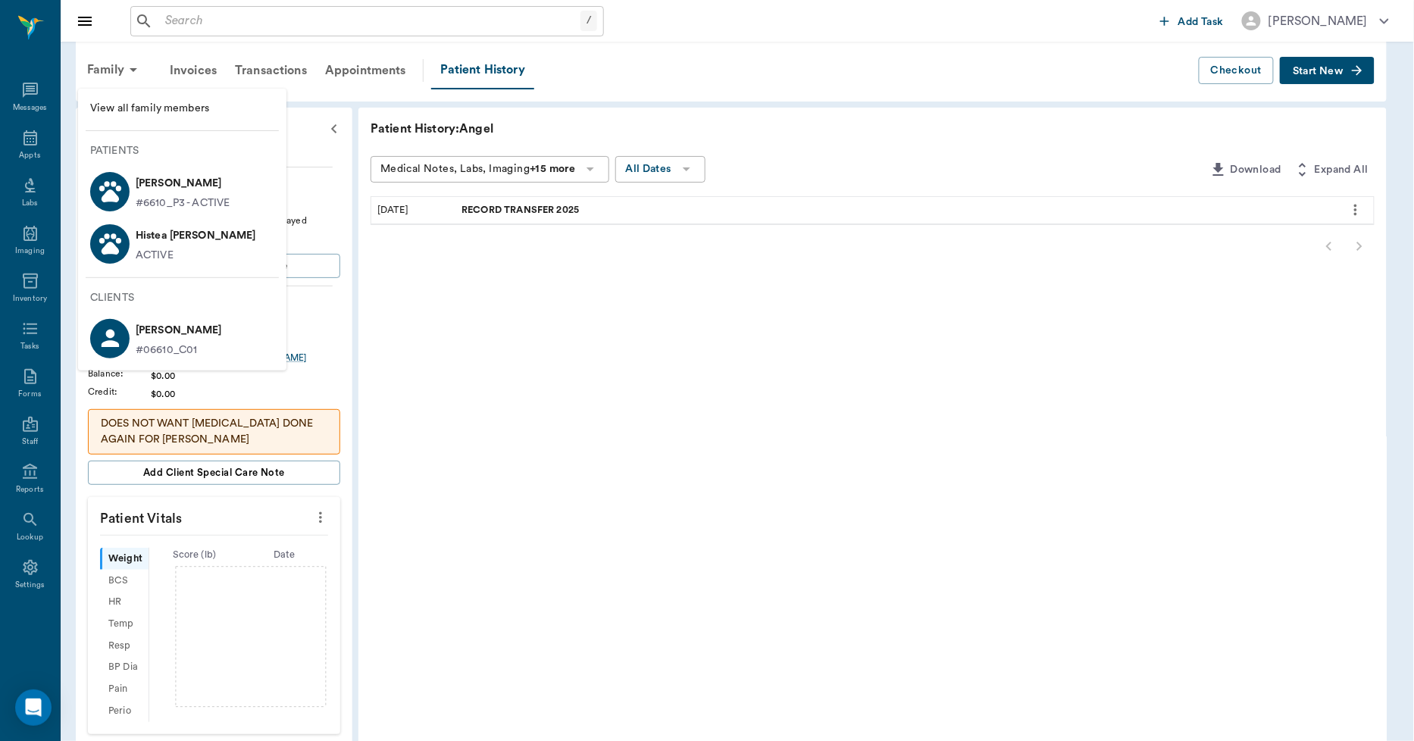
click at [172, 107] on span "View all family members" at bounding box center [182, 109] width 184 height 16
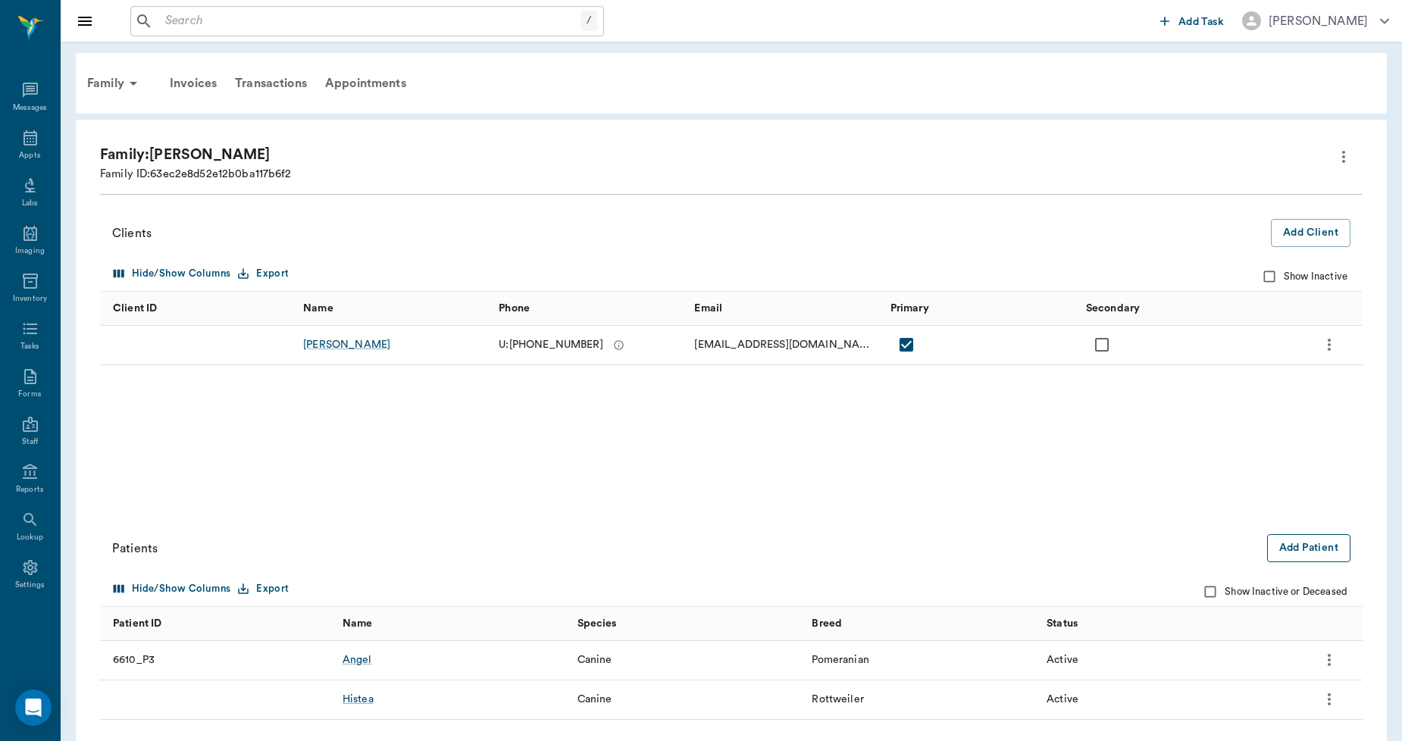
click at [1301, 550] on button "Add Patient" at bounding box center [1308, 548] width 83 height 28
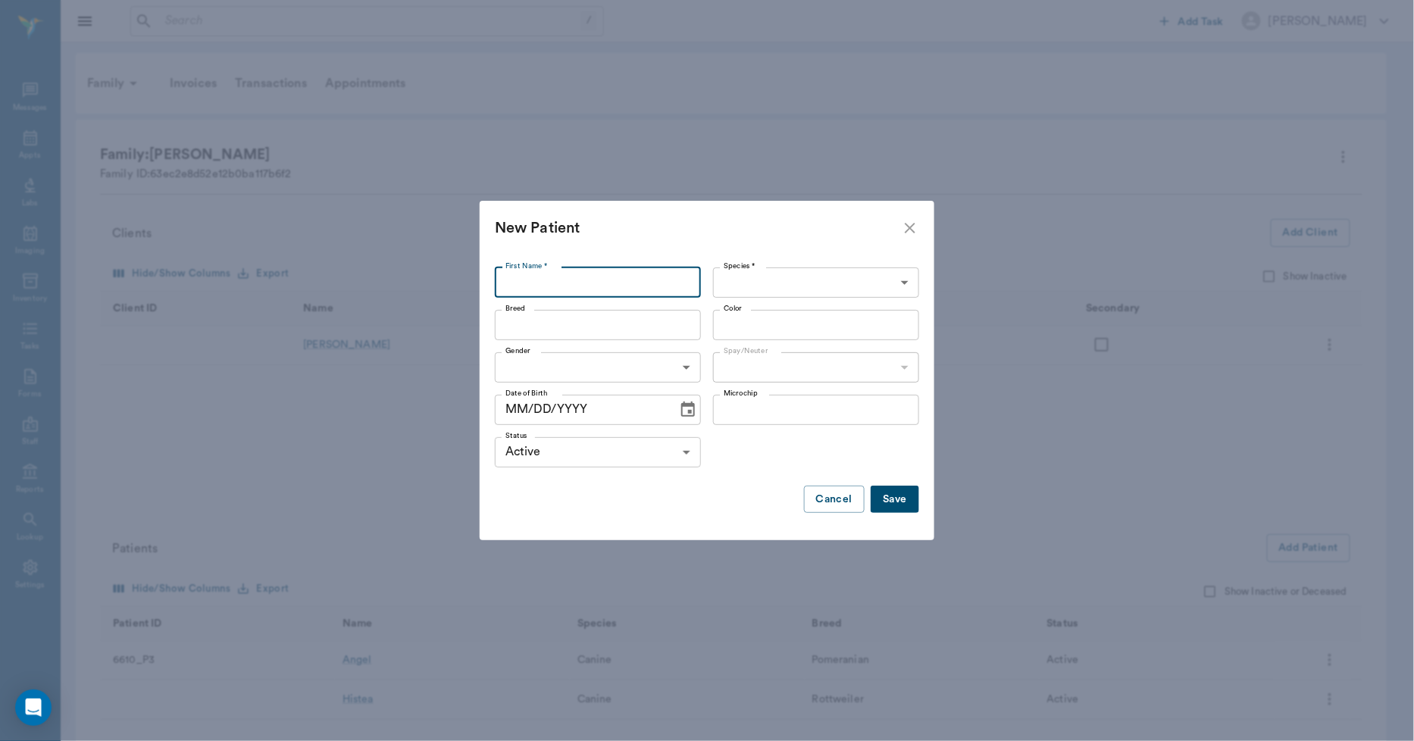
click at [525, 277] on input "First Name *" at bounding box center [598, 283] width 206 height 30
type input "Prince"
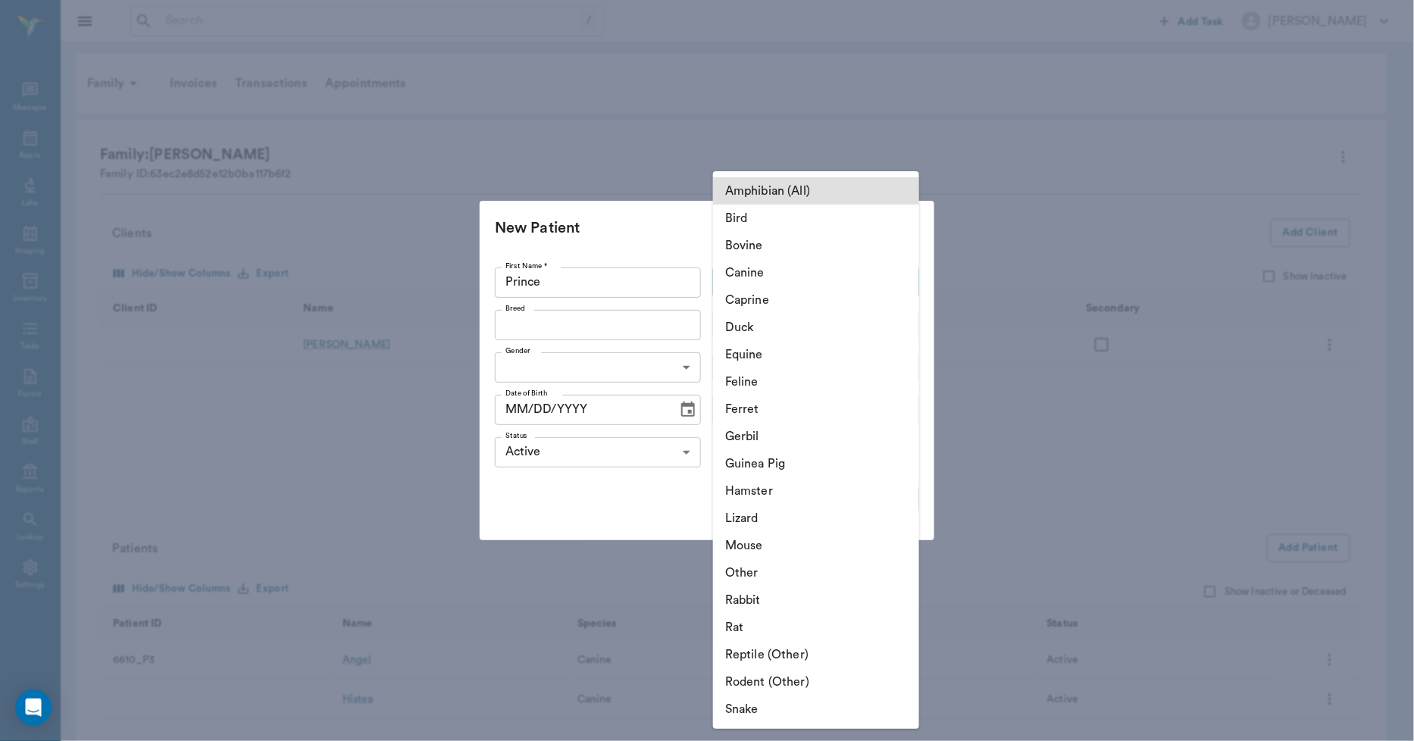
click at [750, 274] on body "/ ​ Add Task Dr. Bert Ellsworth Nectar Messages Appts Labs Imaging Inventory Ta…" at bounding box center [707, 427] width 1414 height 855
click at [750, 270] on li "Canine" at bounding box center [816, 272] width 206 height 27
type input "Canine"
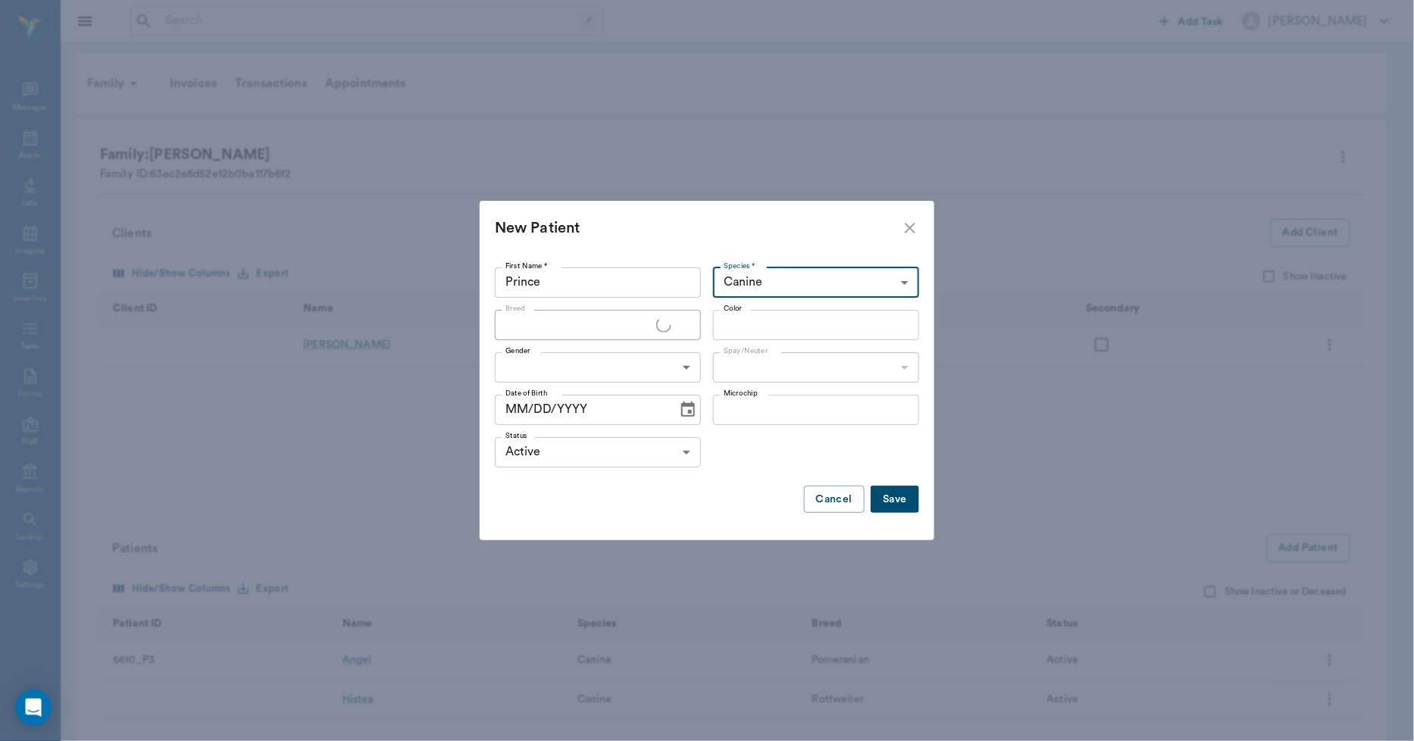
click at [608, 322] on input "Breed" at bounding box center [577, 325] width 157 height 21
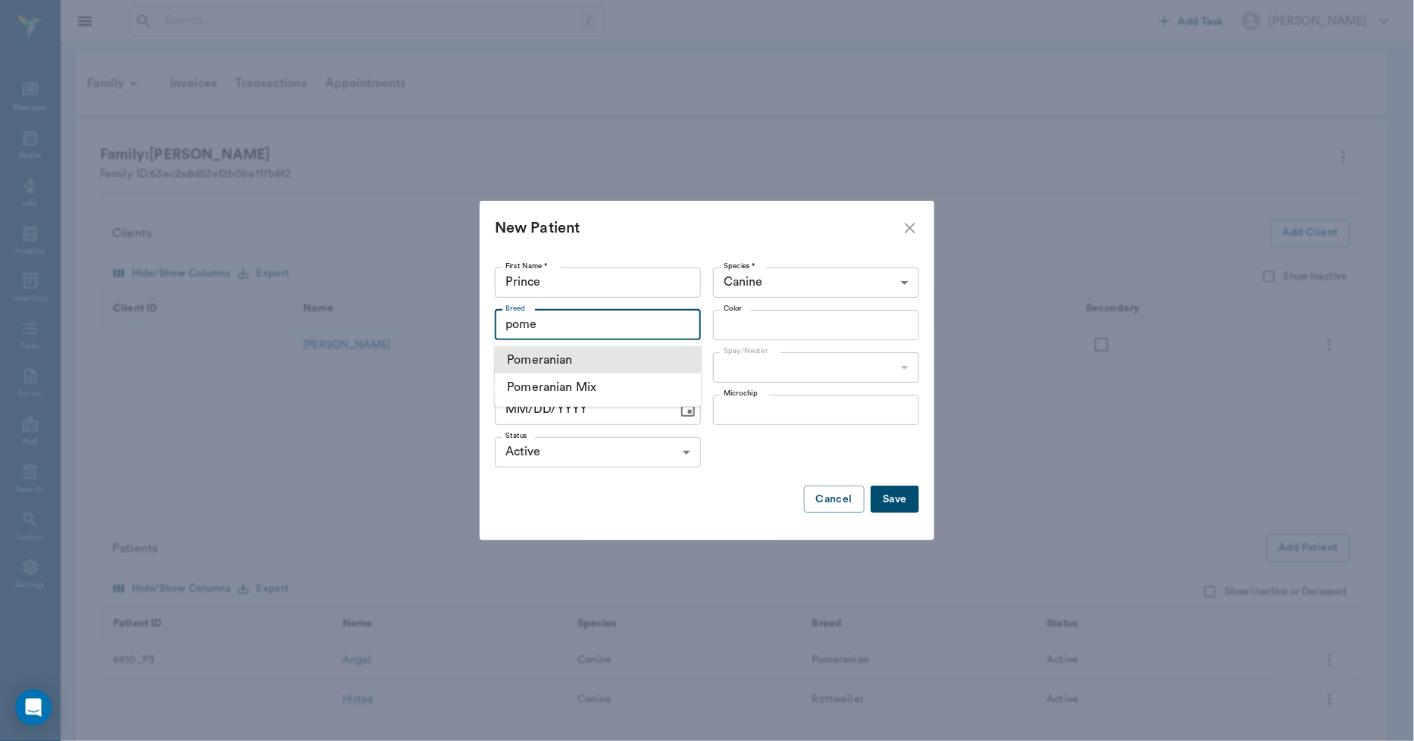
click at [550, 359] on li "Pomeranian" at bounding box center [598, 359] width 206 height 27
type input "Pomeranian"
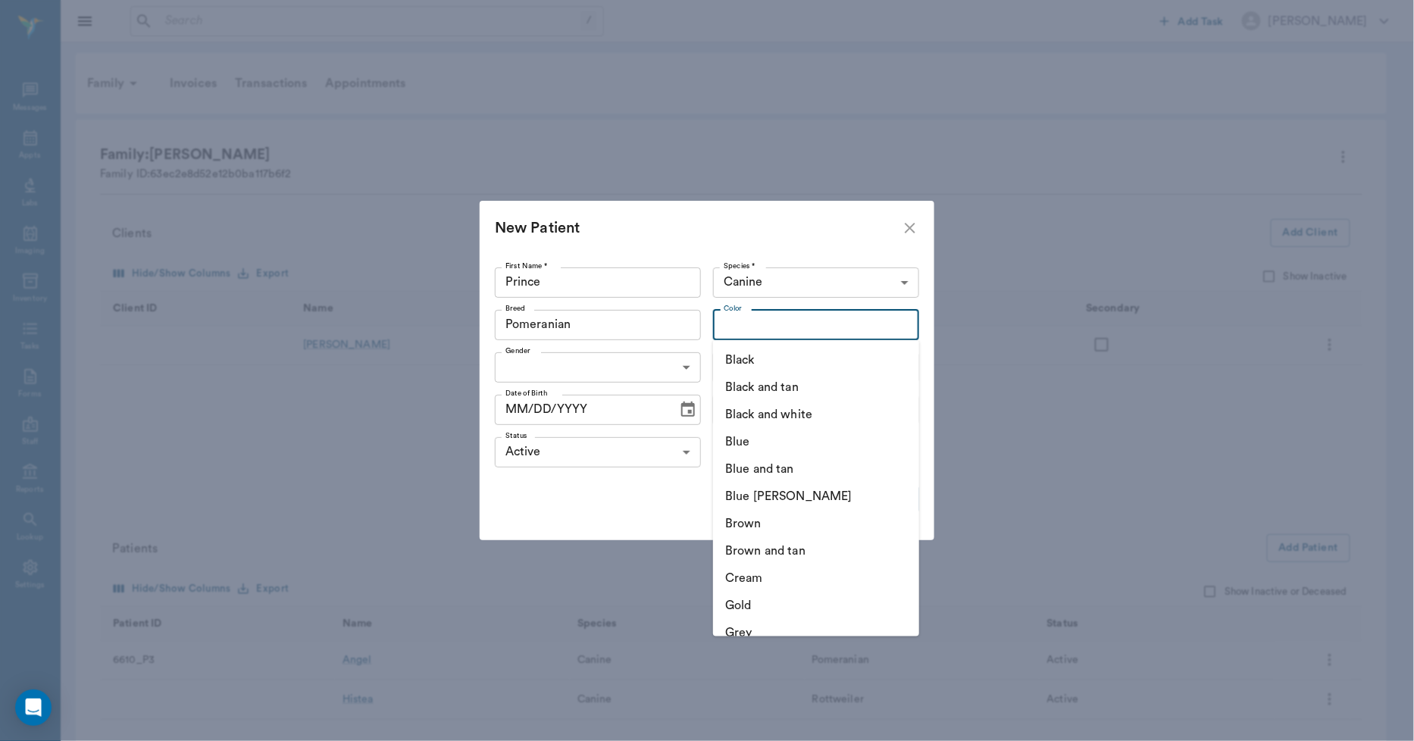
click at [743, 322] on input "Color" at bounding box center [804, 325] width 172 height 21
click at [741, 413] on li "Black and white" at bounding box center [816, 414] width 206 height 27
type input "Black and white"
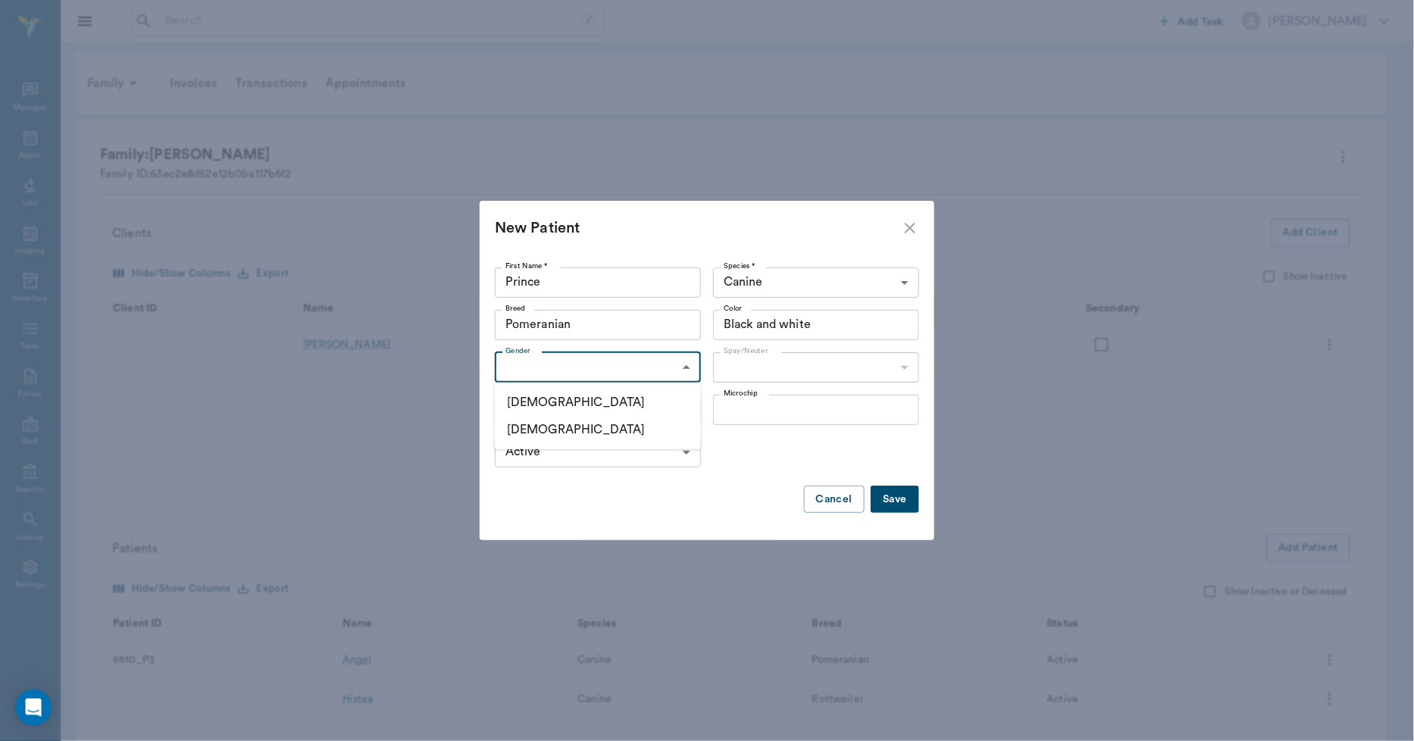
click at [623, 368] on body "/ ​ Add Task Dr. Bert Ellsworth Nectar Messages Appts Labs Imaging Inventory Ta…" at bounding box center [707, 427] width 1414 height 855
click at [555, 399] on li "Male" at bounding box center [598, 402] width 206 height 27
type input "MALE"
click at [747, 359] on body "/ ​ Add Task Dr. Bert Ellsworth Nectar Messages Appts Labs Imaging Inventory Ta…" at bounding box center [707, 427] width 1414 height 855
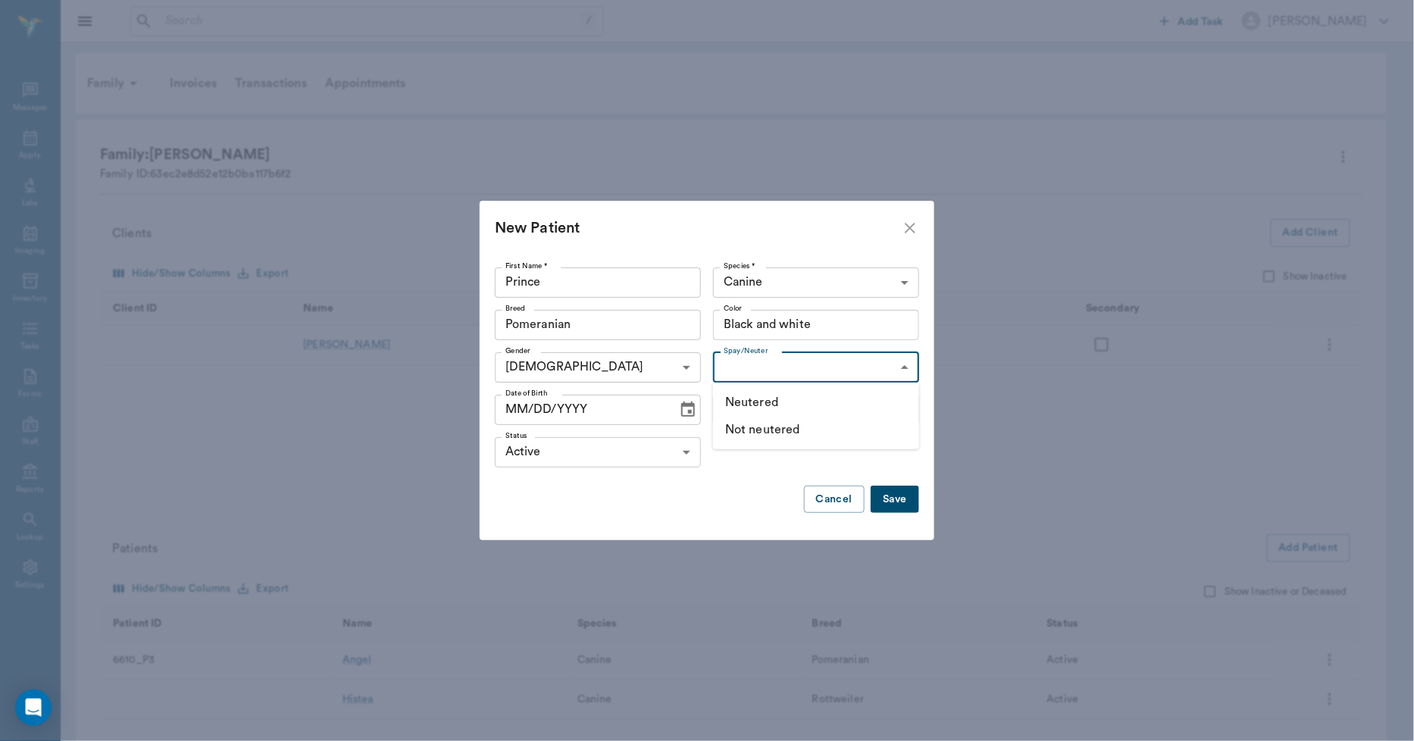
click at [744, 424] on li "Not neutered" at bounding box center [816, 429] width 206 height 27
type input "false"
click at [690, 410] on icon "Choose date" at bounding box center [688, 409] width 14 height 15
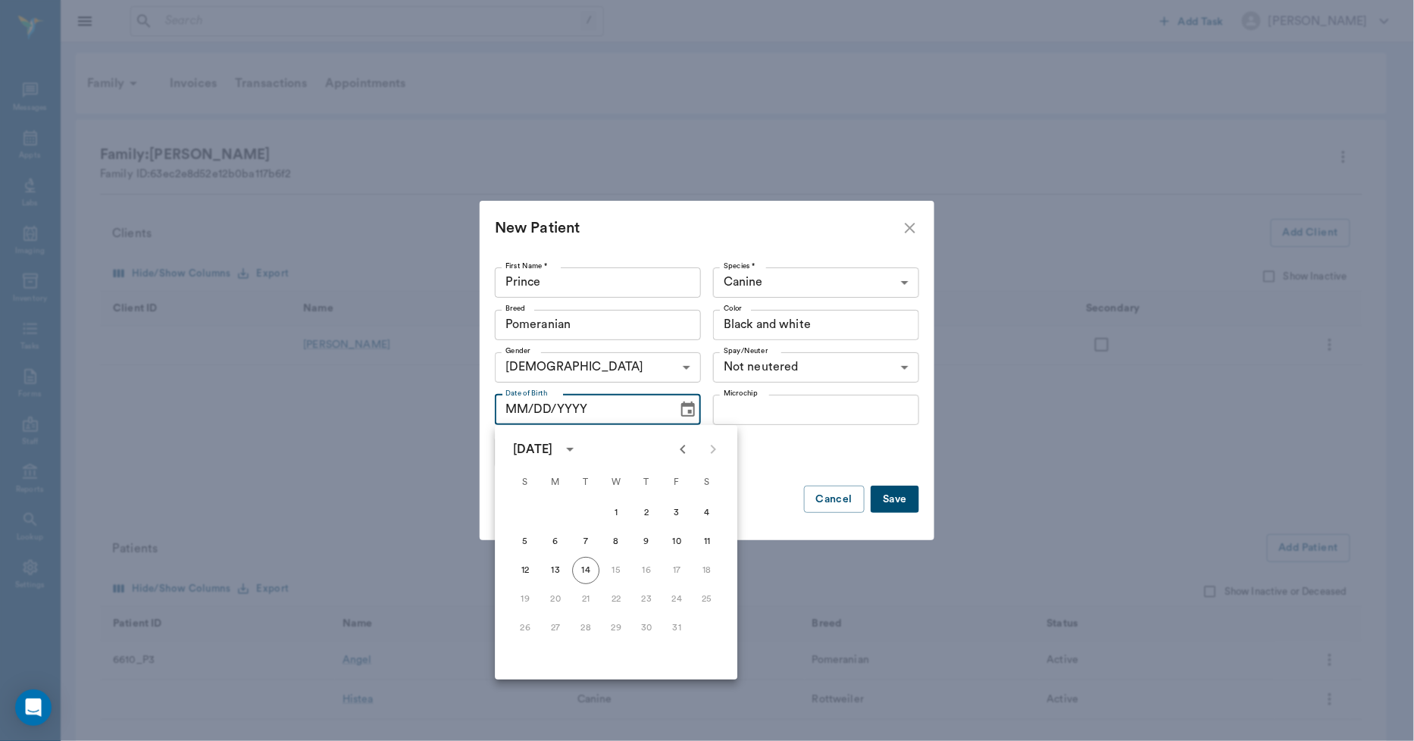
click at [509, 408] on input "MM/DD/YYYY" at bounding box center [581, 410] width 172 height 30
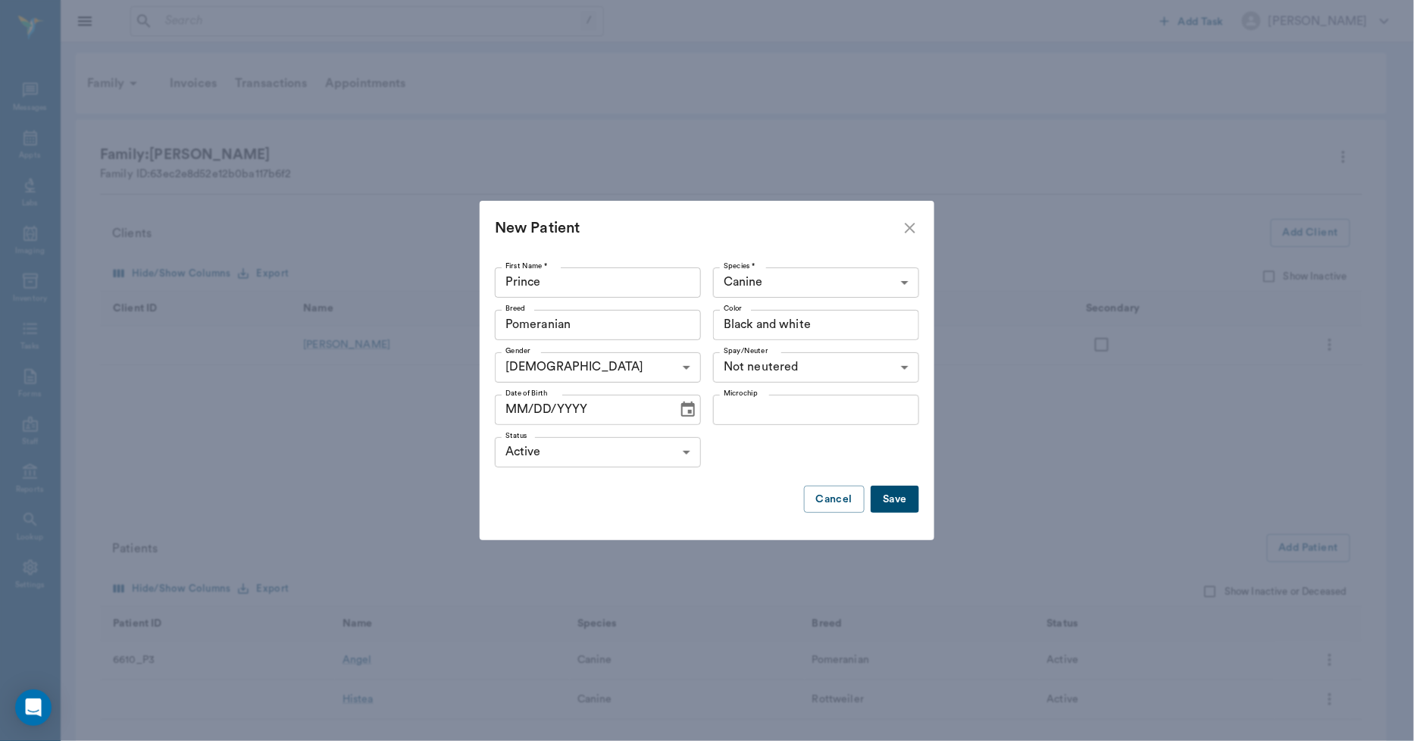
click at [509, 407] on input "MM/DD/YYYY" at bounding box center [581, 410] width 172 height 30
click at [518, 407] on input "MM/DD/YYYY" at bounding box center [581, 410] width 172 height 30
click at [523, 406] on input "MM/DD/YYYY" at bounding box center [581, 410] width 172 height 30
click at [526, 406] on input "MM/DD/YYYY" at bounding box center [581, 410] width 172 height 30
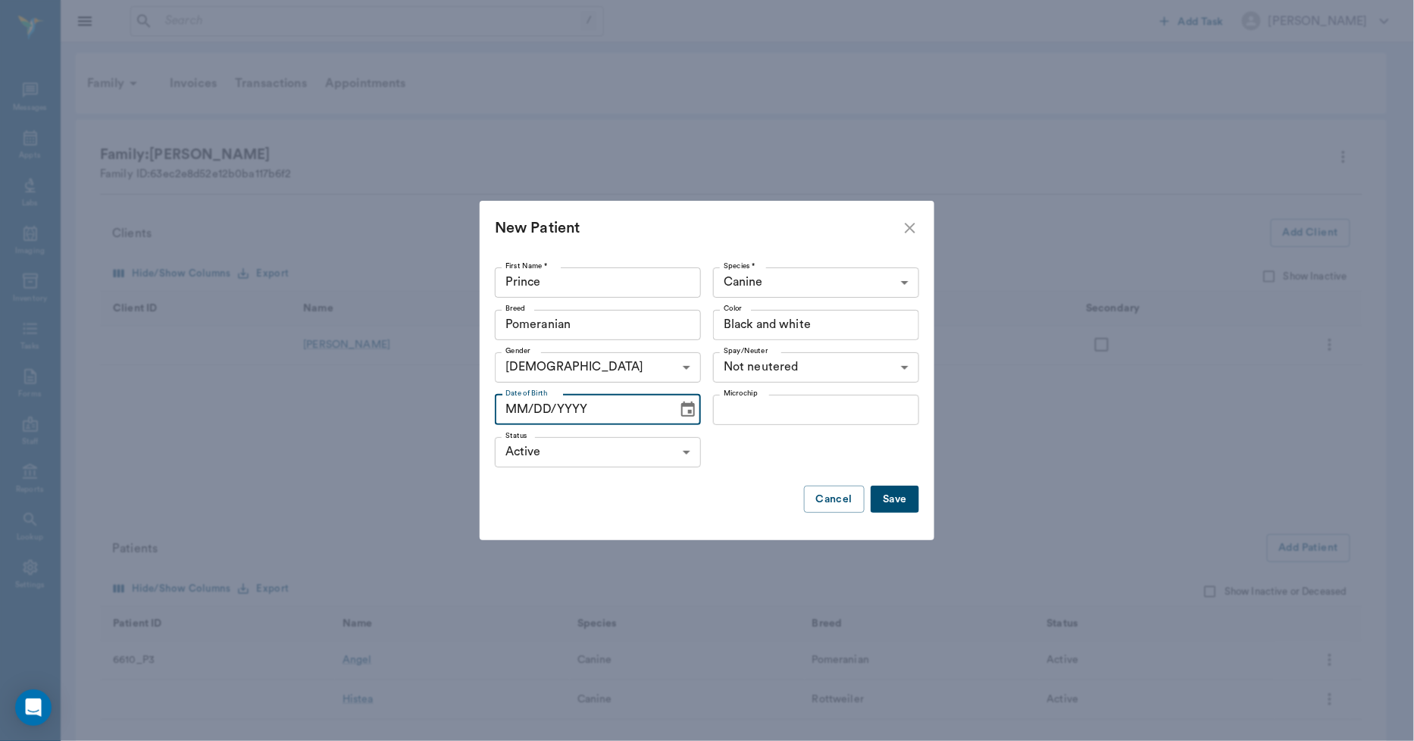
click at [526, 406] on input "MM/DD/YYYY" at bounding box center [581, 410] width 172 height 30
drag, startPoint x: 609, startPoint y: 406, endPoint x: 508, endPoint y: 414, distance: 101.8
click at [508, 414] on input "MM/DD/YYYY" at bounding box center [581, 410] width 172 height 30
type input "10/16/2024"
click at [778, 409] on input "Microchip" at bounding box center [816, 410] width 206 height 30
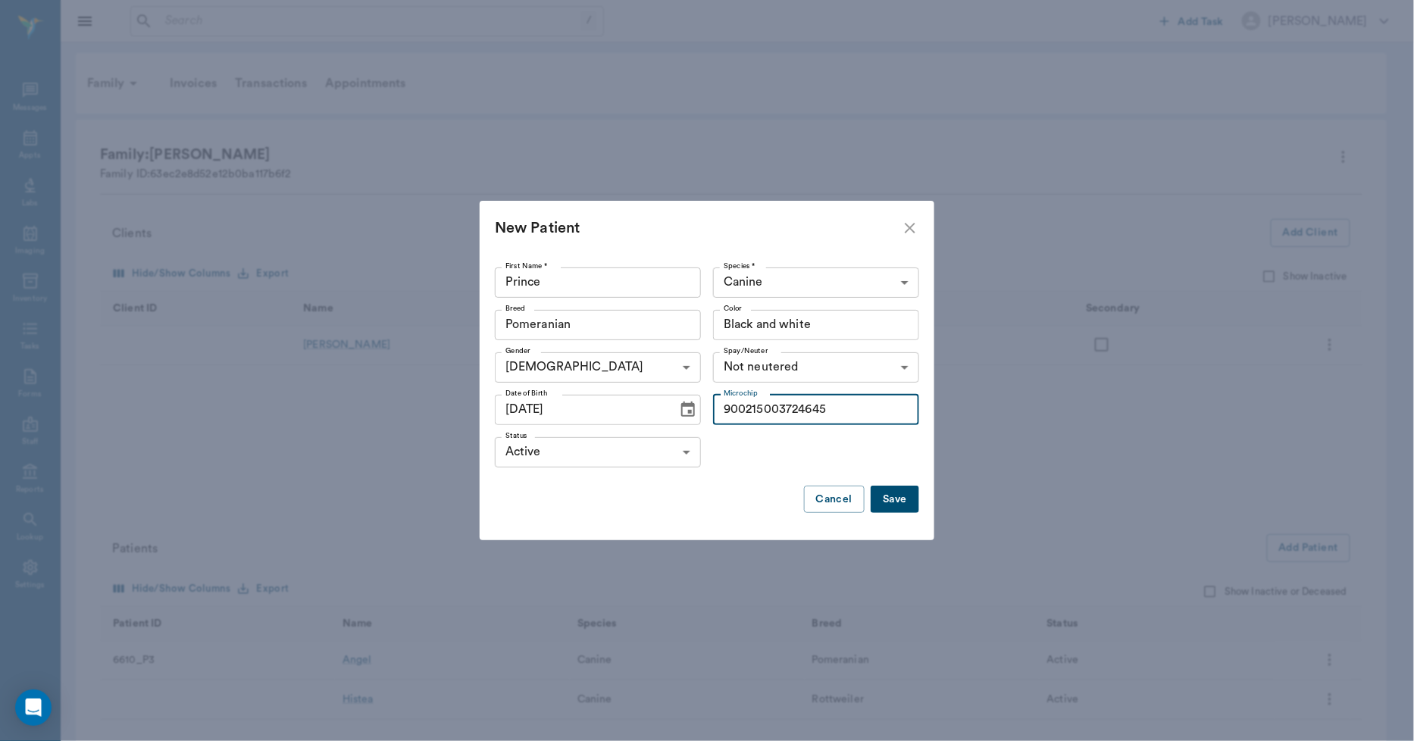
type input "900215003724645"
click at [895, 493] on button "Save" at bounding box center [895, 500] width 49 height 28
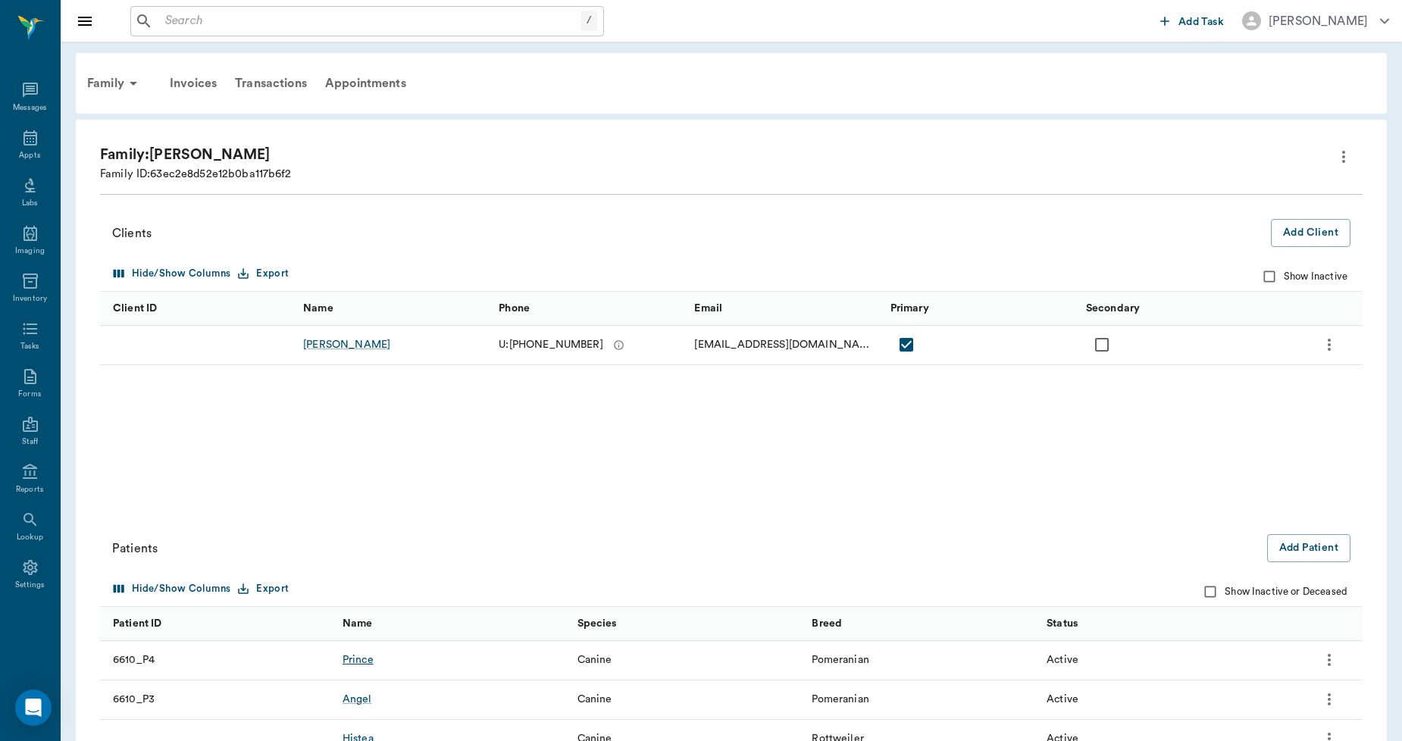
click at [356, 657] on div "Prince" at bounding box center [358, 660] width 31 height 15
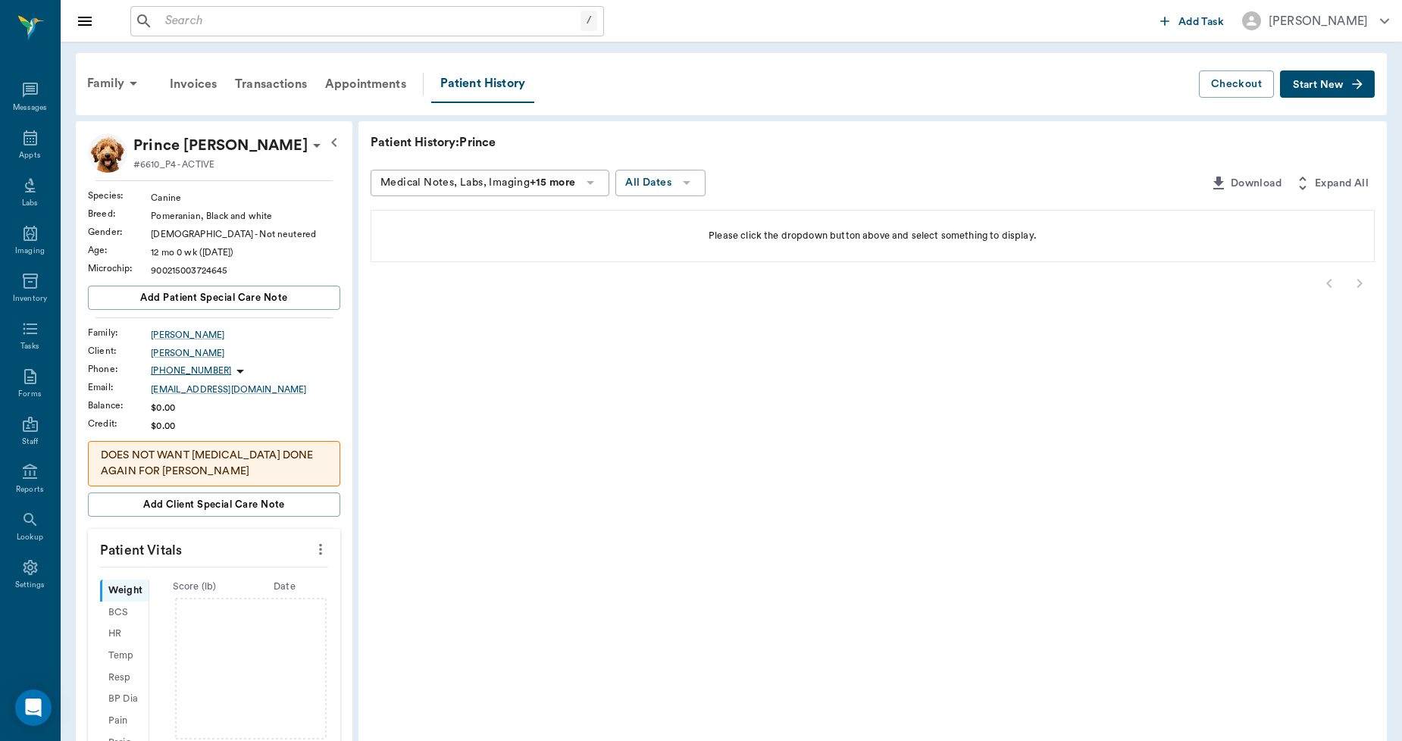
click at [1336, 85] on span "Start New" at bounding box center [1318, 85] width 51 height 0
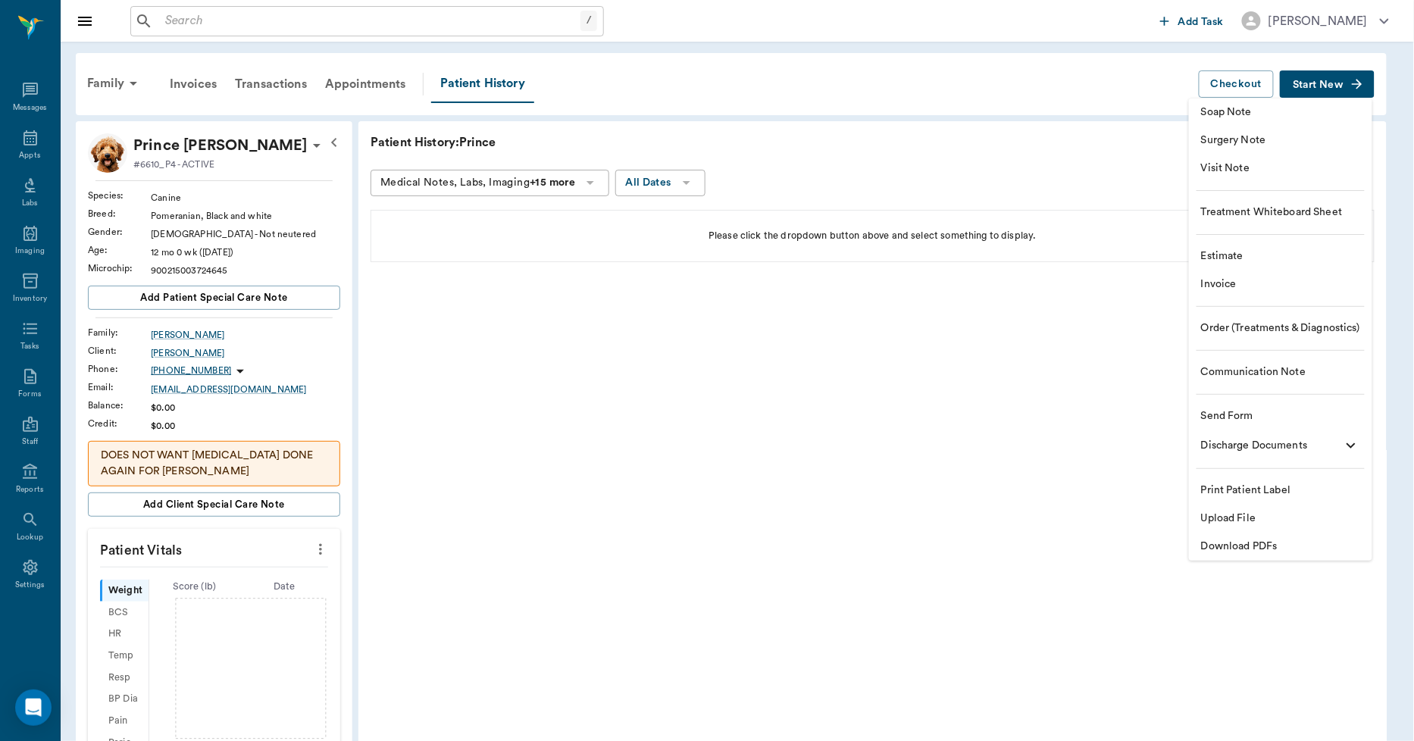
click at [1249, 506] on li "Upload File" at bounding box center [1280, 519] width 183 height 28
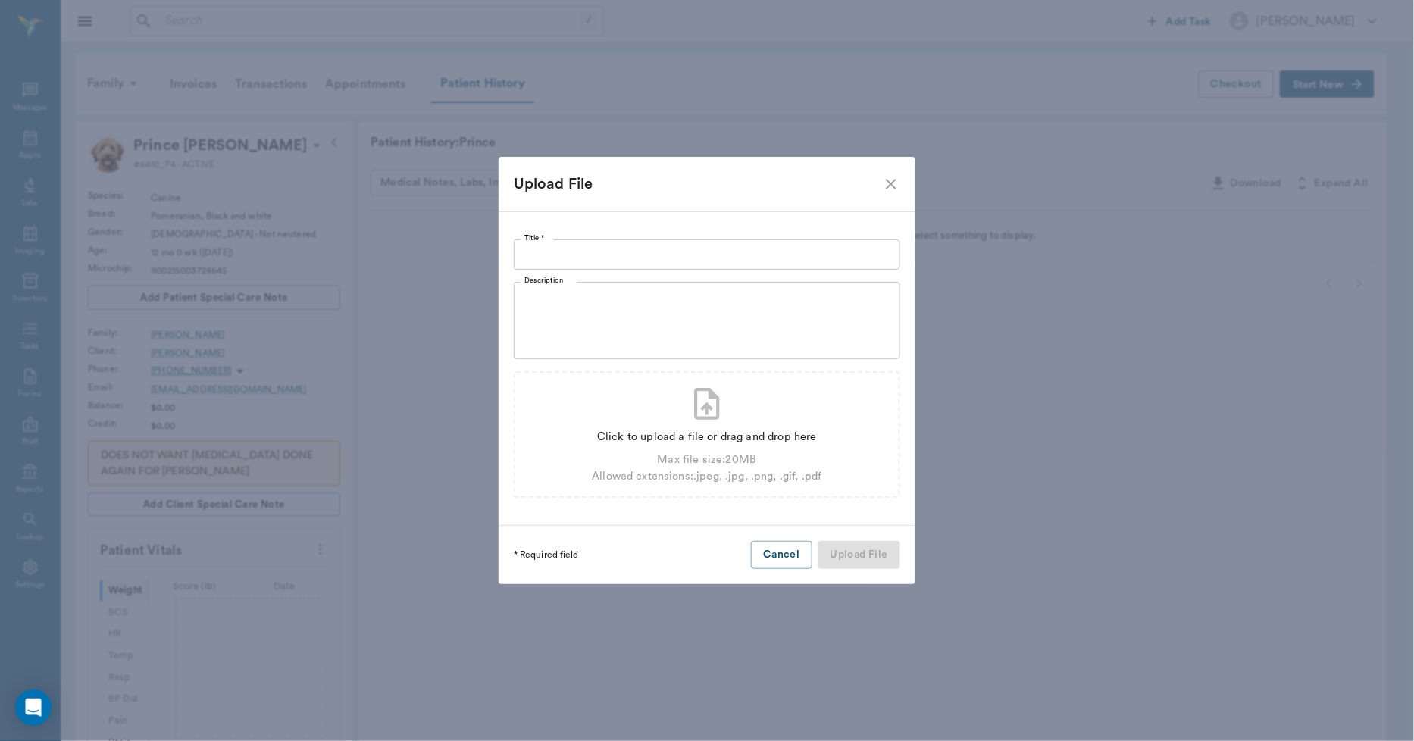
click at [872, 258] on input "Title *" at bounding box center [707, 255] width 387 height 30
type input "r"
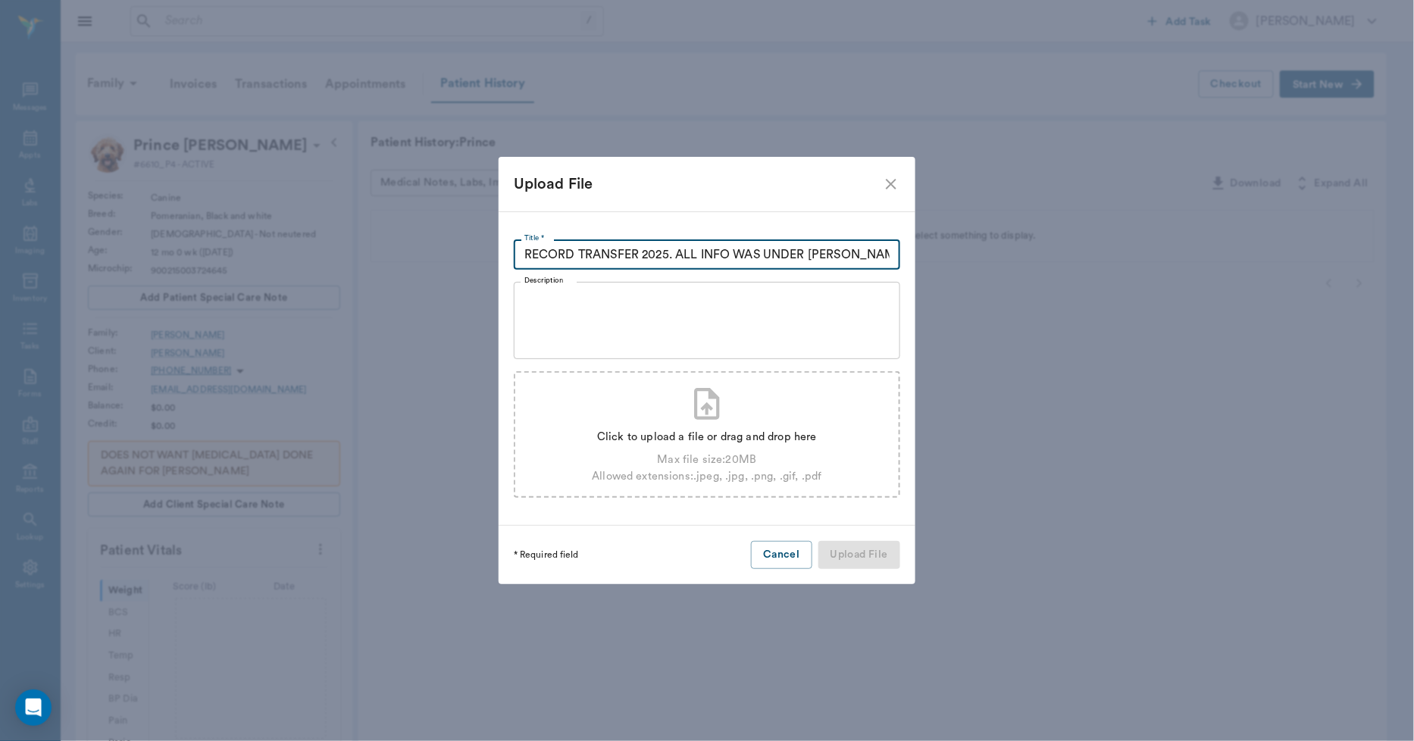
type input "RECORD TRANSFER 2025. ALL INFO WAS UNDER ANGEL"
click at [804, 436] on div "Click to upload a file or drag and drop here" at bounding box center [707, 437] width 230 height 17
type input "C:\fakepath\Angel.Waller.RecordTransfer.2025.pdf"
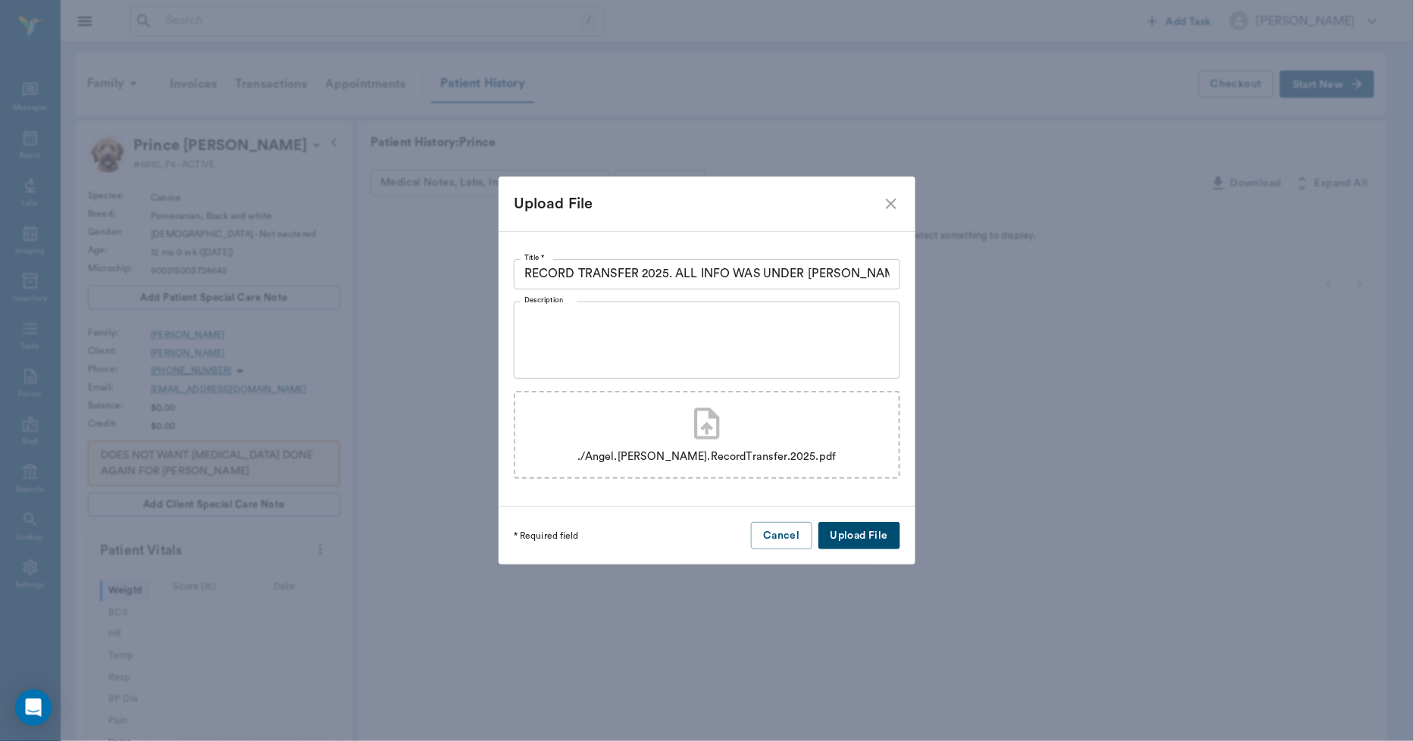
click at [845, 528] on button "Upload File" at bounding box center [860, 536] width 82 height 28
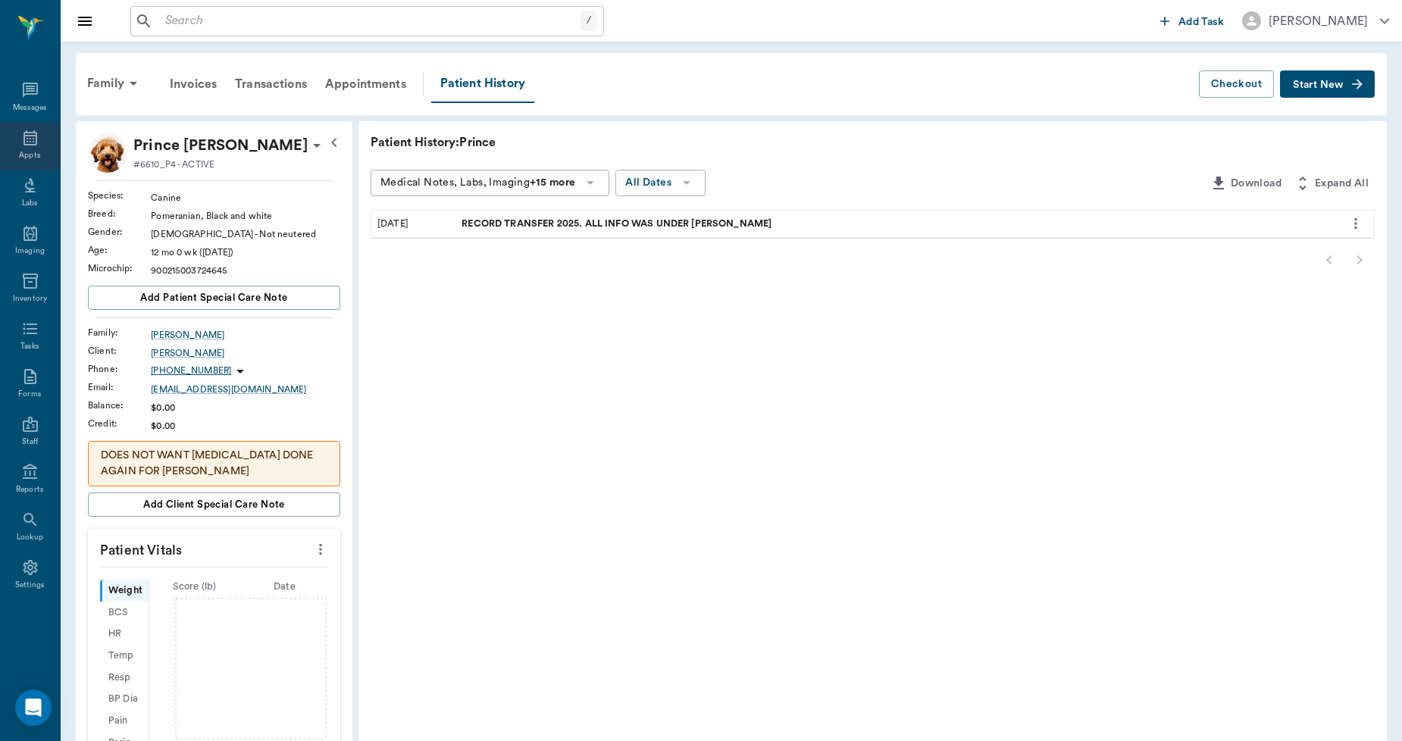
click at [31, 146] on icon at bounding box center [30, 138] width 18 height 18
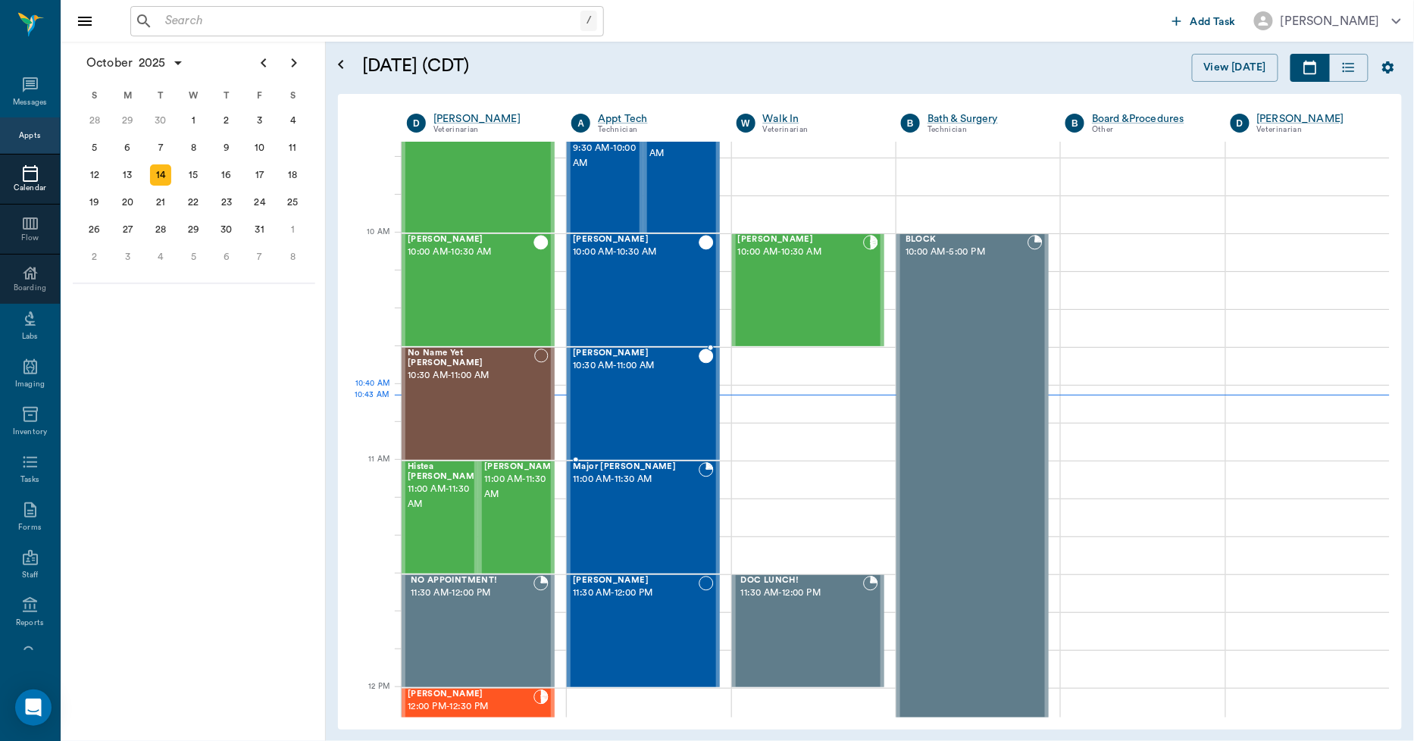
scroll to position [370, 0]
click at [443, 490] on span "11:00 AM - 11:30 AM" at bounding box center [446, 496] width 76 height 30
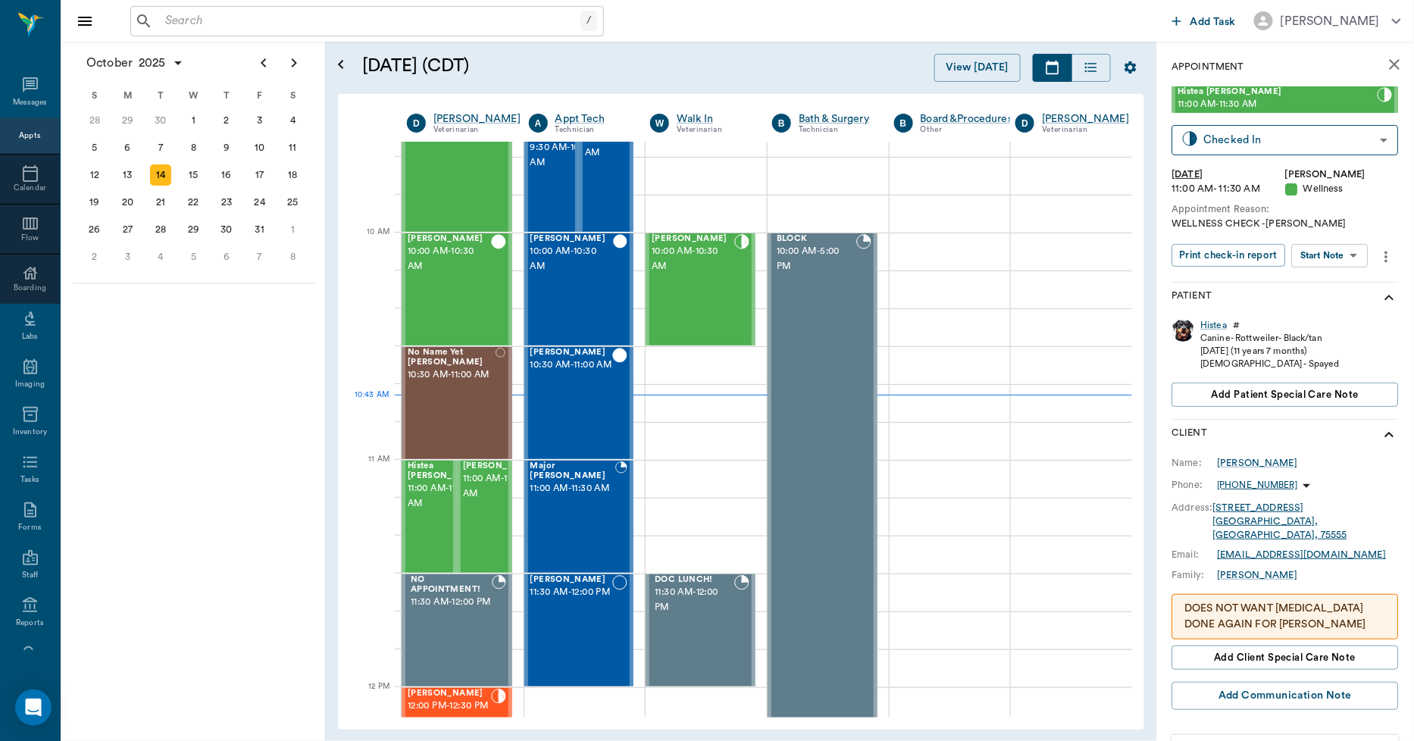
click at [1386, 255] on icon "more" at bounding box center [1387, 257] width 17 height 18
click at [1276, 353] on span "Edit appointment" at bounding box center [1320, 354] width 127 height 16
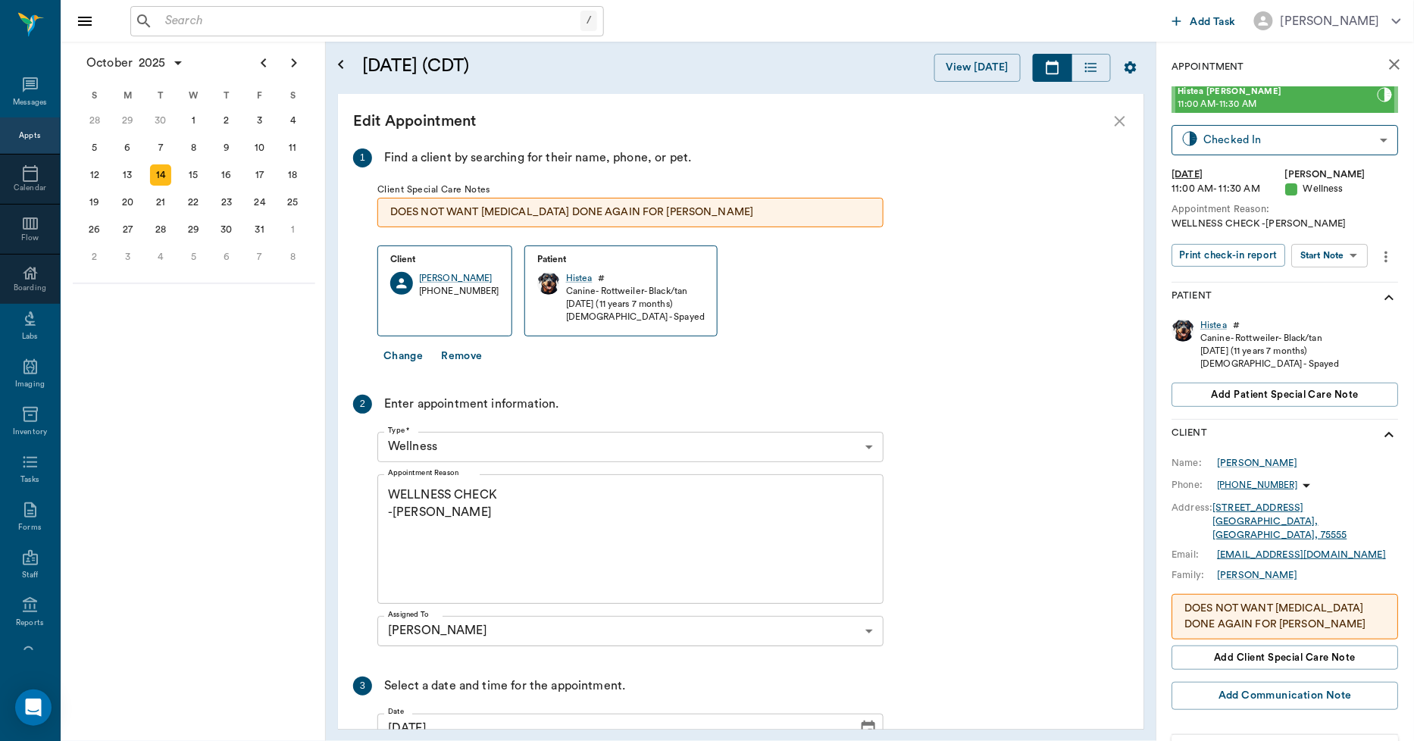
click at [409, 354] on button "Change" at bounding box center [403, 357] width 52 height 28
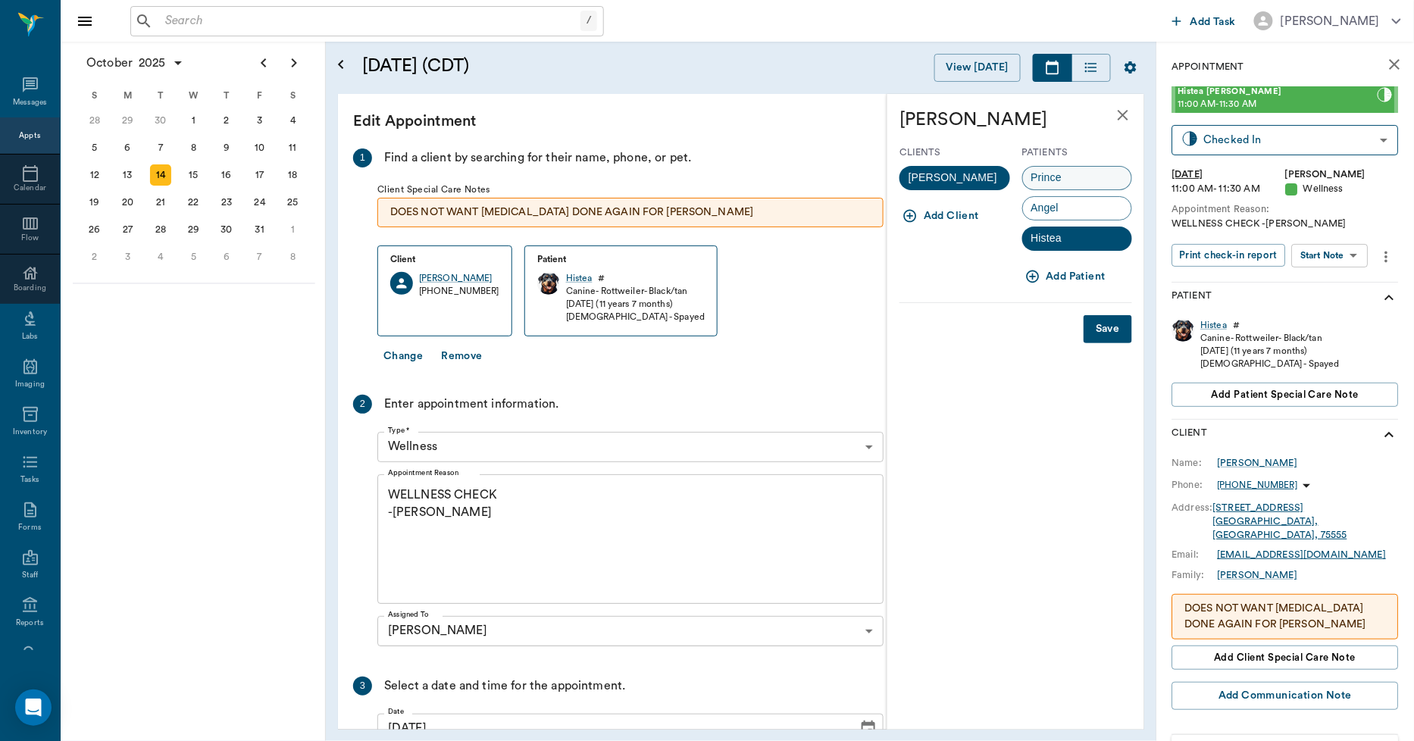
click at [1044, 176] on span "Prince" at bounding box center [1047, 178] width 48 height 16
click at [1105, 324] on button "Save" at bounding box center [1108, 329] width 49 height 28
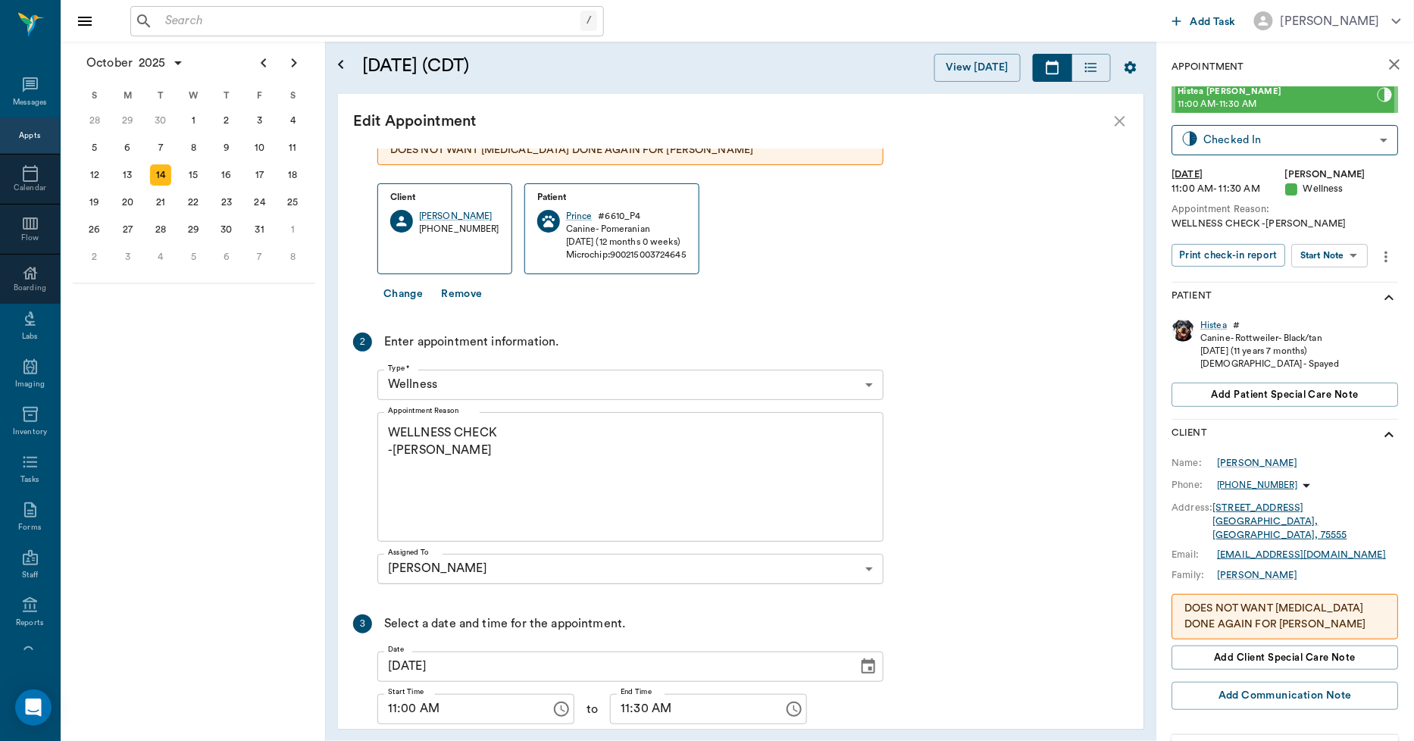
scroll to position [141, 0]
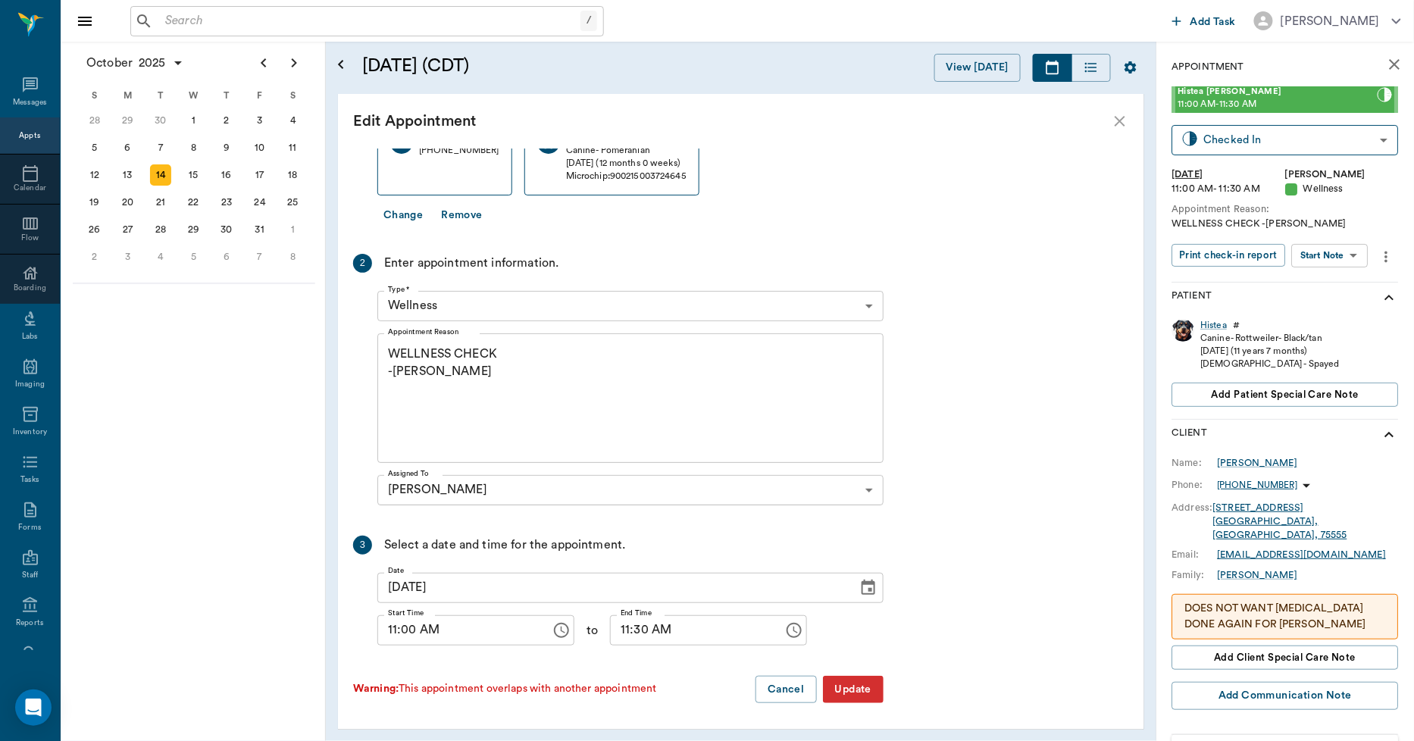
click at [858, 687] on button "Update" at bounding box center [853, 690] width 61 height 28
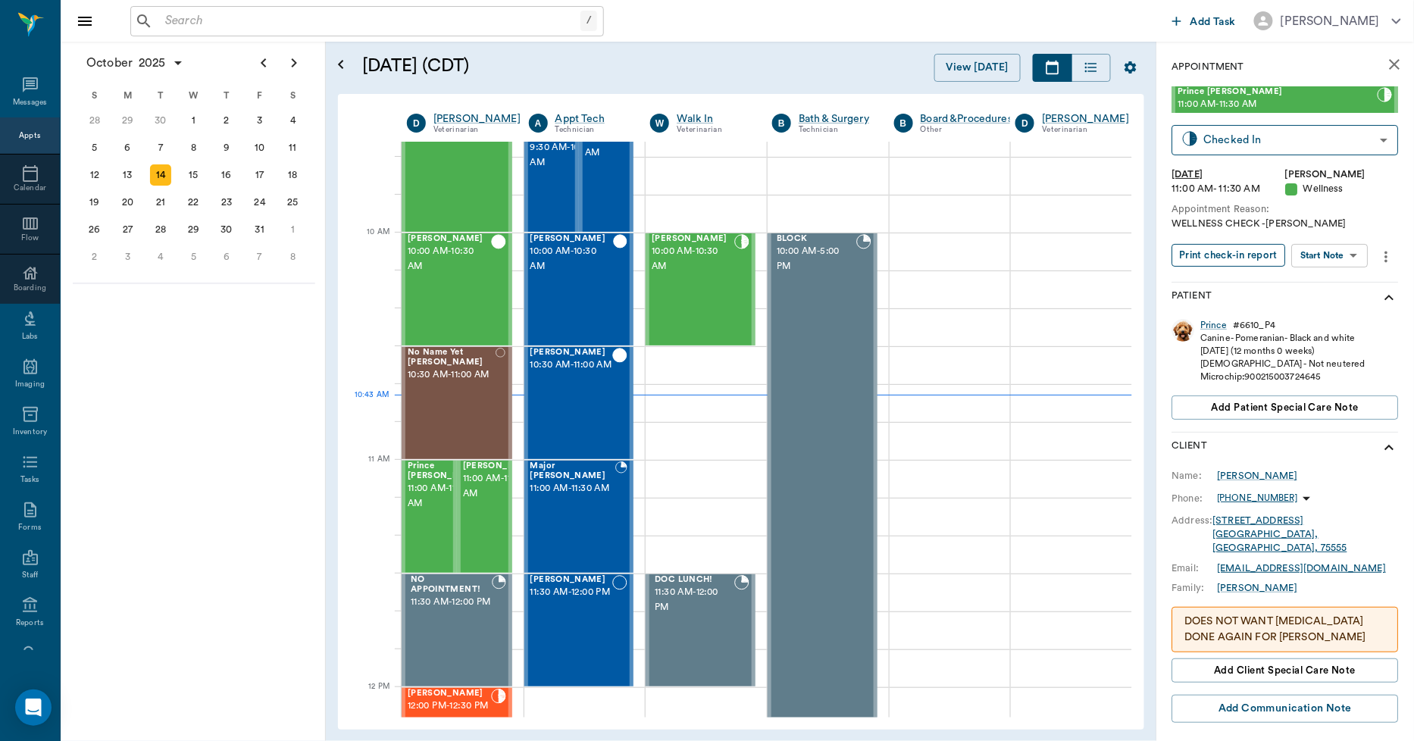
click at [1254, 253] on button "Print check-in report" at bounding box center [1230, 255] width 114 height 23
click at [468, 502] on span "11:00 AM - 11:30 AM" at bounding box center [501, 486] width 76 height 30
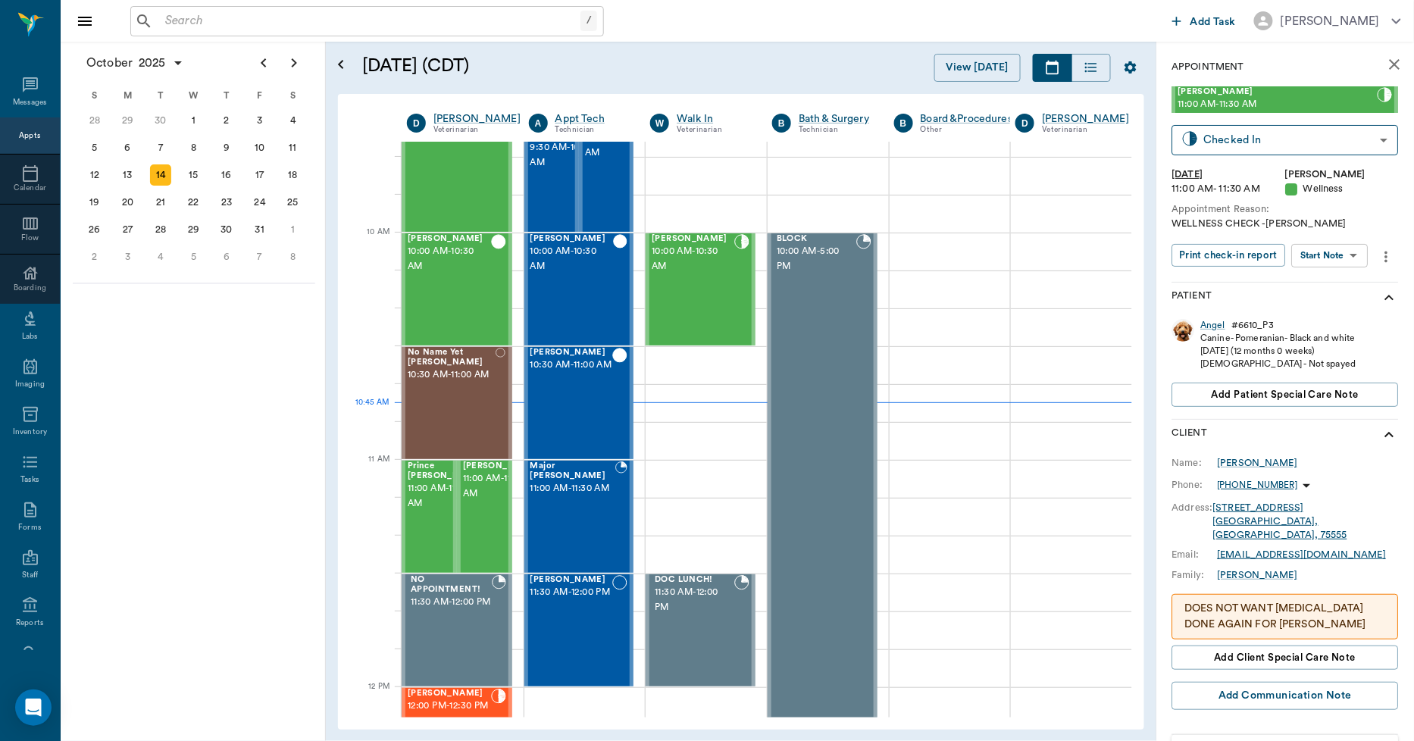
click at [1261, 322] on div "# 6610_P3" at bounding box center [1253, 325] width 42 height 13
click at [1215, 329] on div "Angel" at bounding box center [1213, 325] width 25 height 13
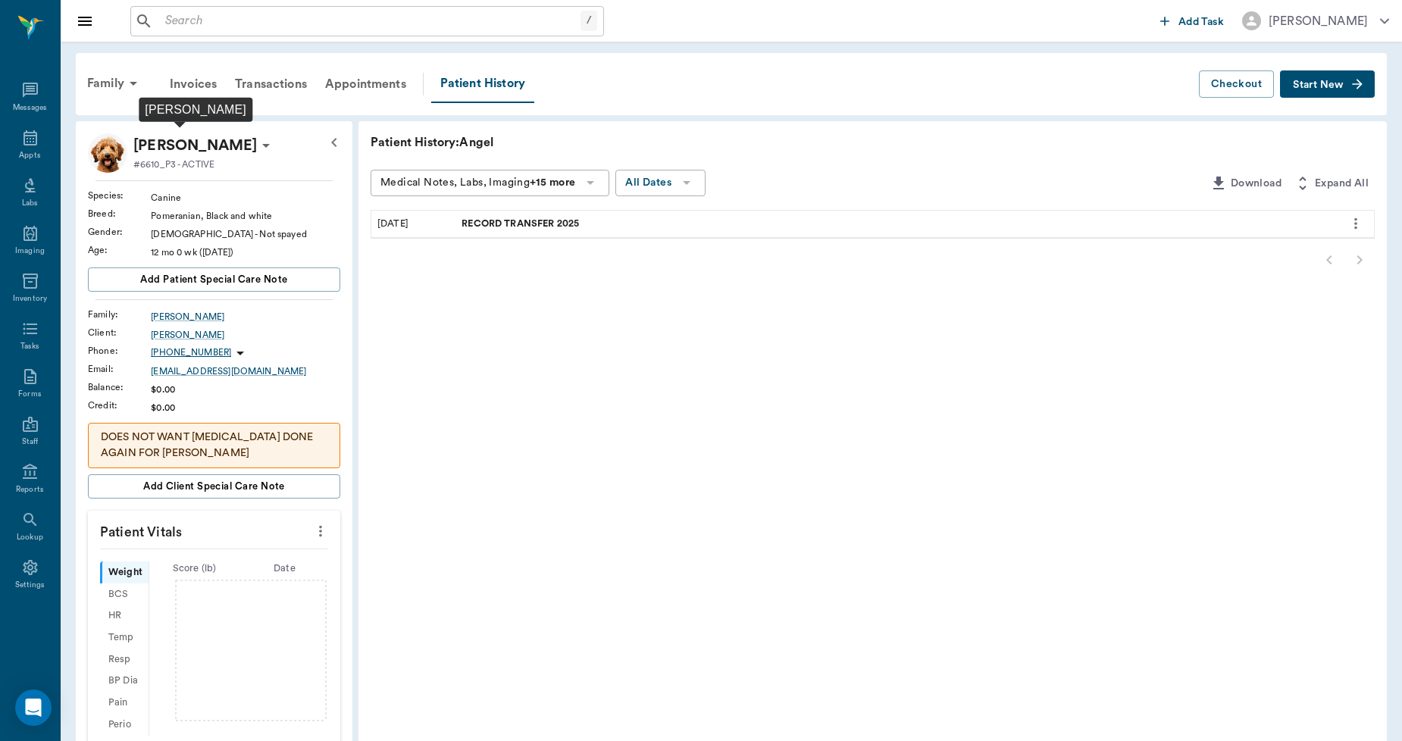
click at [183, 149] on p "[PERSON_NAME]" at bounding box center [195, 145] width 124 height 24
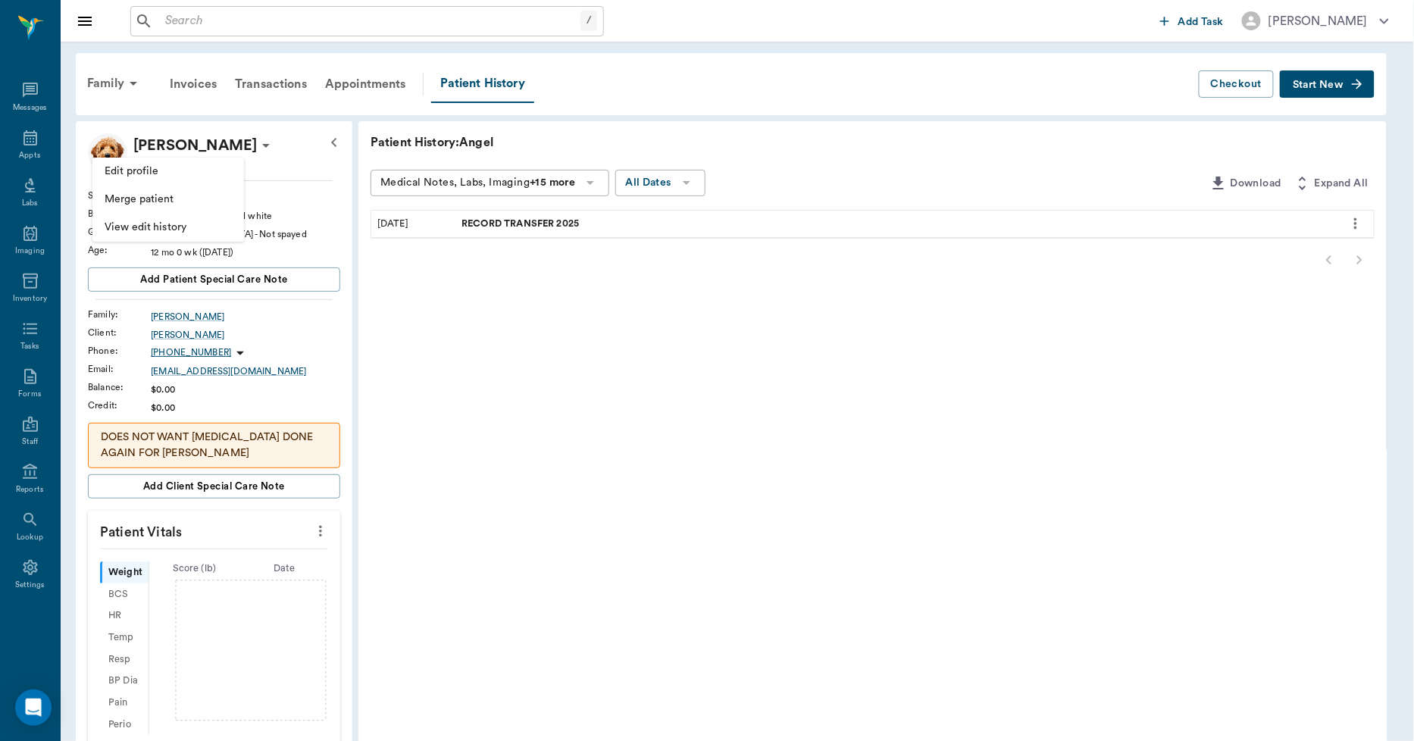
click at [183, 165] on span "Edit profile" at bounding box center [168, 172] width 127 height 16
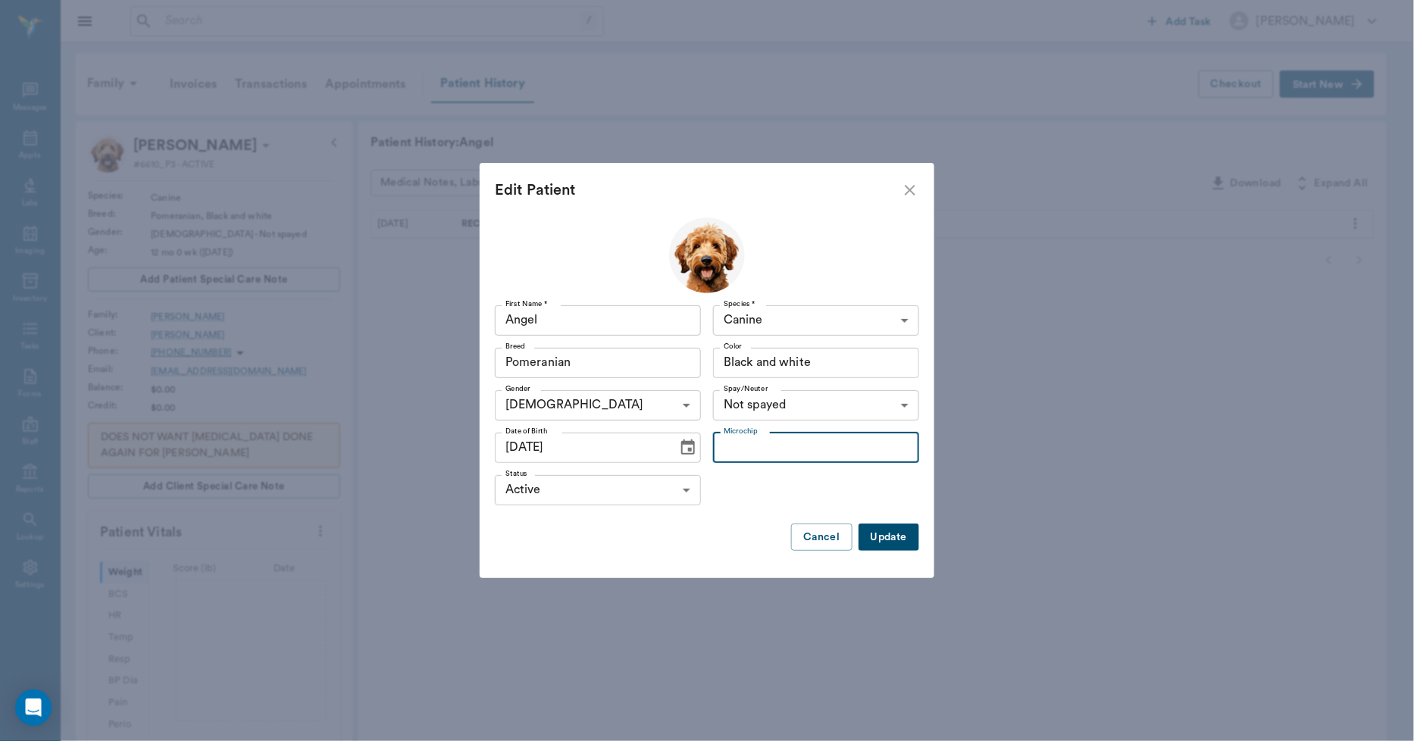
click at [756, 451] on input "Microchip" at bounding box center [816, 448] width 206 height 30
type input "900215010572824"
click at [903, 534] on button "Update" at bounding box center [889, 538] width 61 height 28
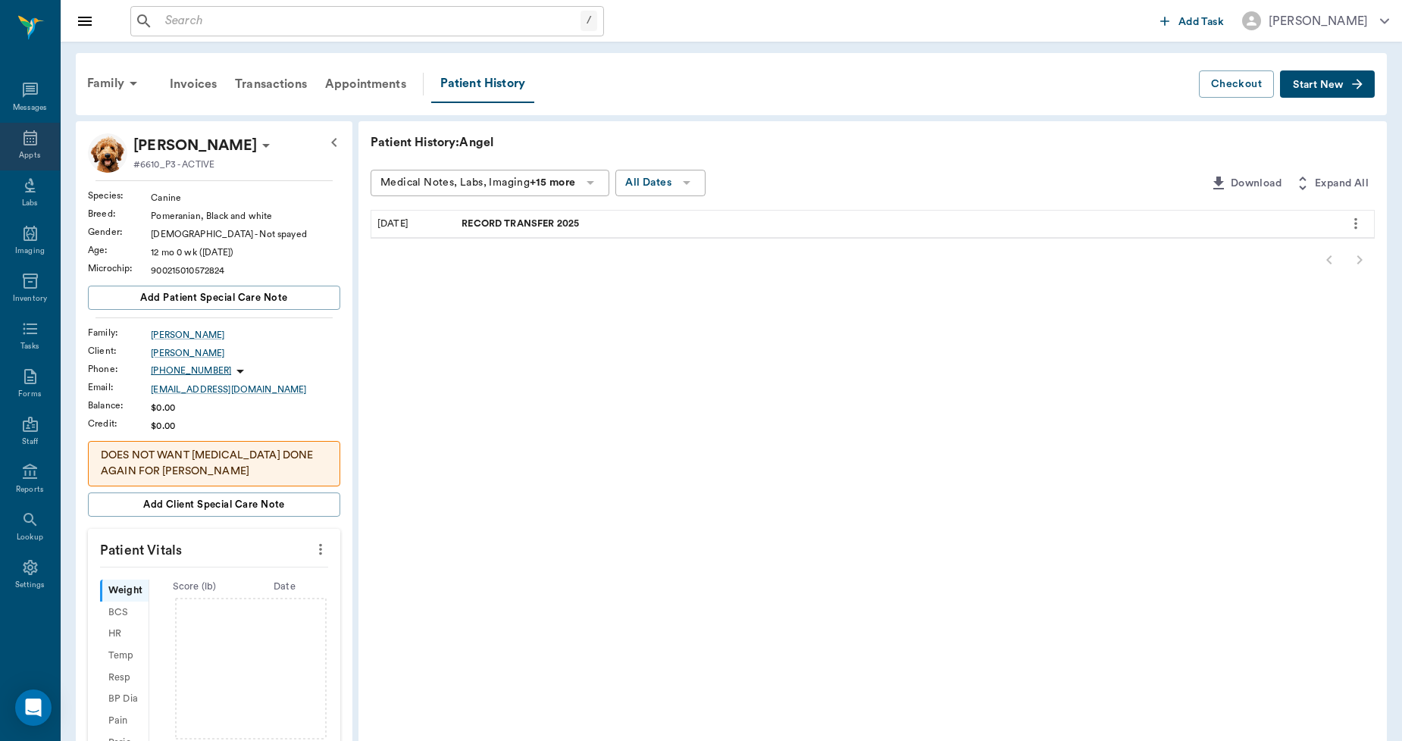
click at [30, 157] on div "Appts" at bounding box center [29, 155] width 21 height 11
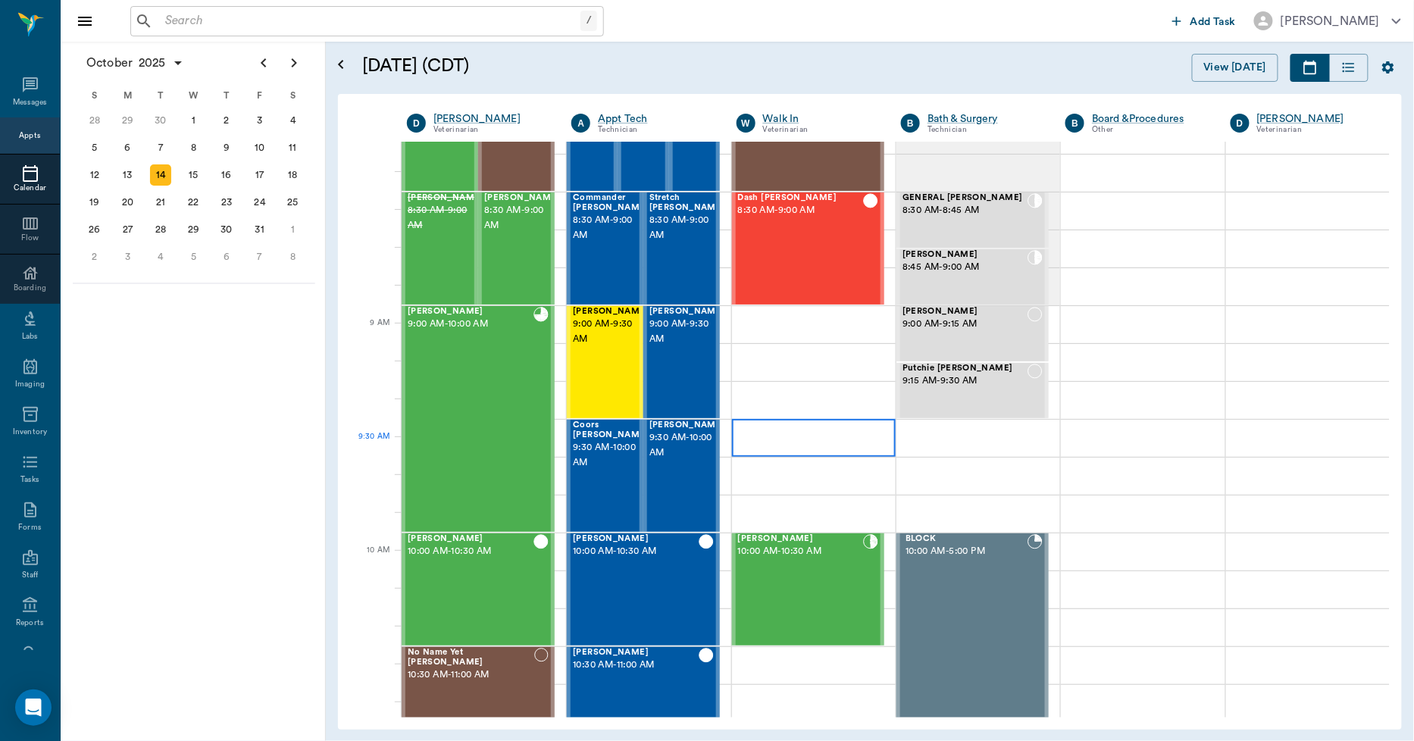
scroll to position [36, 0]
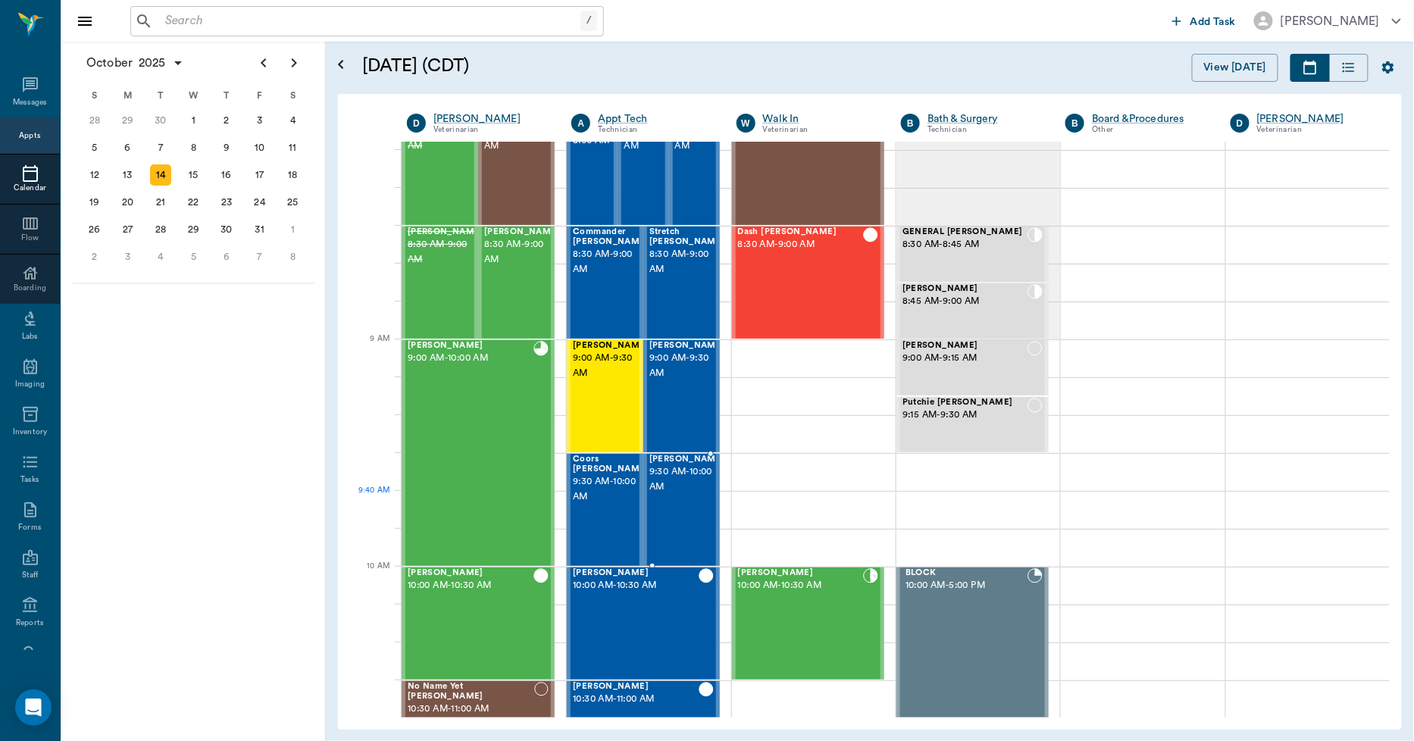
click at [676, 516] on div "Gus Kenward 9:30 AM - 10:00 AM" at bounding box center [688, 510] width 76 height 111
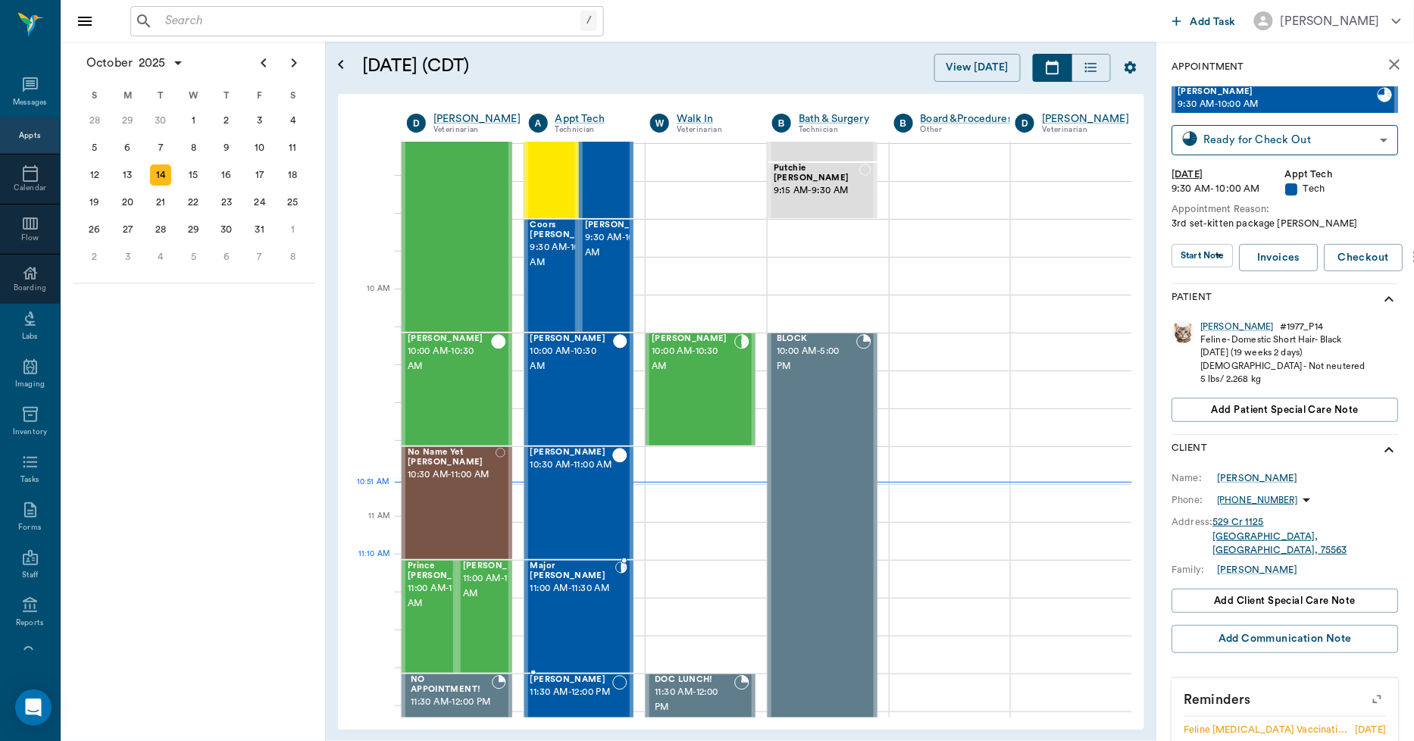
scroll to position [314, 0]
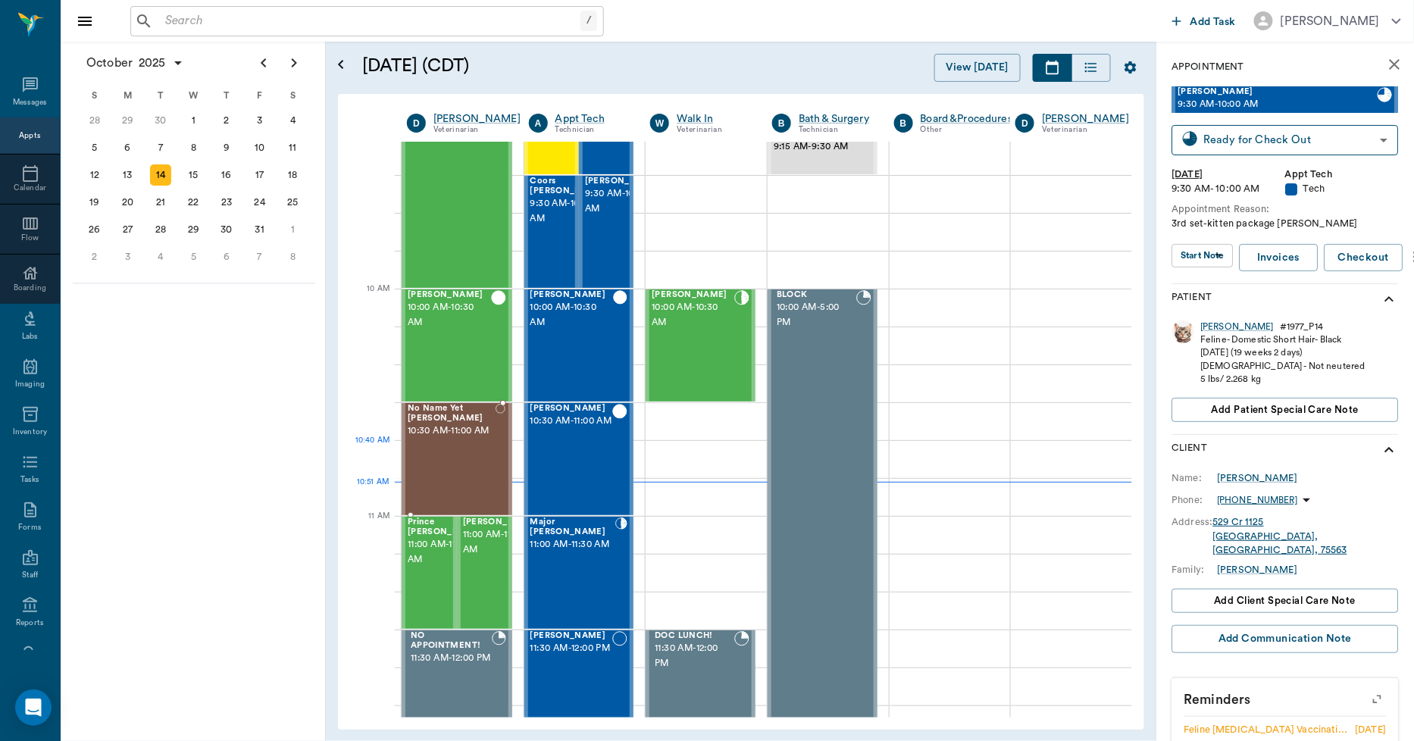
click at [431, 439] on span "10:30 AM - 11:00 AM" at bounding box center [452, 431] width 88 height 15
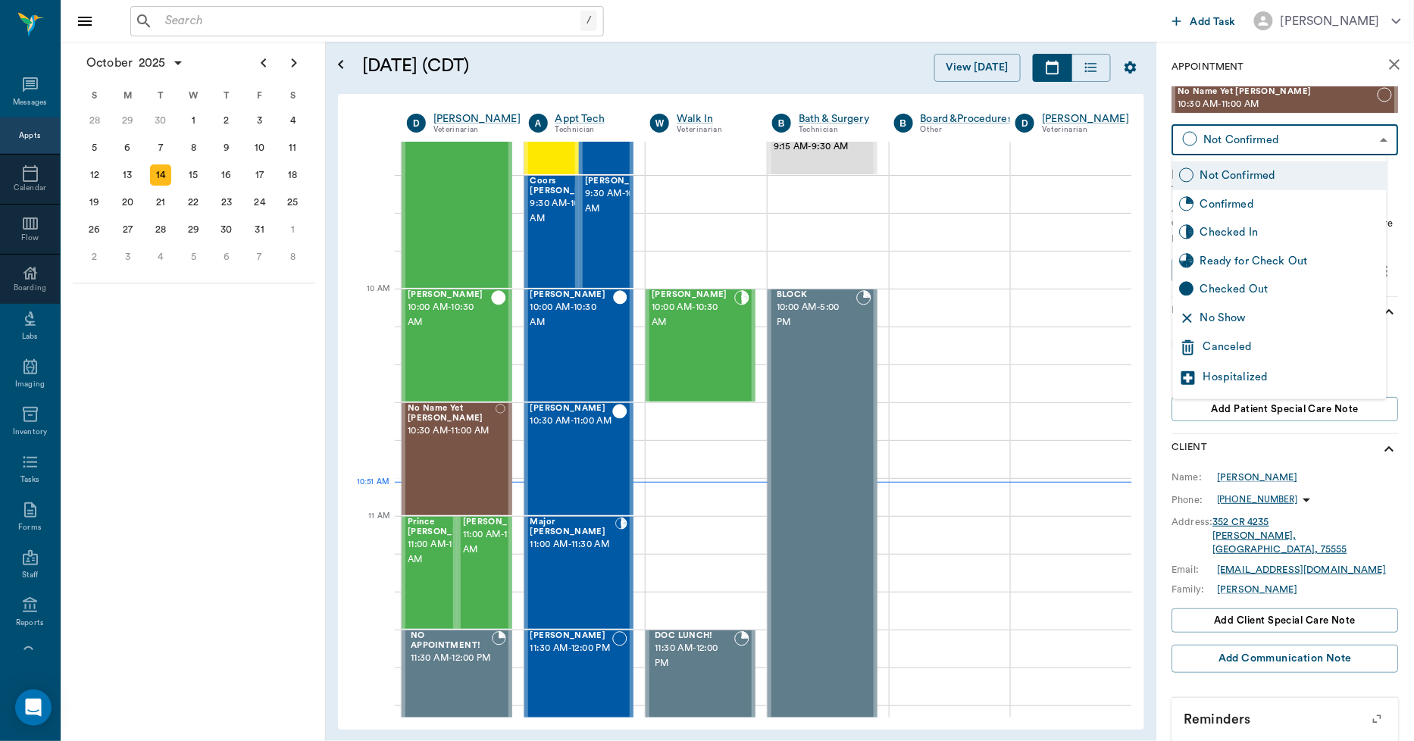
click at [1295, 136] on body "/ ​ Add Task Dr. Bert Ellsworth Nectar Messages Appts Calendar Flow Boarding La…" at bounding box center [707, 370] width 1414 height 741
click at [1224, 313] on div "No Show" at bounding box center [1291, 318] width 180 height 17
type input "NO_SHOW"
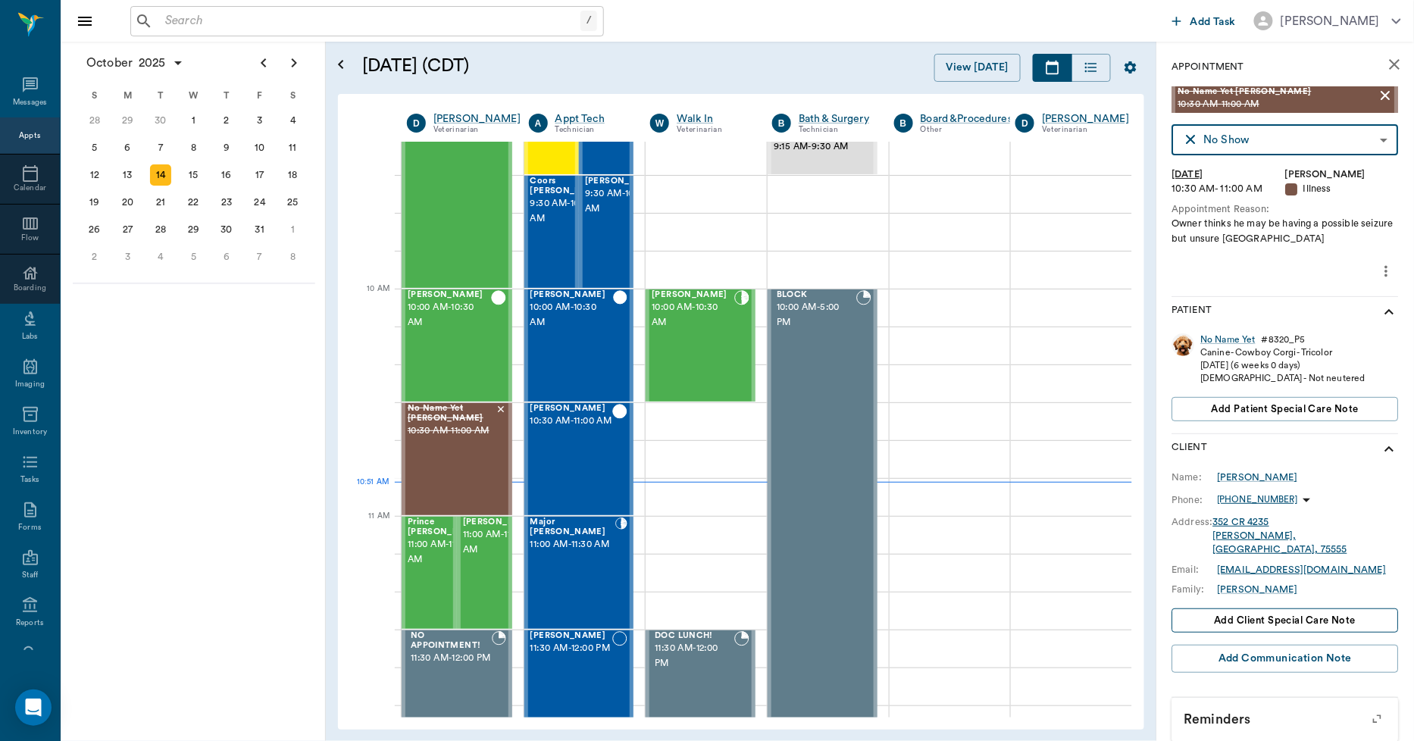
click at [1323, 609] on button "Add client Special Care Note" at bounding box center [1286, 621] width 227 height 24
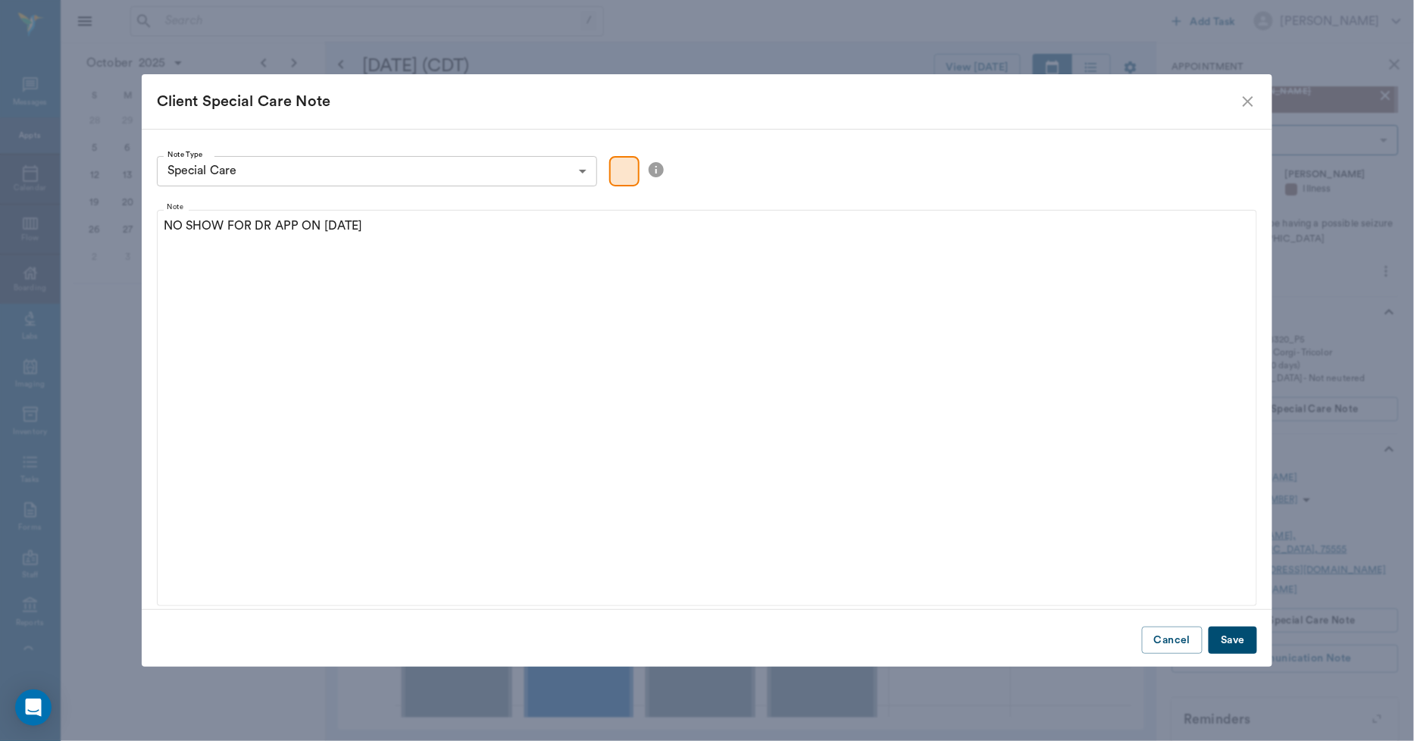
click at [1237, 631] on button "Save" at bounding box center [1233, 641] width 49 height 28
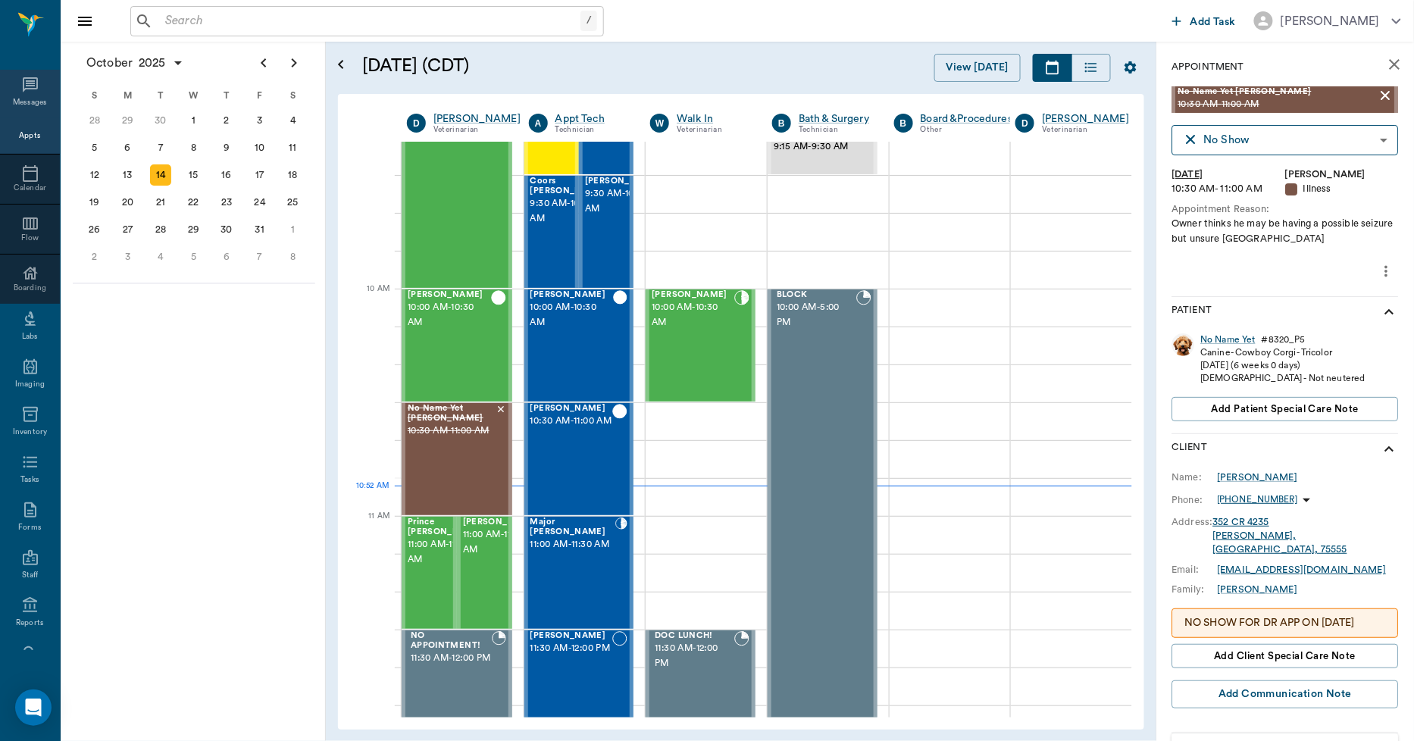
click at [29, 100] on div "Messages" at bounding box center [30, 102] width 35 height 11
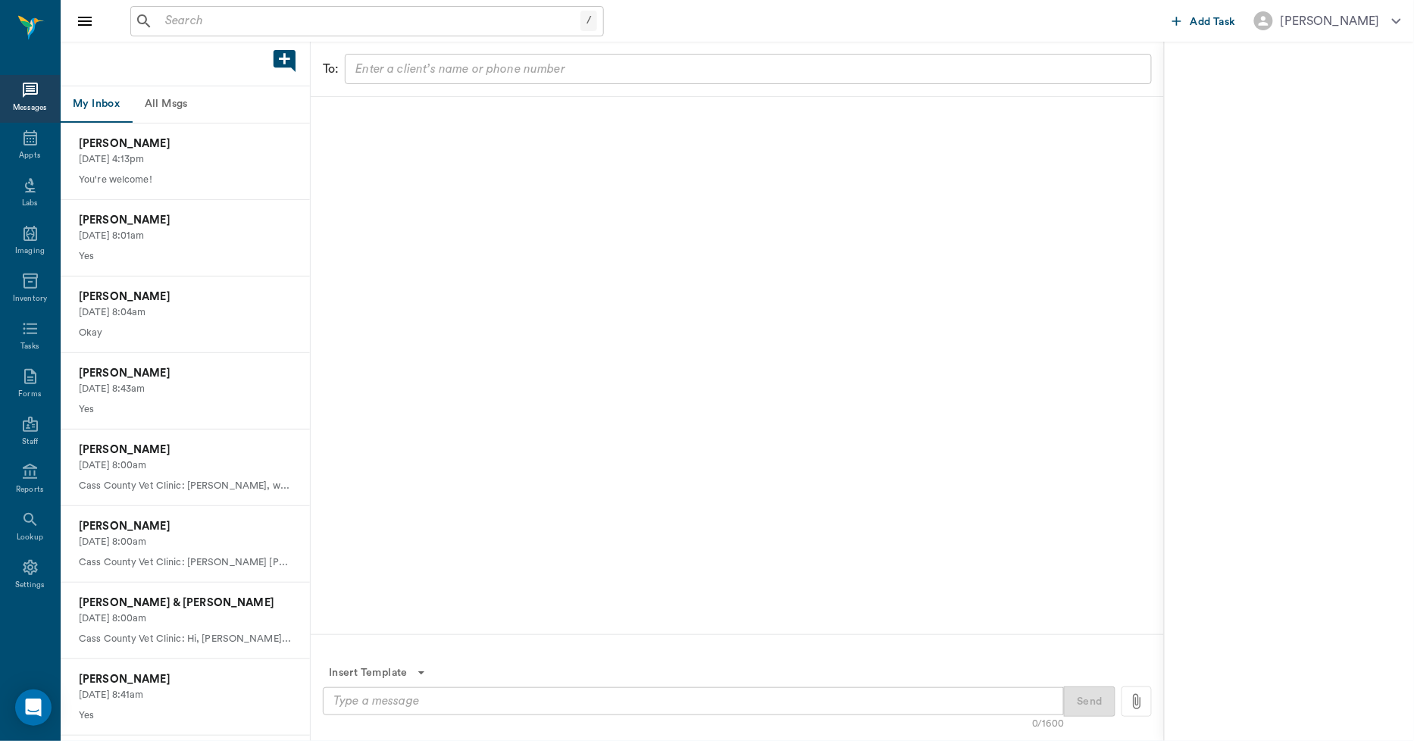
click at [174, 106] on button "All Msgs" at bounding box center [166, 104] width 68 height 36
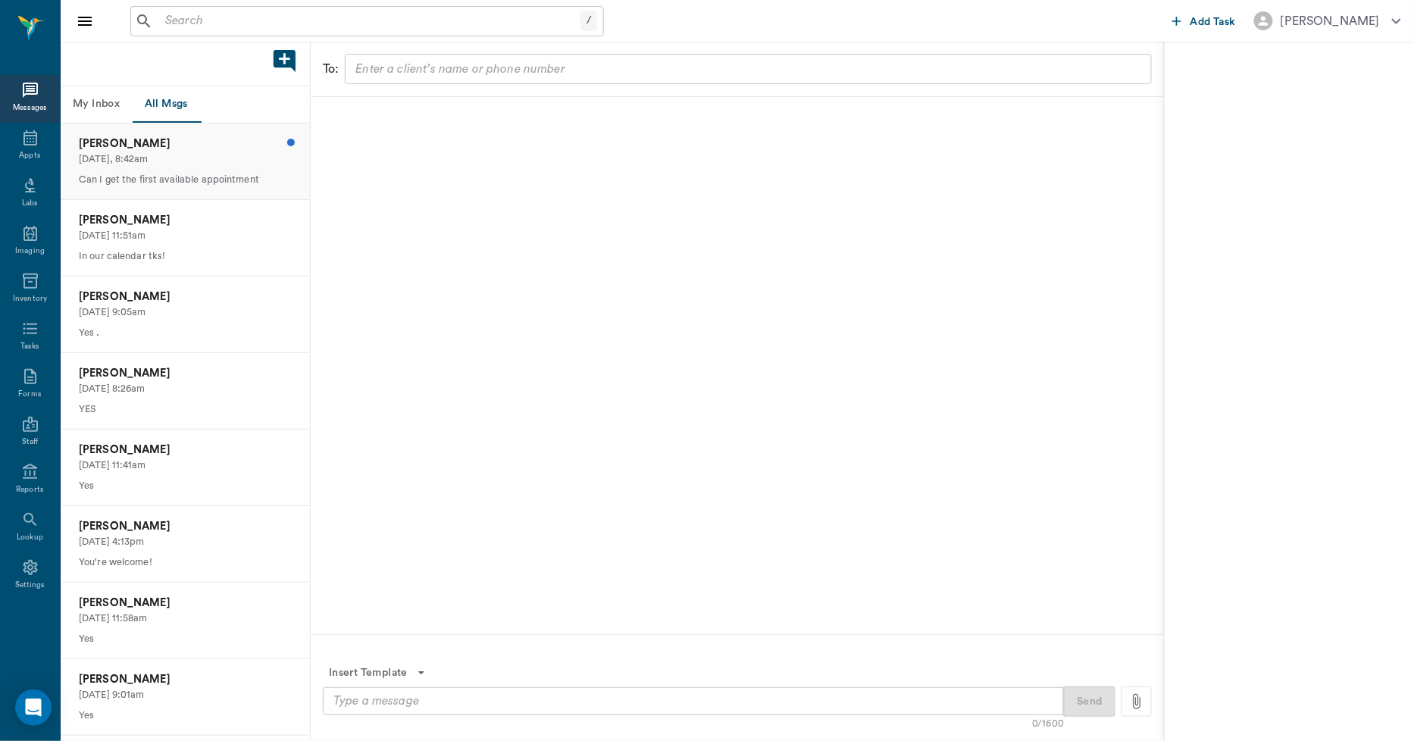
click at [177, 157] on p "Today, 8:42am" at bounding box center [185, 159] width 213 height 14
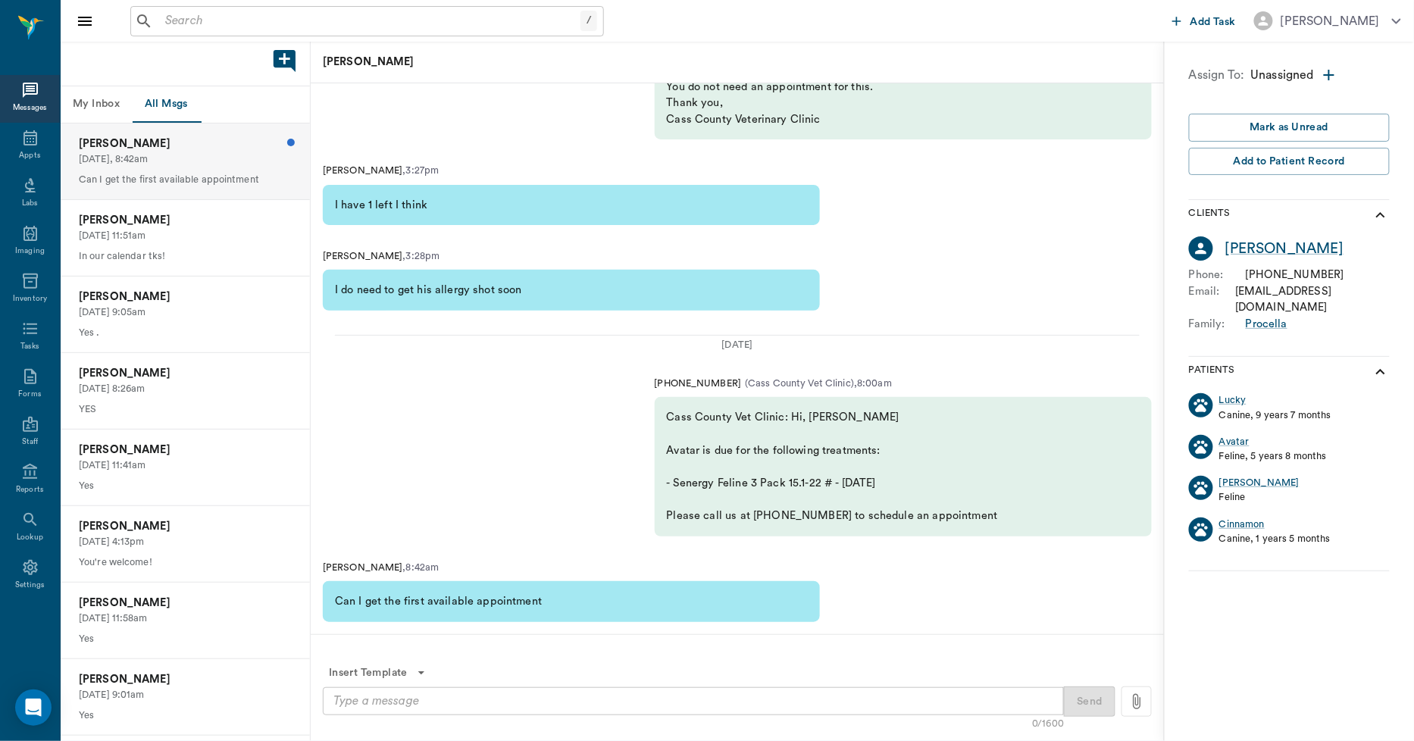
click at [543, 700] on textarea at bounding box center [693, 701] width 720 height 17
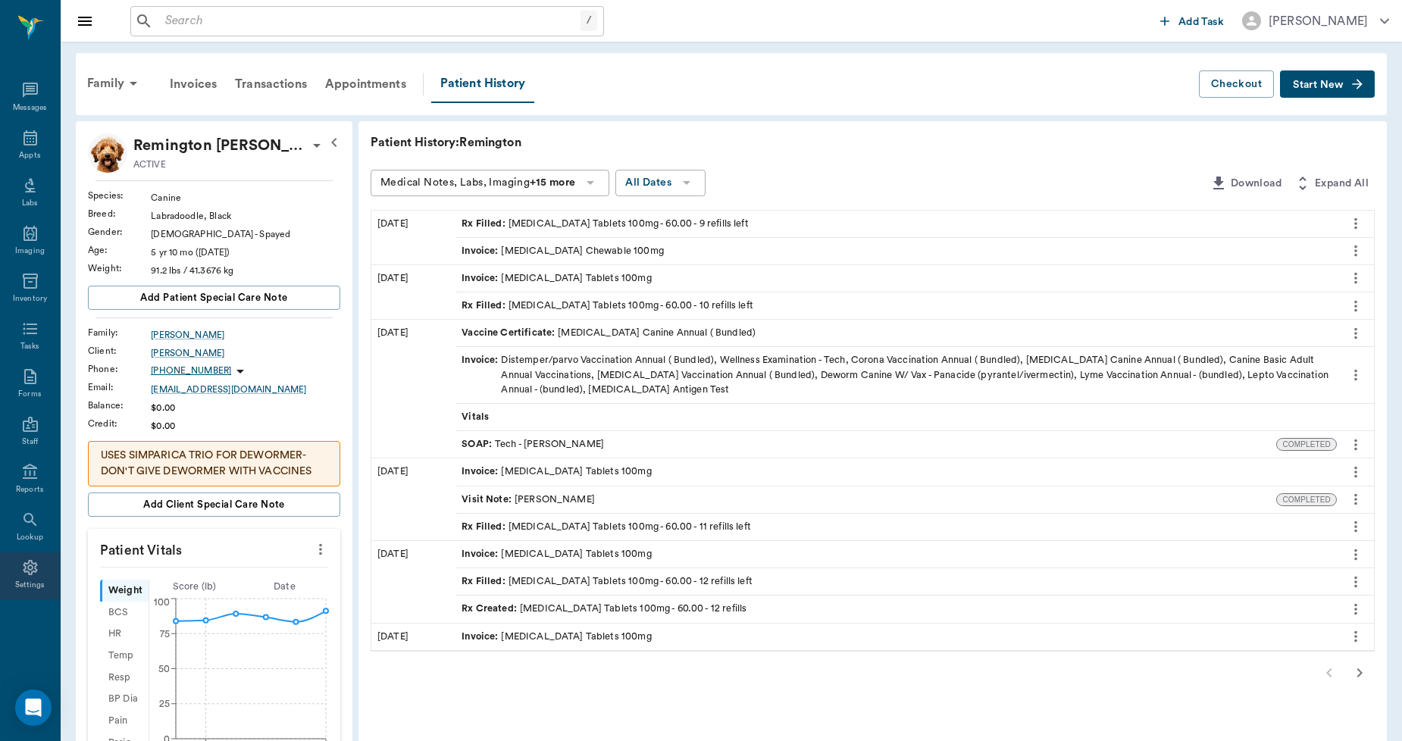
click at [28, 556] on div "Settings" at bounding box center [30, 577] width 60 height 48
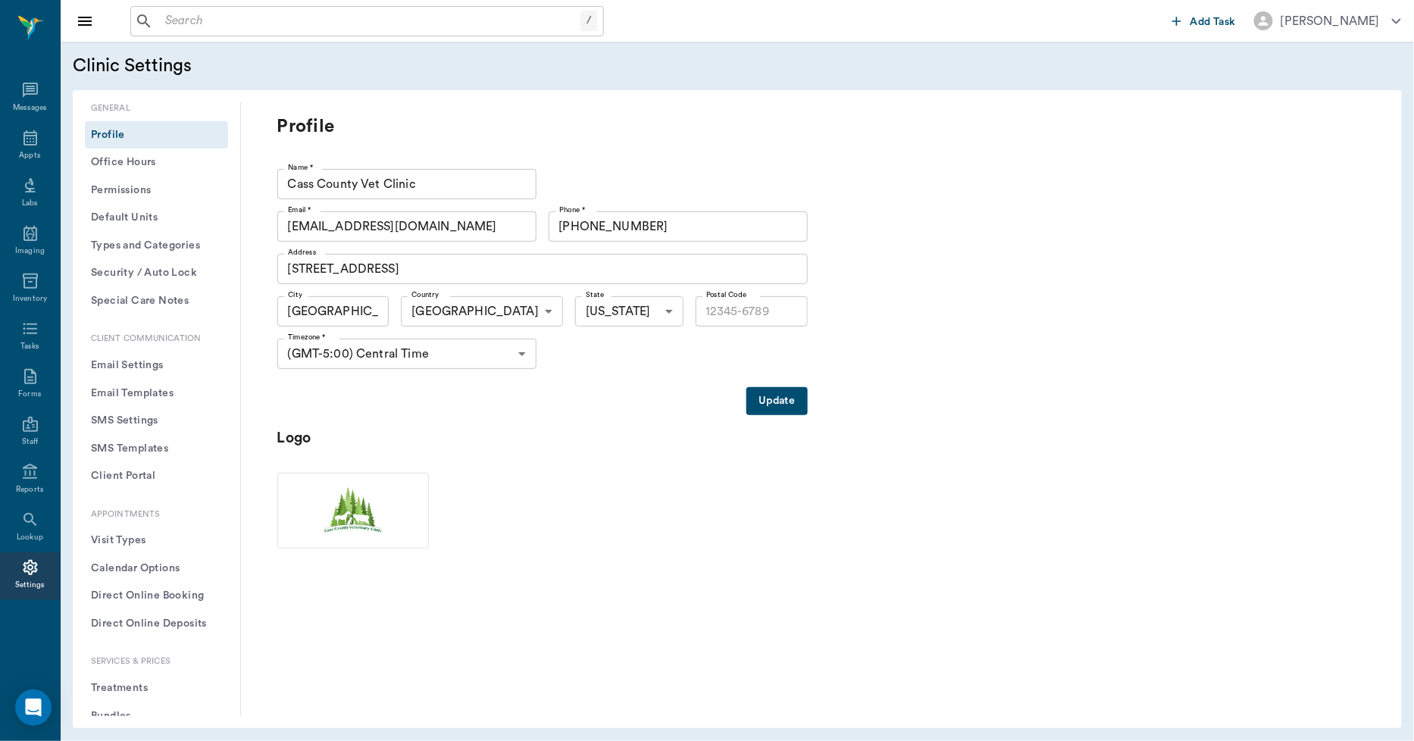
type input "75551"
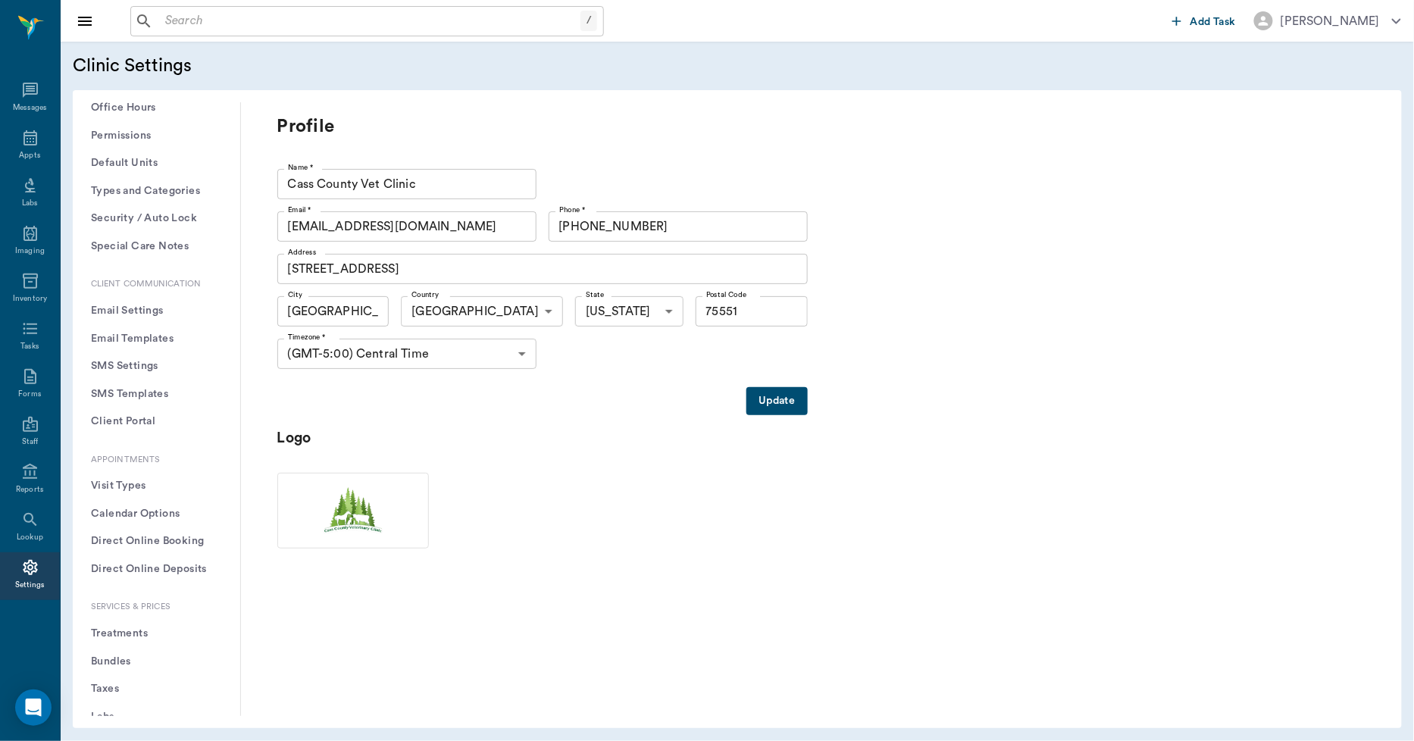
scroll to position [84, 0]
click at [123, 607] on button "Treatments" at bounding box center [156, 604] width 143 height 28
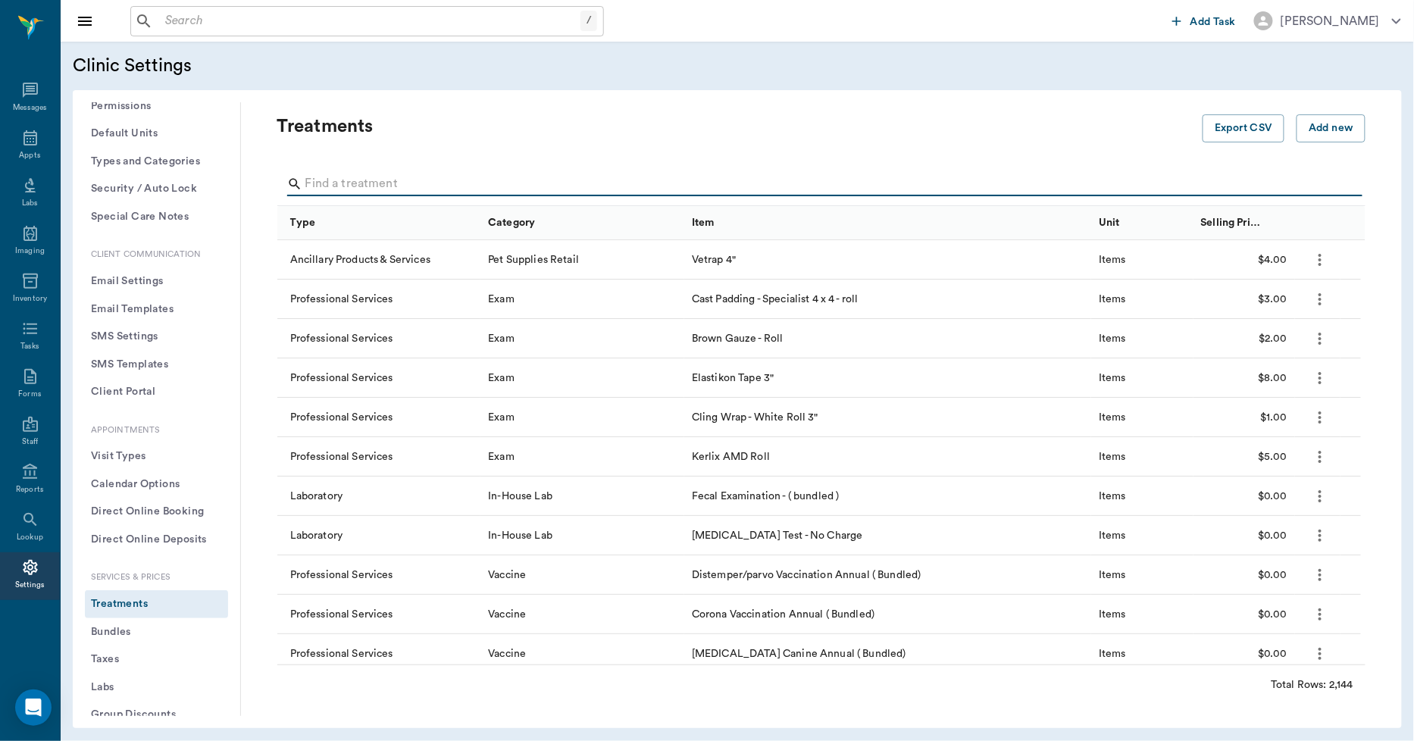
click at [350, 182] on input "Search" at bounding box center [822, 184] width 1035 height 24
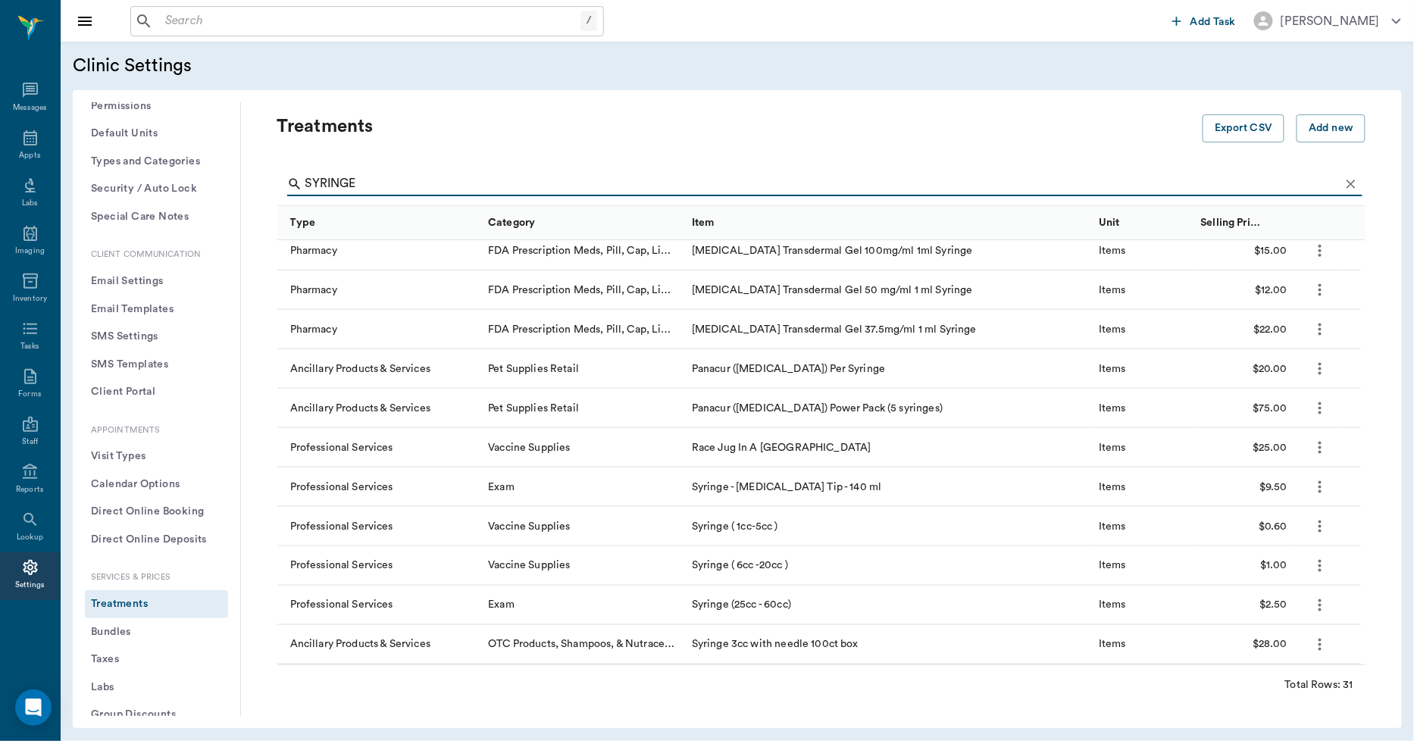
scroll to position [797, 0]
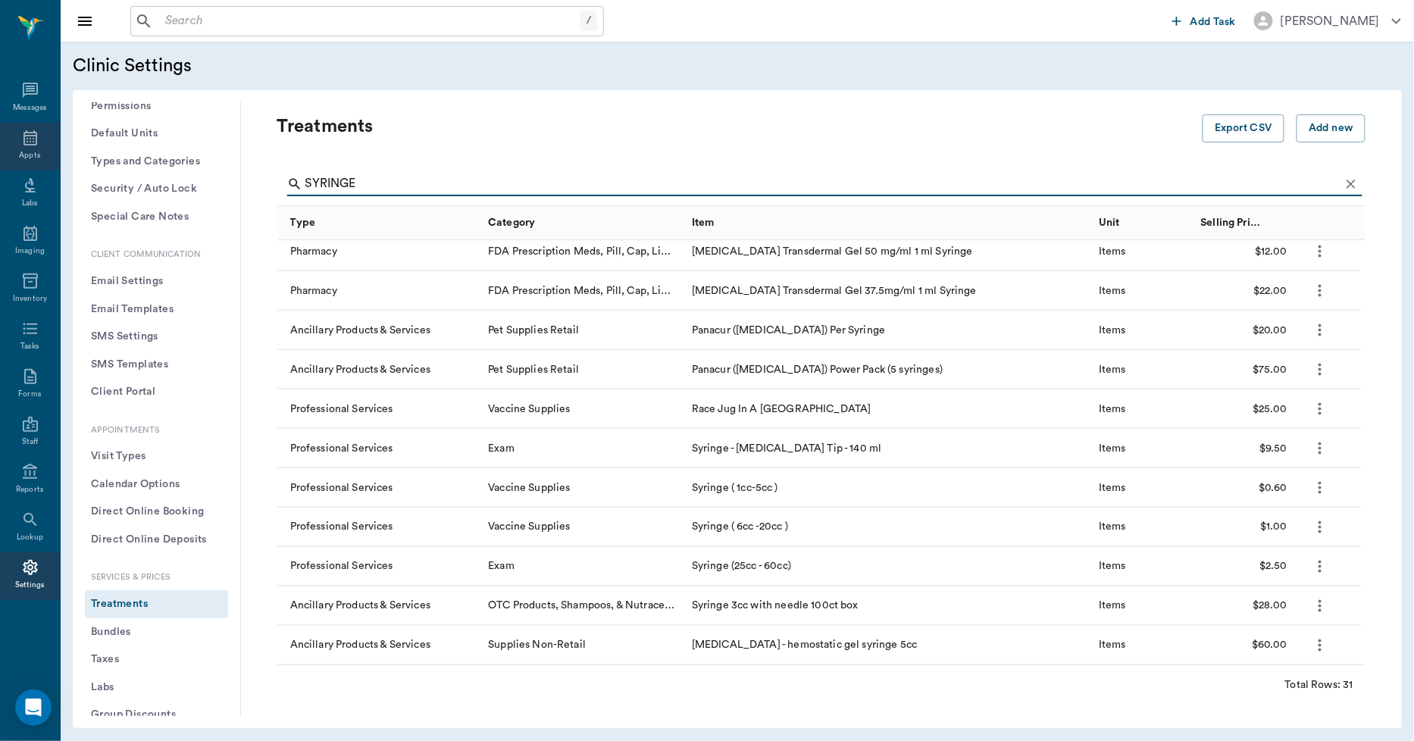
type input "SYRINGE"
click at [40, 137] on div "Appts" at bounding box center [30, 147] width 60 height 48
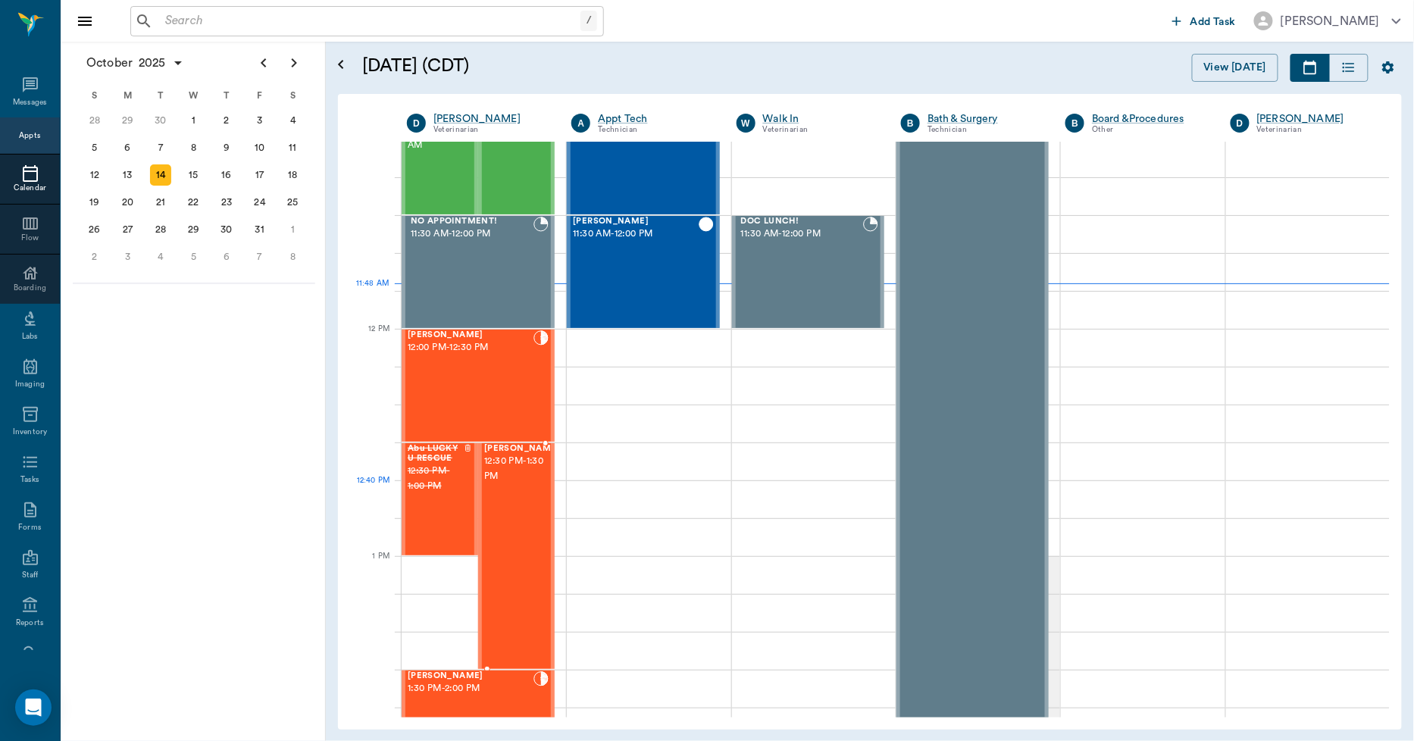
scroll to position [758, 0]
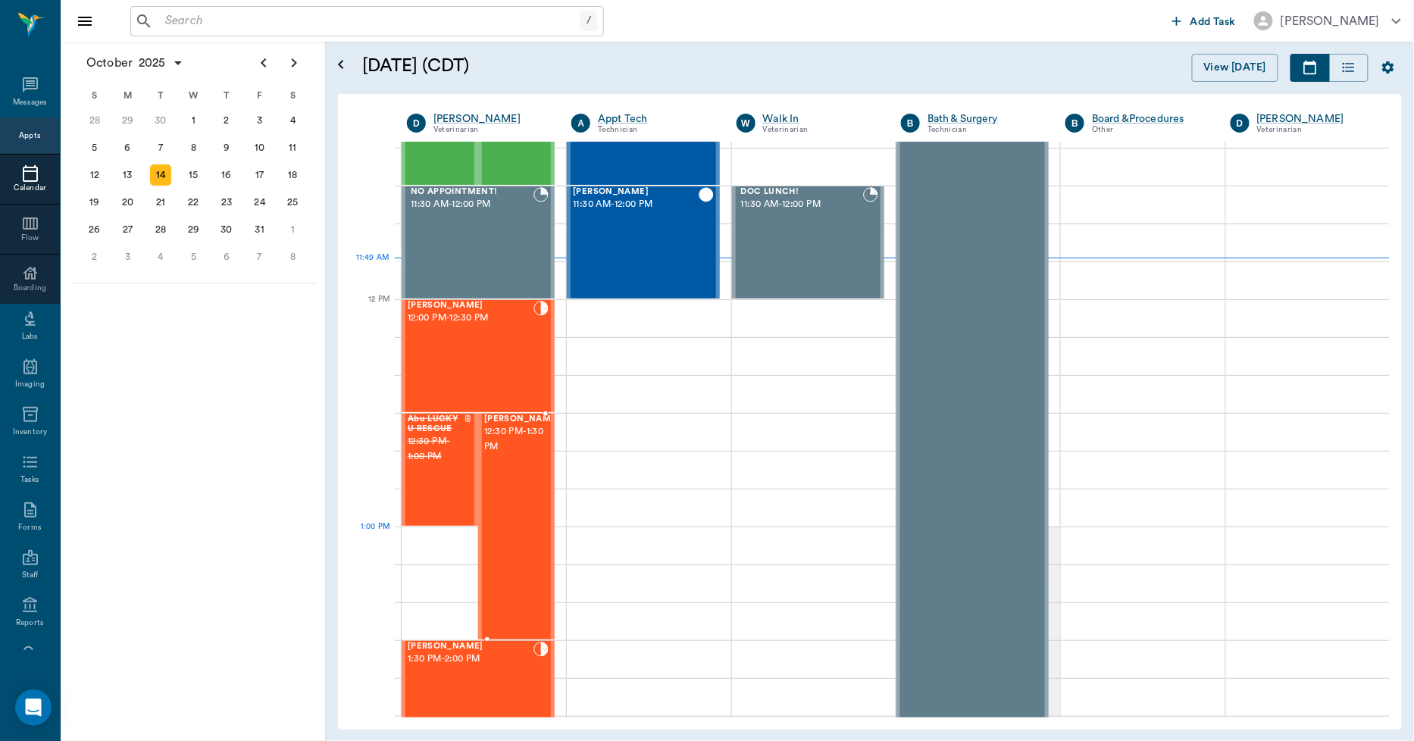
click at [506, 535] on div "Cheeto Farris 12:30 PM - 1:30 PM" at bounding box center [522, 527] width 76 height 224
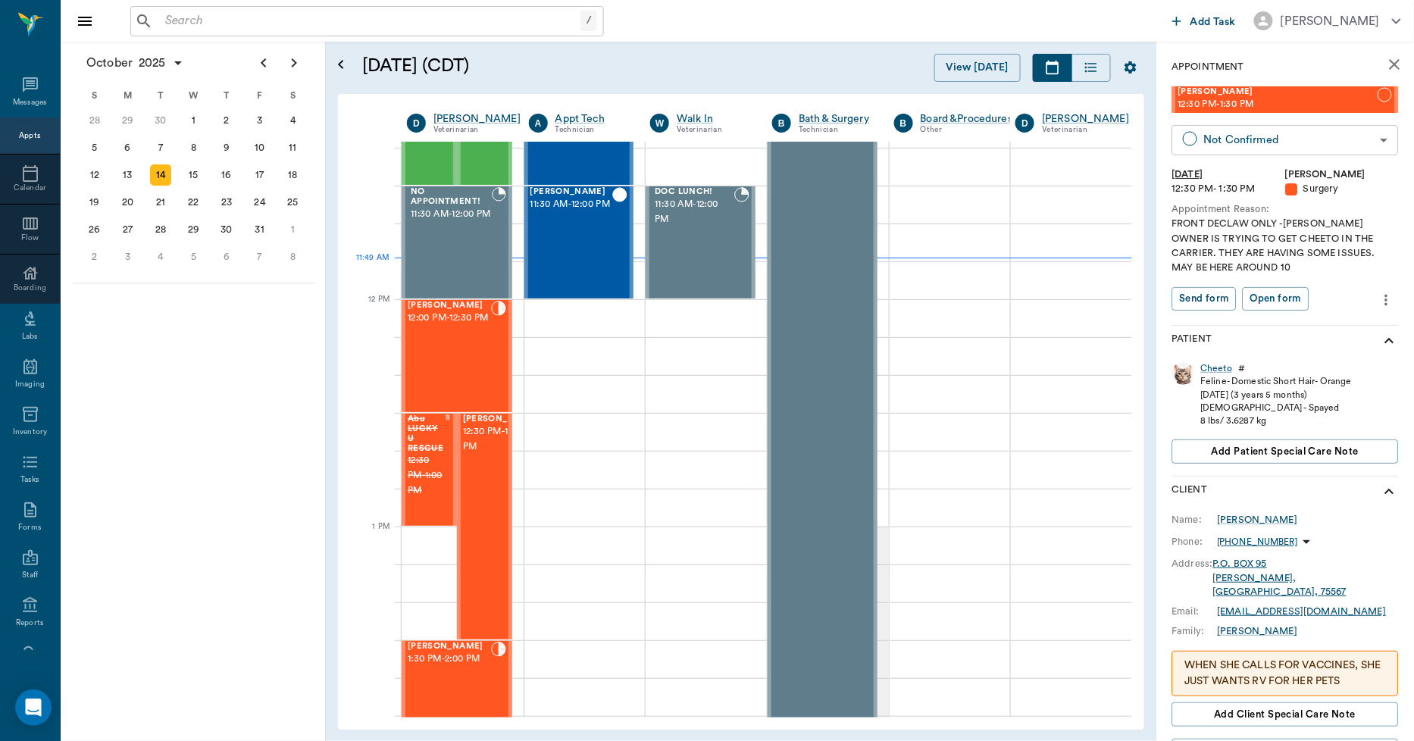
click at [1290, 136] on body "/ ​ Add Task Dr. Bert Ellsworth Nectar Messages Appts Calendar Flow Boarding La…" at bounding box center [707, 370] width 1414 height 741
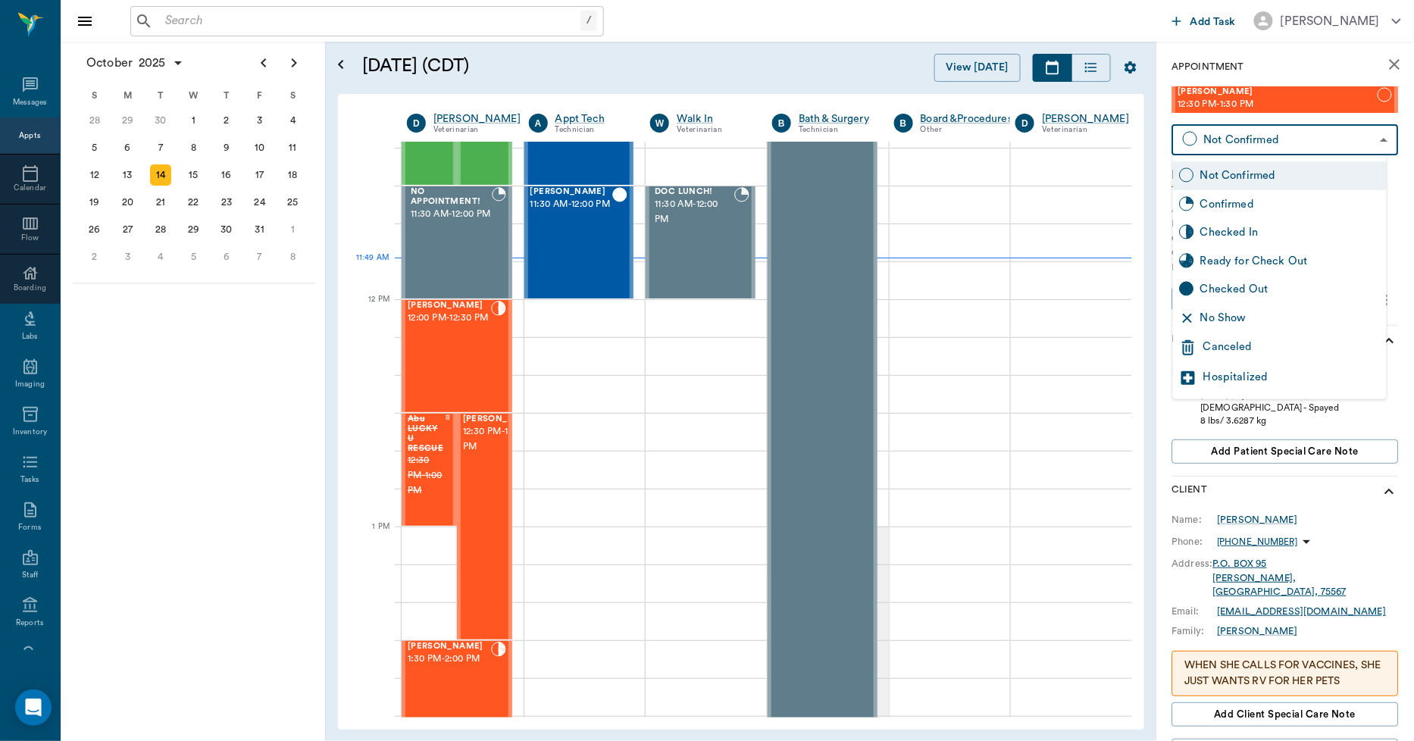
click at [1242, 339] on div "Canceled" at bounding box center [1292, 348] width 177 height 18
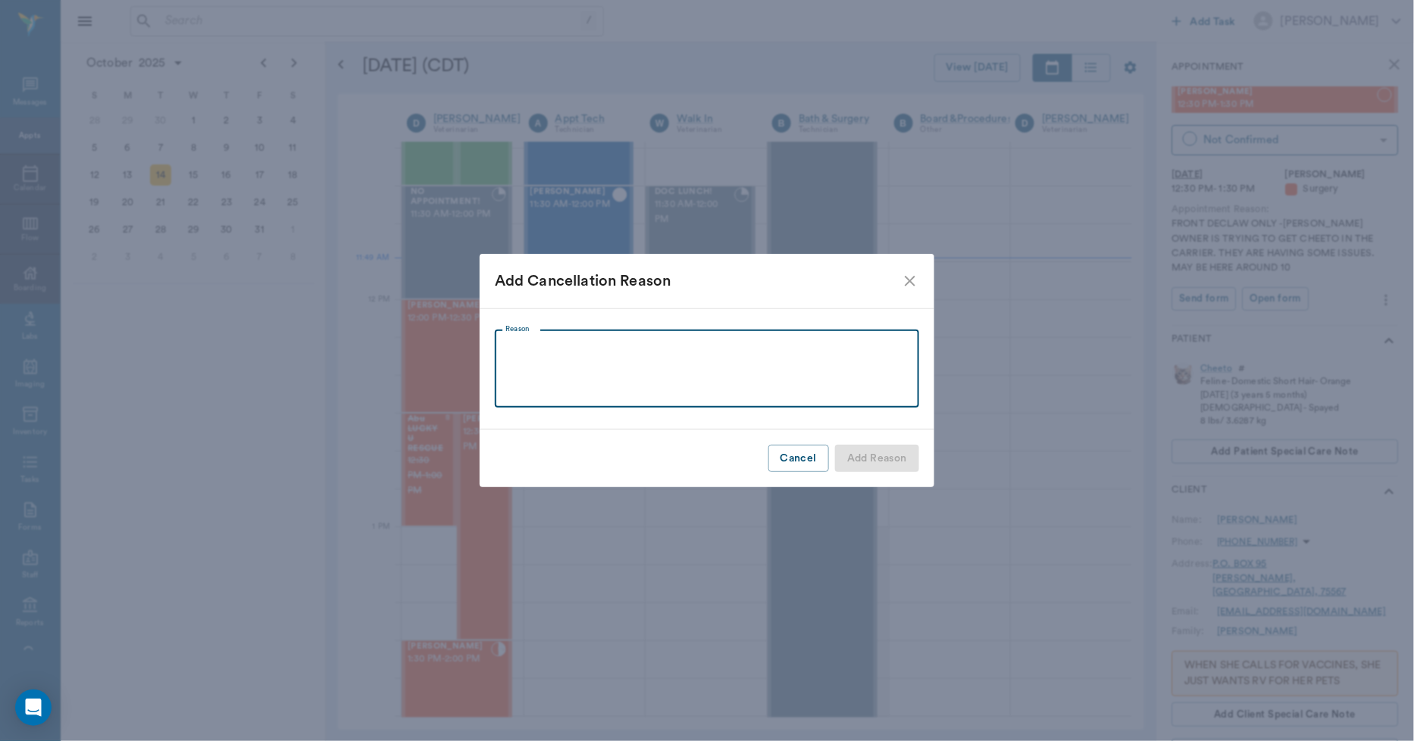
click at [891, 344] on textarea "Reason" at bounding box center [707, 369] width 403 height 52
type textarea "could not get cheeto"
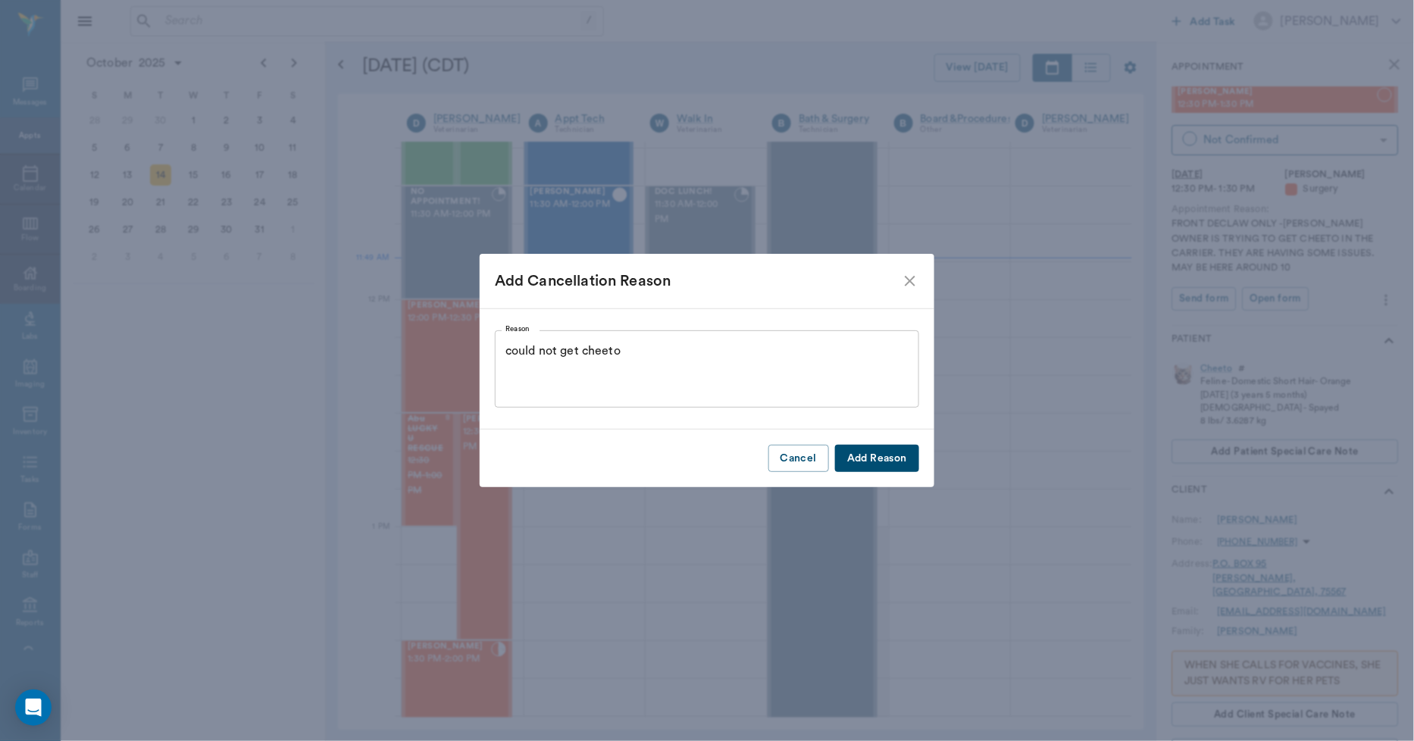
click at [883, 465] on button "Add Reason" at bounding box center [877, 459] width 84 height 28
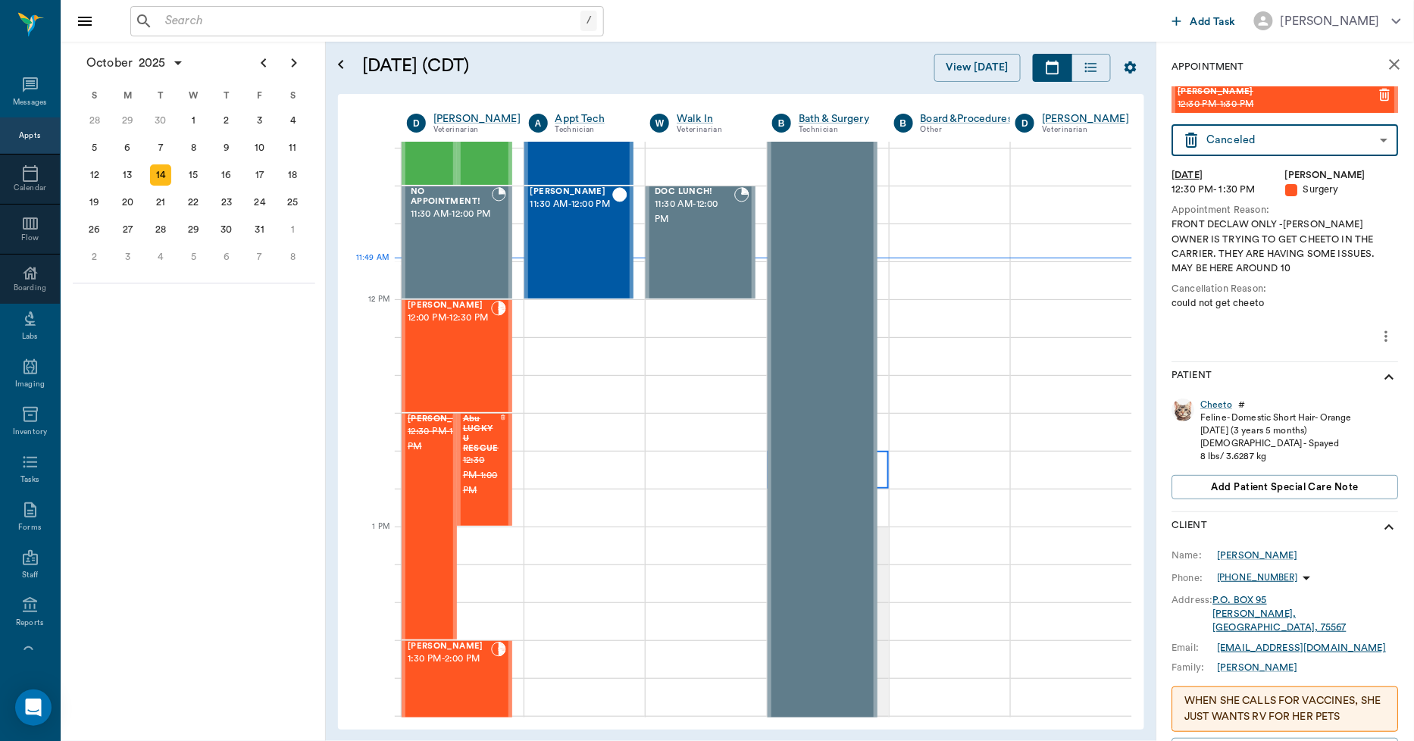
type input "CANCELED"
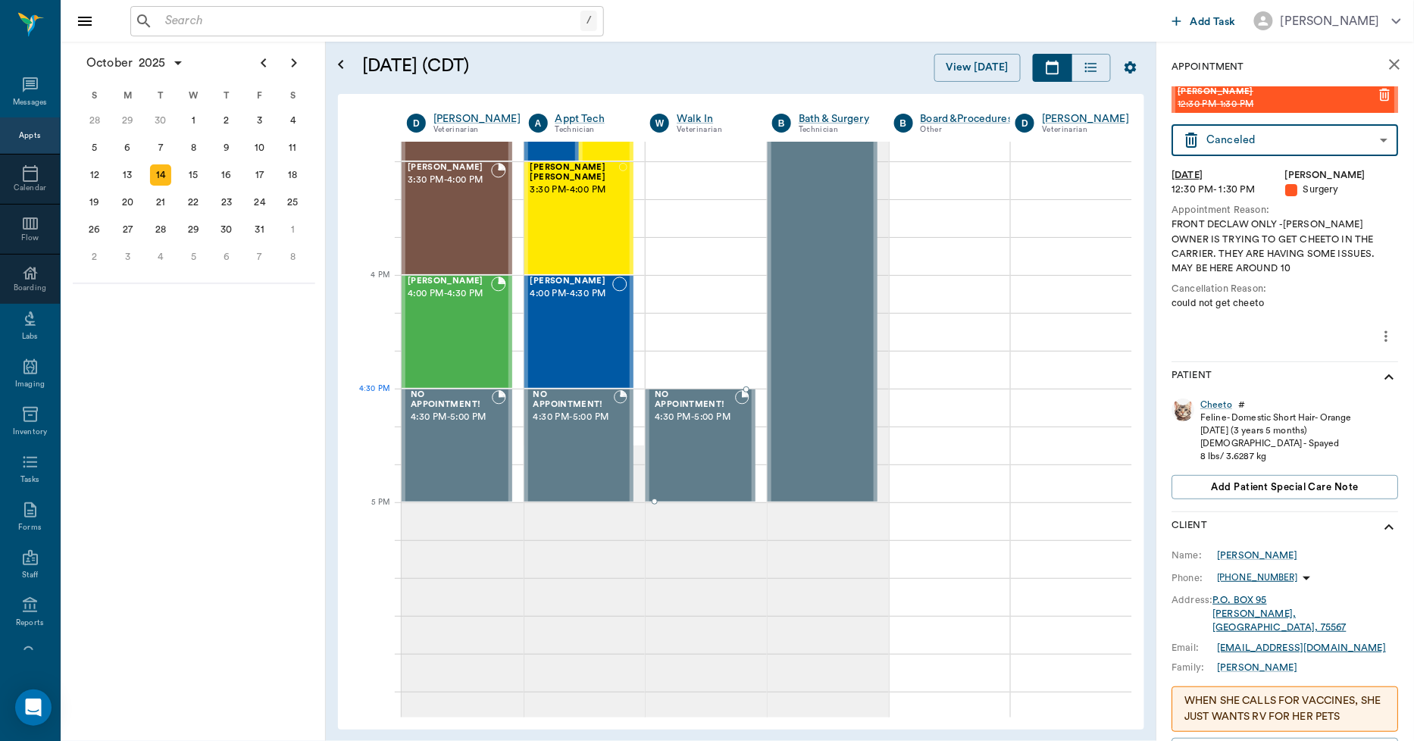
scroll to position [1768, 0]
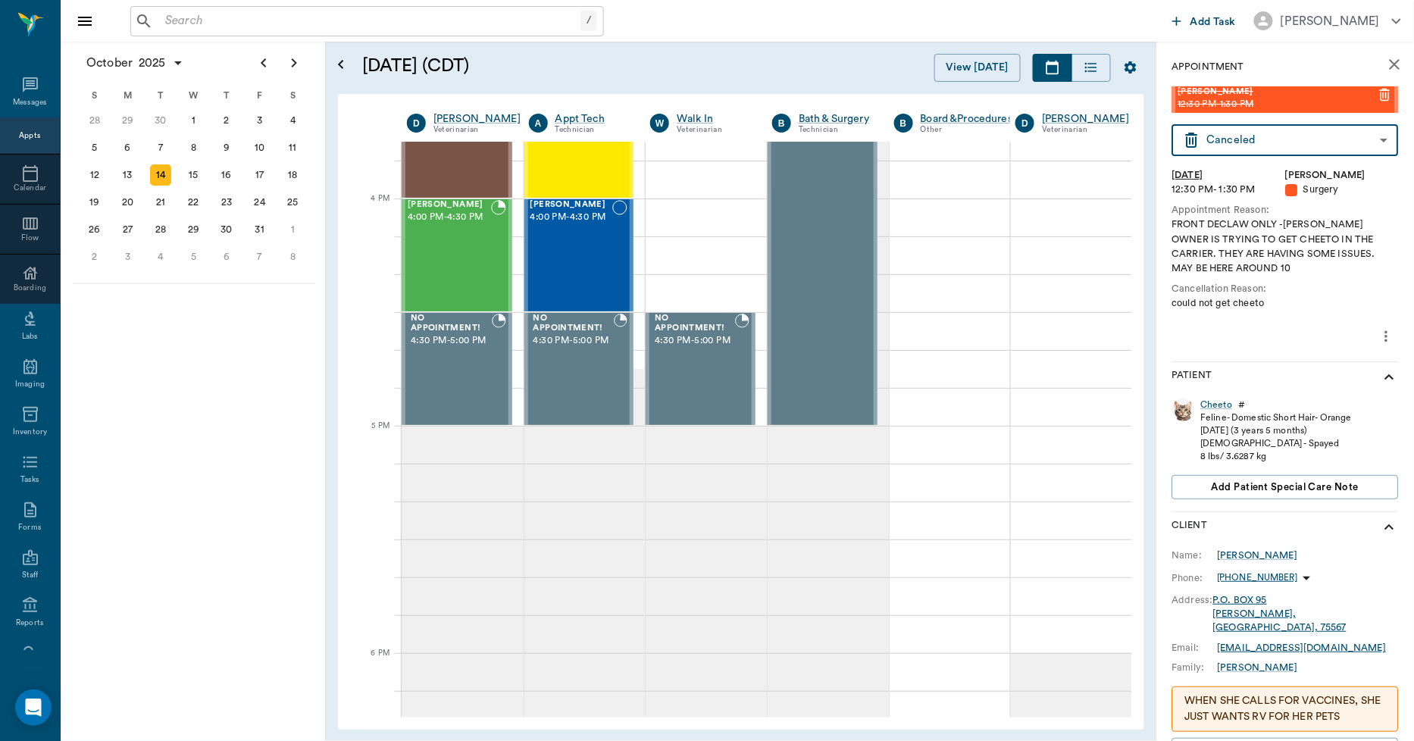
click at [1390, 65] on icon "close" at bounding box center [1395, 64] width 11 height 11
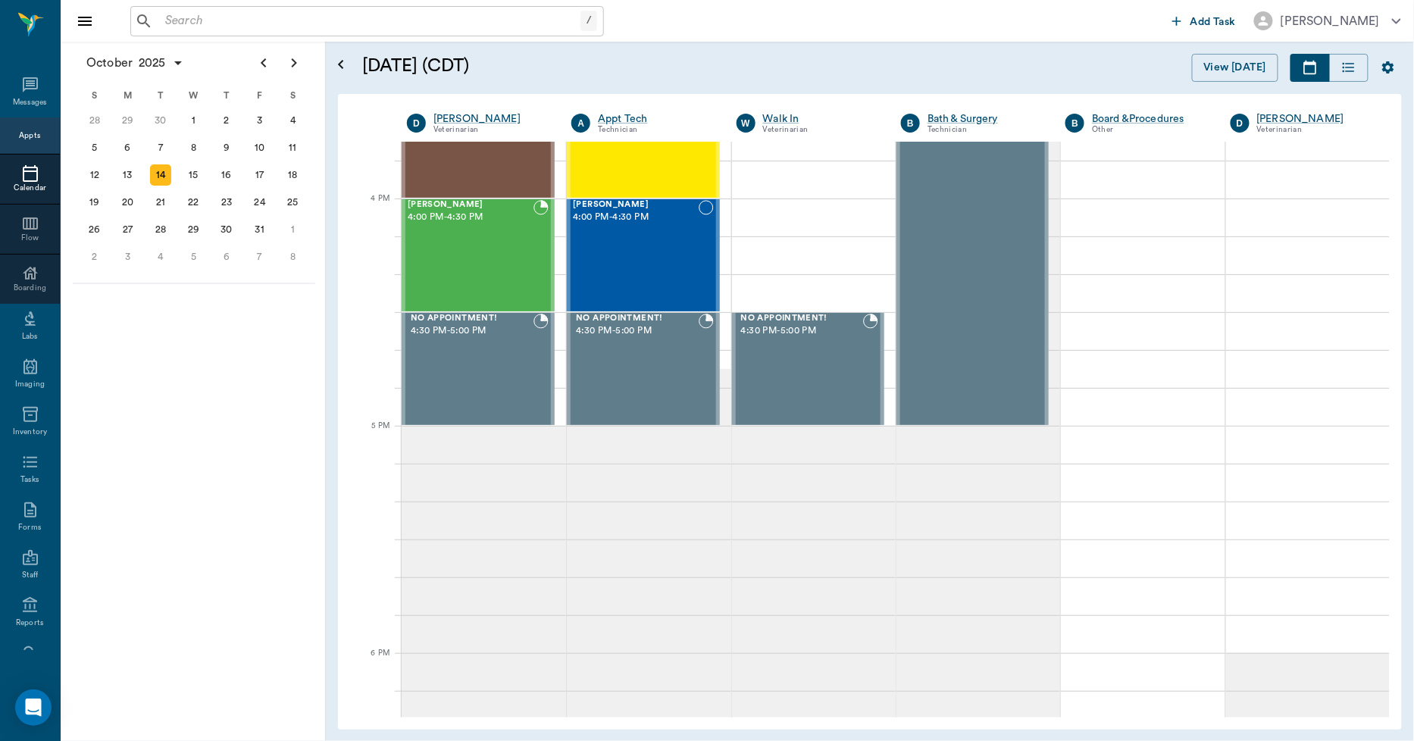
click at [21, 168] on icon at bounding box center [30, 173] width 18 height 18
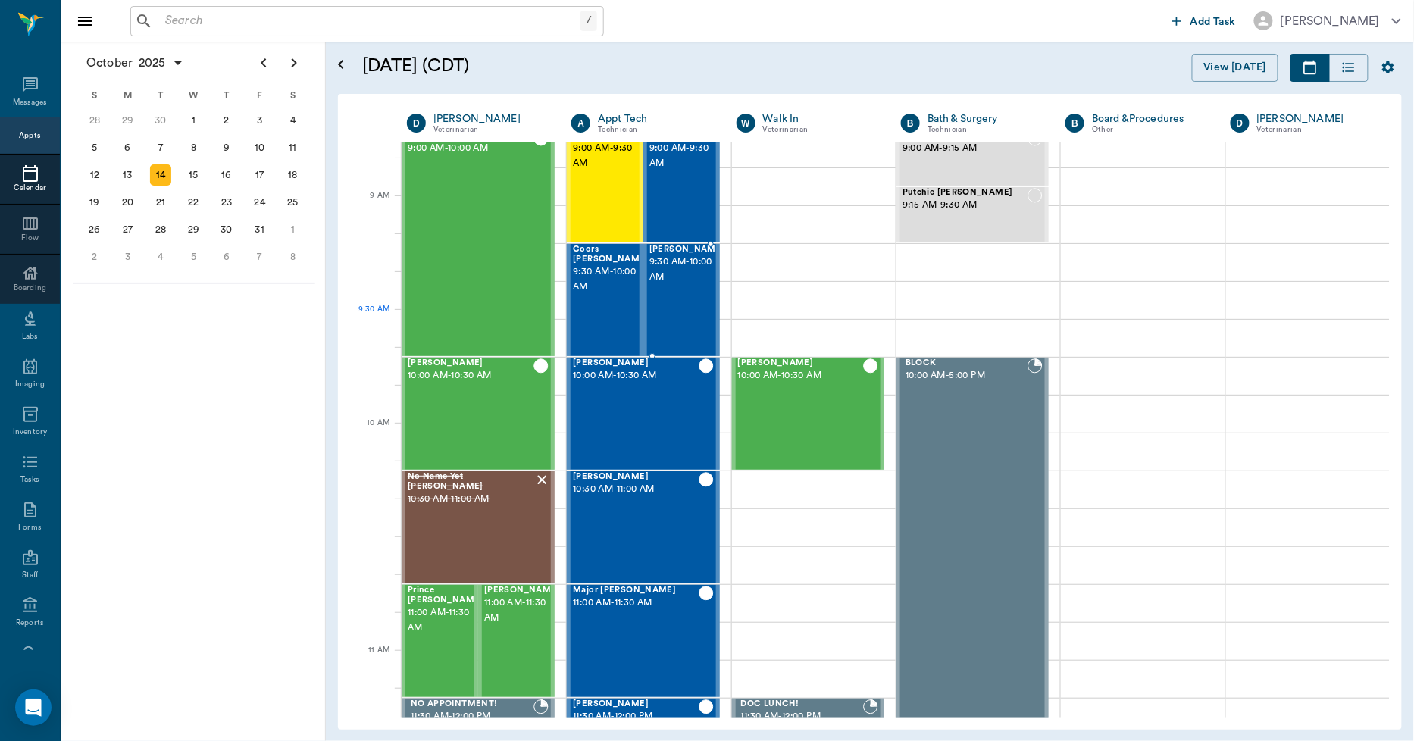
scroll to position [252, 0]
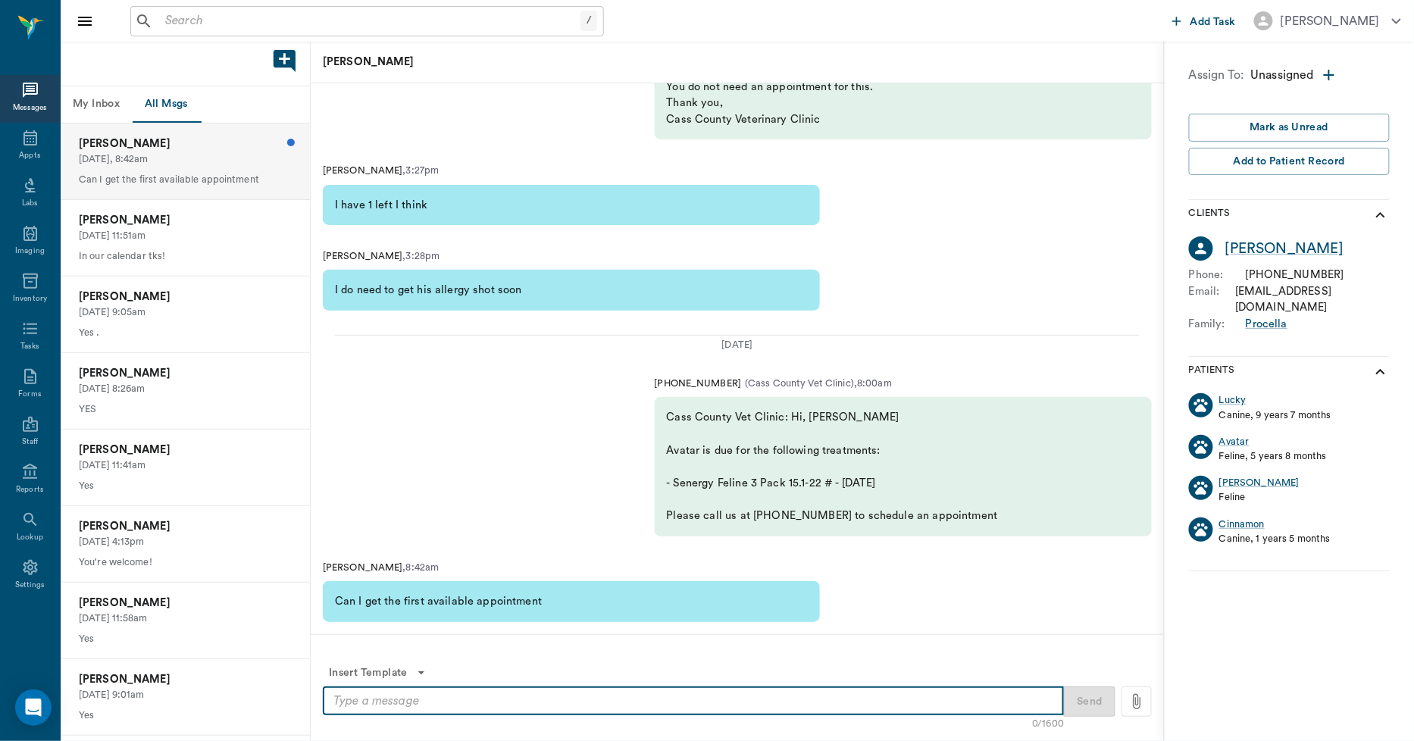
click at [494, 703] on textarea at bounding box center [693, 701] width 720 height 17
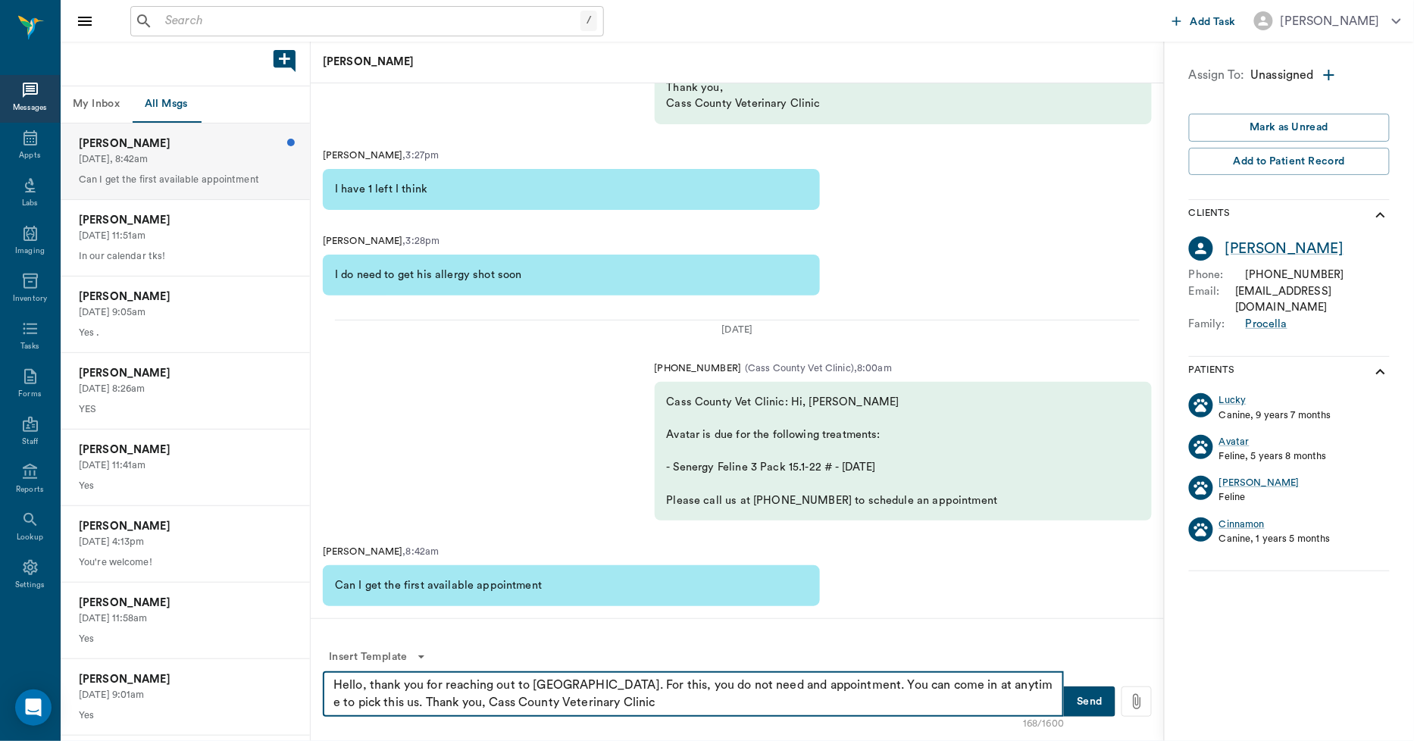
type textarea "Hello, thank you for reaching out to [GEOGRAPHIC_DATA]. For this, you do not ne…"
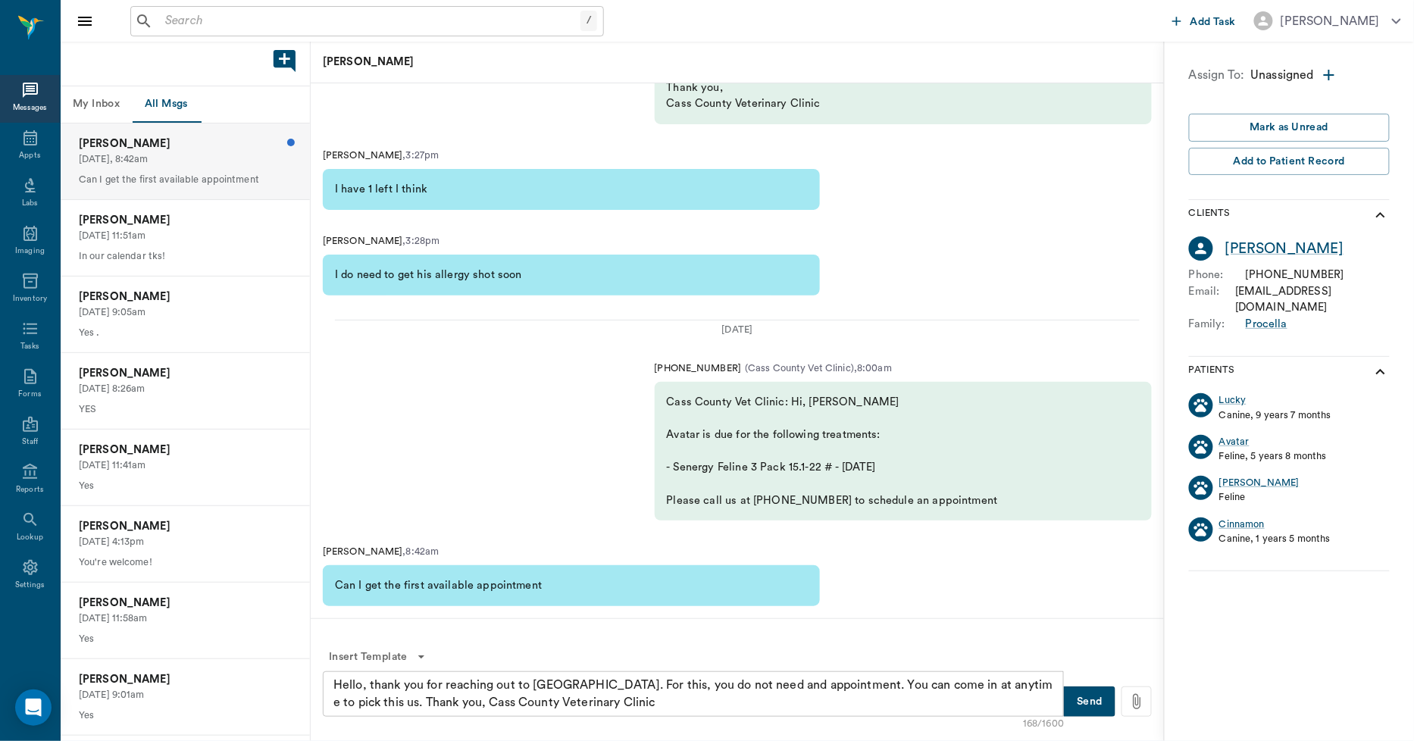
click at [1093, 695] on button "Send" at bounding box center [1090, 702] width 52 height 30
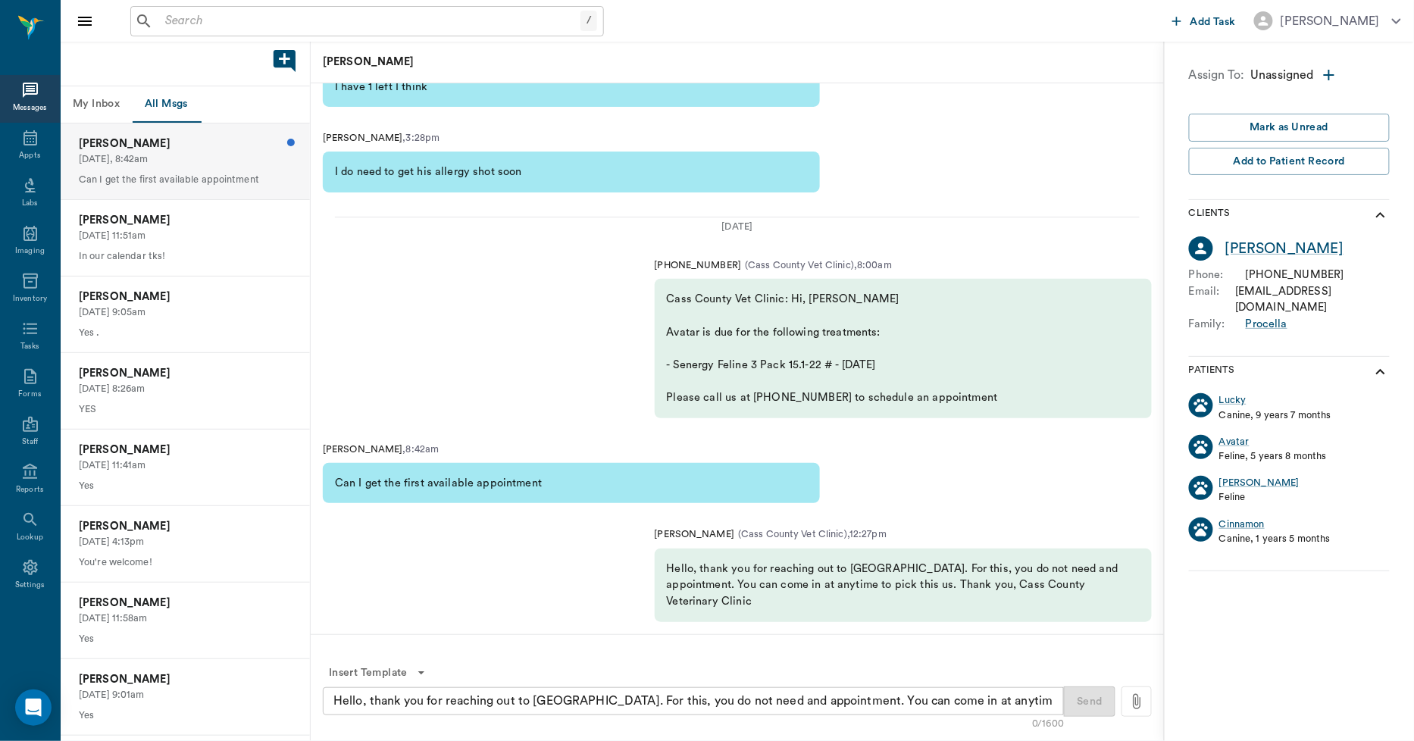
click at [93, 106] on button "My Inbox" at bounding box center [96, 104] width 71 height 36
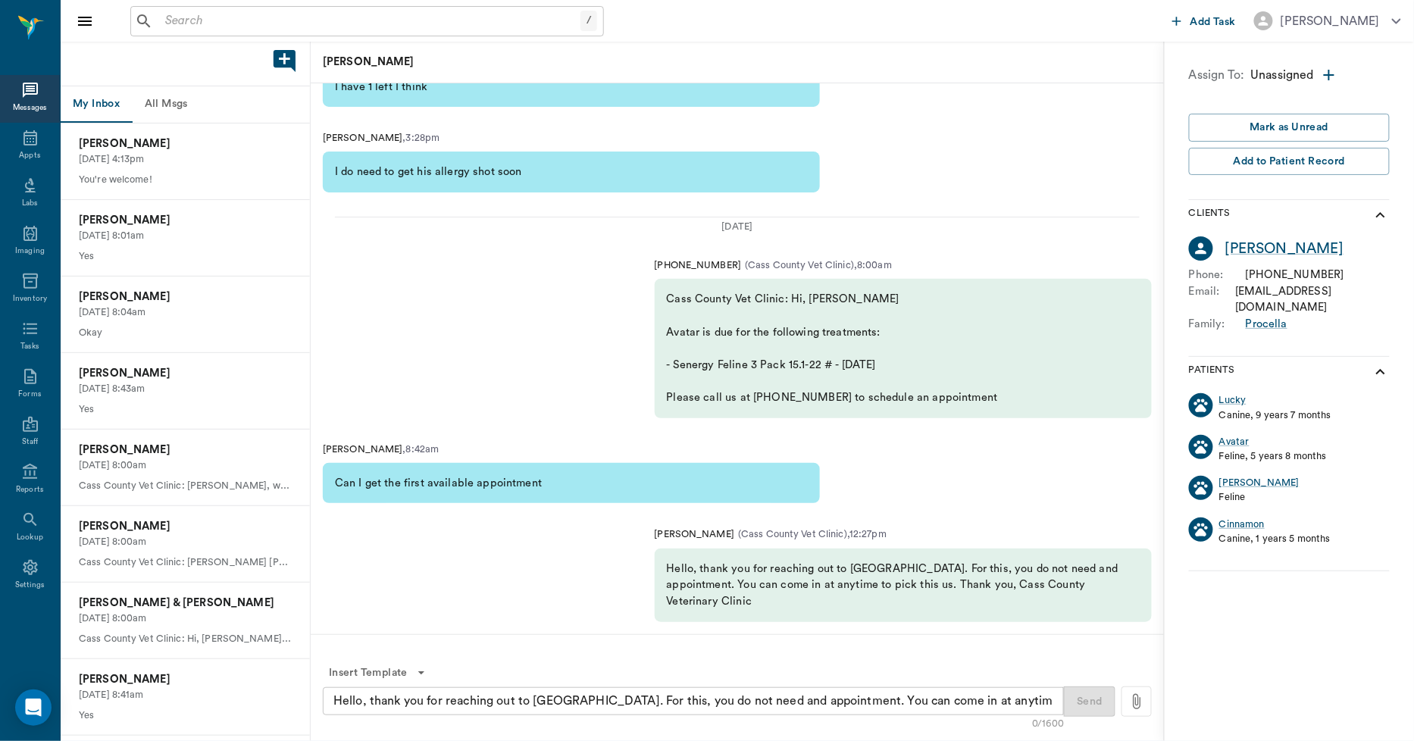
click at [171, 101] on button "All Msgs" at bounding box center [166, 104] width 68 height 36
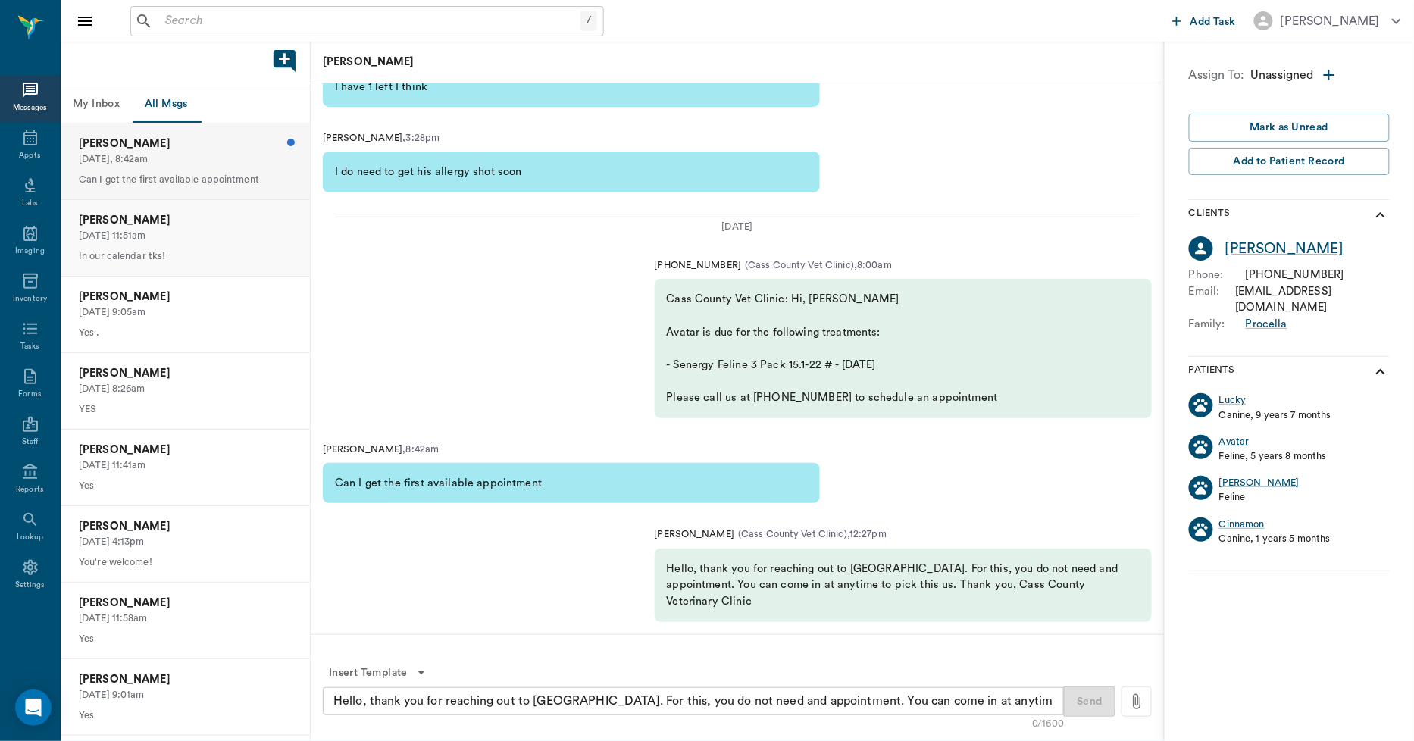
click at [168, 218] on p "[PERSON_NAME]" at bounding box center [185, 220] width 213 height 17
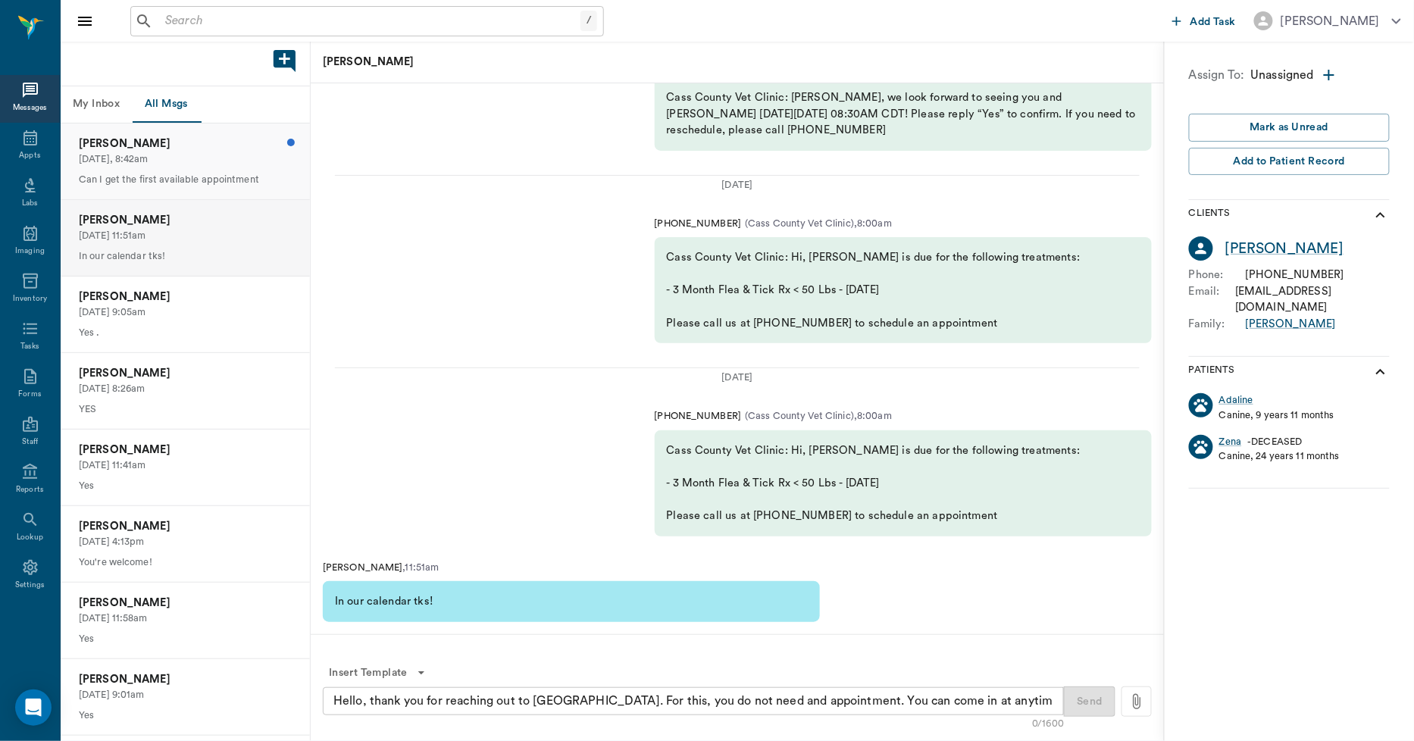
click at [175, 168] on div "[PERSON_NAME] [DATE], 8:42am Can I get the first available appointment" at bounding box center [185, 162] width 249 height 76
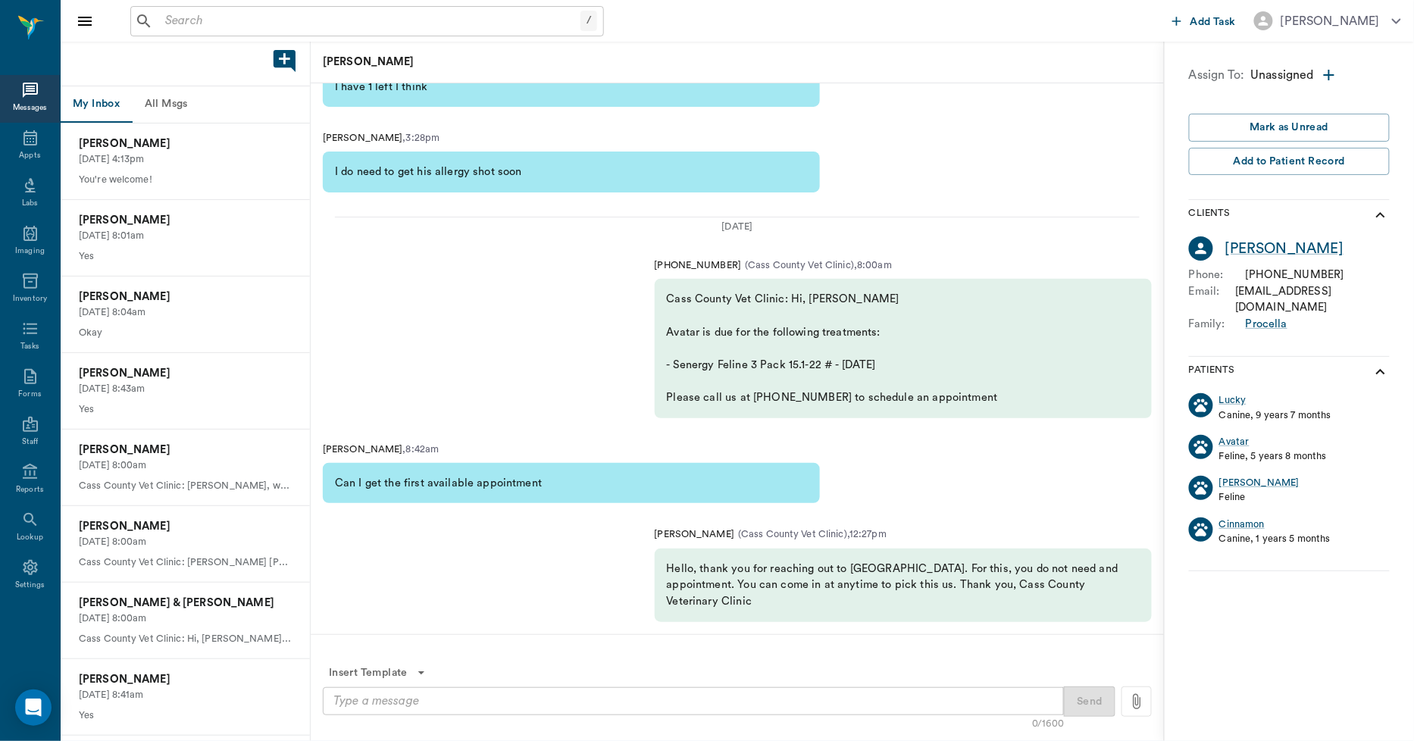
click at [153, 97] on button "All Msgs" at bounding box center [166, 104] width 68 height 36
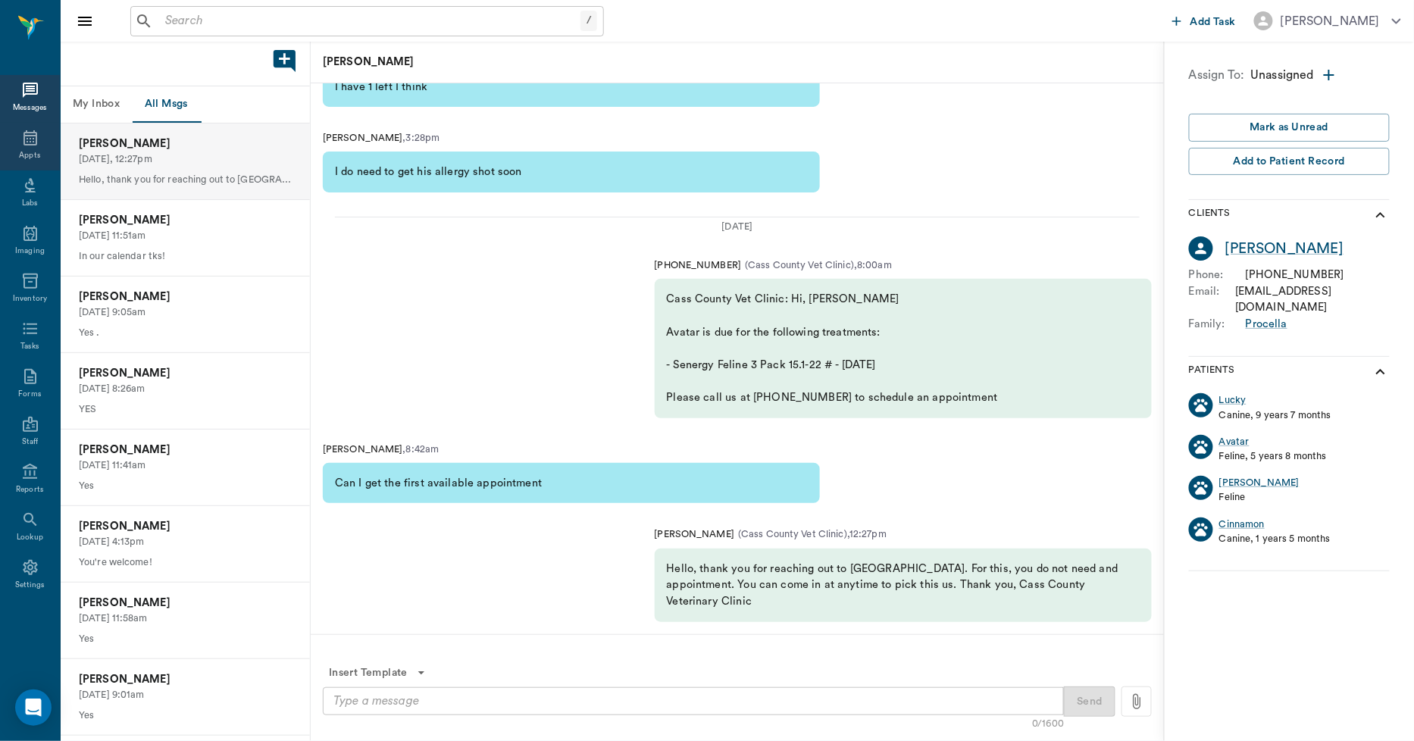
click at [13, 138] on div "Appts" at bounding box center [30, 147] width 60 height 48
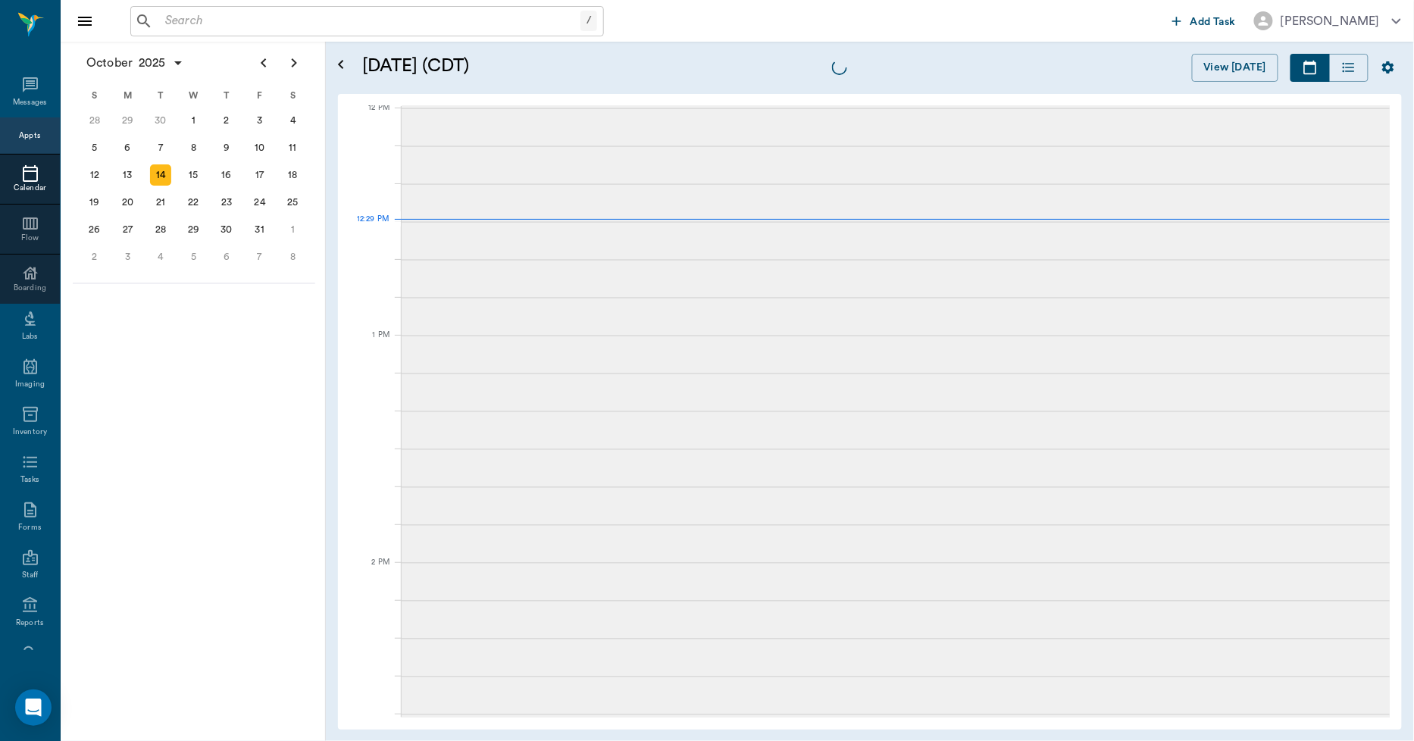
scroll to position [913, 0]
click at [23, 77] on icon at bounding box center [30, 85] width 18 height 18
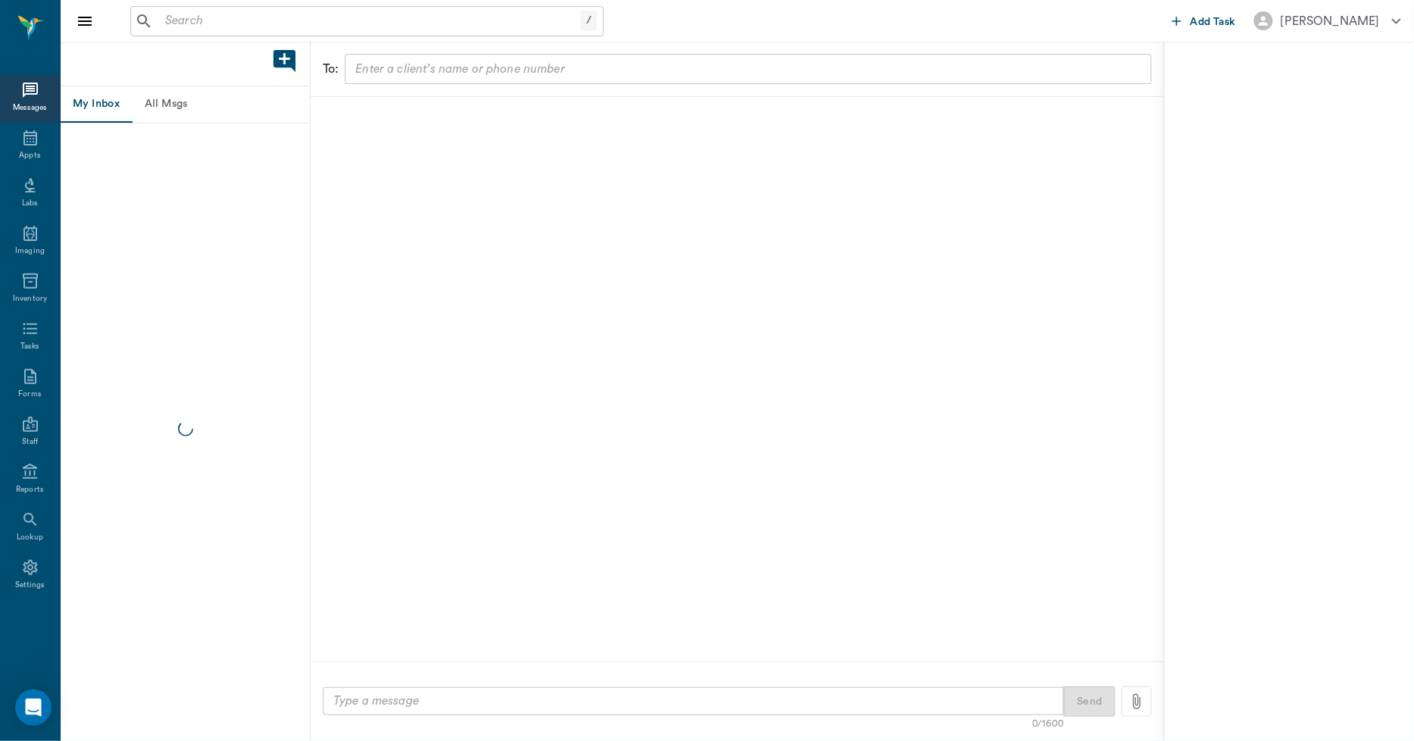
click at [163, 102] on button "All Msgs" at bounding box center [166, 104] width 68 height 36
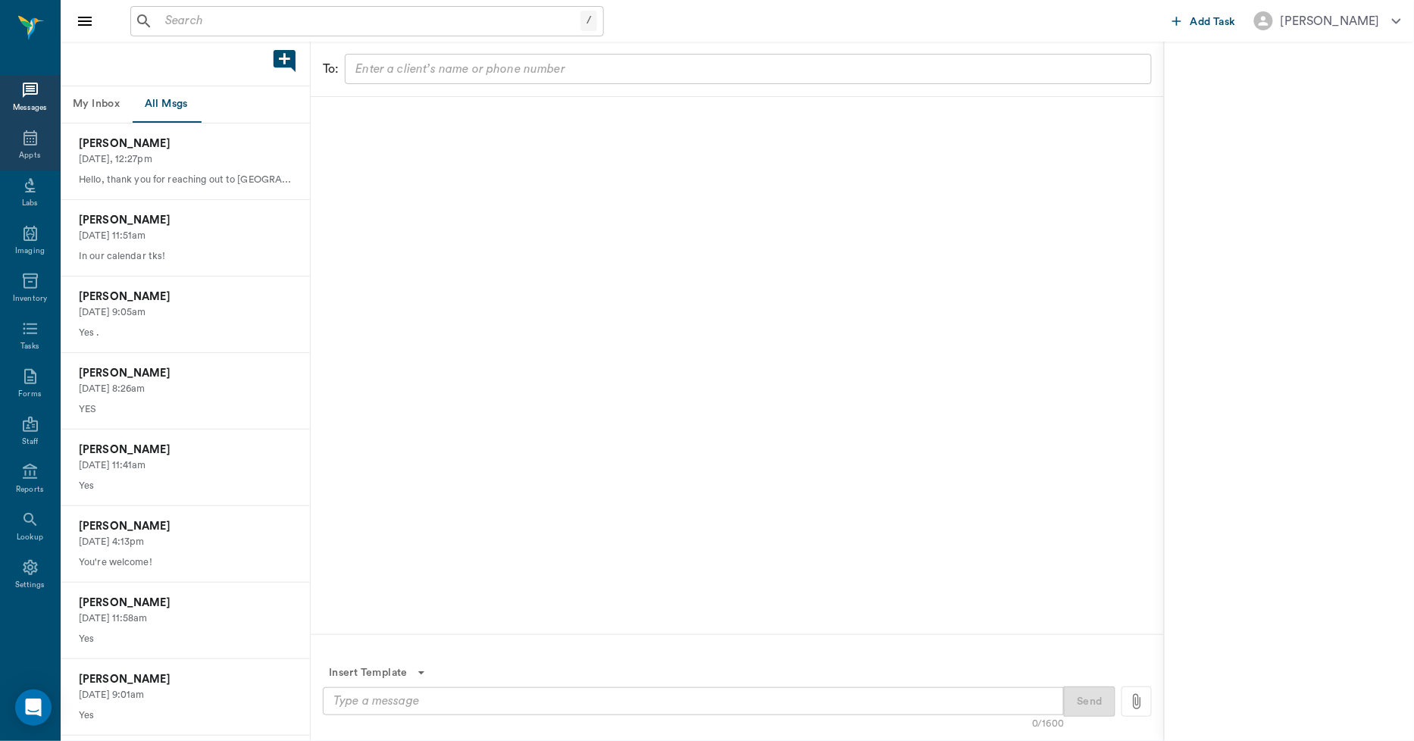
click at [36, 139] on icon at bounding box center [30, 137] width 14 height 15
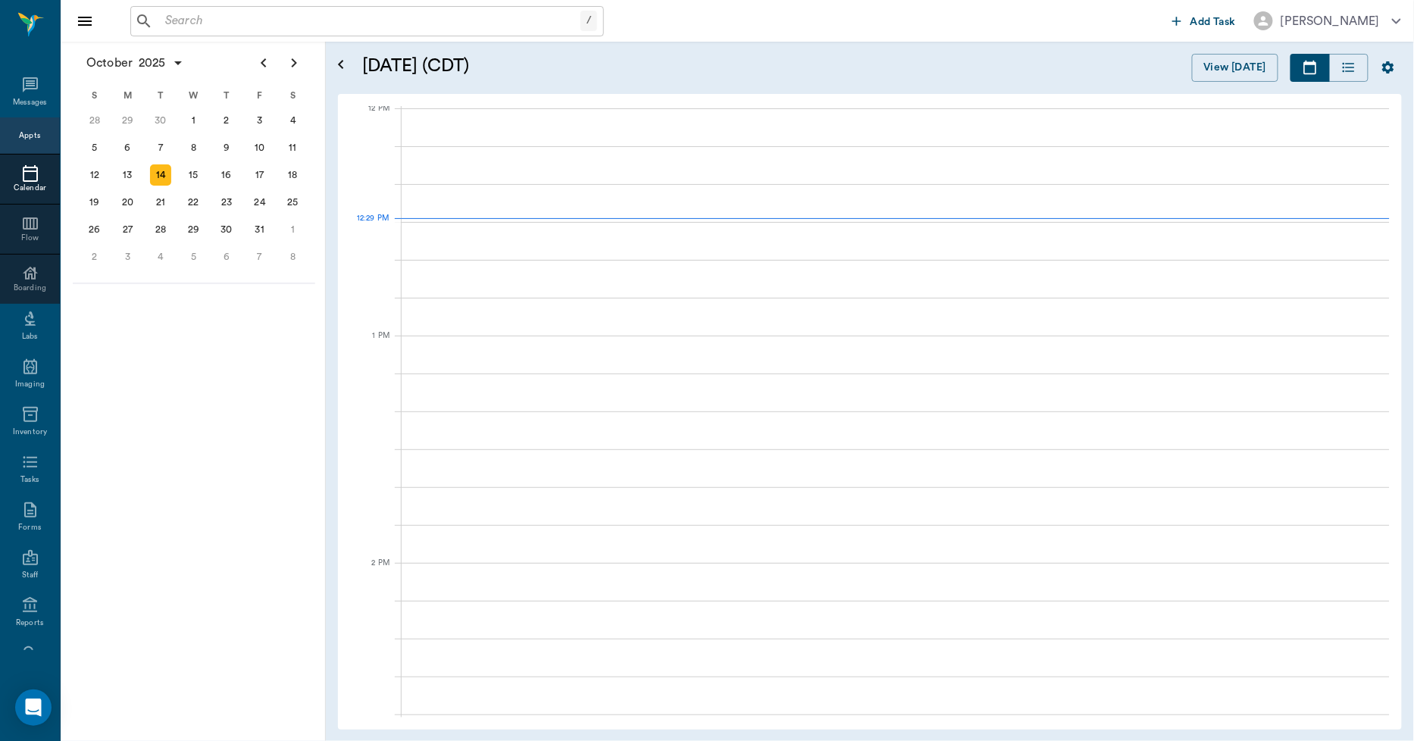
scroll to position [913, 0]
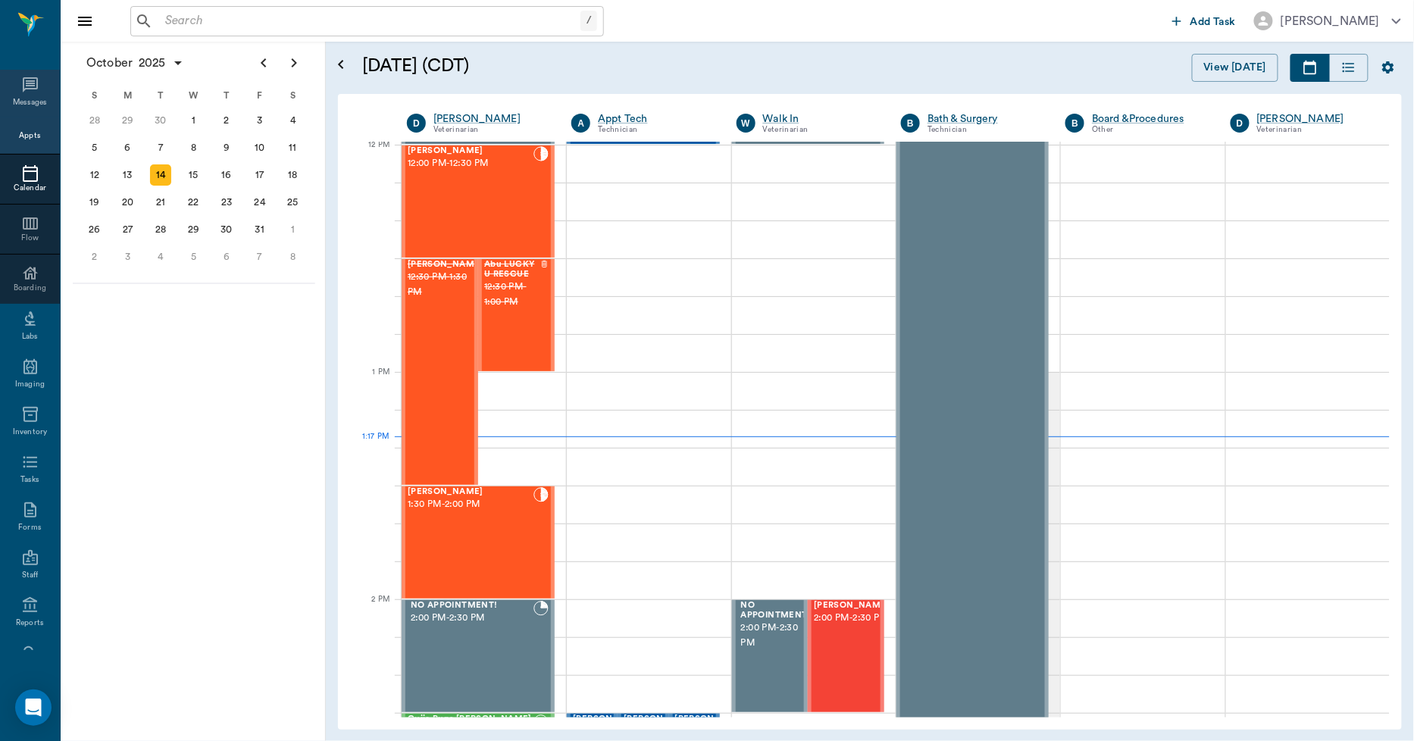
click at [5, 88] on div "Messages" at bounding box center [30, 94] width 60 height 48
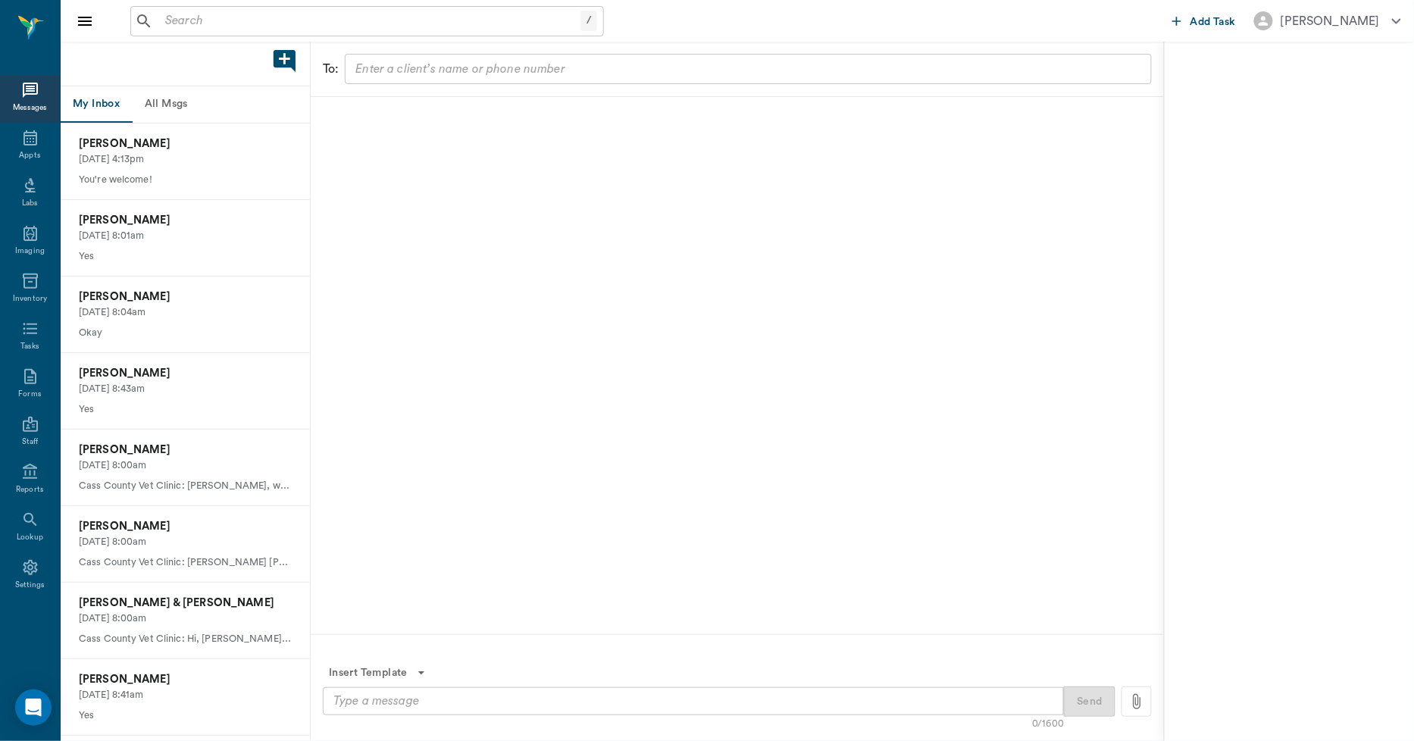
click at [182, 111] on button "All Msgs" at bounding box center [166, 104] width 68 height 36
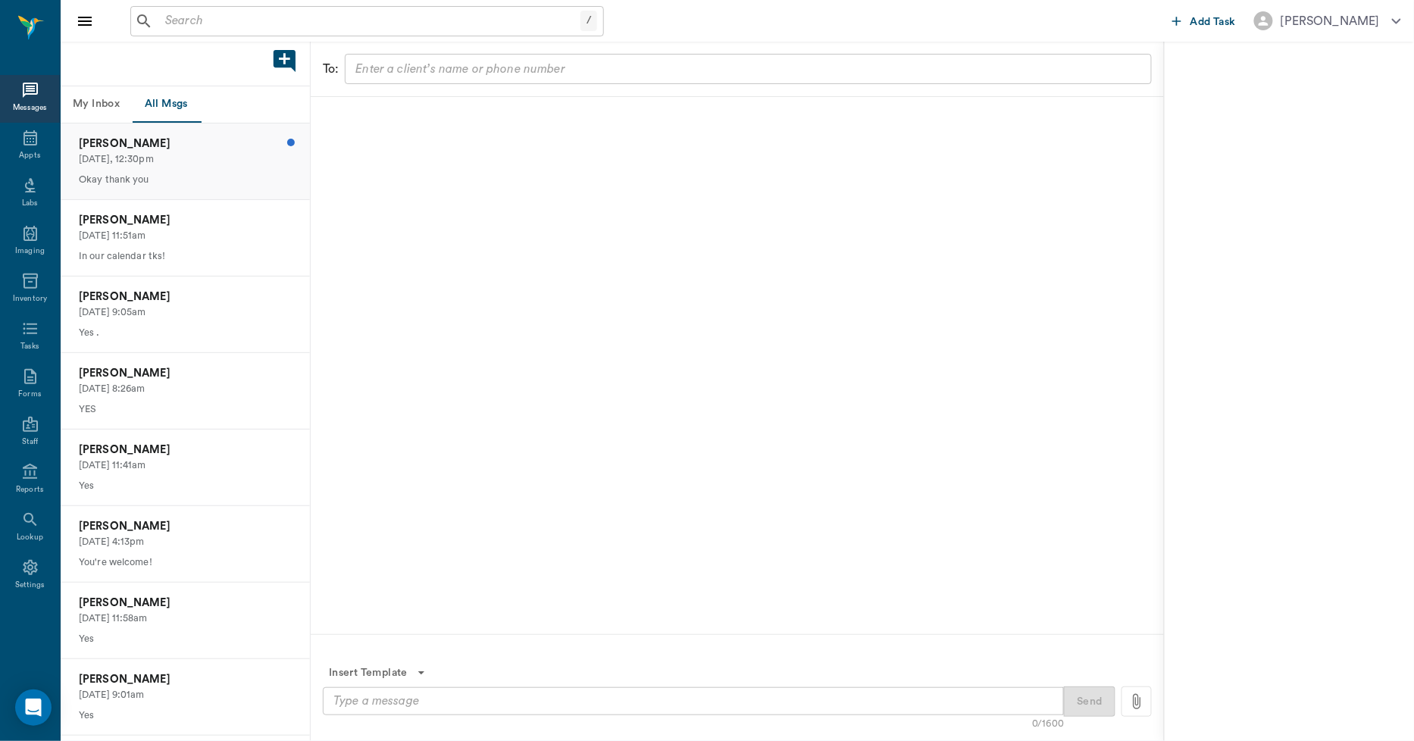
click at [168, 155] on p "[DATE], 12:30pm" at bounding box center [185, 159] width 213 height 14
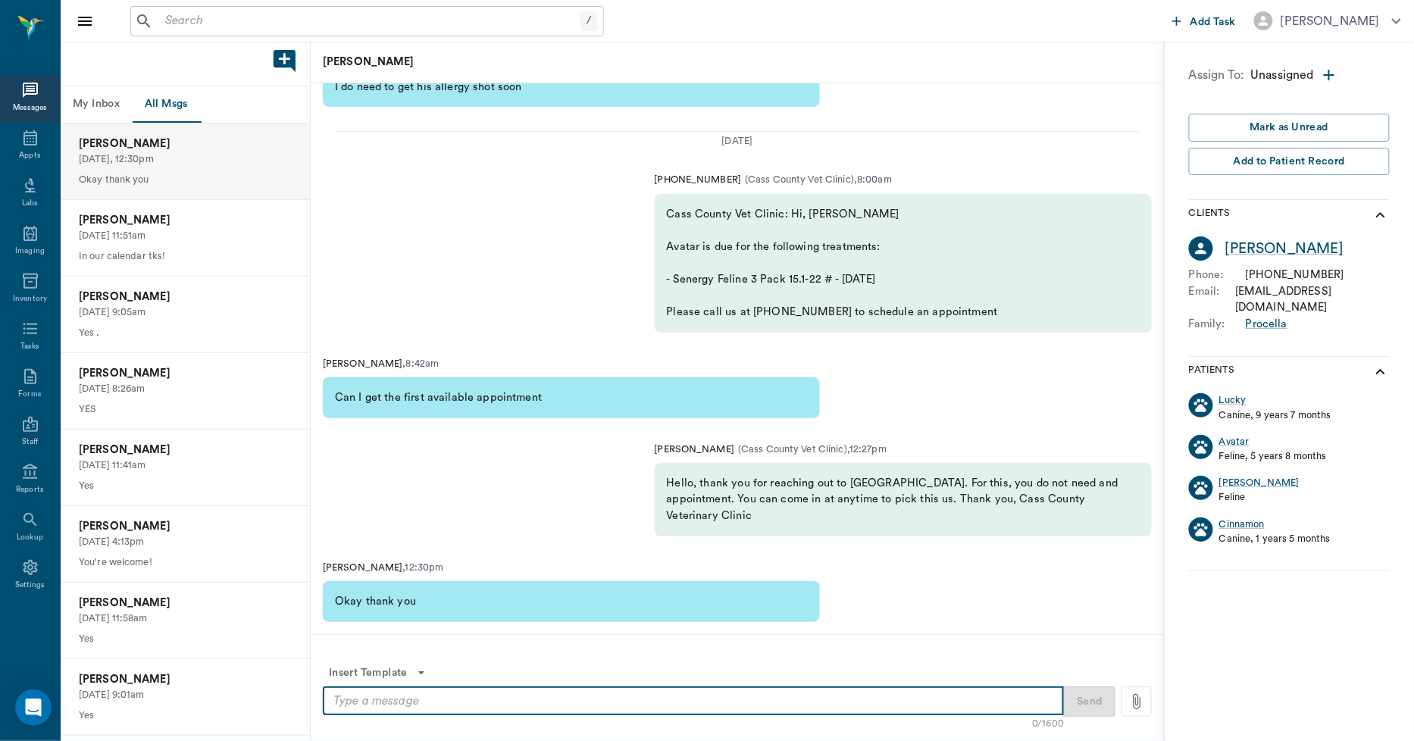
click at [352, 709] on textarea at bounding box center [693, 701] width 720 height 17
type textarea "y"
drag, startPoint x: 351, startPoint y: 705, endPoint x: 409, endPoint y: 285, distance: 423.9
click at [409, 285] on div "[PHONE_NUMBER] ( Cass County Vet Clinic ) , 8:00am Cass County Vet Clinic: Hi, …" at bounding box center [737, 252] width 853 height 183
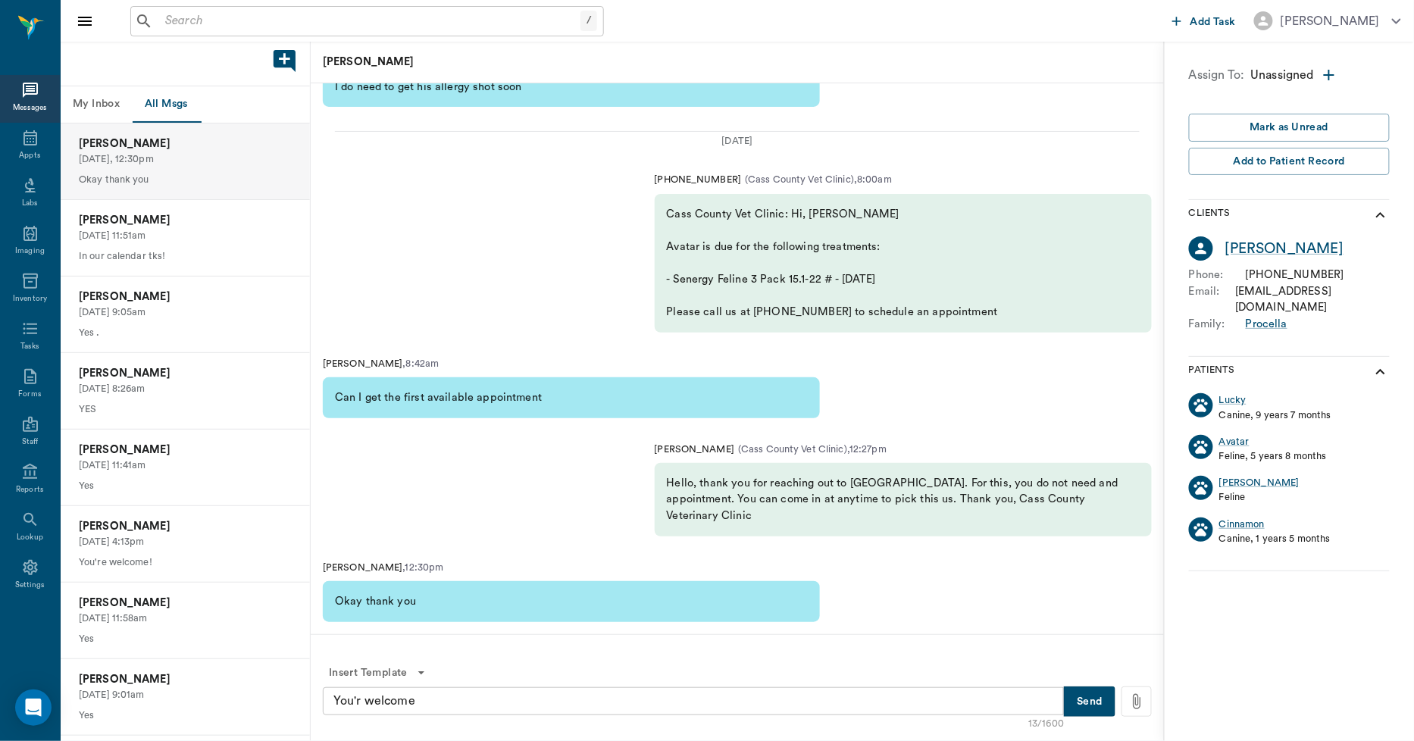
click at [349, 700] on textarea "You'r welcome" at bounding box center [693, 701] width 720 height 17
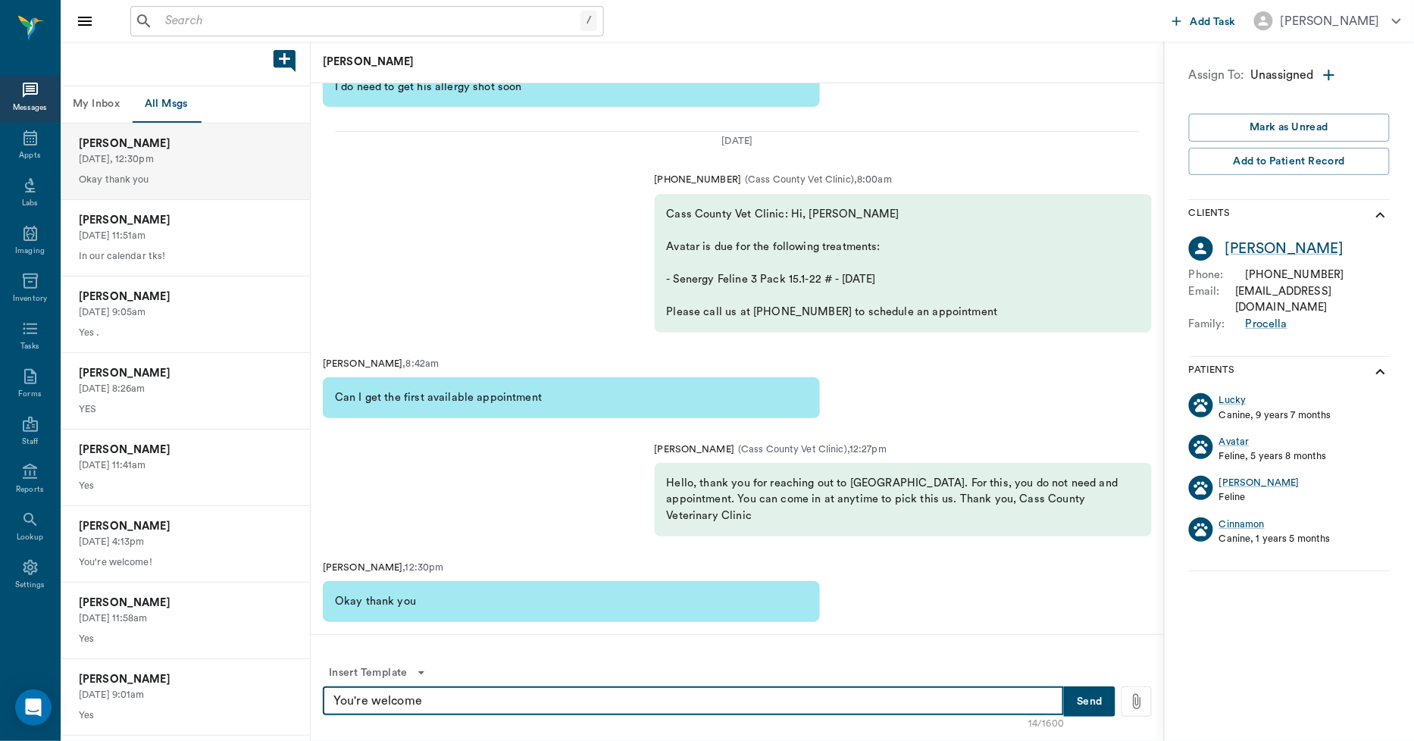
type textarea "You're welcome"
click at [1088, 694] on button "Send" at bounding box center [1090, 702] width 52 height 30
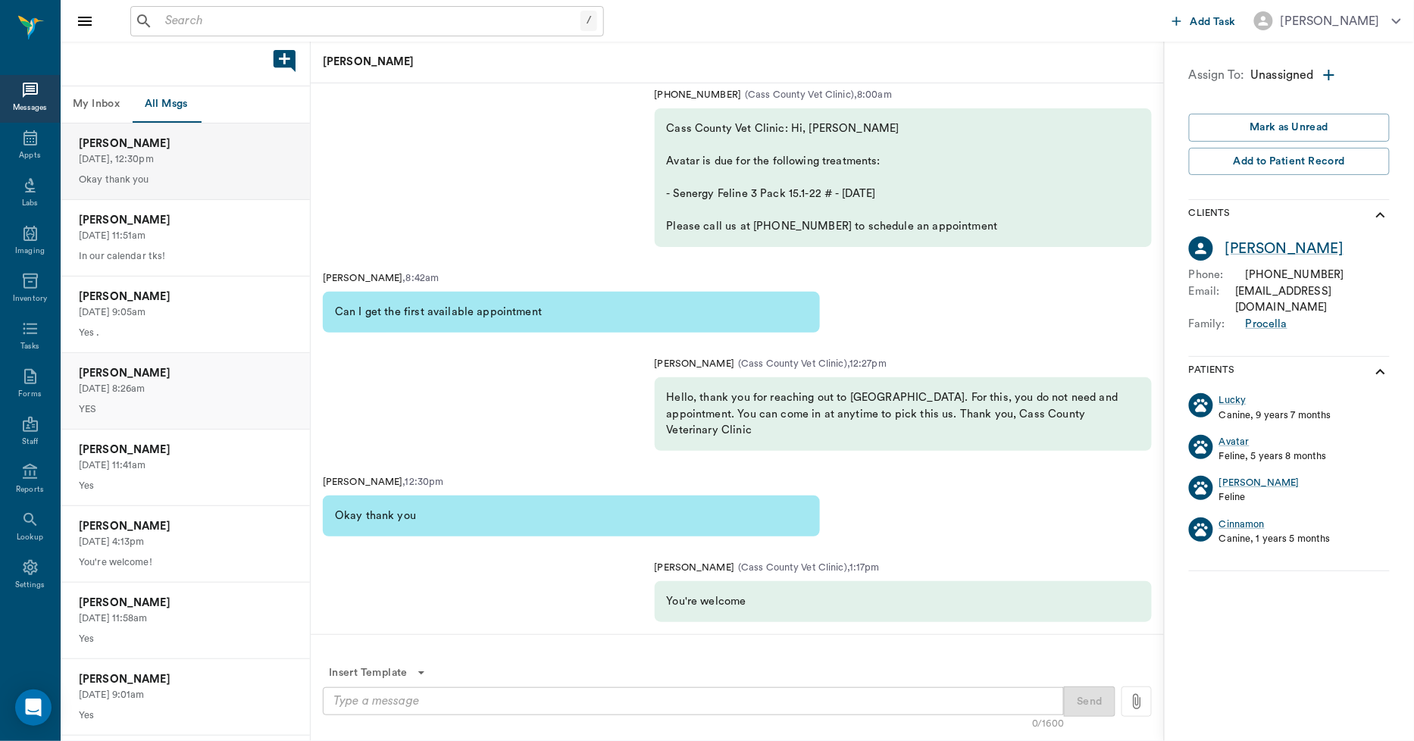
click at [140, 384] on p "[DATE] 8:26am" at bounding box center [185, 389] width 213 height 14
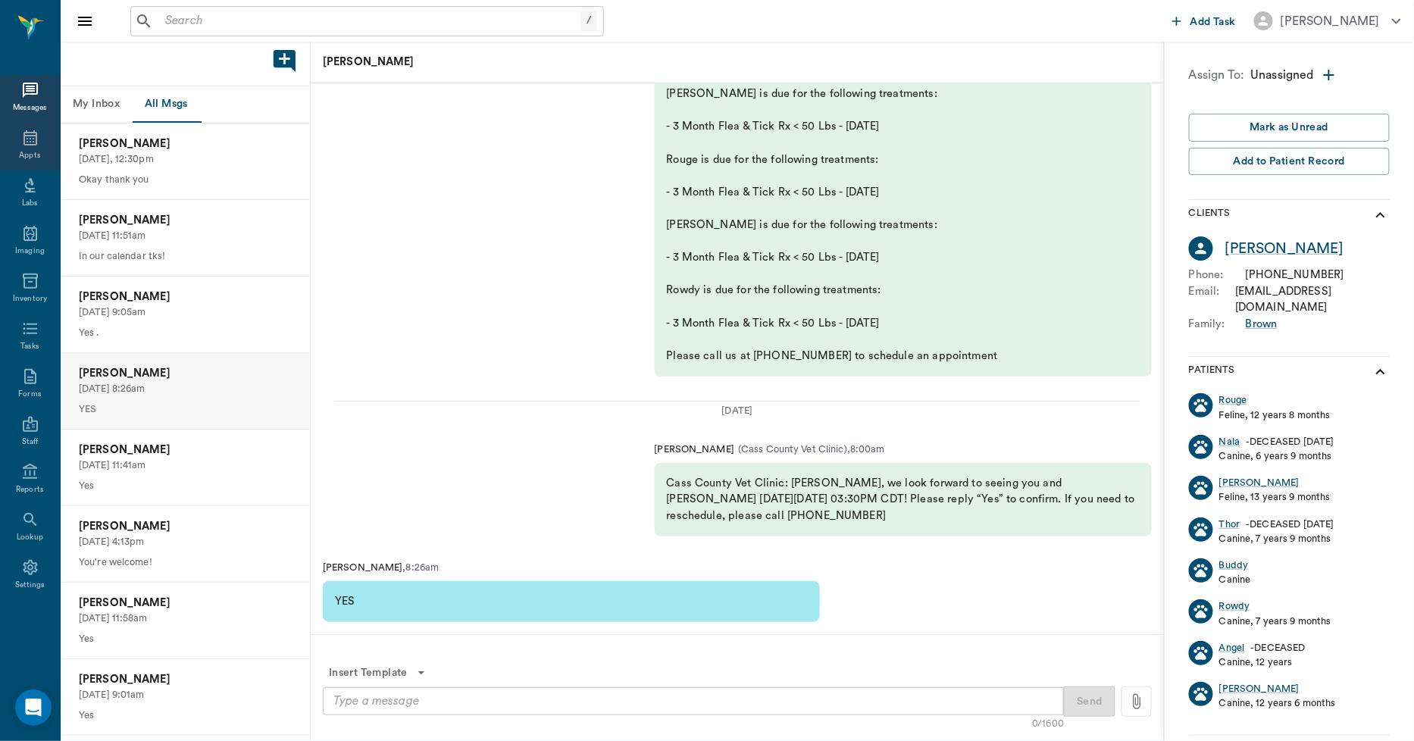
click at [33, 150] on div "Appts" at bounding box center [29, 155] width 21 height 11
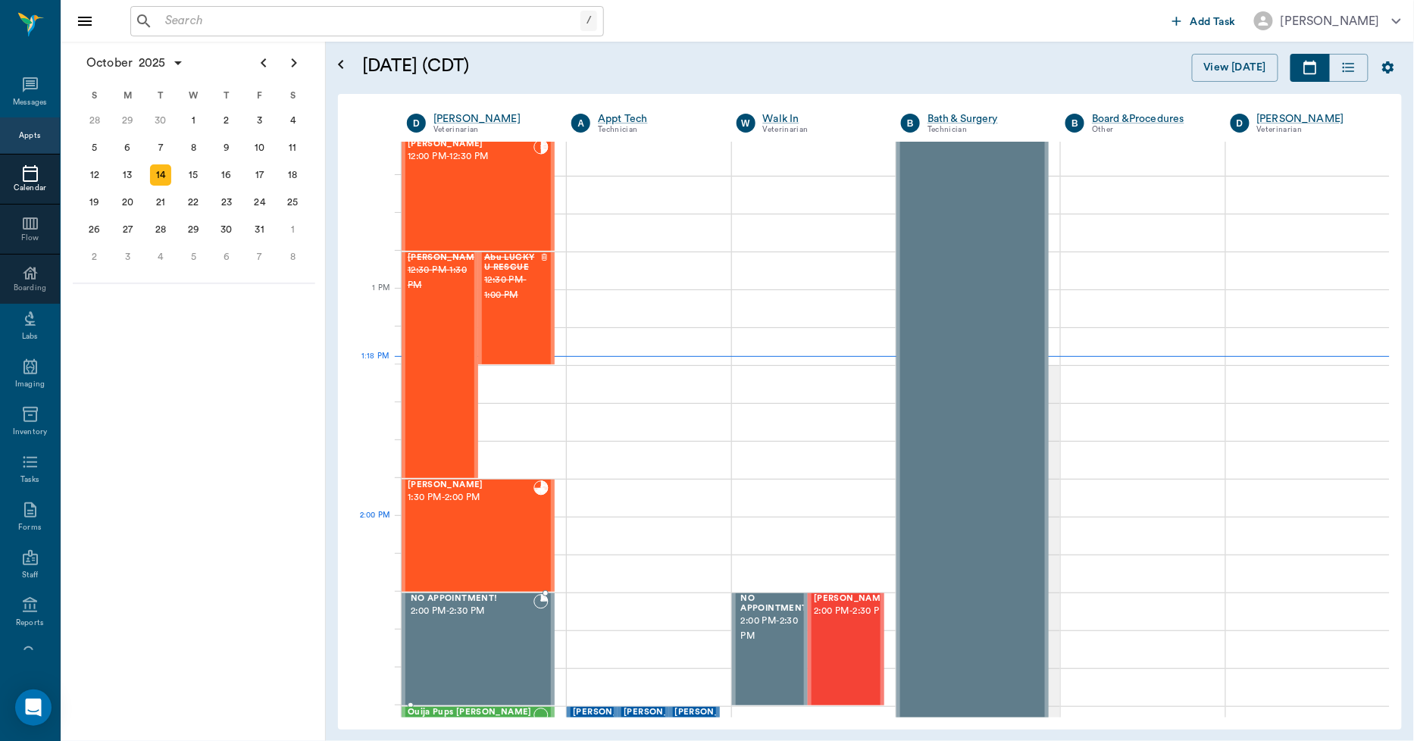
scroll to position [884, 0]
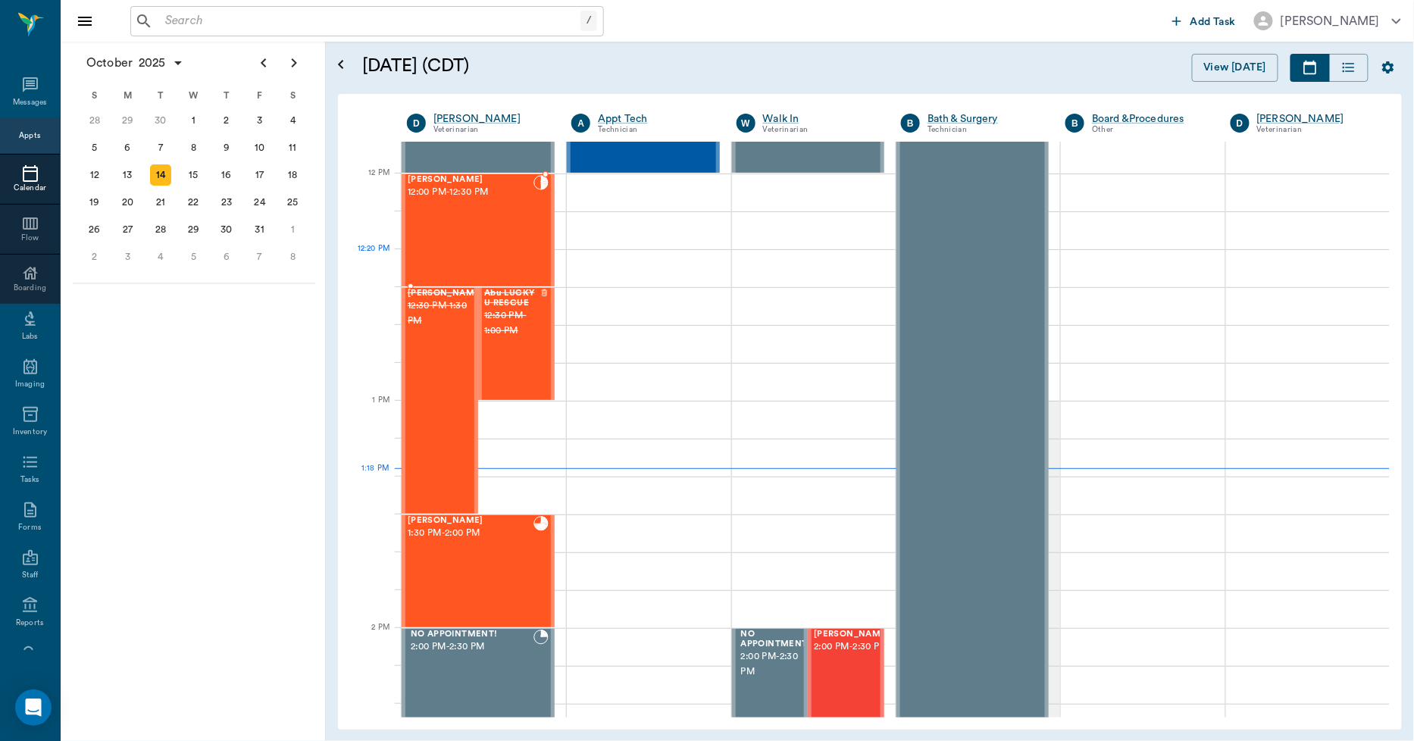
click at [506, 251] on div "[PERSON_NAME] 12:00 PM - 12:30 PM" at bounding box center [471, 230] width 126 height 111
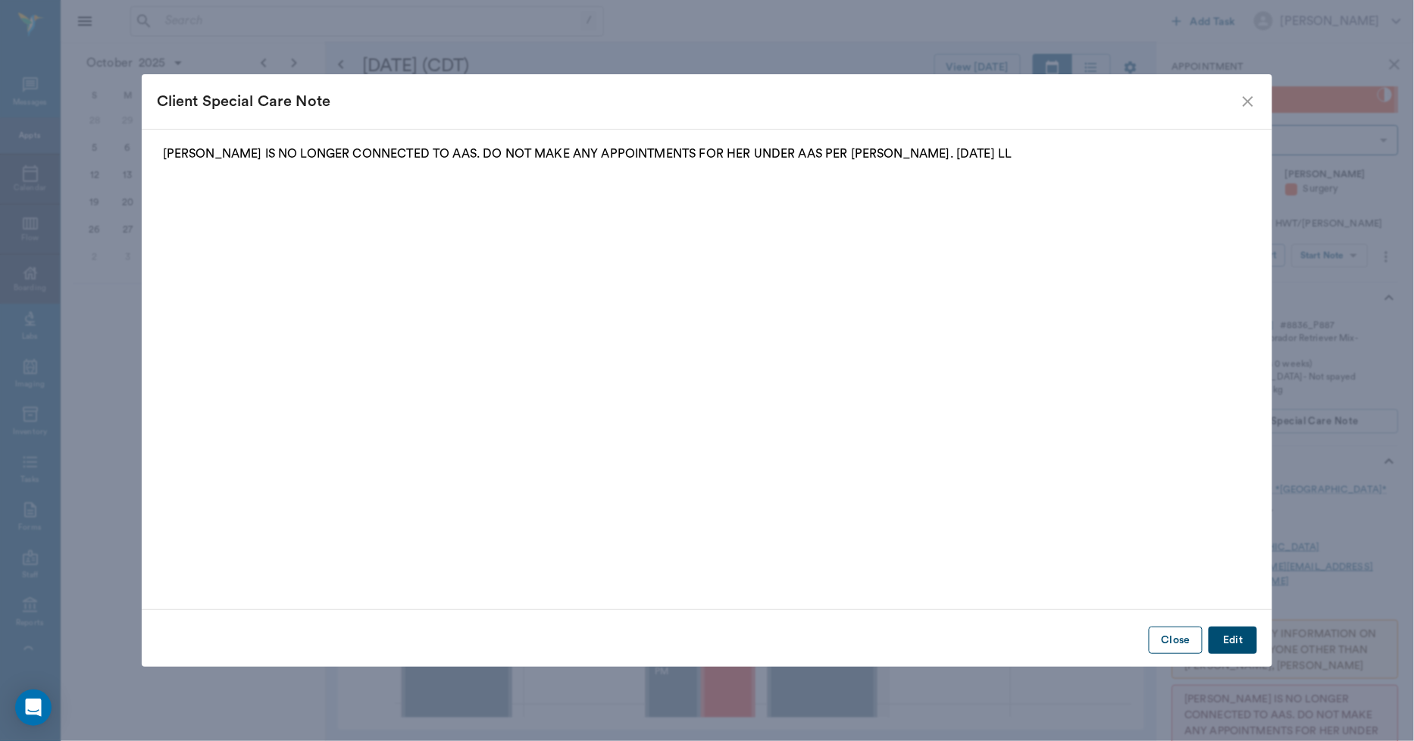
click at [1182, 642] on button "Close" at bounding box center [1176, 641] width 54 height 28
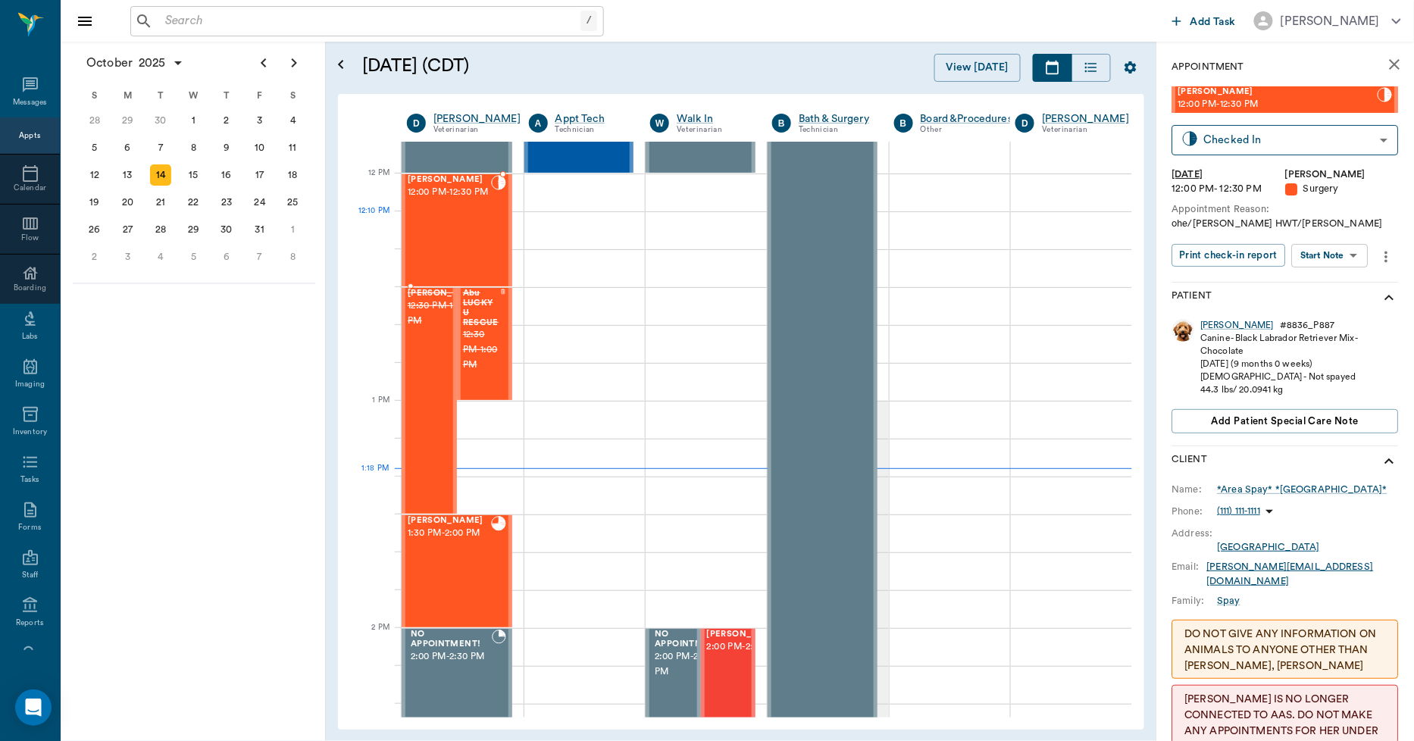
click at [445, 236] on div "[PERSON_NAME] 12:00 PM - 12:30 PM" at bounding box center [449, 230] width 83 height 111
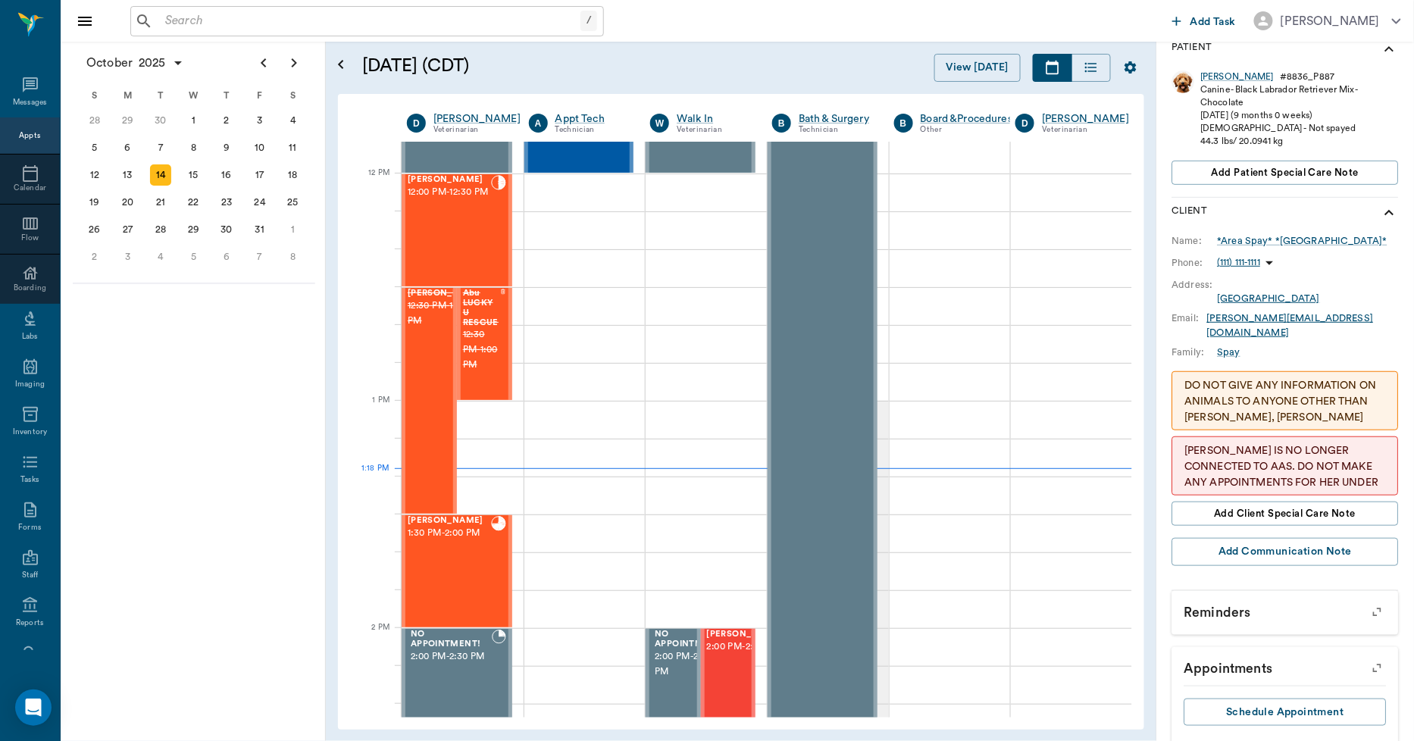
scroll to position [252, 0]
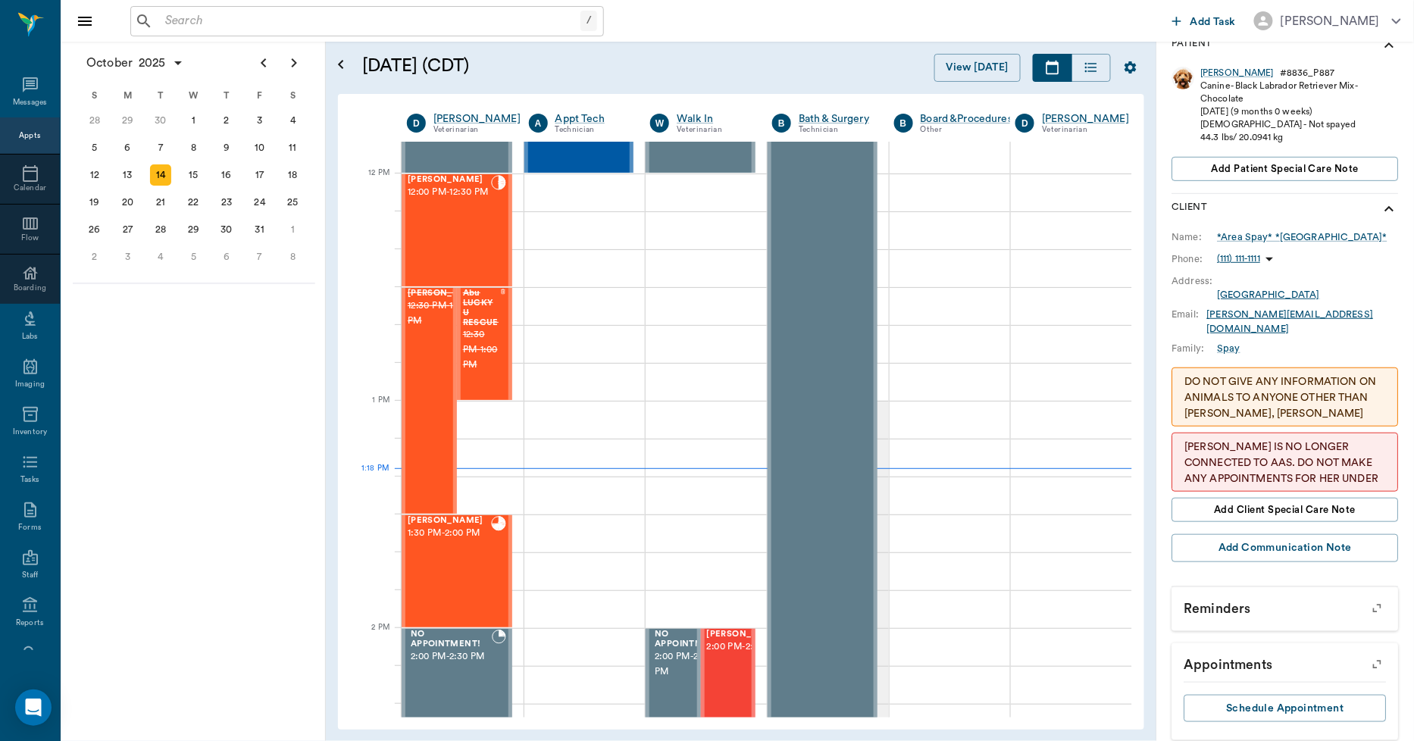
click at [1307, 377] on p "DO NOT GIVE ANY INFORMATION ON ANIMALS TO ANYONE OTHER THAN [PERSON_NAME], [PER…" at bounding box center [1285, 445] width 201 height 143
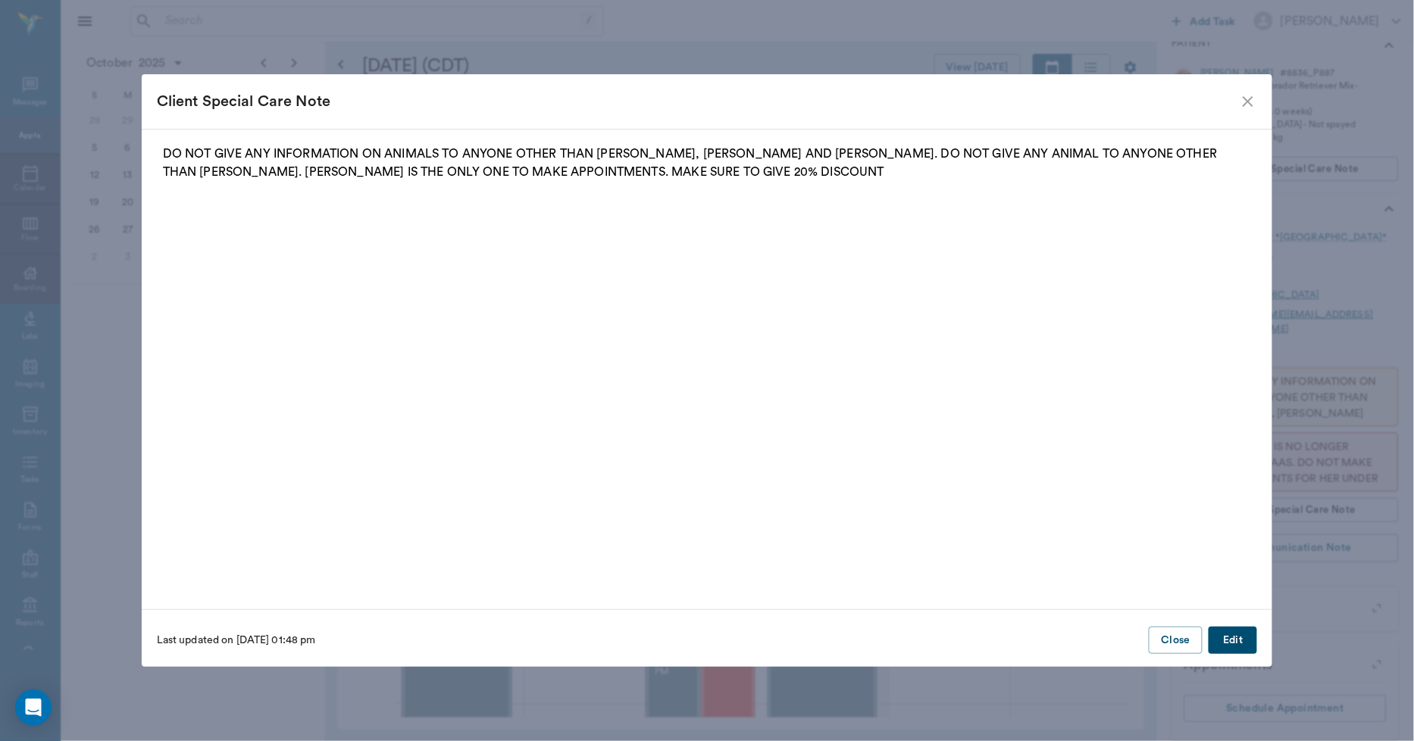
click at [1249, 99] on icon "close" at bounding box center [1248, 101] width 18 height 18
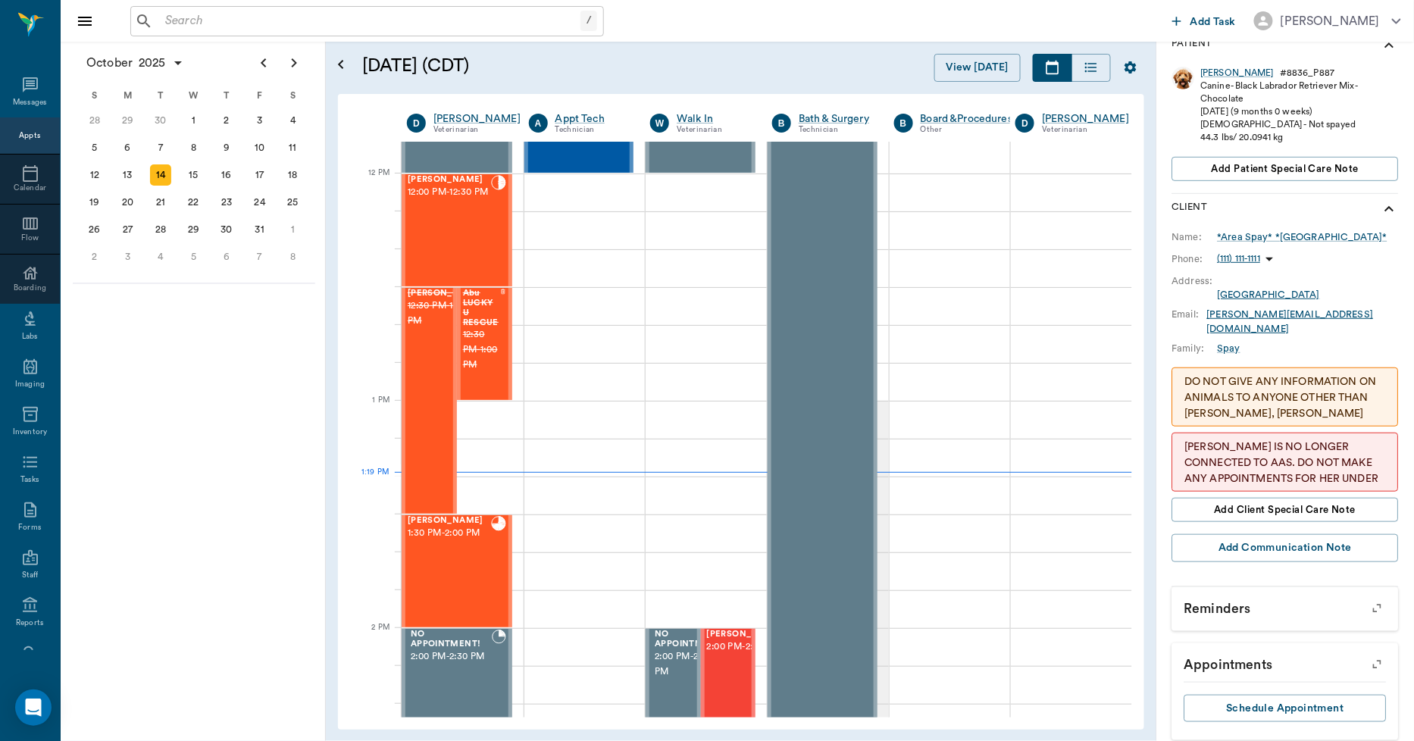
click at [1241, 377] on p "DO NOT GIVE ANY INFORMATION ON ANIMALS TO ANYONE OTHER THAN [PERSON_NAME], [PER…" at bounding box center [1285, 445] width 201 height 143
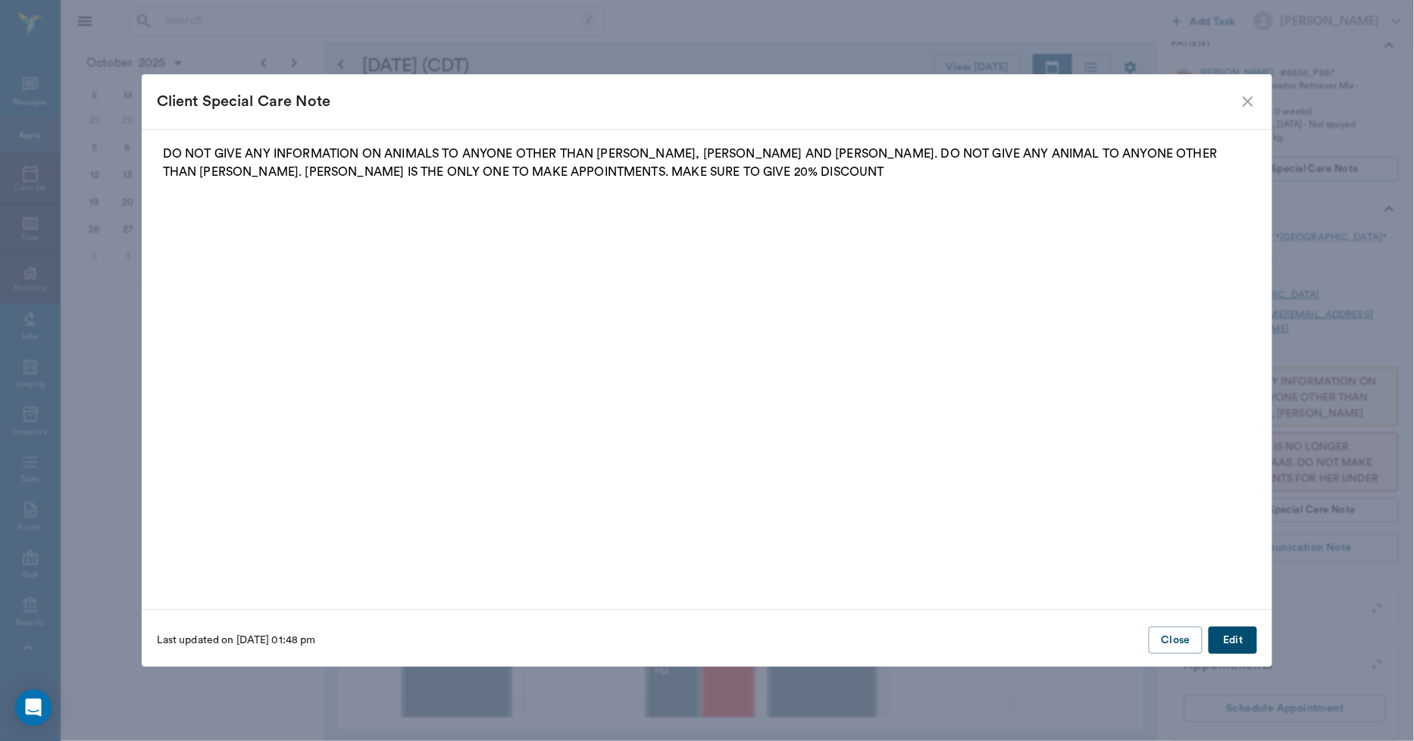
click at [1239, 646] on button "Edit" at bounding box center [1233, 641] width 49 height 28
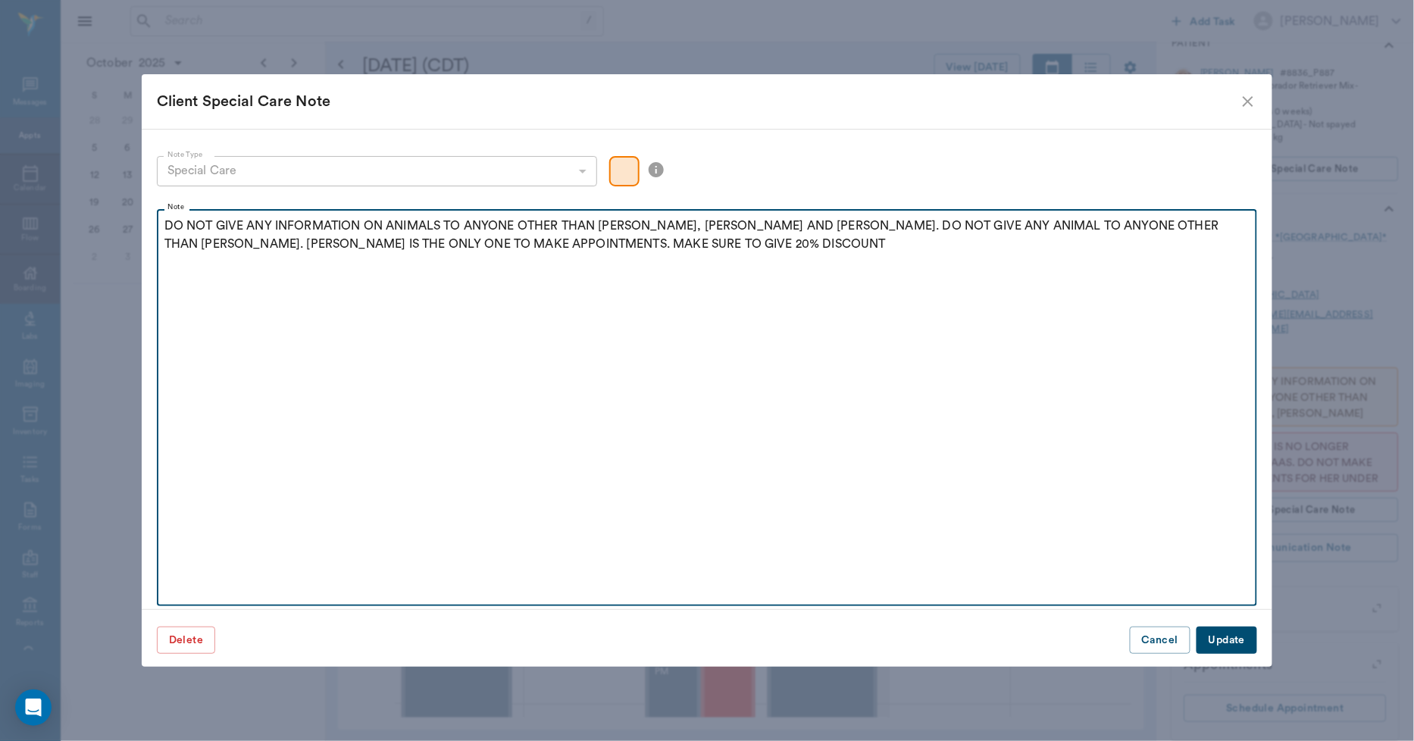
click at [484, 247] on p "DO NOT GIVE ANY INFORMATION ON ANIMALS TO ANYONE OTHER THAN [PERSON_NAME], [PER…" at bounding box center [707, 235] width 1086 height 36
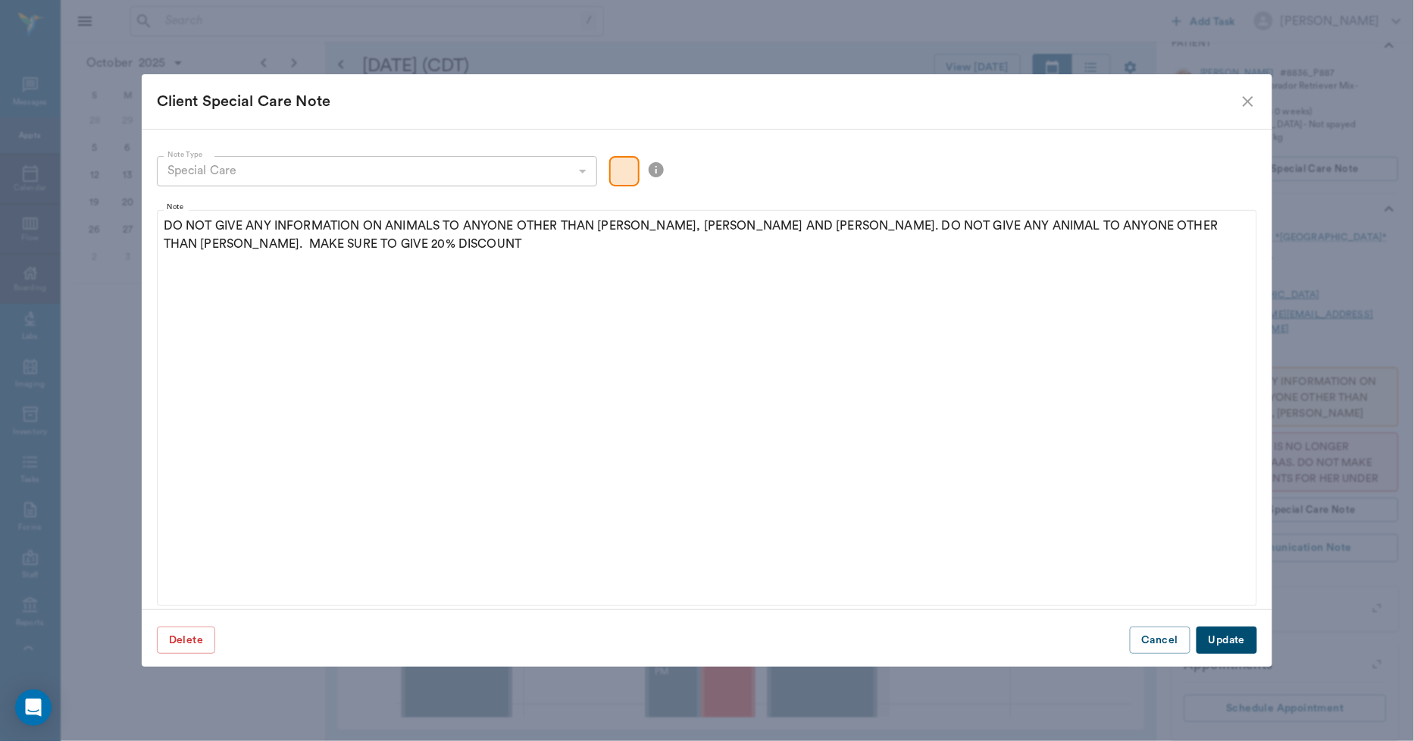
click at [1216, 634] on button "Update" at bounding box center [1227, 641] width 61 height 28
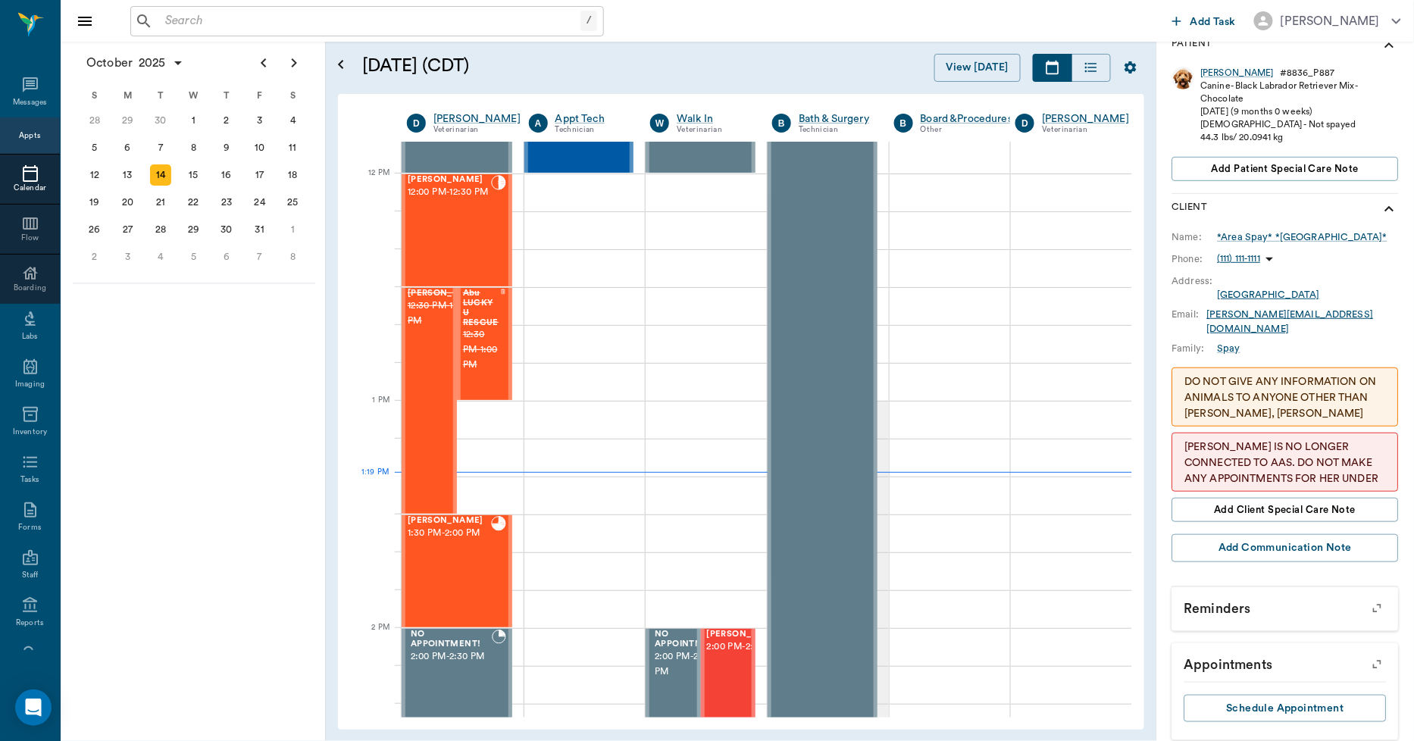
click at [21, 180] on icon at bounding box center [30, 173] width 18 height 18
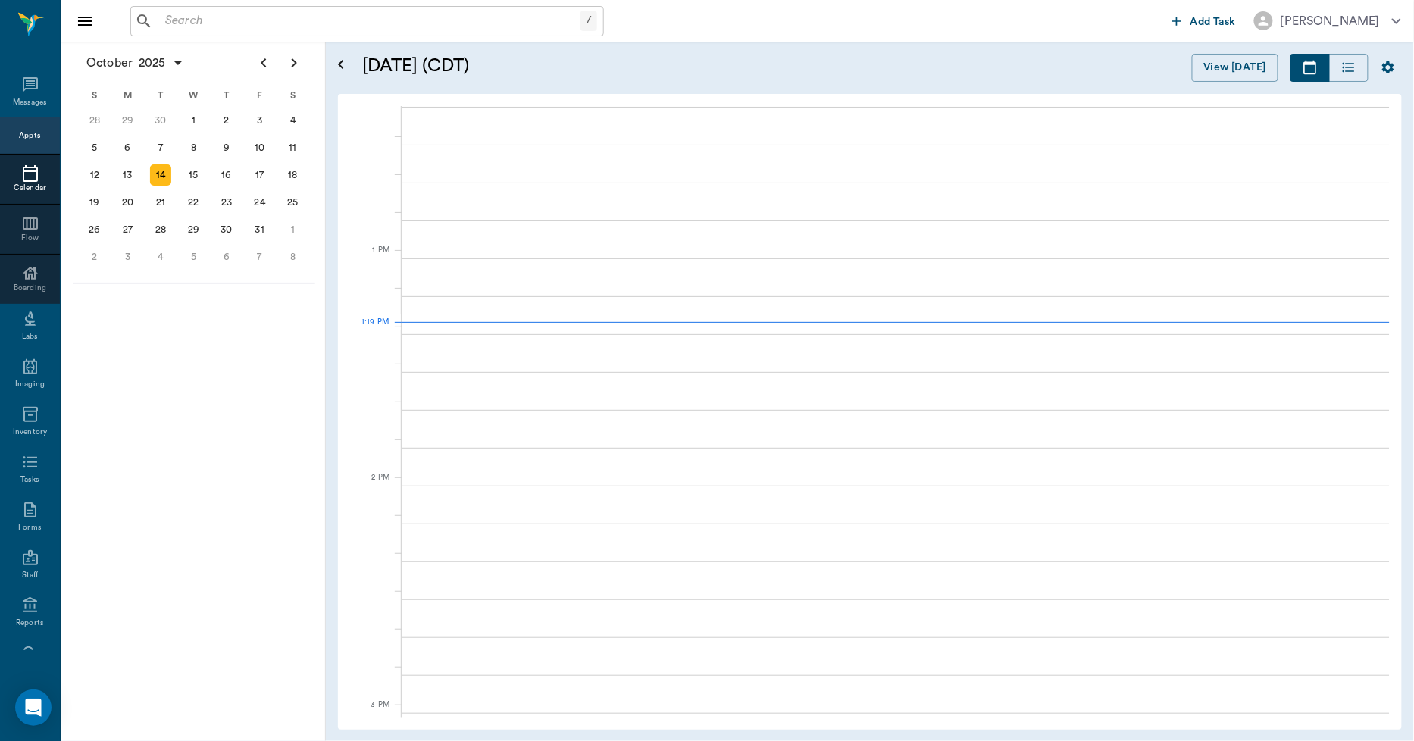
scroll to position [1139, 0]
